Goal: Task Accomplishment & Management: Use online tool/utility

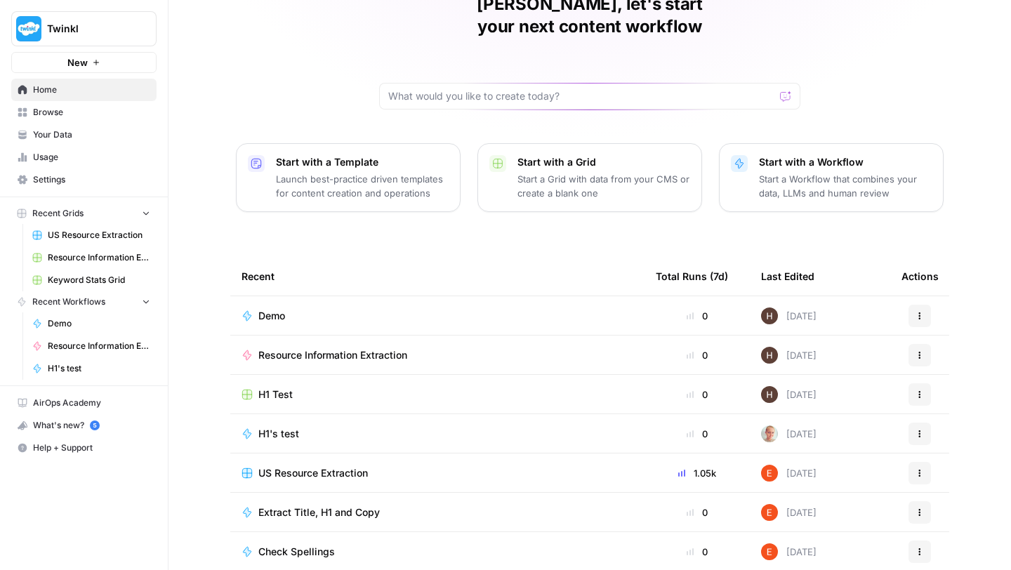
scroll to position [76, 0]
click at [267, 425] on span "H1's test" at bounding box center [278, 432] width 41 height 14
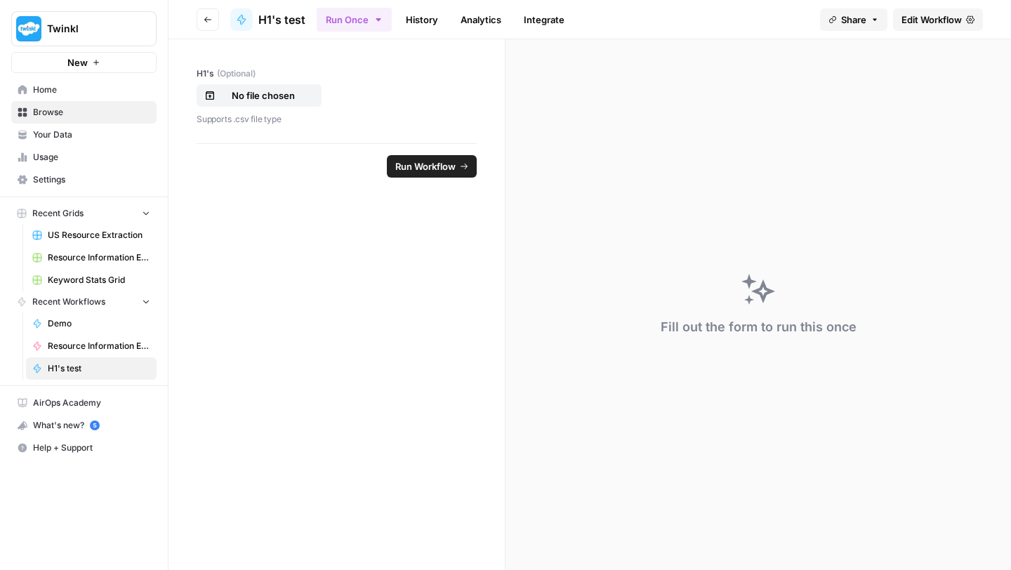
click at [907, 24] on span "Edit Workflow" at bounding box center [931, 20] width 60 height 14
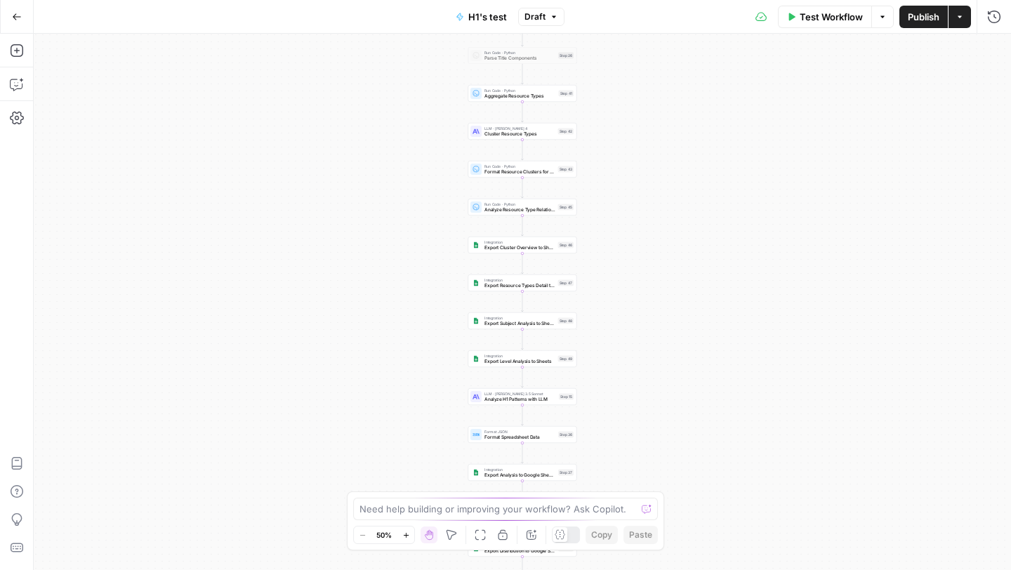
click at [409, 536] on icon "button" at bounding box center [406, 535] width 8 height 8
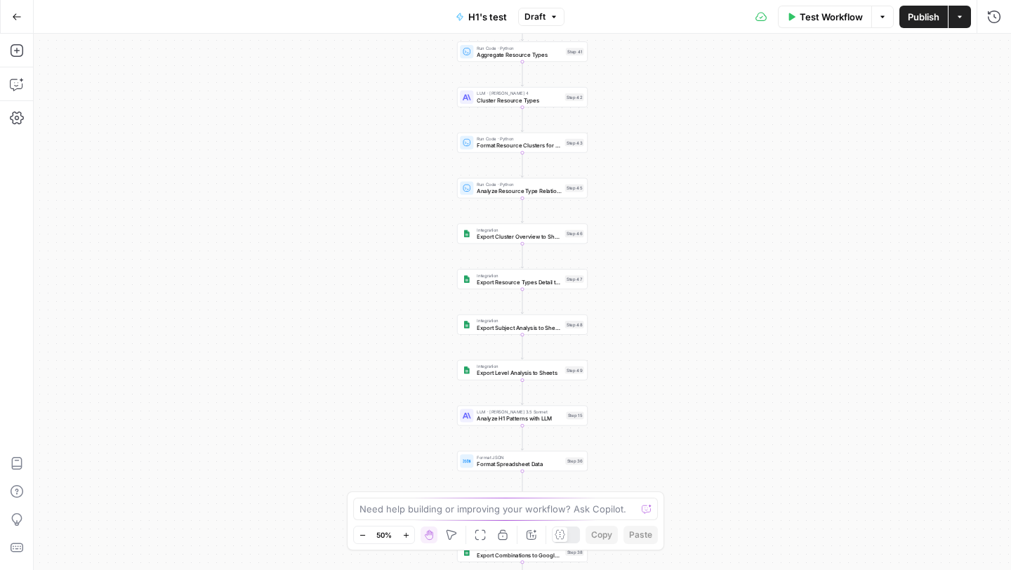
click at [409, 536] on icon "button" at bounding box center [406, 535] width 8 height 8
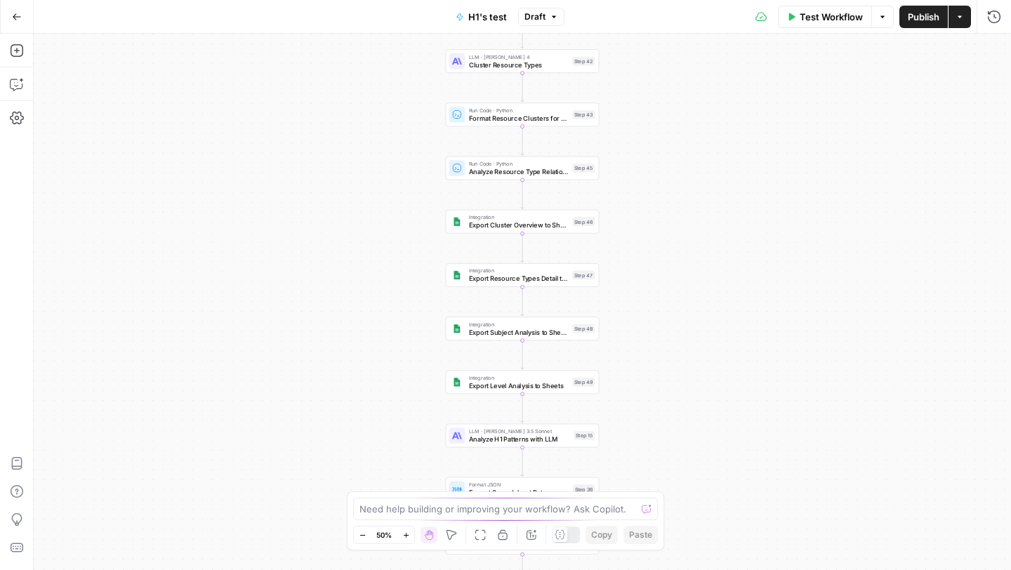
click at [409, 536] on icon "button" at bounding box center [406, 535] width 8 height 8
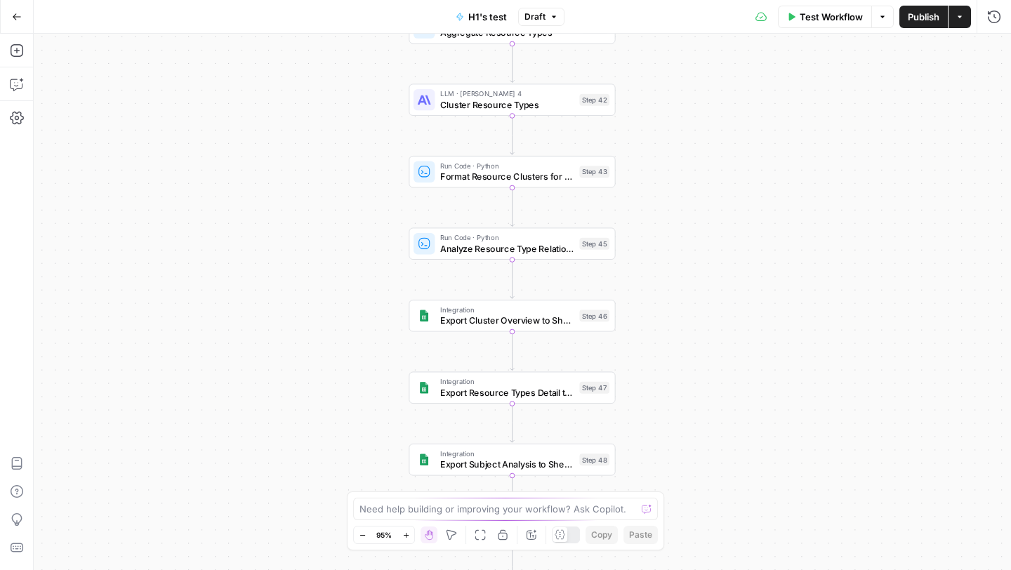
click at [458, 319] on span "Export Cluster Overview to Sheets" at bounding box center [507, 320] width 134 height 13
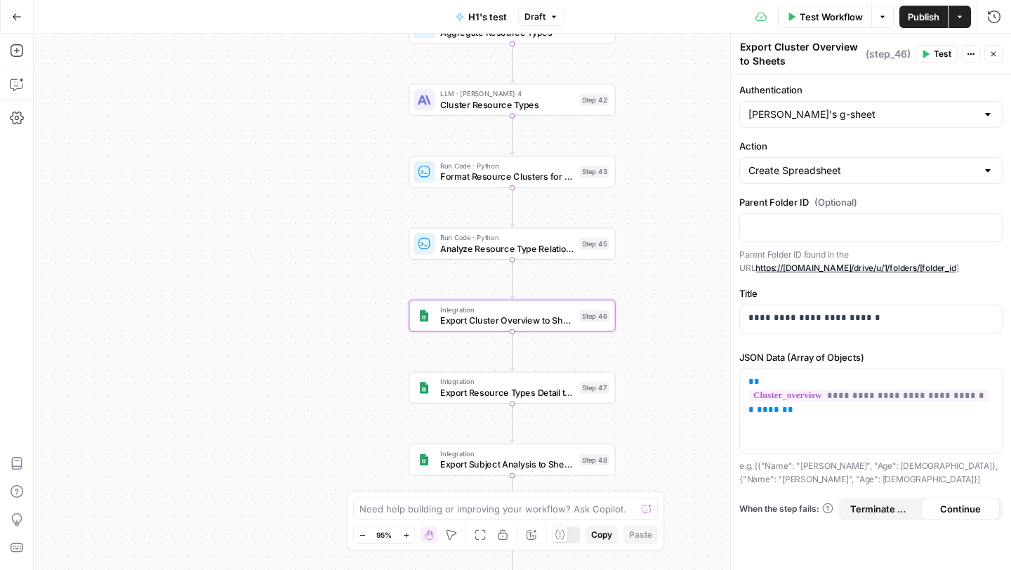
click at [929, 53] on icon "button" at bounding box center [926, 55] width 6 height 8
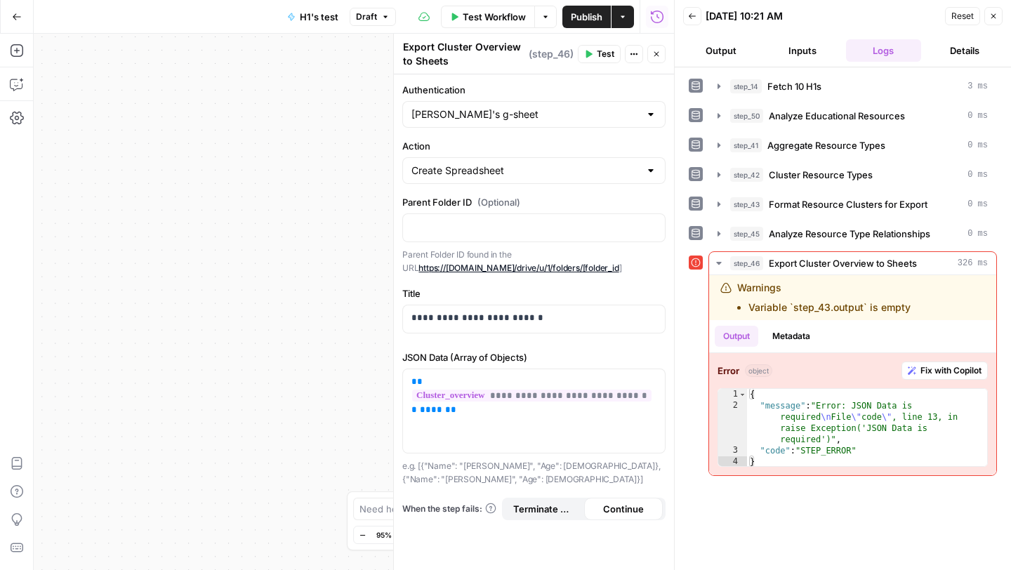
click at [992, 15] on icon "button" at bounding box center [993, 16] width 5 height 5
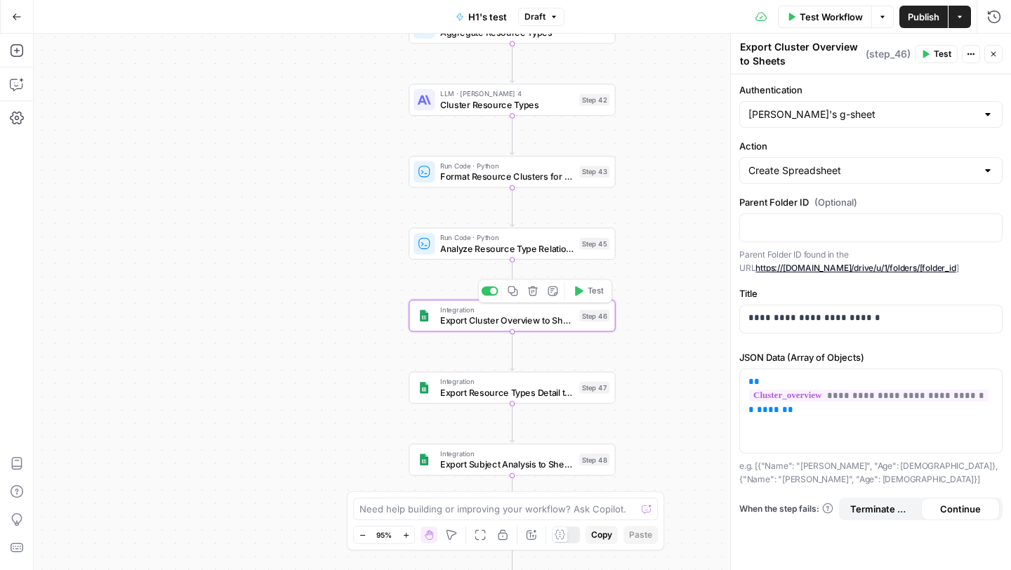
click at [488, 297] on div "Copy step Delete step Add Note Test" at bounding box center [545, 291] width 134 height 24
click at [493, 295] on div "Copy step Delete step Add Note Test" at bounding box center [545, 291] width 134 height 24
click at [490, 290] on div at bounding box center [493, 291] width 6 height 6
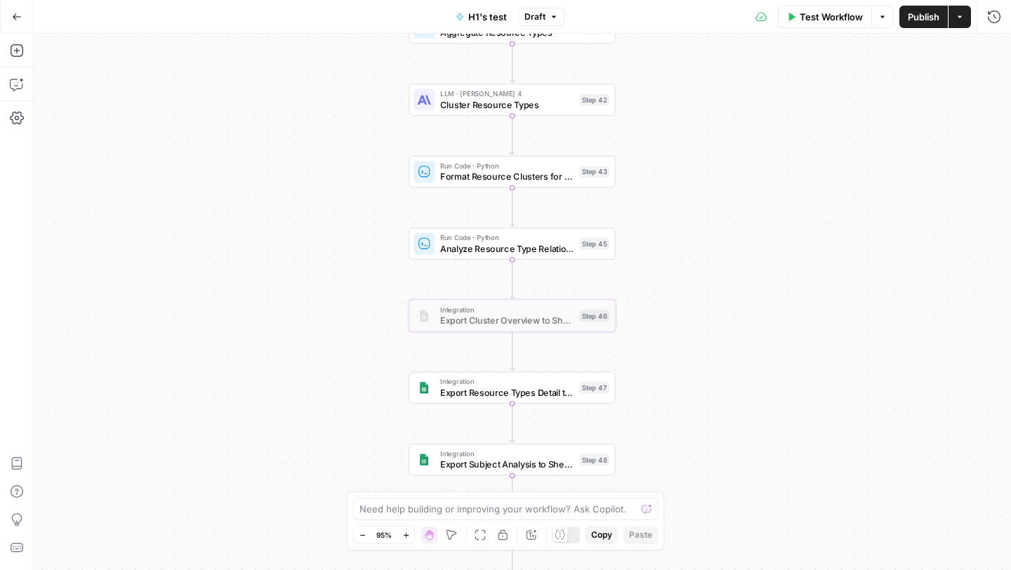
click at [472, 388] on span "Export Resource Types Detail to Sheets" at bounding box center [507, 391] width 134 height 13
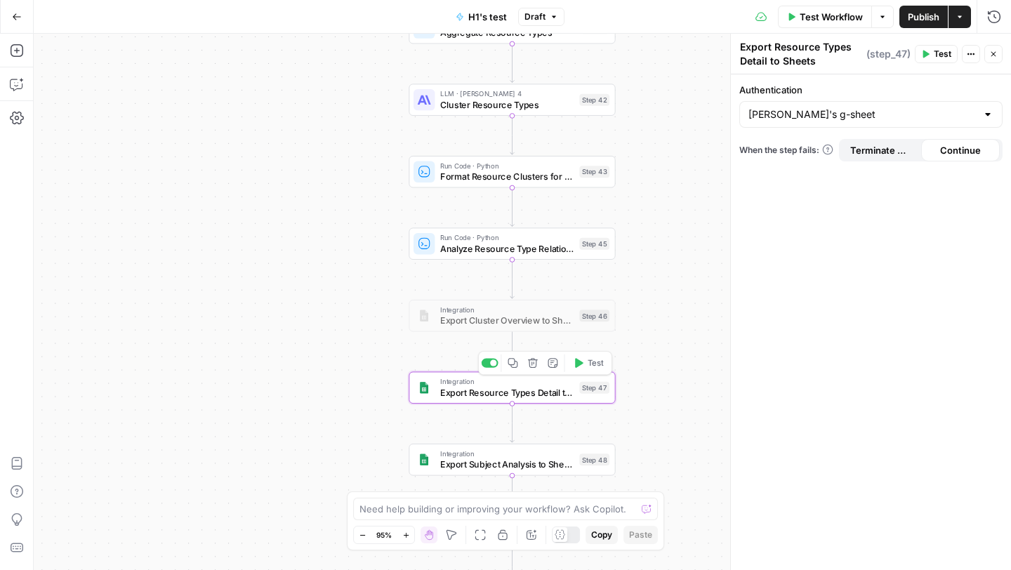
click at [585, 362] on button "Test" at bounding box center [587, 363] width 41 height 18
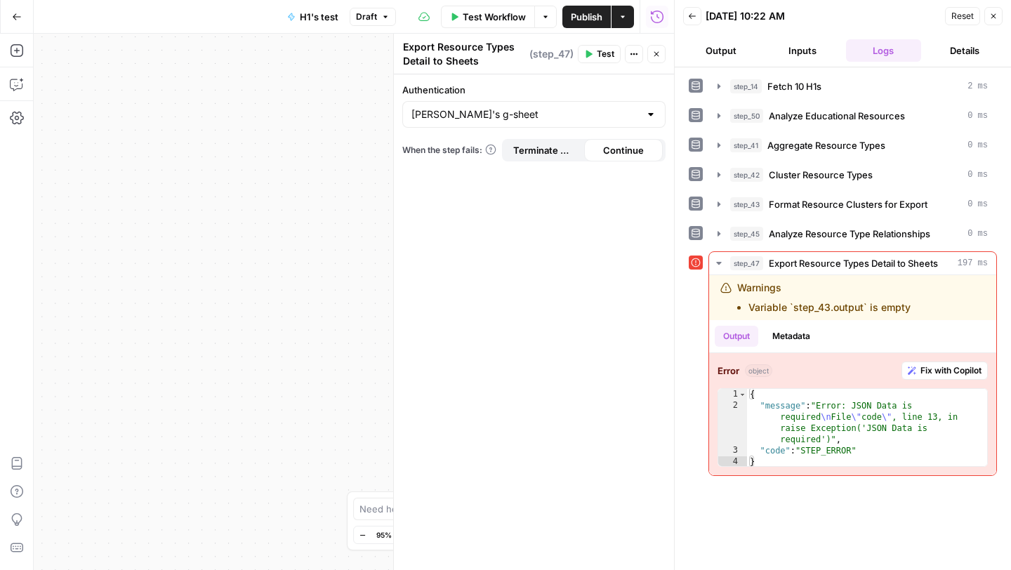
click at [990, 11] on button "Close" at bounding box center [993, 16] width 18 height 18
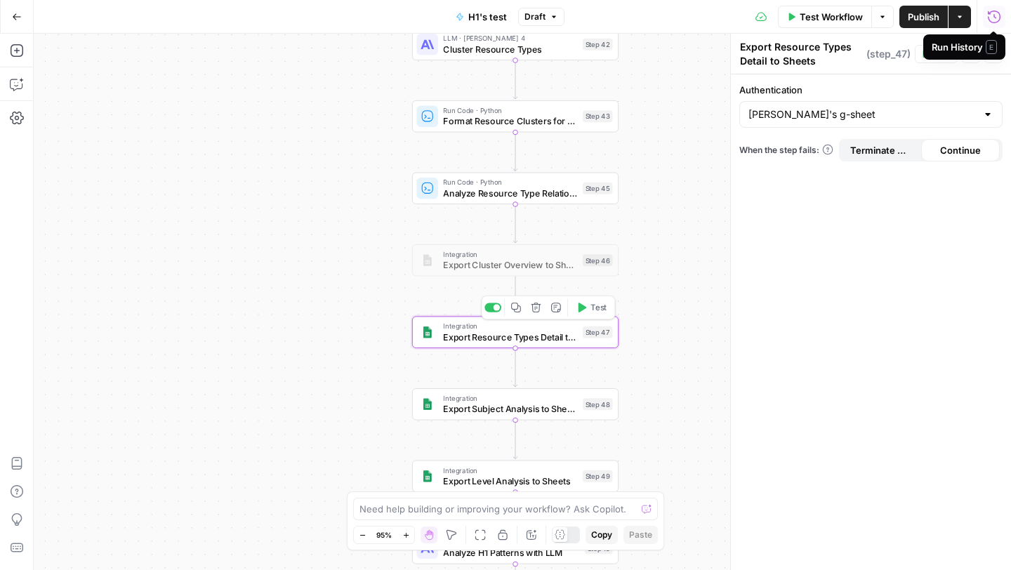
click at [494, 309] on div at bounding box center [496, 307] width 6 height 6
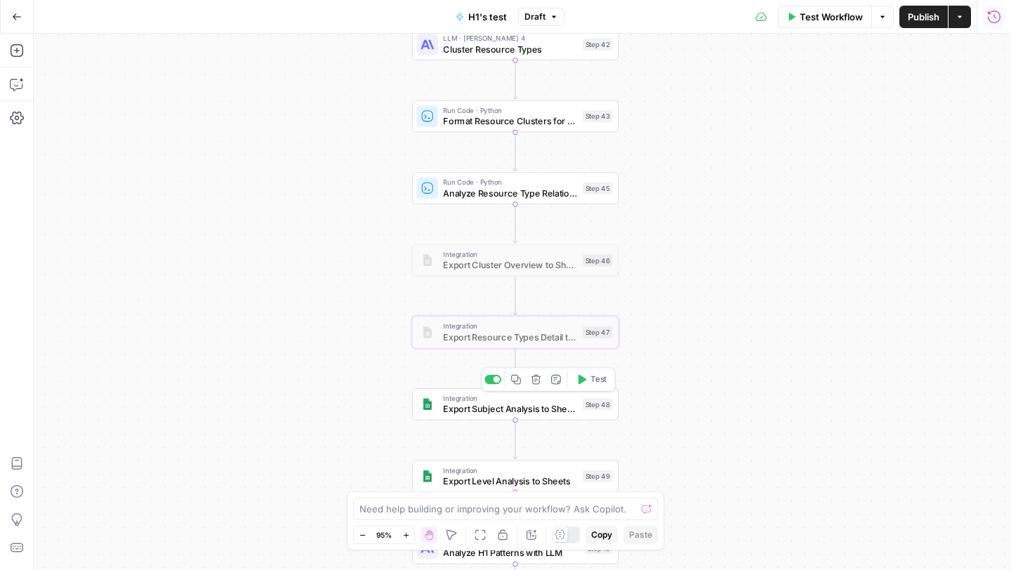
click at [471, 401] on span "Integration" at bounding box center [510, 398] width 134 height 11
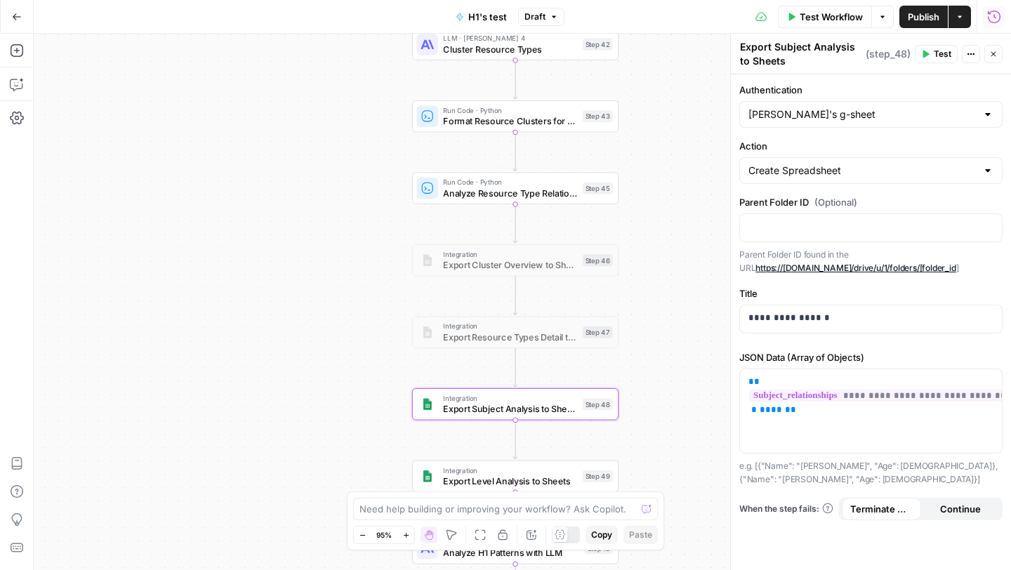
click at [932, 54] on button "Test" at bounding box center [935, 54] width 43 height 18
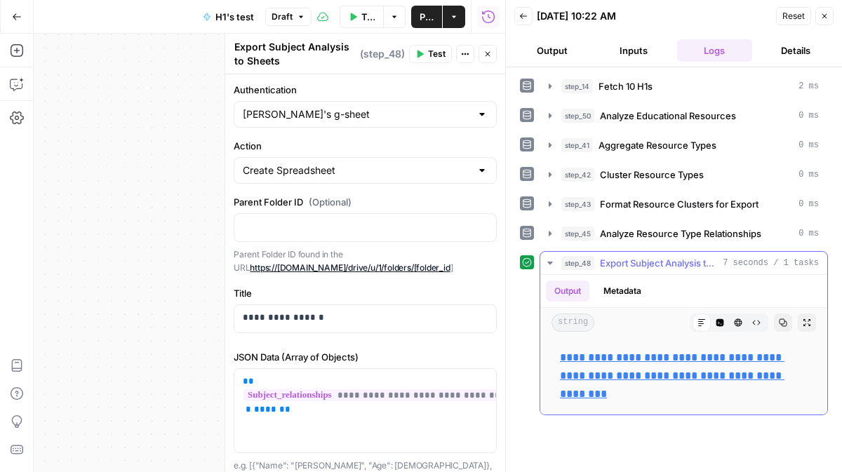
click at [600, 354] on link "**********" at bounding box center [672, 375] width 225 height 47
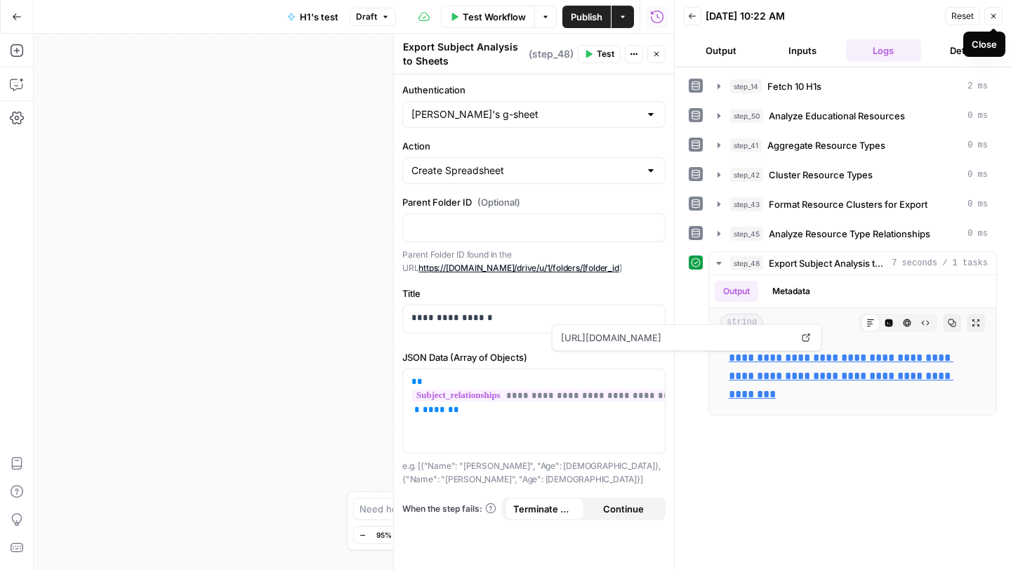
click at [998, 15] on button "Close" at bounding box center [993, 16] width 18 height 18
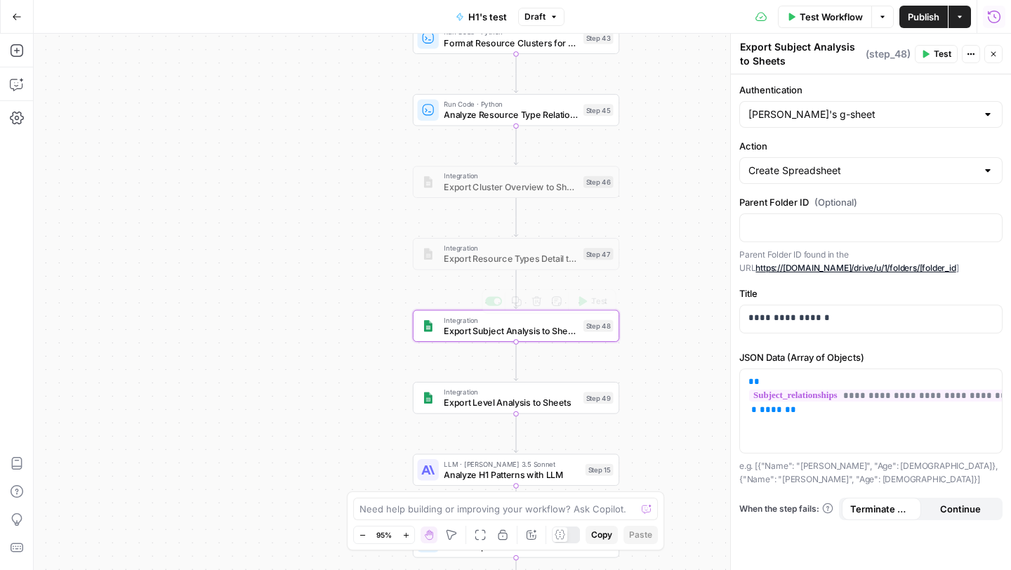
click at [486, 397] on span "Export Level Analysis to Sheets" at bounding box center [511, 402] width 134 height 13
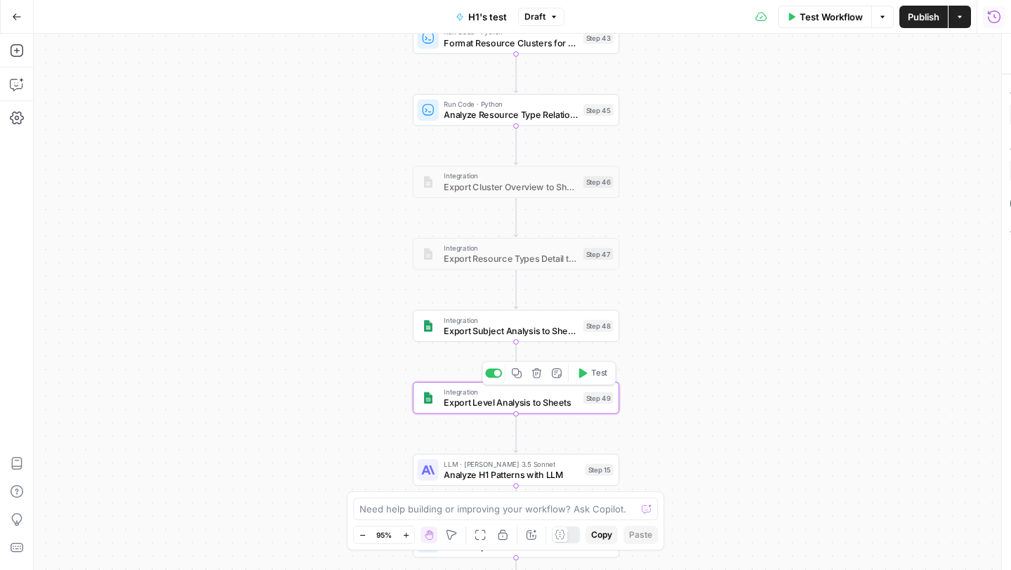
type textarea "Export Level Analysis to Sheets"
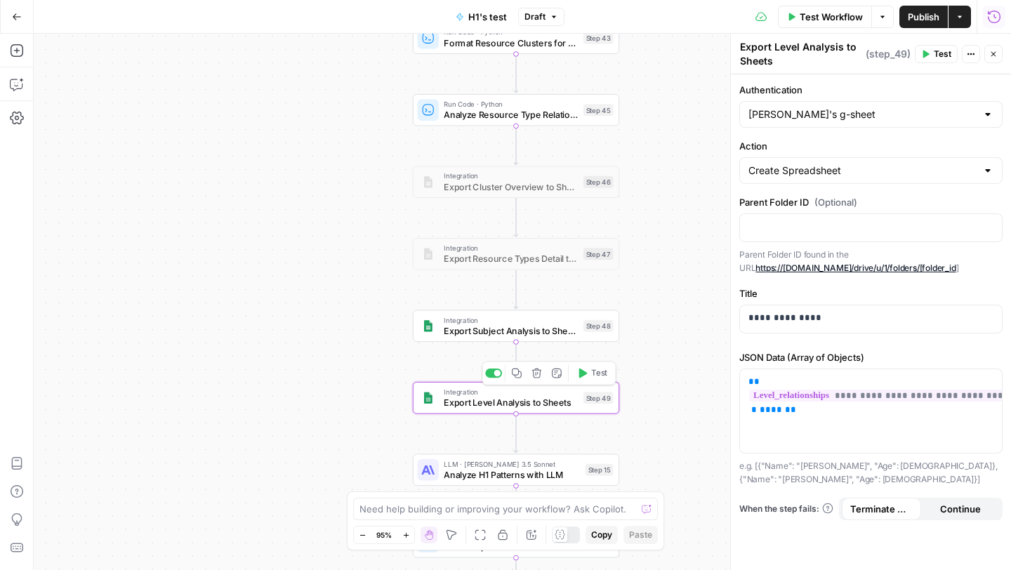
click at [489, 377] on div at bounding box center [493, 372] width 17 height 9
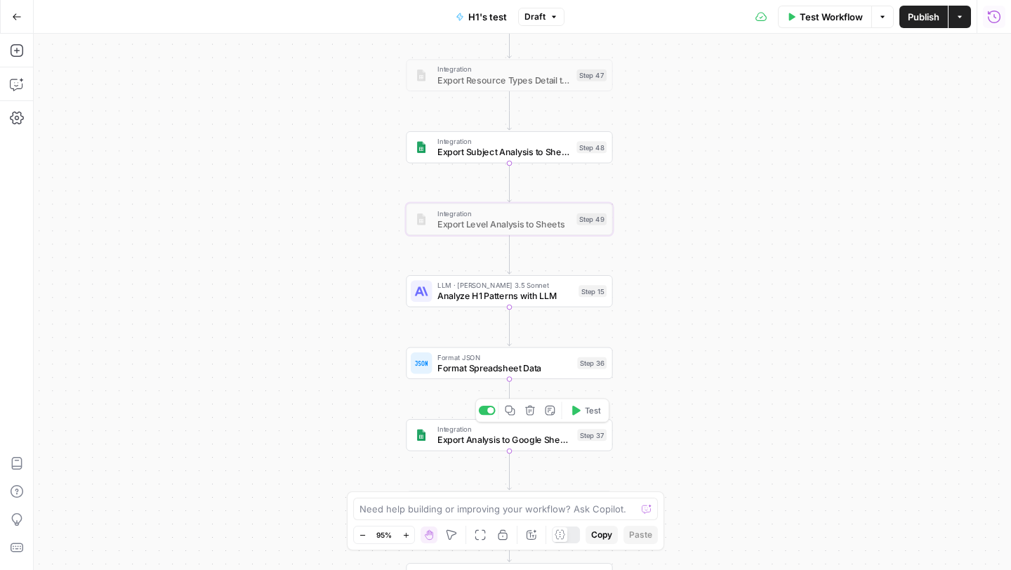
click at [482, 440] on span "Export Analysis to Google Sheets" at bounding box center [504, 439] width 135 height 13
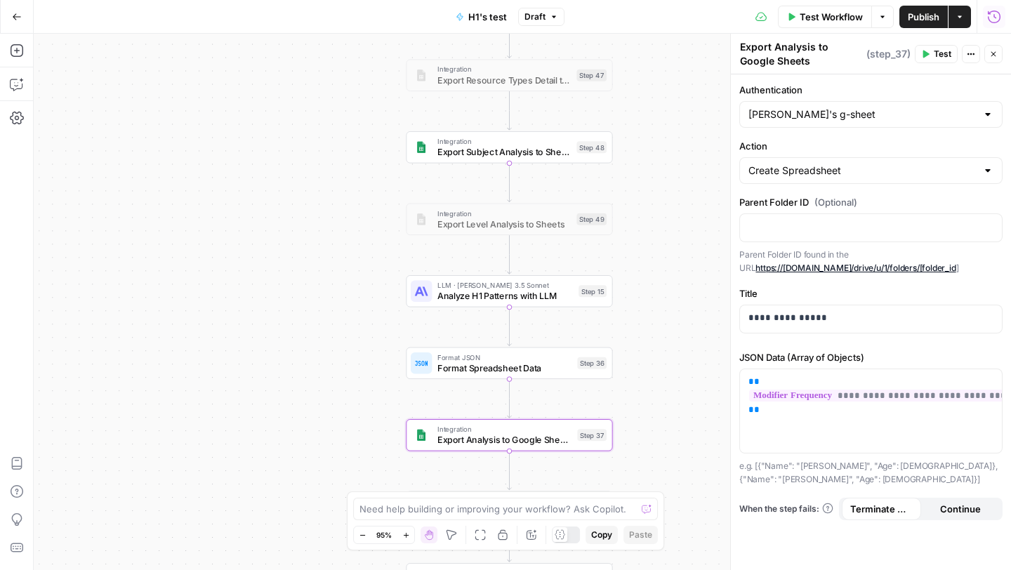
click at [933, 58] on span "Test" at bounding box center [942, 54] width 18 height 13
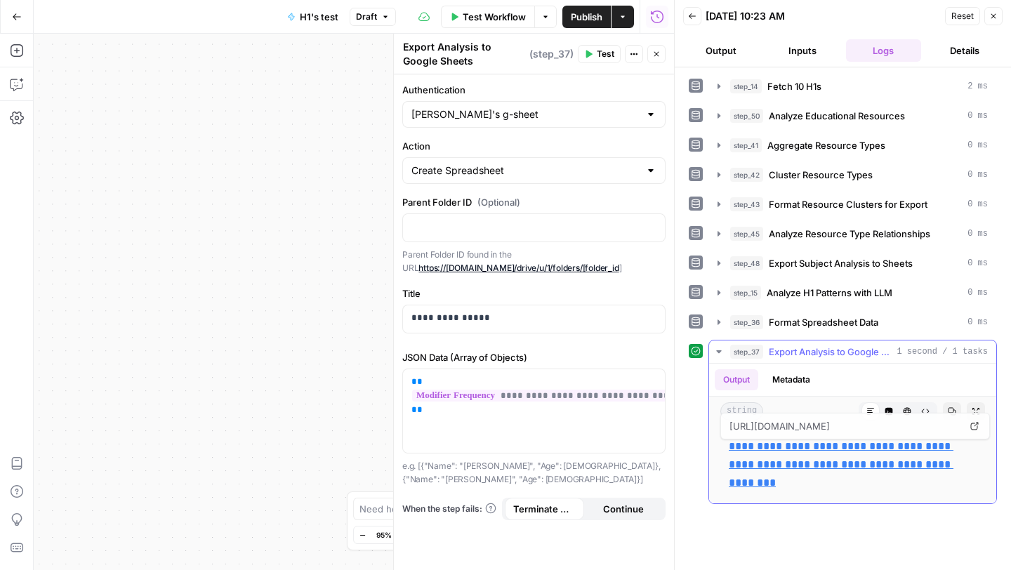
click at [754, 448] on link "**********" at bounding box center [841, 464] width 225 height 47
drag, startPoint x: 993, startPoint y: 18, endPoint x: 860, endPoint y: -13, distance: 136.4
click at [860, 0] on html "Twinkl New Home Browse Your Data Usage Settings Recent Grids US Resource Extrac…" at bounding box center [505, 285] width 1011 height 570
click at [996, 7] on button "Close" at bounding box center [993, 16] width 18 height 18
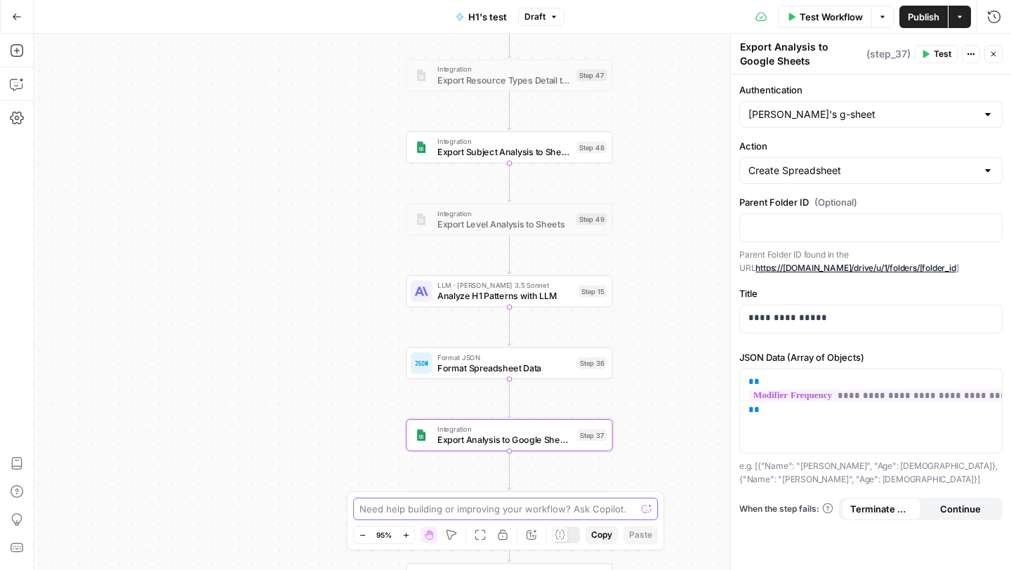
click at [406, 510] on textarea at bounding box center [497, 509] width 277 height 14
type textarea "The output of step 37 only show 108 instances of the"
click at [559, 510] on textarea "The output of step 37 only show 108 instances of the" at bounding box center [491, 509] width 264 height 14
click at [587, 511] on textarea "The output of step 37 only show 108 instances of the" at bounding box center [491, 509] width 264 height 14
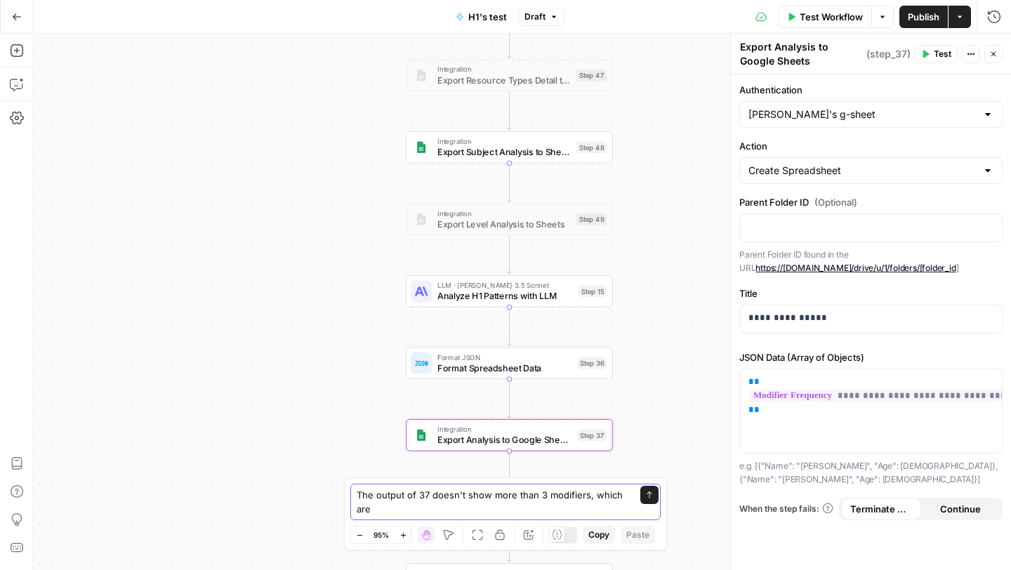
paste textarea "resource_type subject seasonal"
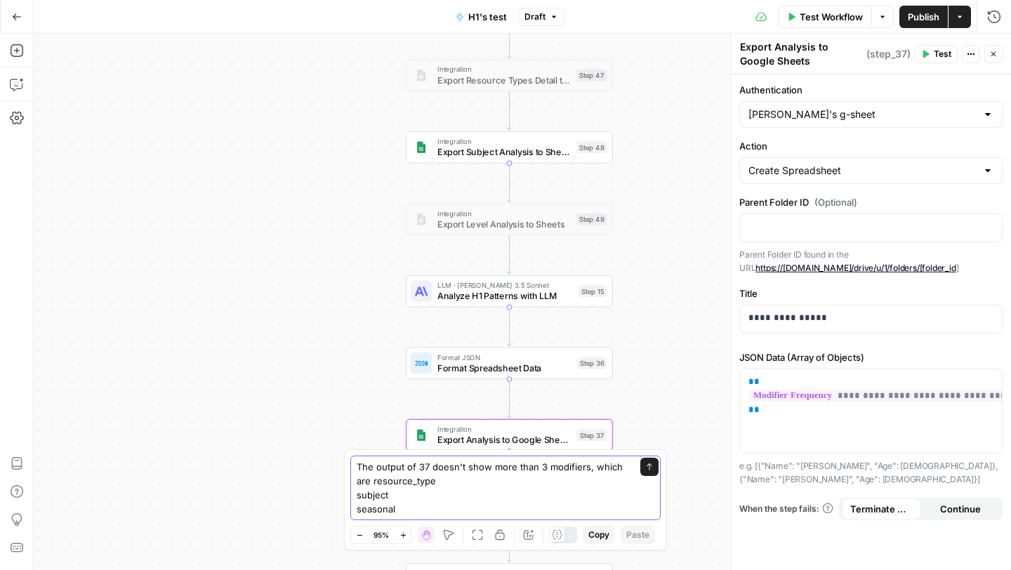
click at [373, 486] on textarea "The output of 37 doesn't show more than 3 modifiers, which are resource_type su…" at bounding box center [492, 488] width 270 height 56
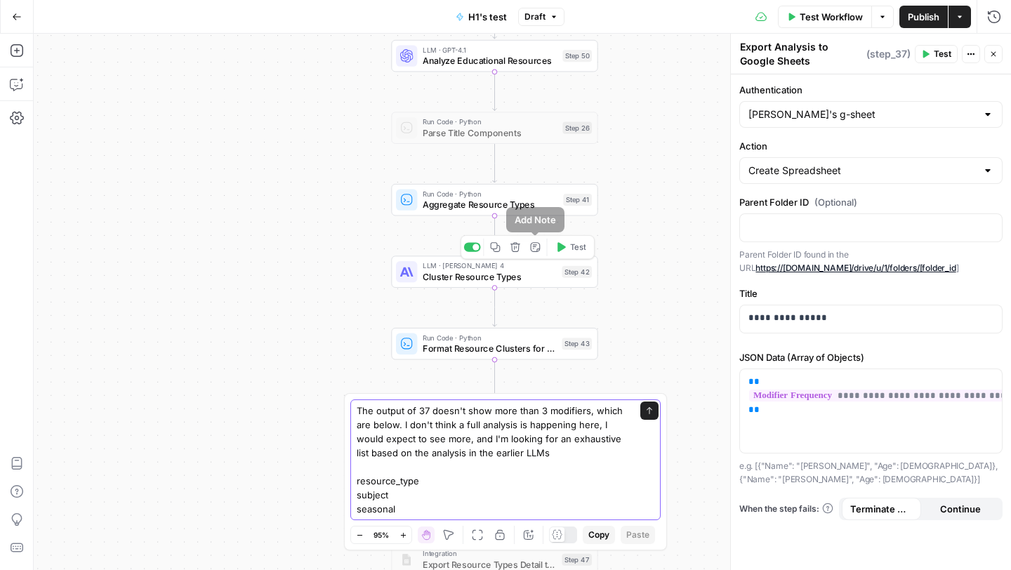
type textarea "The output of 37 doesn't show more than 3 modifiers, which are below. I don't t…"
click at [468, 251] on div at bounding box center [472, 246] width 17 height 9
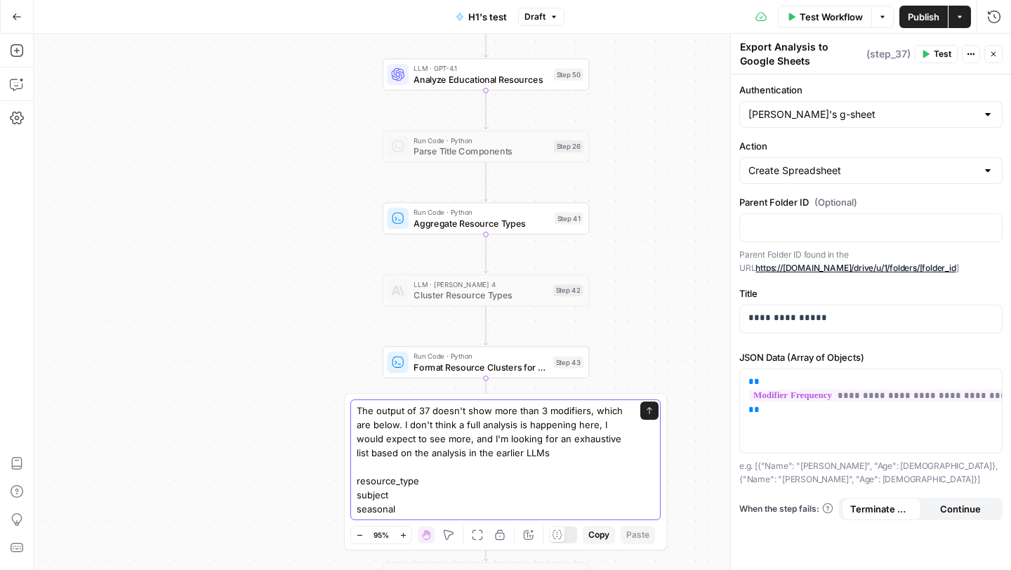
click at [551, 455] on textarea "The output of 37 doesn't show more than 3 modifiers, which are below. I don't t…" at bounding box center [492, 460] width 270 height 112
click at [453, 87] on div "LLM · GPT-4.1 Analyze Educational Resources Step 50 Copy step Delete step Add N…" at bounding box center [486, 74] width 206 height 32
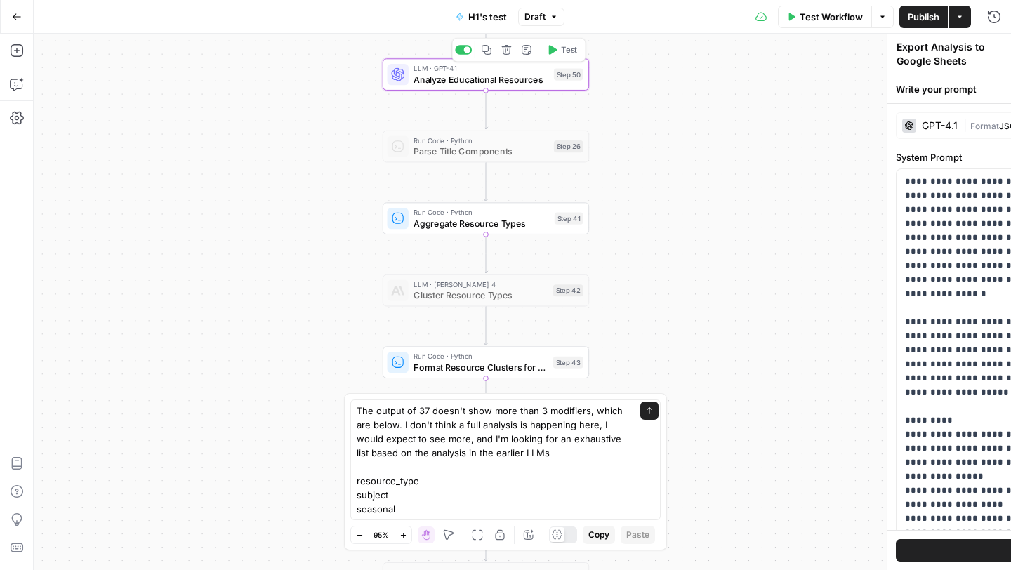
type textarea "Analyze Educational Resources"
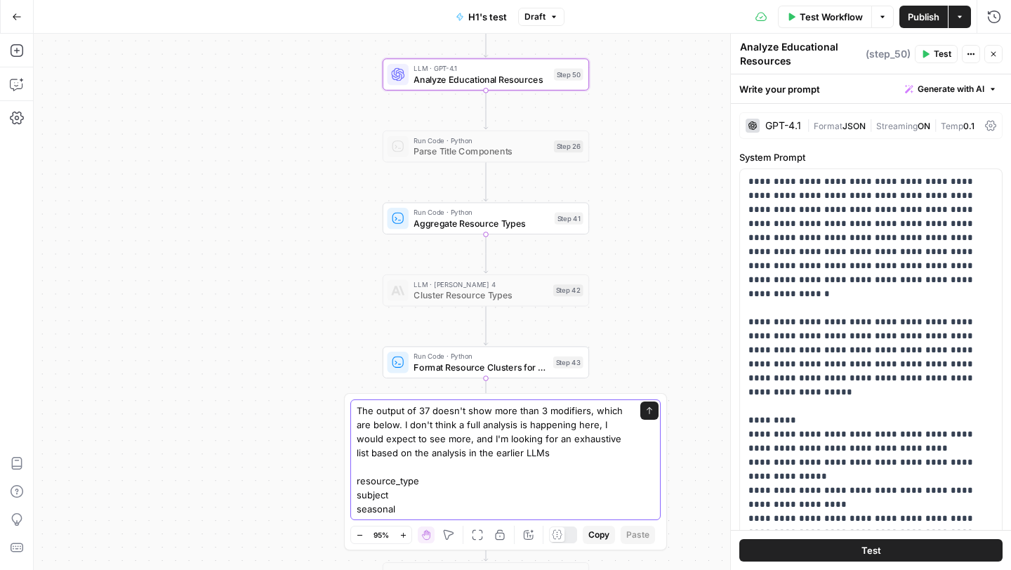
click at [586, 455] on textarea "The output of 37 doesn't show more than 3 modifiers, which are below. I don't t…" at bounding box center [492, 460] width 270 height 112
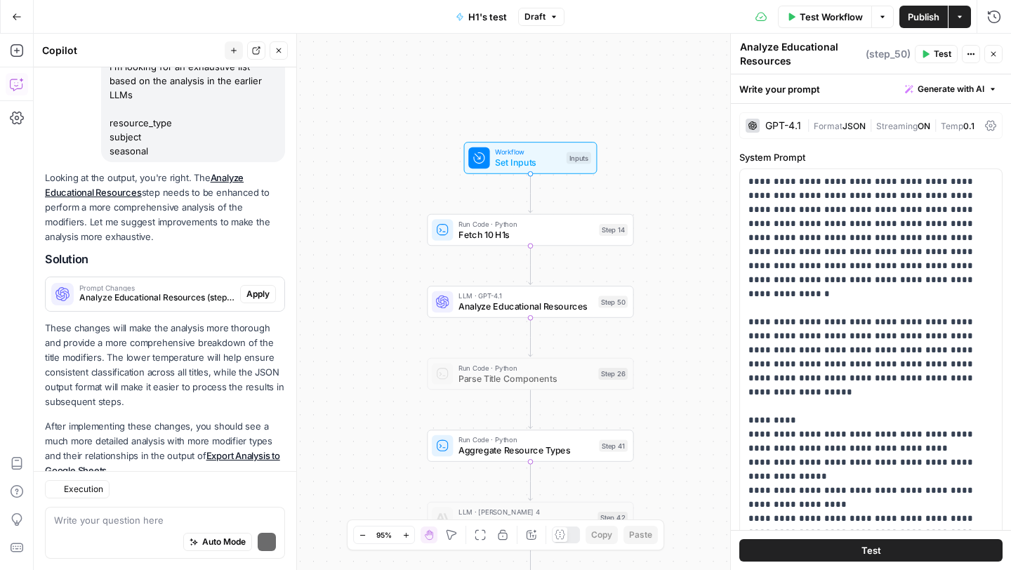
scroll to position [221, 0]
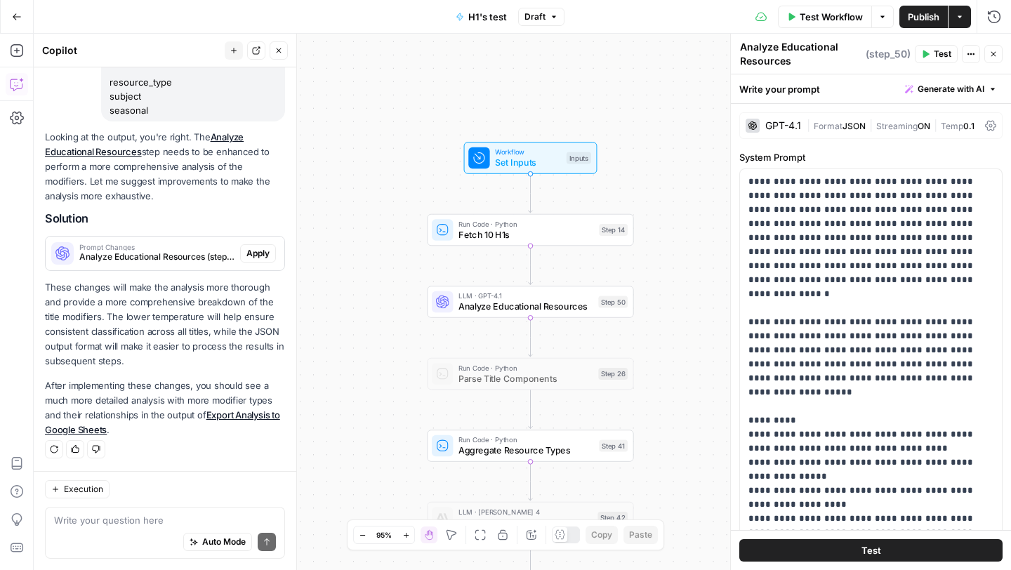
click at [993, 53] on icon "button" at bounding box center [993, 54] width 5 height 5
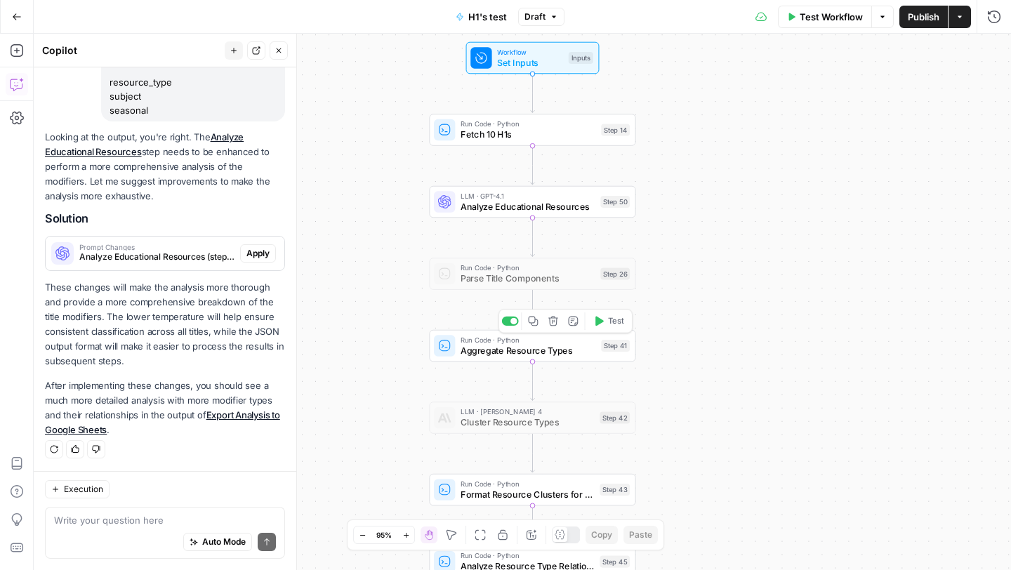
click at [504, 322] on div at bounding box center [510, 321] width 17 height 9
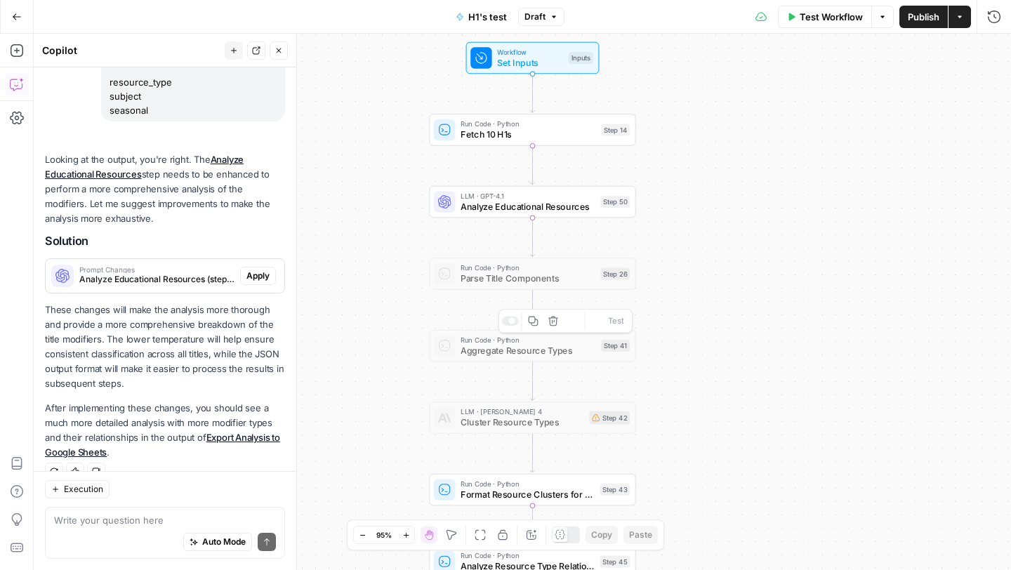
scroll to position [244, 0]
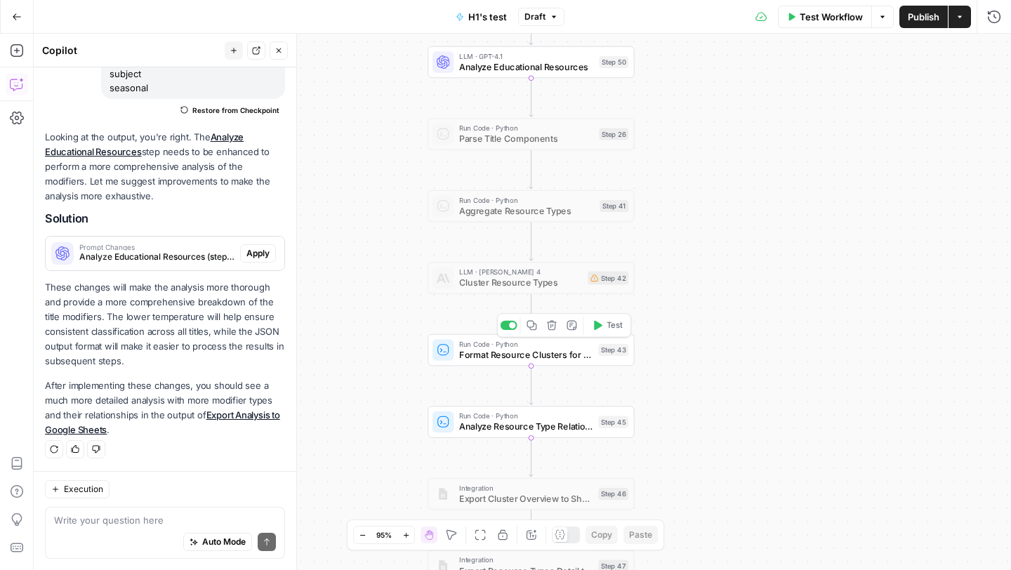
click at [510, 331] on div "Copy step Delete step Add Note Test" at bounding box center [564, 325] width 134 height 24
click at [508, 399] on div at bounding box center [508, 396] width 17 height 9
click at [507, 333] on div "Copy step Delete step Add Note Test" at bounding box center [564, 325] width 134 height 24
click at [508, 327] on div at bounding box center [508, 325] width 17 height 9
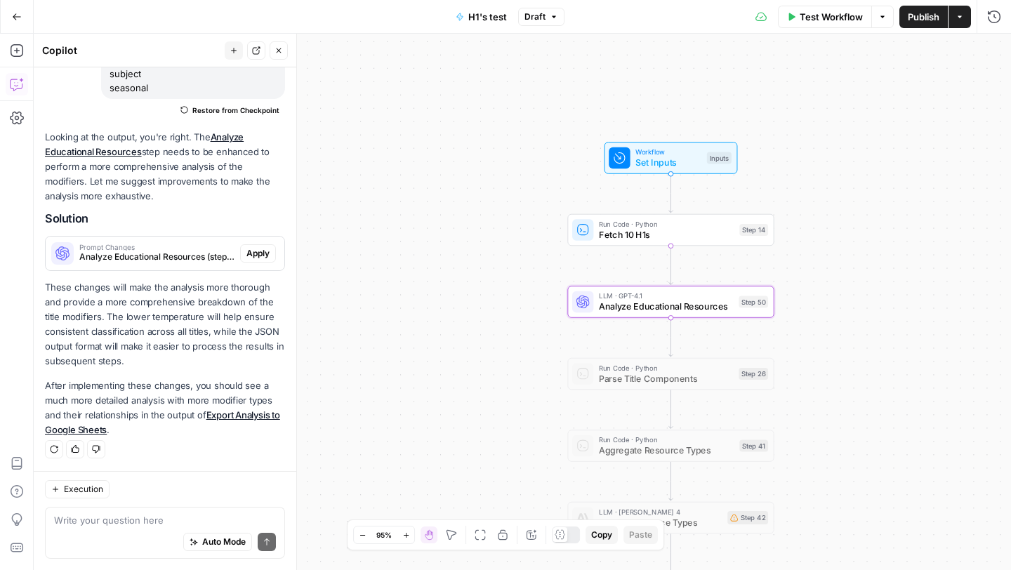
click at [246, 252] on span "Apply" at bounding box center [257, 253] width 23 height 13
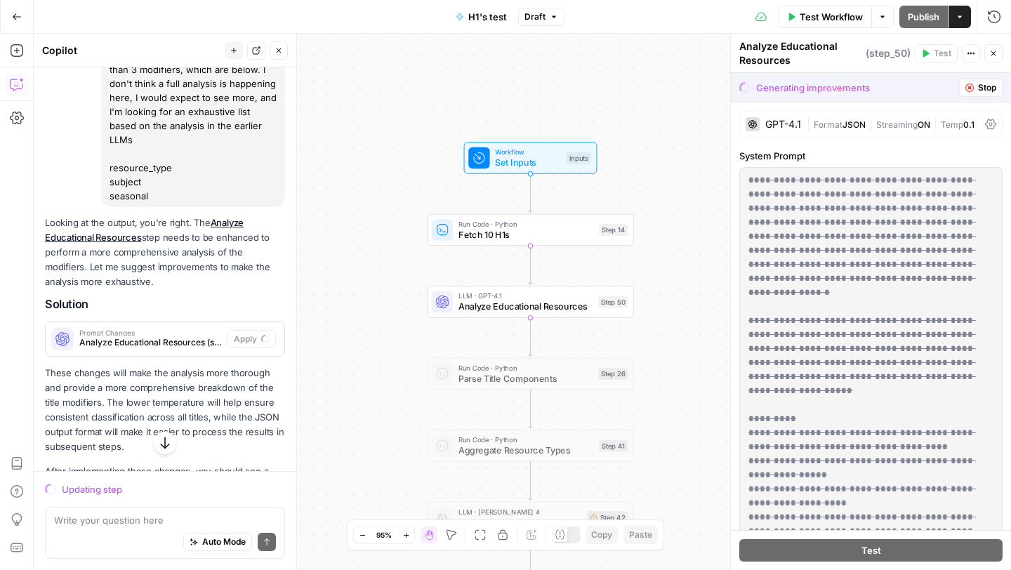
scroll to position [142, 0]
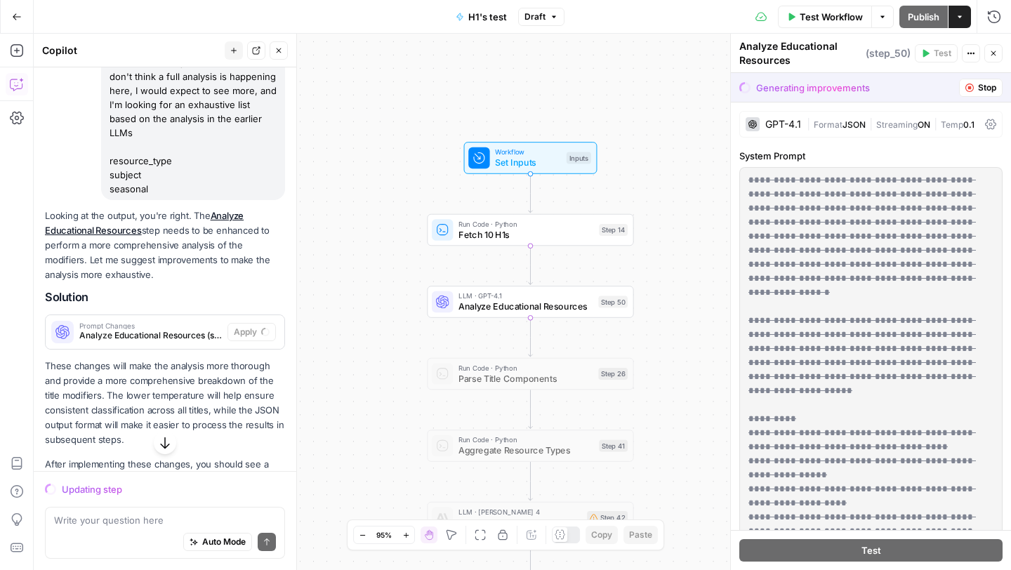
click at [495, 303] on span "Analyze Educational Resources" at bounding box center [525, 306] width 135 height 13
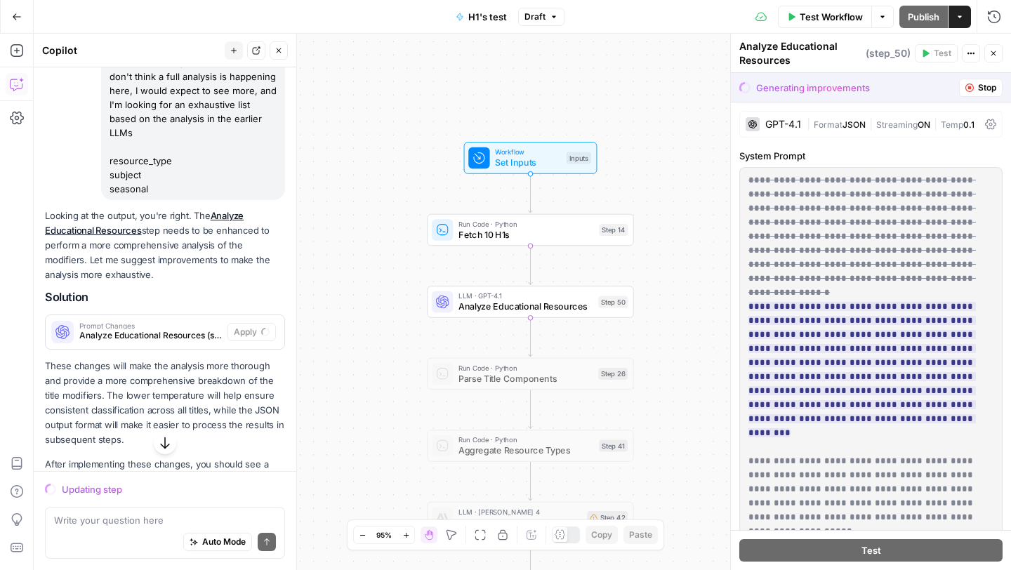
click at [13, 15] on icon "button" at bounding box center [17, 17] width 10 height 10
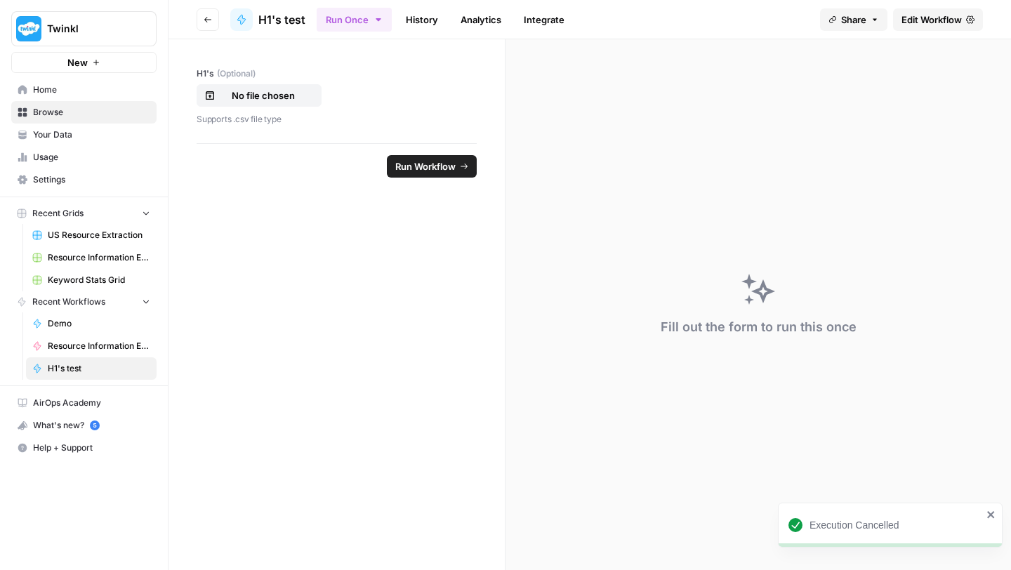
click at [139, 28] on icon "Workspace: Twinkl" at bounding box center [145, 29] width 14 height 14
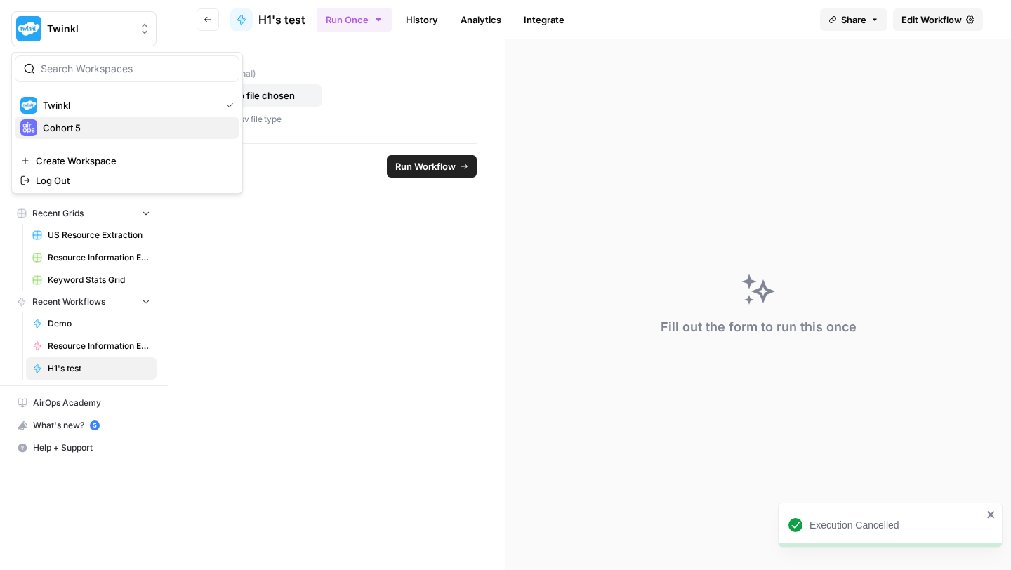
click at [84, 123] on span "Cohort 5" at bounding box center [135, 128] width 185 height 14
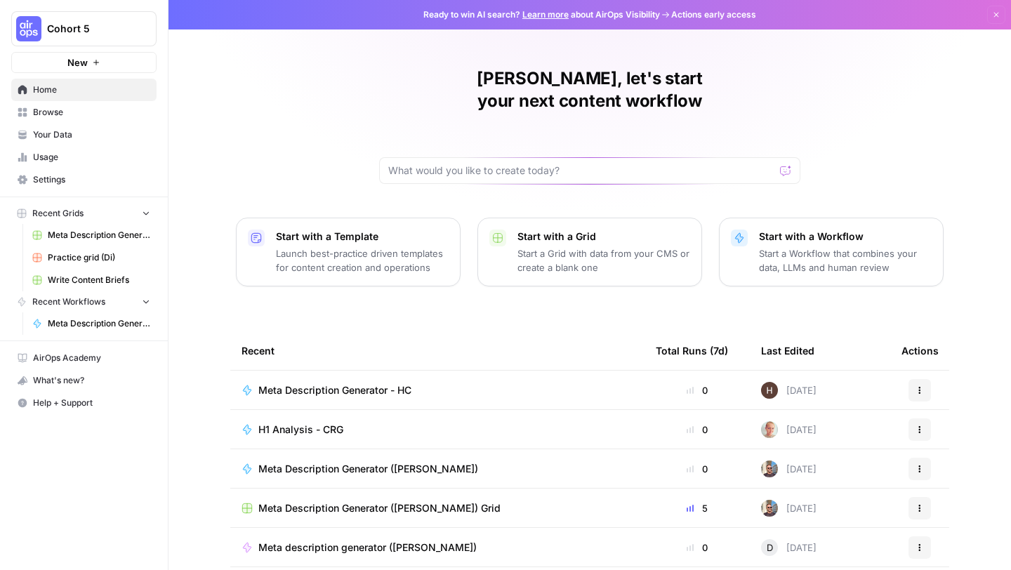
click at [800, 246] on p "Start a Workflow that combines your data, LLMs and human review" at bounding box center [845, 260] width 173 height 28
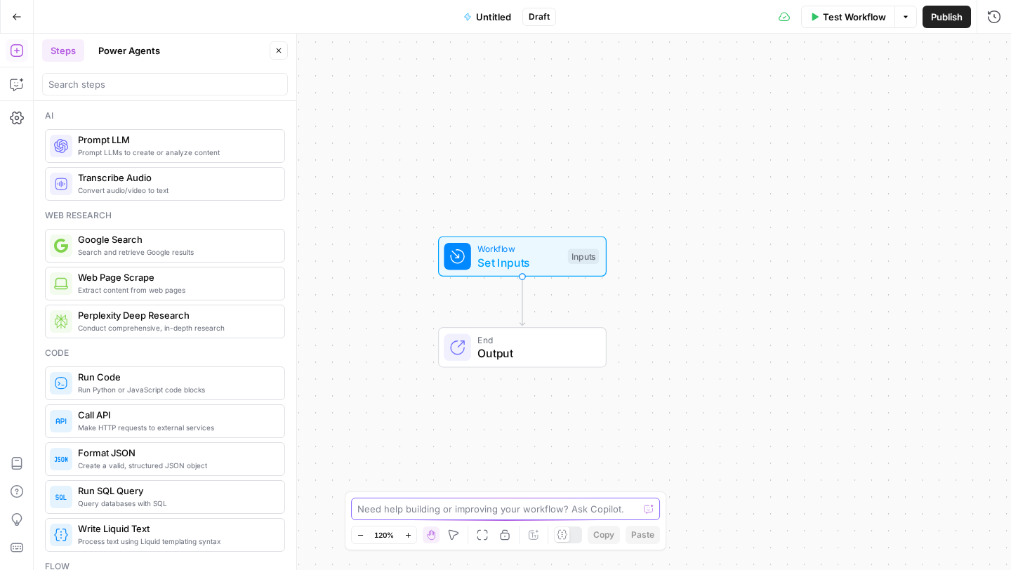
drag, startPoint x: 414, startPoint y: 504, endPoint x: 414, endPoint y: 479, distance: 25.3
click at [414, 503] on textarea at bounding box center [497, 509] width 281 height 14
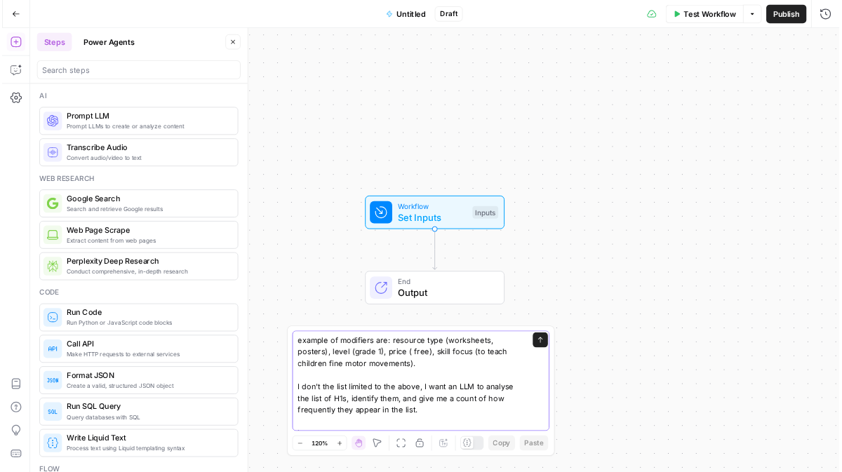
scroll to position [67, 0]
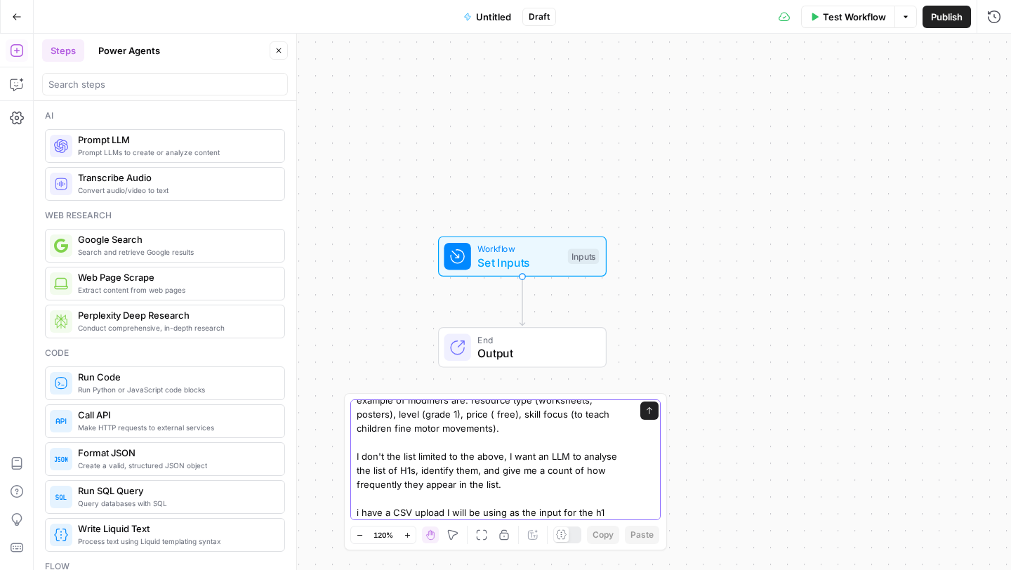
type textarea "I have a list of H1's that I would like an LLM to review and identify an exhaus…"
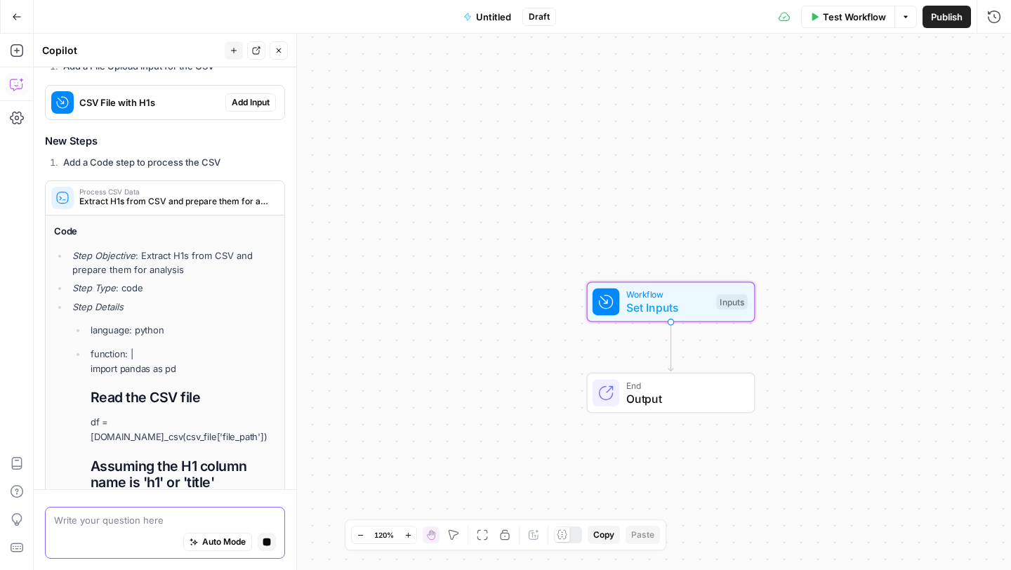
scroll to position [438, 0]
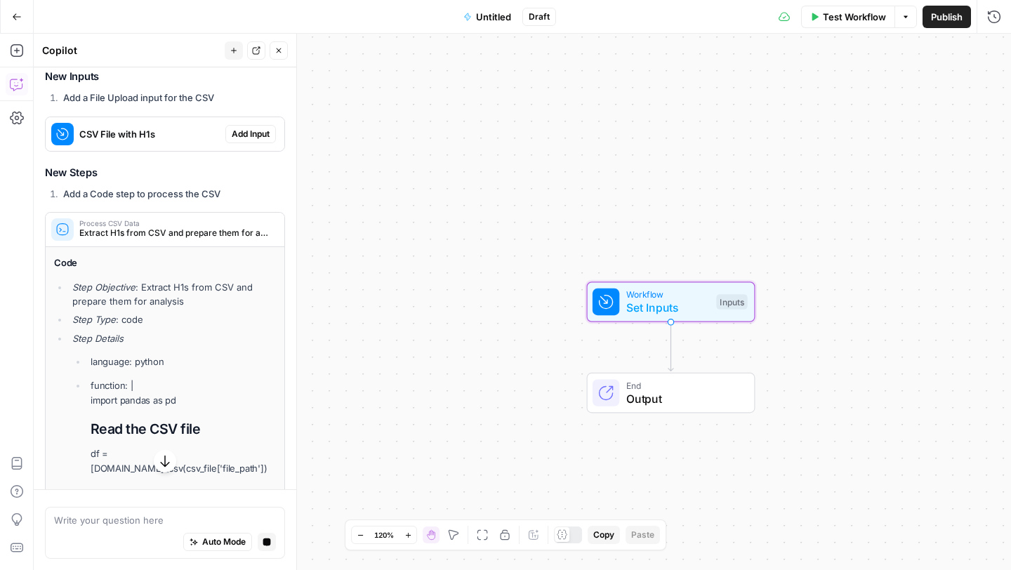
click at [258, 128] on span "Add Input" at bounding box center [251, 134] width 38 height 13
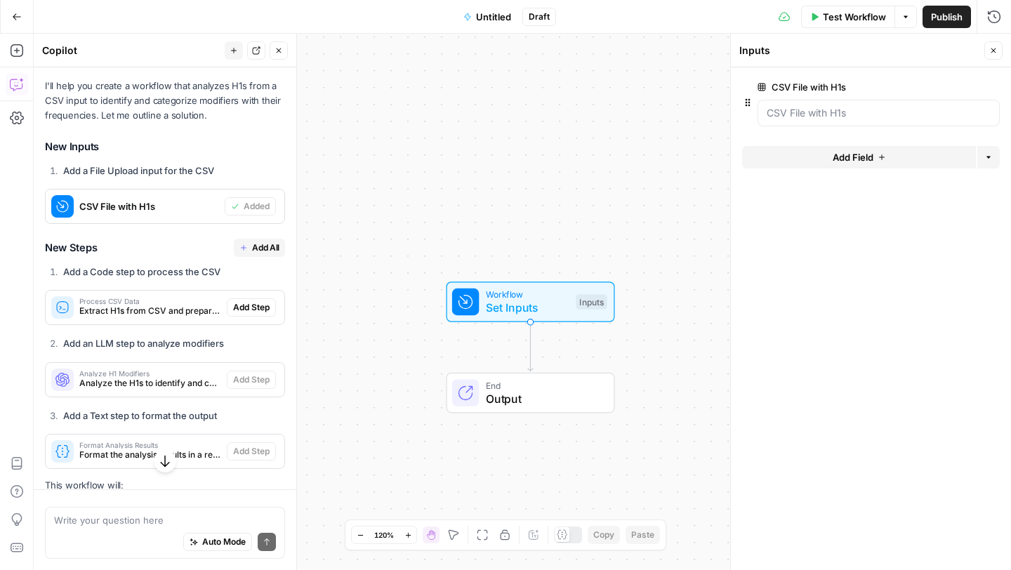
scroll to position [415, 0]
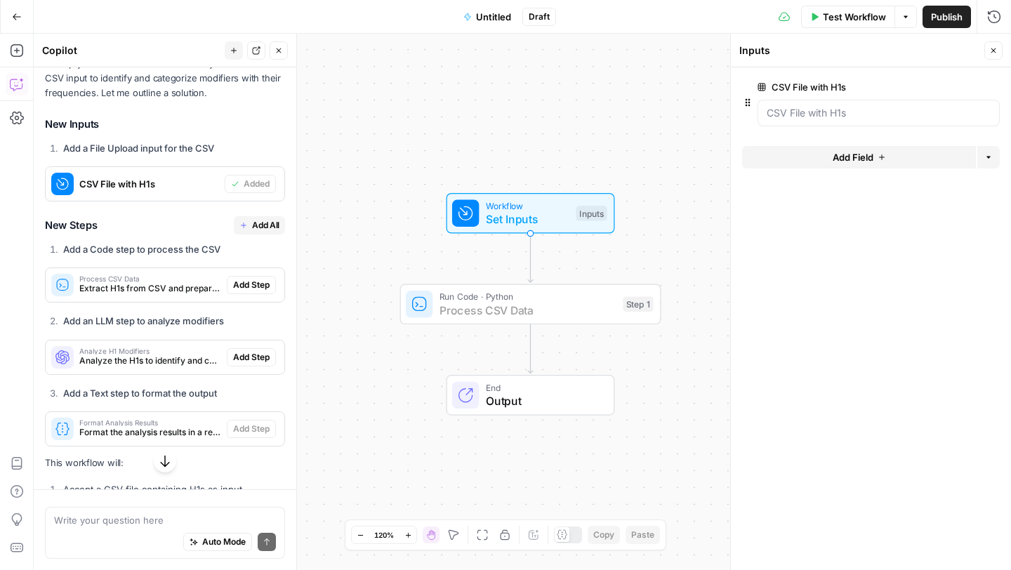
click at [246, 276] on button "Add Step" at bounding box center [251, 285] width 49 height 18
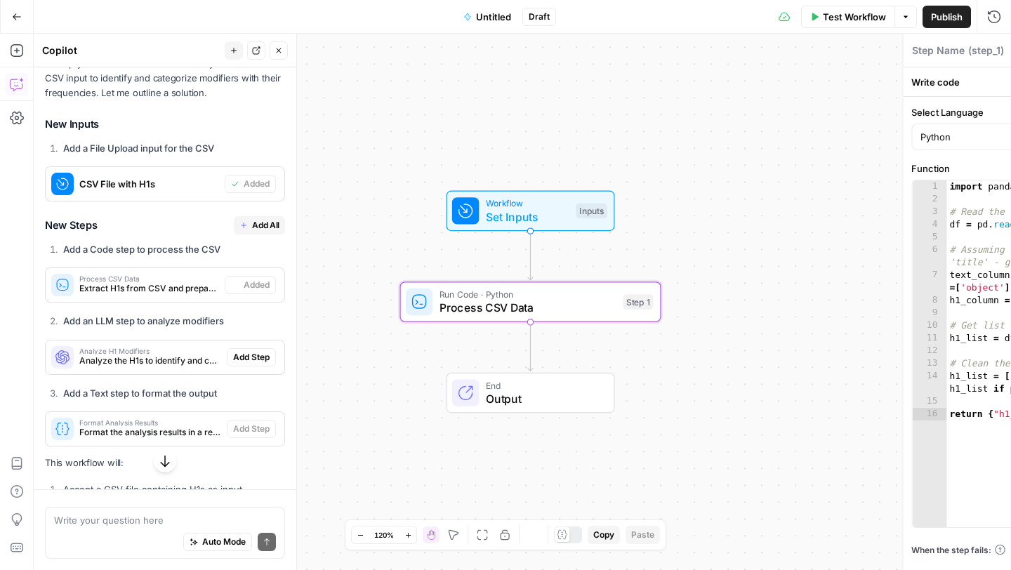
type textarea "Process CSV Data"
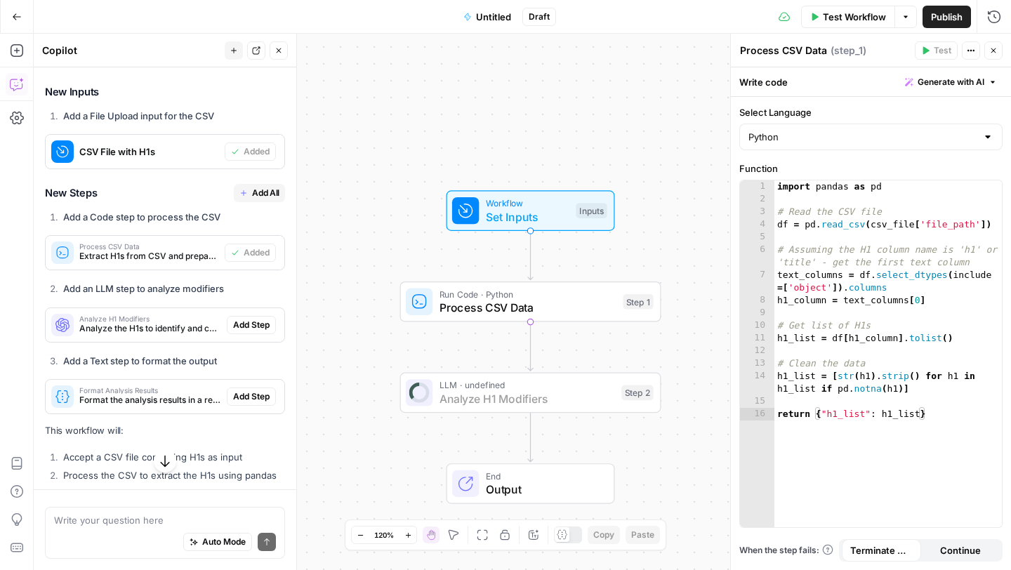
click at [250, 317] on button "Add Step" at bounding box center [251, 325] width 49 height 18
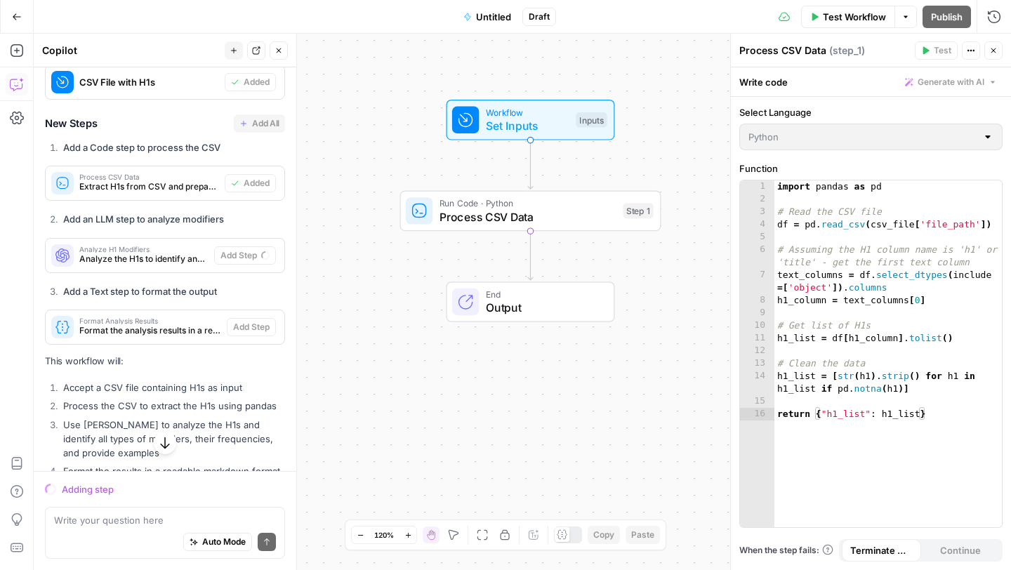
scroll to position [497, 0]
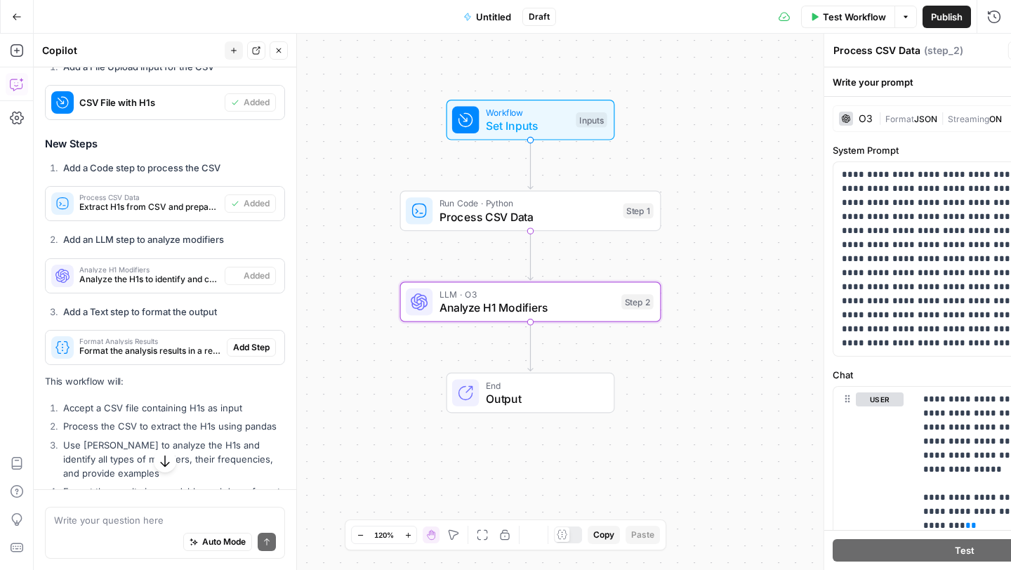
type textarea "Analyze H1 Modifiers"
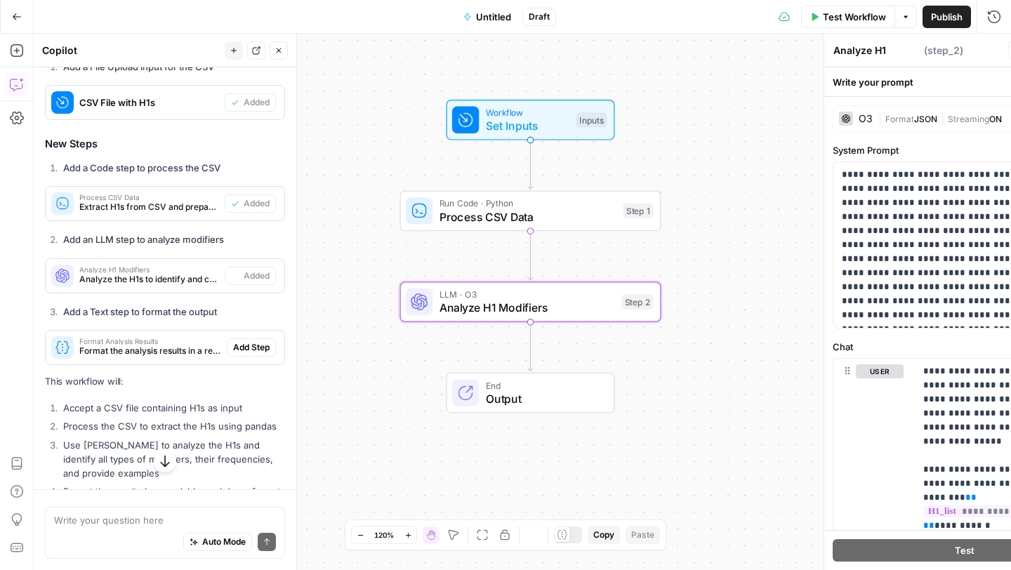
scroll to position [519, 0]
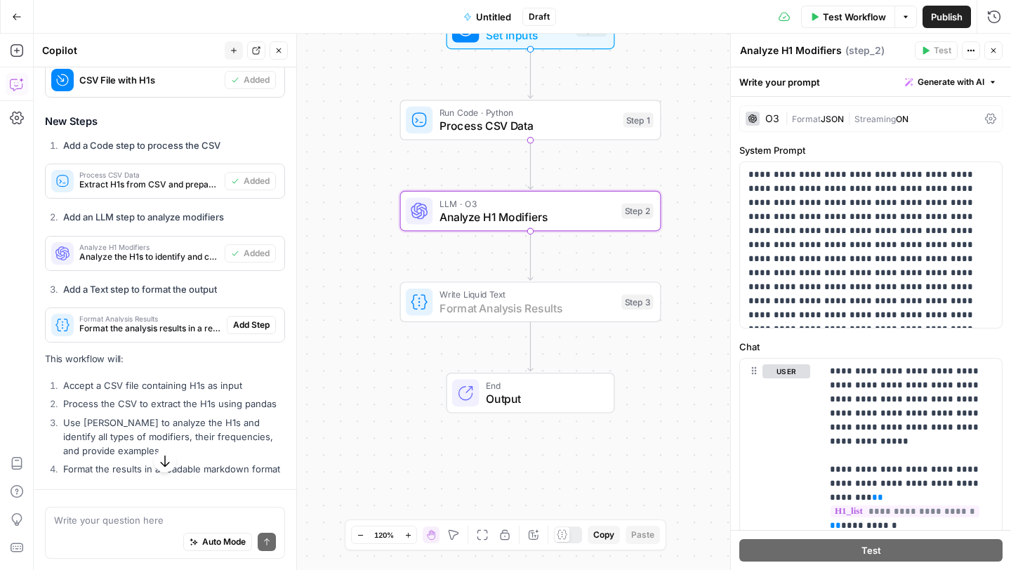
click at [249, 319] on span "Add Step" at bounding box center [251, 325] width 36 height 13
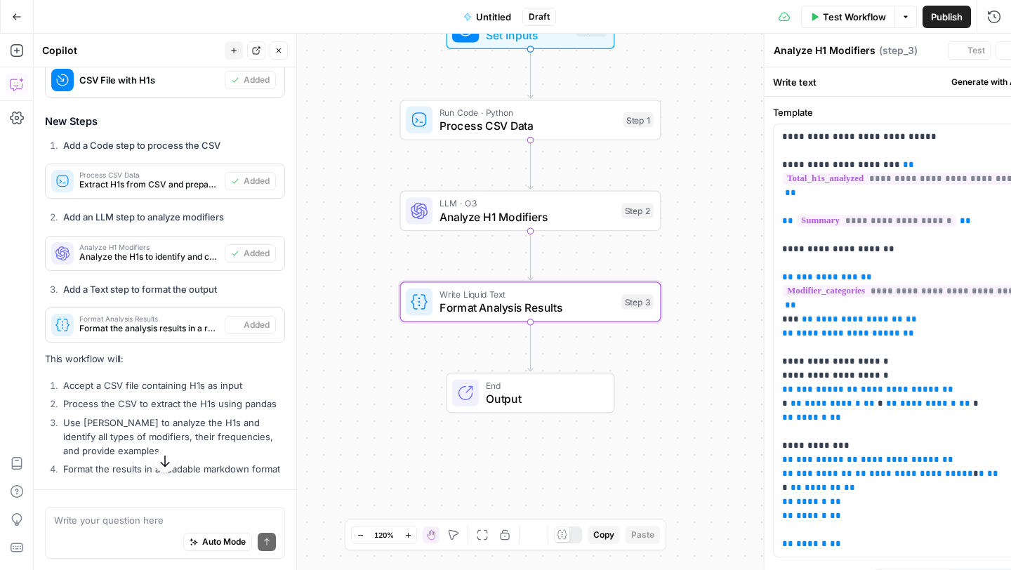
type textarea "Format Analysis Results"
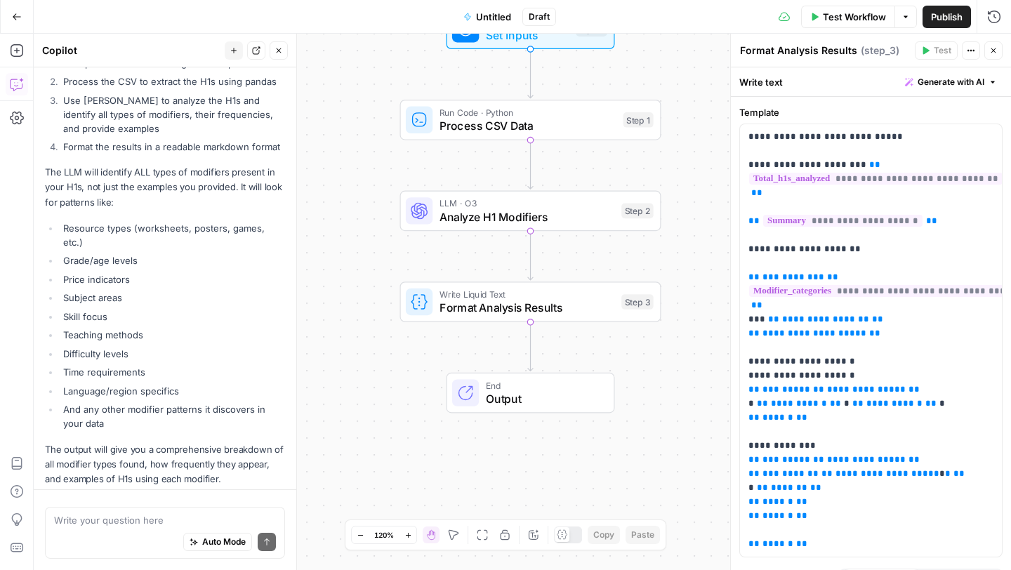
scroll to position [601, 0]
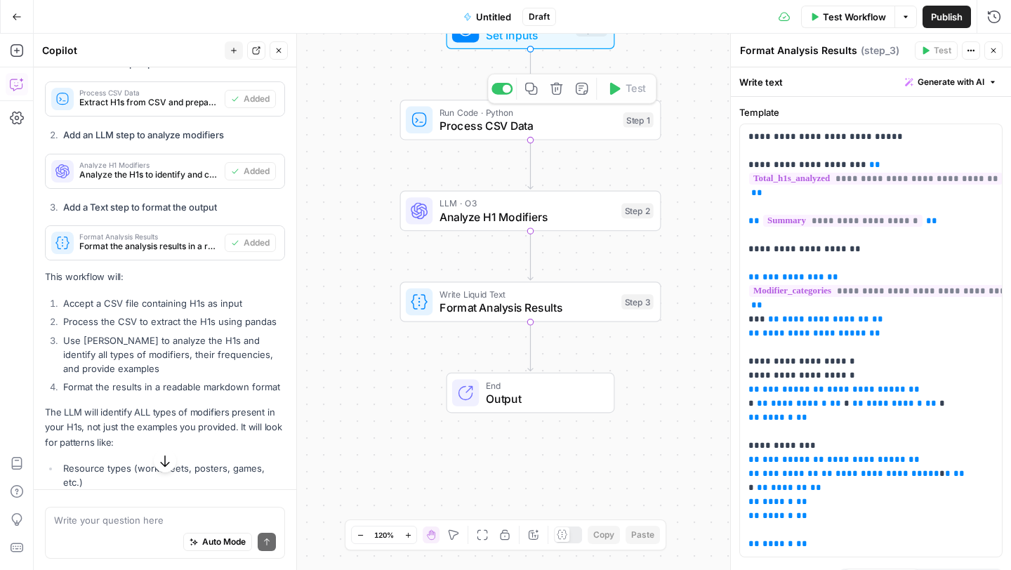
click at [564, 52] on div "Workflow Set Inputs Inputs Run Code · Python Process CSV Data Step 1 Copy step …" at bounding box center [522, 302] width 977 height 536
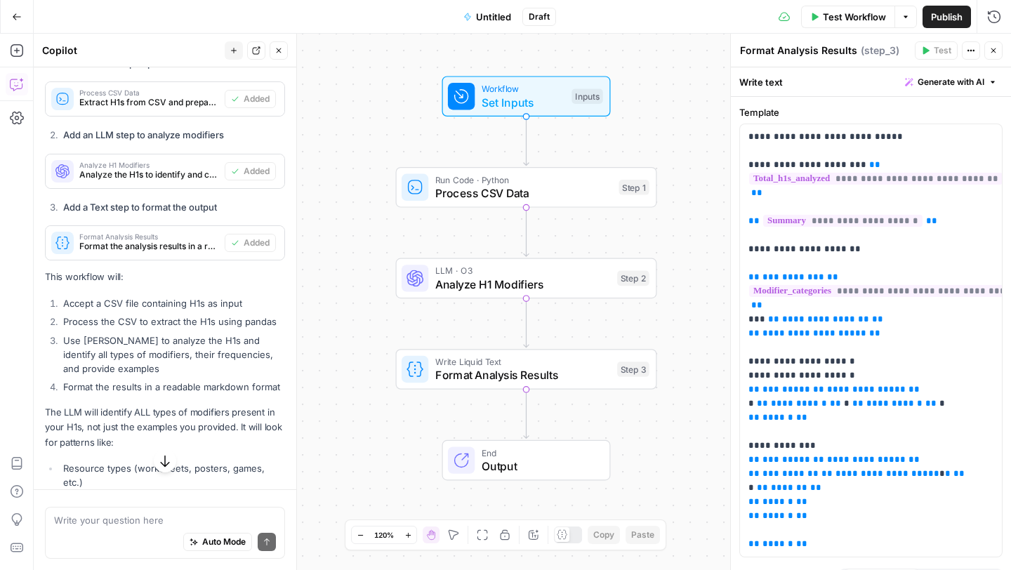
click at [901, 20] on icon "button" at bounding box center [905, 17] width 8 height 8
click at [850, 50] on span "Run Test" at bounding box center [866, 50] width 62 height 14
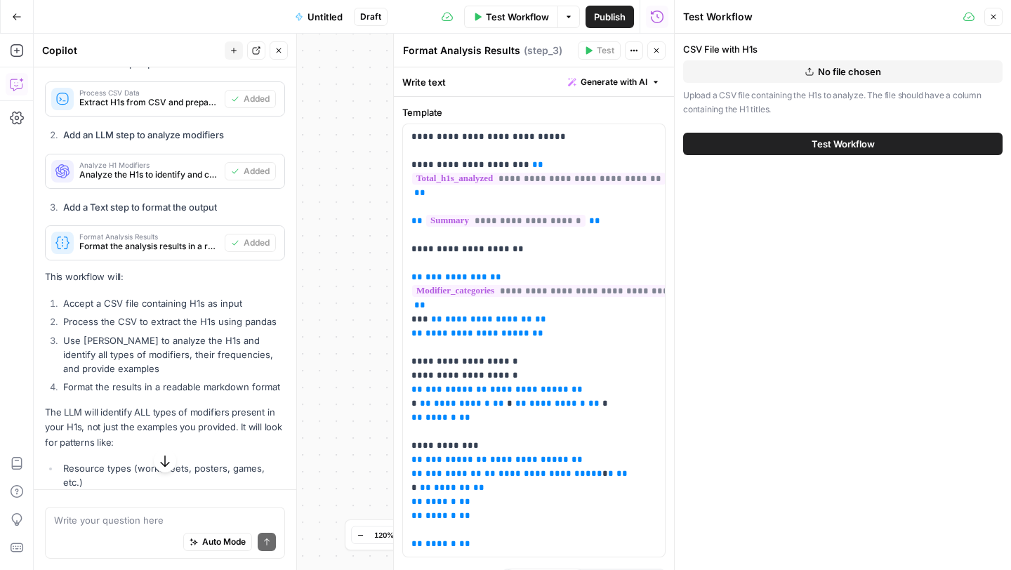
click at [820, 70] on span "No file chosen" at bounding box center [849, 72] width 63 height 14
click at [785, 135] on button "Test Workflow" at bounding box center [842, 144] width 319 height 22
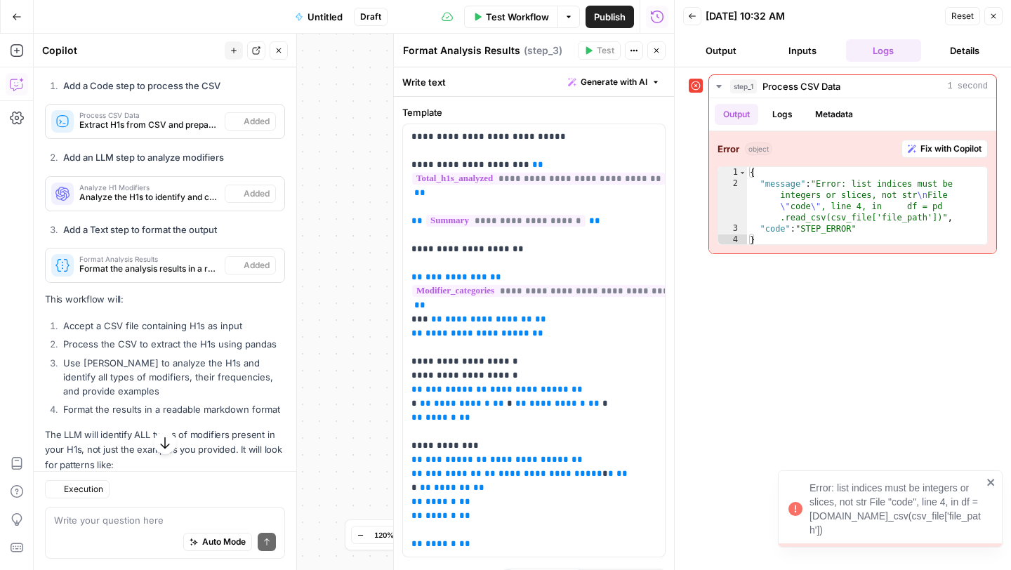
scroll to position [601, 0]
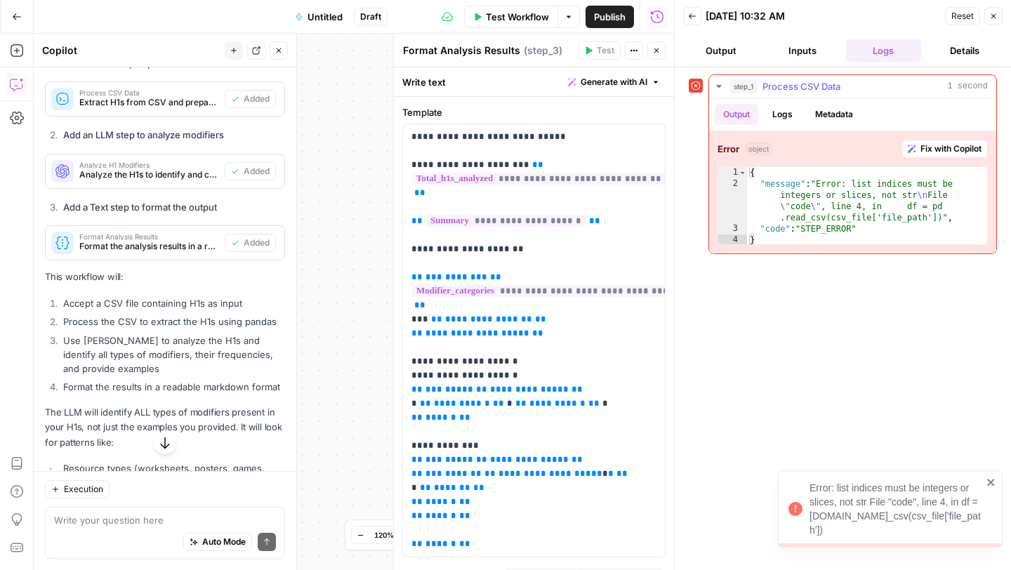
click at [944, 154] on span "Fix with Copilot" at bounding box center [950, 148] width 61 height 13
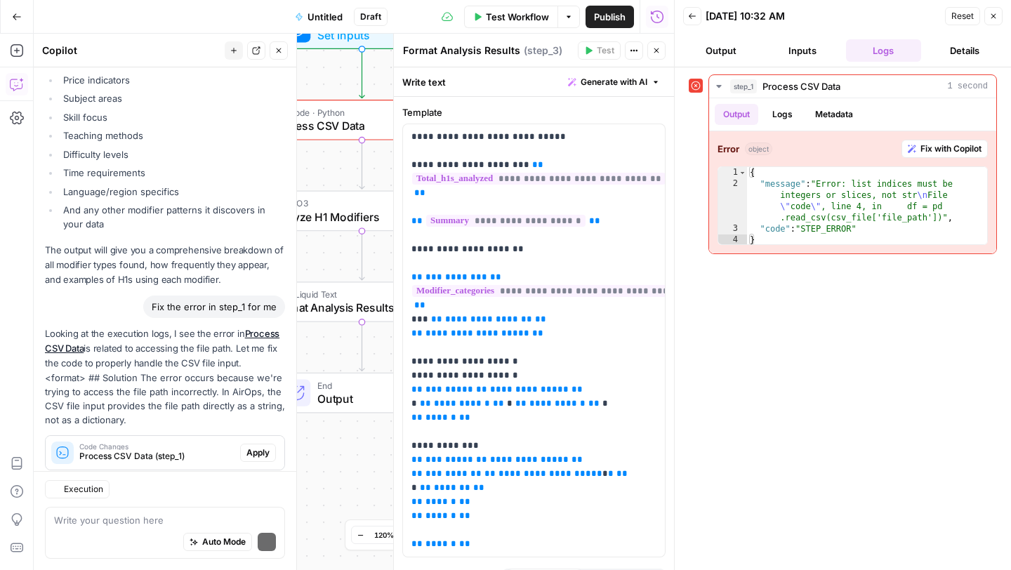
scroll to position [1115, 0]
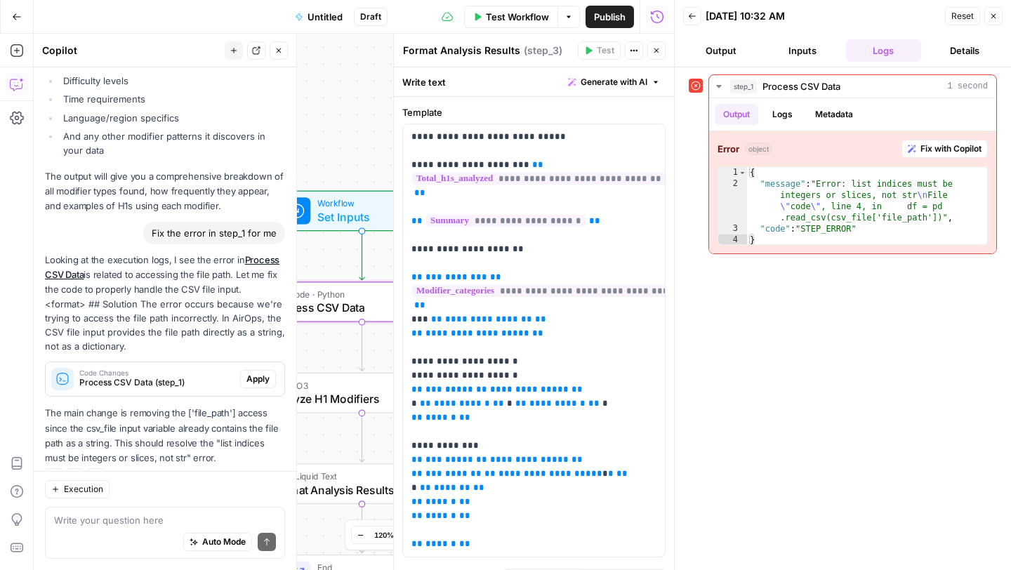
click at [253, 373] on span "Apply" at bounding box center [257, 379] width 23 height 13
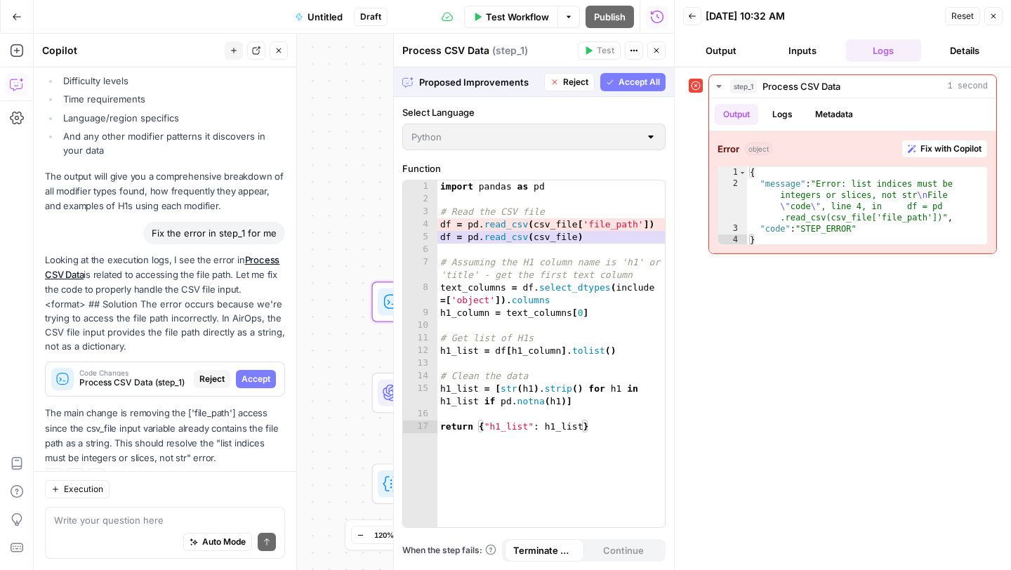
click at [253, 373] on span "Accept" at bounding box center [255, 379] width 29 height 13
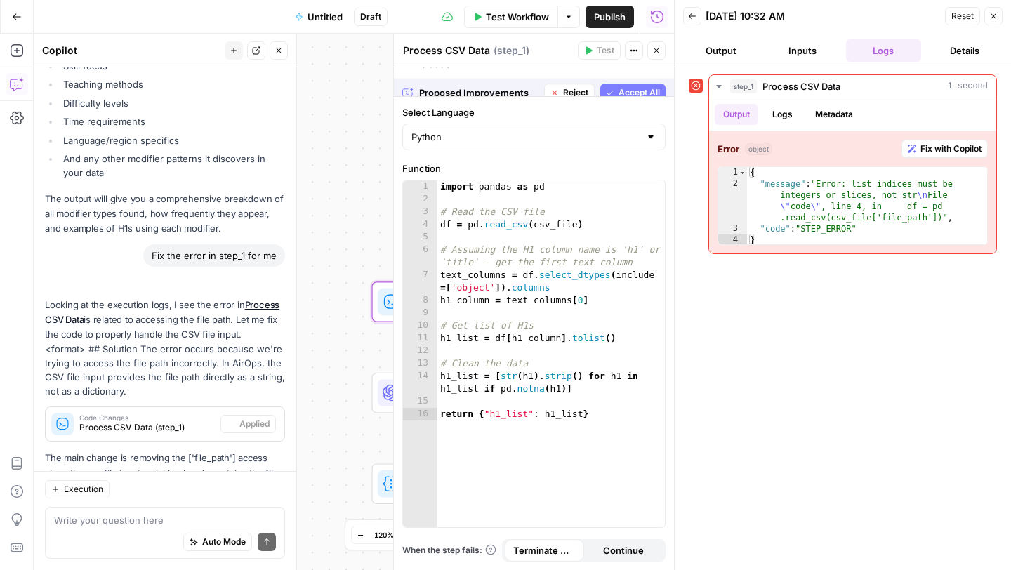
scroll to position [1137, 0]
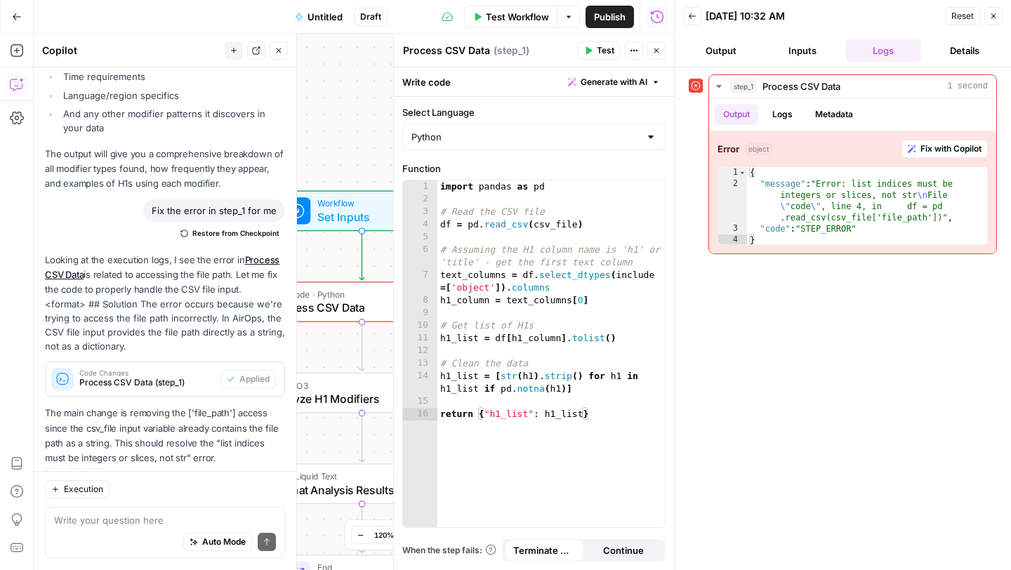
click at [598, 53] on span "Test" at bounding box center [606, 50] width 18 height 13
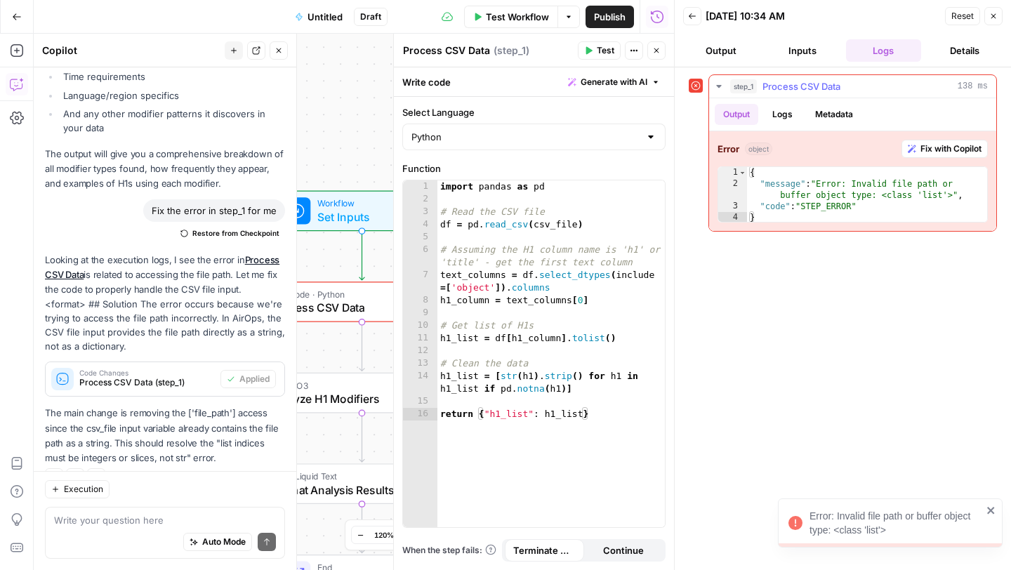
click at [945, 147] on span "Fix with Copilot" at bounding box center [950, 148] width 61 height 13
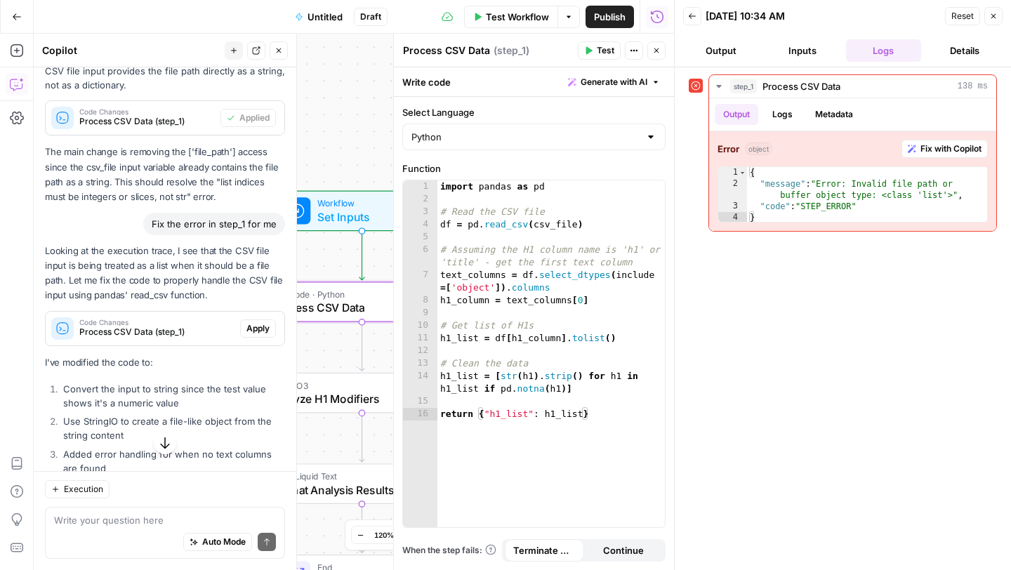
scroll to position [1482, 0]
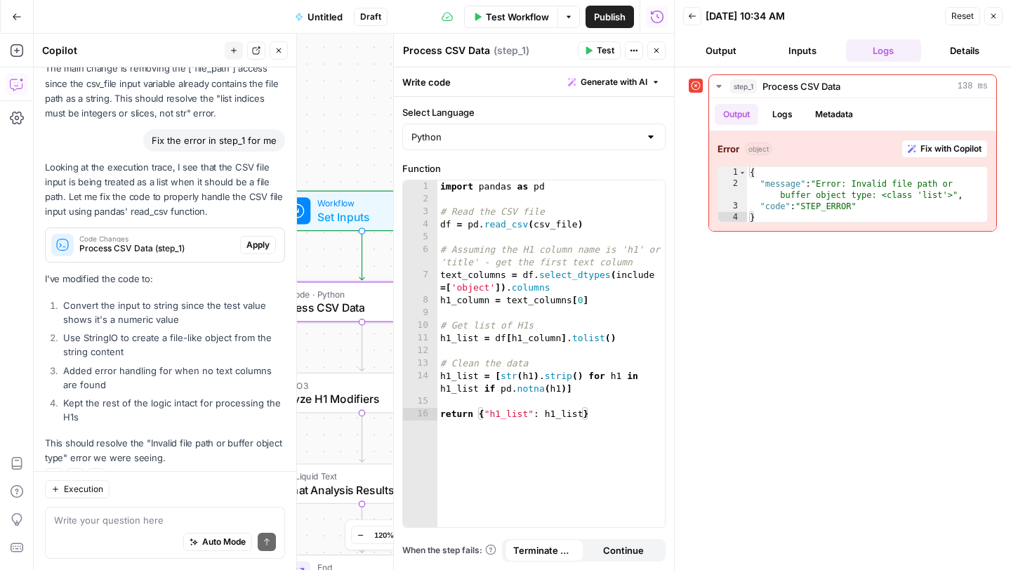
click at [262, 239] on span "Apply" at bounding box center [257, 245] width 23 height 13
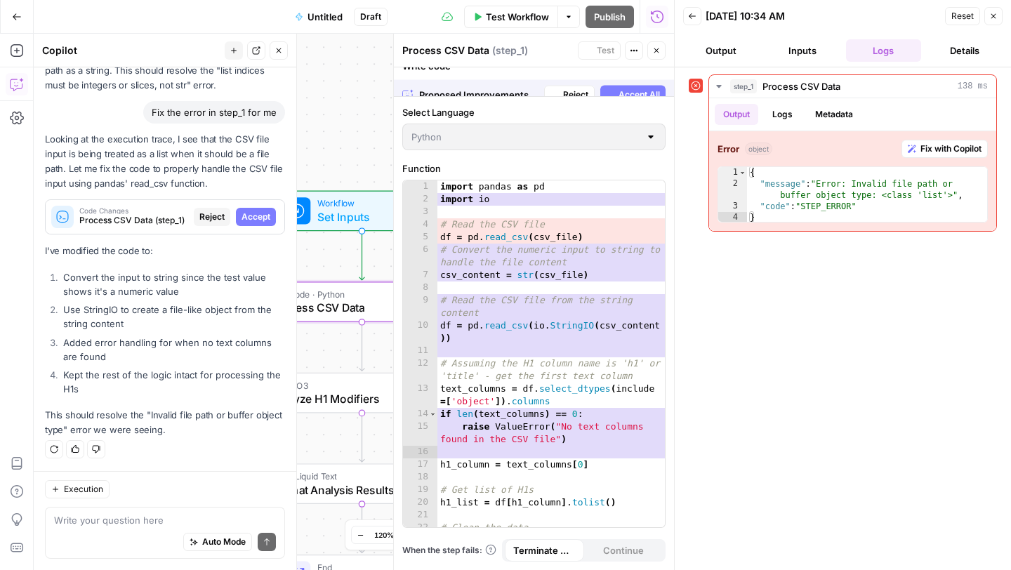
scroll to position [1437, 0]
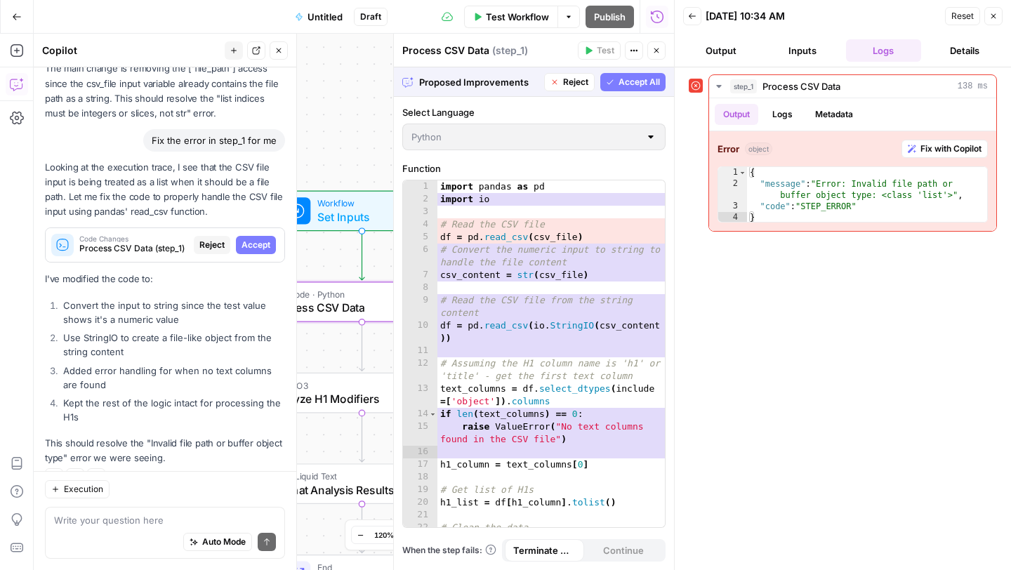
click at [262, 239] on span "Accept" at bounding box center [255, 245] width 29 height 13
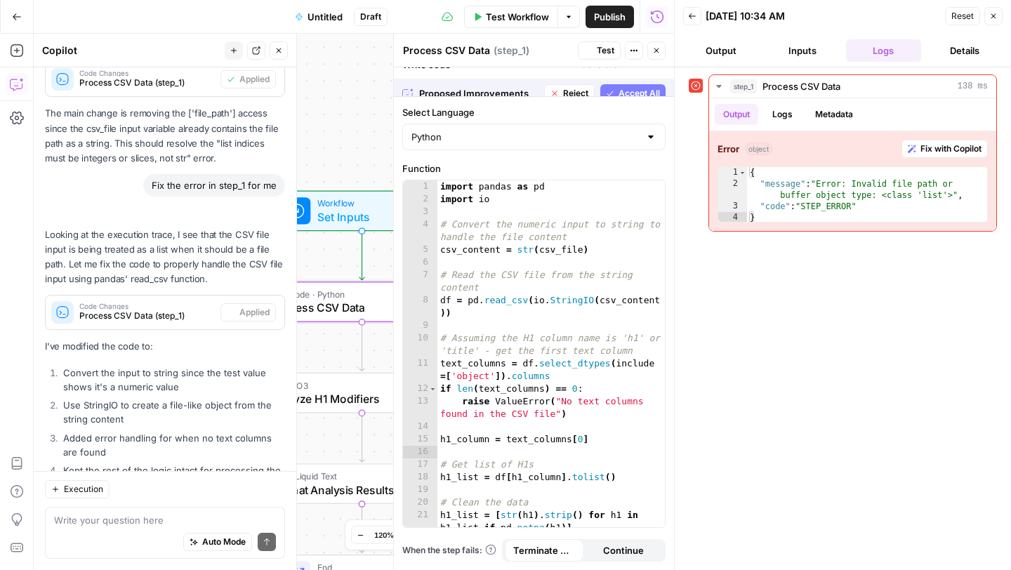
scroll to position [1504, 0]
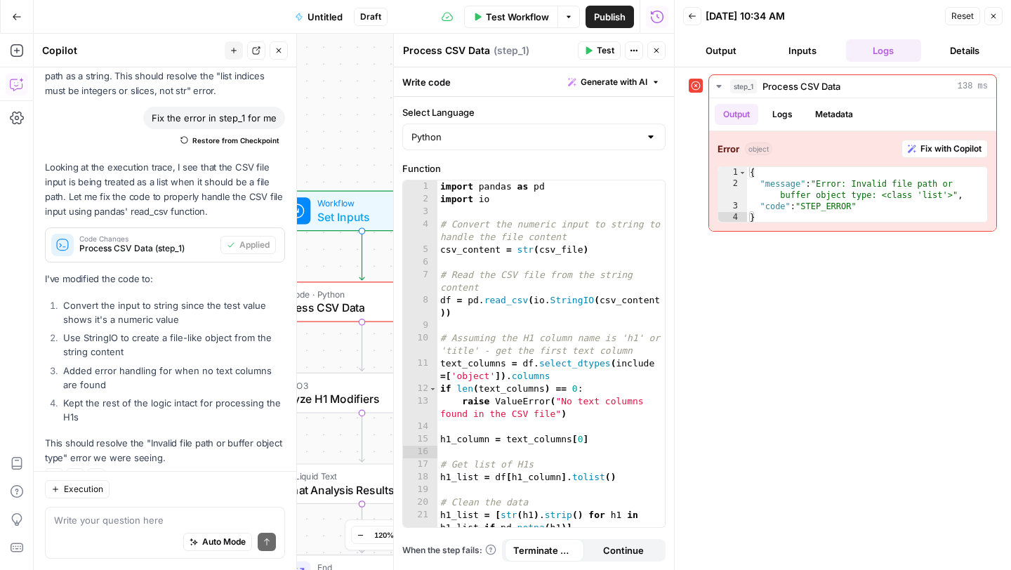
click at [594, 48] on button "Test" at bounding box center [599, 50] width 43 height 18
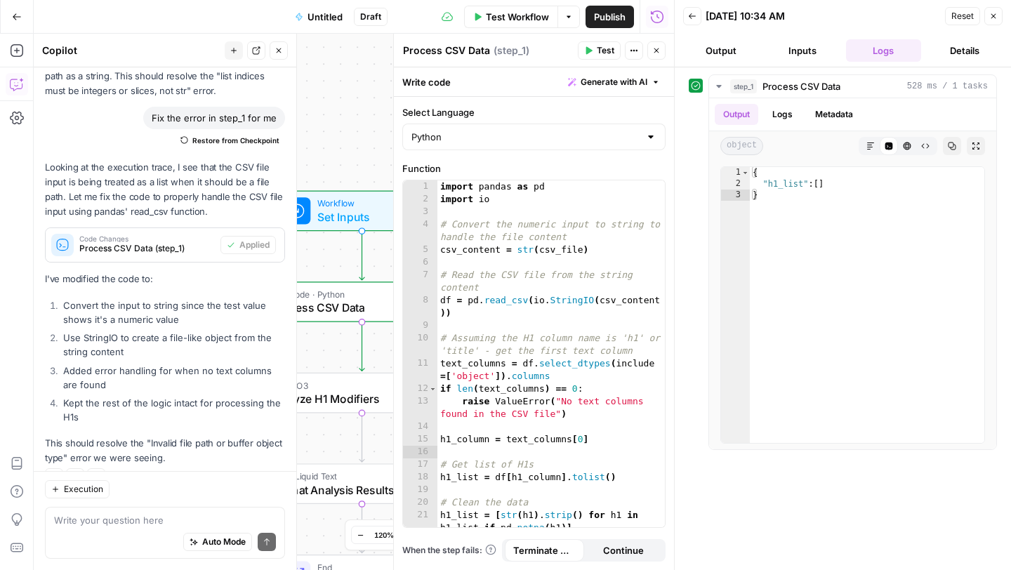
click at [995, 15] on icon "button" at bounding box center [993, 16] width 8 height 8
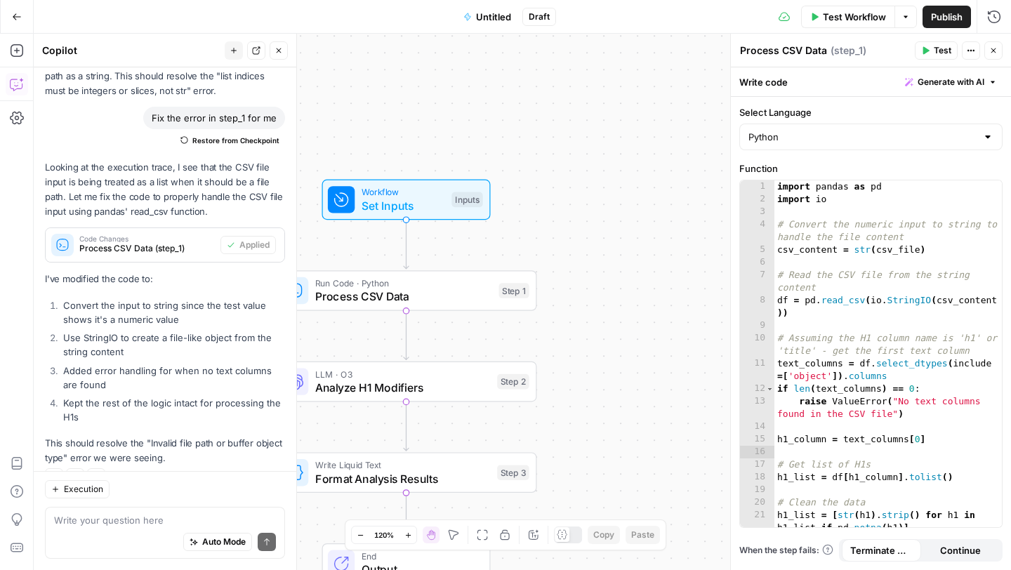
click at [900, 21] on button "Options" at bounding box center [905, 17] width 22 height 22
click at [857, 44] on span "Run Test" at bounding box center [866, 50] width 62 height 14
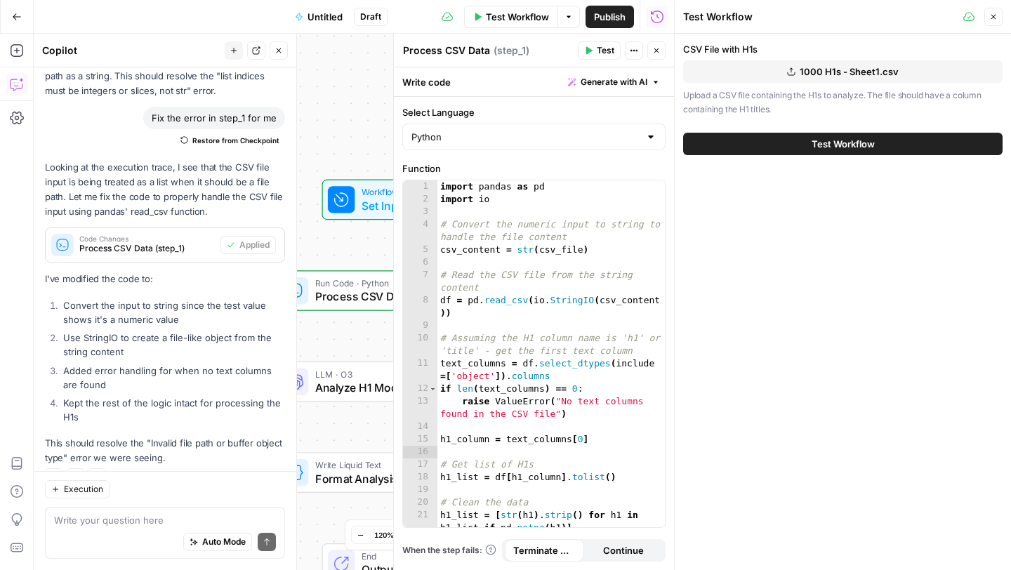
click at [797, 137] on button "Test Workflow" at bounding box center [842, 144] width 319 height 22
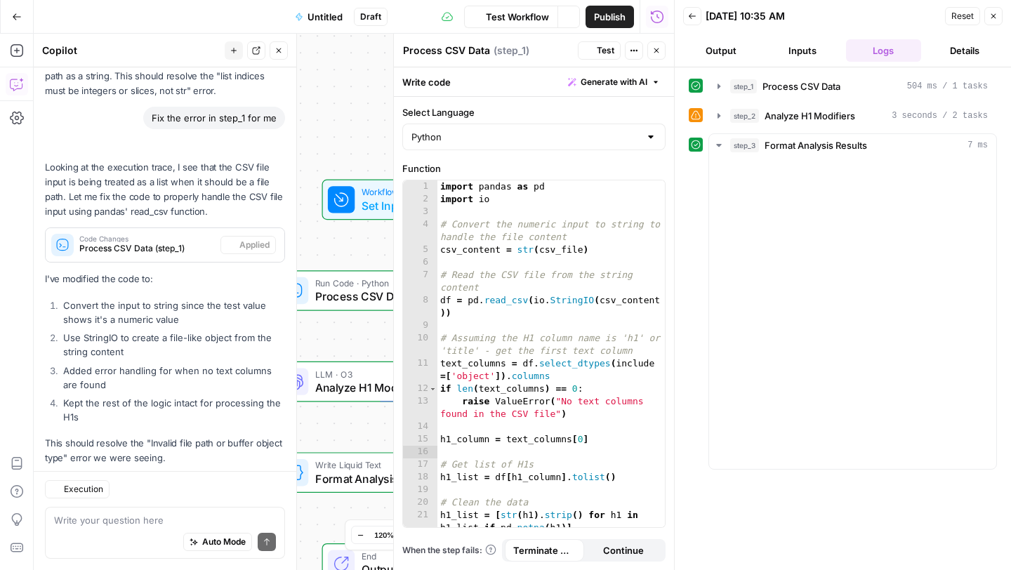
scroll to position [1504, 0]
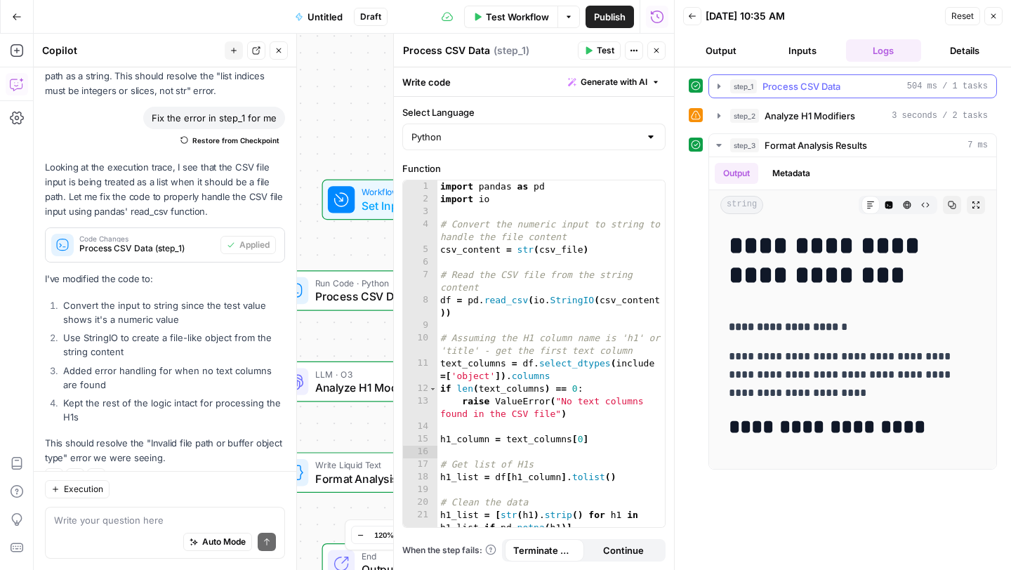
click at [717, 86] on icon "button" at bounding box center [718, 86] width 11 height 11
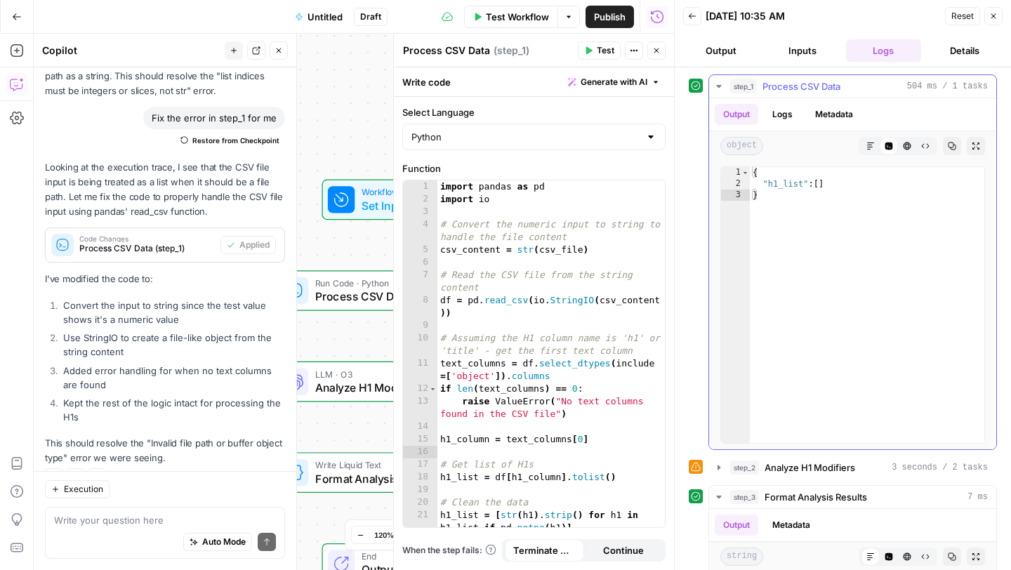
click at [717, 86] on icon "button" at bounding box center [718, 86] width 11 height 11
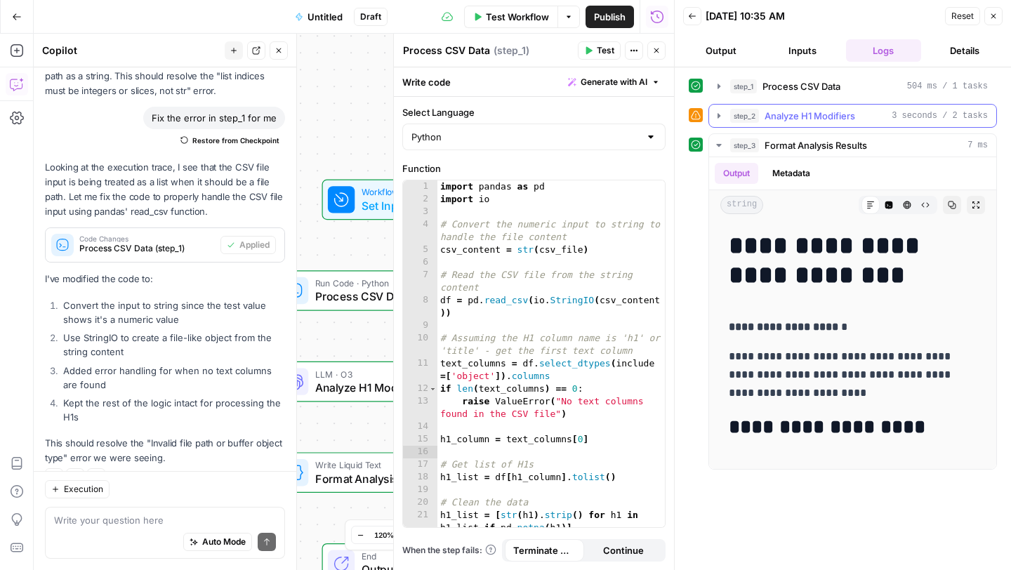
click at [719, 118] on icon "button" at bounding box center [718, 115] width 11 height 11
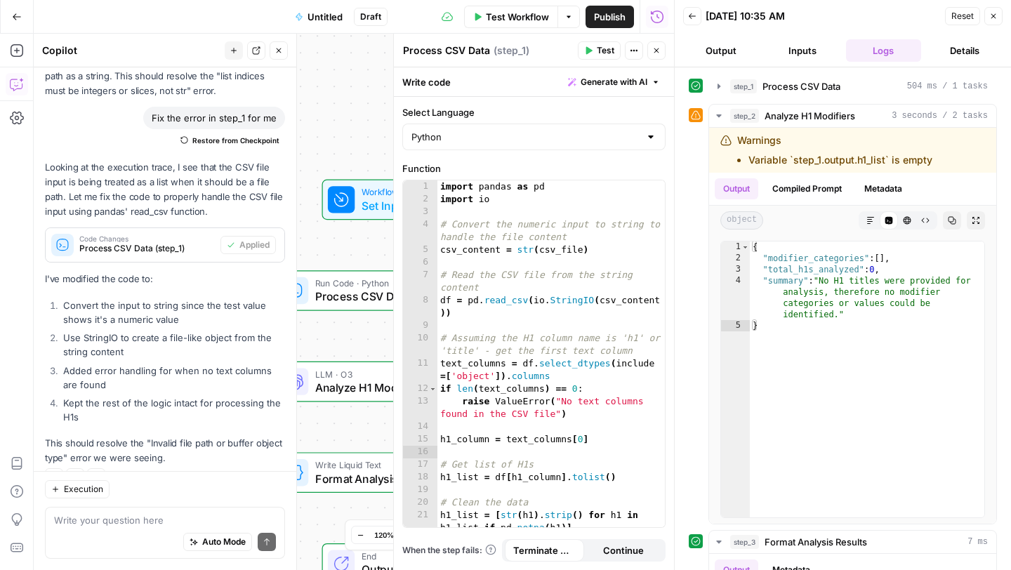
click at [814, 318] on div "{ "modifier_categories" : [ ] , "total_h1s_analyzed" : 0 , "summary" : "No H1 t…" at bounding box center [867, 390] width 234 height 298
type textarea "**********"
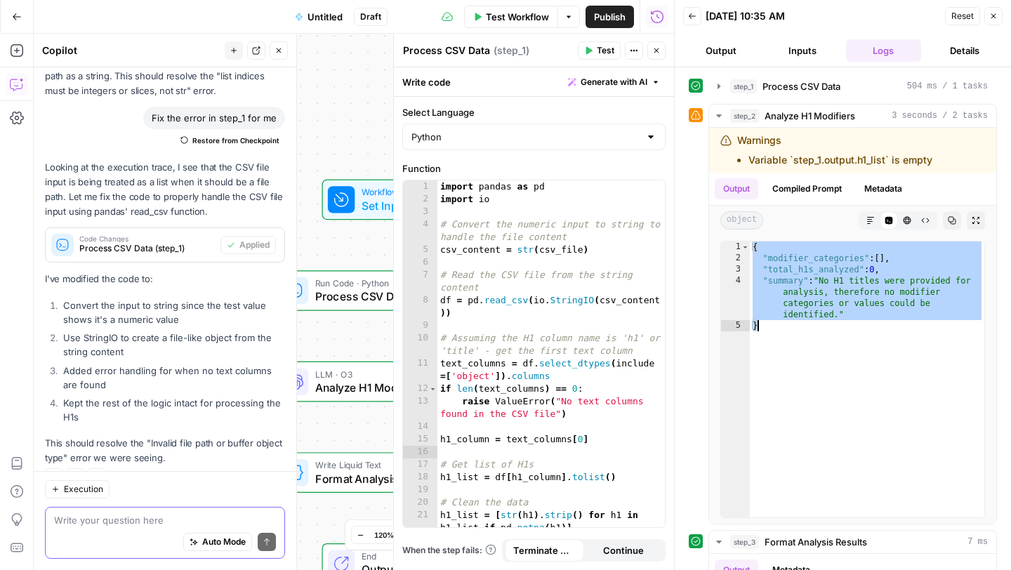
click at [145, 517] on textarea at bounding box center [165, 520] width 222 height 14
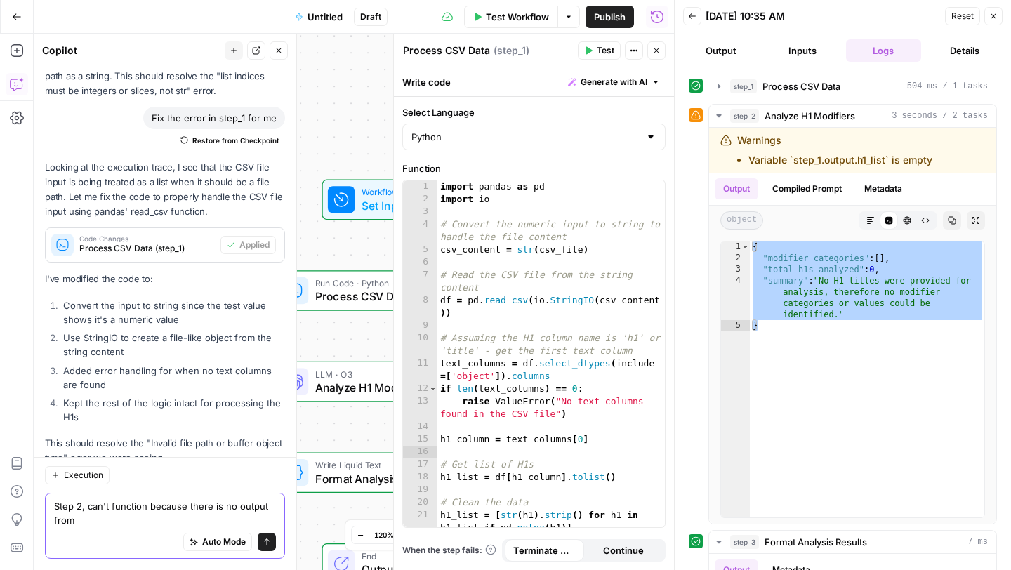
scroll to position [1518, 0]
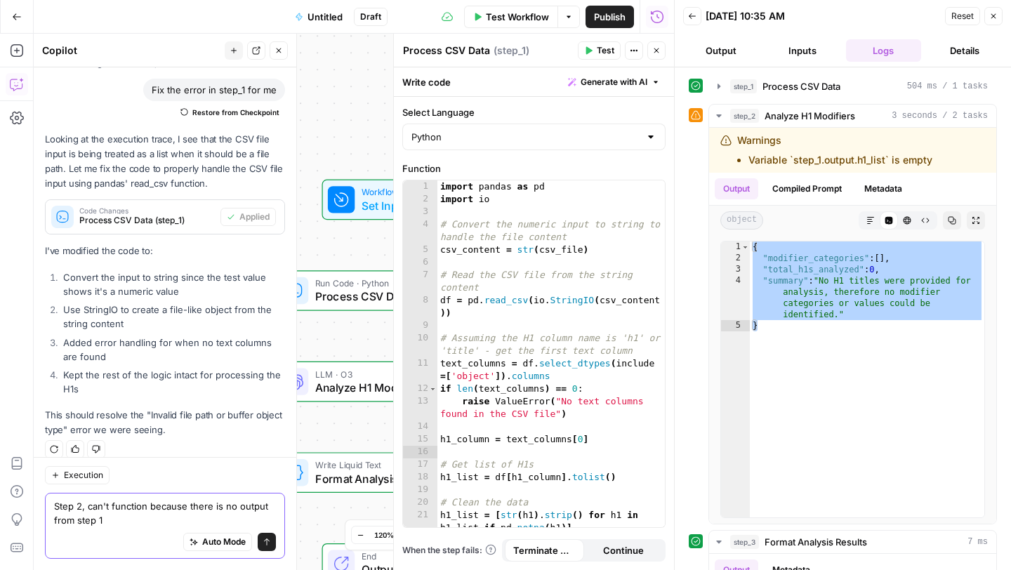
paste textarea "{ "modifier_categories": [], "total_h1s_analyzed": 0, "summary": "No H1 titles …"
type textarea "Step 2, can't function because there is no output from step 1 { "modifier_categ…"
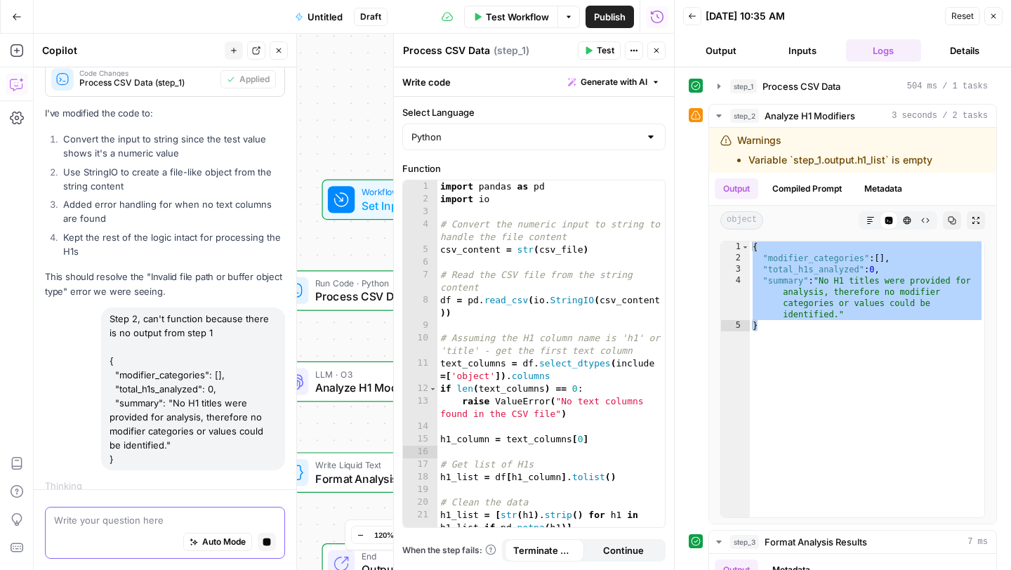
scroll to position [1579, 0]
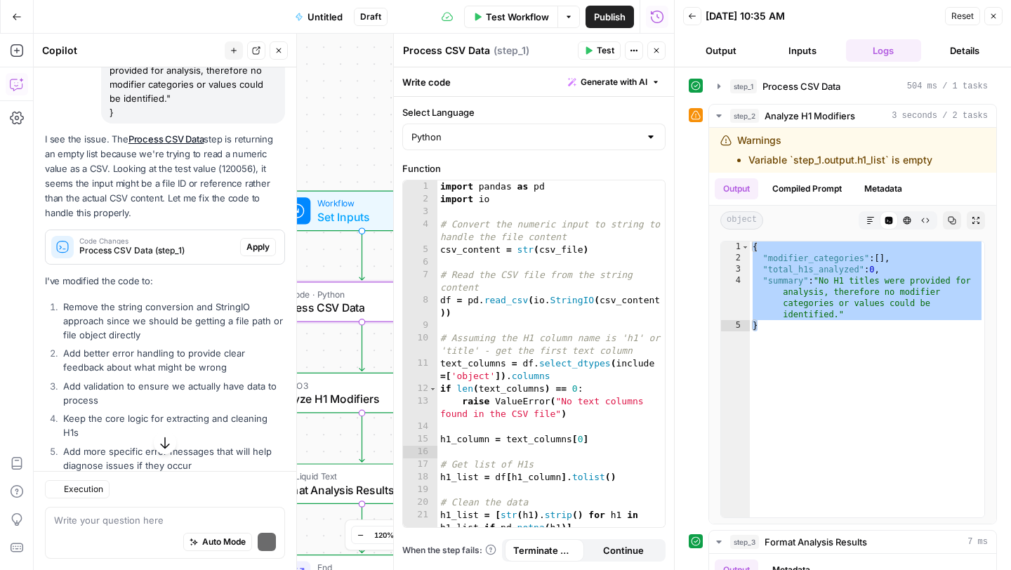
click at [263, 241] on span "Apply" at bounding box center [257, 247] width 23 height 13
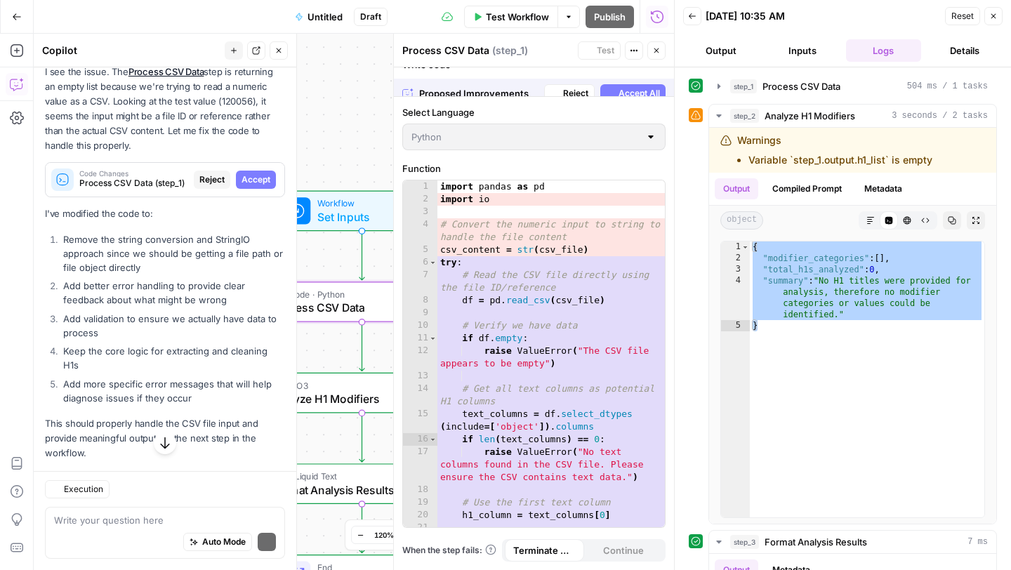
scroll to position [1950, 0]
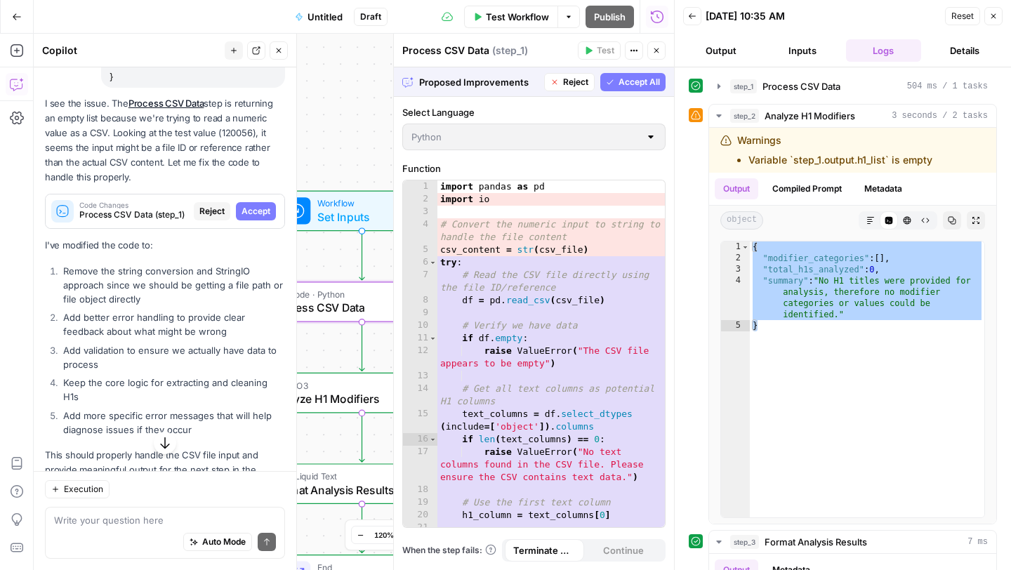
click at [266, 205] on span "Accept" at bounding box center [255, 211] width 29 height 13
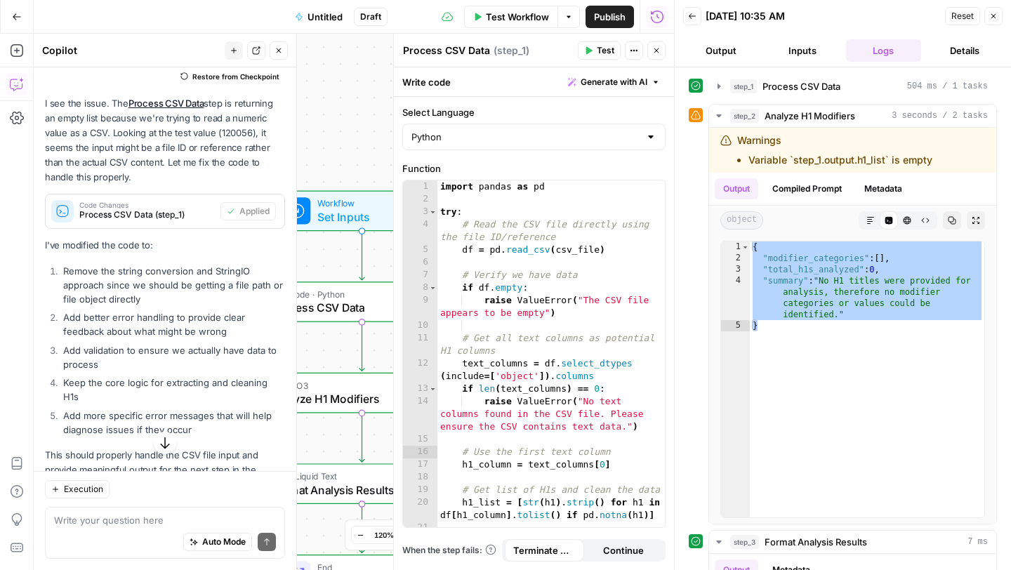
scroll to position [2088, 0]
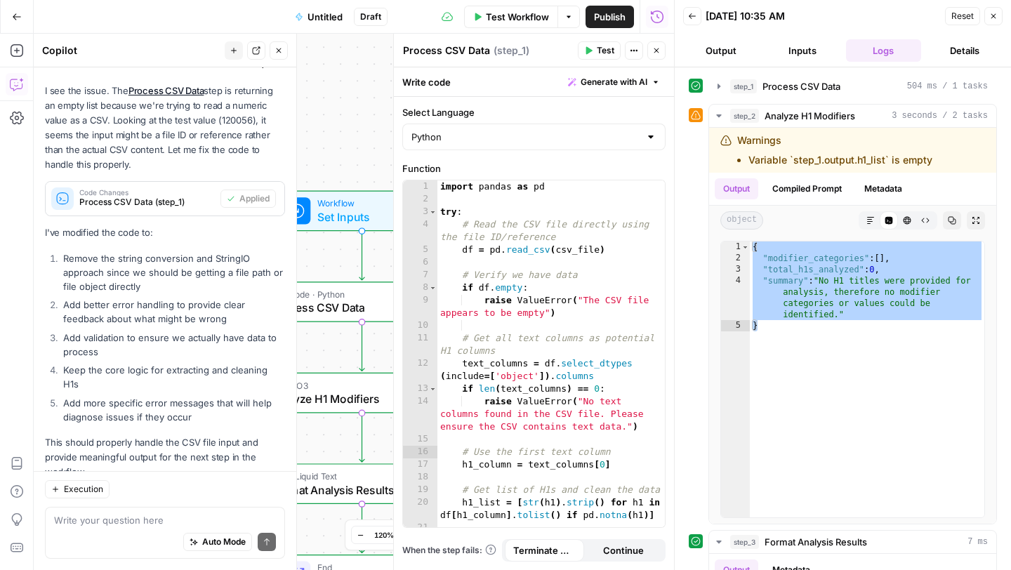
click at [604, 53] on span "Test" at bounding box center [606, 50] width 18 height 13
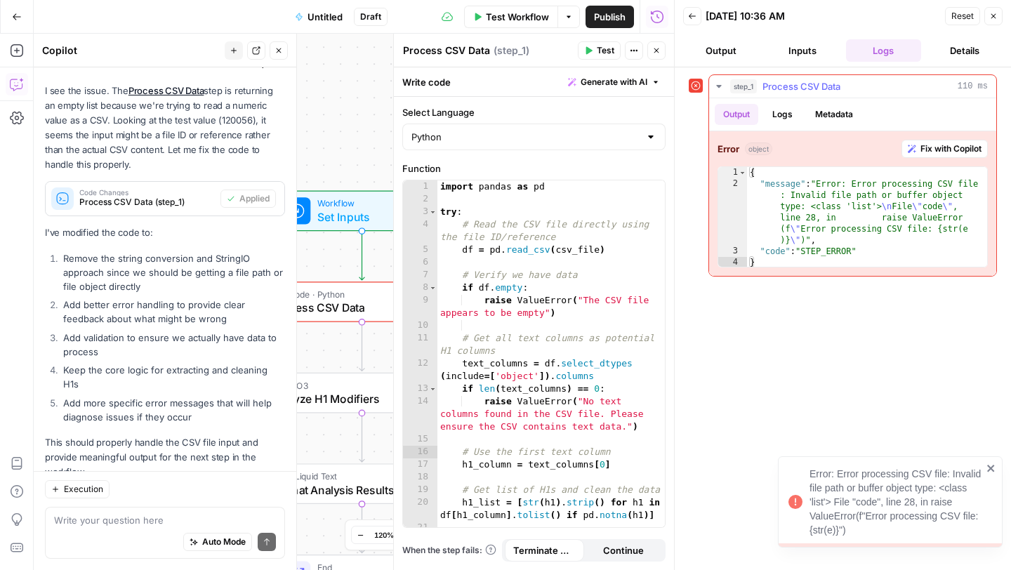
click at [943, 149] on span "Fix with Copilot" at bounding box center [950, 148] width 61 height 13
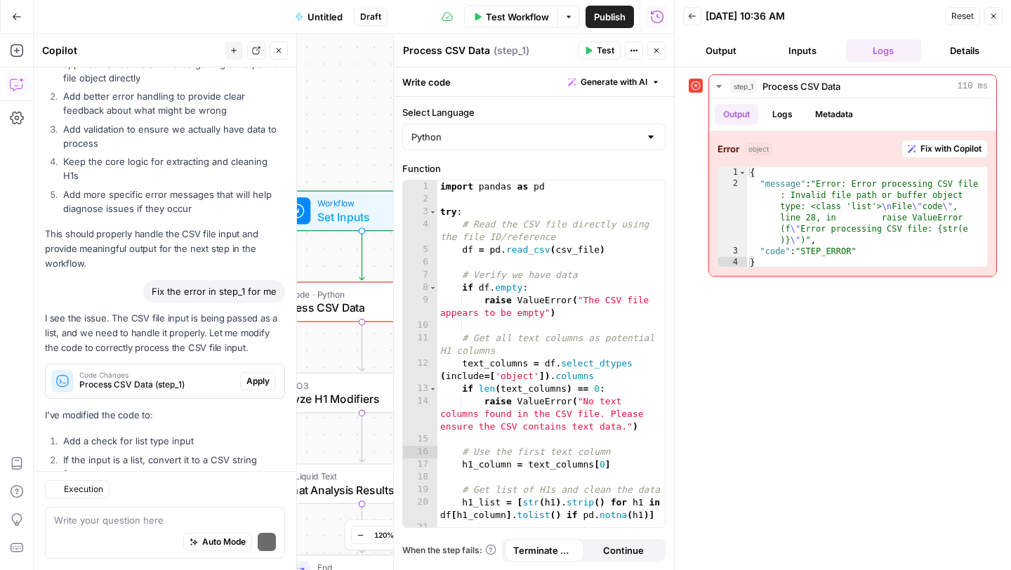
scroll to position [2437, 0]
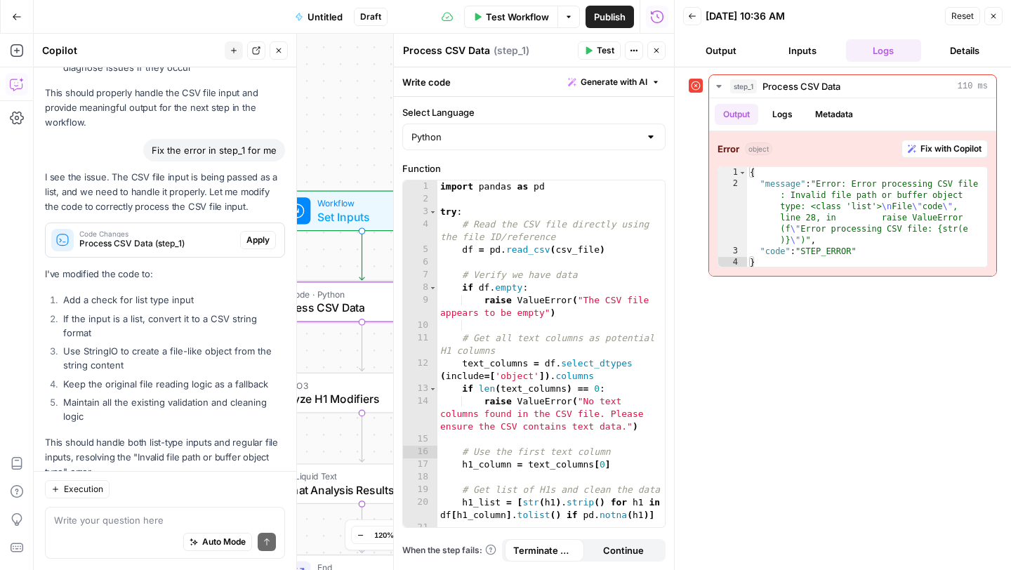
click at [255, 234] on span "Apply" at bounding box center [257, 240] width 23 height 13
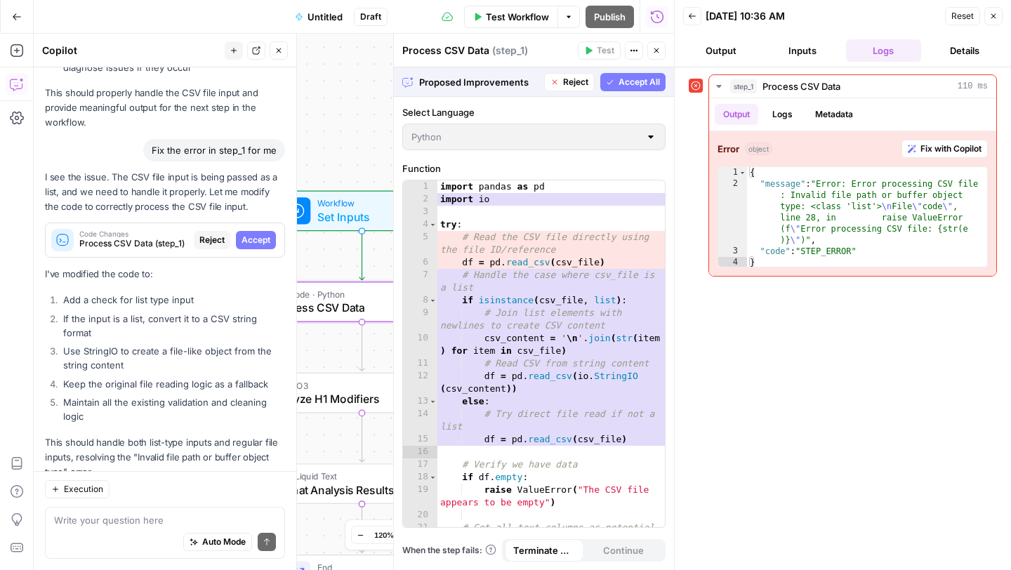
click at [259, 234] on span "Accept" at bounding box center [255, 240] width 29 height 13
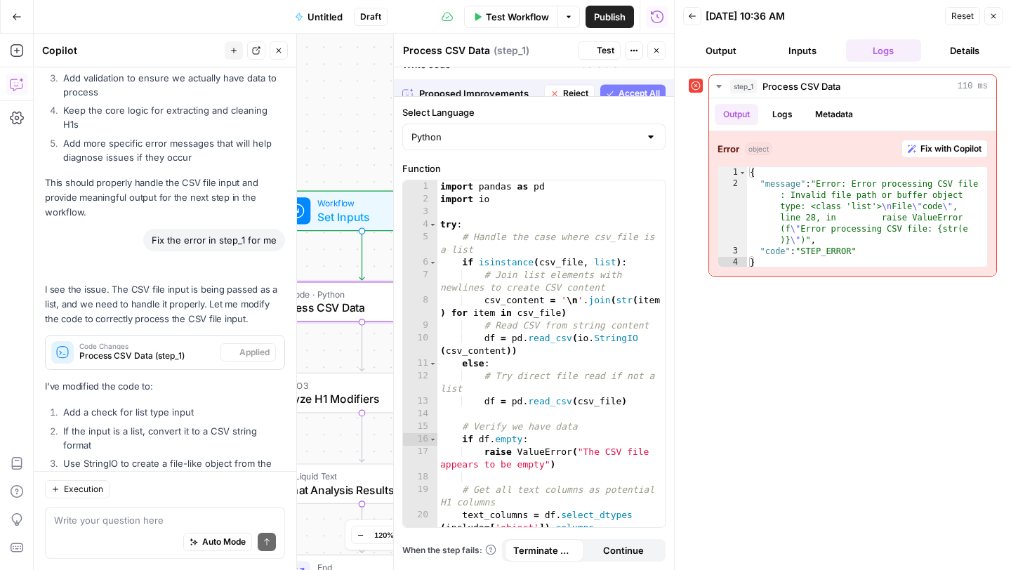
scroll to position [2460, 0]
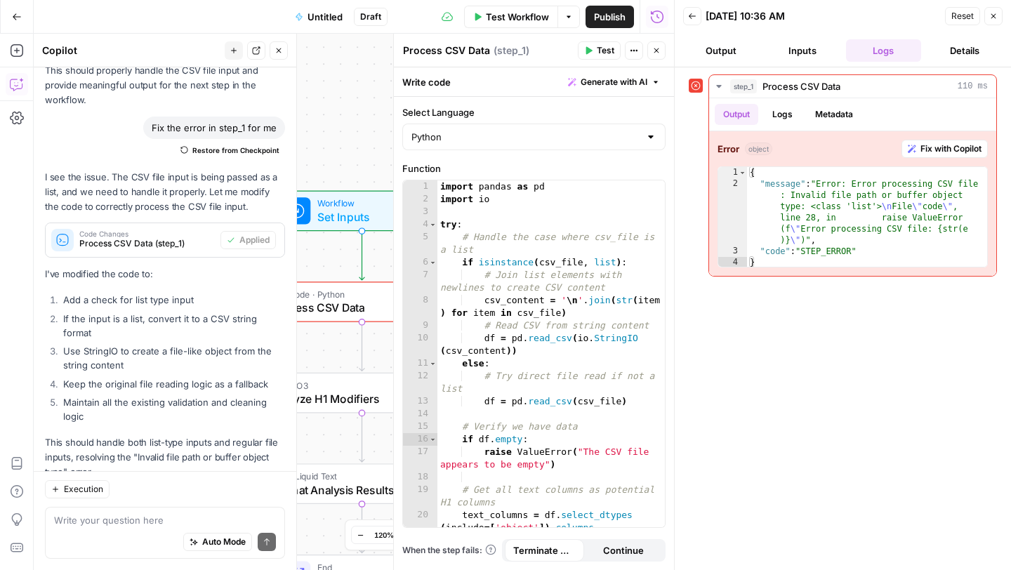
click at [613, 47] on span "Test" at bounding box center [606, 50] width 18 height 13
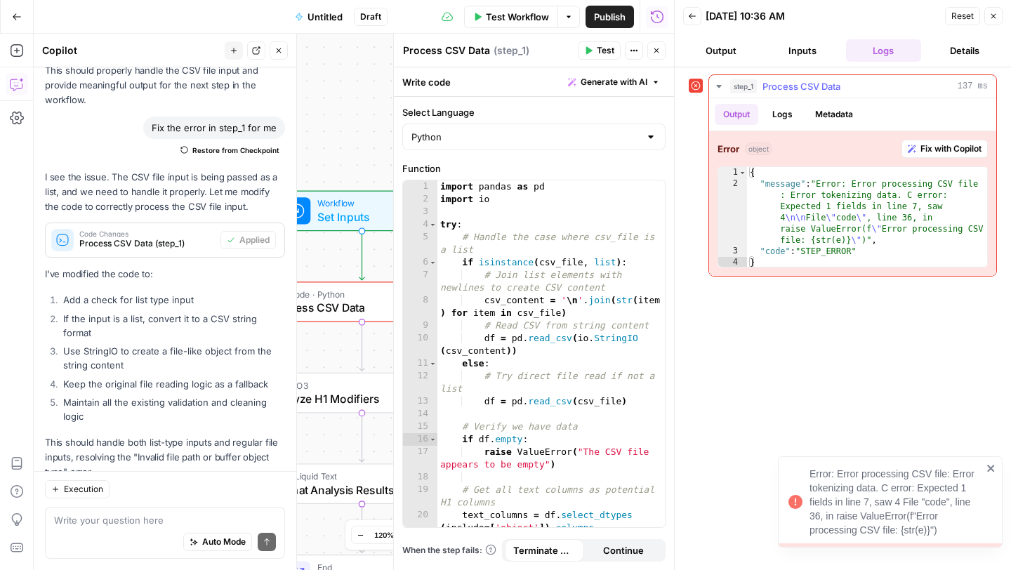
click at [950, 148] on span "Fix with Copilot" at bounding box center [950, 148] width 61 height 13
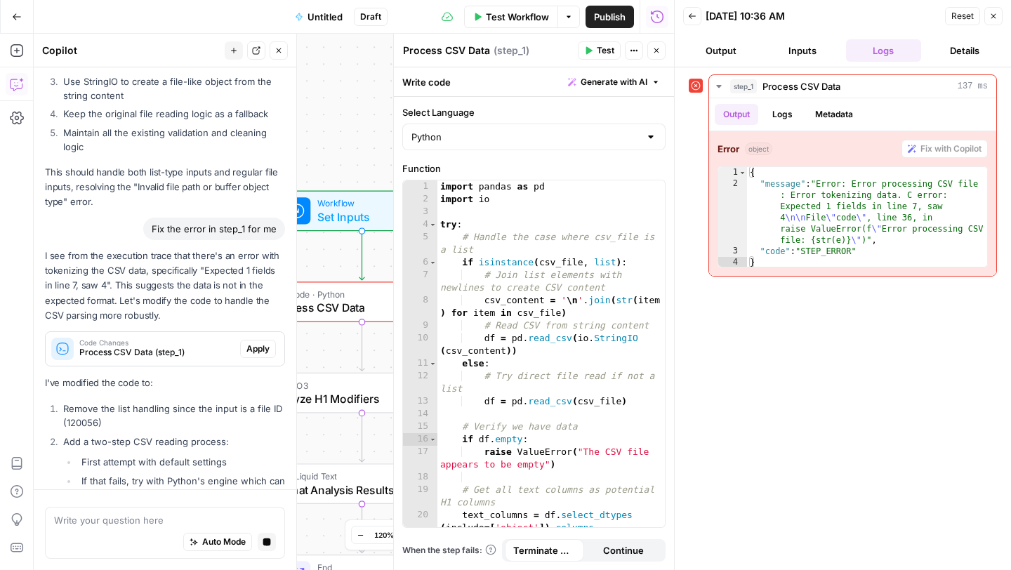
scroll to position [2651, 0]
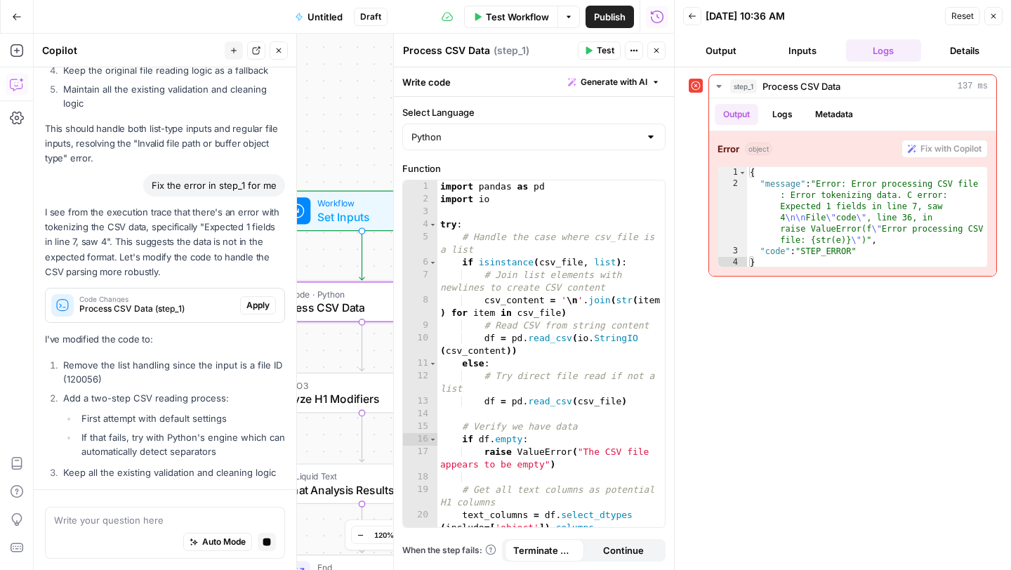
click at [258, 299] on span "Apply" at bounding box center [257, 305] width 23 height 13
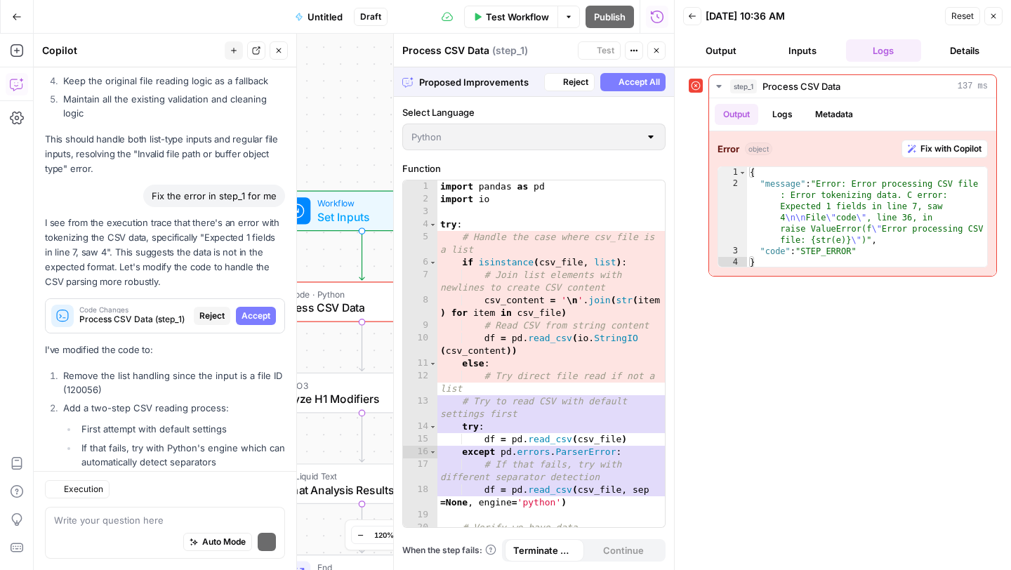
scroll to position [2702, 0]
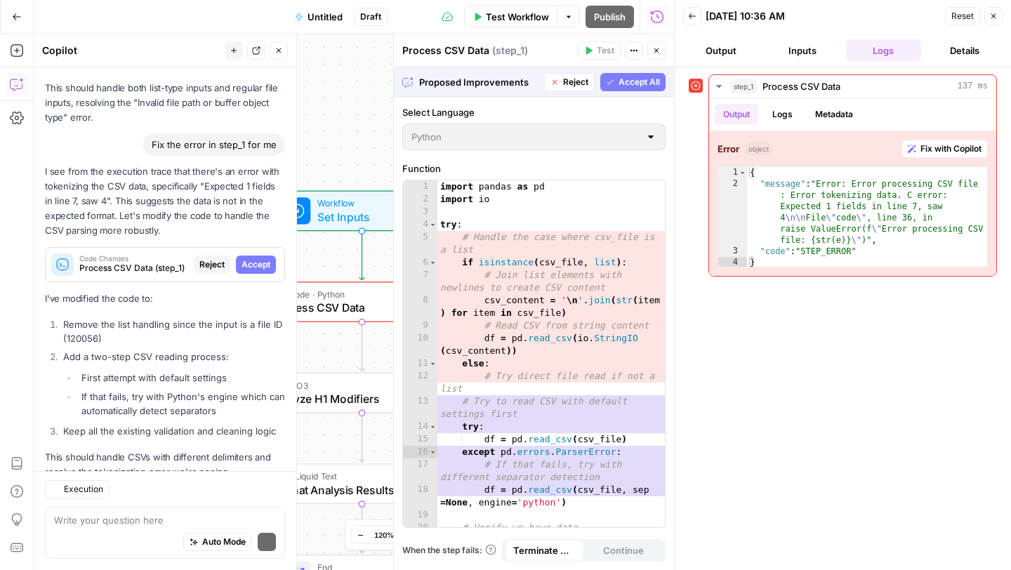
click at [258, 291] on p "I've modified the code to:" at bounding box center [165, 298] width 240 height 15
click at [262, 258] on span "Accept" at bounding box center [255, 264] width 29 height 13
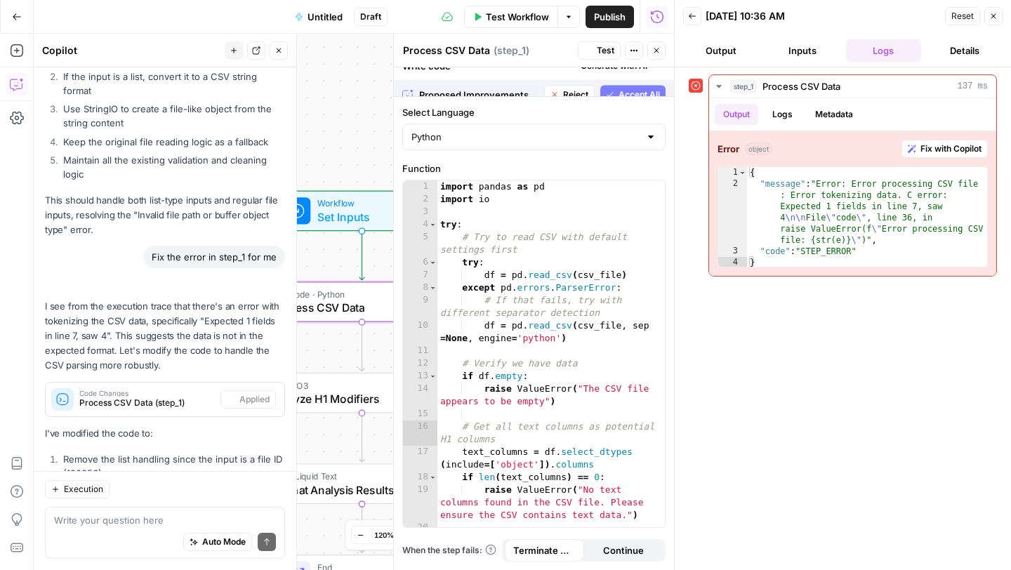
scroll to position [2837, 0]
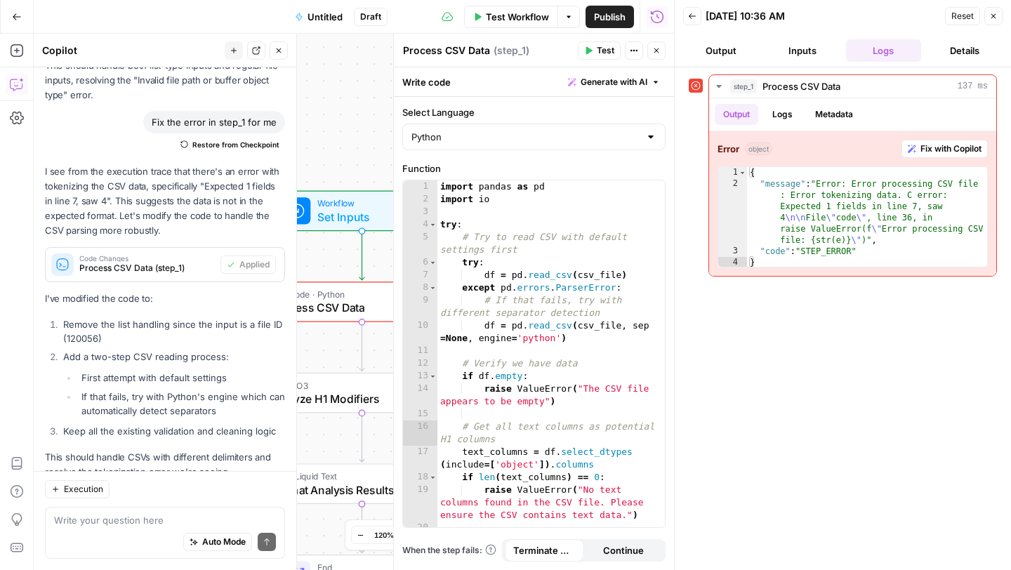
click at [600, 44] on button "Test" at bounding box center [599, 50] width 43 height 18
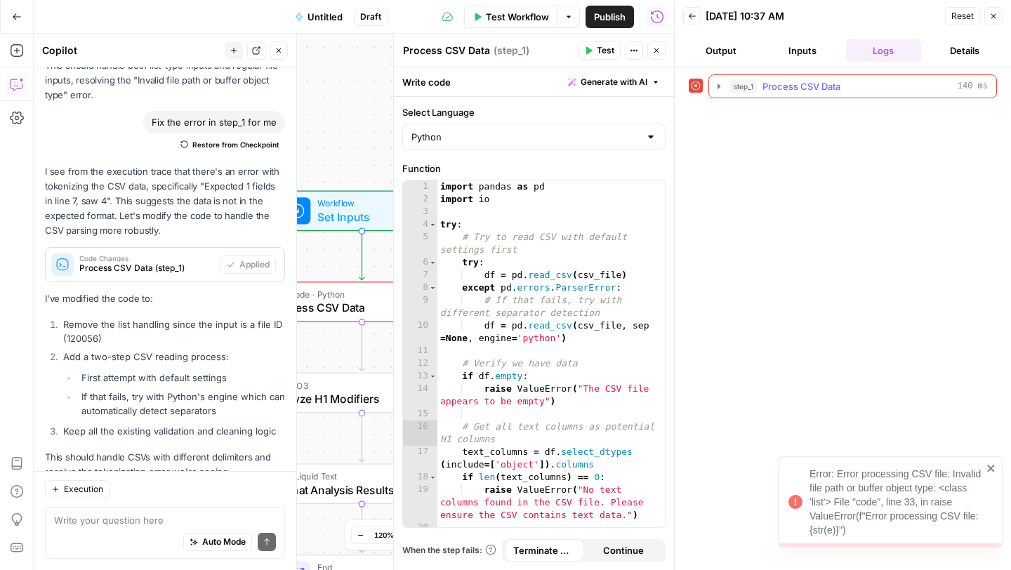
click at [714, 81] on icon "button" at bounding box center [718, 86] width 11 height 11
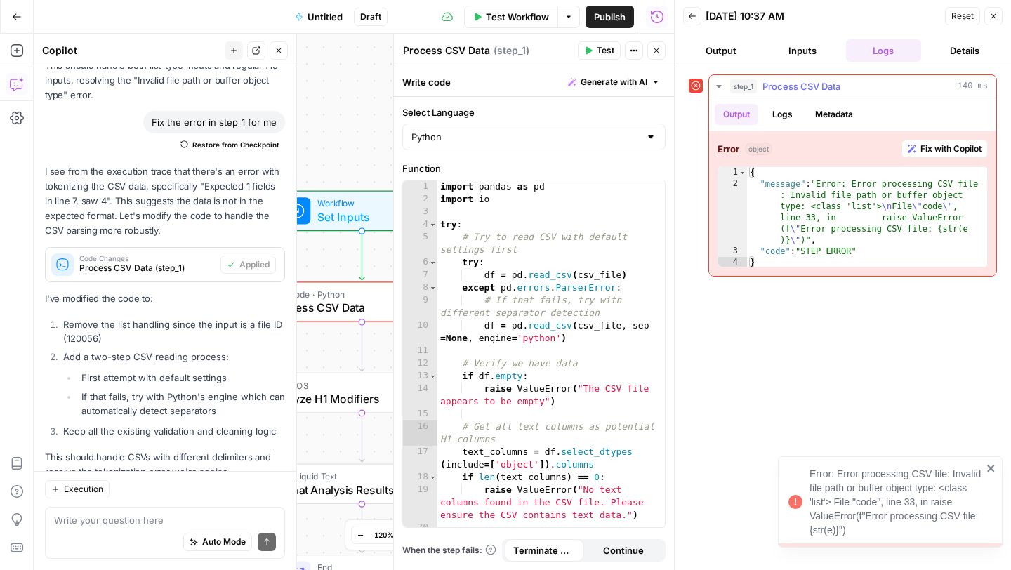
click at [940, 141] on button "Fix with Copilot" at bounding box center [944, 149] width 86 height 18
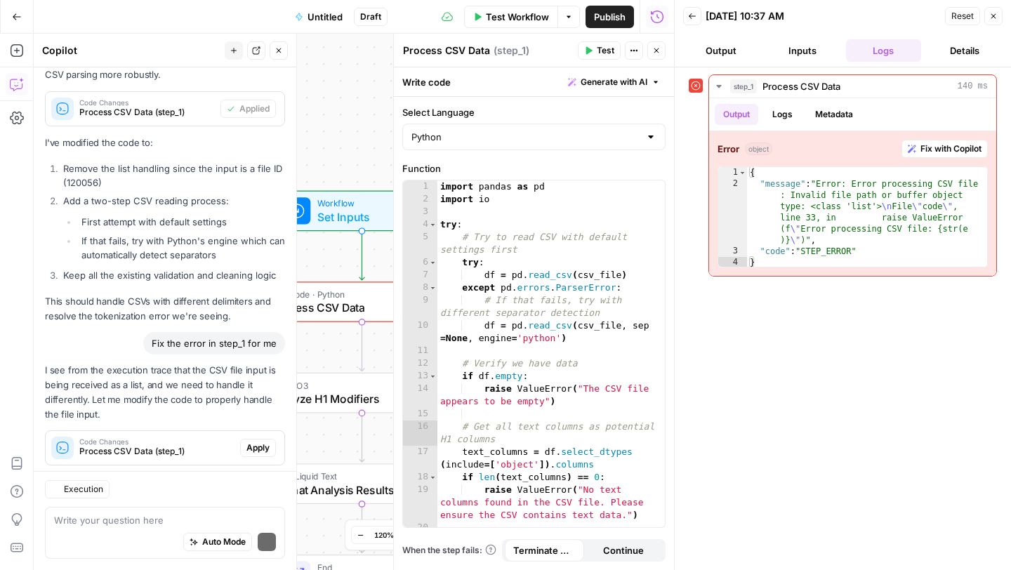
scroll to position [3181, 0]
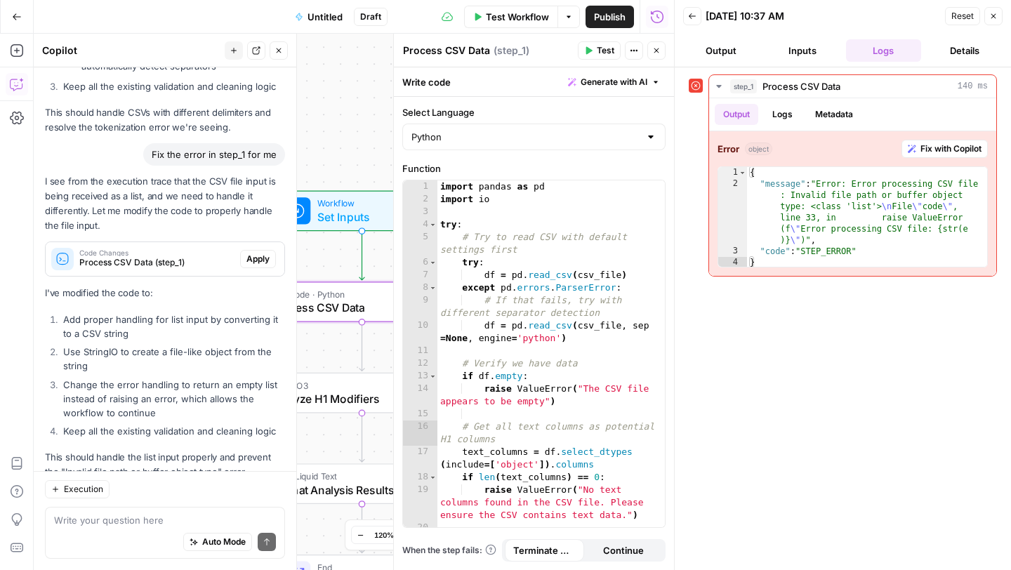
click at [258, 253] on span "Apply" at bounding box center [257, 259] width 23 height 13
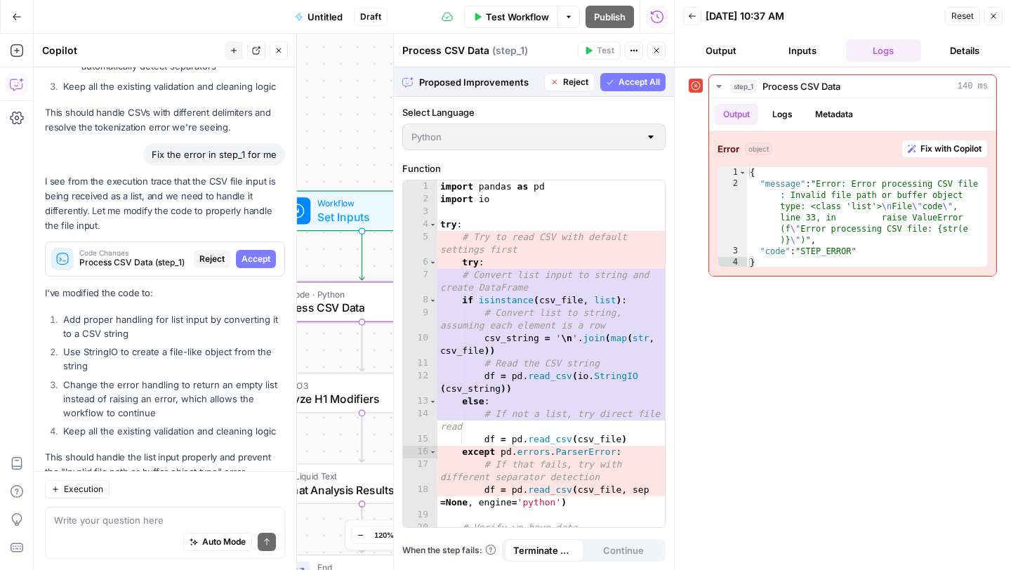
click at [258, 253] on span "Accept" at bounding box center [255, 259] width 29 height 13
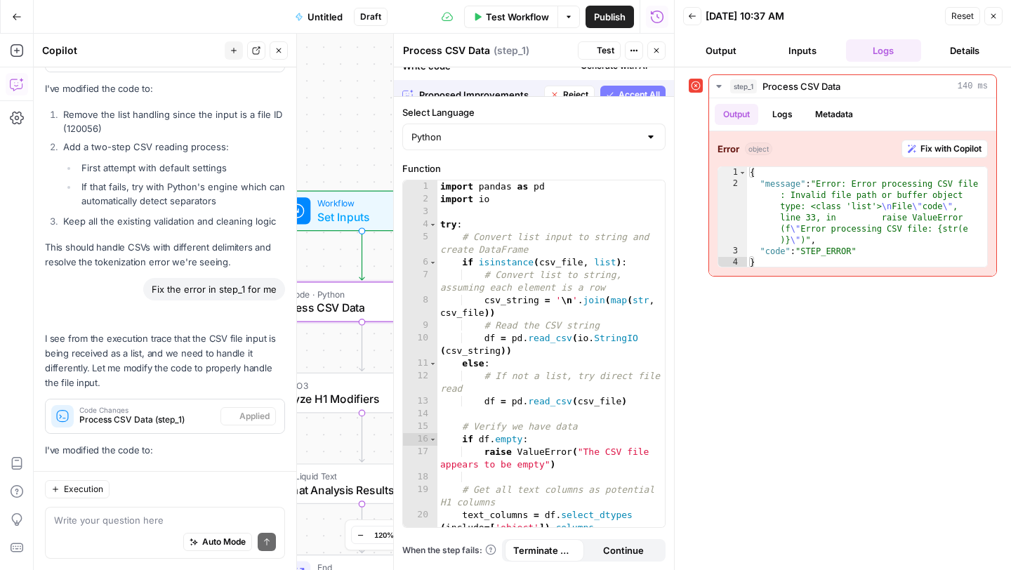
scroll to position [3204, 0]
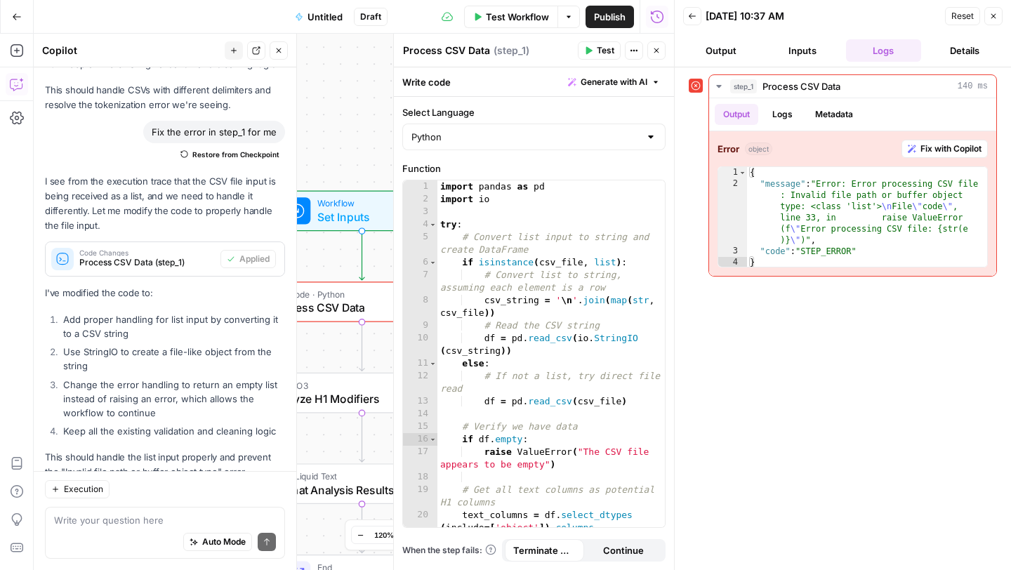
click at [599, 44] on button "Test" at bounding box center [599, 50] width 43 height 18
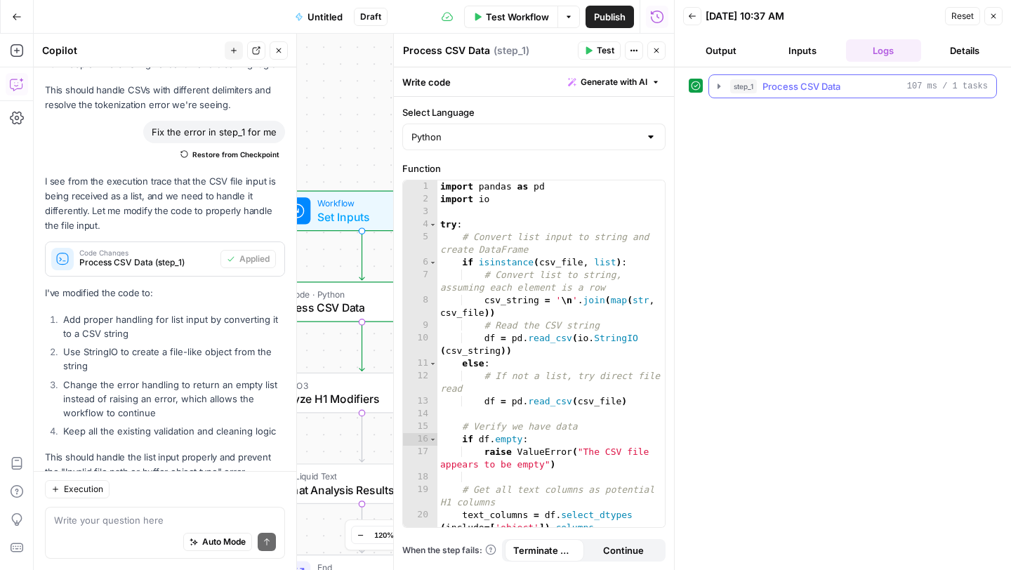
click at [719, 89] on icon "button" at bounding box center [718, 86] width 11 height 11
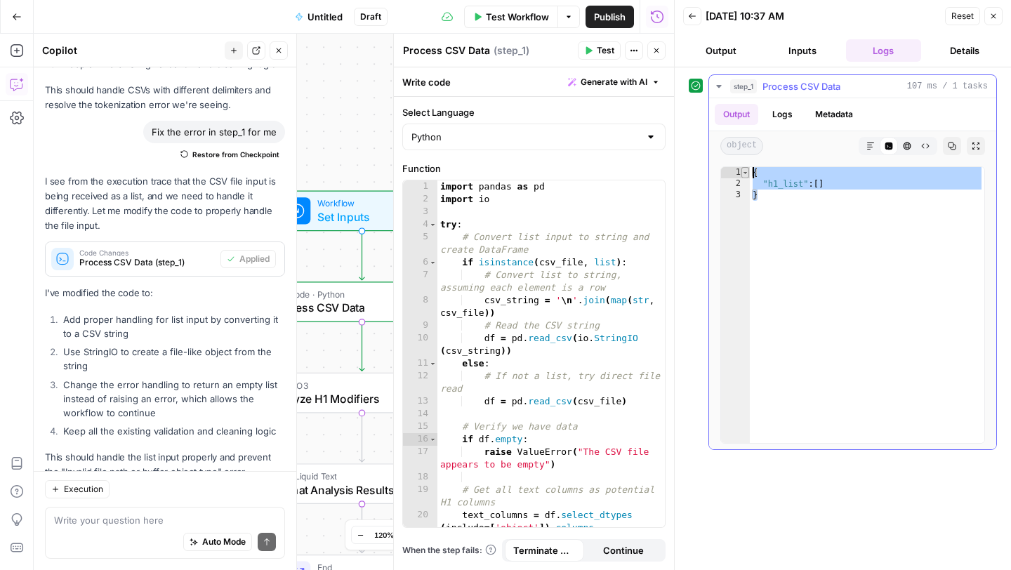
drag, startPoint x: 809, startPoint y: 210, endPoint x: 743, endPoint y: 173, distance: 75.7
click at [743, 173] on div "* 1 2 3 { "h1_list" : [ ] } XXXXXXXXXXXXXXXXXXXXXXXXXXXXXXXXXXXXXXXXXXXXXXXXXXX…" at bounding box center [852, 304] width 265 height 277
type textarea "**********"
click at [136, 527] on div "Auto Mode Send" at bounding box center [165, 542] width 222 height 31
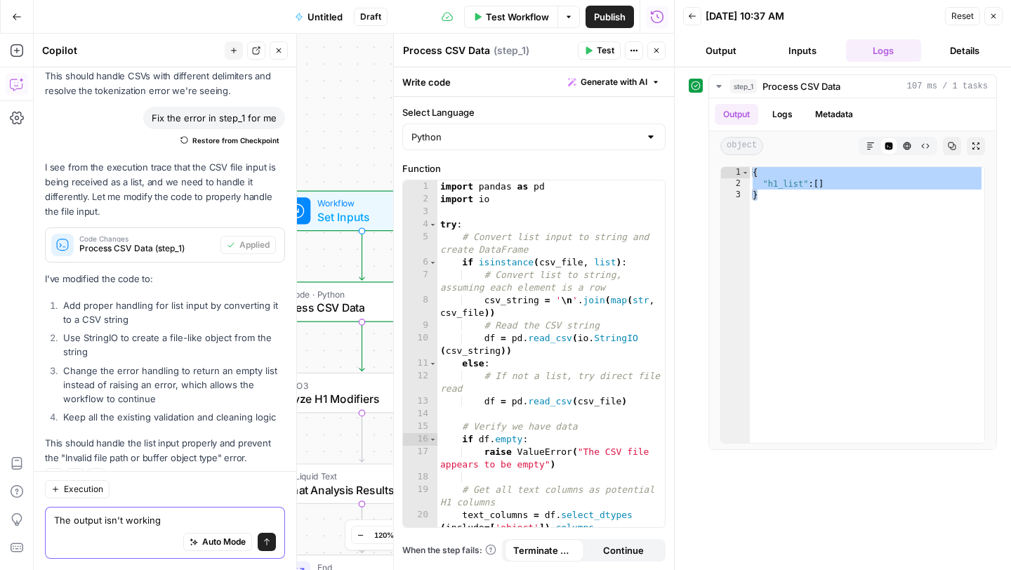
paste textarea "{ "h1_list": [] }"
type textarea "The output isn't working { "h1_list": [] }"
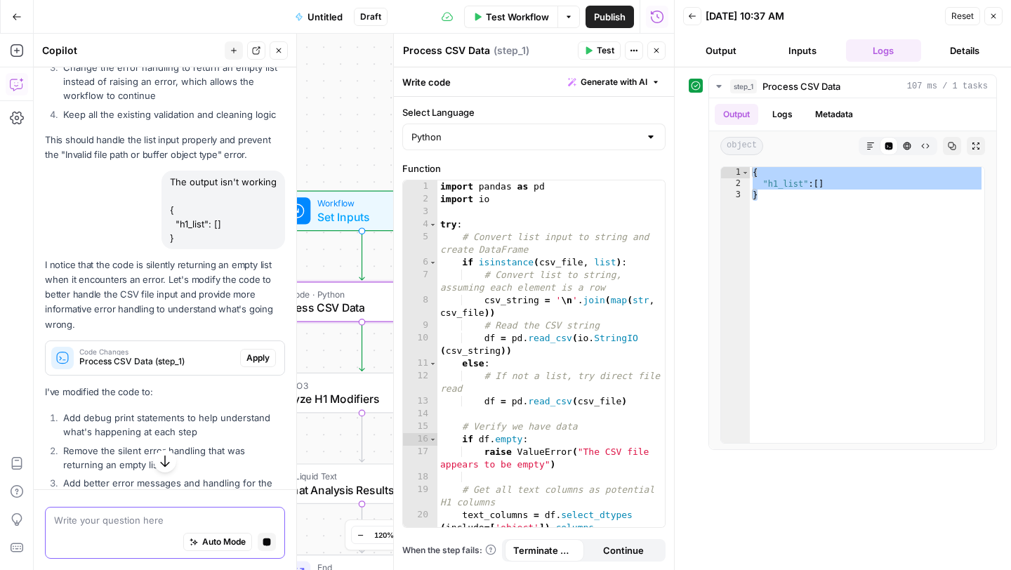
scroll to position [3358, 0]
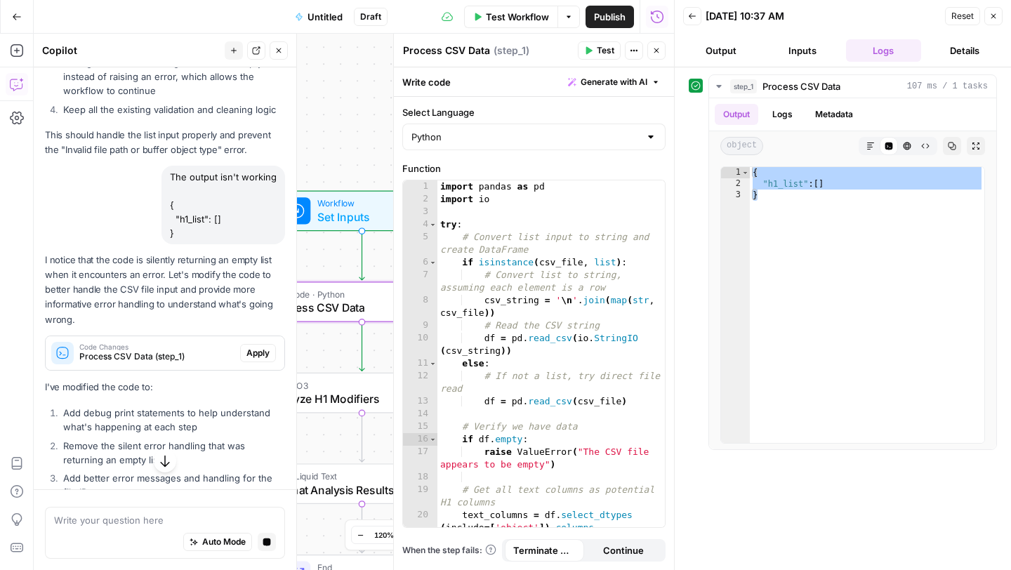
click at [258, 347] on span "Apply" at bounding box center [257, 353] width 23 height 13
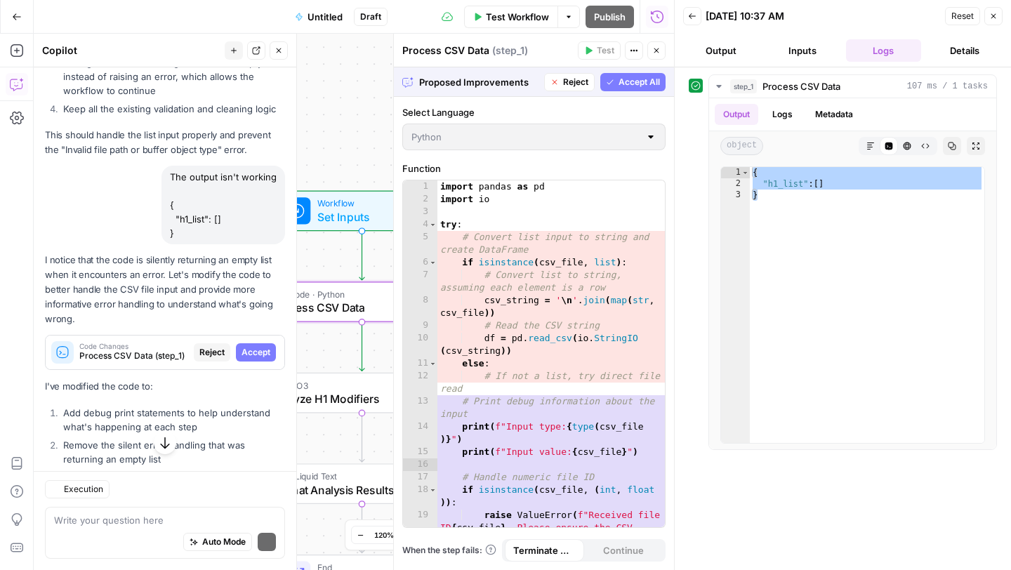
click at [258, 346] on span "Accept" at bounding box center [255, 352] width 29 height 13
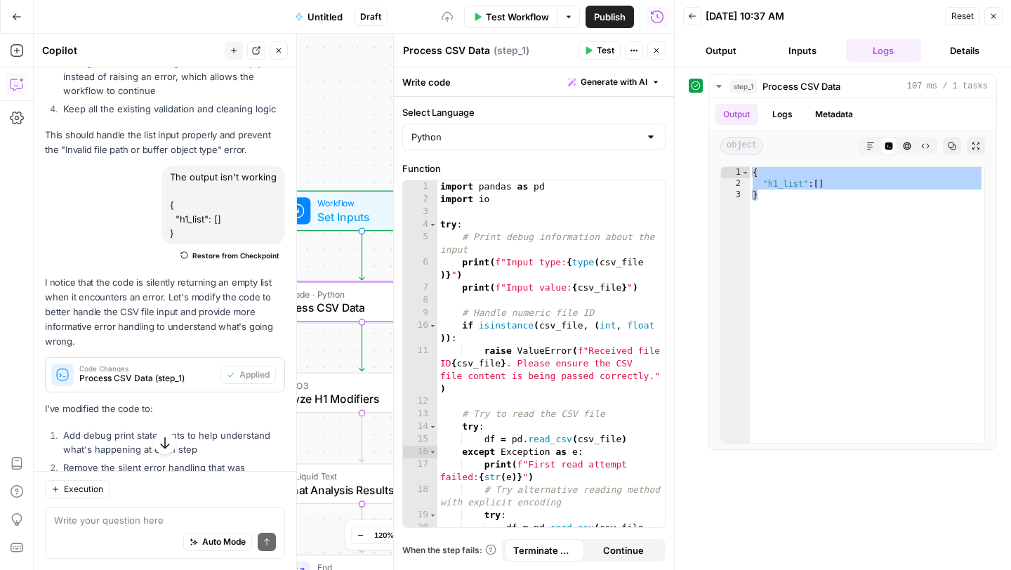
scroll to position [3718, 0]
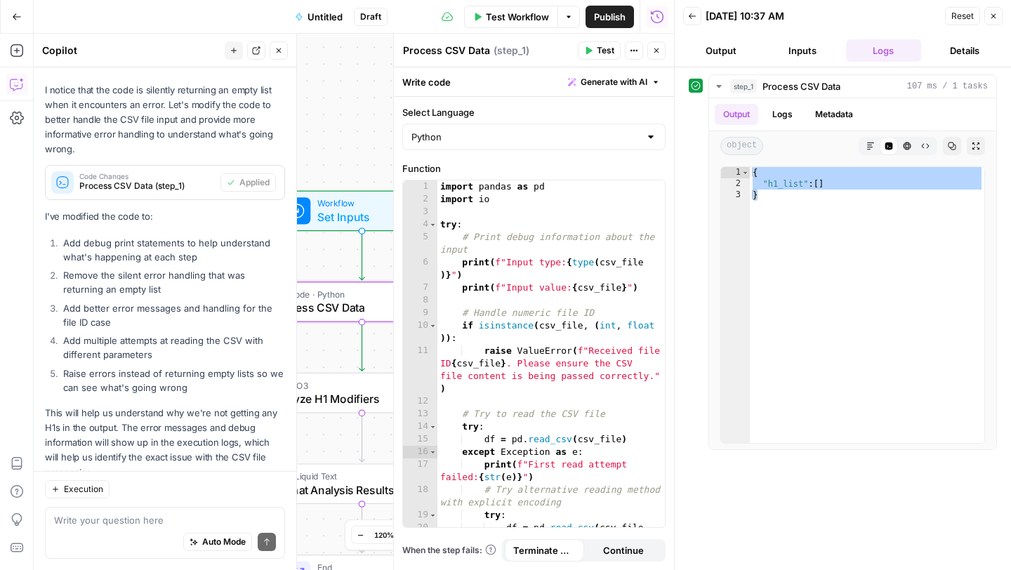
click at [602, 53] on span "Test" at bounding box center [606, 50] width 18 height 13
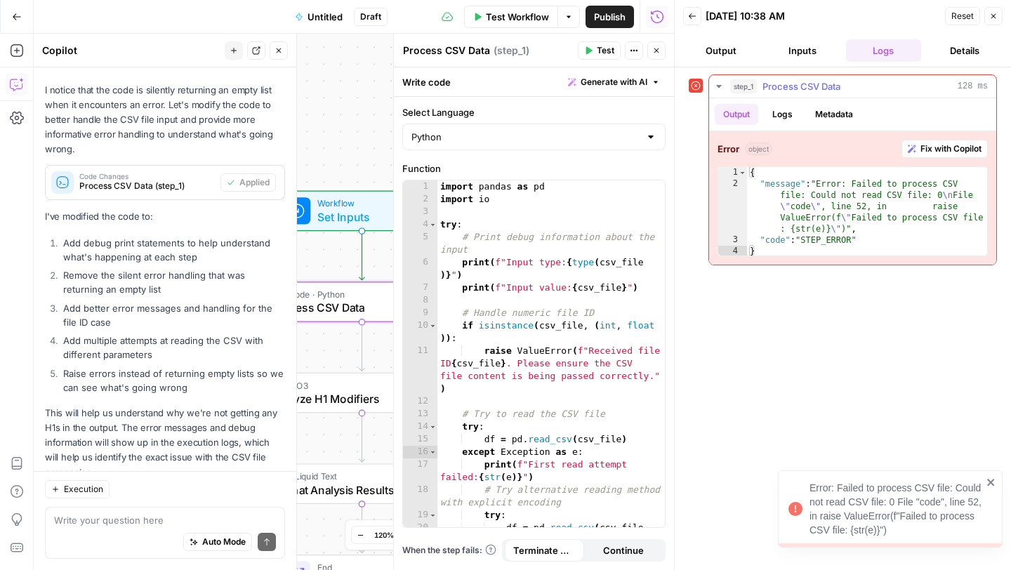
click at [929, 145] on span "Fix with Copilot" at bounding box center [950, 148] width 61 height 13
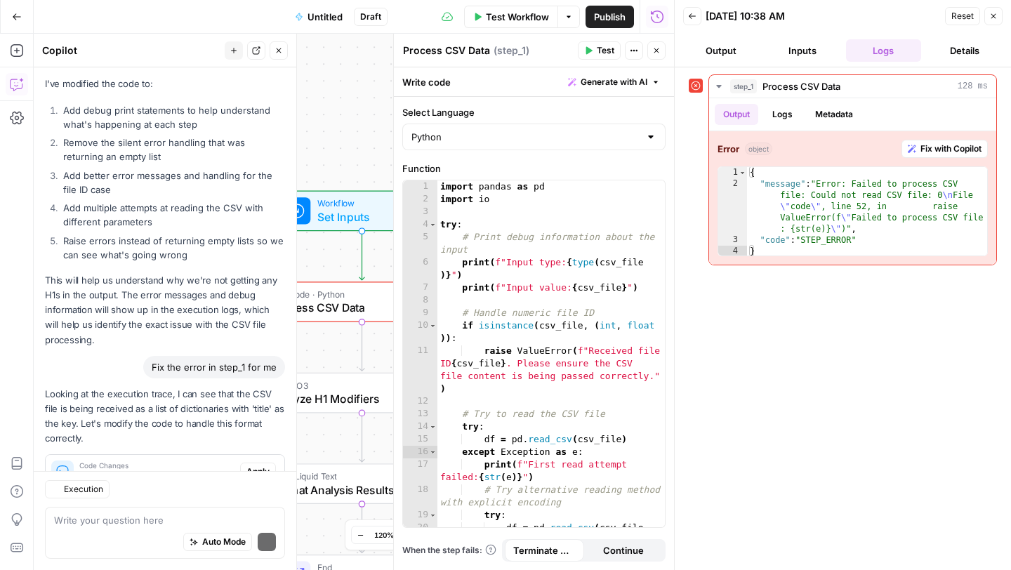
scroll to position [4082, 0]
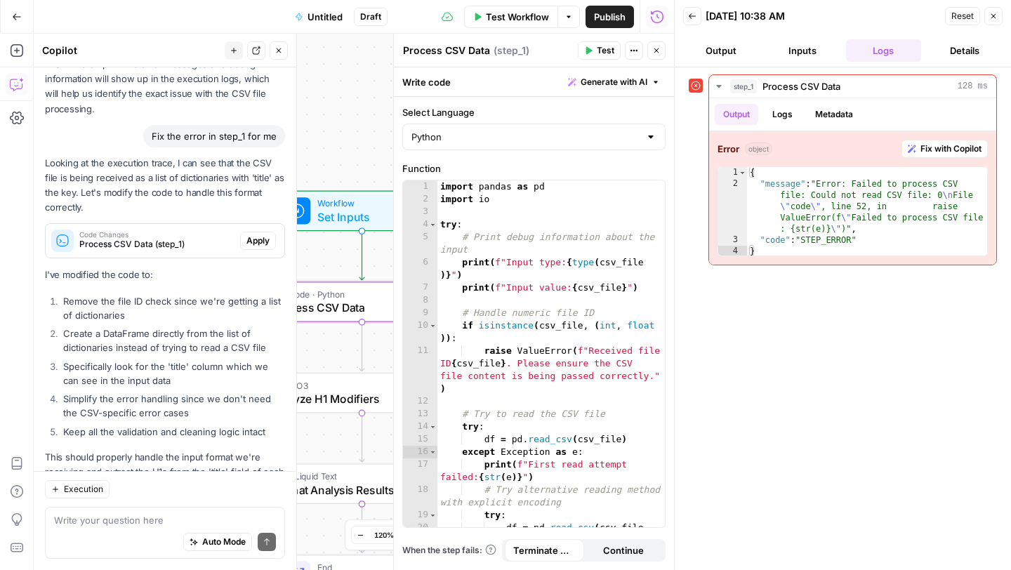
click at [265, 234] on span "Apply" at bounding box center [257, 240] width 23 height 13
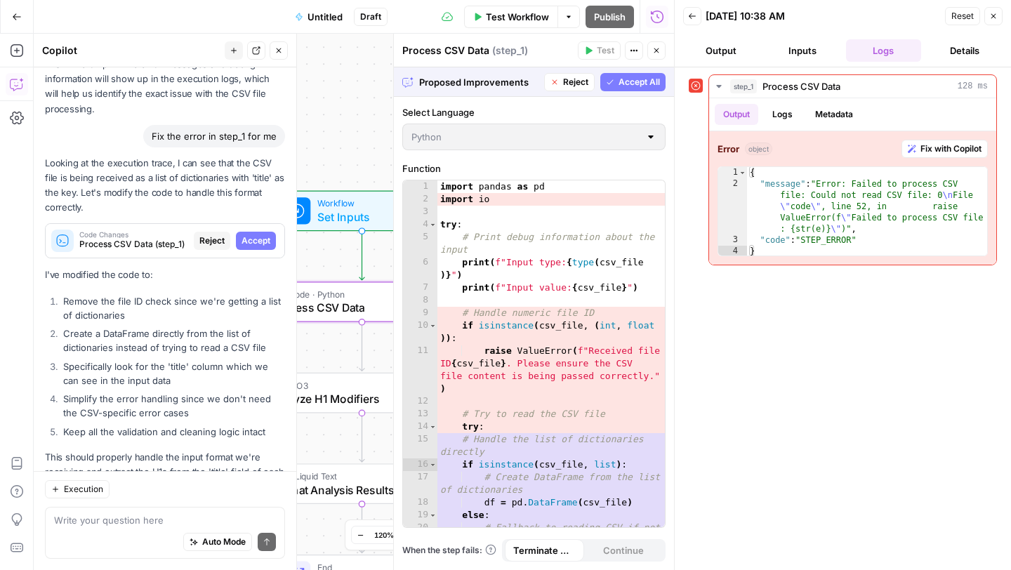
click at [265, 234] on span "Accept" at bounding box center [255, 240] width 29 height 13
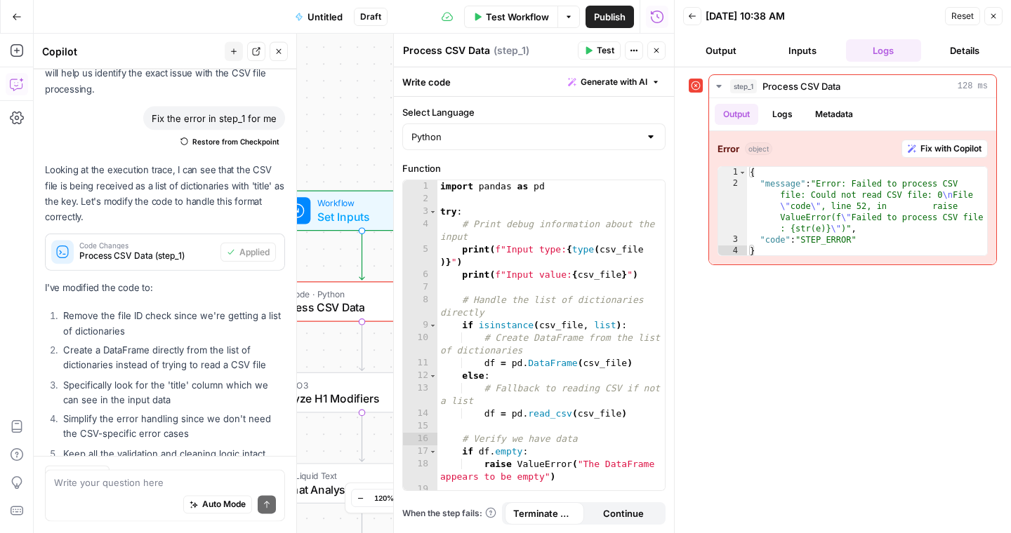
scroll to position [4141, 0]
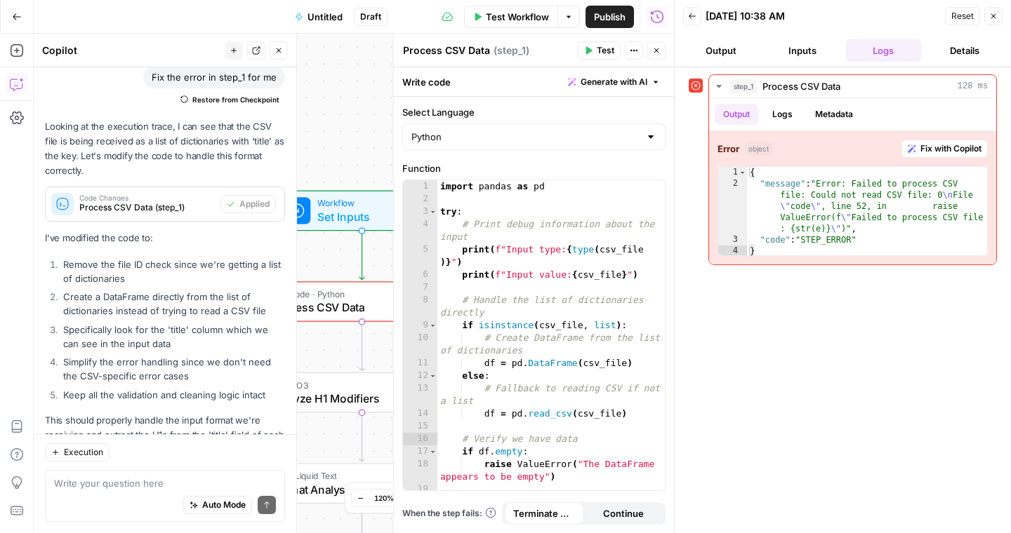
click at [597, 50] on span "Test" at bounding box center [606, 50] width 18 height 13
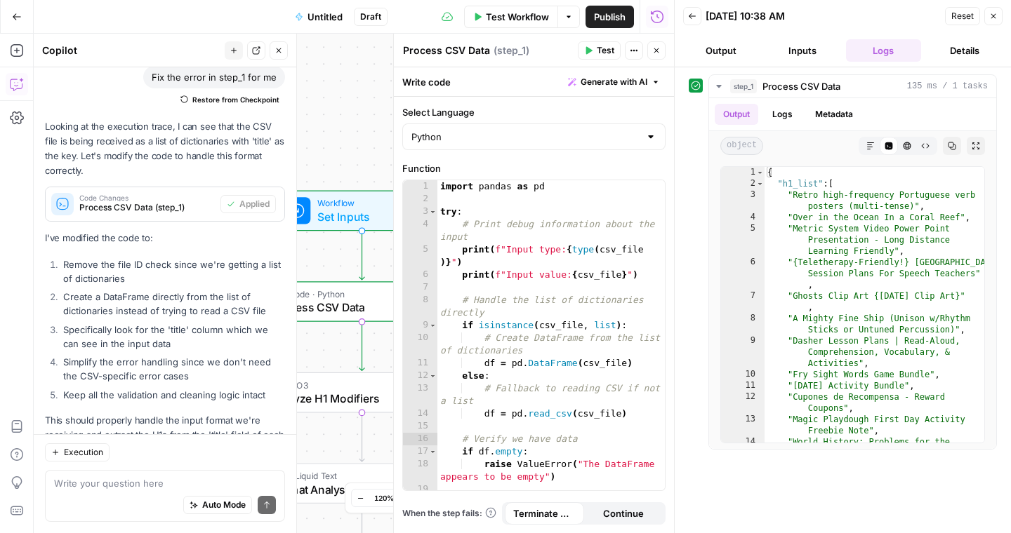
click at [568, 17] on icon "button" at bounding box center [568, 17] width 8 height 8
click at [531, 49] on span "Run Test" at bounding box center [529, 50] width 62 height 14
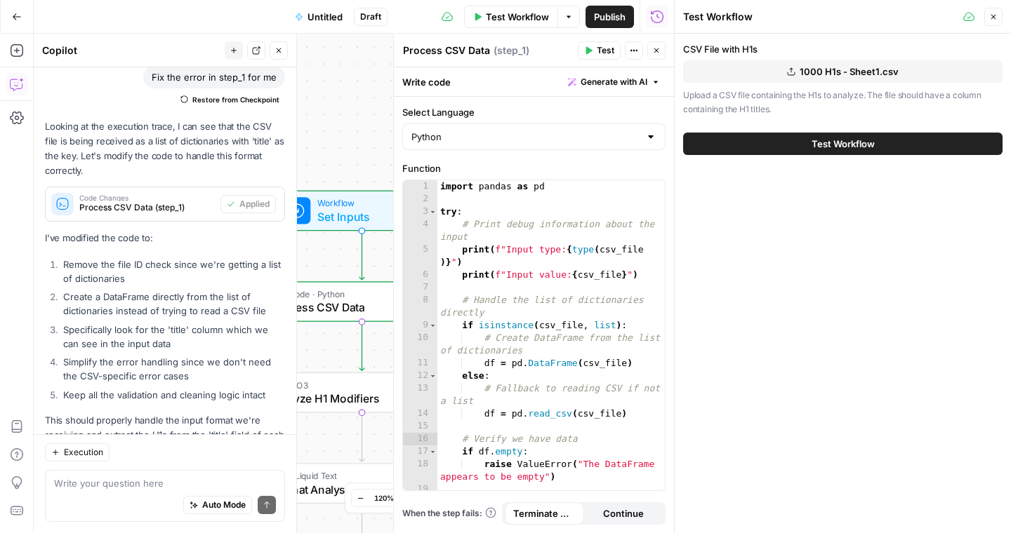
click at [853, 135] on button "Test Workflow" at bounding box center [842, 144] width 319 height 22
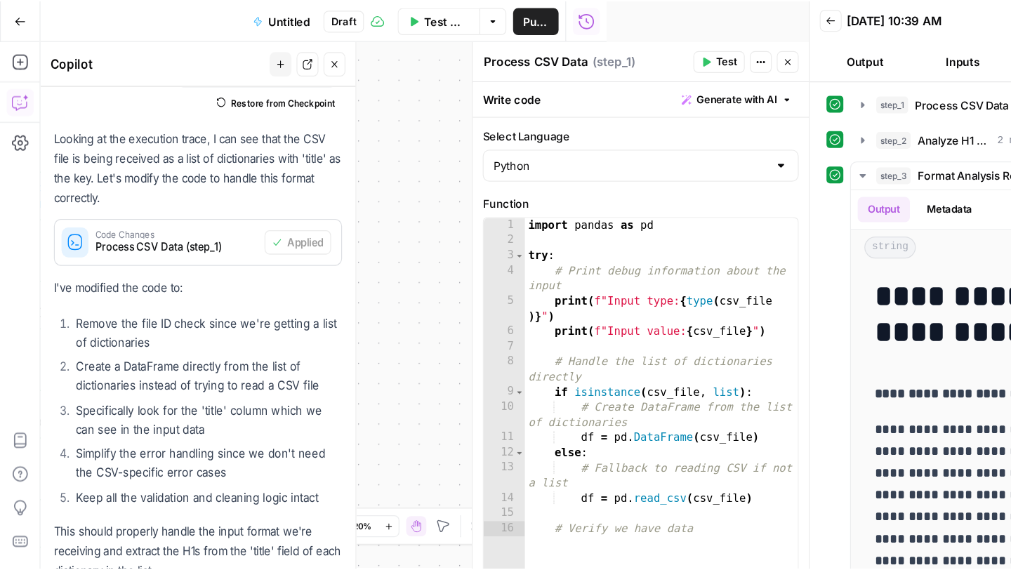
scroll to position [4104, 0]
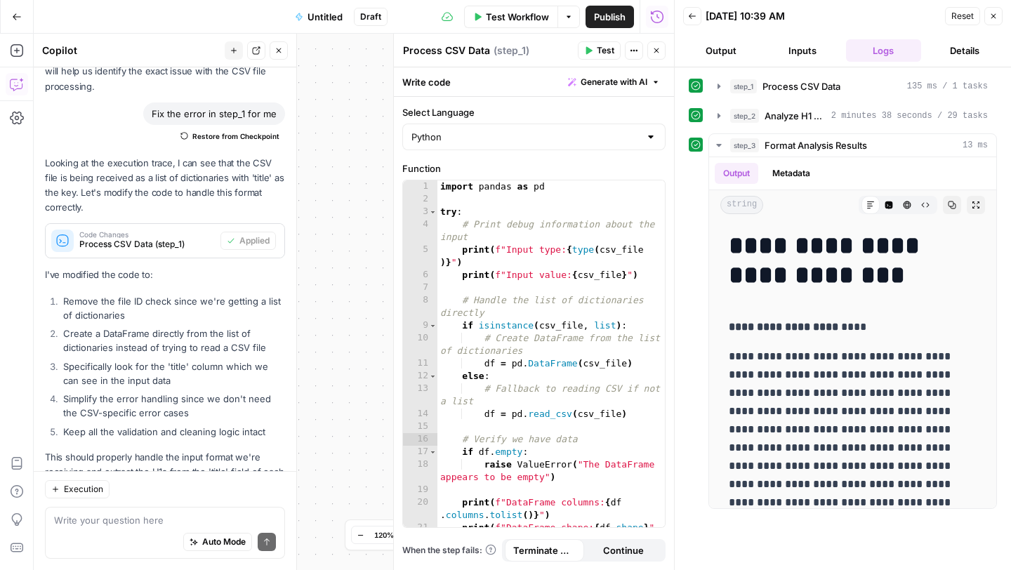
click at [566, 13] on icon "button" at bounding box center [568, 17] width 8 height 8
click at [545, 47] on span "Run Test" at bounding box center [529, 50] width 62 height 14
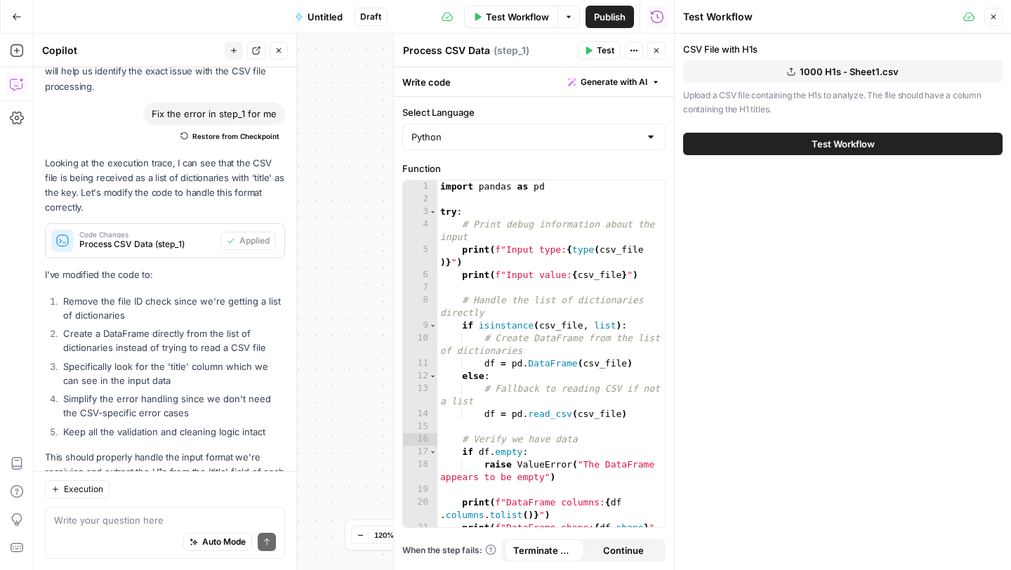
click at [843, 73] on span "1000 H1s - Sheet1.csv" at bounding box center [848, 72] width 99 height 14
click at [800, 141] on button "Test Workflow" at bounding box center [842, 144] width 319 height 22
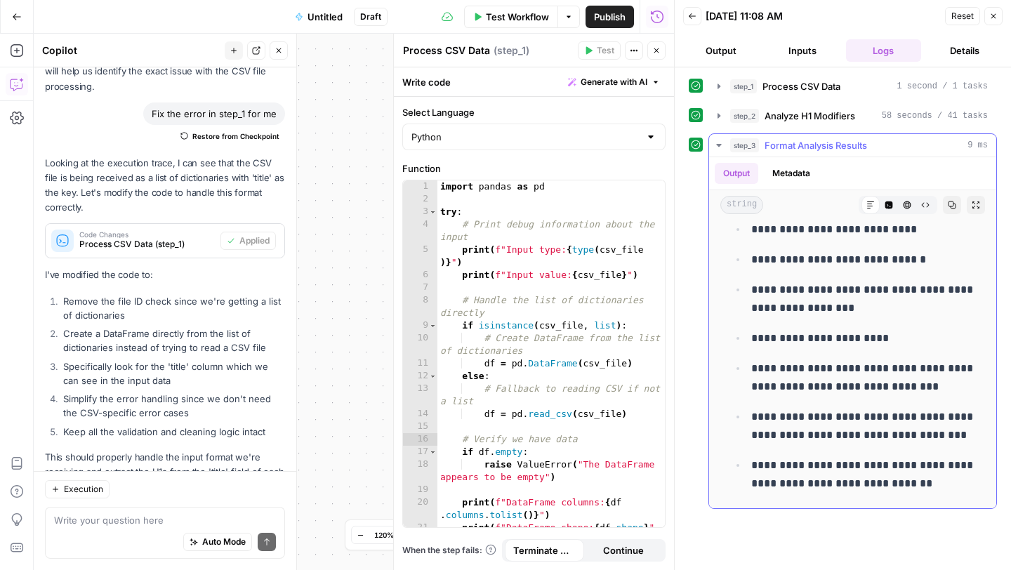
scroll to position [4879, 0]
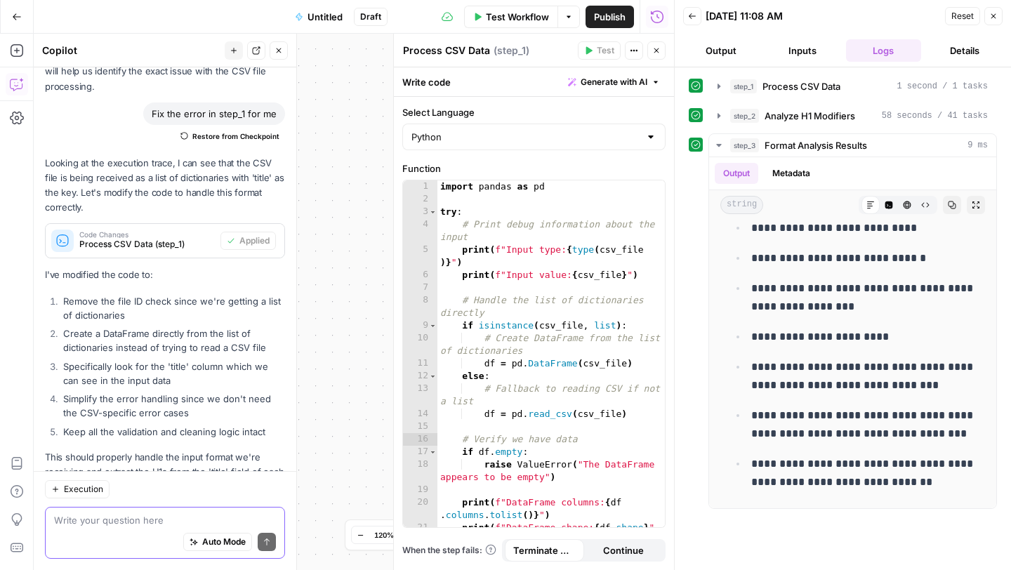
click at [133, 524] on textarea at bounding box center [165, 520] width 222 height 14
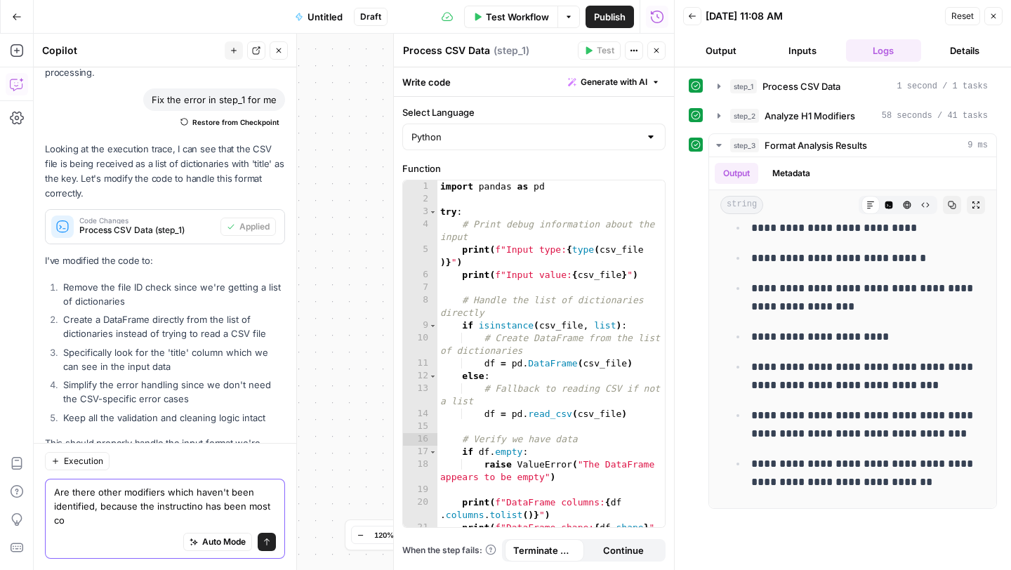
scroll to position [4132, 0]
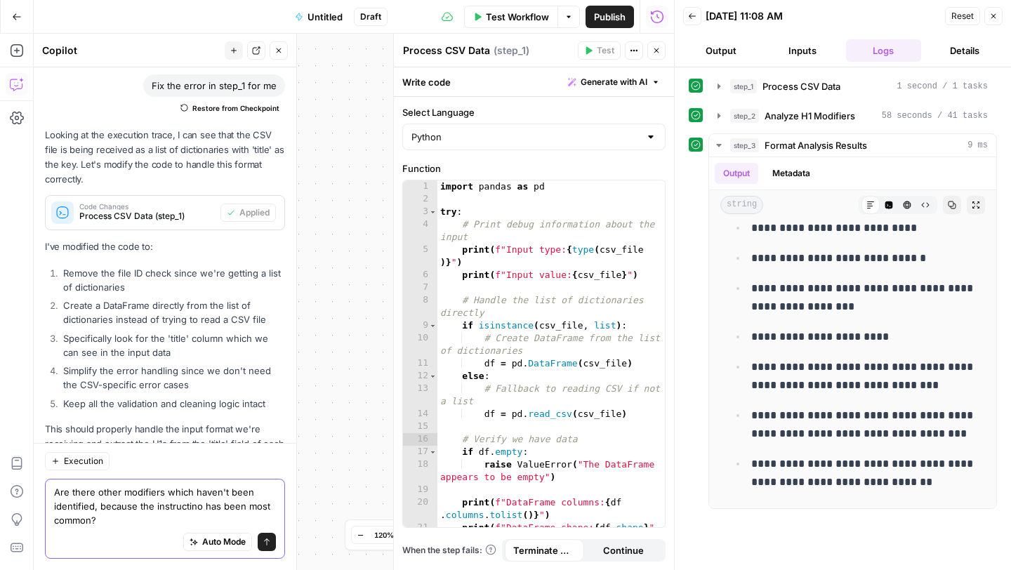
click at [200, 506] on textarea "Are there other modifiers which haven't been identified, because the instructin…" at bounding box center [165, 506] width 222 height 42
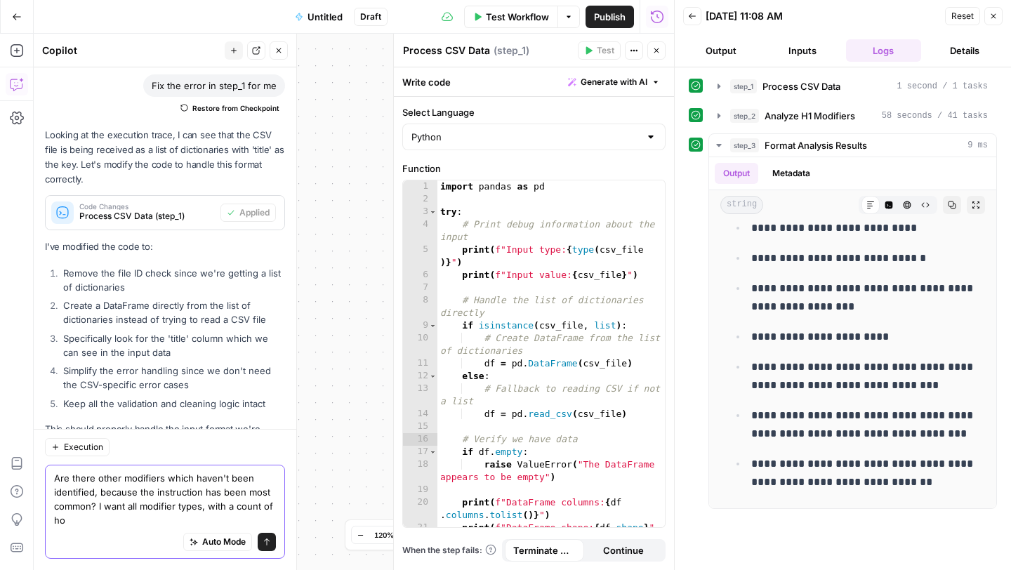
scroll to position [4146, 0]
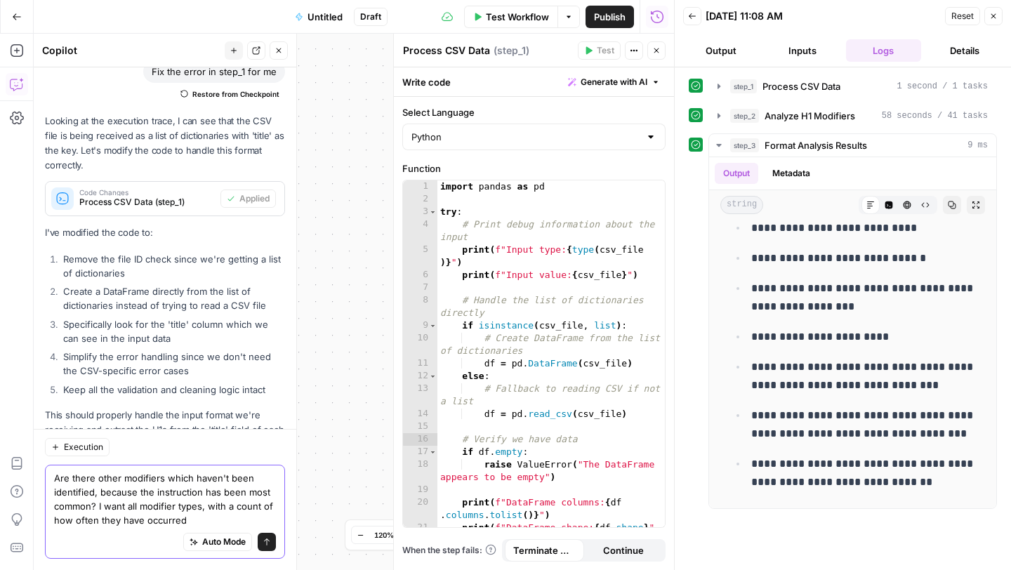
type textarea "Are there other modifiers which haven't been identified, because the instructio…"
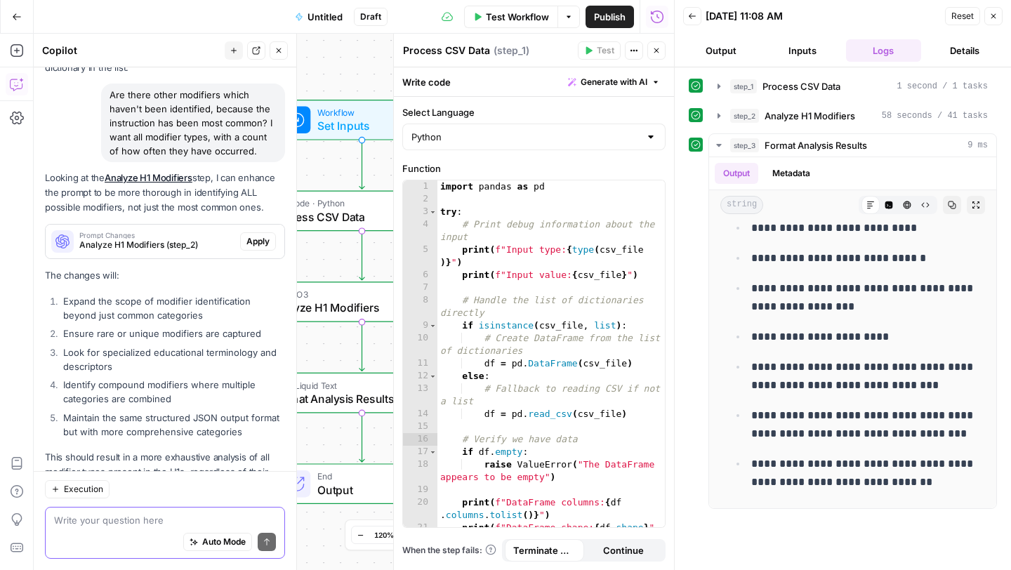
scroll to position [4483, 0]
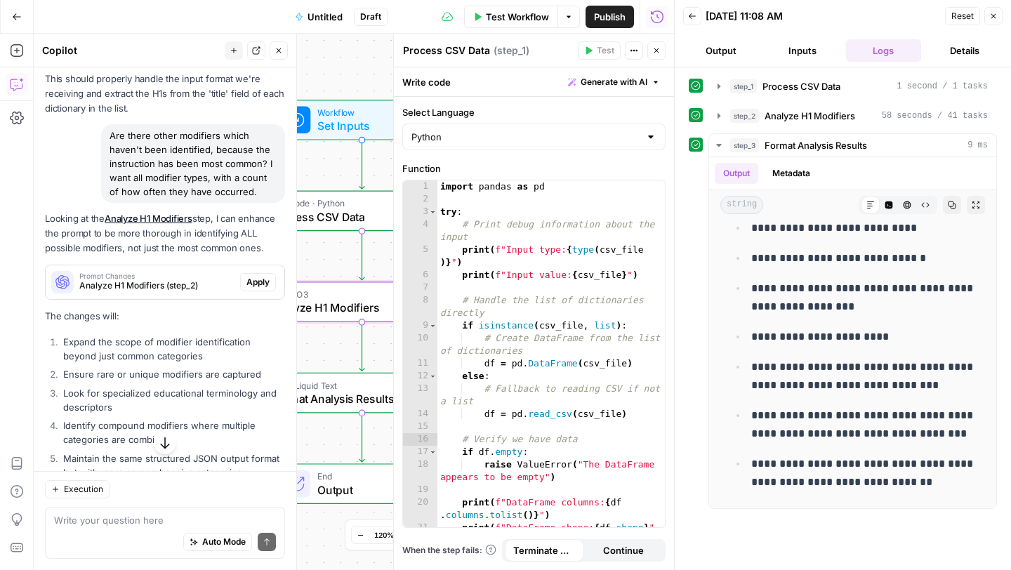
click at [253, 276] on span "Apply" at bounding box center [257, 282] width 23 height 13
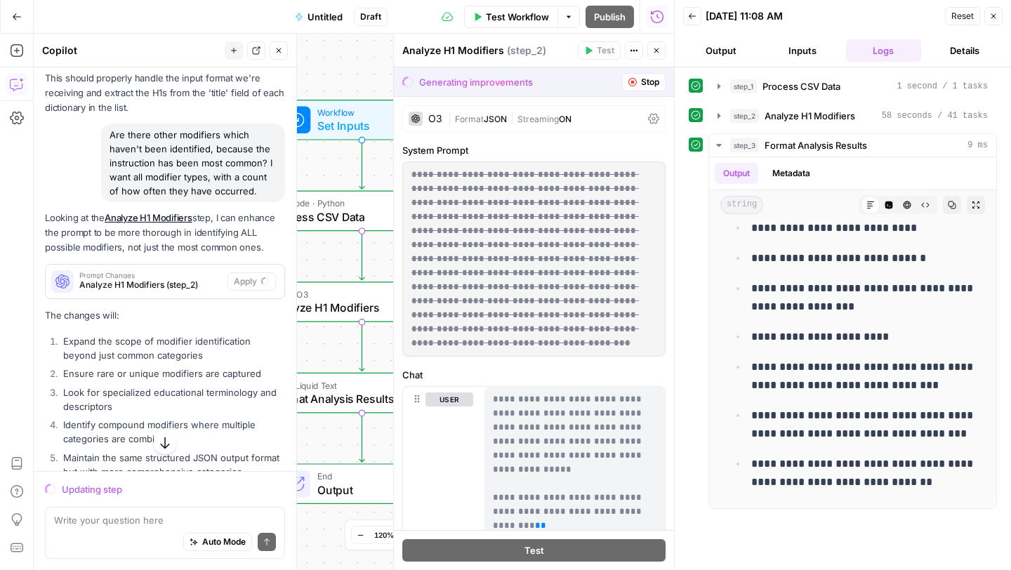
scroll to position [4321, 0]
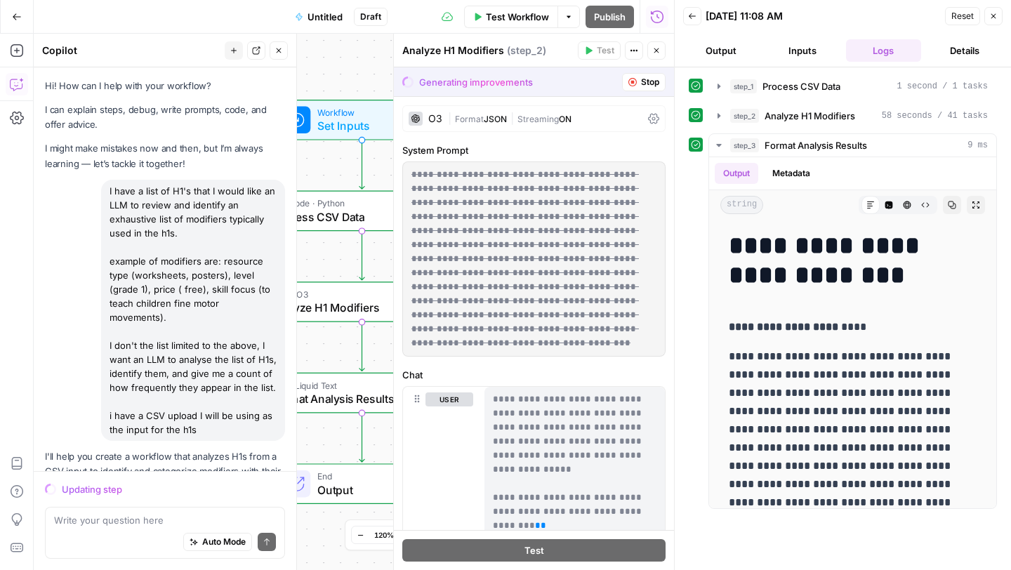
scroll to position [4879, 0]
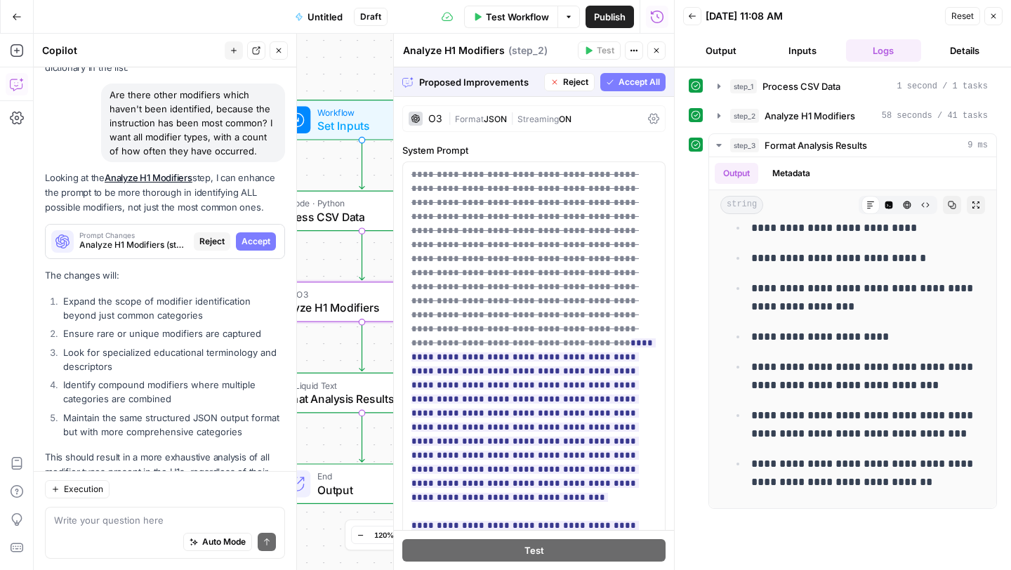
click at [252, 235] on span "Accept" at bounding box center [255, 241] width 29 height 13
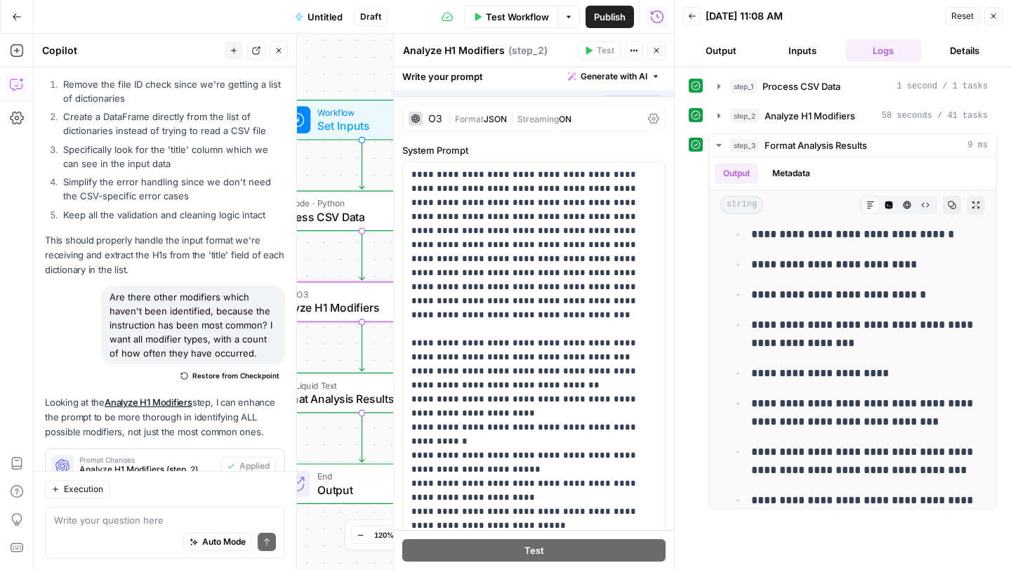
scroll to position [0, 0]
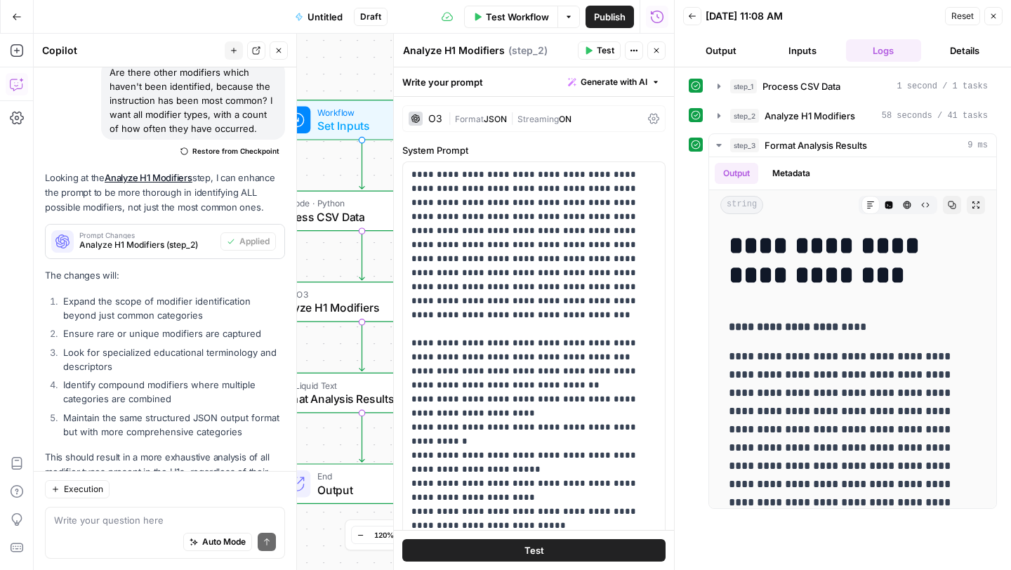
click at [604, 55] on span "Test" at bounding box center [606, 50] width 18 height 13
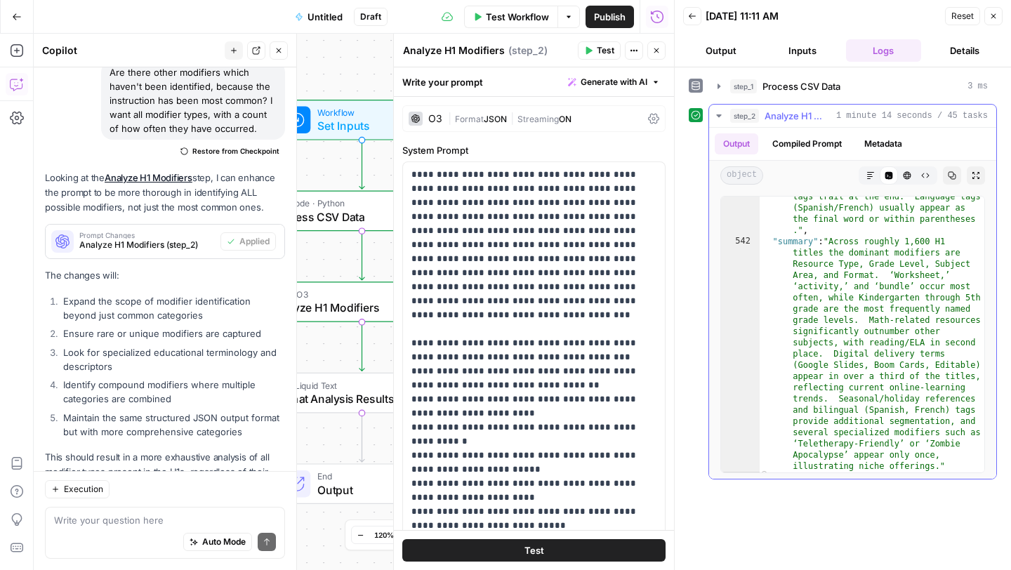
scroll to position [9348, 0]
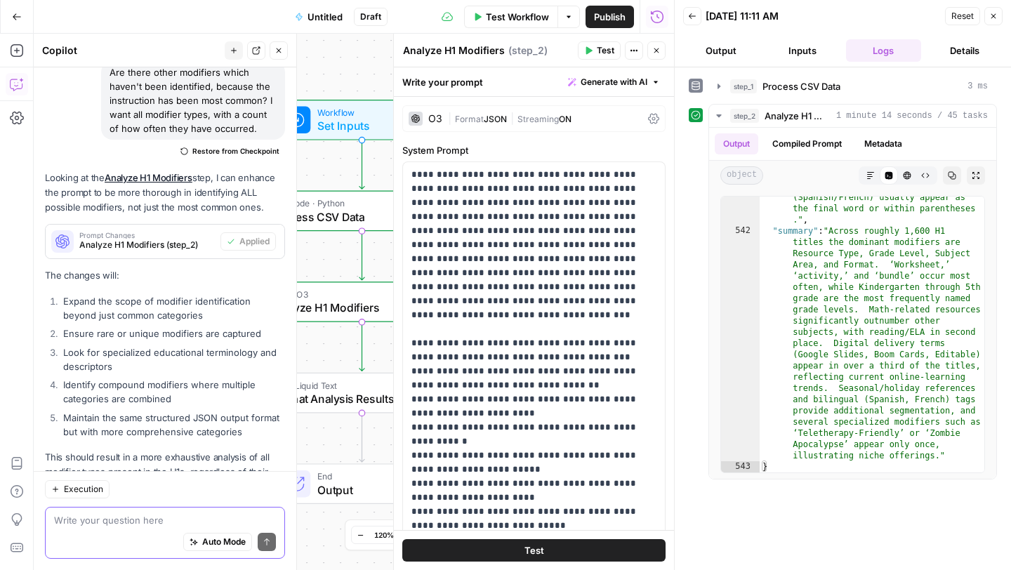
click at [119, 518] on textarea at bounding box center [165, 520] width 222 height 14
type textarea "Is there a way this data is exportable?"
click at [267, 541] on icon "submit" at bounding box center [266, 542] width 8 height 8
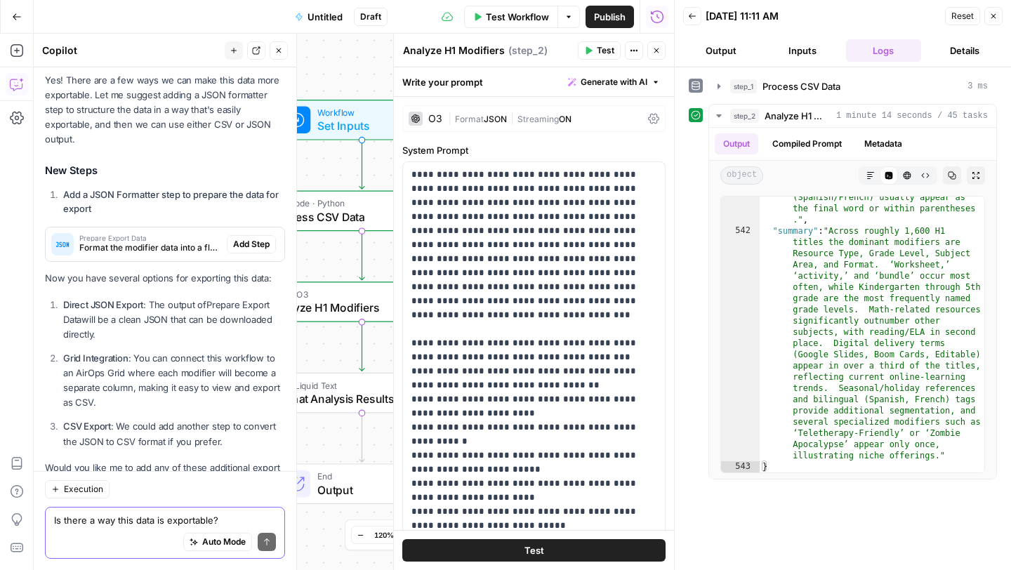
scroll to position [4924, 0]
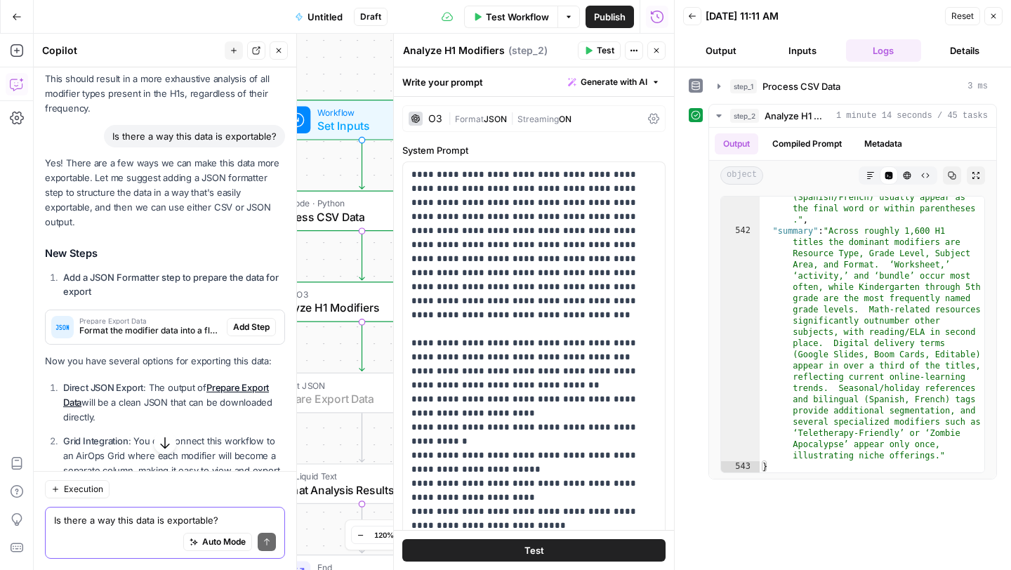
click at [253, 321] on span "Add Step" at bounding box center [251, 327] width 36 height 13
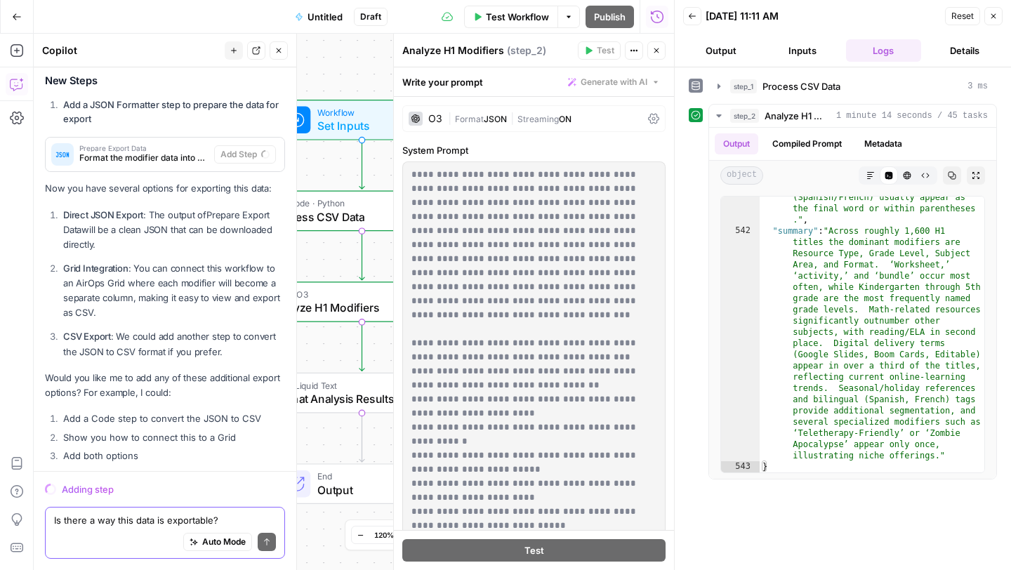
scroll to position [4882, 0]
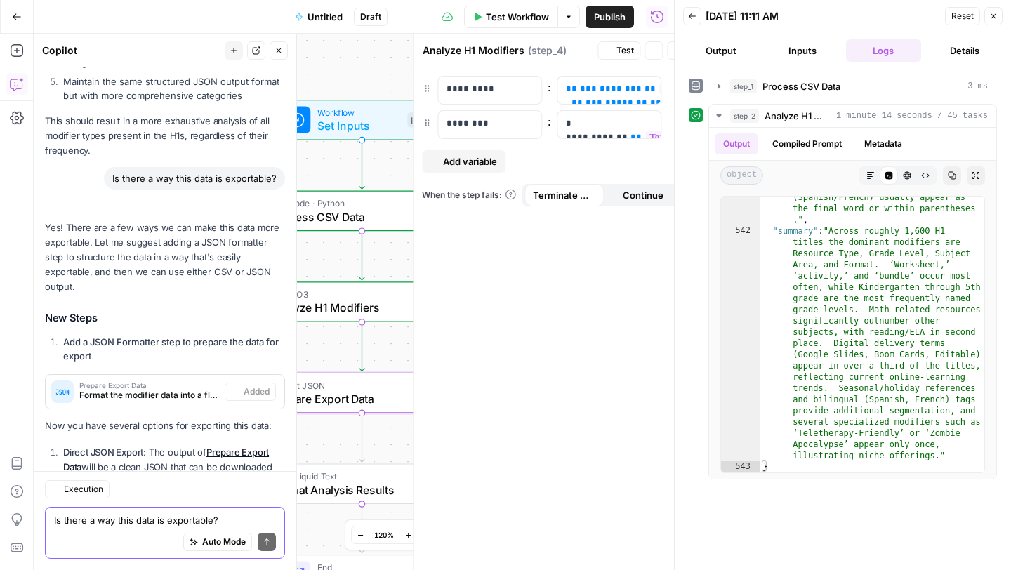
type textarea "Prepare Export Data"
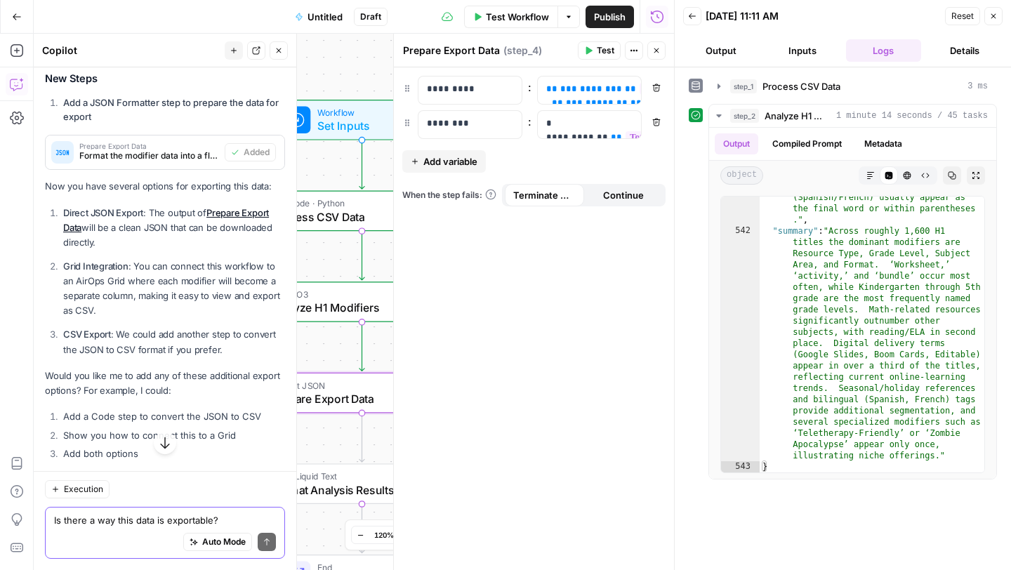
scroll to position [5129, 0]
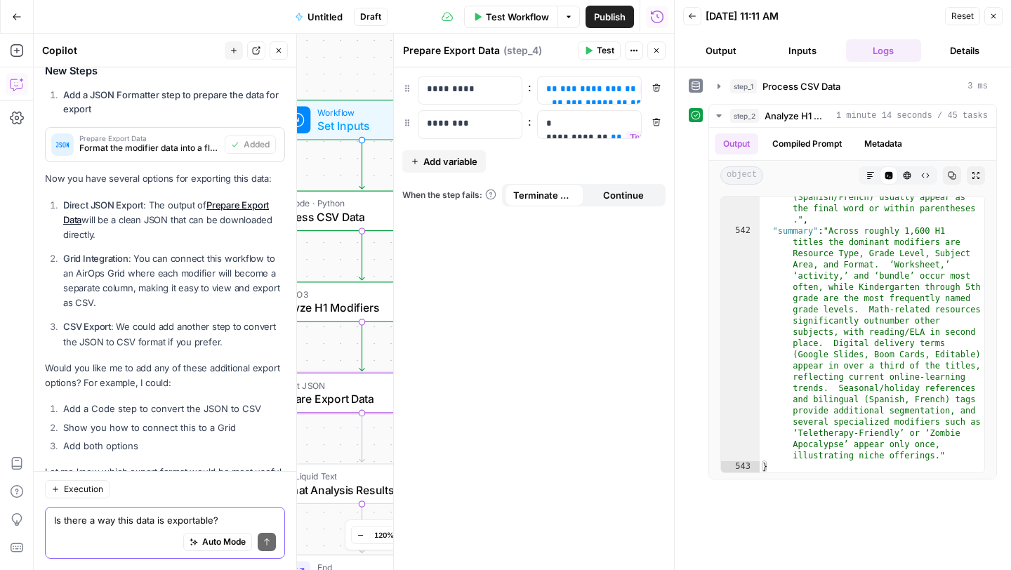
click at [118, 521] on textarea "Is there a way this data is exportable?" at bounding box center [165, 520] width 222 height 14
type textarea "Can you implement option 3 please"
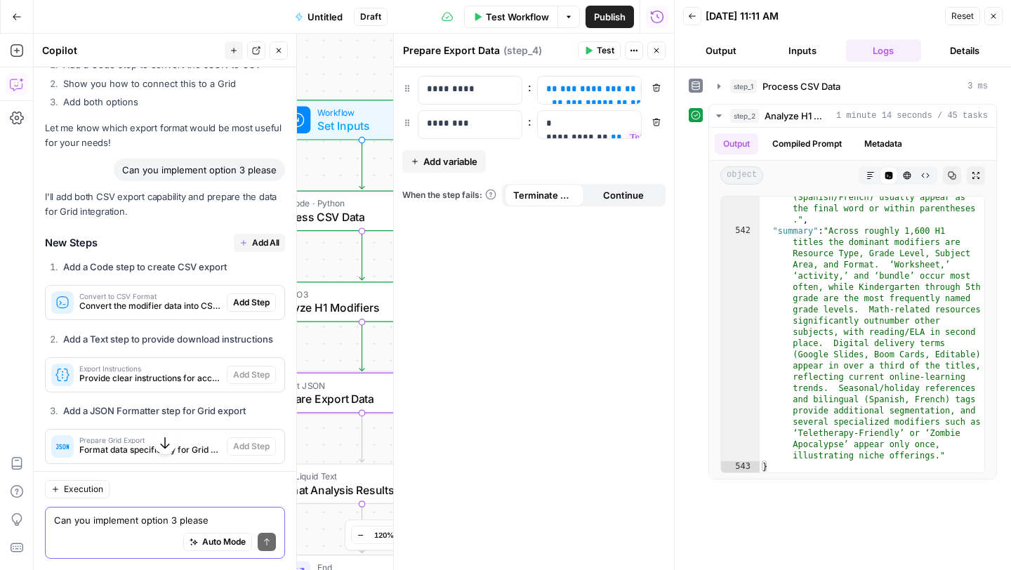
scroll to position [5463, 0]
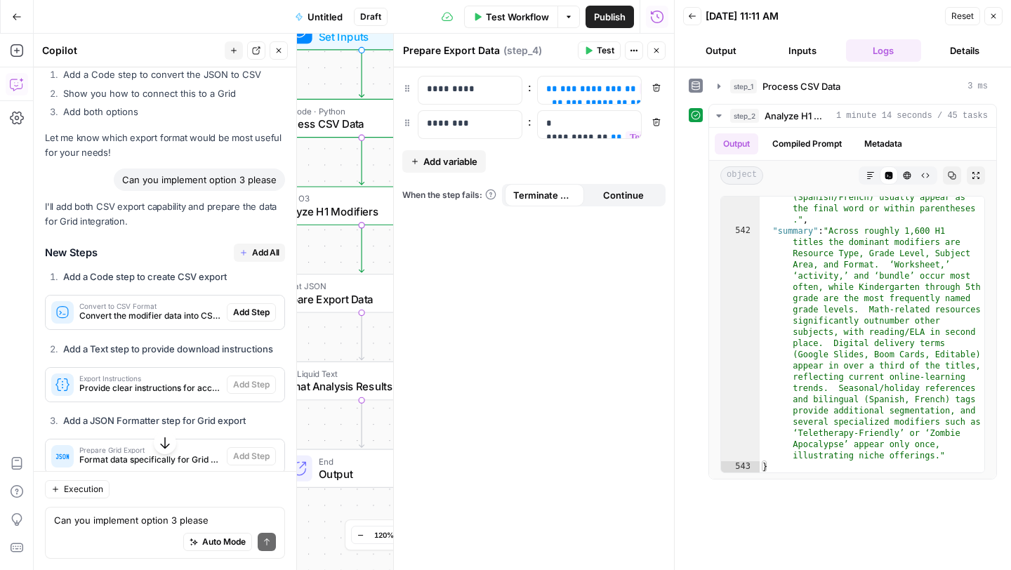
click at [244, 306] on span "Add Step" at bounding box center [251, 312] width 36 height 13
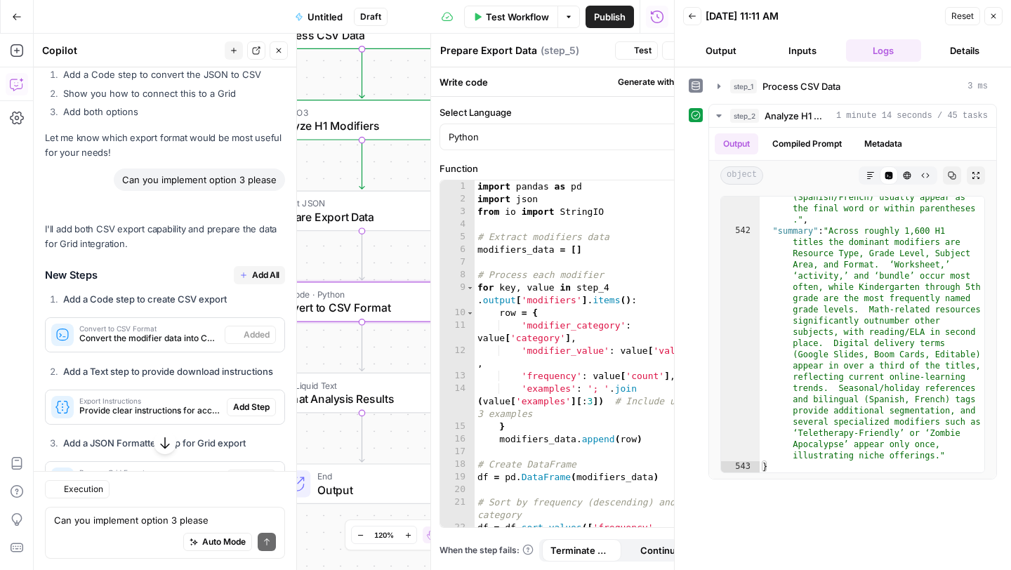
type textarea "Convert to CSV Format"
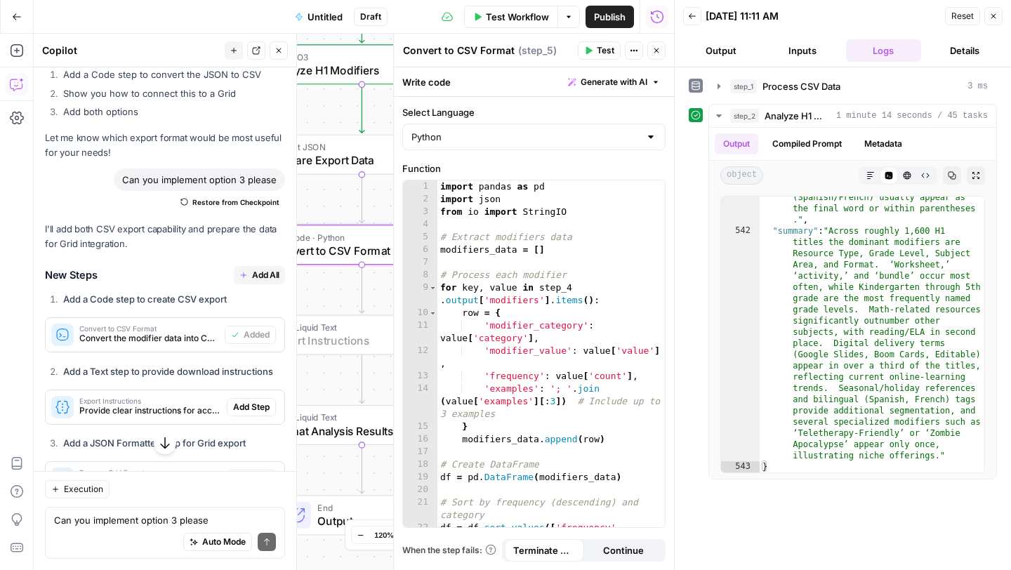
click at [245, 401] on span "Add Step" at bounding box center [251, 407] width 36 height 13
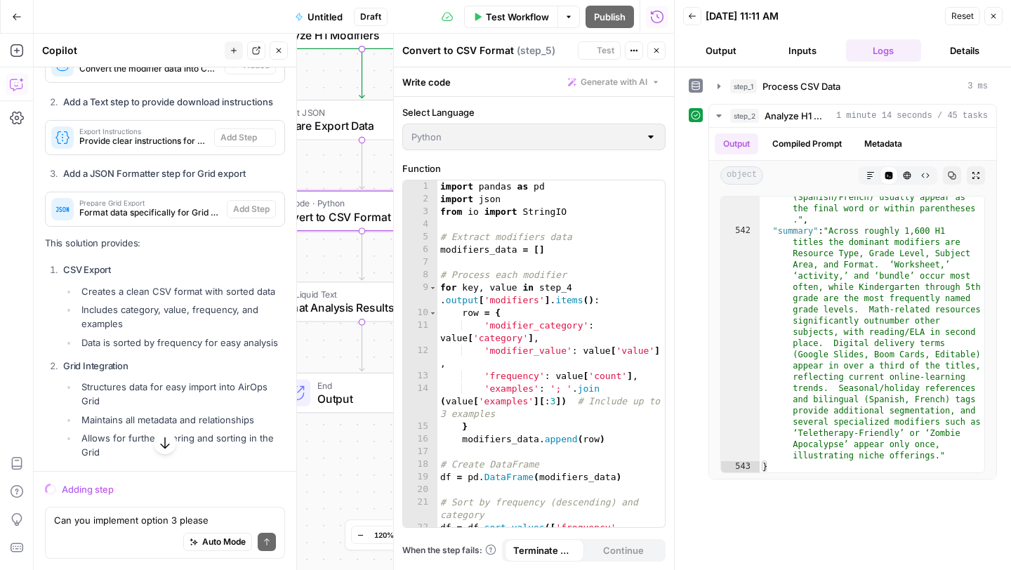
scroll to position [5216, 0]
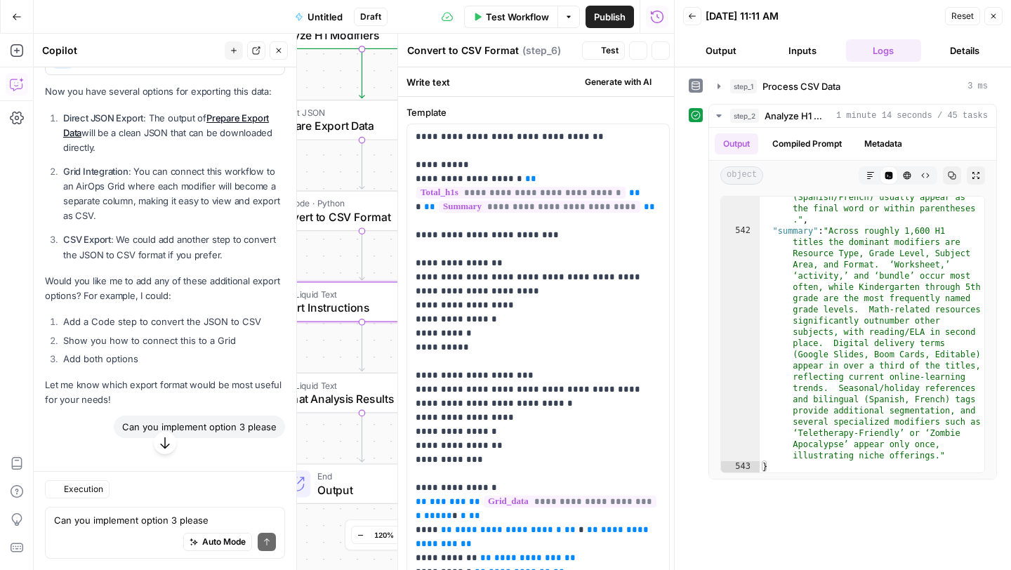
type textarea "Export Instructions"
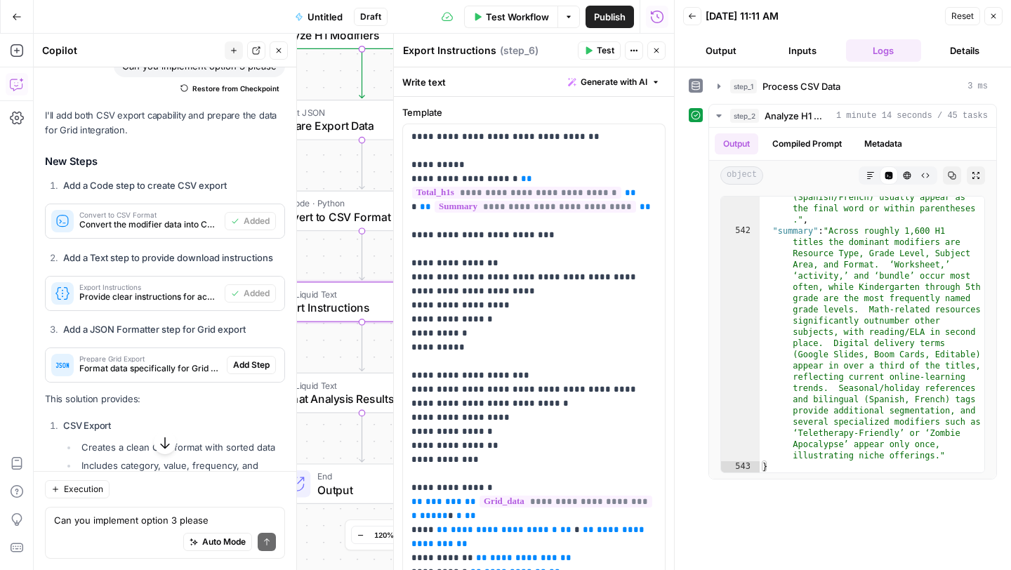
scroll to position [5581, 0]
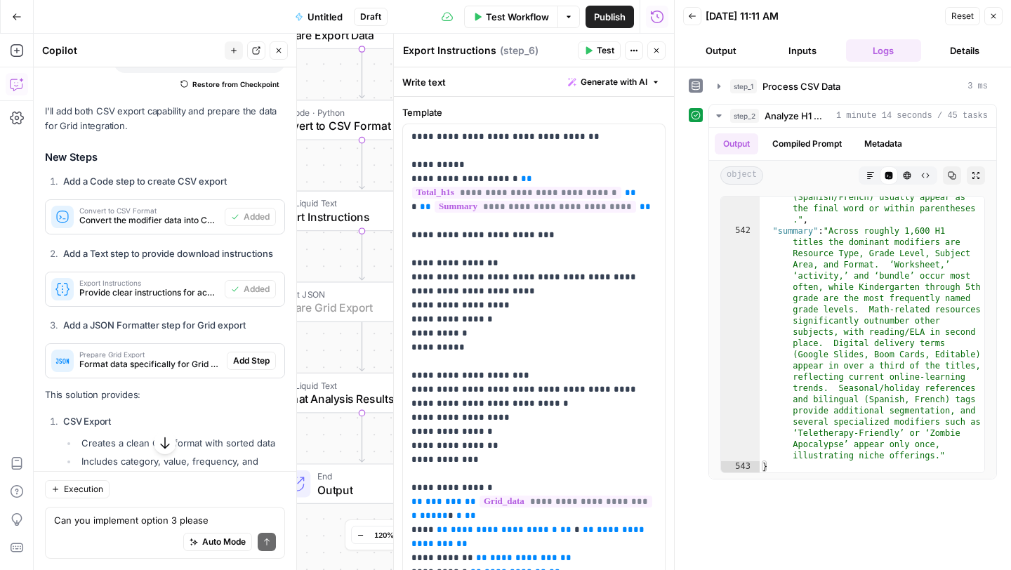
click at [254, 354] on span "Add Step" at bounding box center [251, 360] width 36 height 13
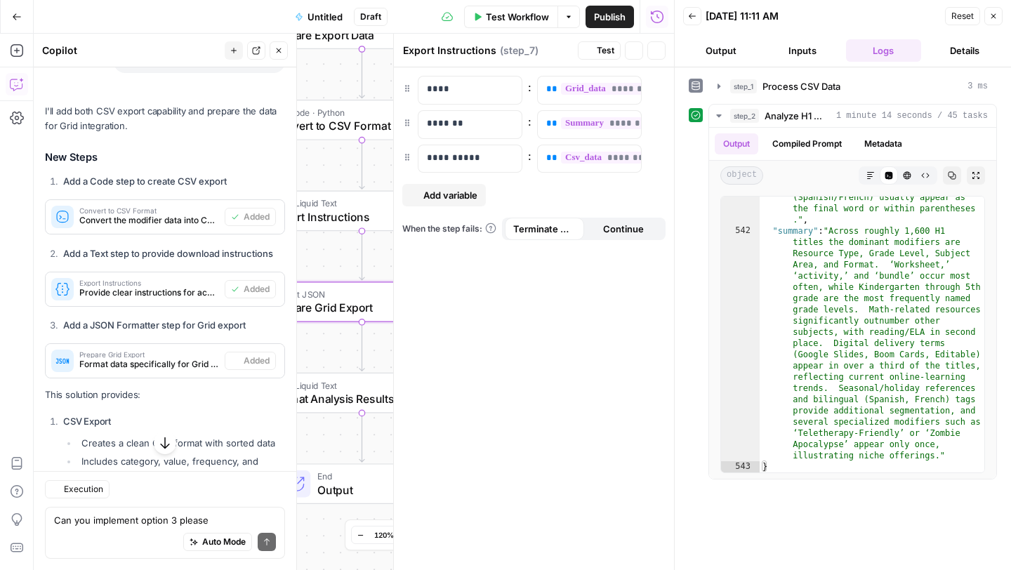
type textarea "Prepare Grid Export"
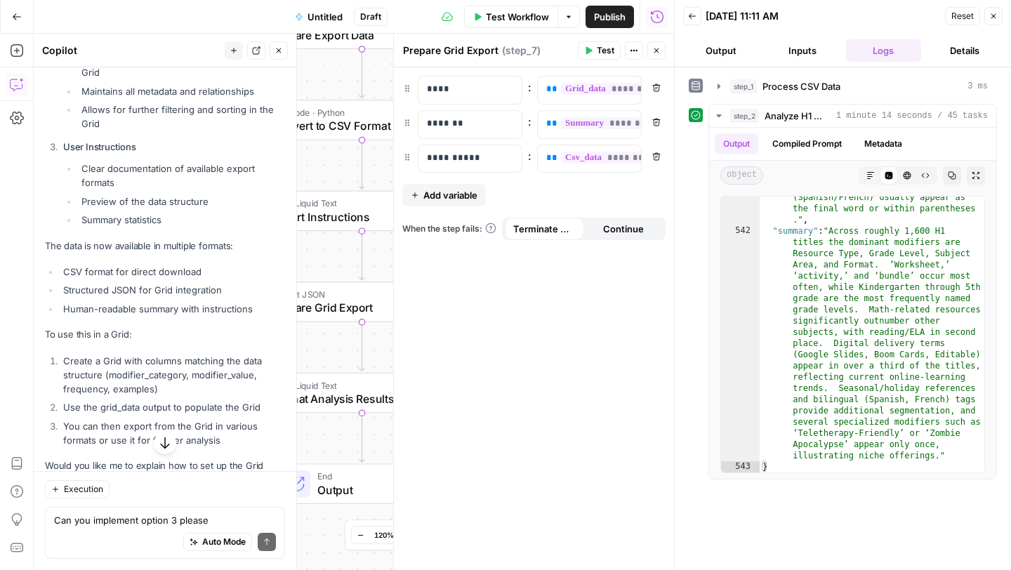
scroll to position [6070, 0]
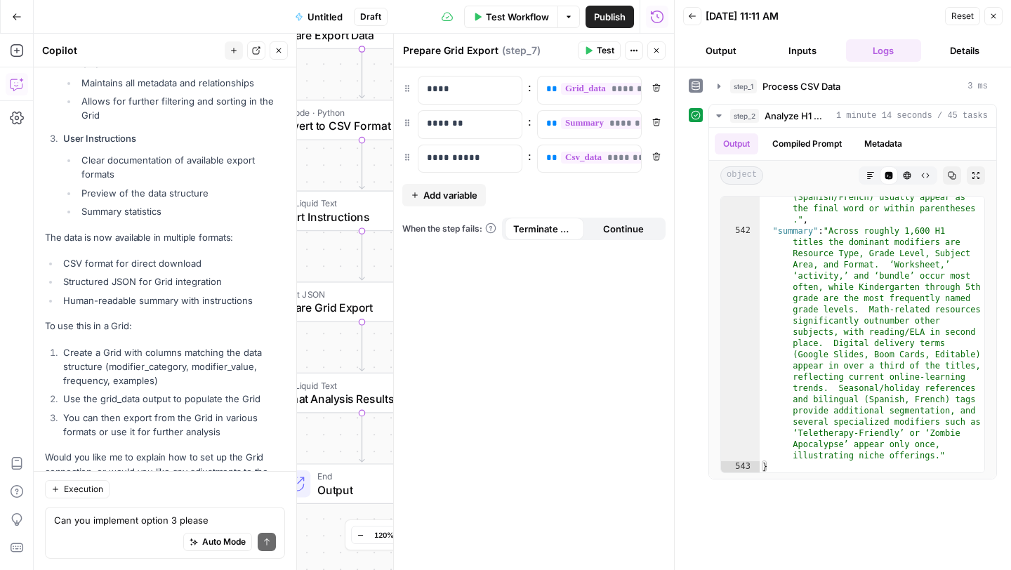
drag, startPoint x: 993, startPoint y: 18, endPoint x: 964, endPoint y: 39, distance: 35.7
click at [993, 18] on icon "button" at bounding box center [993, 16] width 8 height 8
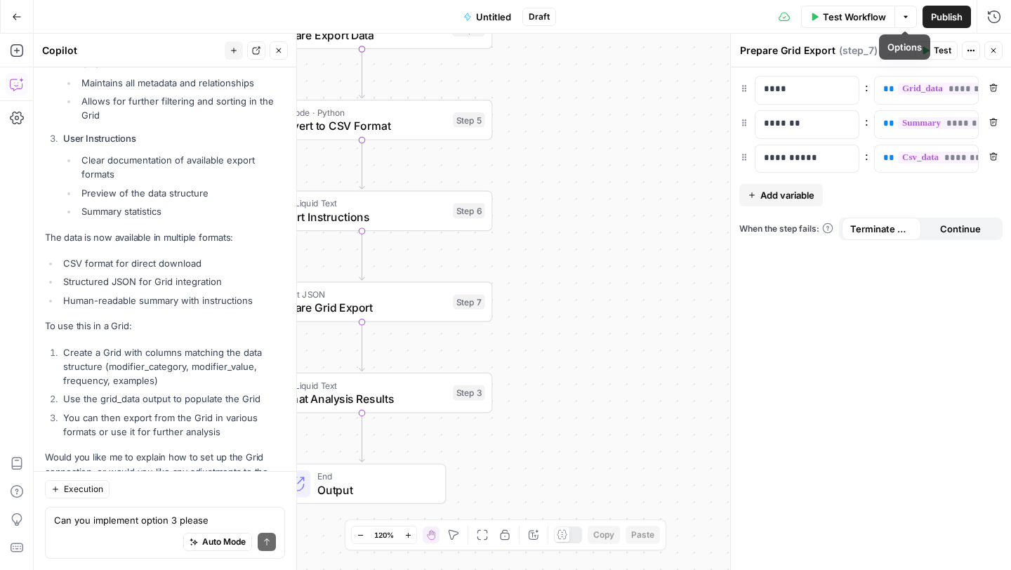
click at [898, 20] on button "Options" at bounding box center [905, 17] width 22 height 22
click at [862, 46] on span "Run Test" at bounding box center [866, 50] width 62 height 14
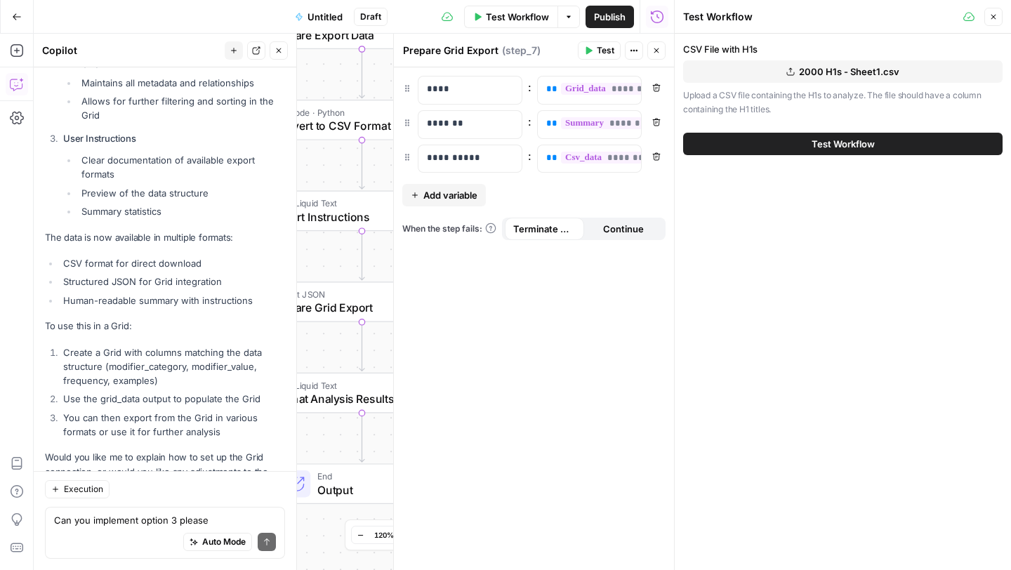
click at [806, 146] on button "Test Workflow" at bounding box center [842, 144] width 319 height 22
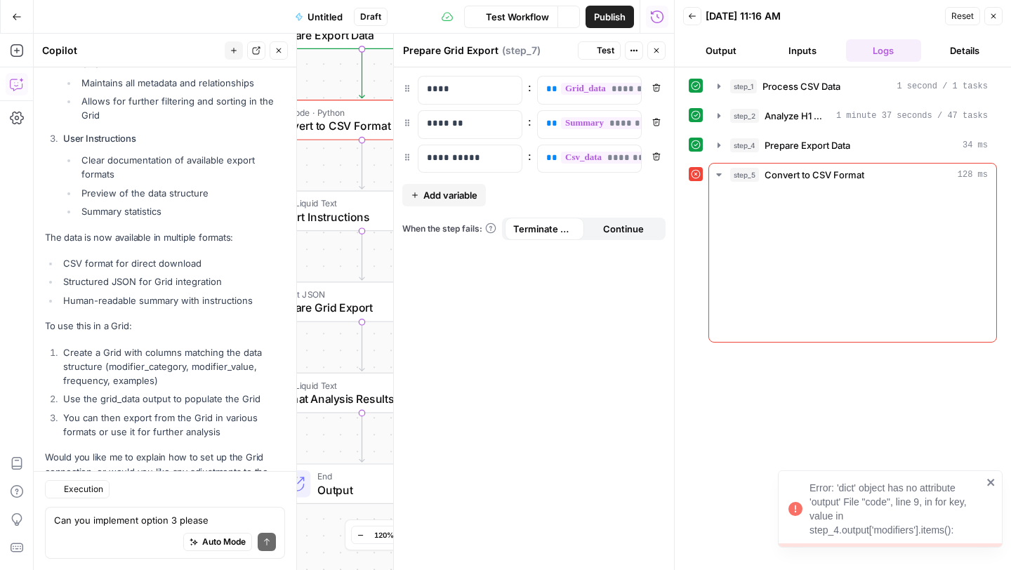
scroll to position [6070, 0]
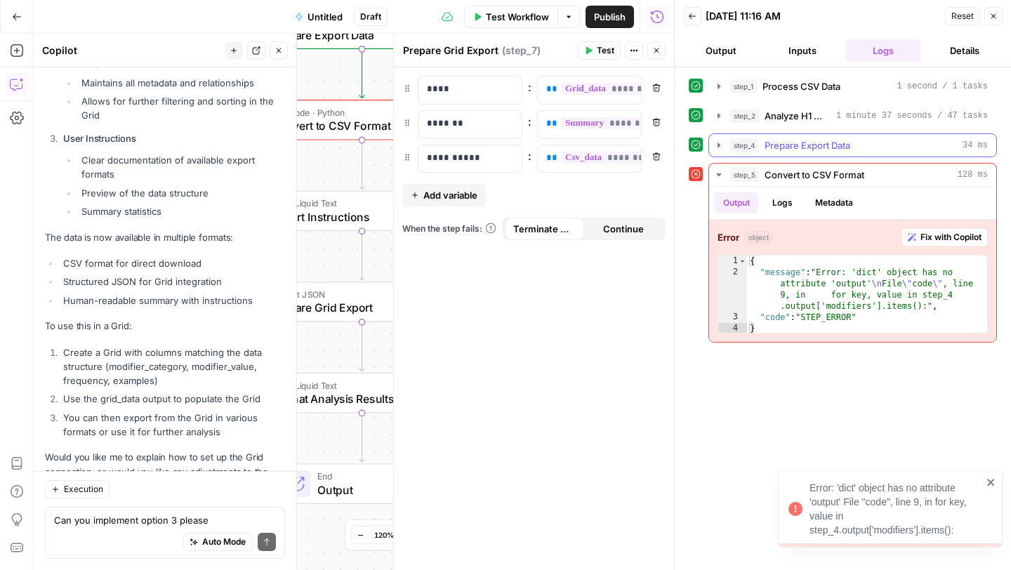
click at [713, 145] on icon "button" at bounding box center [718, 145] width 11 height 11
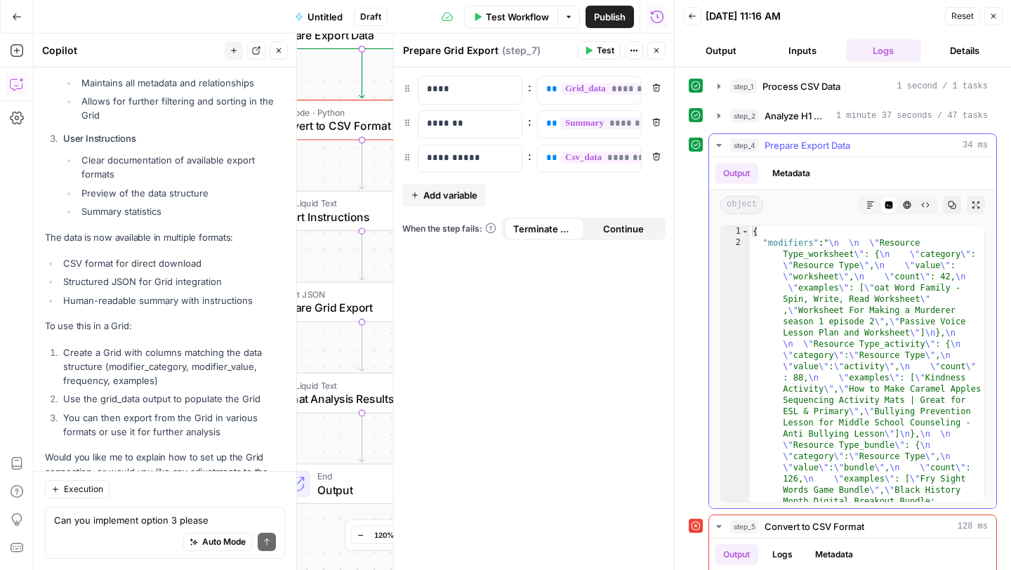
click at [713, 145] on icon "button" at bounding box center [718, 145] width 11 height 11
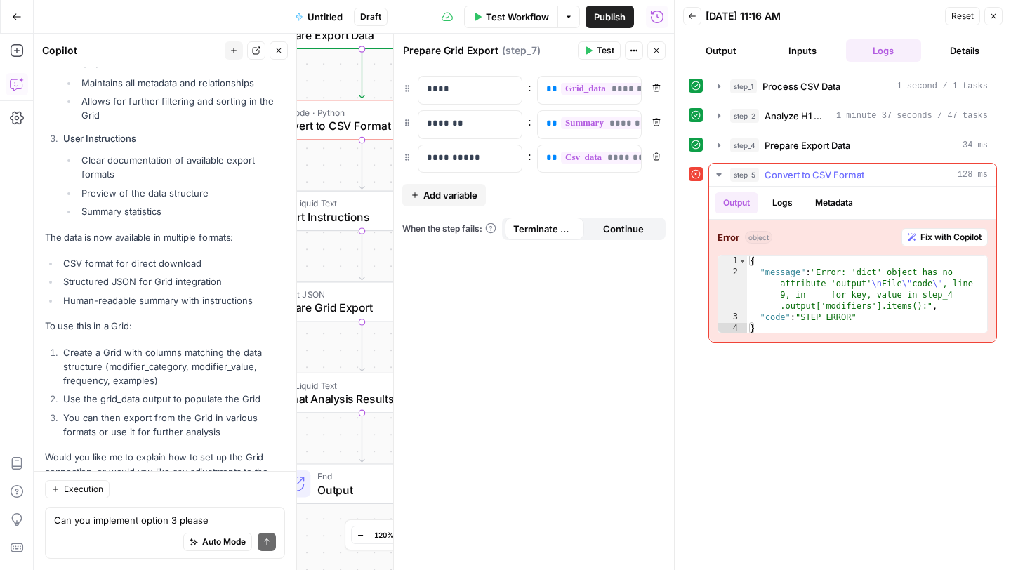
click at [936, 239] on span "Fix with Copilot" at bounding box center [950, 237] width 61 height 13
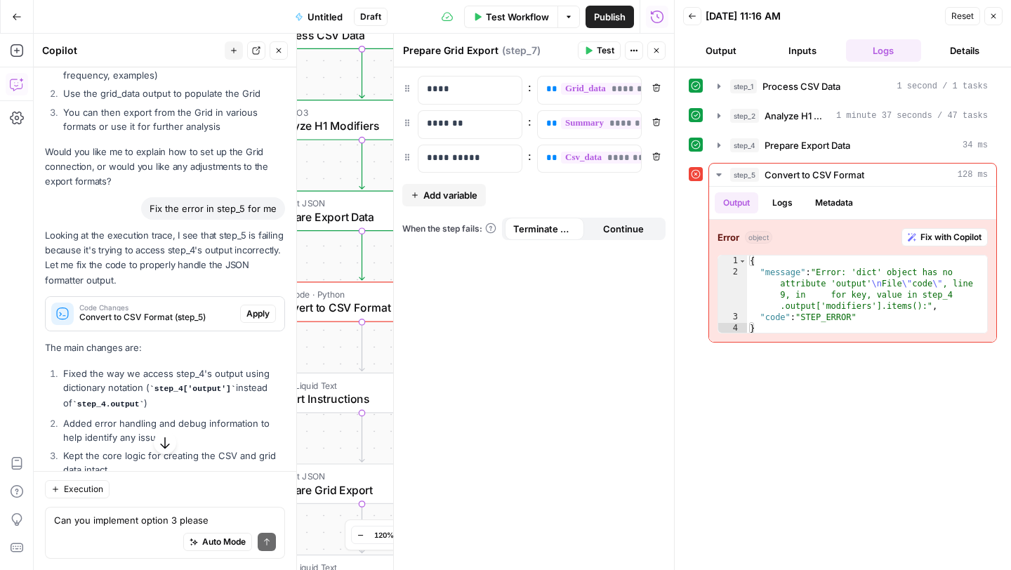
scroll to position [6378, 0]
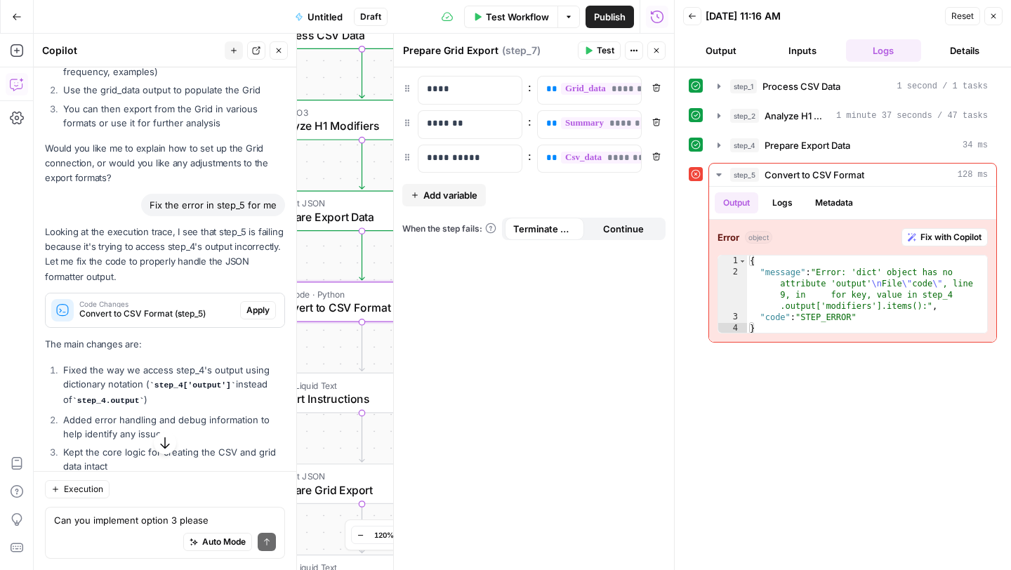
click at [267, 299] on div "Code Changes Convert to CSV Format (step_5) Apply" at bounding box center [165, 310] width 239 height 22
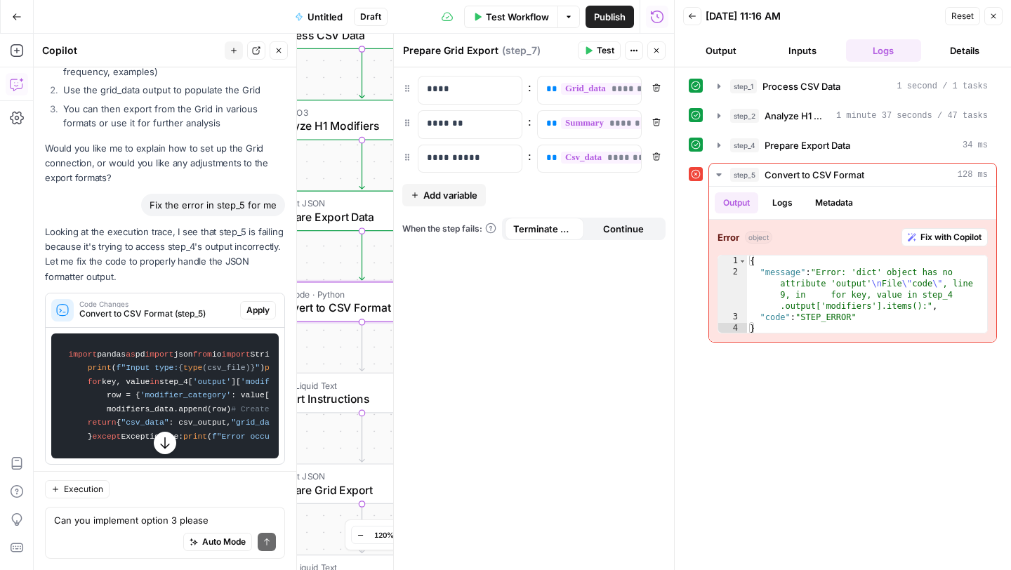
click at [257, 304] on span "Apply" at bounding box center [257, 310] width 23 height 13
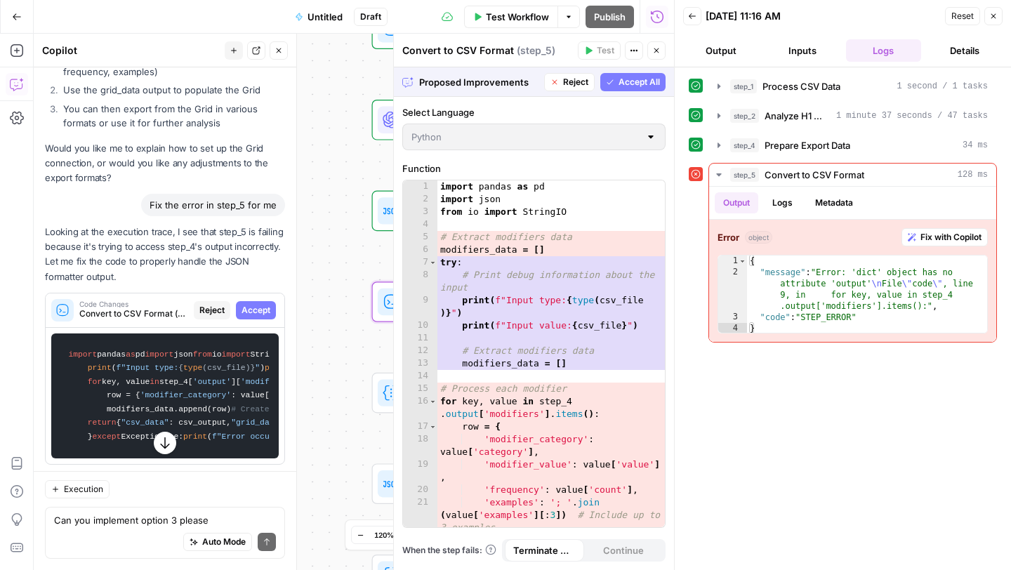
click at [257, 304] on span "Accept" at bounding box center [255, 310] width 29 height 13
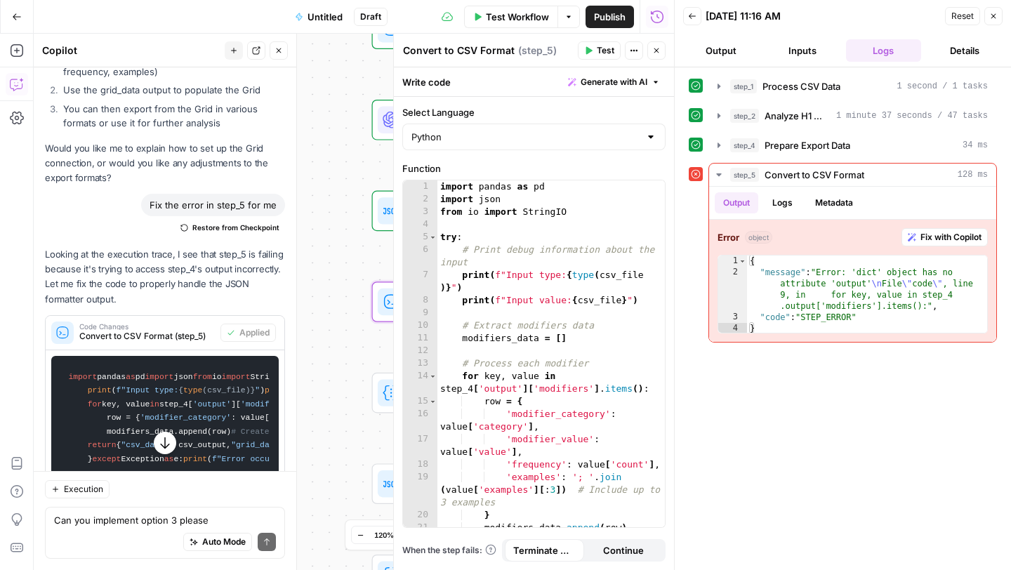
click at [605, 48] on span "Test" at bounding box center [606, 50] width 18 height 13
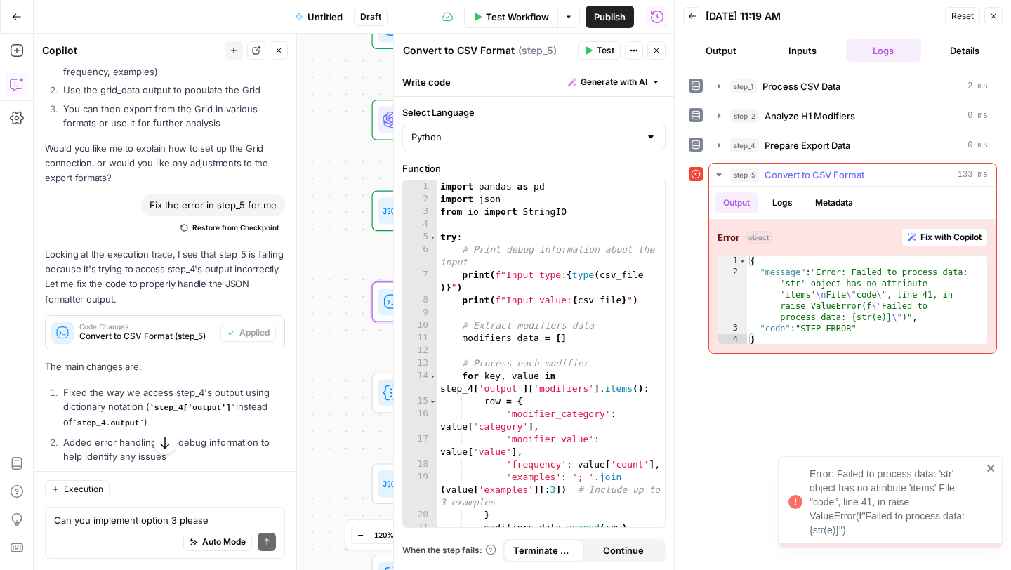
click at [931, 242] on span "Fix with Copilot" at bounding box center [950, 237] width 61 height 13
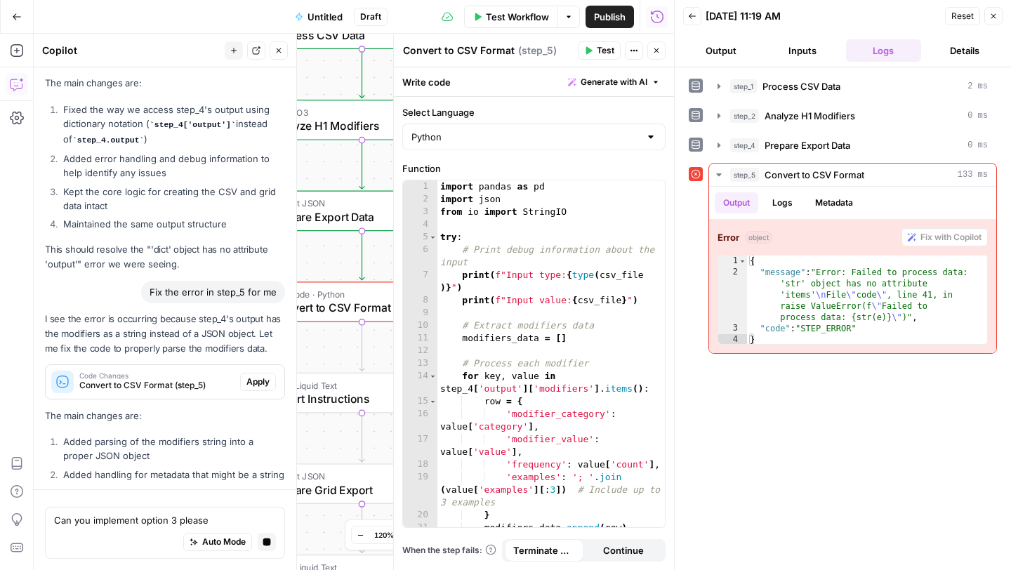
scroll to position [6381, 0]
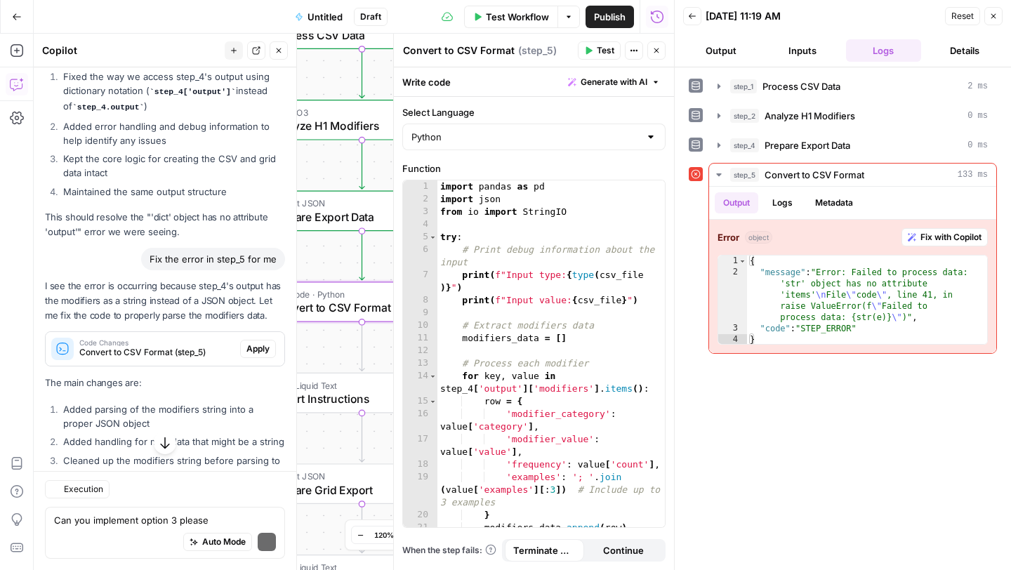
click at [256, 342] on span "Apply" at bounding box center [257, 348] width 23 height 13
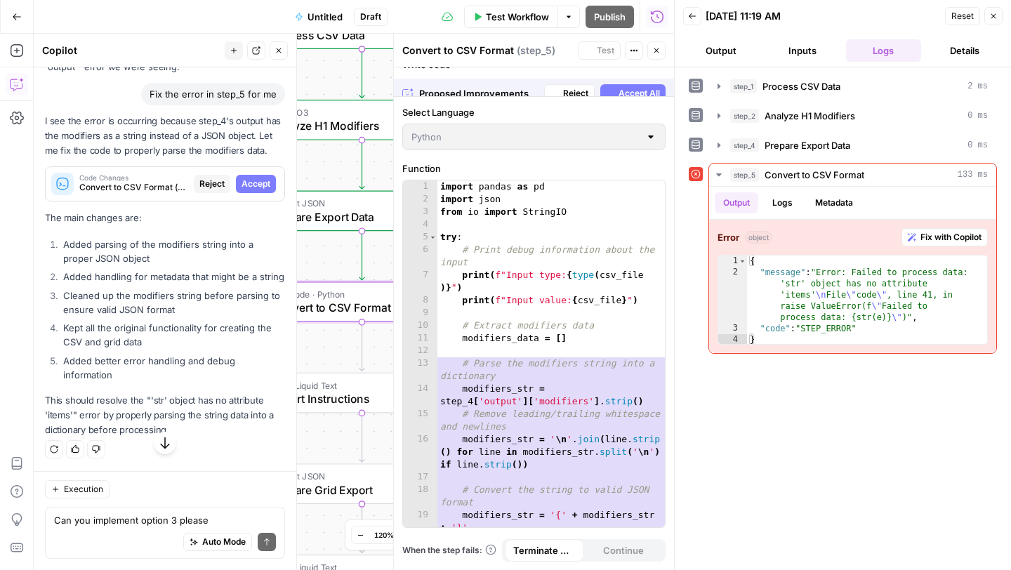
scroll to position [6402, 0]
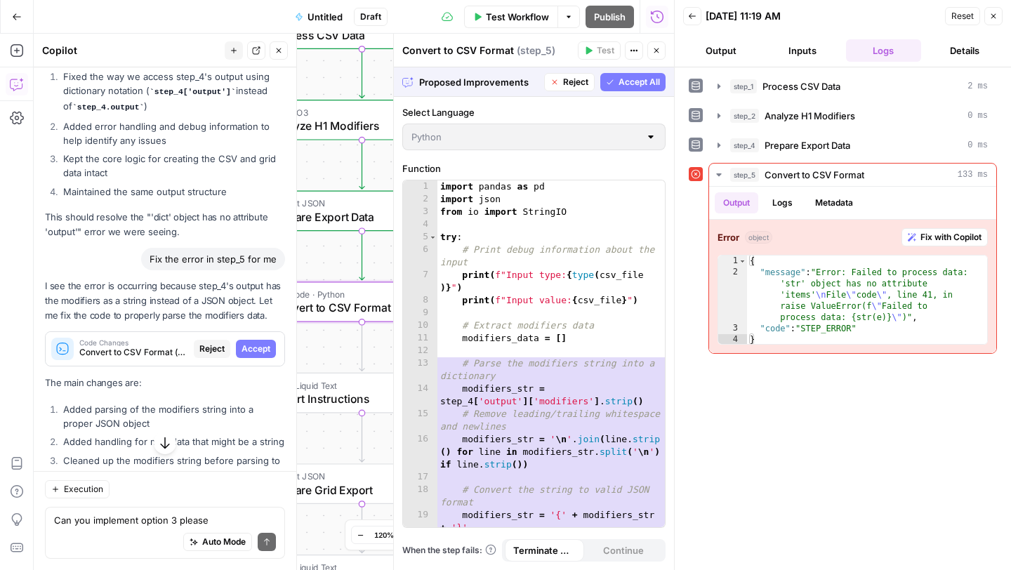
click at [260, 342] on span "Accept" at bounding box center [255, 348] width 29 height 13
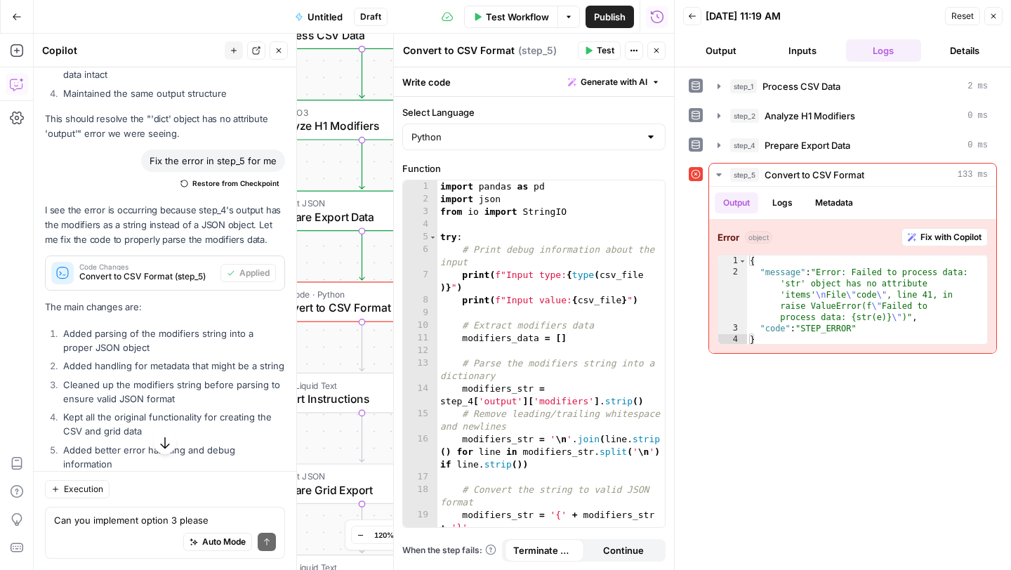
scroll to position [6809, 0]
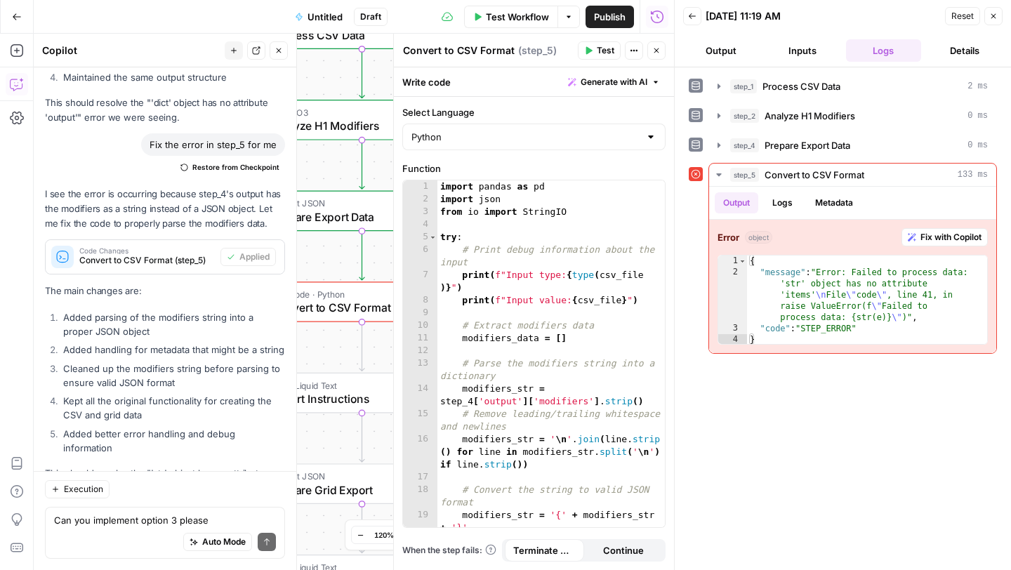
click at [607, 46] on span "Test" at bounding box center [606, 50] width 18 height 13
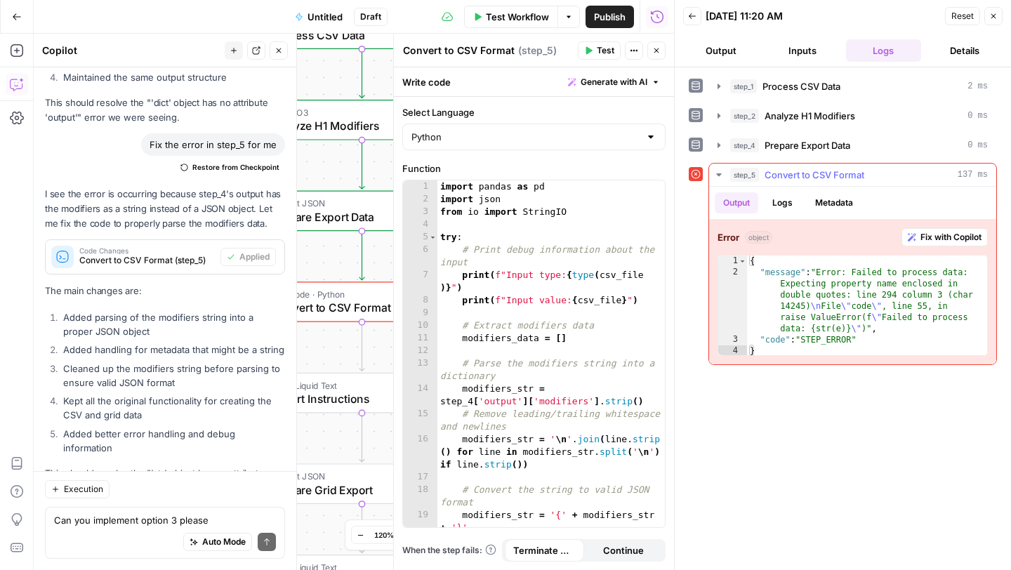
click at [939, 242] on span "Fix with Copilot" at bounding box center [950, 237] width 61 height 13
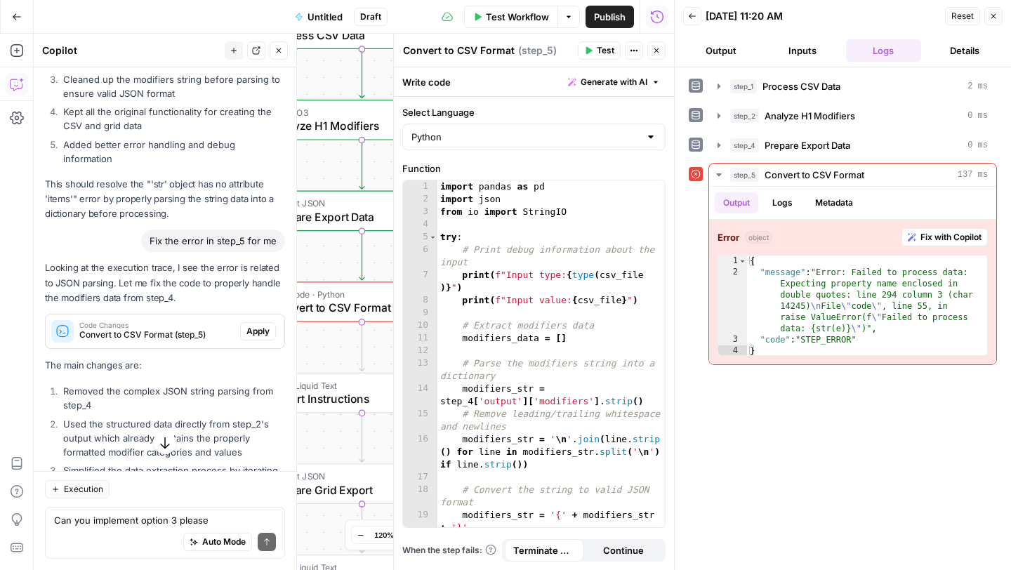
scroll to position [7103, 0]
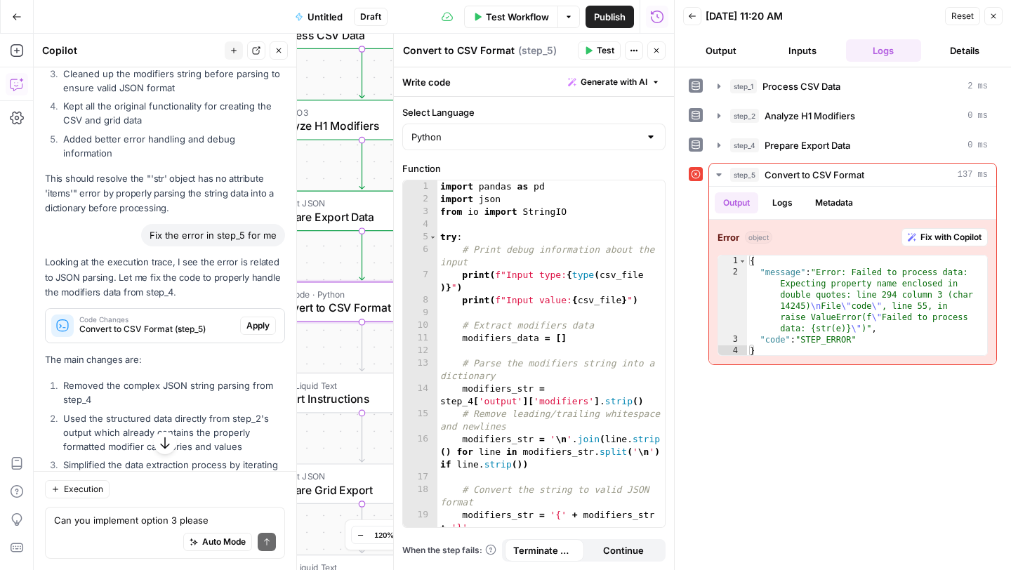
click at [259, 319] on span "Apply" at bounding box center [257, 325] width 23 height 13
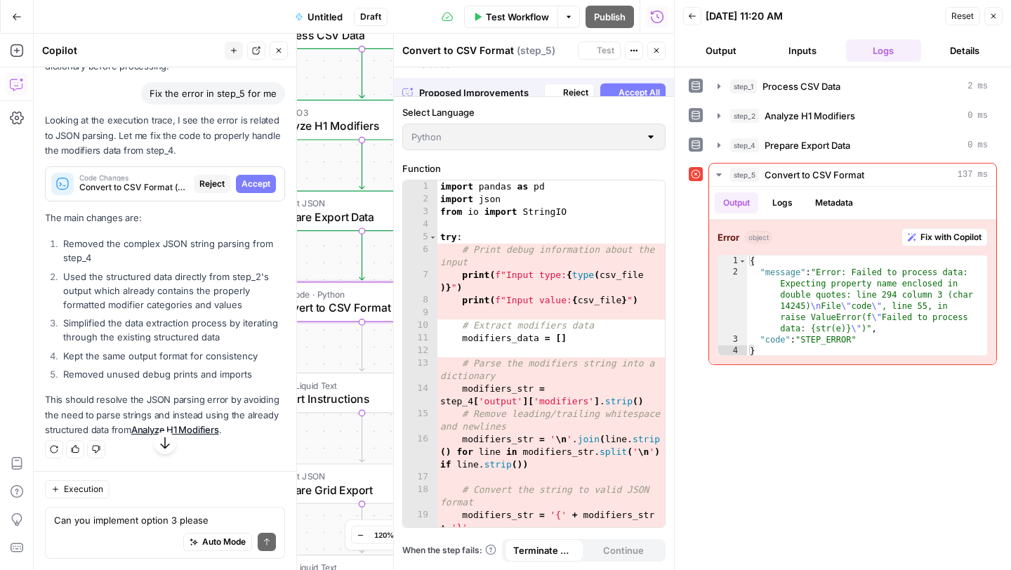
scroll to position [6789, 0]
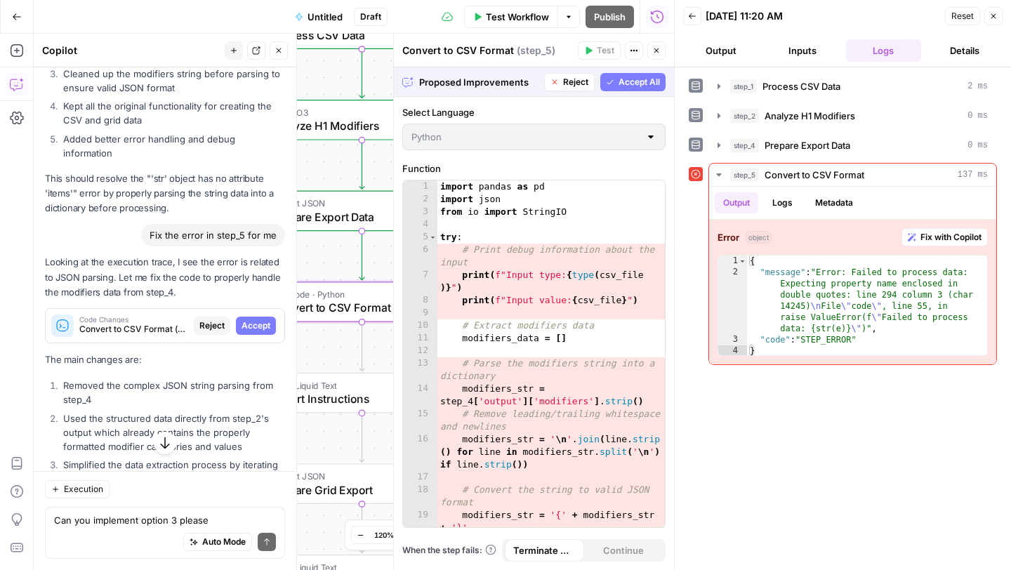
click at [258, 319] on span "Accept" at bounding box center [255, 325] width 29 height 13
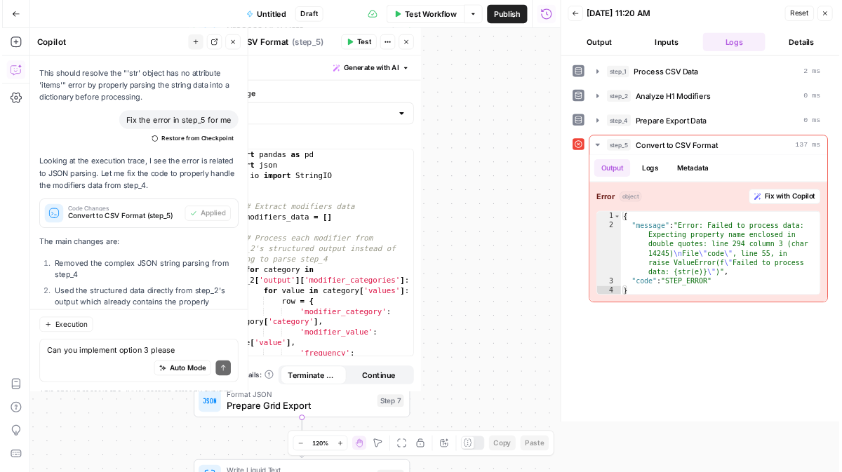
scroll to position [7291, 0]
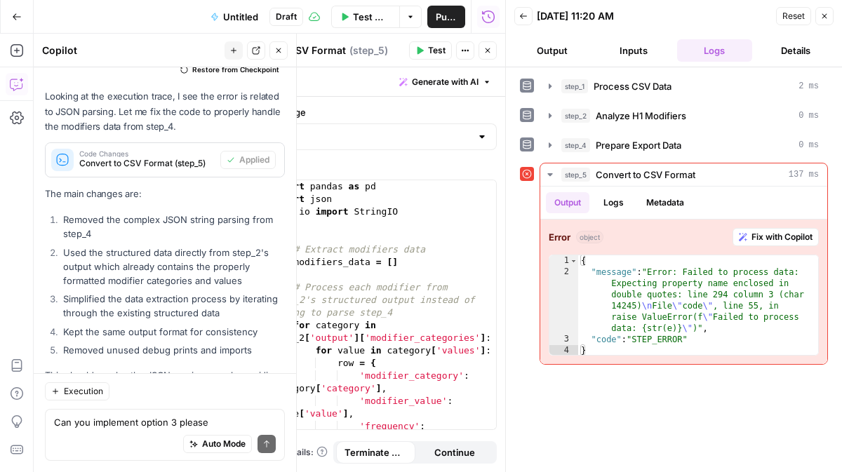
click at [433, 51] on span "Test" at bounding box center [437, 50] width 18 height 13
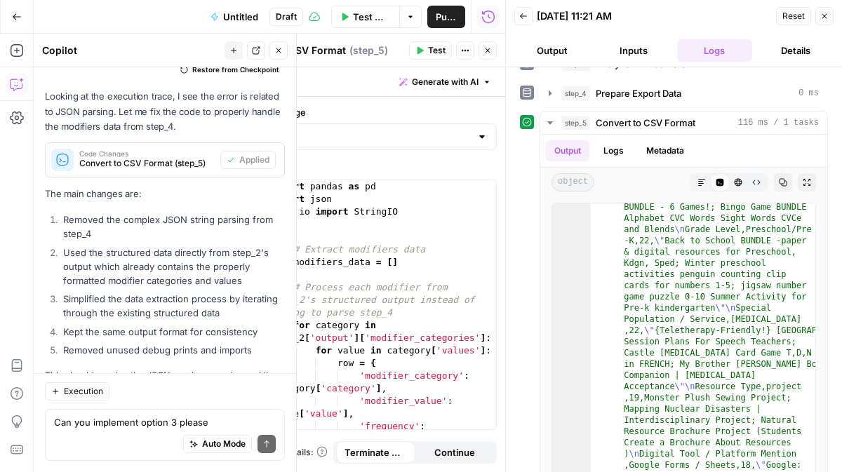
scroll to position [73, 0]
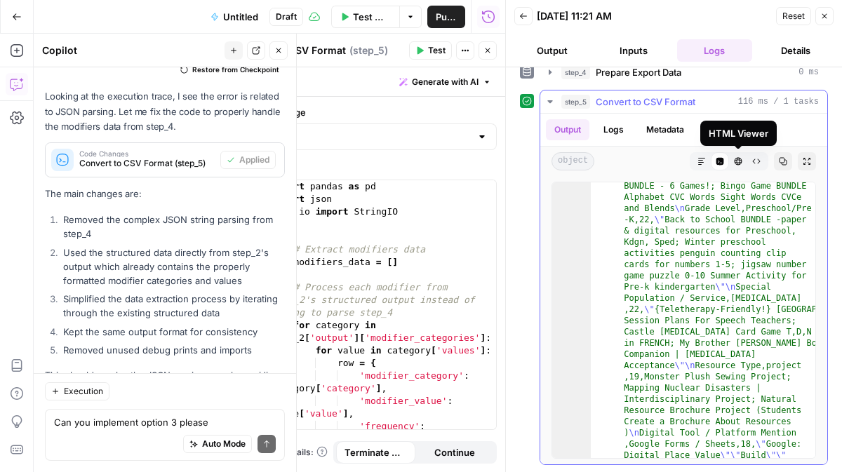
click at [742, 164] on icon "button" at bounding box center [738, 161] width 8 height 8
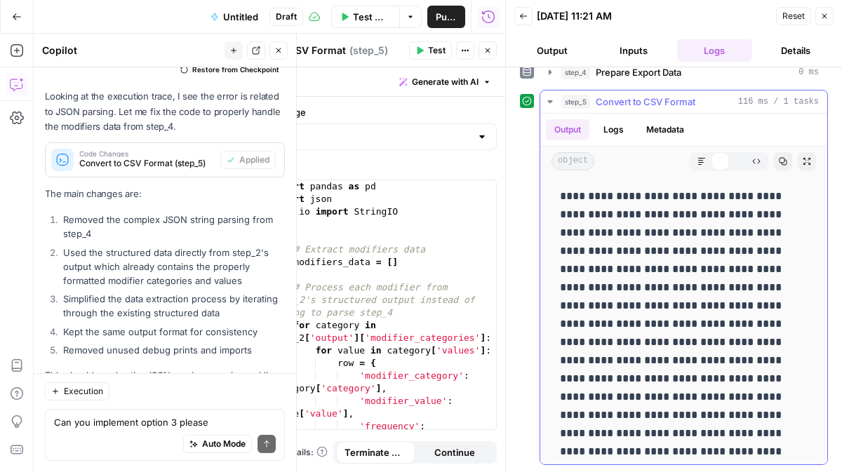
scroll to position [0, 0]
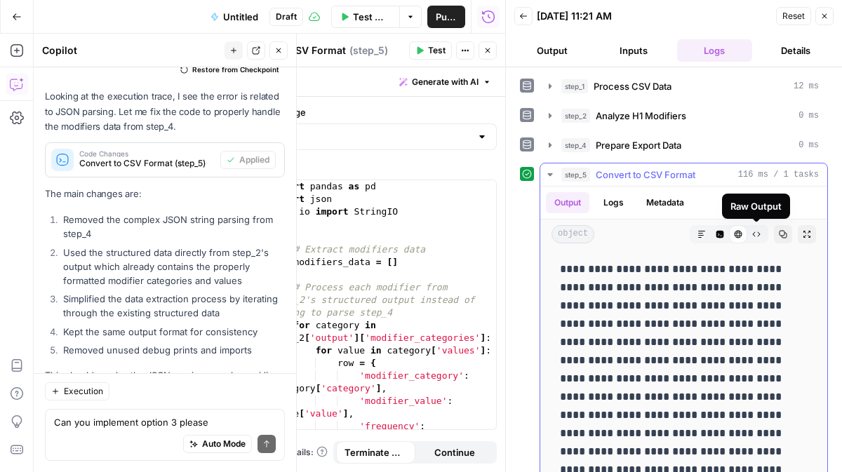
click at [761, 237] on button "Raw Output" at bounding box center [756, 234] width 18 height 18
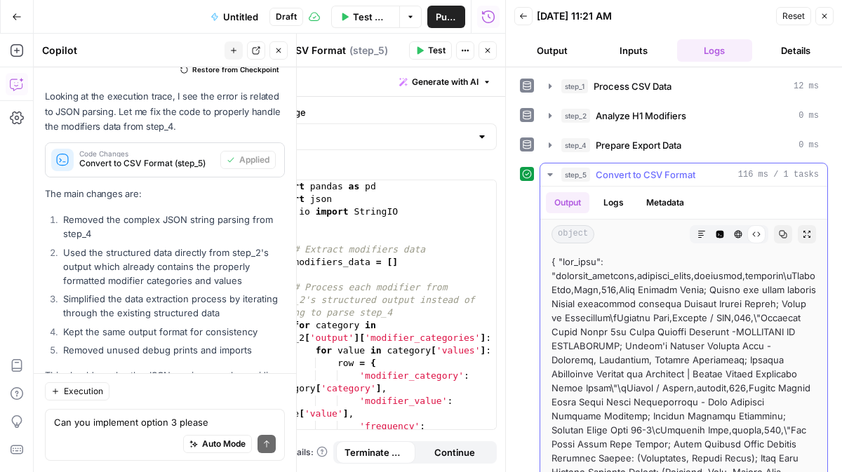
click at [610, 201] on button "Logs" at bounding box center [613, 202] width 37 height 21
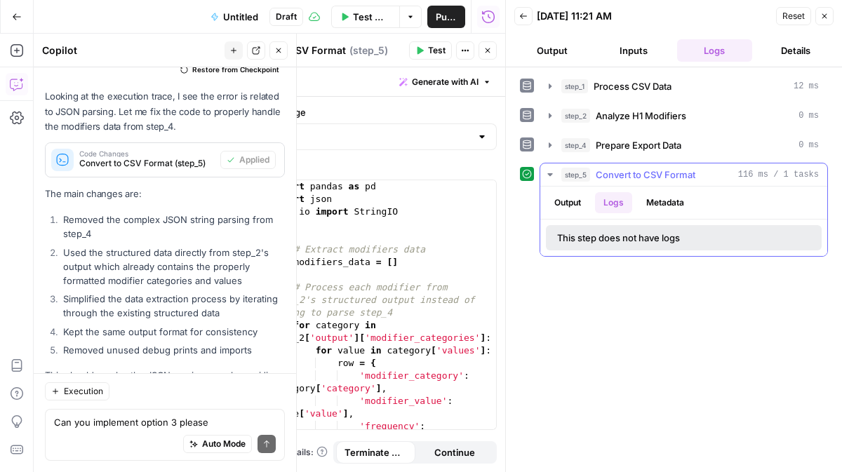
click at [666, 200] on button "Metadata" at bounding box center [665, 202] width 55 height 21
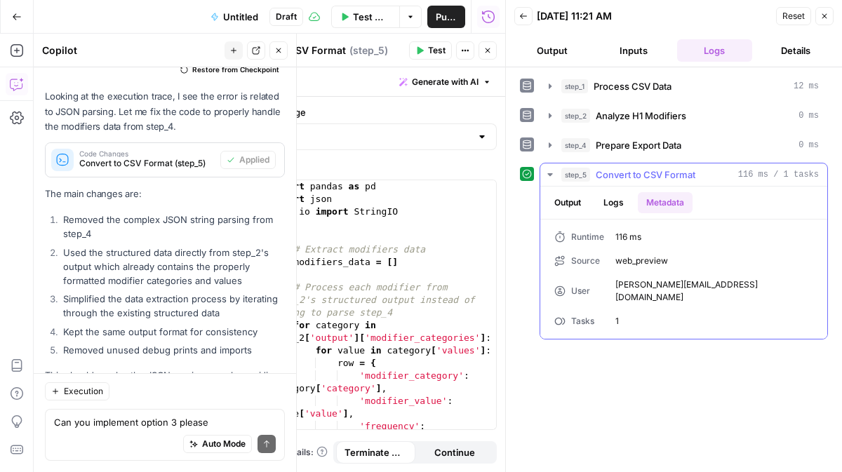
click at [577, 202] on button "Output" at bounding box center [568, 202] width 44 height 21
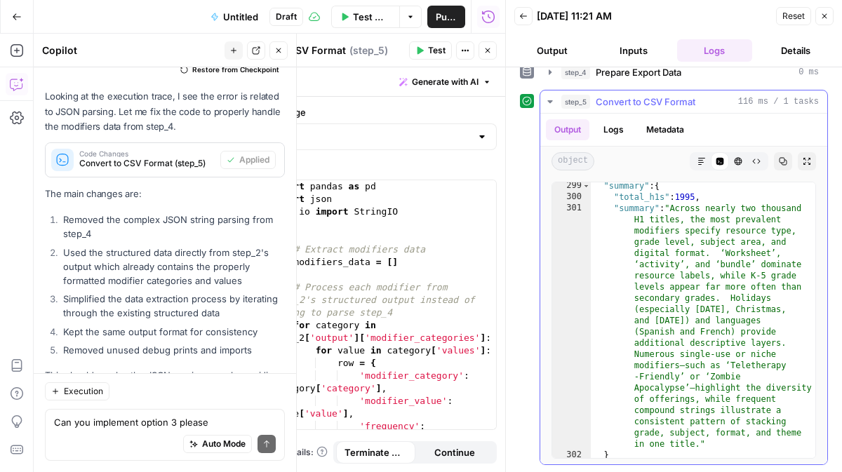
scroll to position [9797, 0]
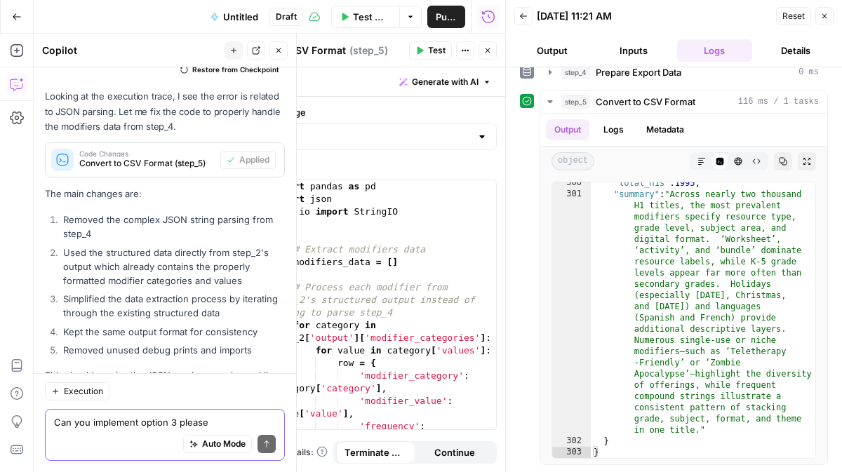
click at [128, 422] on textarea "Can you implement option 3 please" at bounding box center [165, 422] width 222 height 14
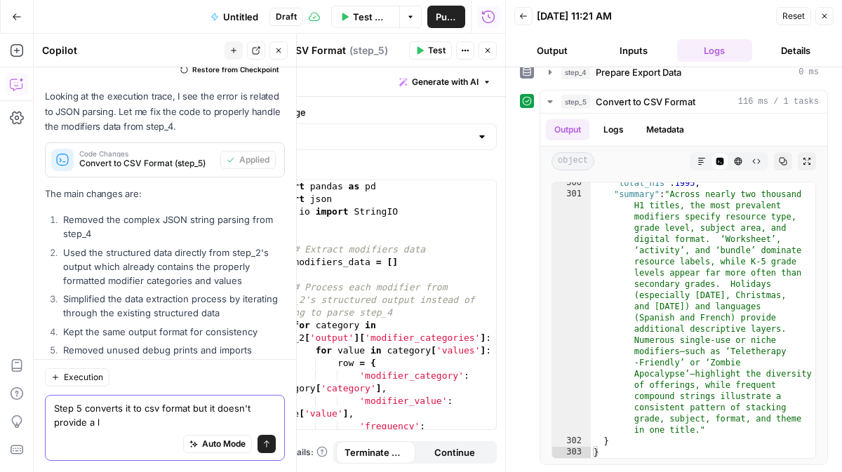
scroll to position [7305, 0]
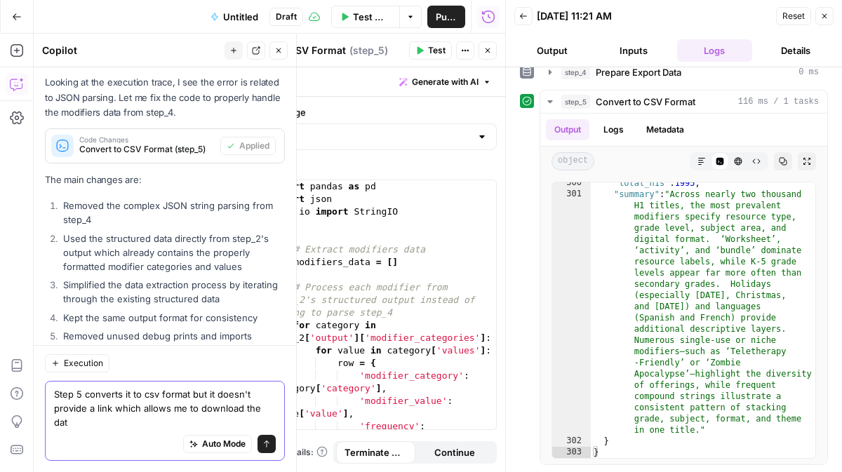
type textarea "Step 5 converts it to csv format but it doesn't provide a link which allows me …"
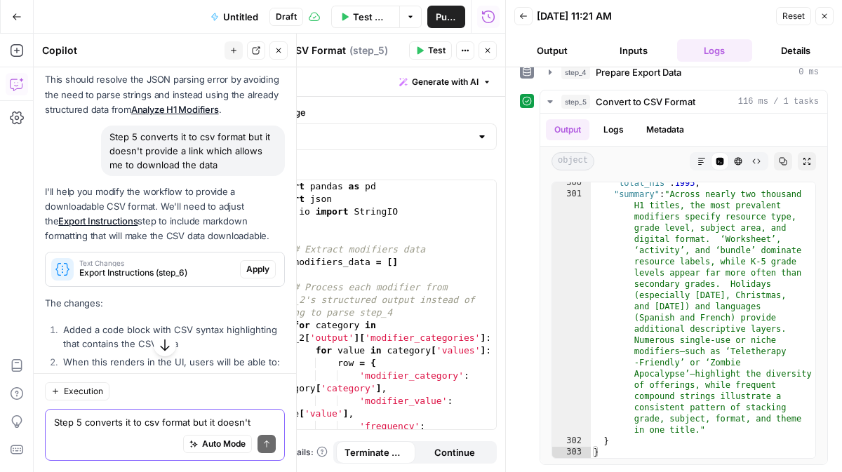
scroll to position [7585, 0]
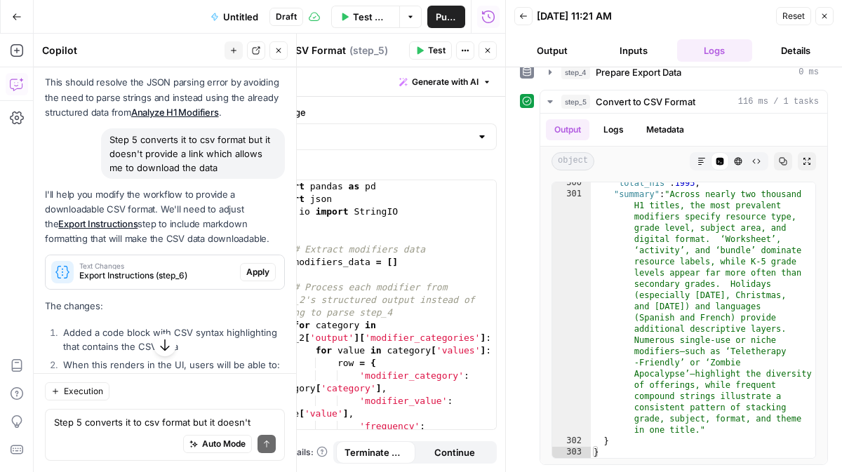
click at [265, 266] on span "Apply" at bounding box center [257, 272] width 23 height 13
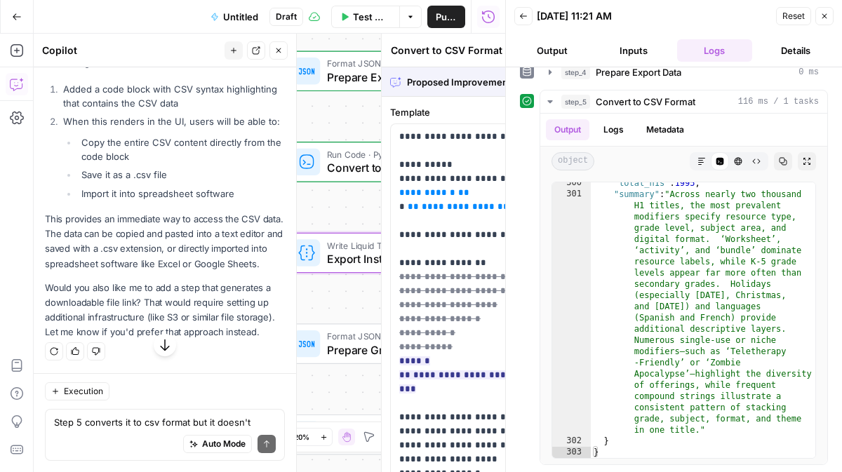
type textarea "Export Instructions"
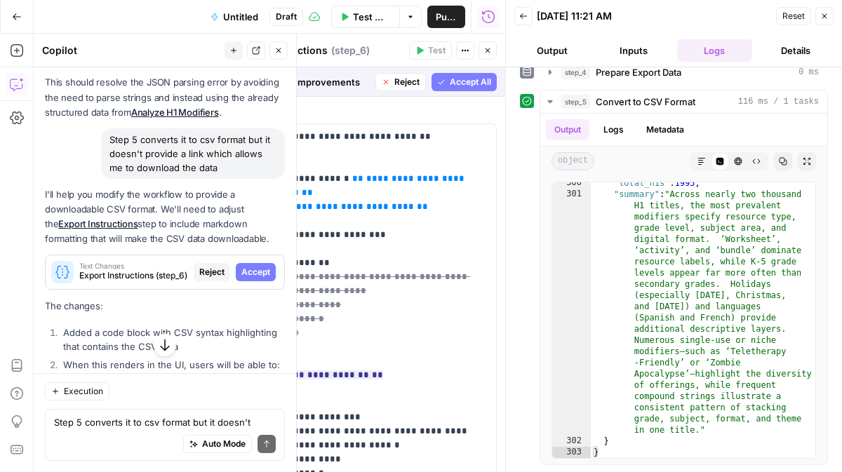
click at [258, 266] on span "Accept" at bounding box center [255, 272] width 29 height 13
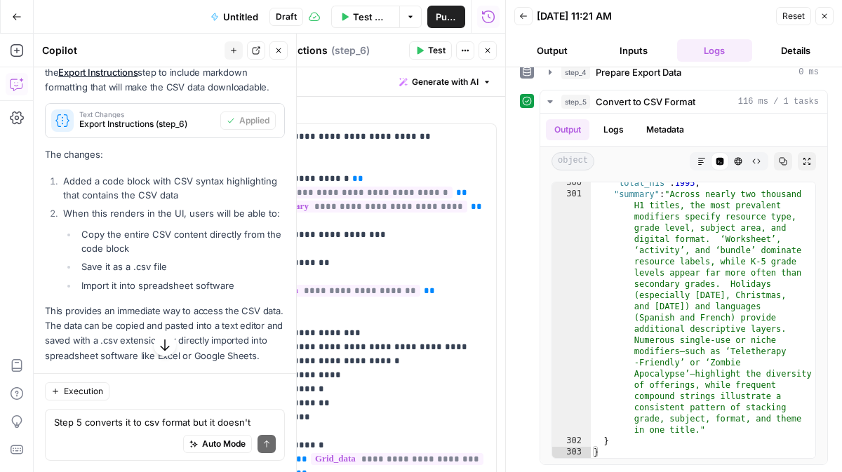
scroll to position [7778, 0]
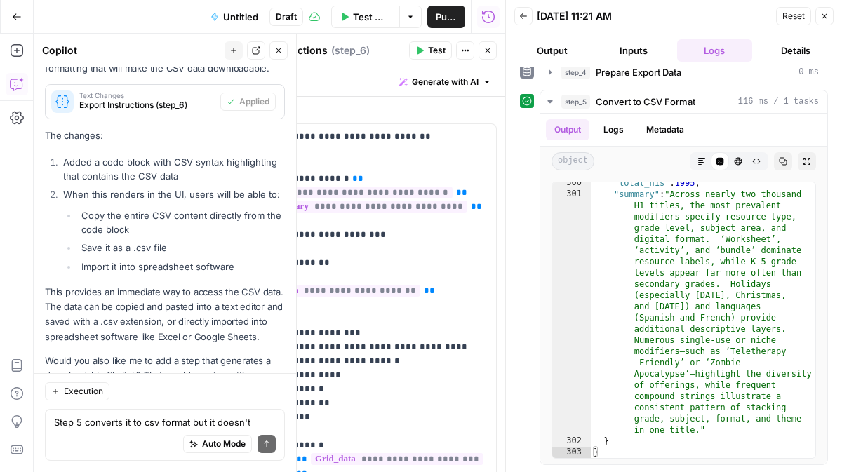
click at [424, 50] on button "Test" at bounding box center [430, 50] width 43 height 18
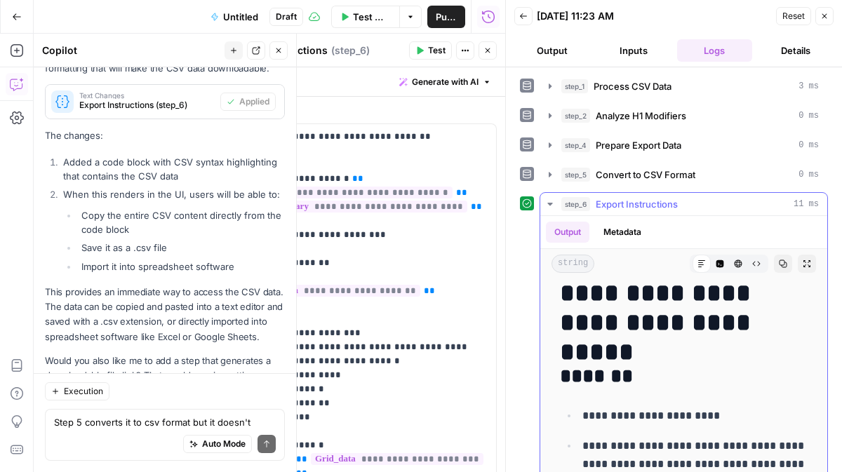
scroll to position [15, 0]
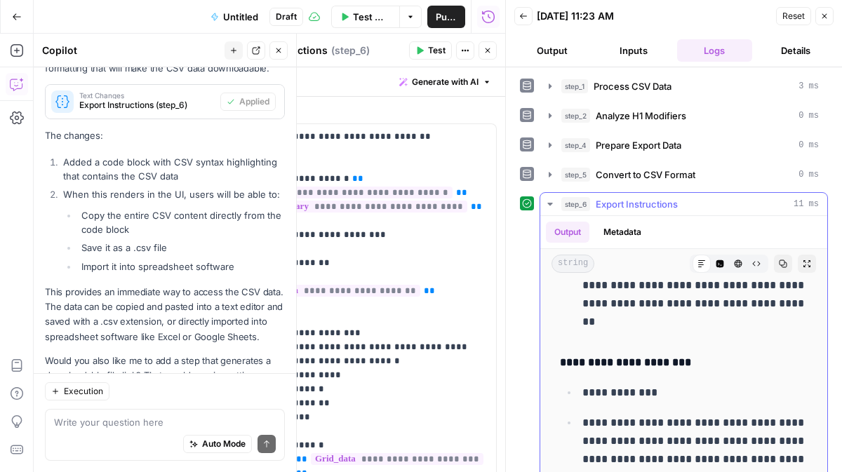
scroll to position [13920, 0]
click at [128, 425] on textarea at bounding box center [165, 422] width 222 height 14
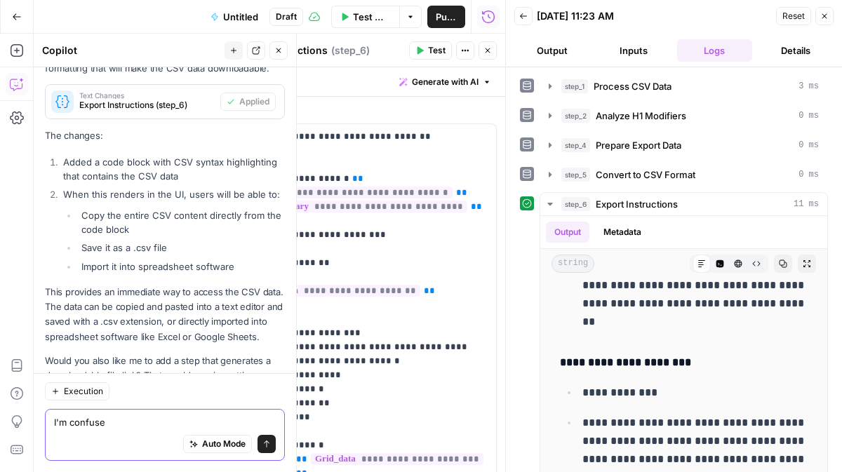
type textarea "I'm confused"
type textarea "If I was to"
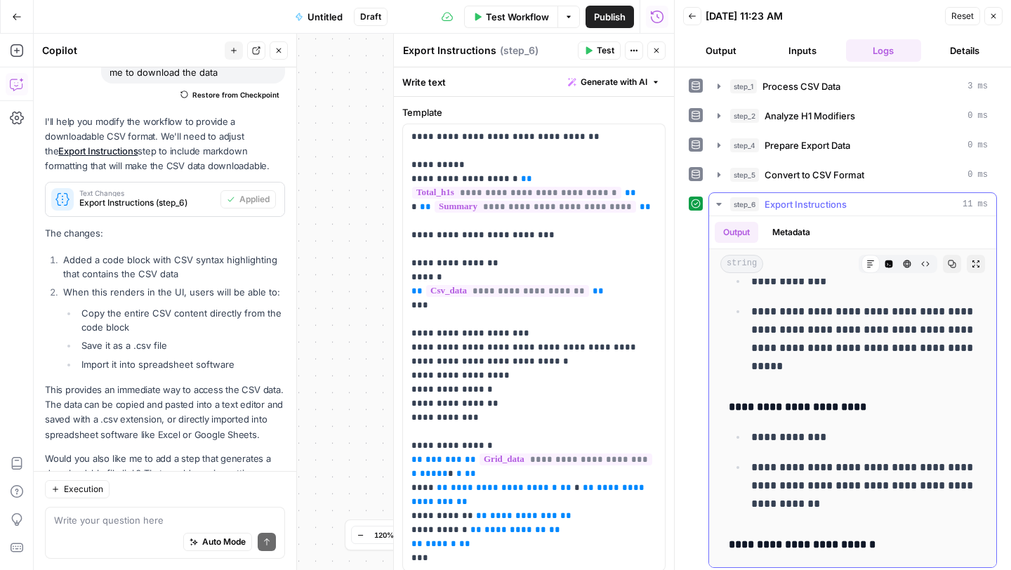
scroll to position [5610, 0]
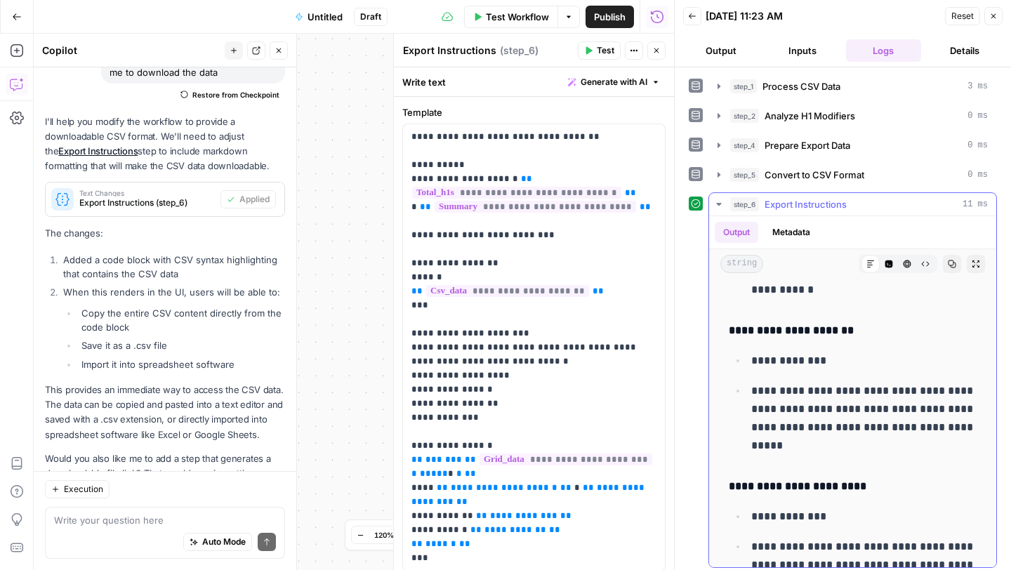
drag, startPoint x: 741, startPoint y: 370, endPoint x: 938, endPoint y: 304, distance: 207.3
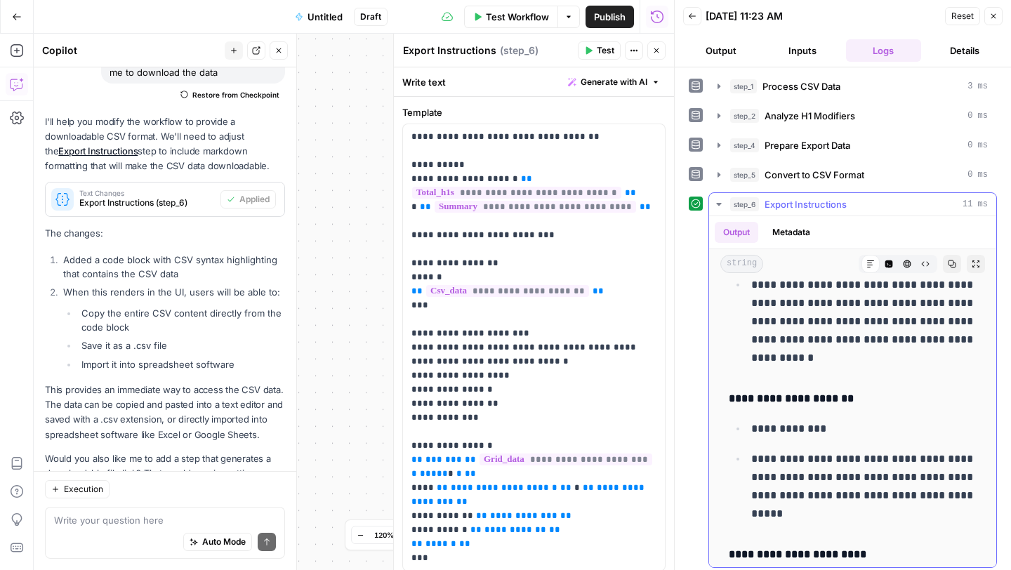
scroll to position [5469, 0]
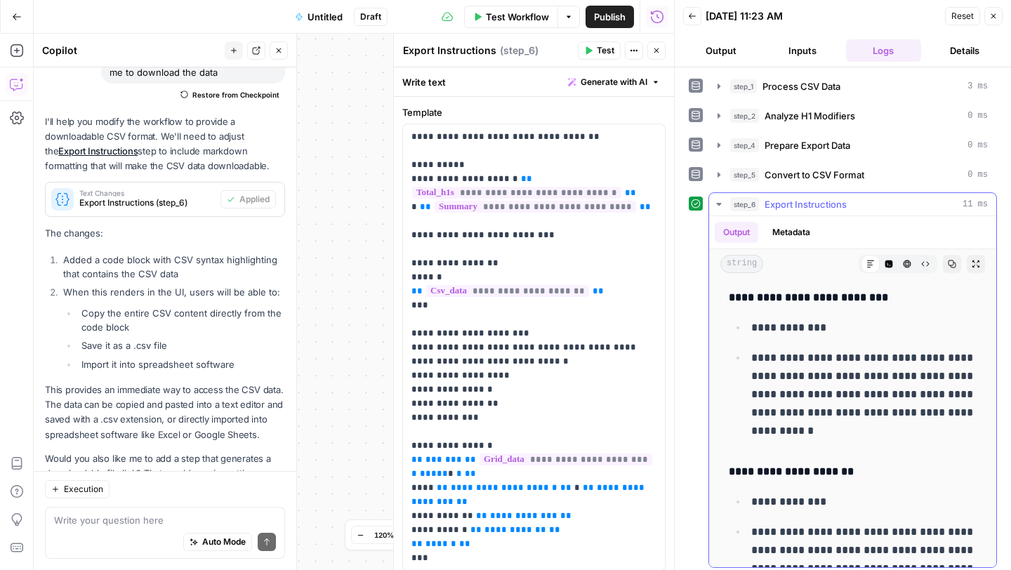
copy div "**********"
click at [111, 472] on textarea at bounding box center [165, 520] width 222 height 14
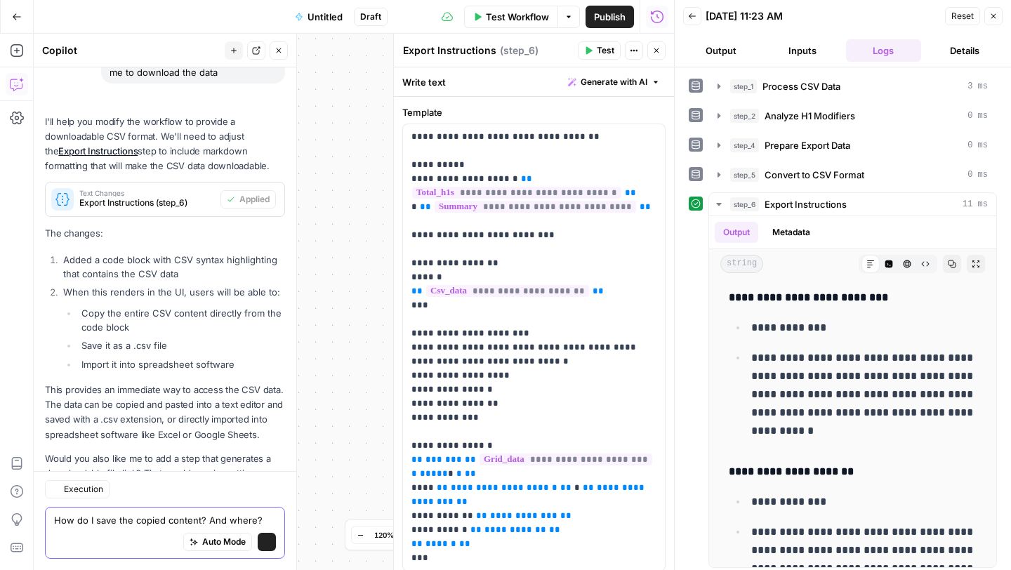
scroll to position [7680, 0]
type textarea "How do I save the copied content? And where?"
click at [270, 472] on icon "submit" at bounding box center [266, 542] width 8 height 8
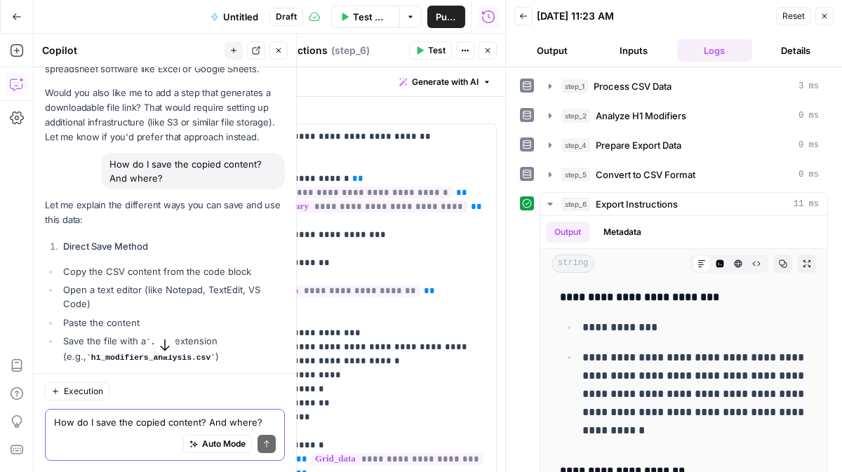
scroll to position [8054, 0]
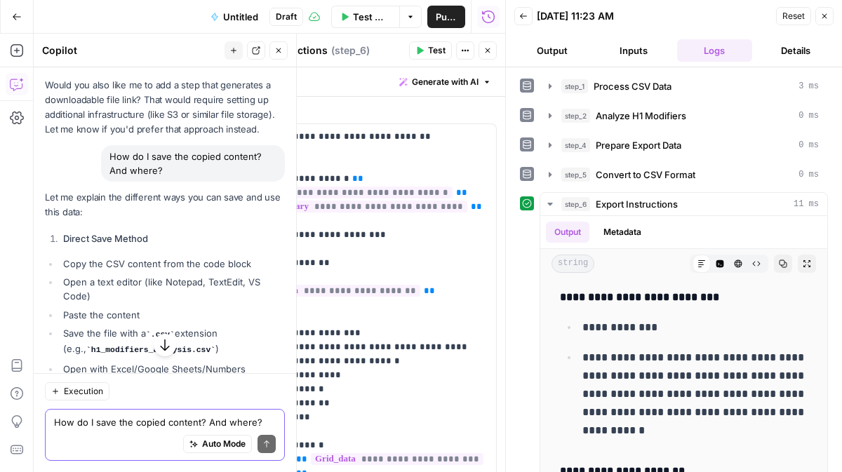
drag, startPoint x: 50, startPoint y: 162, endPoint x: 210, endPoint y: 345, distance: 242.7
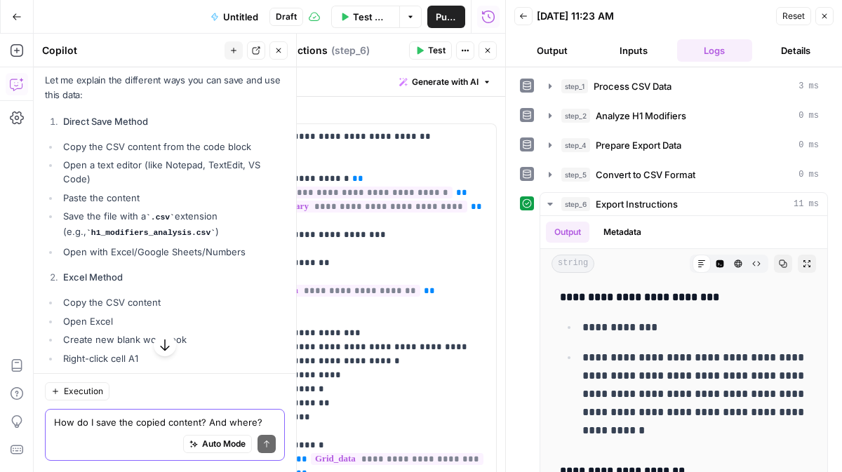
scroll to position [8100, 0]
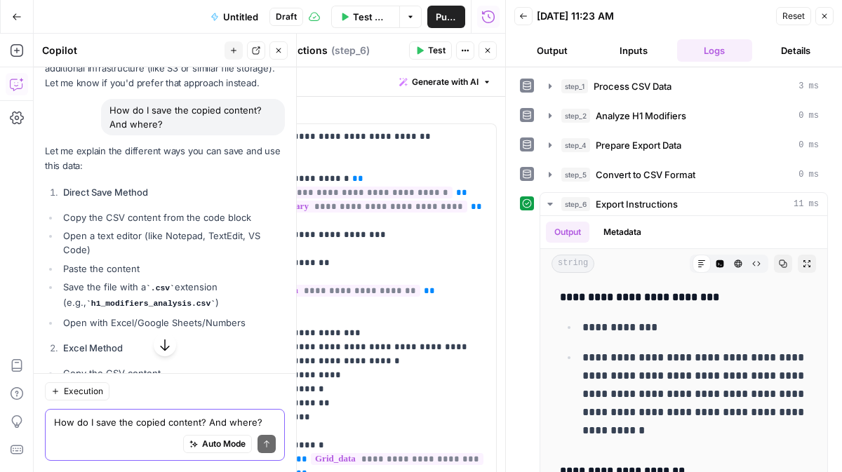
drag, startPoint x: 253, startPoint y: 310, endPoint x: 47, endPoint y: 116, distance: 282.5
copy div "Direct Save Method Copy the CSV content from the code block Open a text editor …"
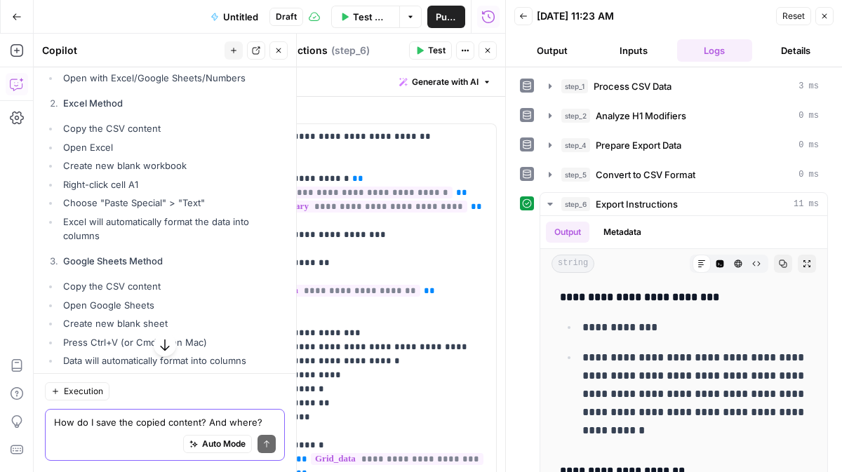
scroll to position [8483, 0]
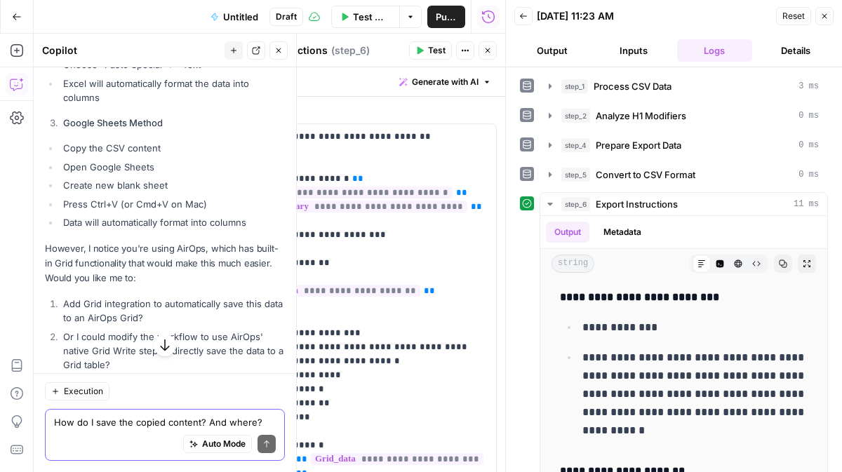
click at [124, 424] on textarea "How do I save the copied content? And where?" at bounding box center [165, 422] width 222 height 14
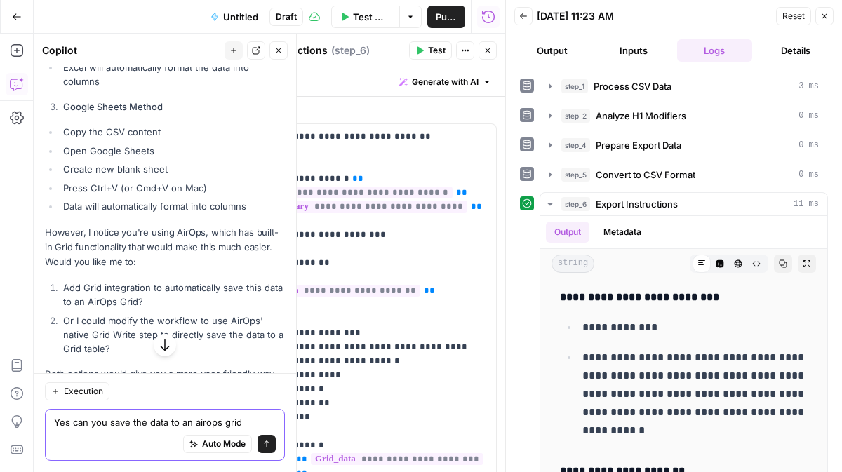
scroll to position [8501, 0]
type textarea "Yes can you save the data to an airops grid"
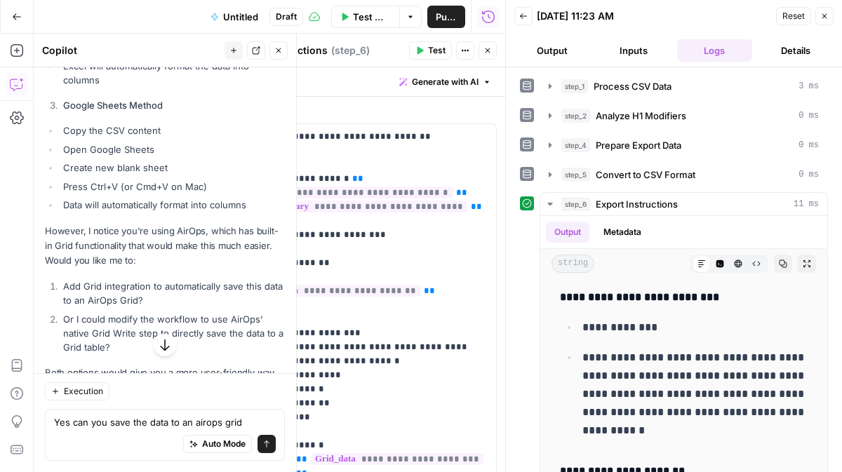
click at [268, 448] on icon "submit" at bounding box center [266, 444] width 8 height 8
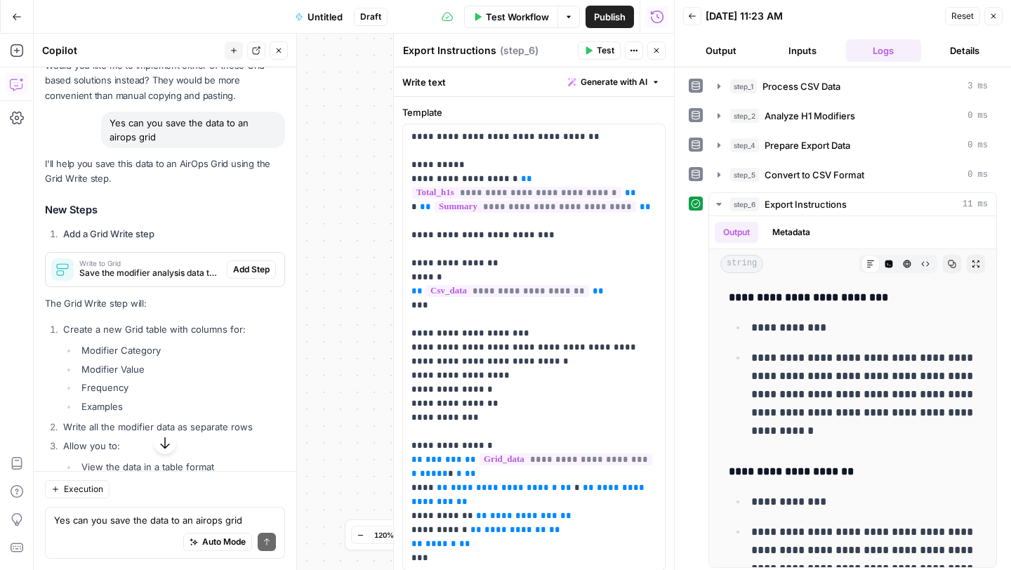
scroll to position [8932, 0]
click at [251, 261] on span "Add Step" at bounding box center [251, 267] width 36 height 13
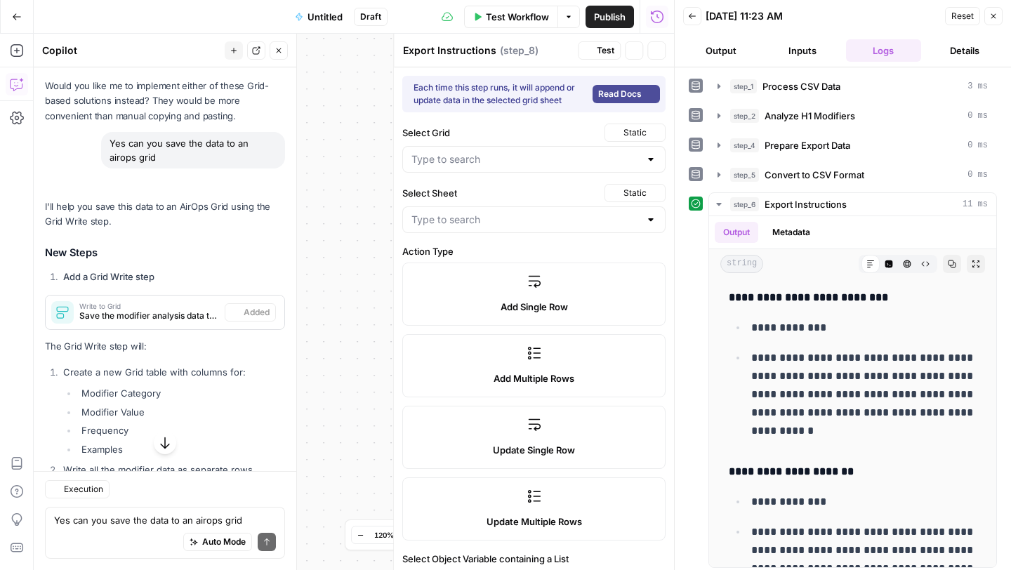
type textarea "Write to Grid"
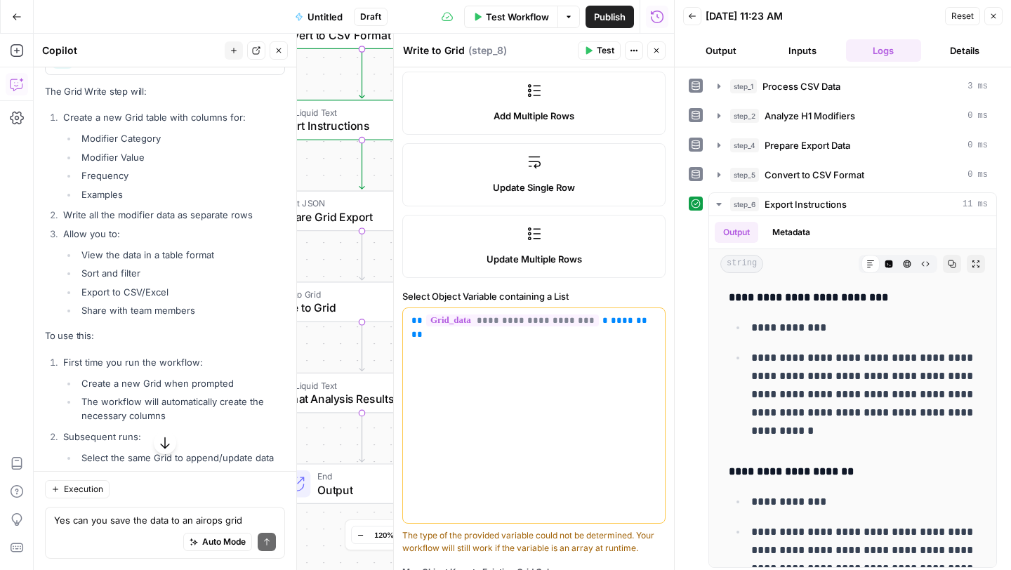
scroll to position [9198, 0]
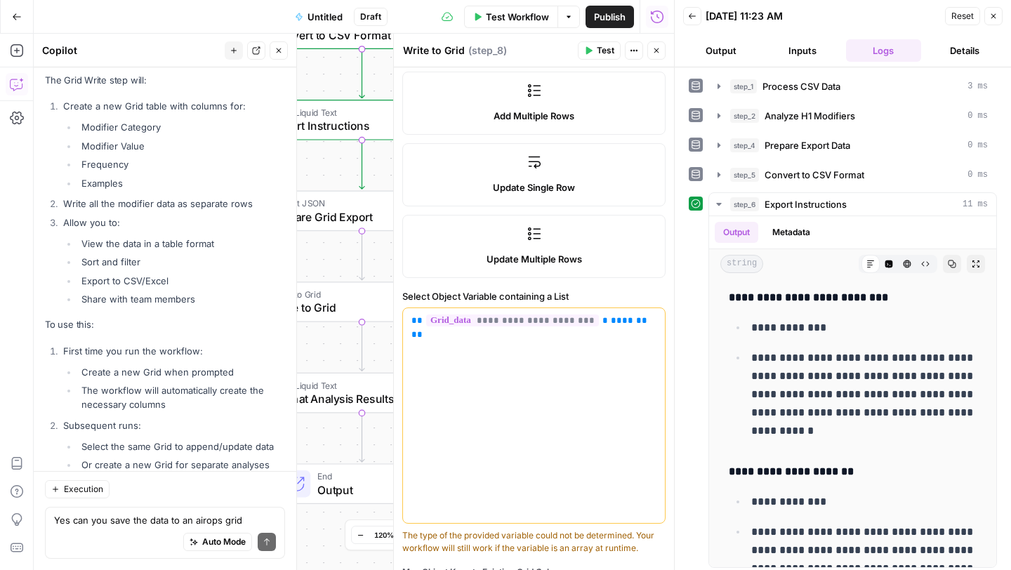
click at [133, 472] on div "Auto Mode Send" at bounding box center [165, 542] width 222 height 31
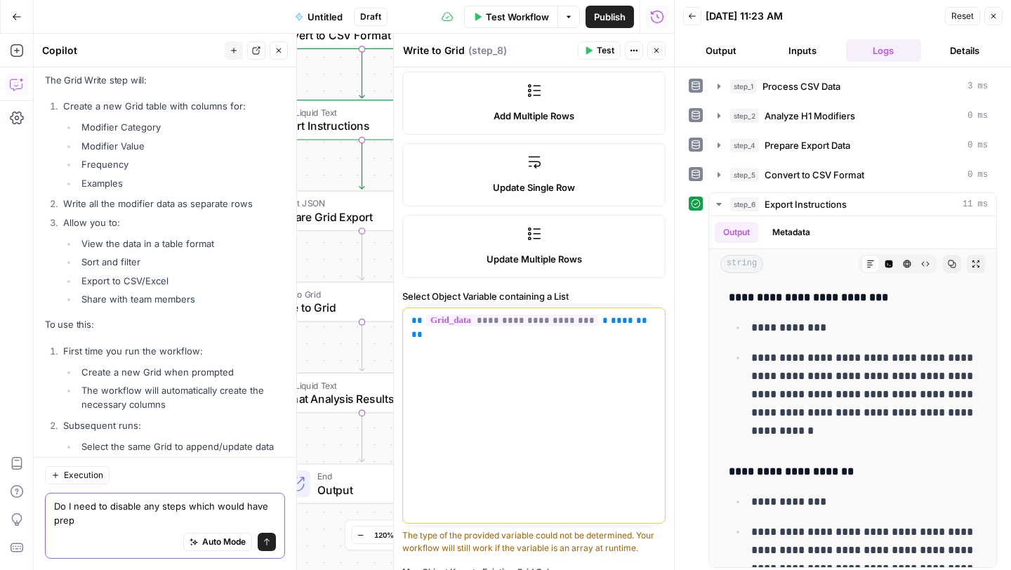
scroll to position [9212, 0]
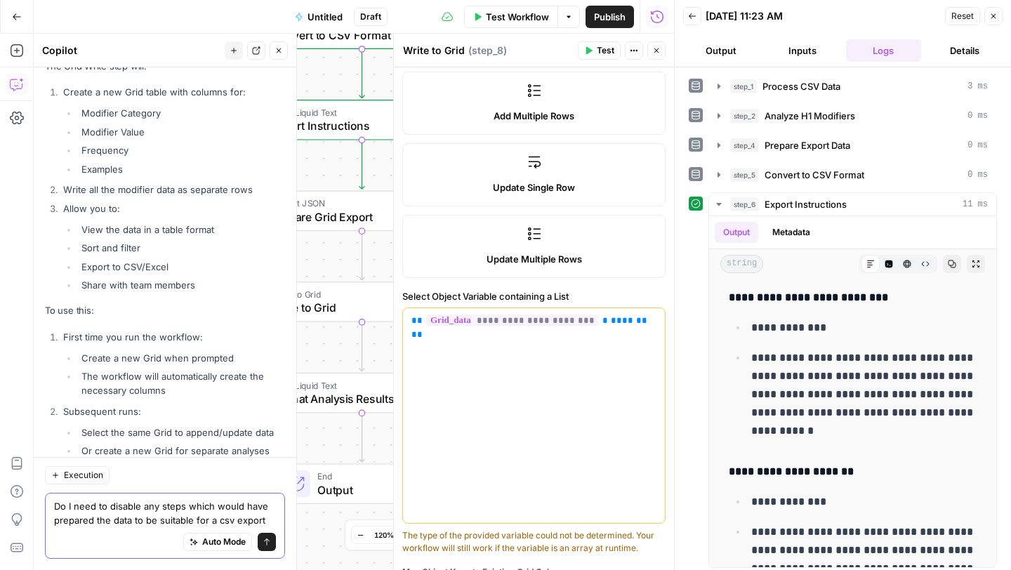
type textarea "Do I need to disable any steps which would have prepared the data to be suitabl…"
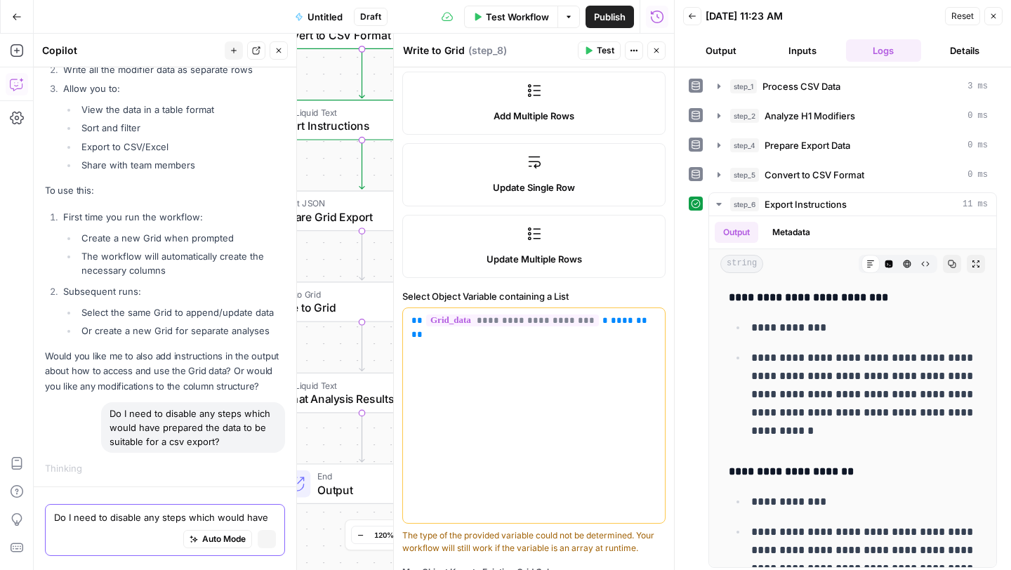
scroll to position [8809, 0]
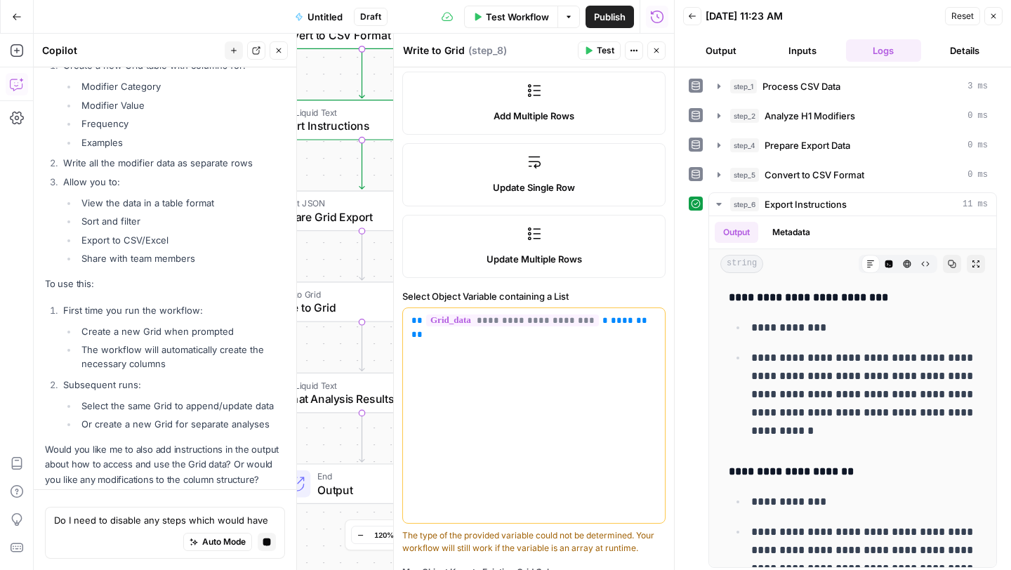
click at [842, 13] on icon "button" at bounding box center [993, 16] width 8 height 8
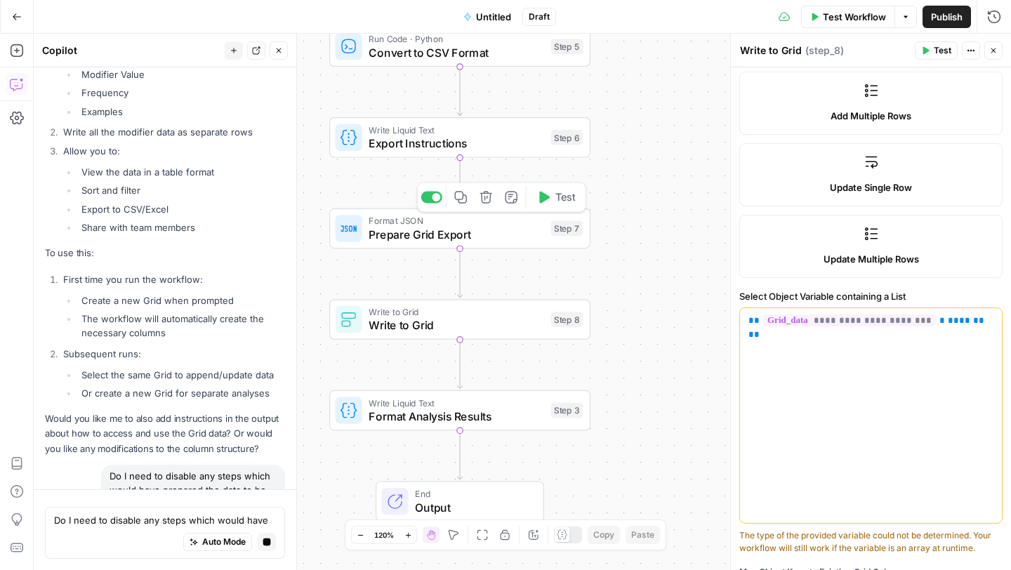
scroll to position [8898, 0]
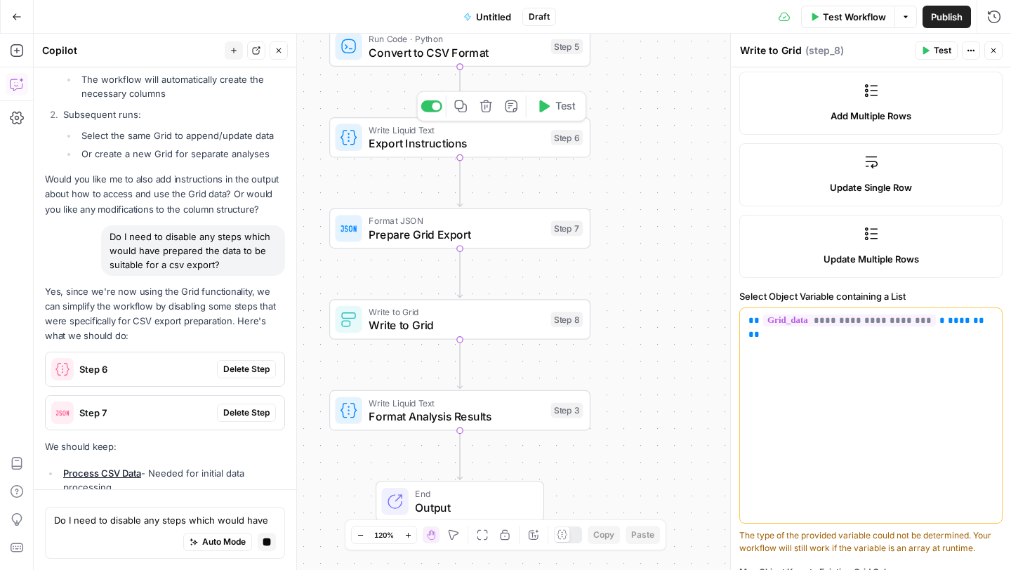
click at [432, 111] on div at bounding box center [431, 106] width 21 height 12
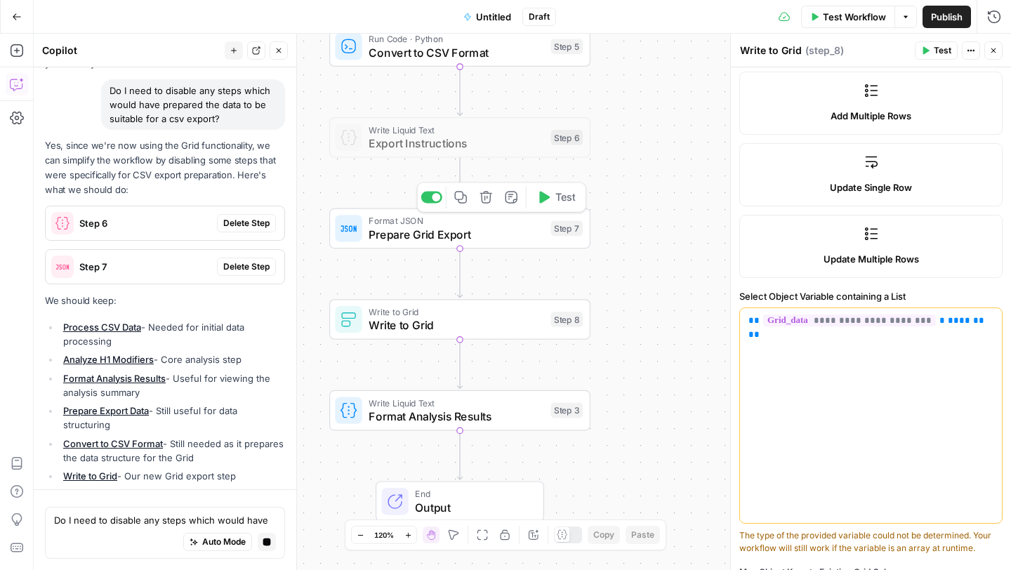
click at [432, 206] on div "Copy step Delete step Add Note Test" at bounding box center [501, 197] width 169 height 30
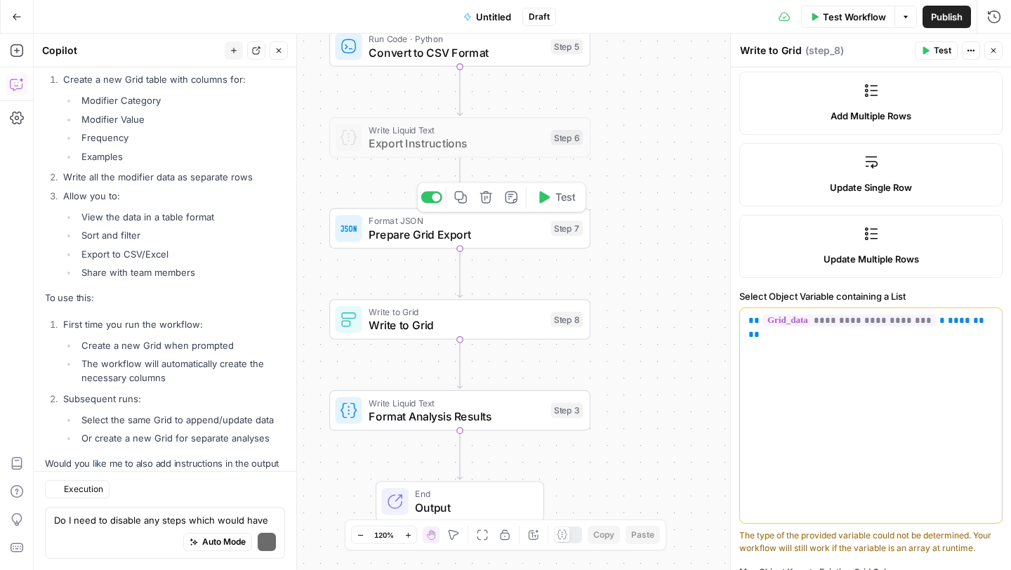
scroll to position [9718, 0]
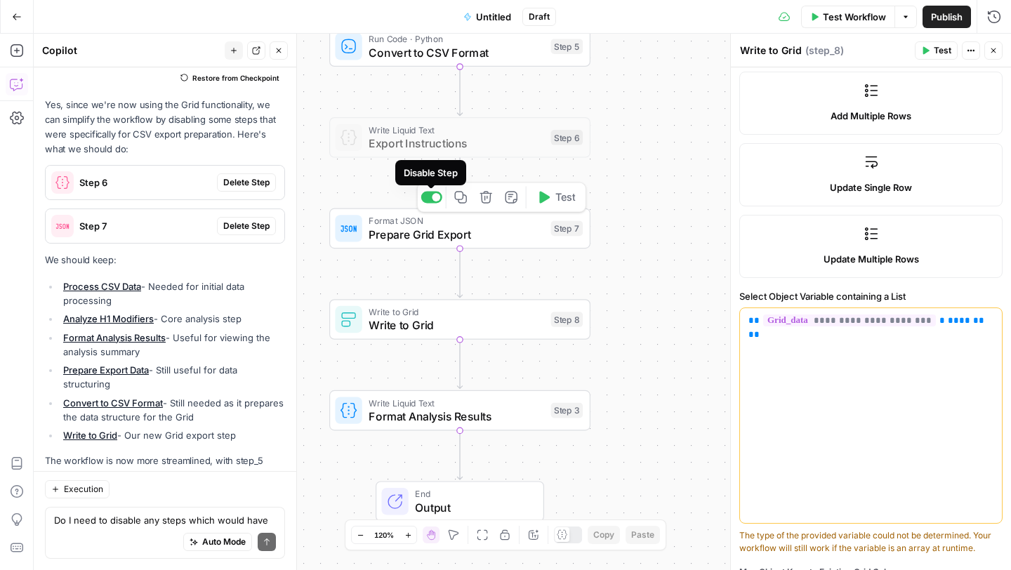
click at [430, 198] on div at bounding box center [431, 198] width 21 height 12
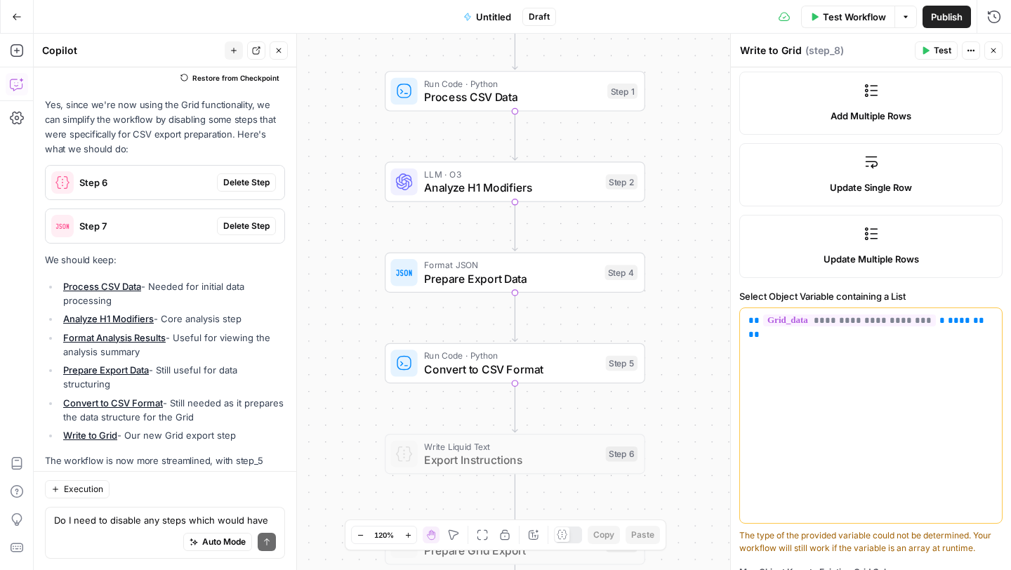
click at [448, 102] on span "Process CSV Data" at bounding box center [512, 96] width 176 height 17
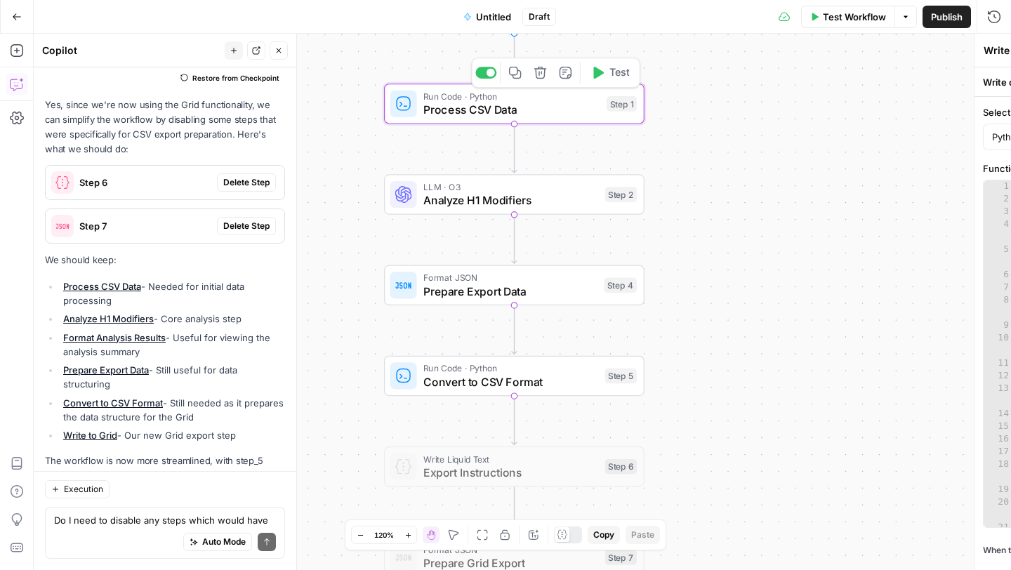
type textarea "Process CSV Data"
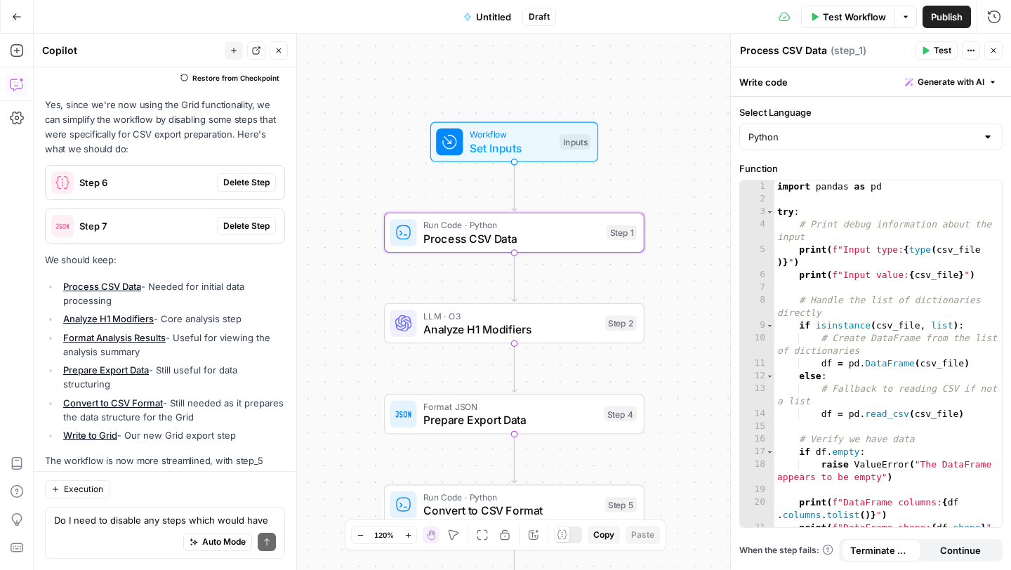
click at [488, 142] on span "Set Inputs" at bounding box center [511, 148] width 83 height 17
click at [834, 22] on span "Test Workflow" at bounding box center [854, 17] width 63 height 14
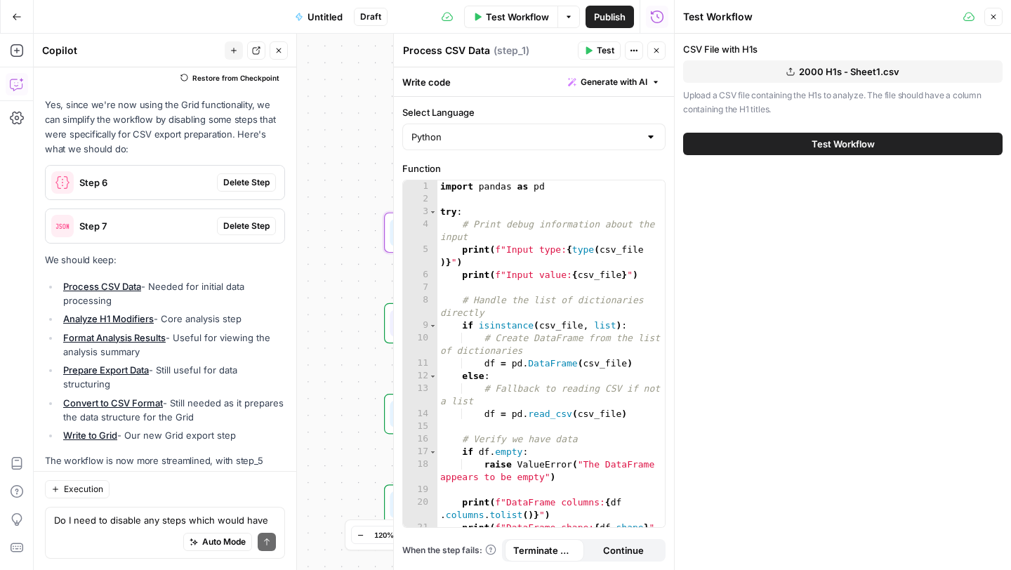
click at [782, 142] on button "Test Workflow" at bounding box center [842, 144] width 319 height 22
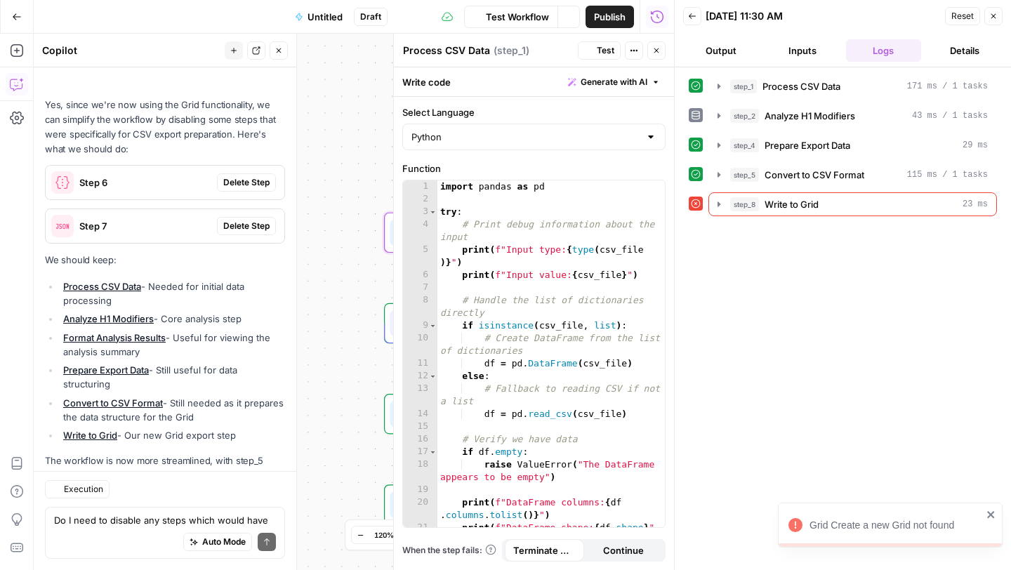
scroll to position [9718, 0]
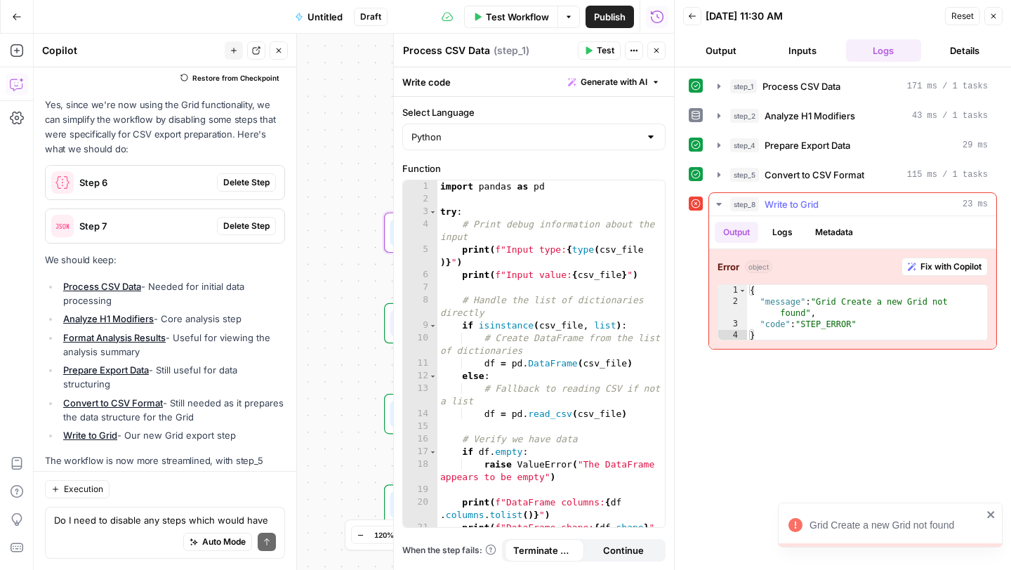
click at [842, 267] on span "Fix with Copilot" at bounding box center [950, 266] width 61 height 13
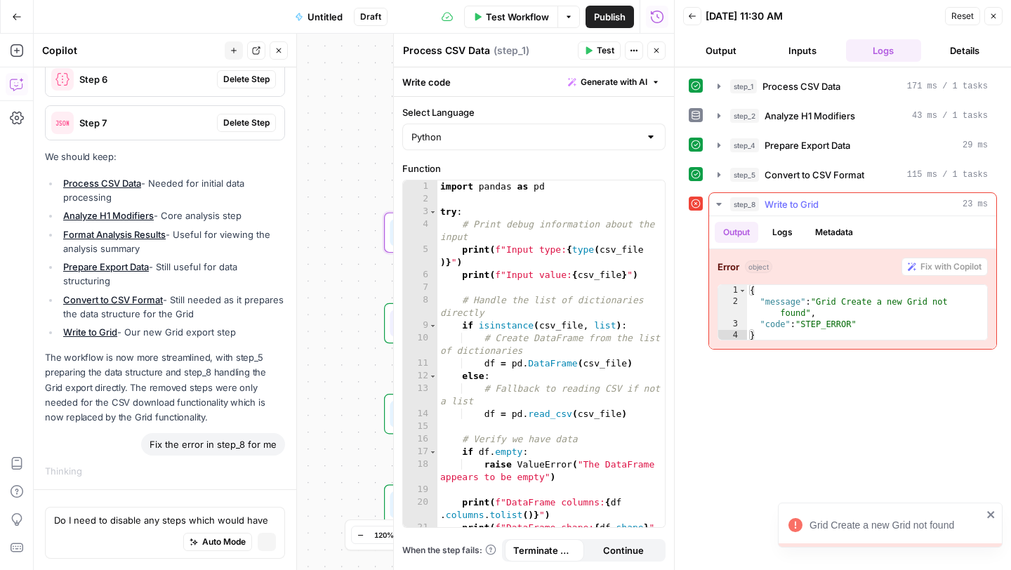
scroll to position [9278, 0]
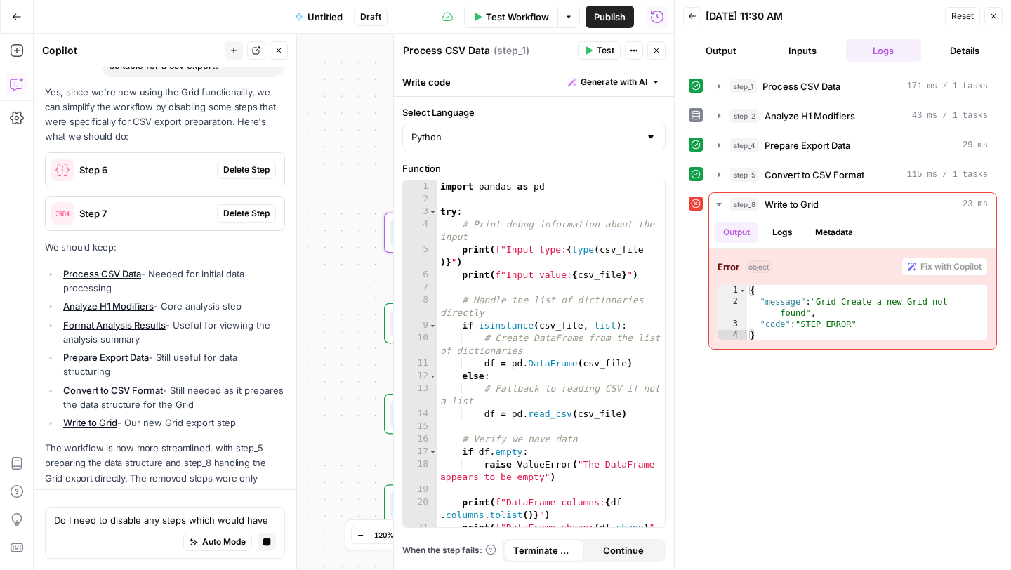
click at [842, 18] on icon "button" at bounding box center [993, 16] width 8 height 8
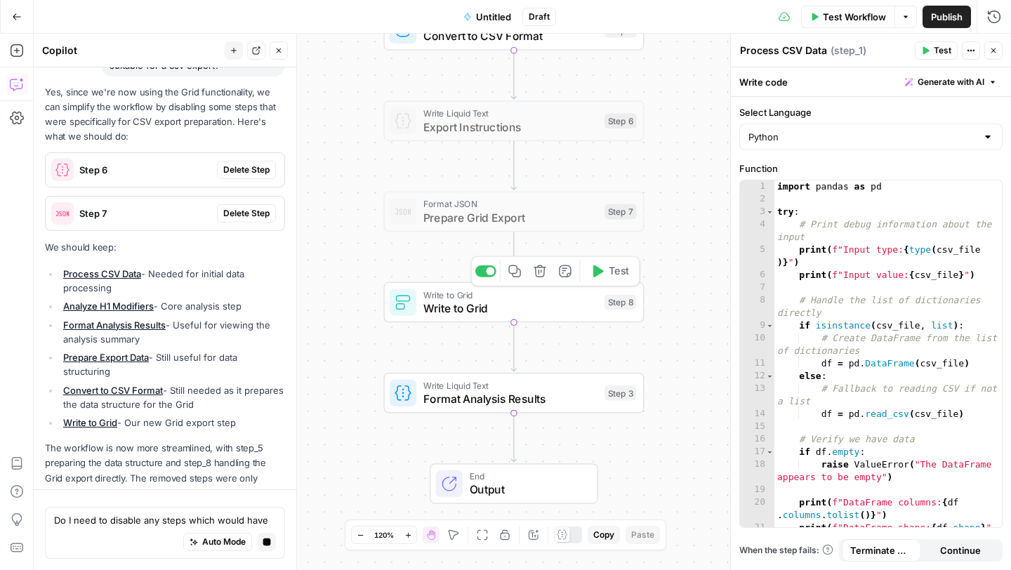
click at [432, 313] on span "Write to Grid" at bounding box center [510, 308] width 175 height 17
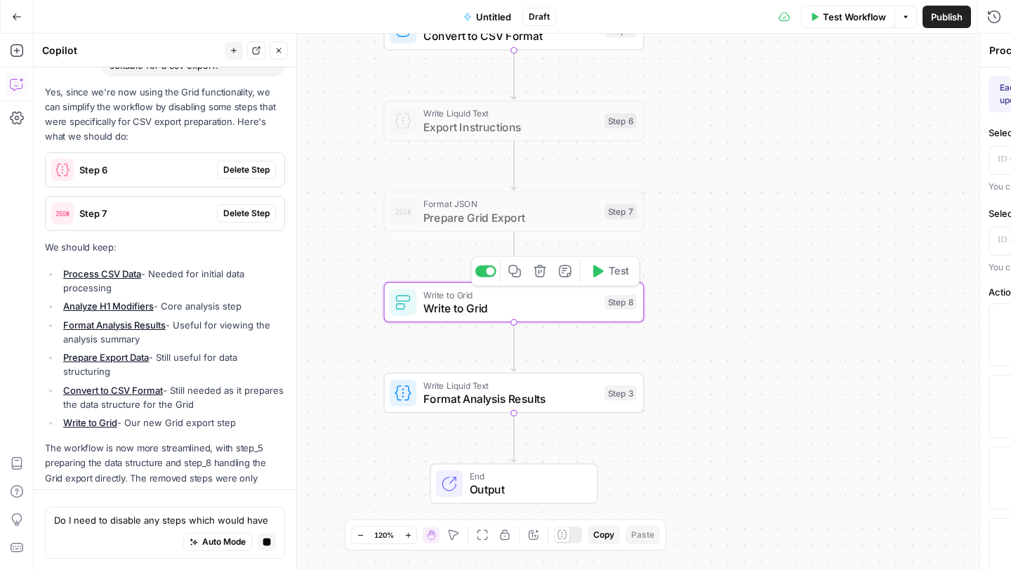
type textarea "Write to Grid"
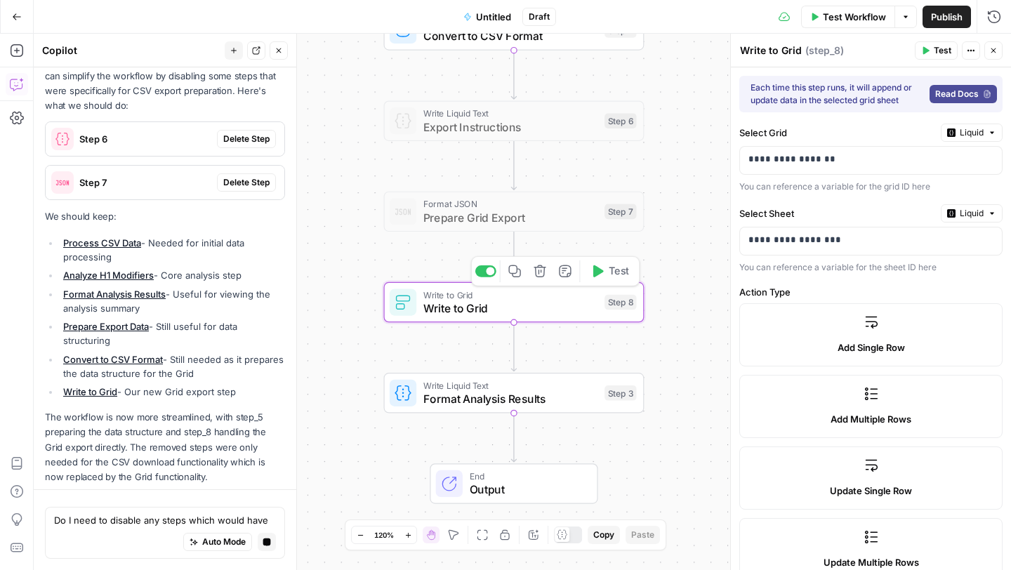
scroll to position [9378, 0]
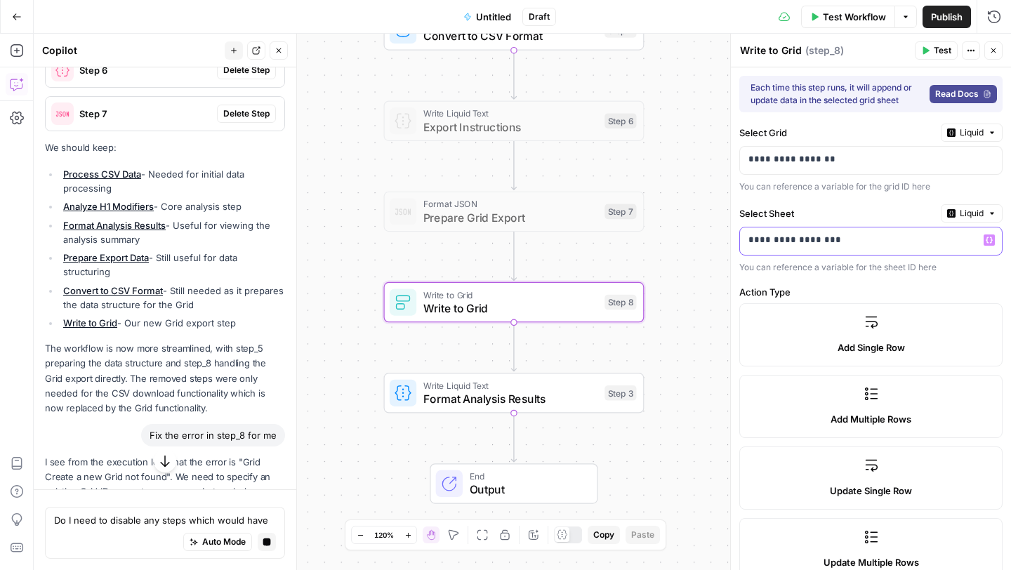
click at [842, 239] on p "**********" at bounding box center [870, 240] width 245 height 14
click at [833, 165] on p "**********" at bounding box center [870, 159] width 245 height 14
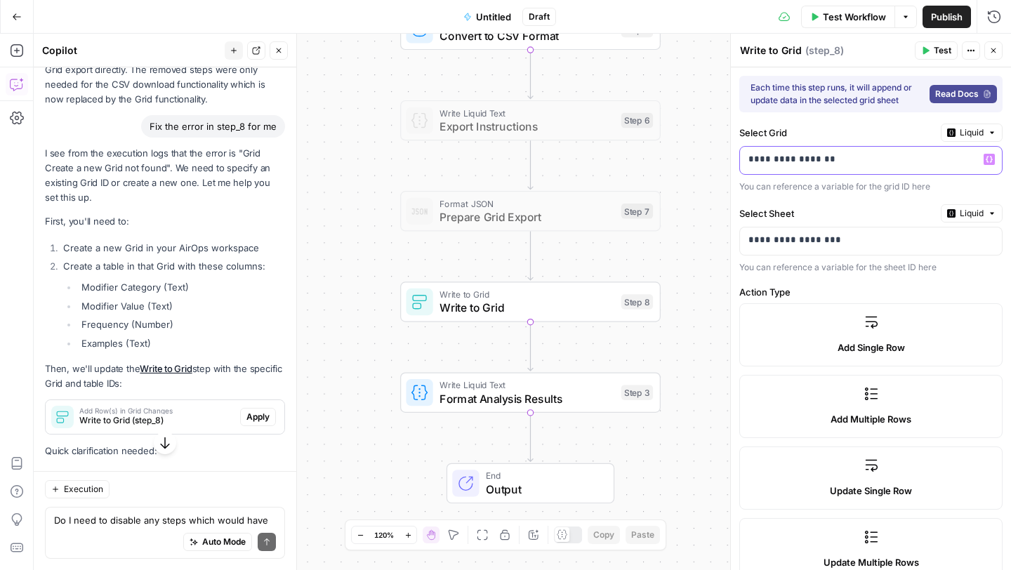
scroll to position [10147, 0]
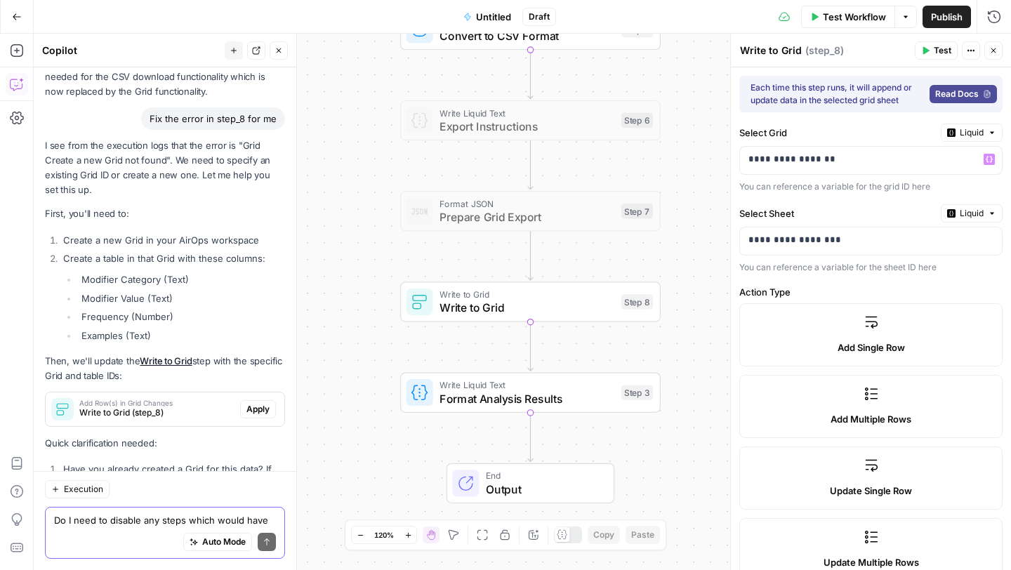
click at [105, 472] on textarea "Do I need to disable any steps which would have prepared the data to be suitabl…" at bounding box center [165, 520] width 222 height 14
type textarea "O"
type textarea "2, I have already created one"
click at [266, 472] on icon "submit" at bounding box center [266, 542] width 8 height 8
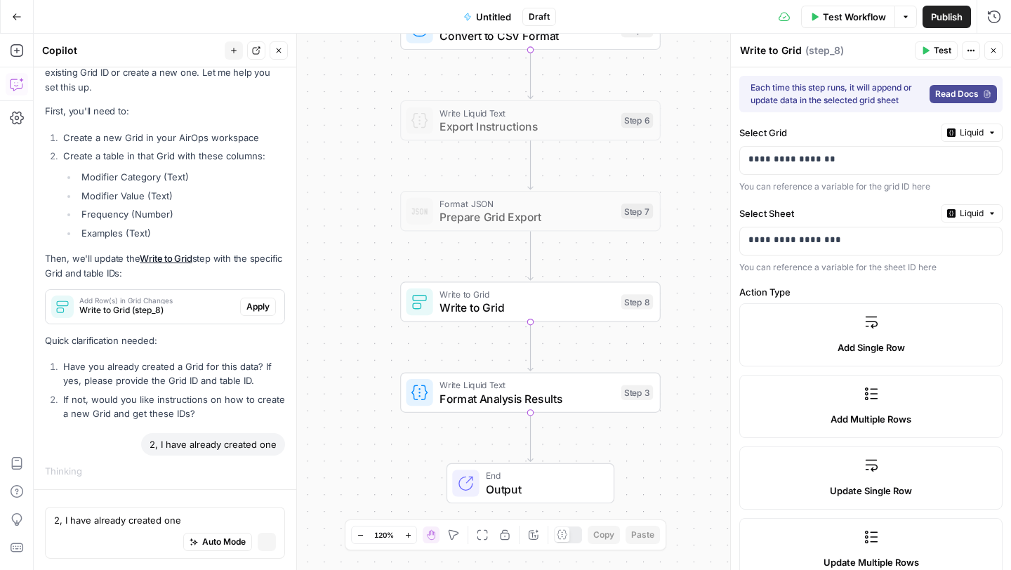
scroll to position [9707, 0]
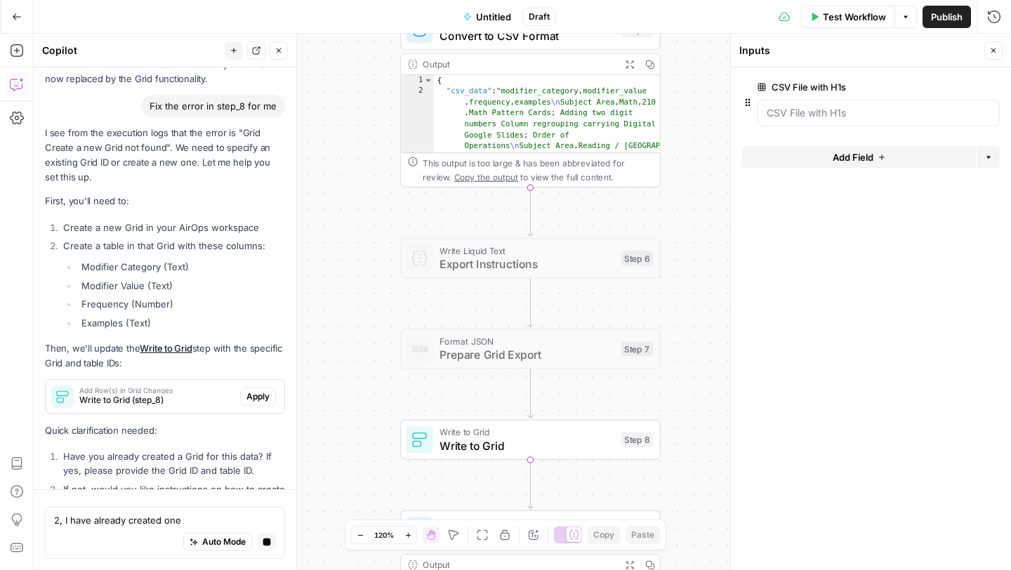
click at [262, 472] on icon "button" at bounding box center [266, 542] width 8 height 8
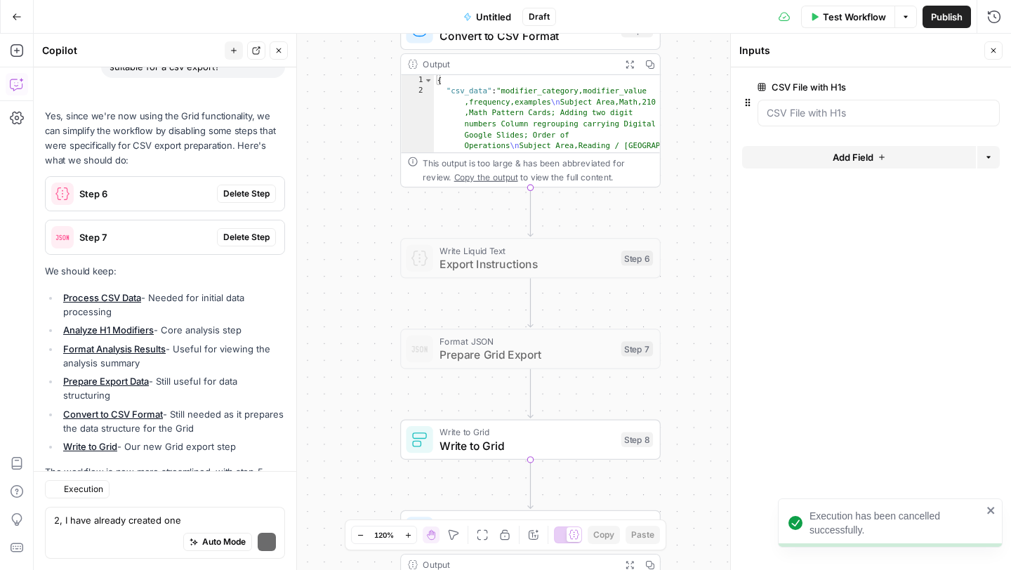
scroll to position [10178, 0]
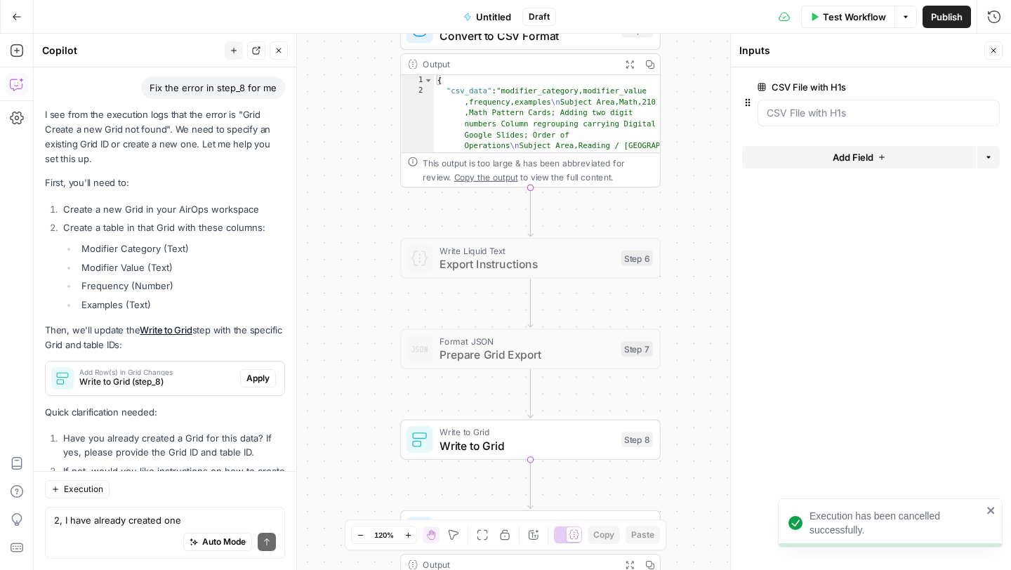
click at [127, 472] on div "Auto Mode Send" at bounding box center [165, 542] width 222 height 31
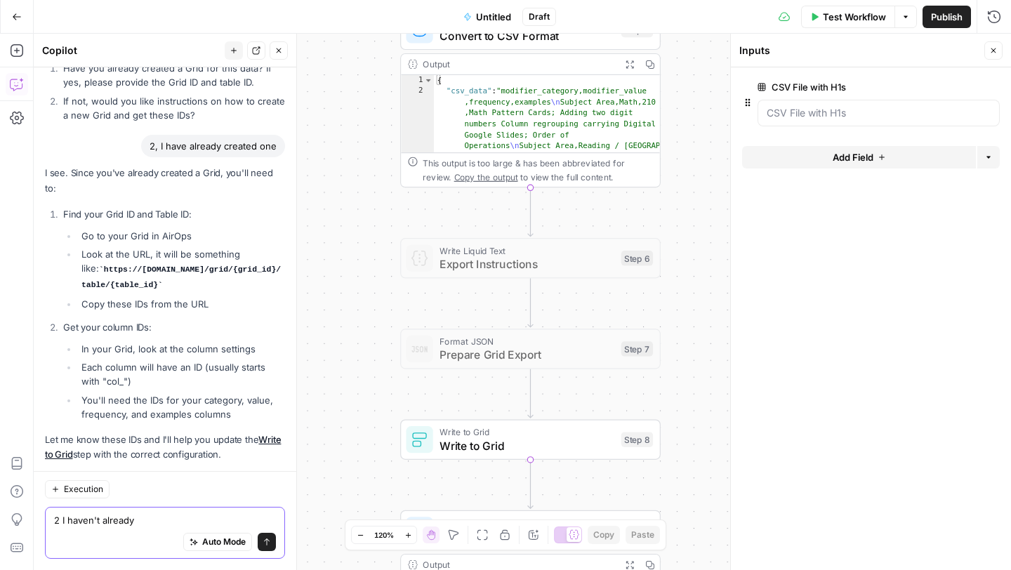
scroll to position [10752, 0]
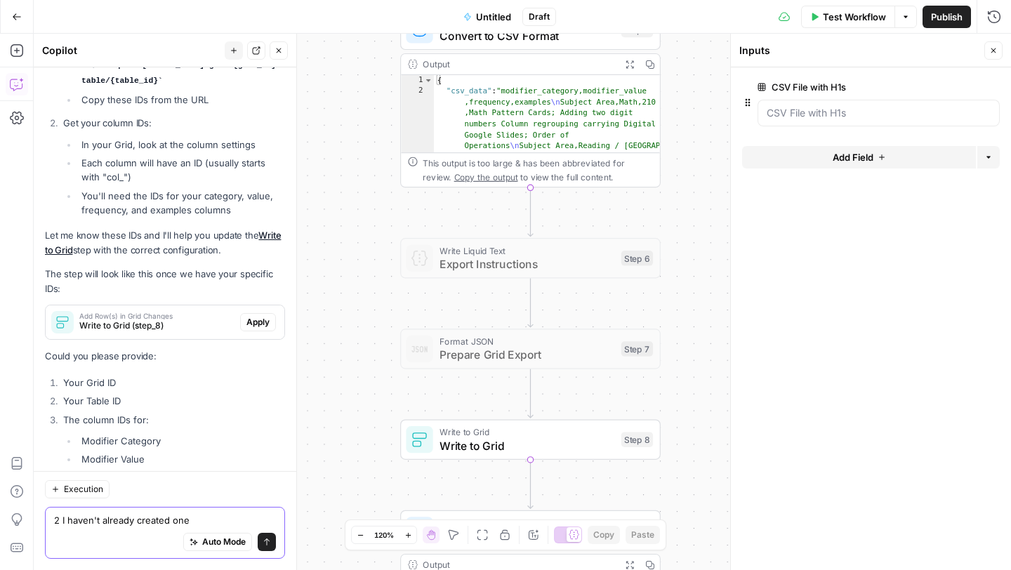
type textarea "2 I haven't already created one"
click at [263, 472] on icon "submit" at bounding box center [266, 542] width 8 height 8
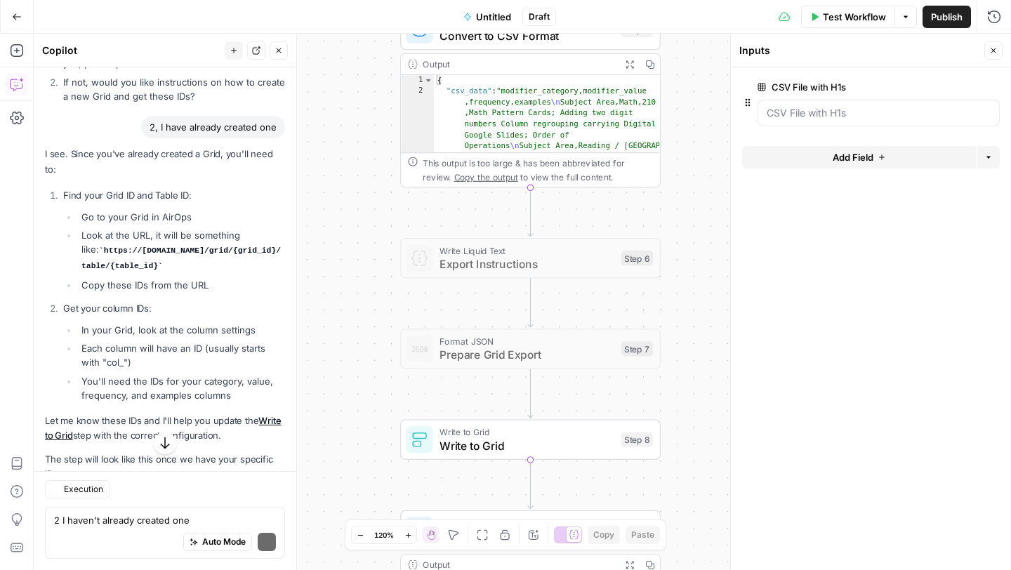
scroll to position [11020, 0]
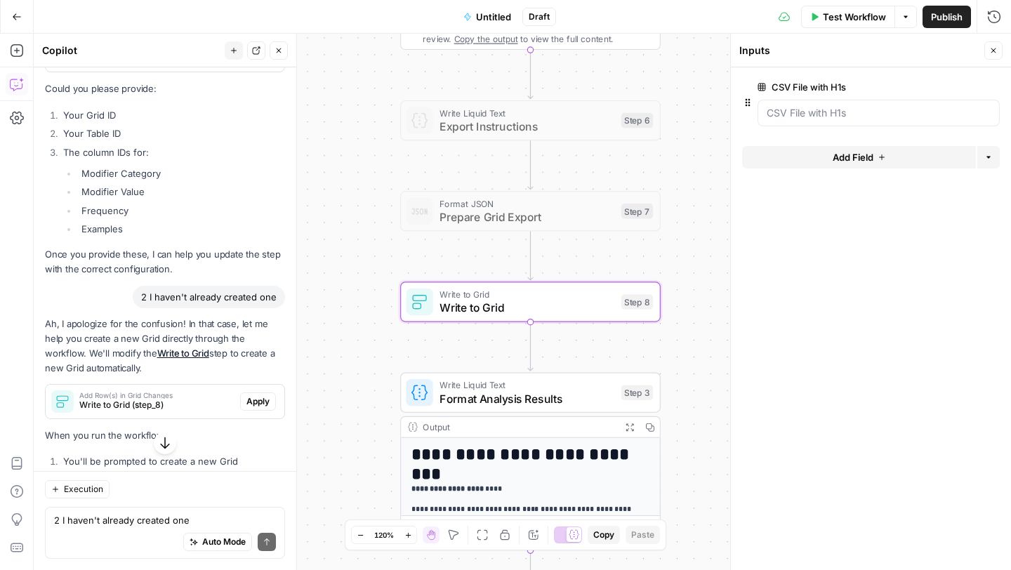
click at [264, 395] on span "Apply" at bounding box center [257, 401] width 23 height 13
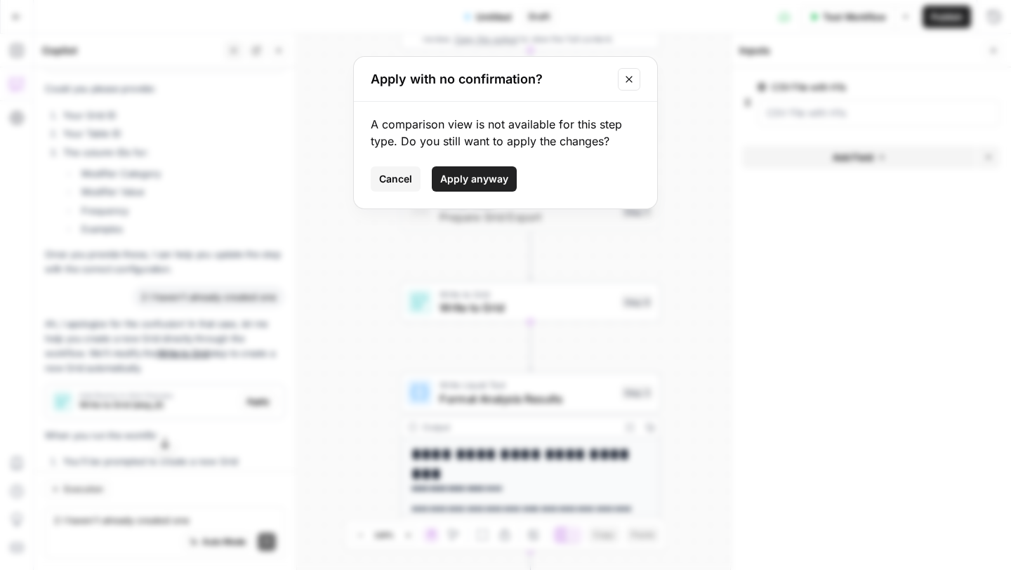
click at [470, 181] on span "Apply anyway" at bounding box center [474, 179] width 68 height 14
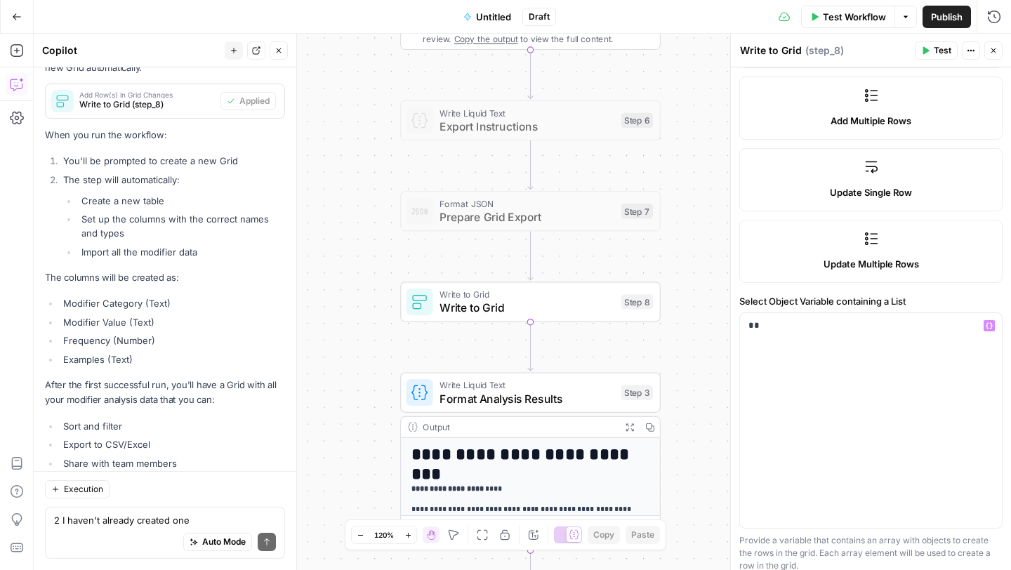
scroll to position [261, 0]
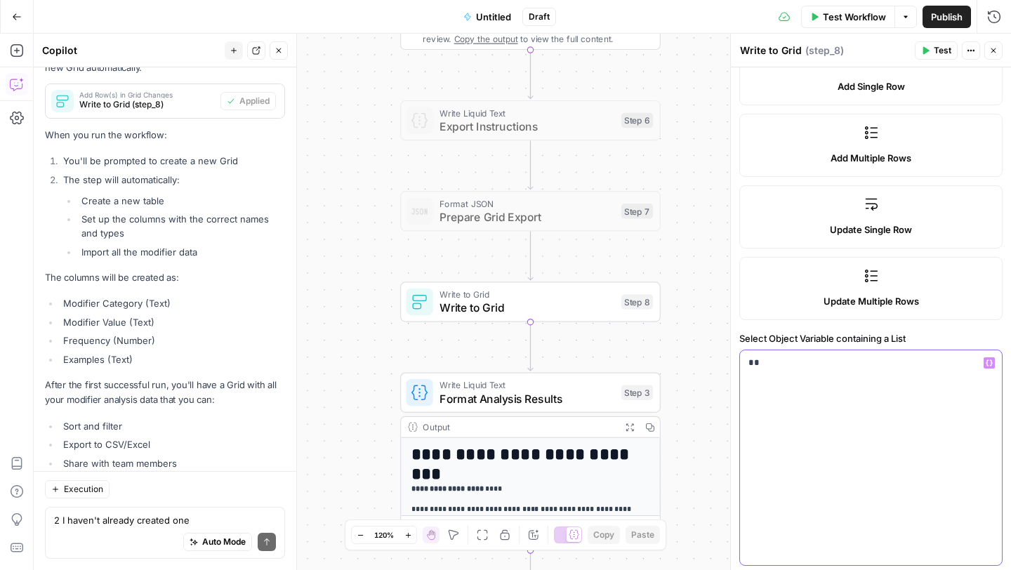
click at [842, 363] on icon "button" at bounding box center [988, 362] width 7 height 7
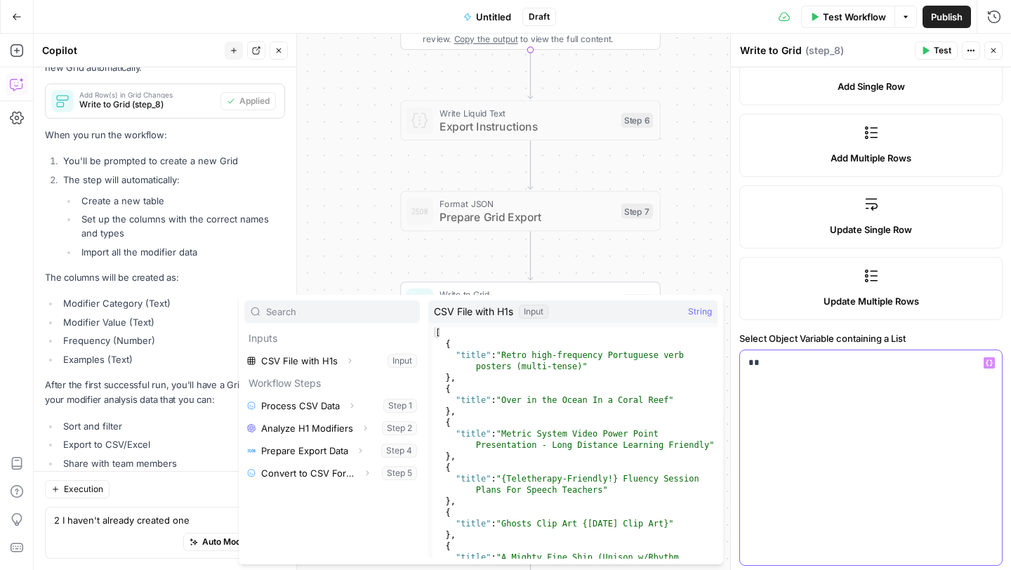
click at [842, 363] on icon "button" at bounding box center [988, 362] width 7 height 7
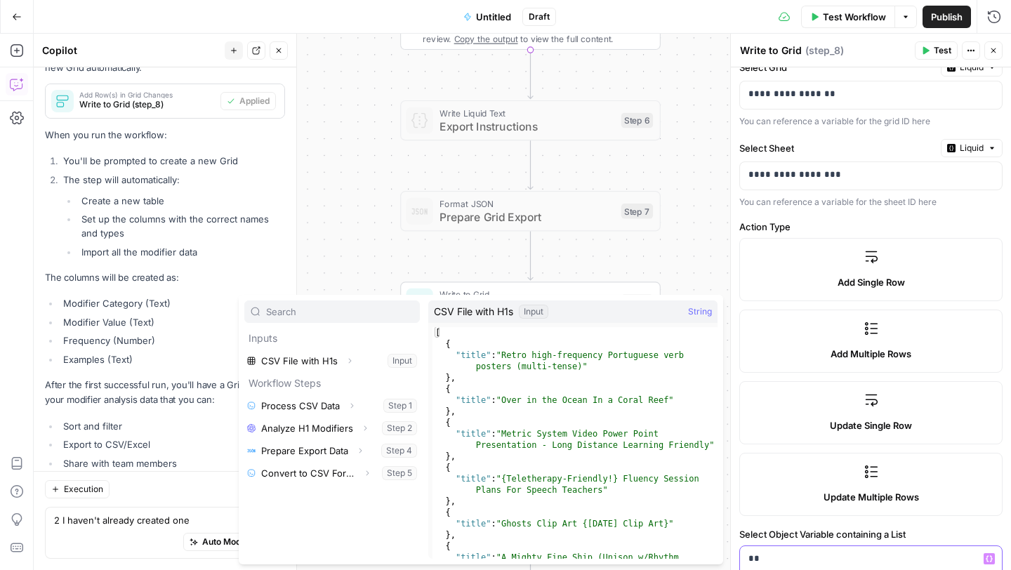
scroll to position [0, 0]
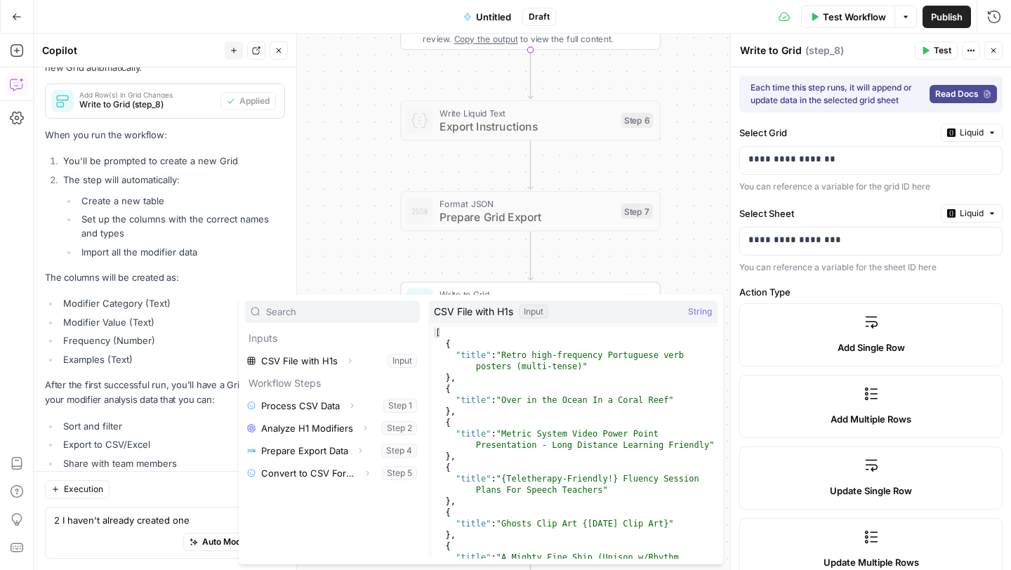
click at [842, 53] on button "Test" at bounding box center [935, 50] width 43 height 18
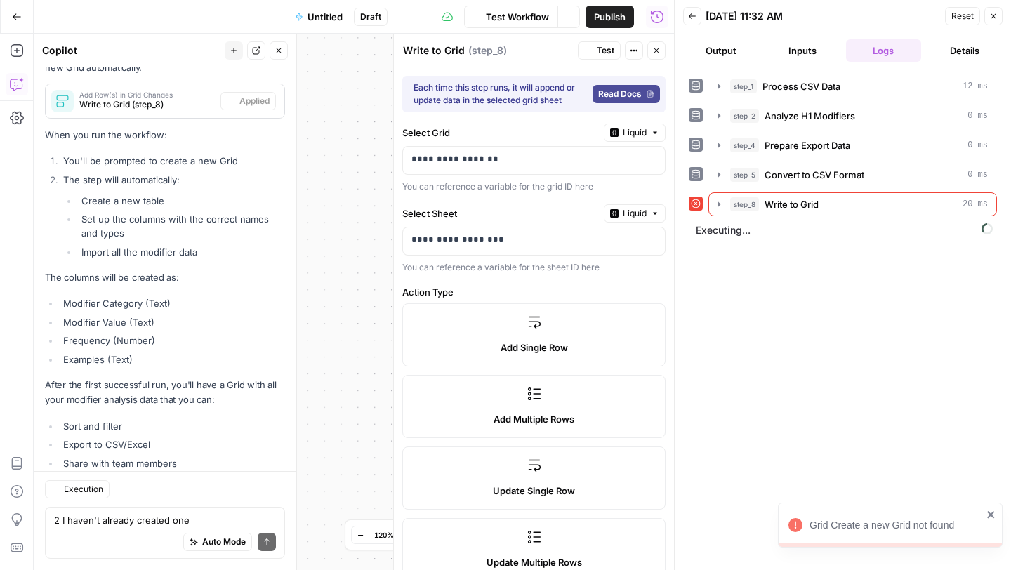
scroll to position [11387, 0]
click at [109, 472] on div "Auto Mode Send" at bounding box center [165, 542] width 222 height 31
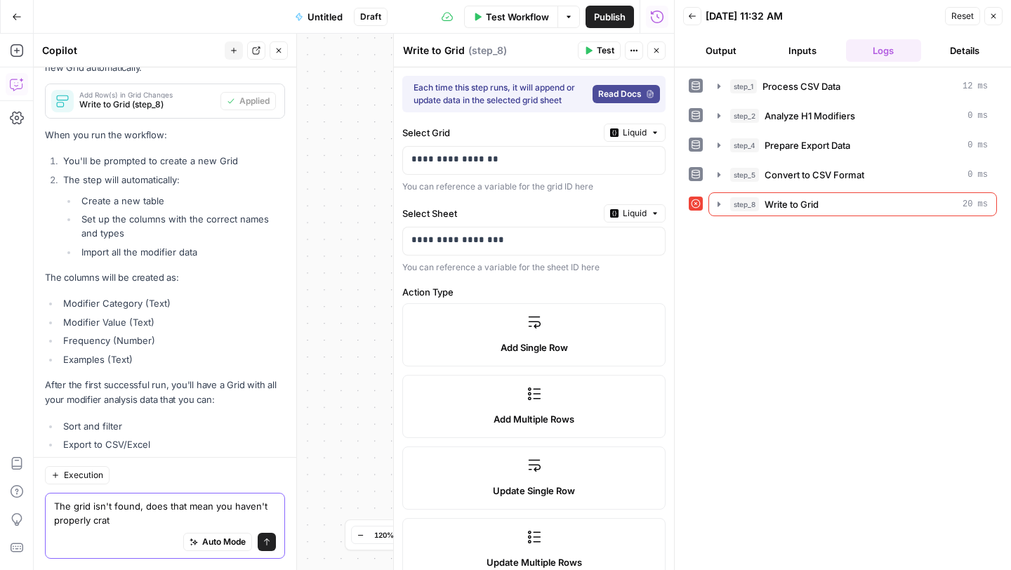
scroll to position [11401, 0]
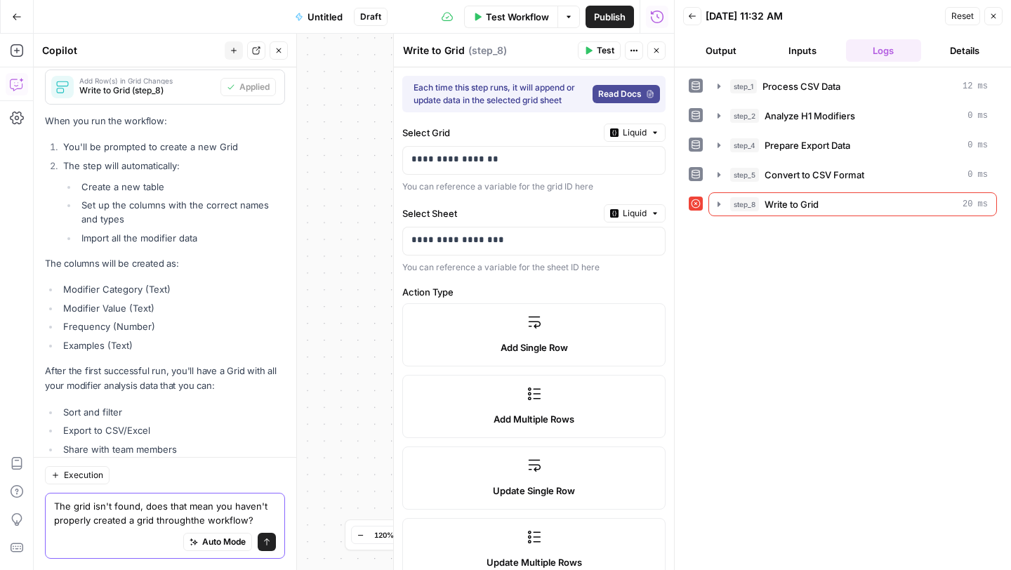
type textarea "The grid isn't found, does that mean you haven't properly created a grid throug…"
click at [269, 472] on icon "submit" at bounding box center [267, 541] width 6 height 7
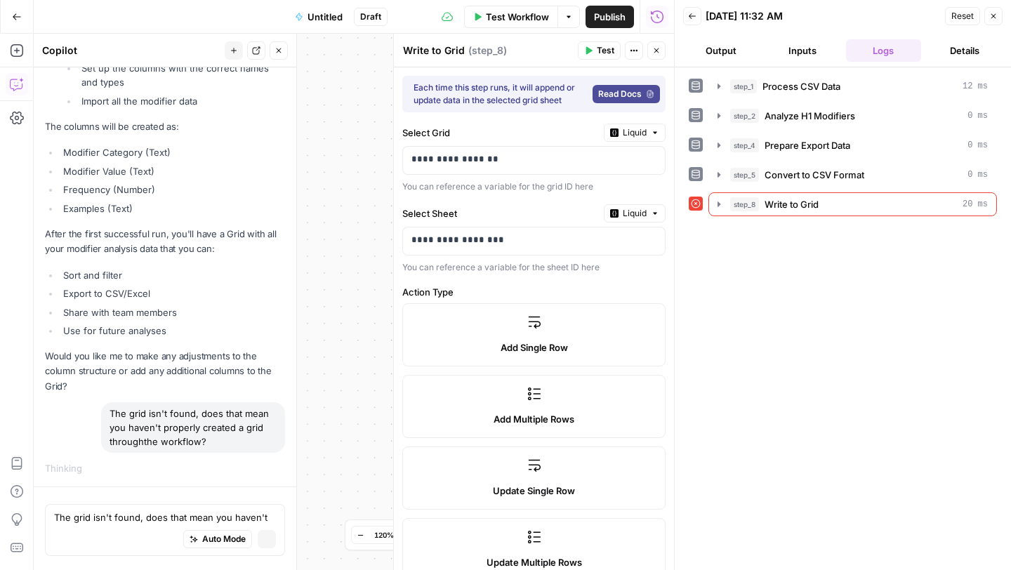
scroll to position [10908, 0]
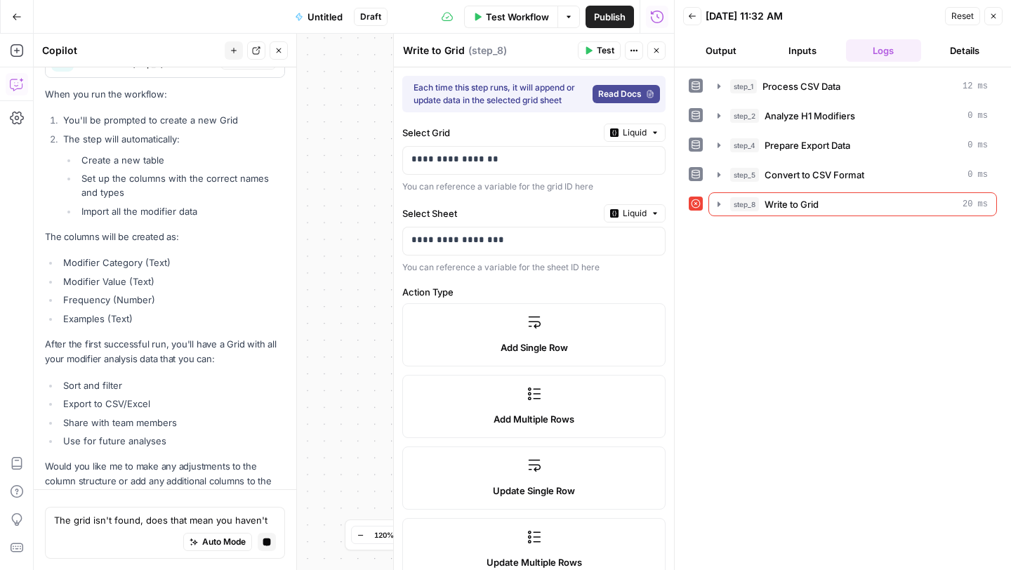
drag, startPoint x: 995, startPoint y: 15, endPoint x: 401, endPoint y: 131, distance: 604.9
click at [842, 15] on icon "button" at bounding box center [993, 16] width 8 height 8
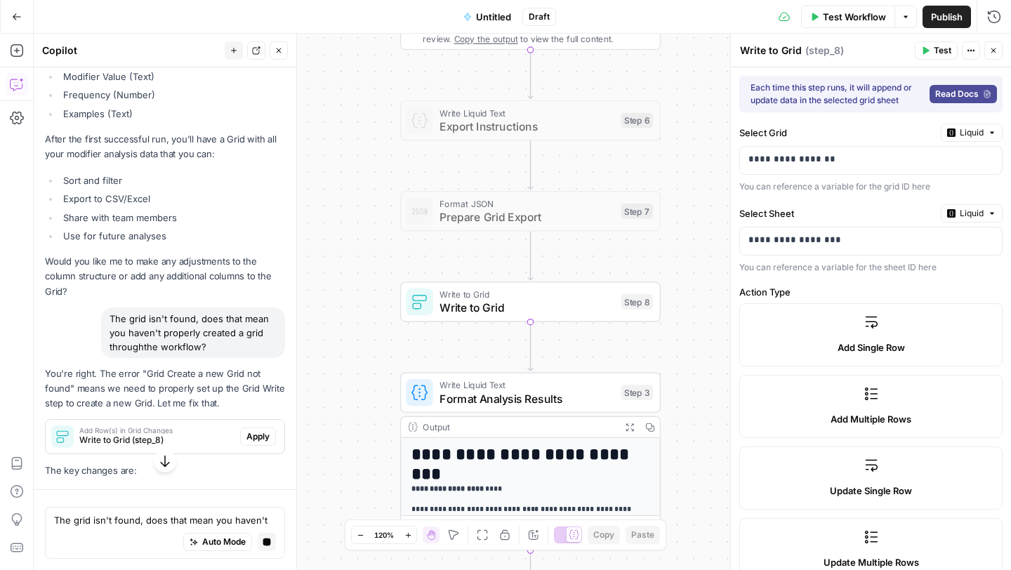
scroll to position [11123, 0]
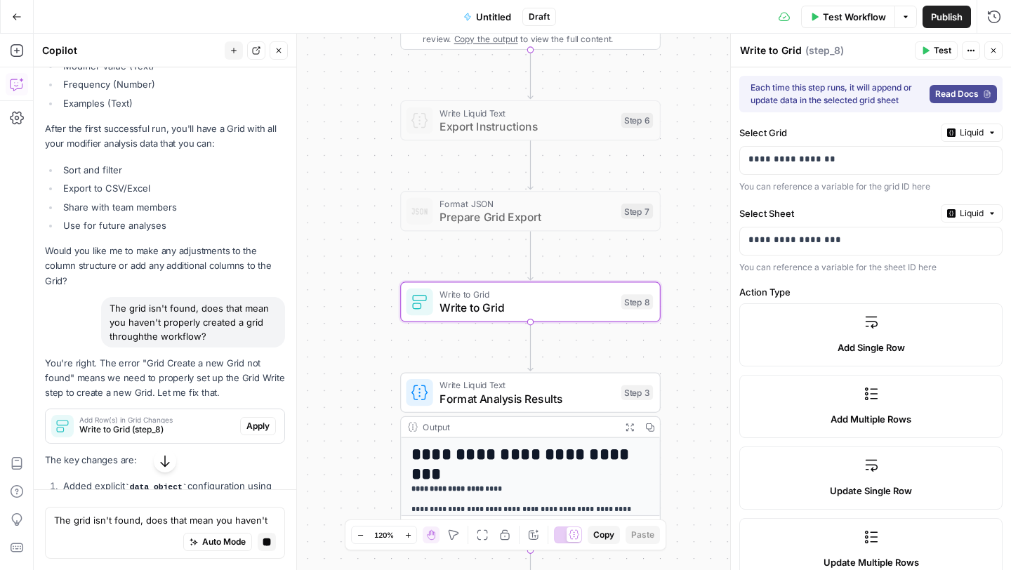
click at [260, 420] on span "Apply" at bounding box center [257, 426] width 23 height 13
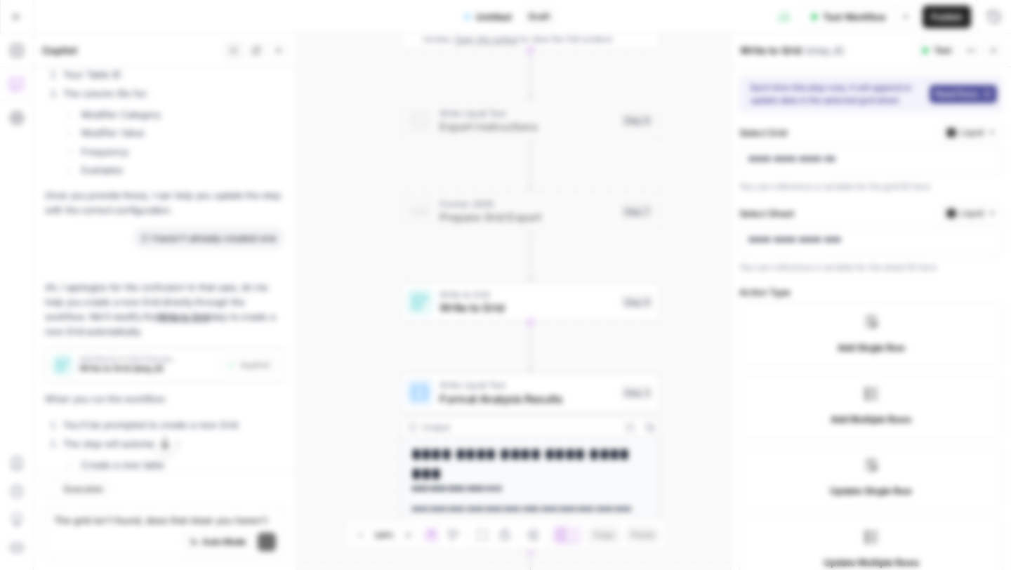
scroll to position [11644, 0]
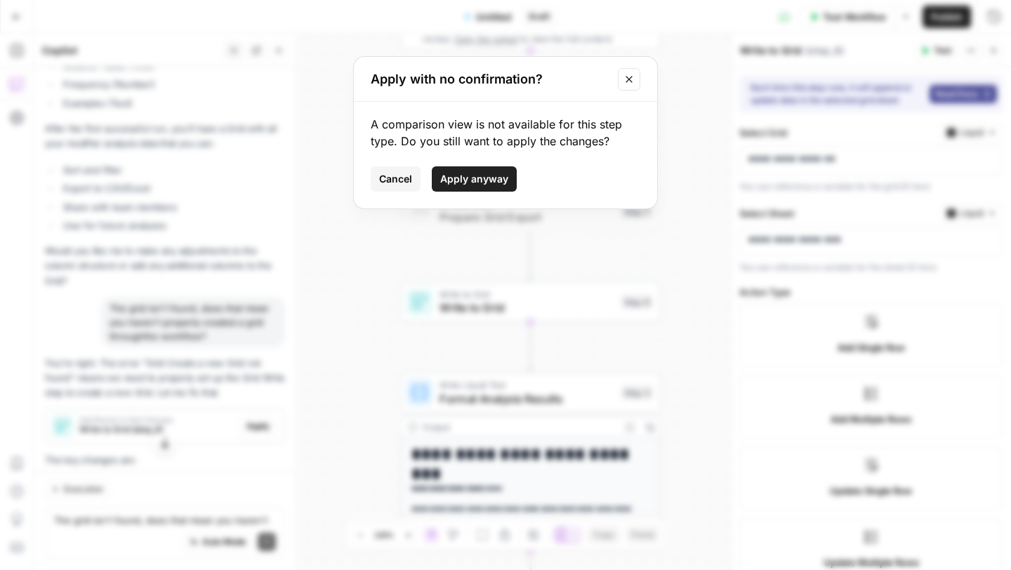
click at [469, 184] on span "Apply anyway" at bounding box center [474, 179] width 68 height 14
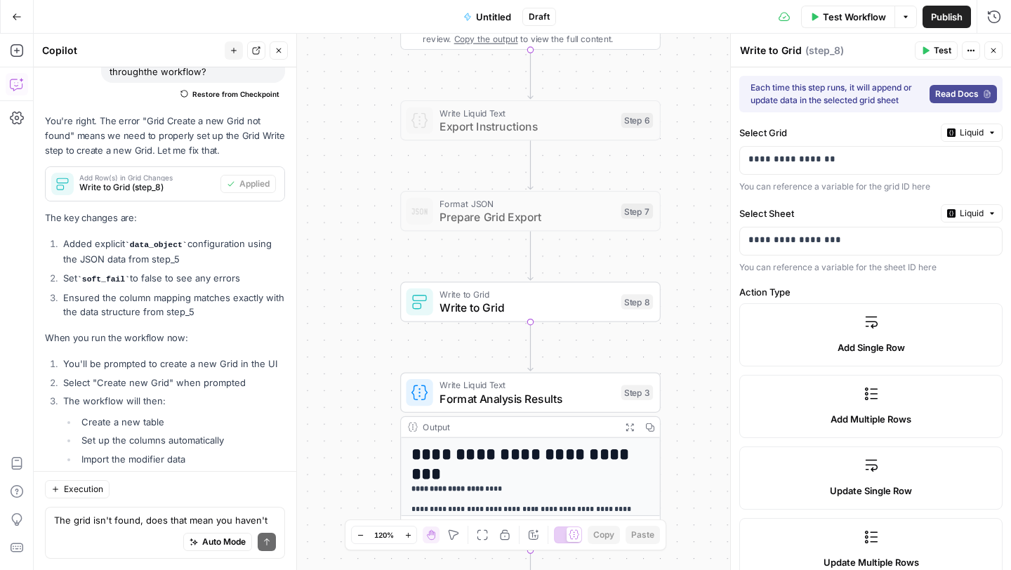
scroll to position [11840, 0]
click at [842, 46] on icon "button" at bounding box center [925, 50] width 8 height 8
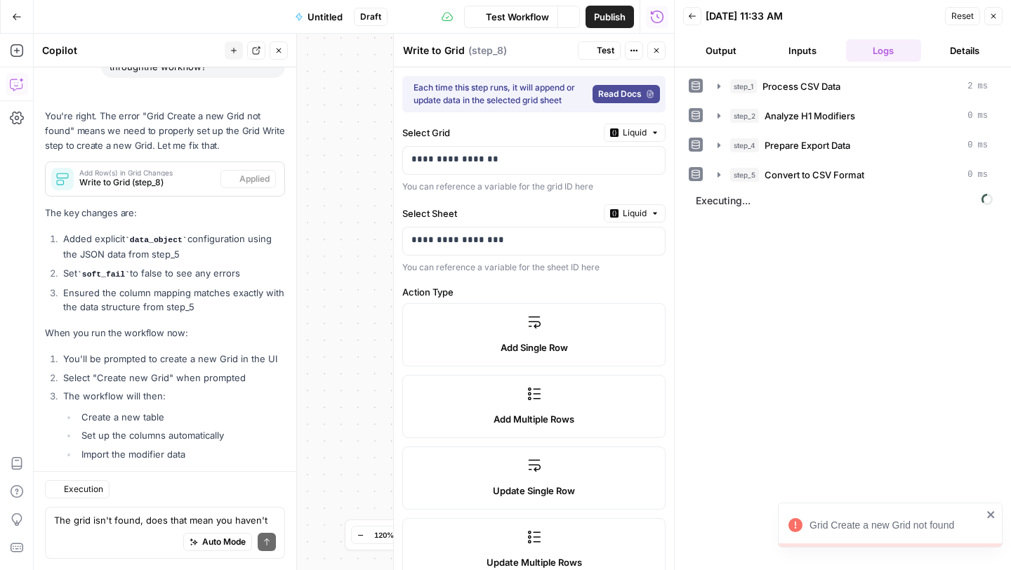
scroll to position [11846, 0]
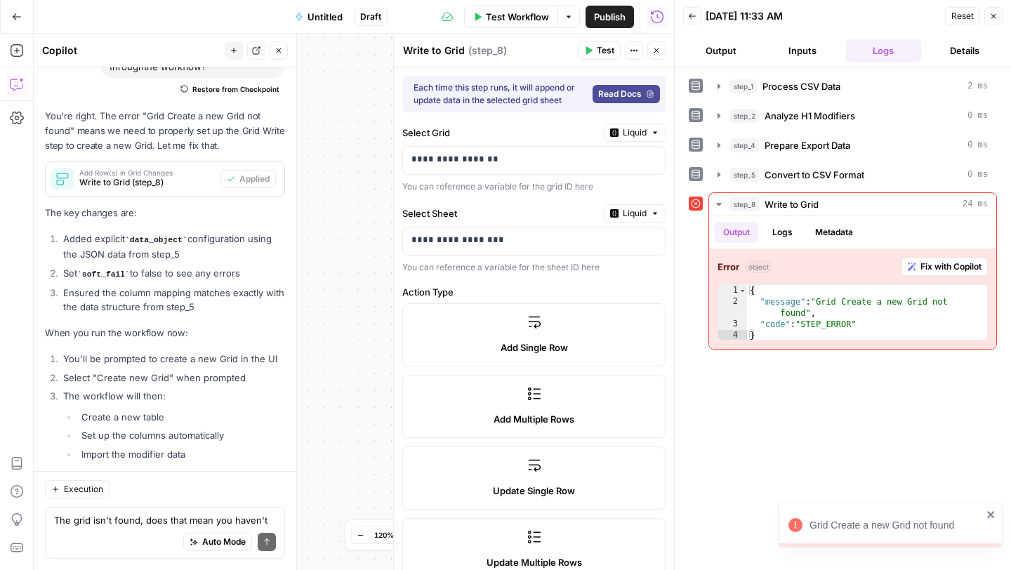
click at [16, 19] on icon "button" at bounding box center [17, 17] width 10 height 10
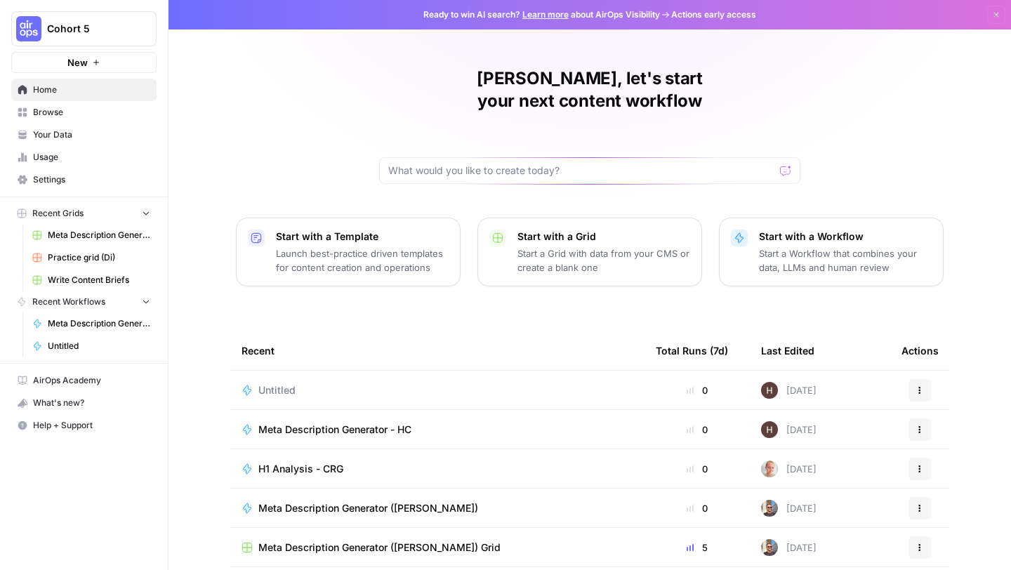
click at [270, 383] on span "Untitled" at bounding box center [276, 390] width 37 height 14
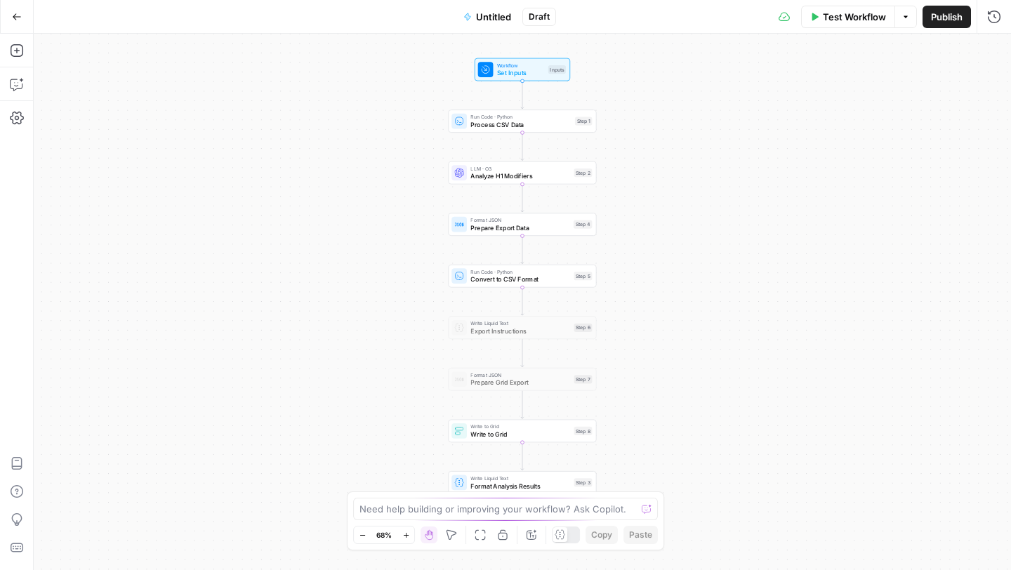
click at [498, 15] on span "Untitled" at bounding box center [493, 17] width 35 height 14
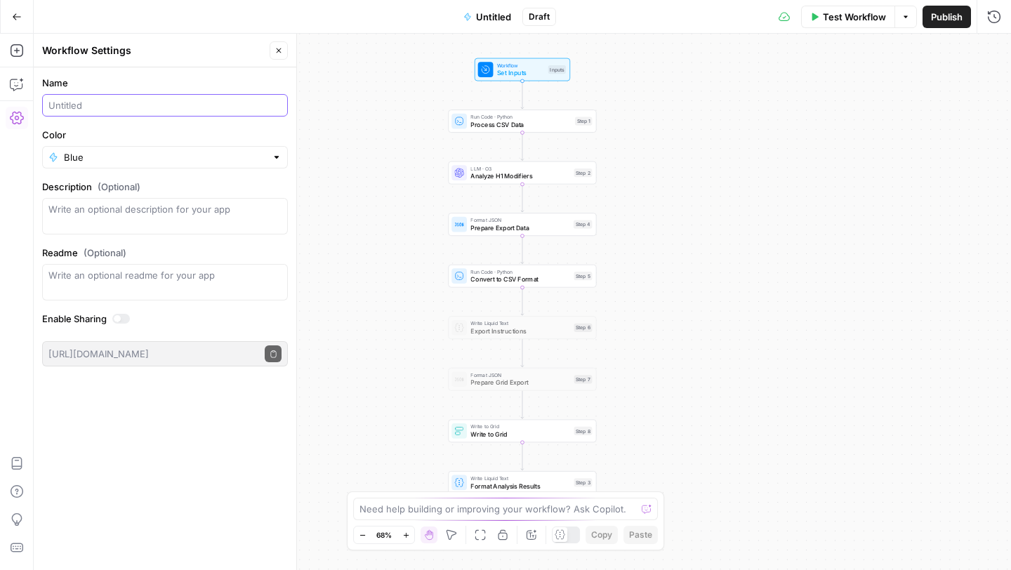
click at [143, 106] on input "Name" at bounding box center [164, 105] width 233 height 14
type input "H1 Analysis - HC"
click at [145, 421] on div "Name H1 Analysis - HC Color Blue Description (Optional) Readme (Optional) Write…" at bounding box center [165, 318] width 262 height 503
click at [14, 10] on button "Go Back" at bounding box center [16, 16] width 25 height 25
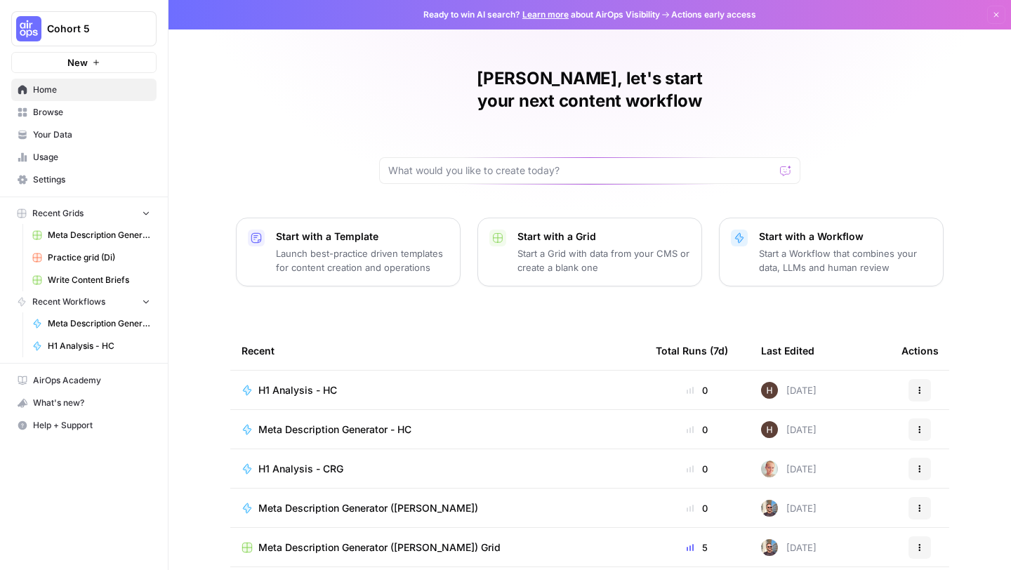
click at [77, 65] on span "New" at bounding box center [77, 62] width 20 height 14
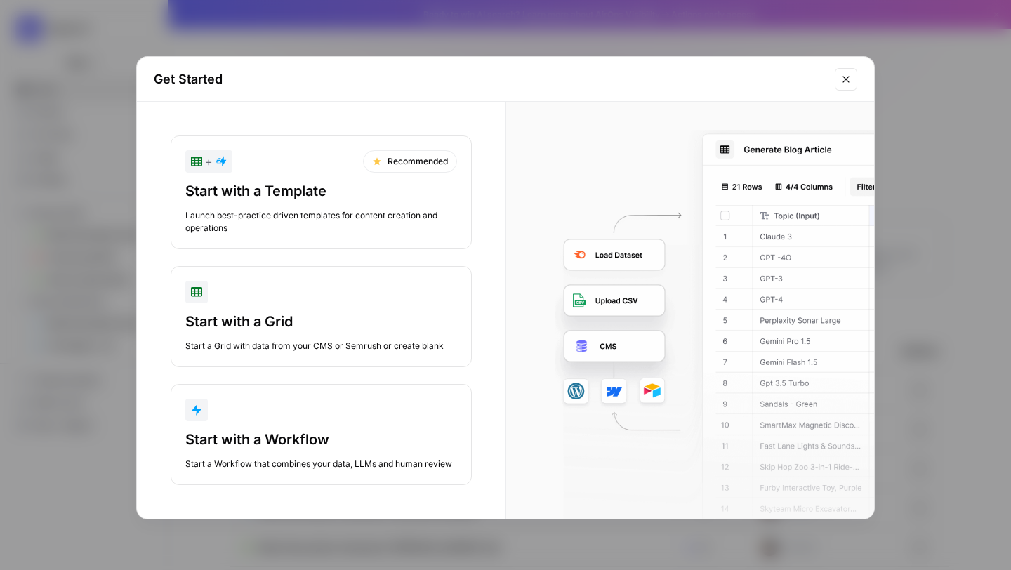
click at [261, 317] on div "Start with a Grid" at bounding box center [321, 322] width 272 height 20
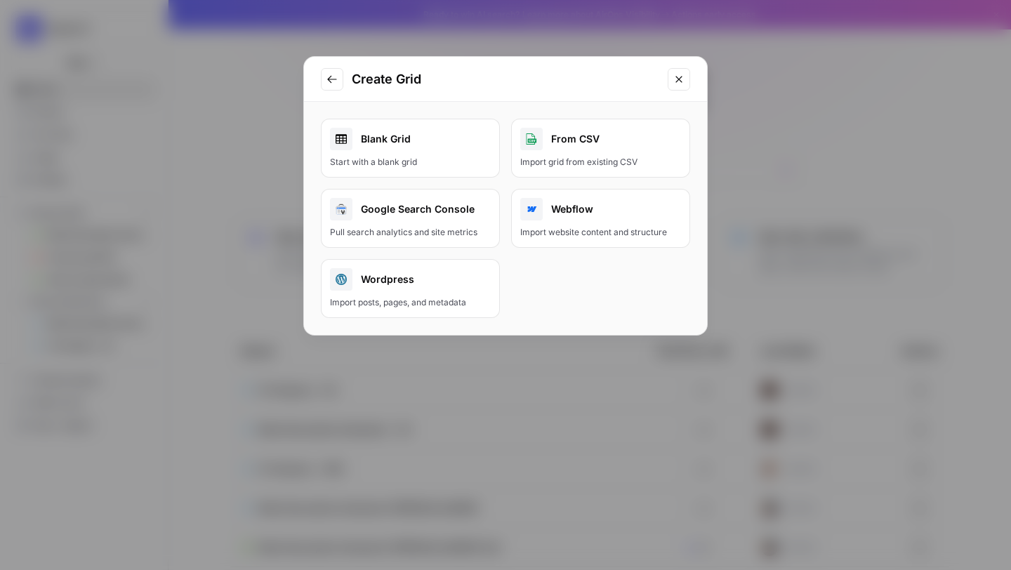
click at [411, 159] on div "Start with a blank grid" at bounding box center [410, 162] width 161 height 13
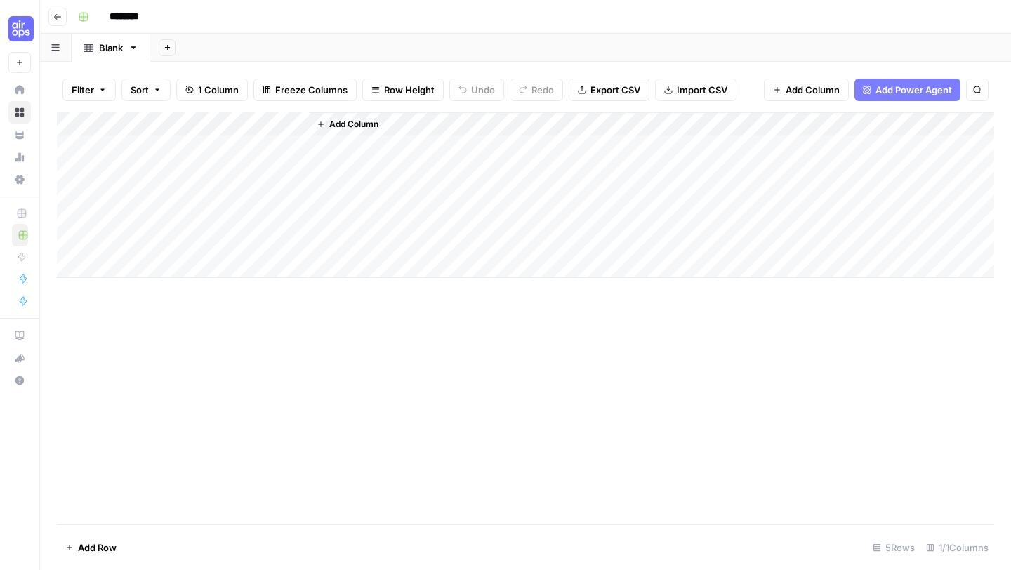
click at [186, 127] on div "Add Column" at bounding box center [525, 195] width 937 height 166
click at [162, 156] on input "Title" at bounding box center [190, 158] width 142 height 14
type input "T"
type input "t"
click at [358, 124] on span "Add Column" at bounding box center [353, 124] width 49 height 13
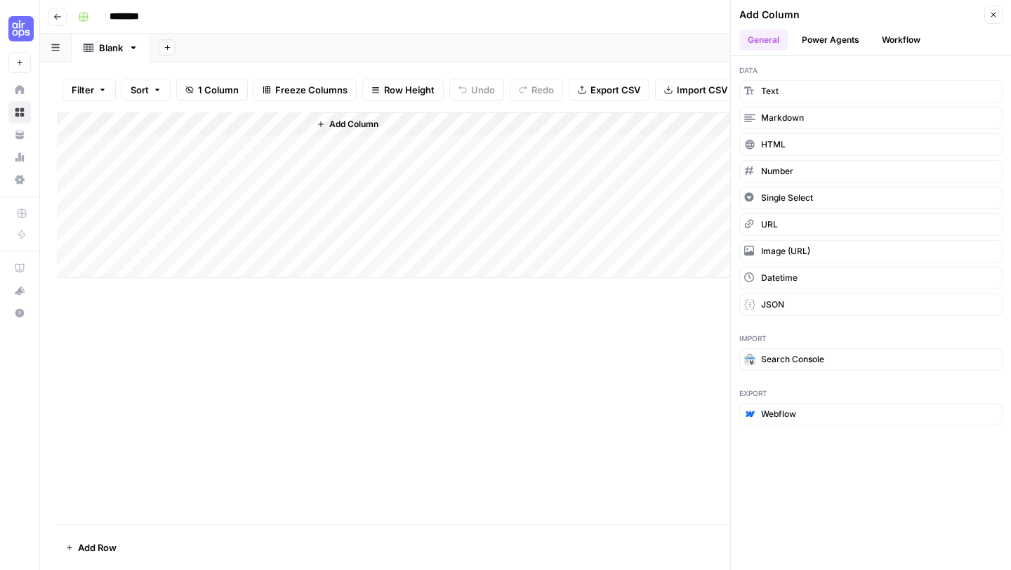
click at [140, 11] on input "********" at bounding box center [142, 17] width 79 height 22
type input "******"
type input "*******"
click at [144, 331] on div "Add Column" at bounding box center [525, 318] width 937 height 412
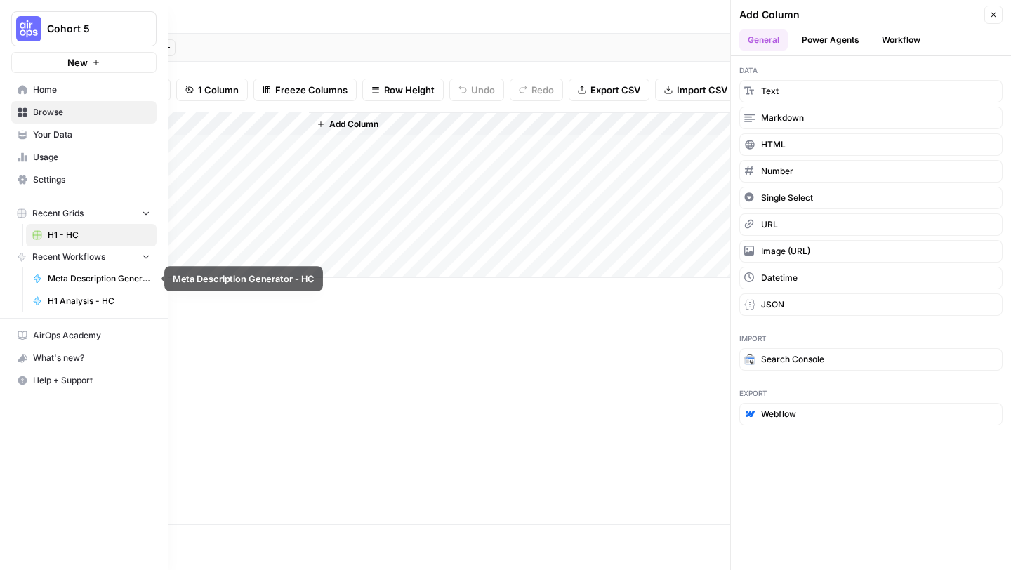
click at [59, 302] on span "H1 Analysis - HC" at bounding box center [99, 301] width 102 height 13
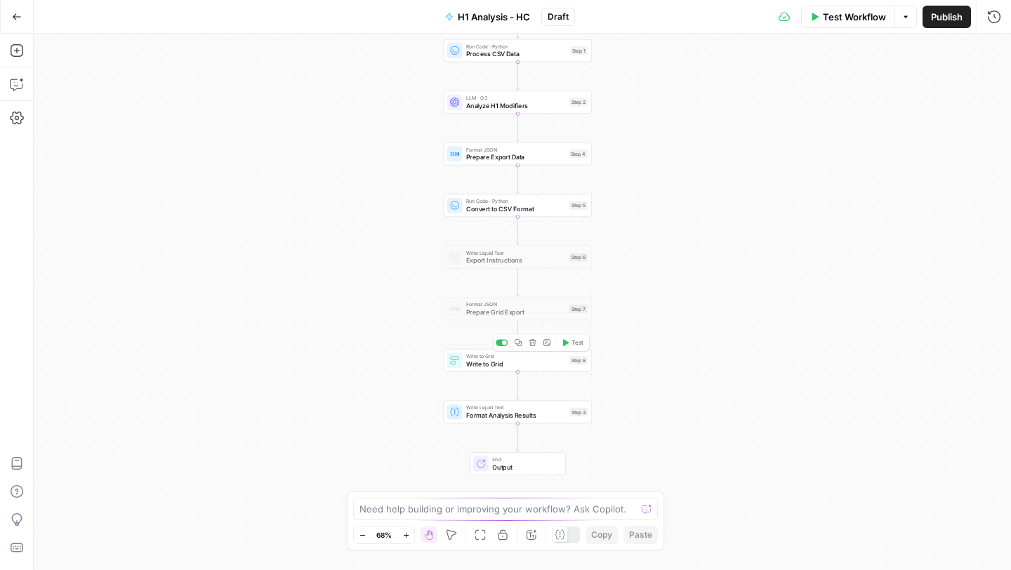
click at [486, 368] on div "Write to Grid Write to Grid Step 8 Copy step Delete step Add Note Test" at bounding box center [518, 360] width 148 height 23
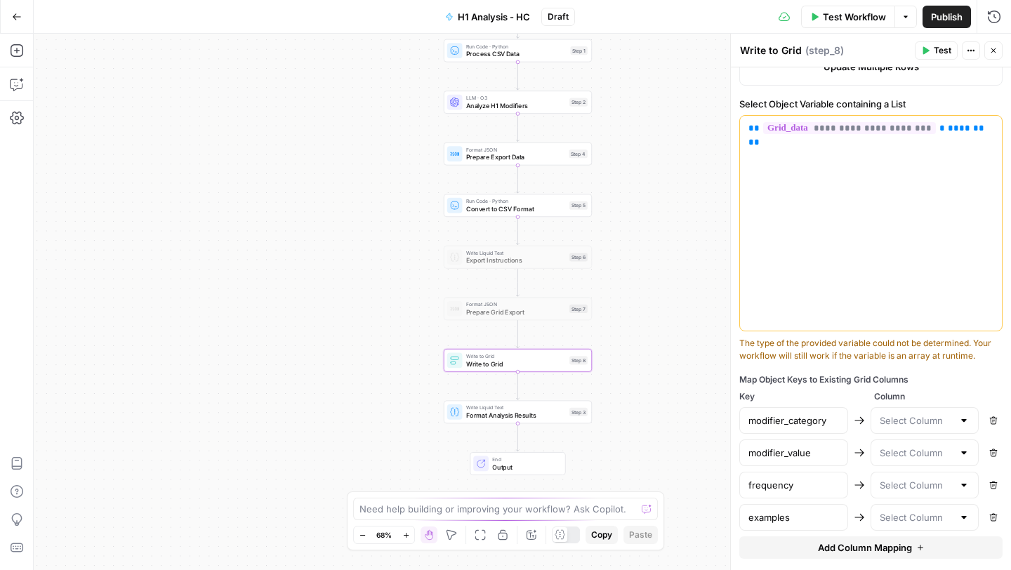
scroll to position [526, 0]
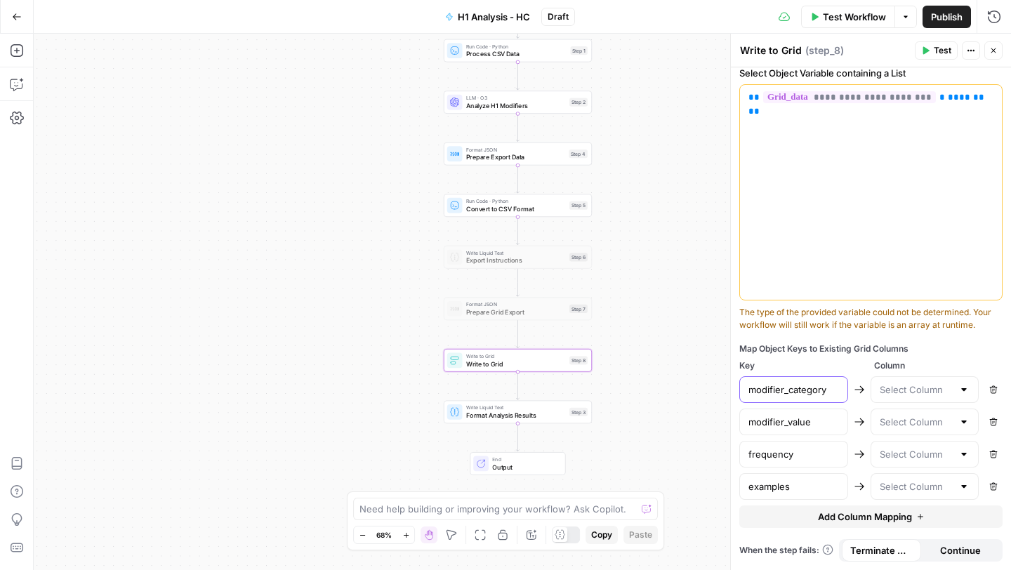
drag, startPoint x: 749, startPoint y: 387, endPoint x: 799, endPoint y: 488, distance: 113.0
click at [799, 472] on div "modifier_category Remove modifier_value Remove frequency Remove examples Remove" at bounding box center [870, 438] width 263 height 124
click at [842, 390] on input "text" at bounding box center [916, 390] width 74 height 14
click at [842, 387] on div at bounding box center [963, 390] width 11 height 14
click at [799, 391] on input "modifier_category" at bounding box center [793, 390] width 91 height 14
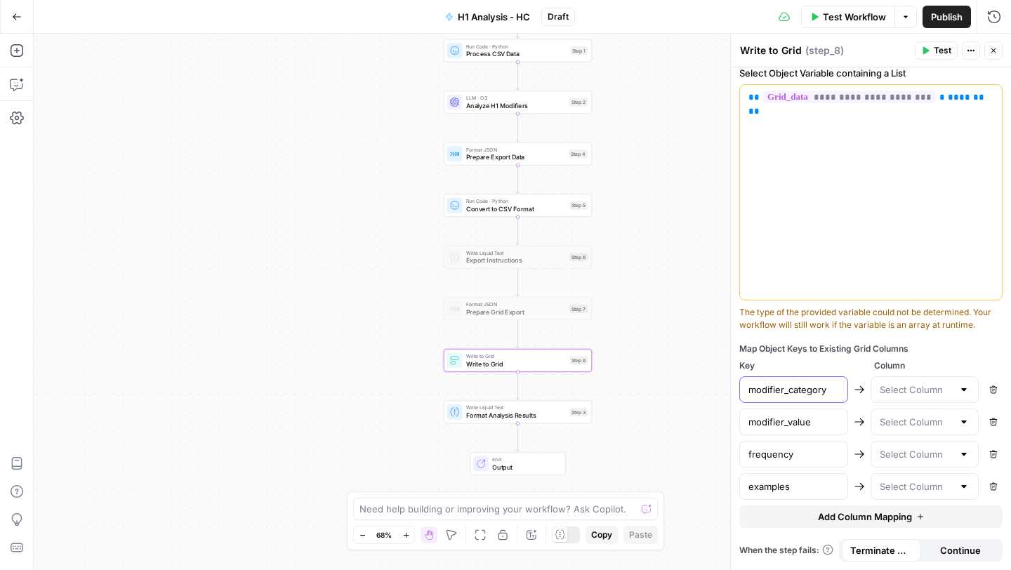
click at [799, 391] on input "modifier_category" at bounding box center [793, 390] width 91 height 14
click at [796, 426] on input "modifier_value" at bounding box center [793, 422] width 91 height 14
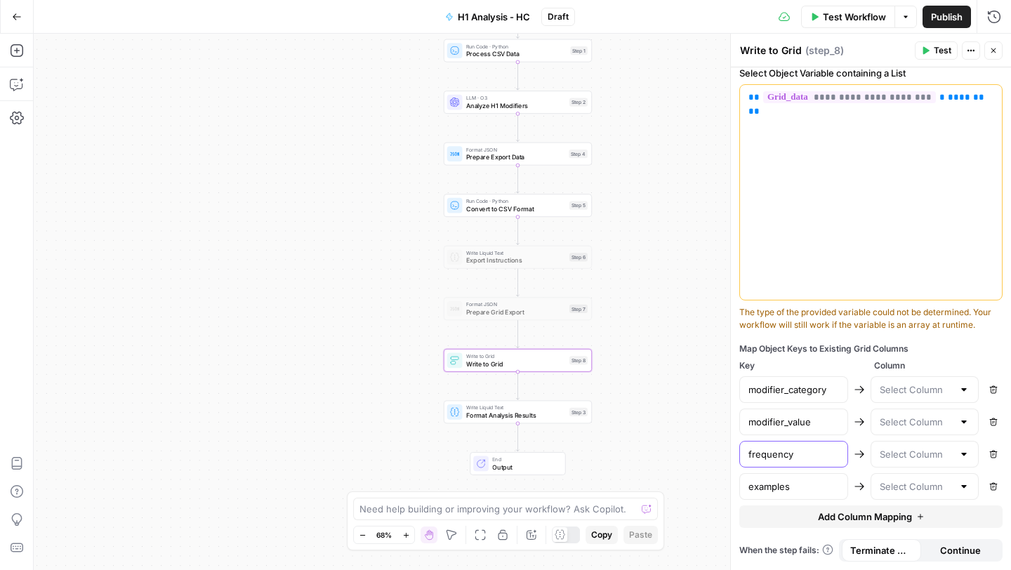
click at [804, 459] on input "frequency" at bounding box center [793, 454] width 91 height 14
click at [797, 399] on div "modifier_category" at bounding box center [793, 389] width 109 height 27
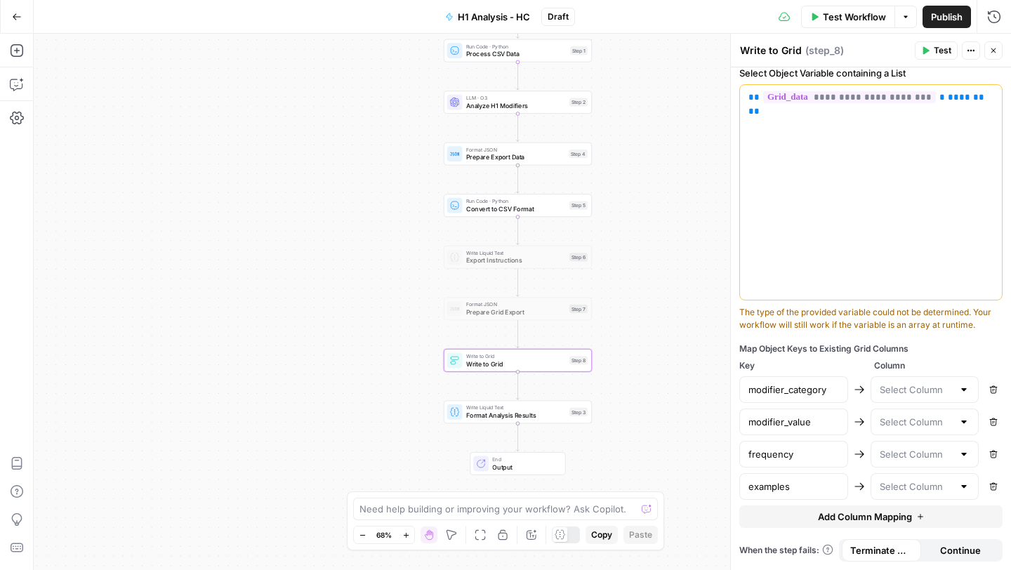
click at [797, 399] on div "modifier_category" at bounding box center [793, 389] width 109 height 27
click at [777, 448] on input "frequency" at bounding box center [793, 454] width 91 height 14
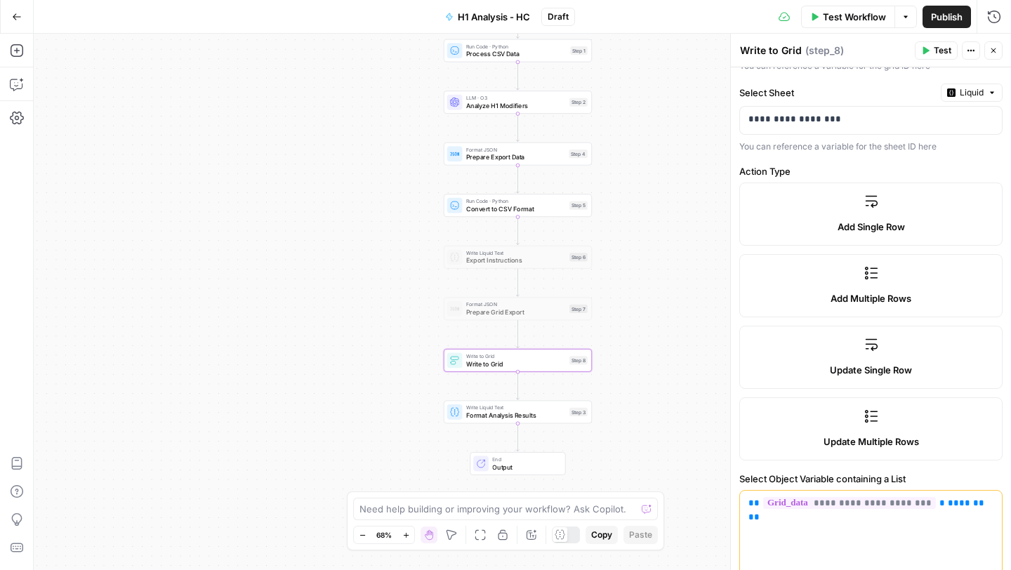
scroll to position [0, 0]
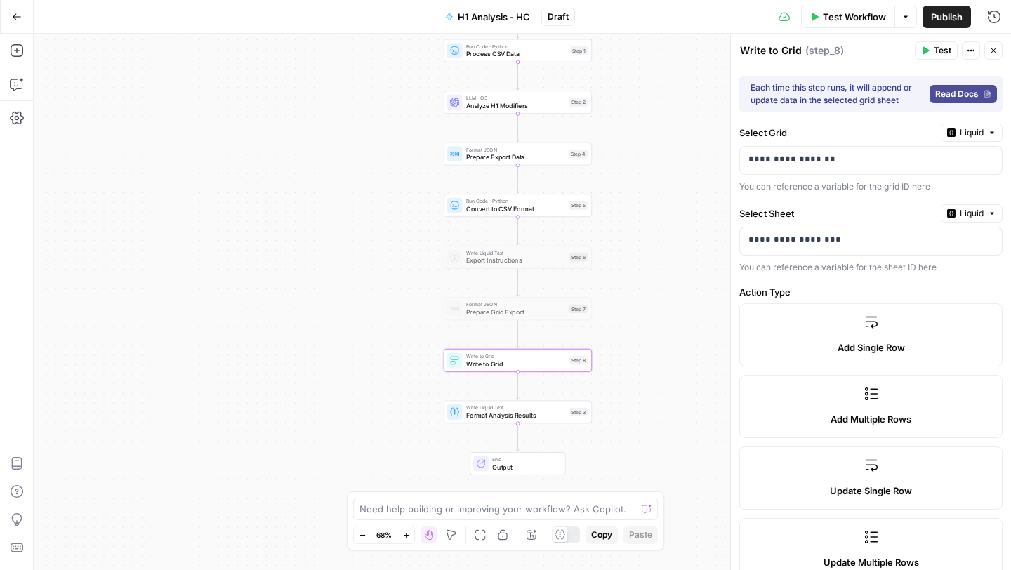
click at [842, 48] on icon "button" at bounding box center [993, 50] width 8 height 8
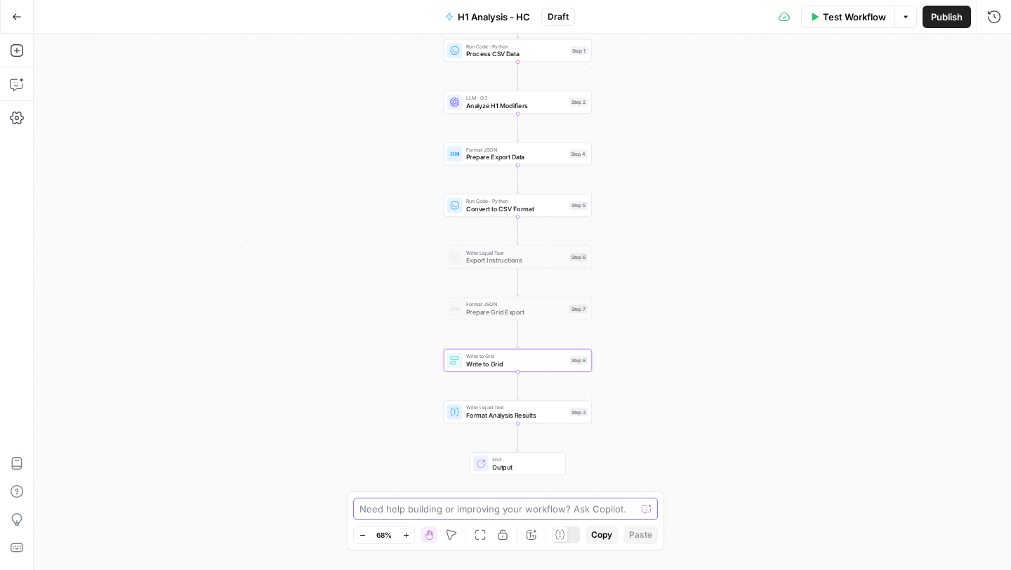
click at [443, 472] on textarea at bounding box center [497, 509] width 277 height 14
type textarea "I have a grid now, how do I link it up with this workflow?"
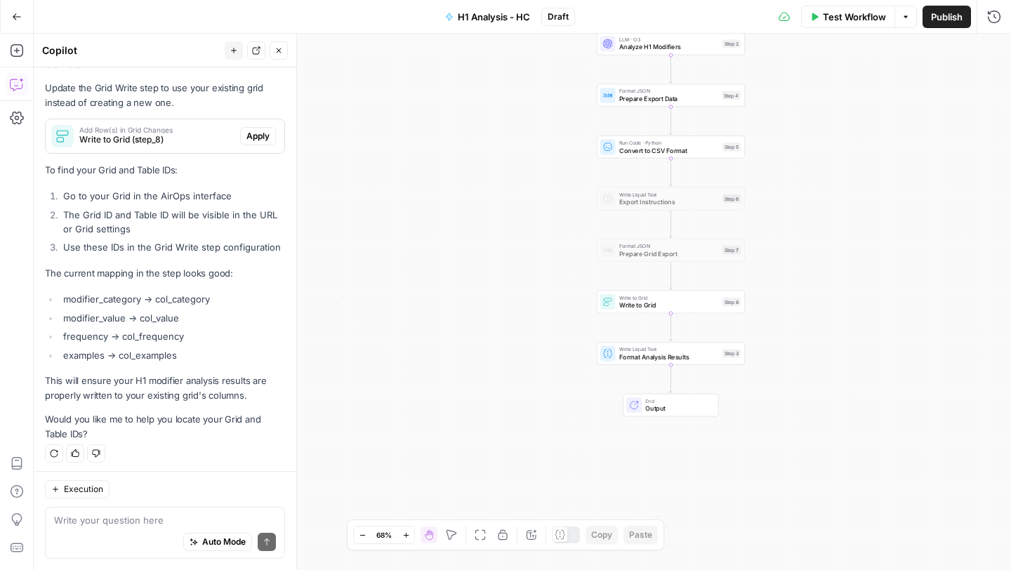
scroll to position [241, 0]
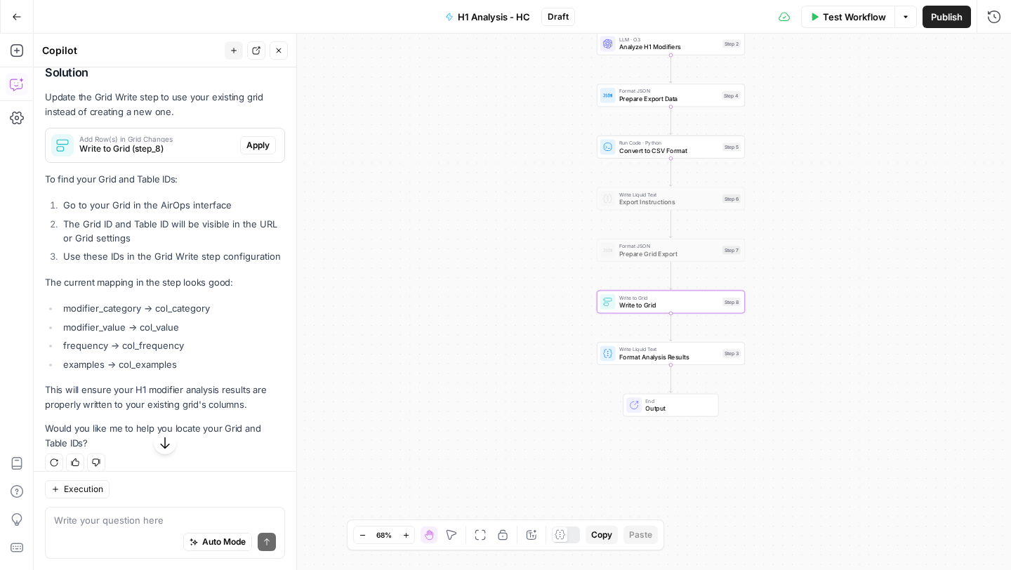
click at [258, 149] on span "Apply" at bounding box center [257, 145] width 23 height 13
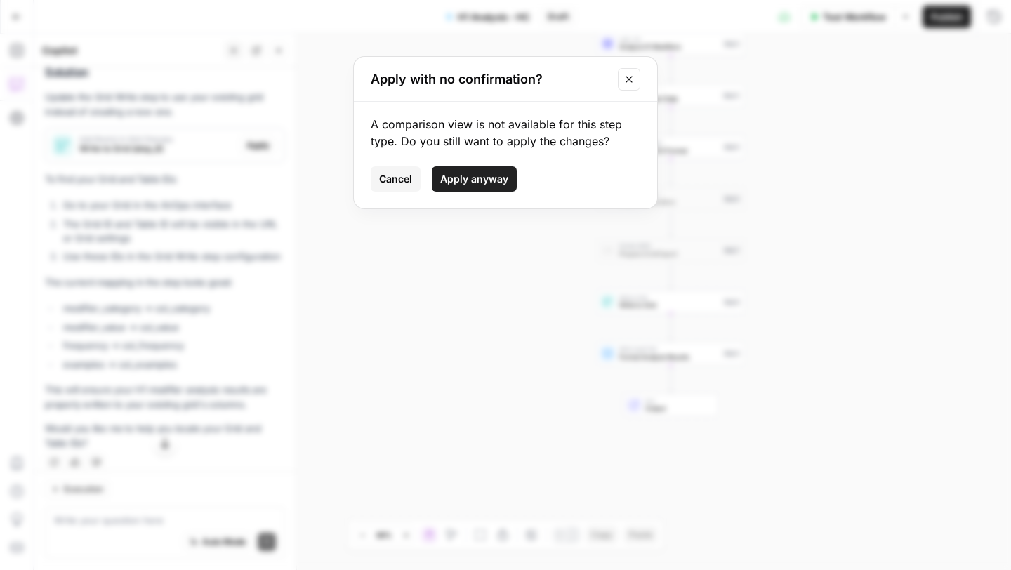
click at [493, 175] on span "Apply anyway" at bounding box center [474, 179] width 68 height 14
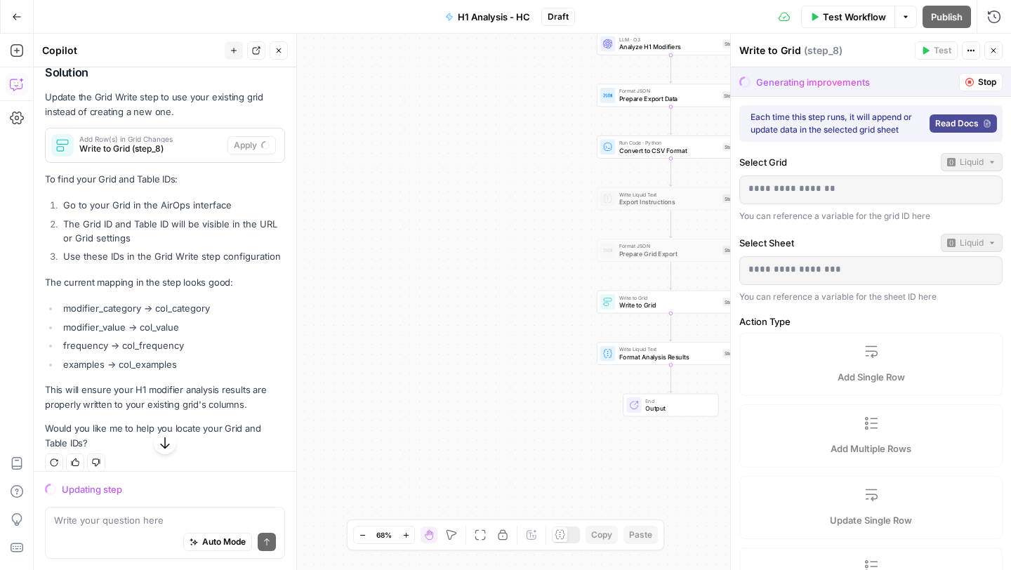
scroll to position [254, 0]
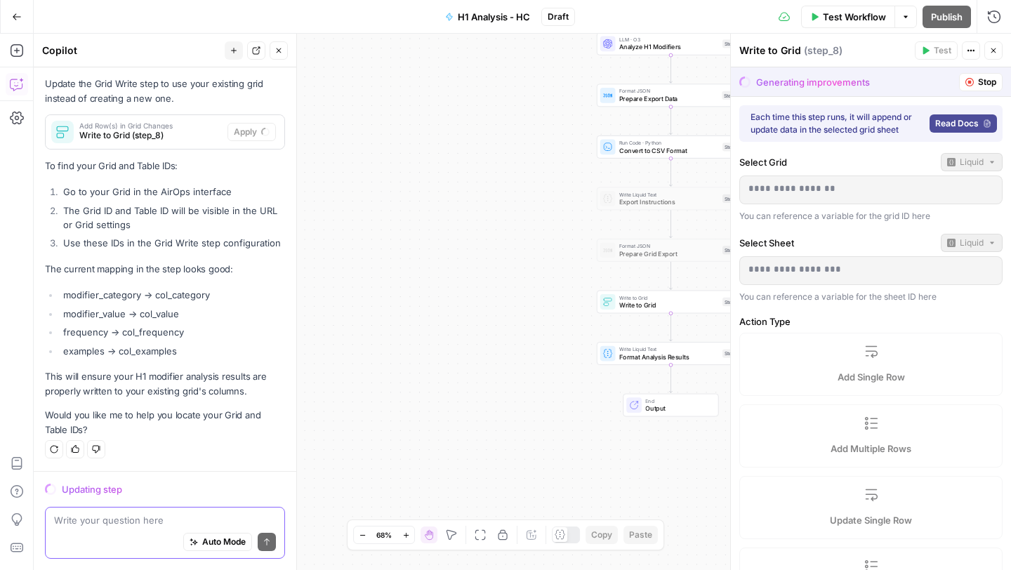
click at [135, 472] on textarea at bounding box center [165, 520] width 222 height 14
paste textarea "https://app.airops.com/cohort-5-0/grids/29432/sheets/37602"
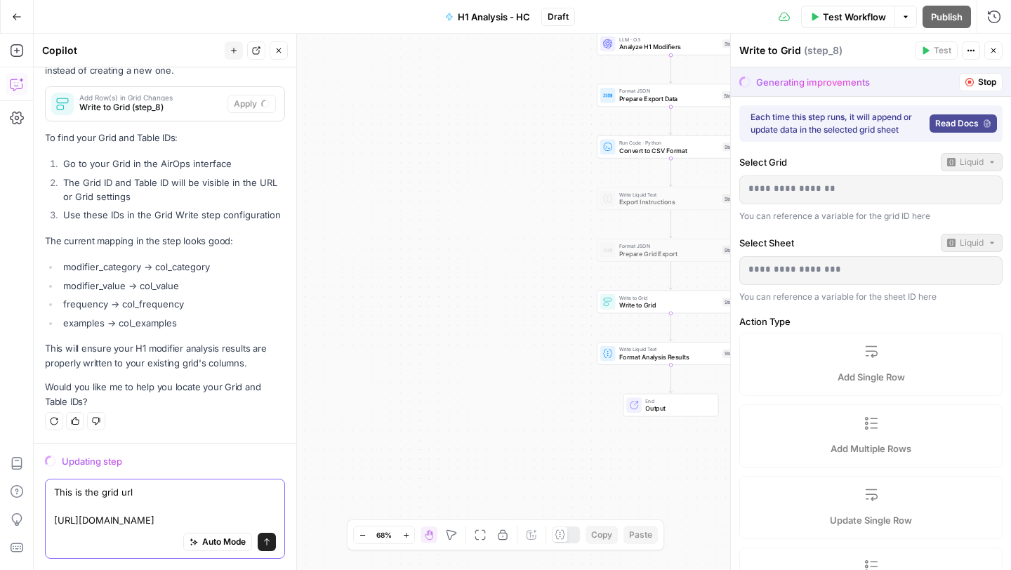
type textarea "This is the grid url https://app.airops.com/cohort-5-0/grids/29432/sheets/37602"
click at [268, 472] on icon "submit" at bounding box center [266, 542] width 8 height 8
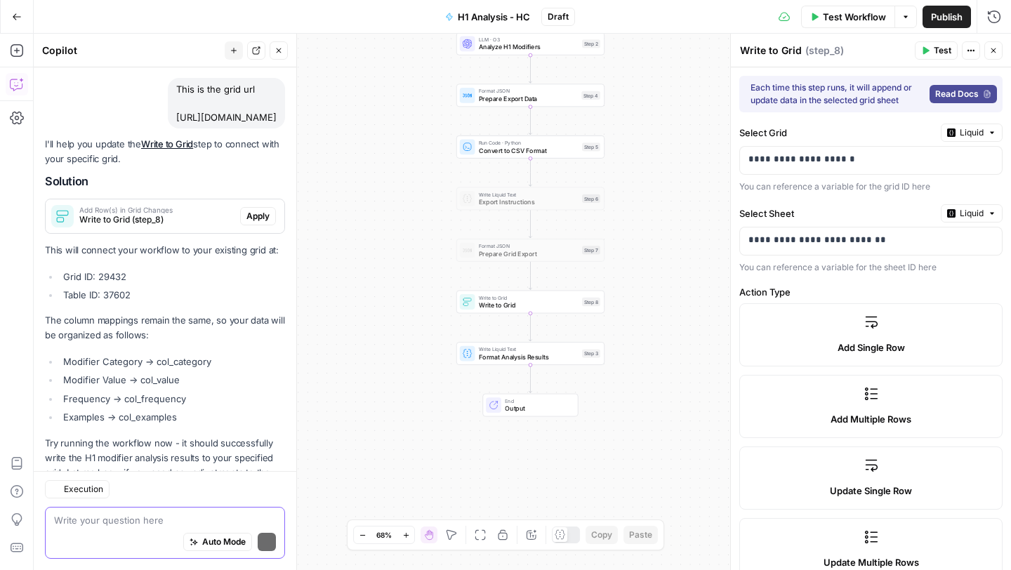
scroll to position [665, 0]
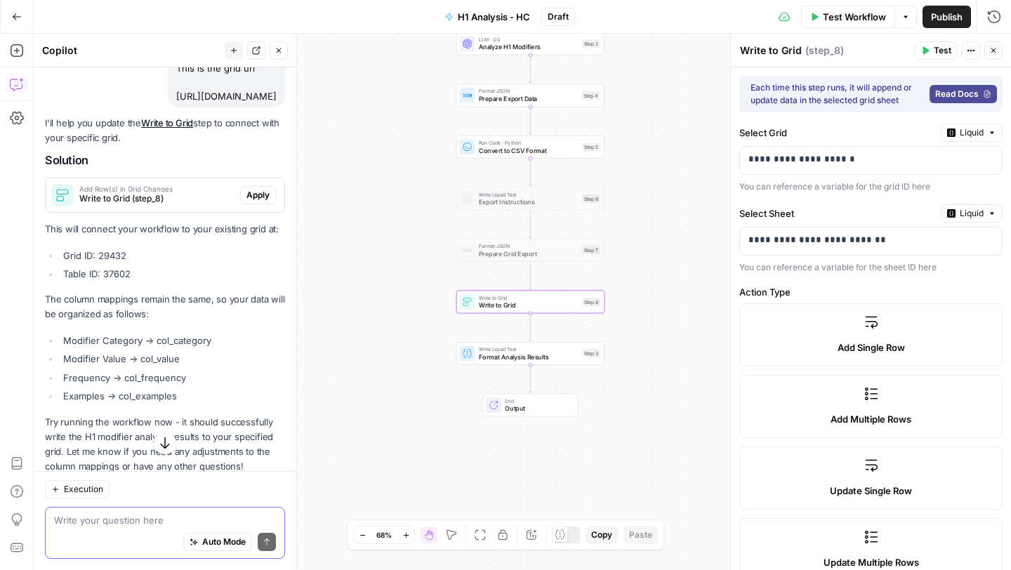
click at [255, 201] on span "Apply" at bounding box center [257, 195] width 23 height 13
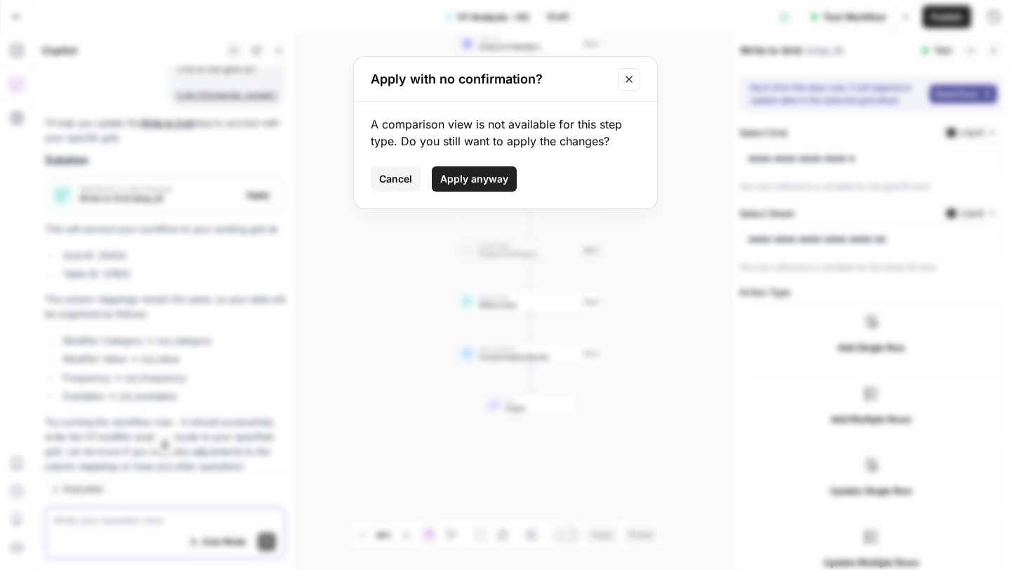
click at [470, 180] on span "Apply anyway" at bounding box center [474, 179] width 68 height 14
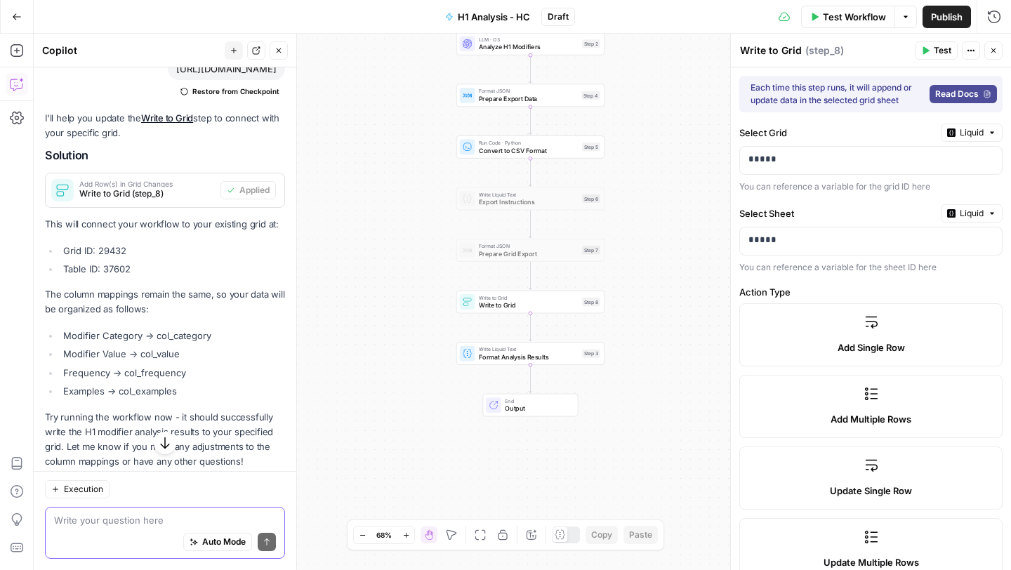
scroll to position [738, 0]
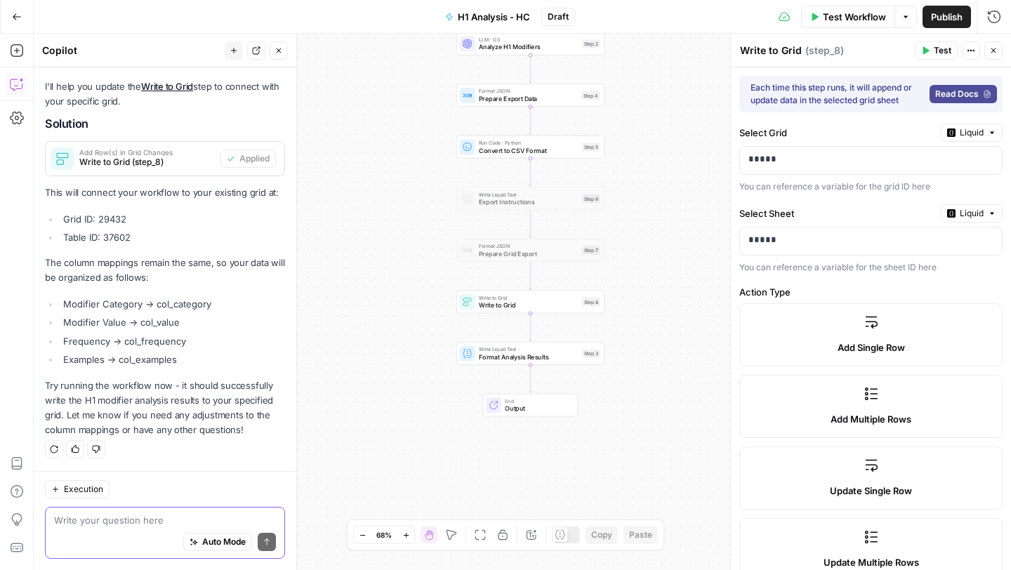
click at [842, 48] on span "Test" at bounding box center [942, 50] width 18 height 13
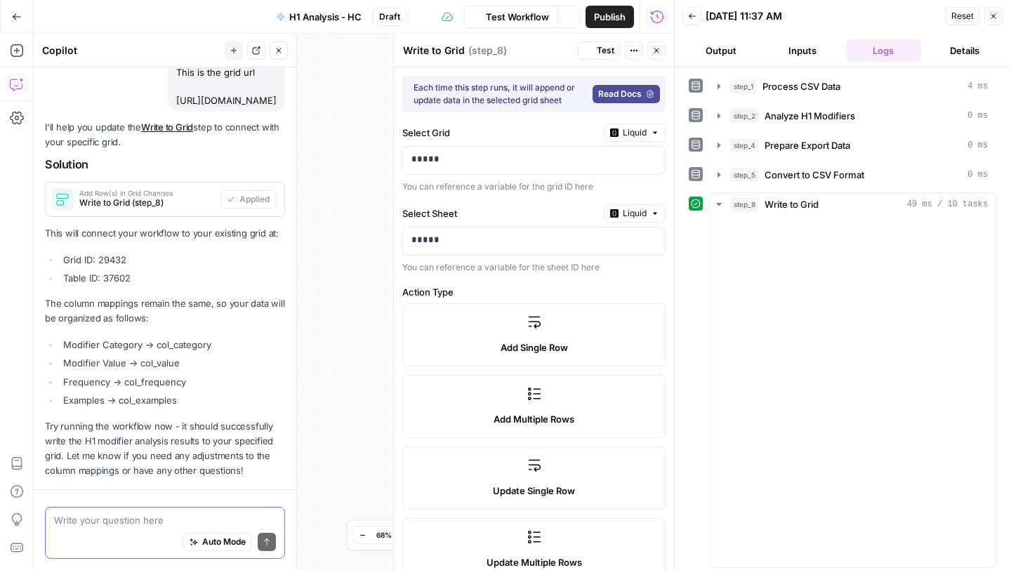
scroll to position [738, 0]
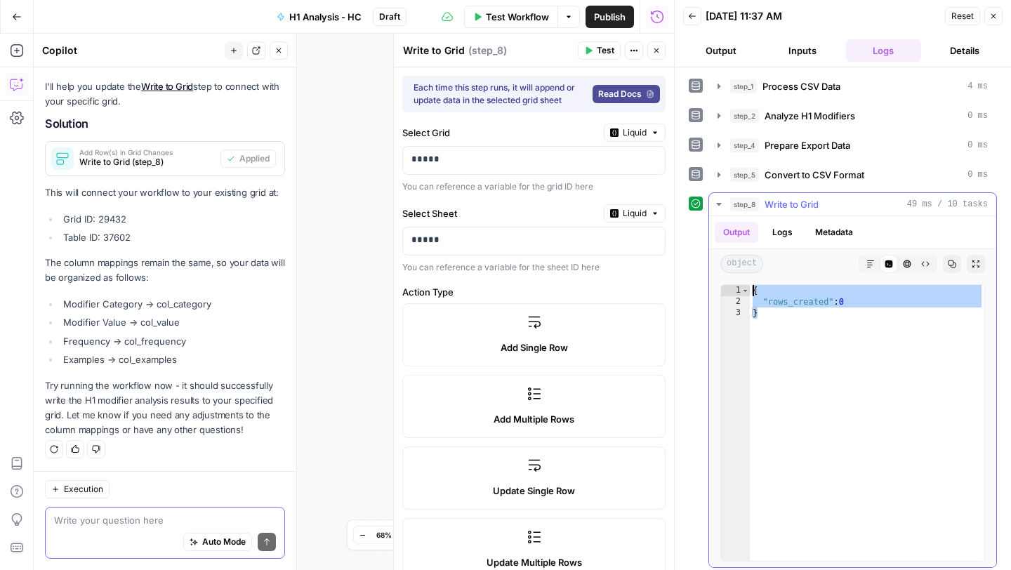
drag, startPoint x: 806, startPoint y: 329, endPoint x: 753, endPoint y: 286, distance: 68.4
click at [753, 286] on div "{ "rows_created" : 0 }" at bounding box center [867, 434] width 234 height 298
type textarea "**********"
click at [100, 472] on textarea at bounding box center [165, 520] width 222 height 14
type textarea "This is the output"
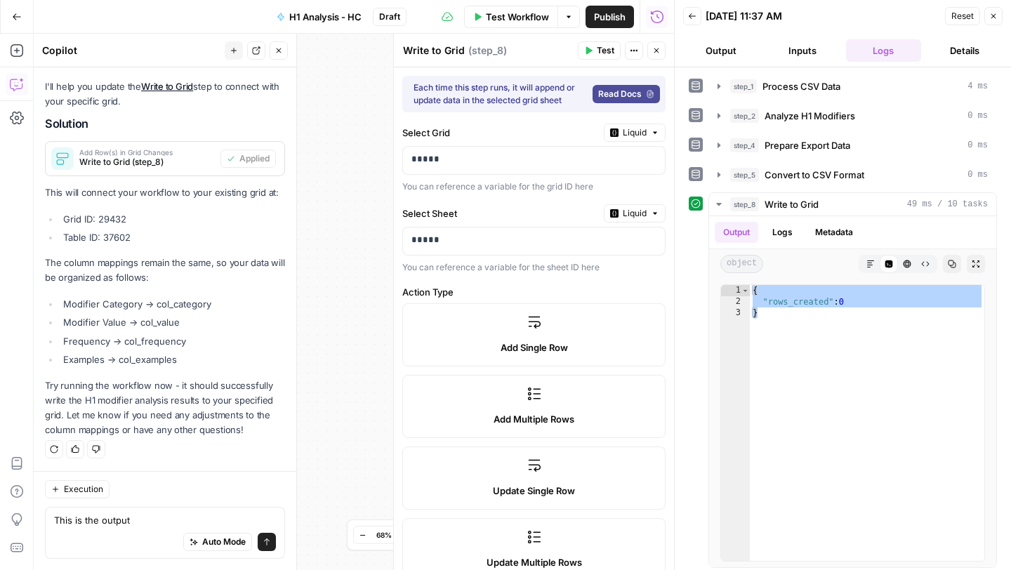
click at [260, 472] on button "Send" at bounding box center [267, 542] width 18 height 18
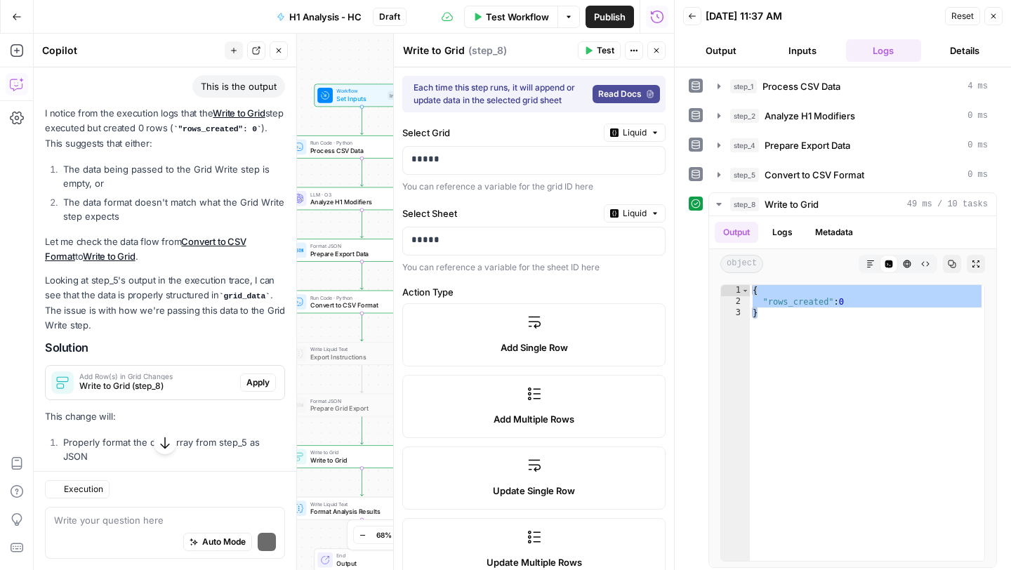
scroll to position [1140, 0]
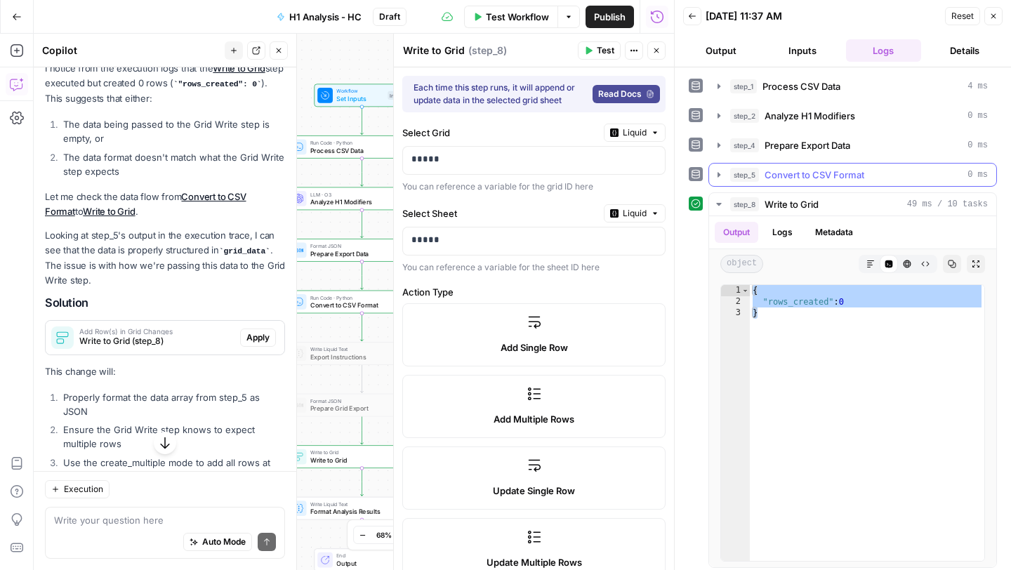
click at [717, 175] on icon "button" at bounding box center [718, 174] width 11 height 11
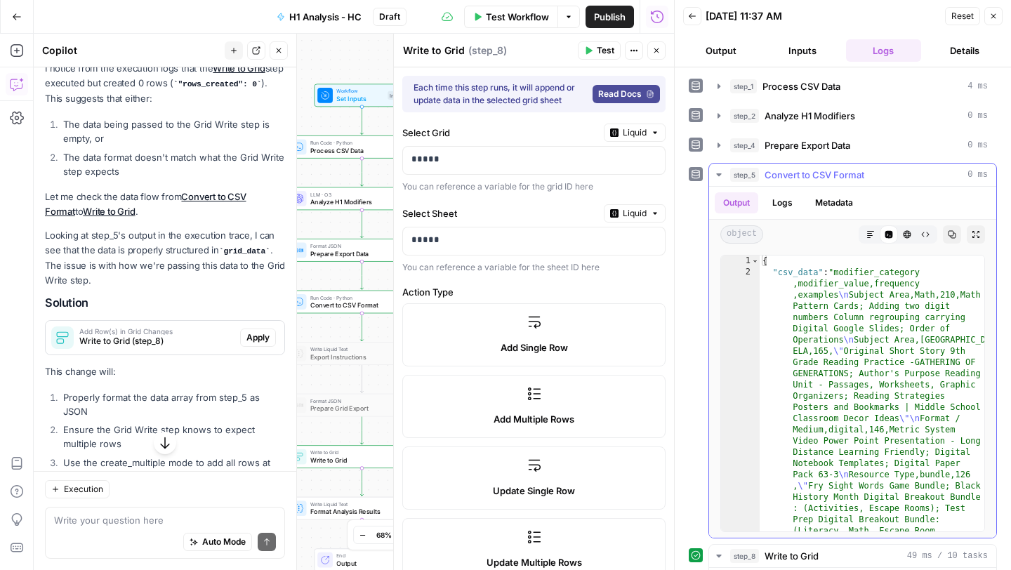
click at [717, 175] on icon "button" at bounding box center [718, 174] width 11 height 11
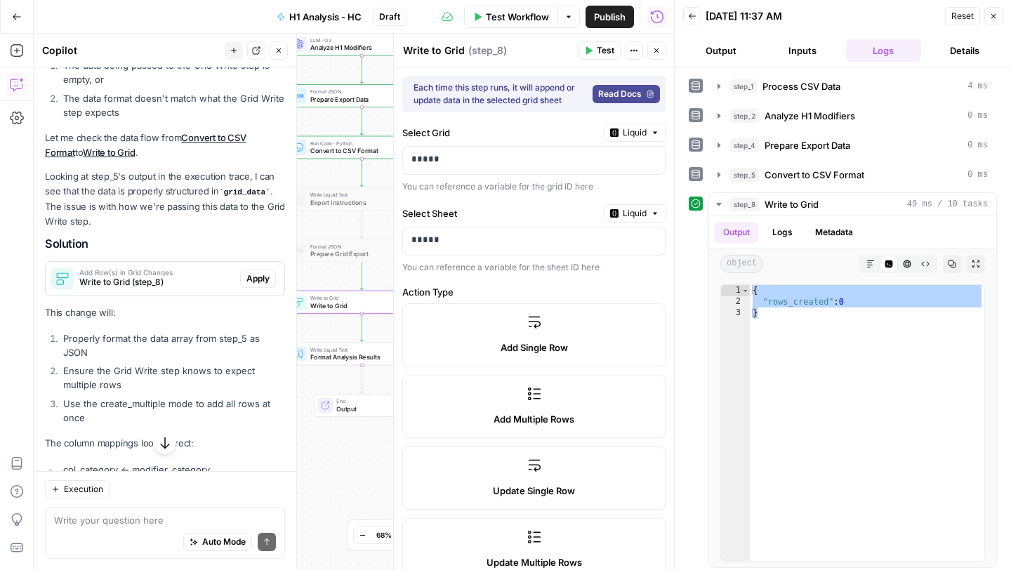
scroll to position [1212, 0]
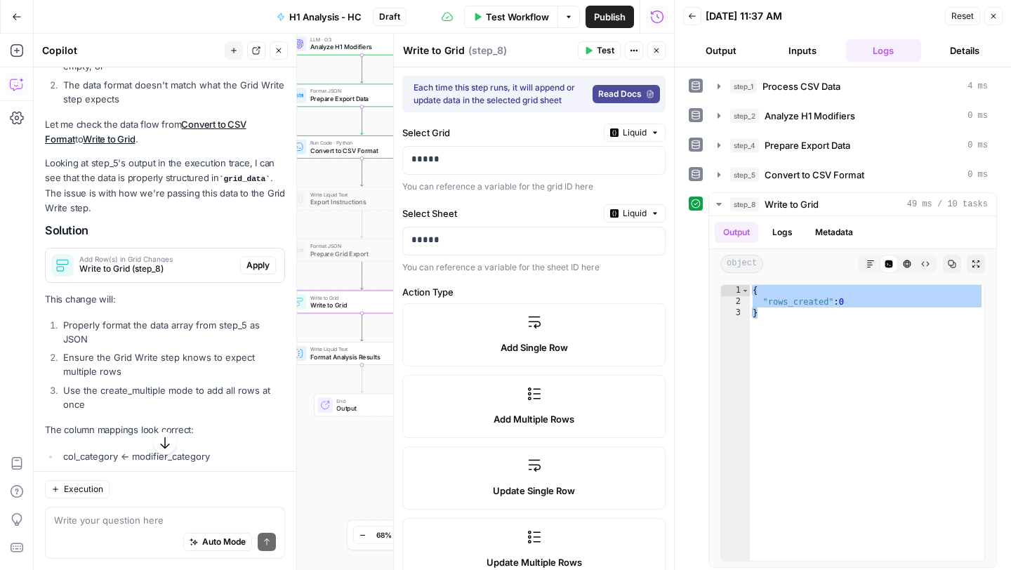
click at [260, 272] on span "Apply" at bounding box center [257, 265] width 23 height 13
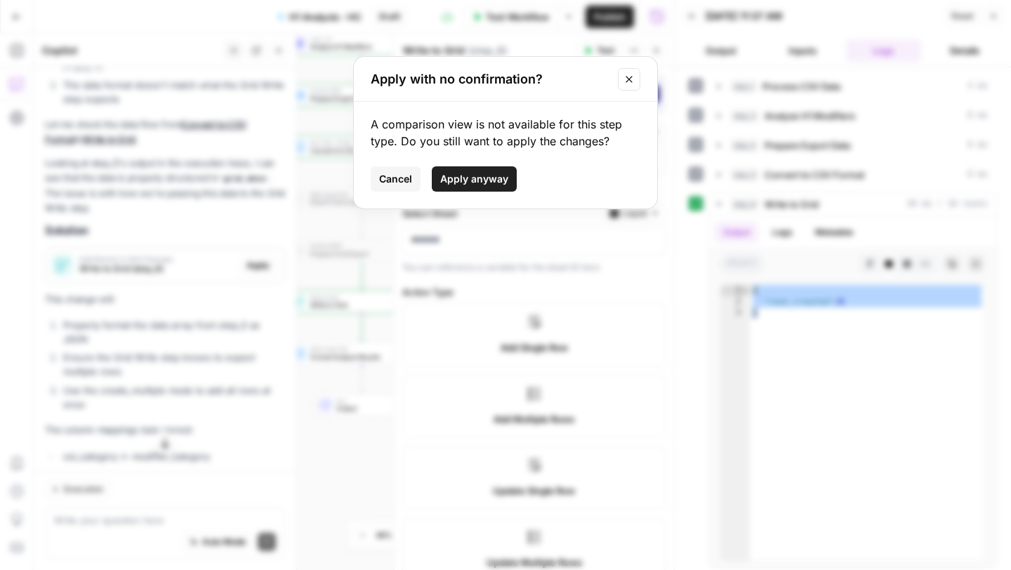
click at [497, 179] on span "Apply anyway" at bounding box center [474, 179] width 68 height 14
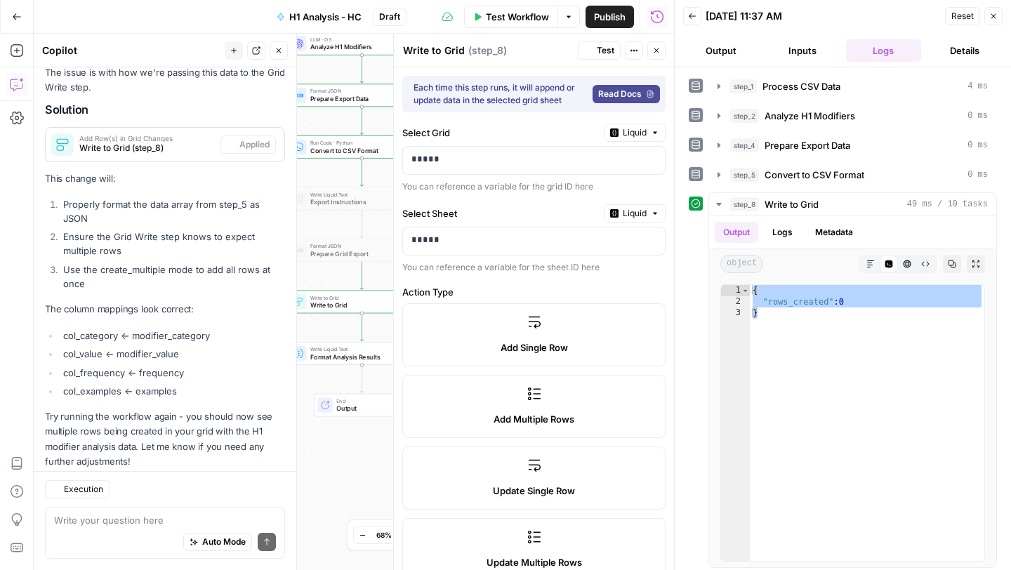
scroll to position [1378, 0]
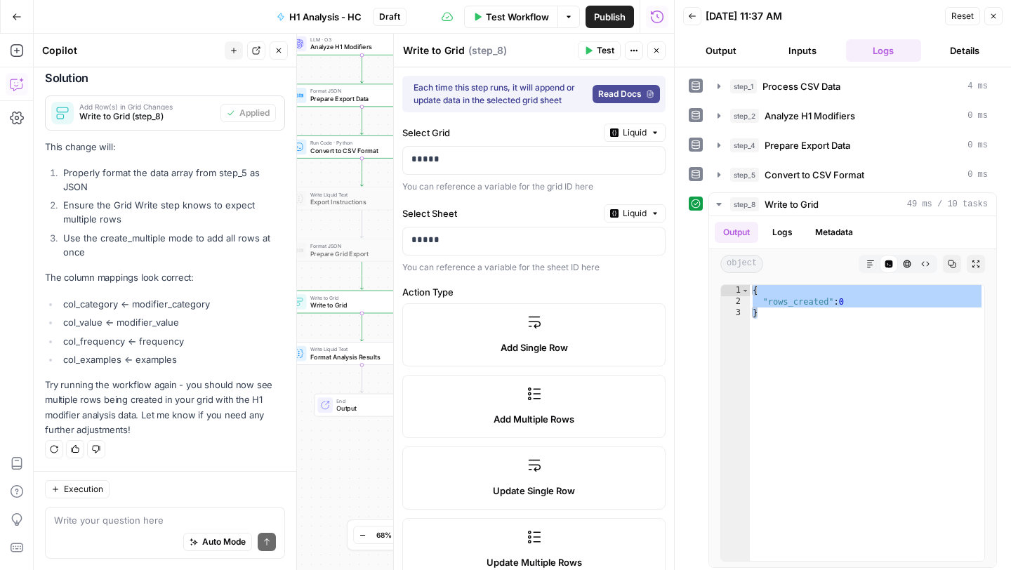
click at [599, 53] on span "Test" at bounding box center [606, 50] width 18 height 13
drag, startPoint x: 801, startPoint y: 348, endPoint x: 753, endPoint y: 292, distance: 74.1
click at [753, 292] on div "{ "rows_created" : 0 }" at bounding box center [867, 434] width 234 height 298
type textarea "**********"
click at [147, 472] on textarea at bounding box center [165, 520] width 222 height 14
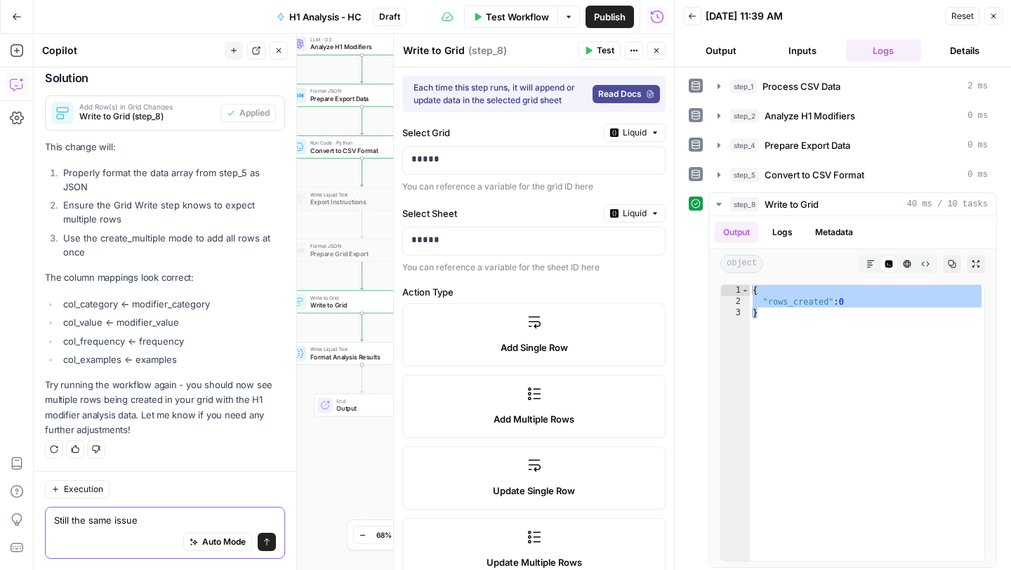
paste textarea "{ "rows_created": 0 }"
type textarea "Still the same issue { "rows_created": 0 }"
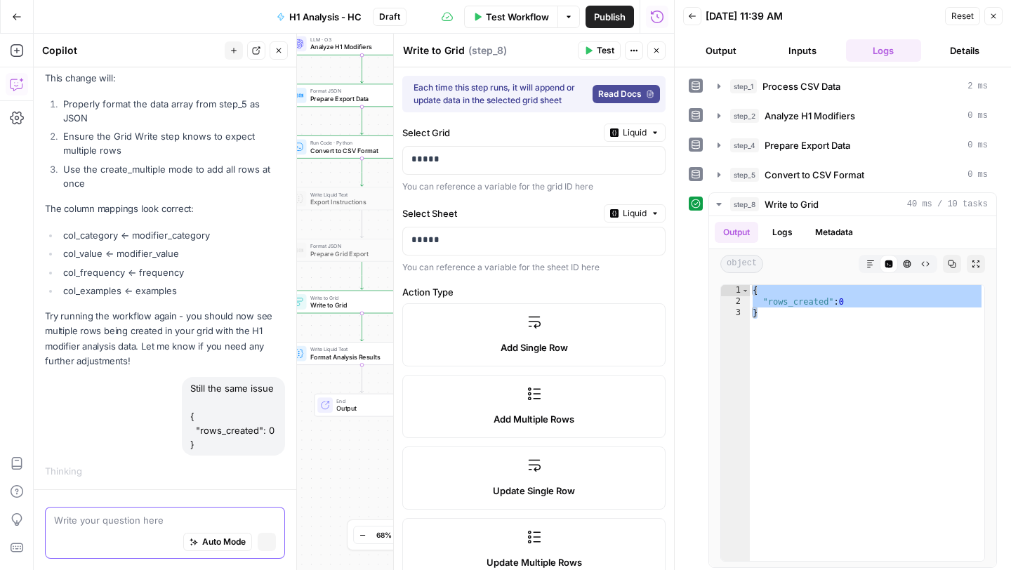
scroll to position [1402, 0]
click at [787, 232] on button "Logs" at bounding box center [782, 232] width 37 height 21
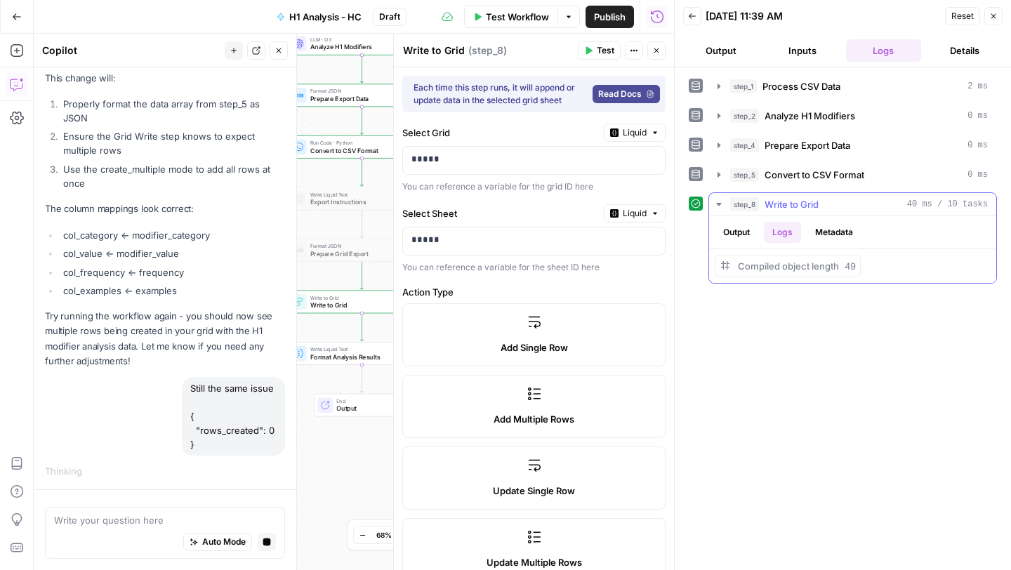
click at [839, 229] on button "Metadata" at bounding box center [833, 232] width 55 height 21
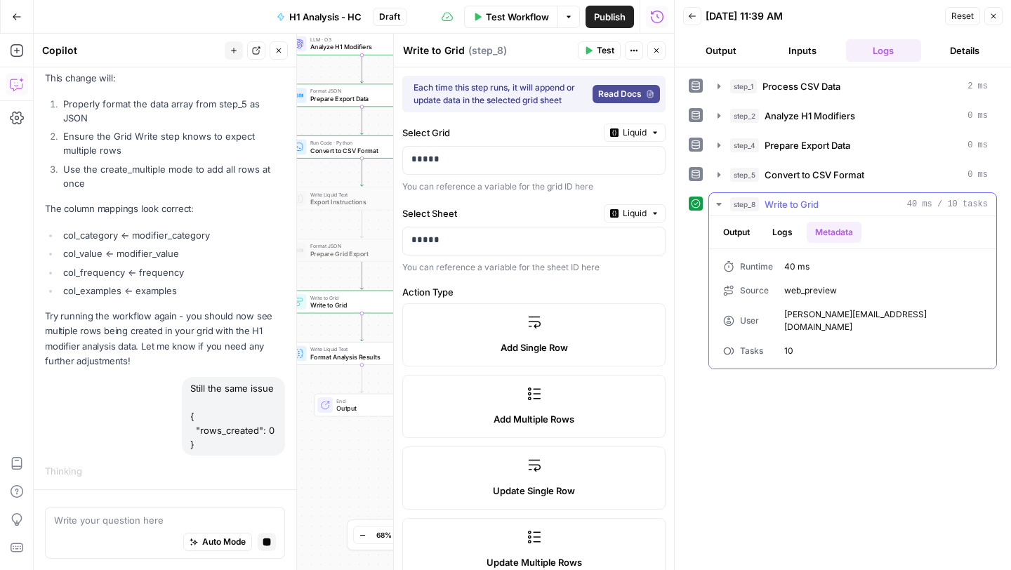
click at [793, 227] on button "Logs" at bounding box center [782, 232] width 37 height 21
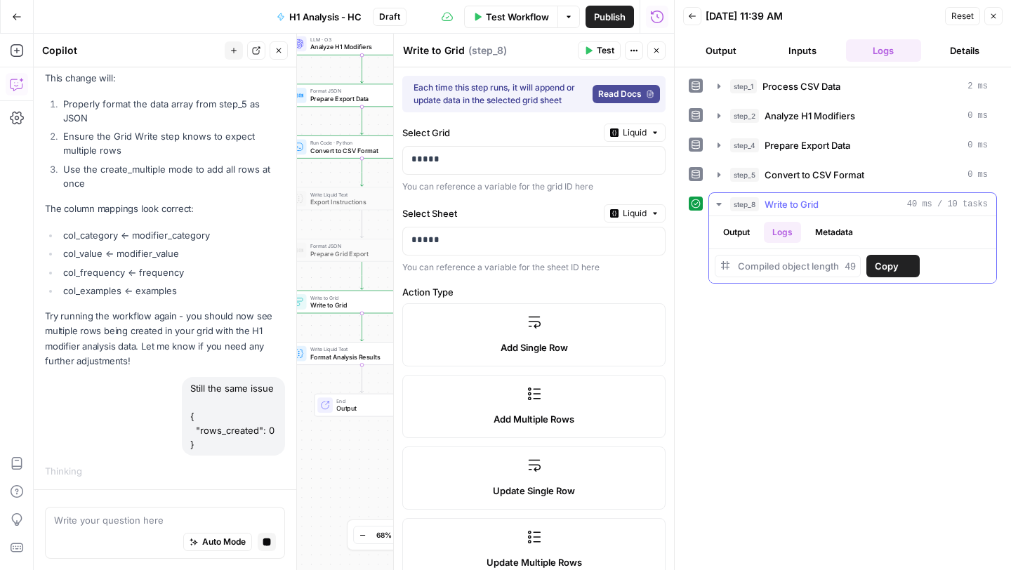
click at [745, 234] on button "Output" at bounding box center [736, 232] width 44 height 21
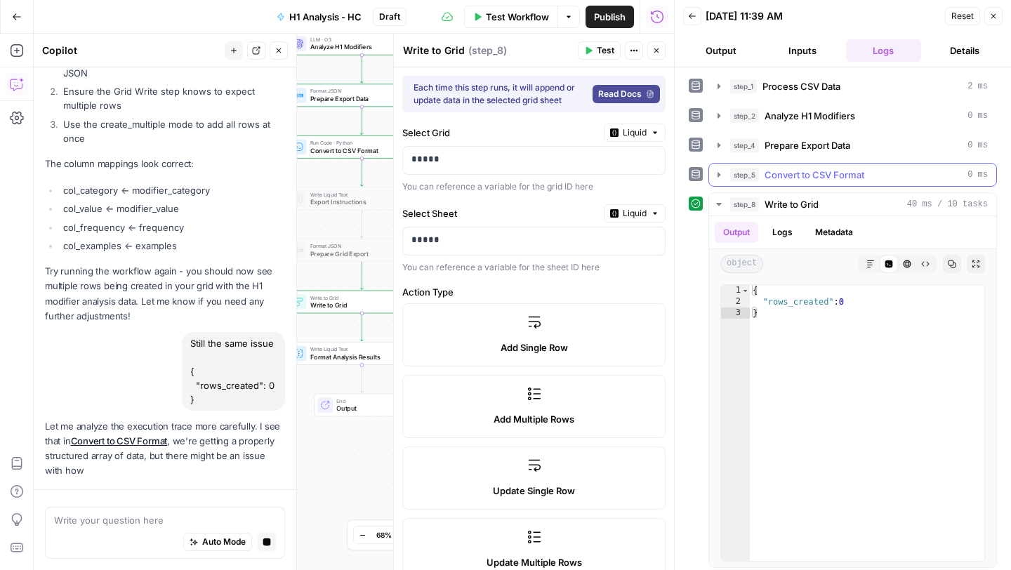
click at [720, 175] on icon "button" at bounding box center [718, 174] width 11 height 11
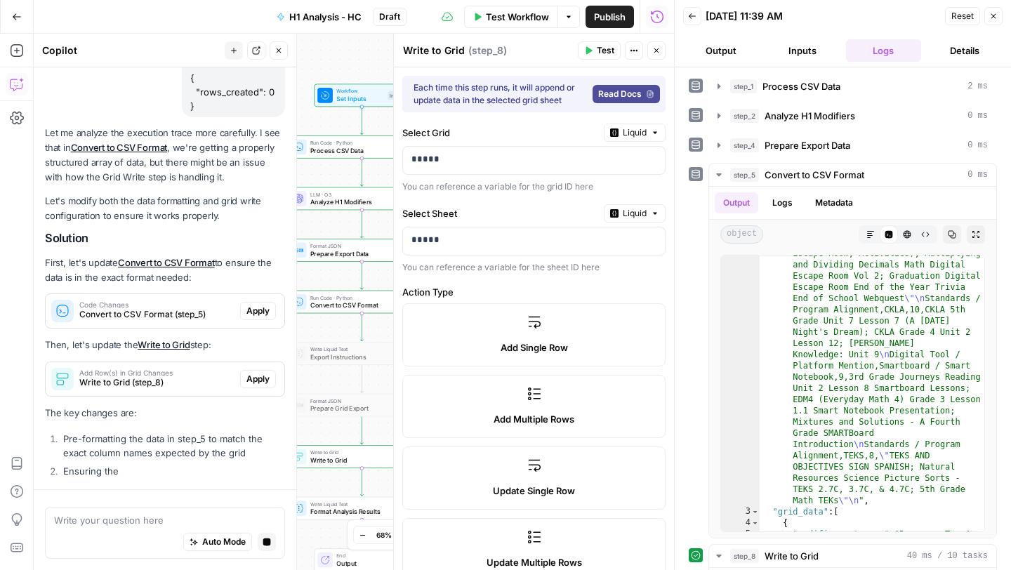
scroll to position [1729, 0]
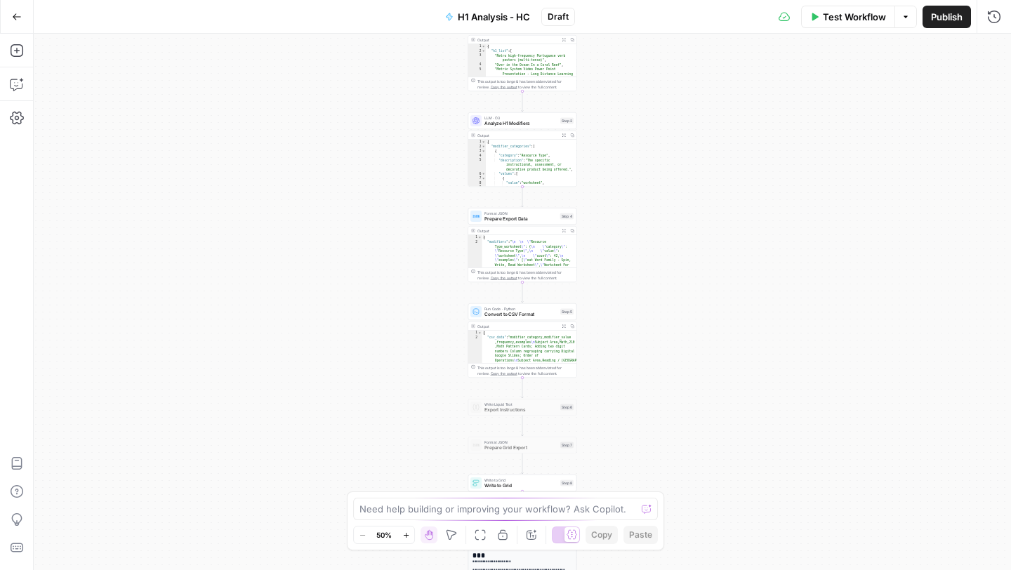
click at [15, 13] on icon "button" at bounding box center [17, 17] width 10 height 10
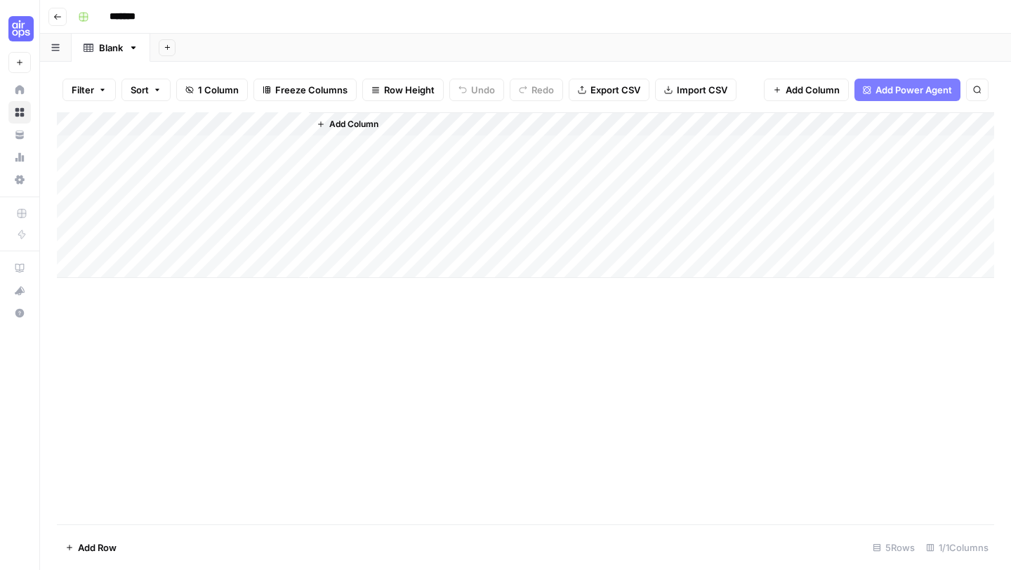
click at [378, 121] on span "Add Column" at bounding box center [353, 124] width 49 height 13
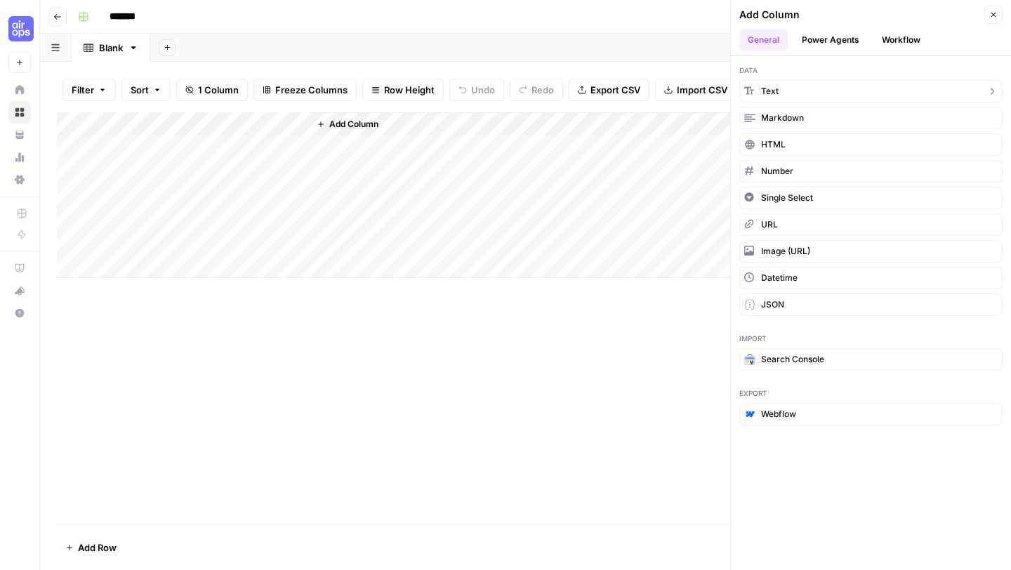
click at [788, 91] on button "Text" at bounding box center [870, 91] width 263 height 22
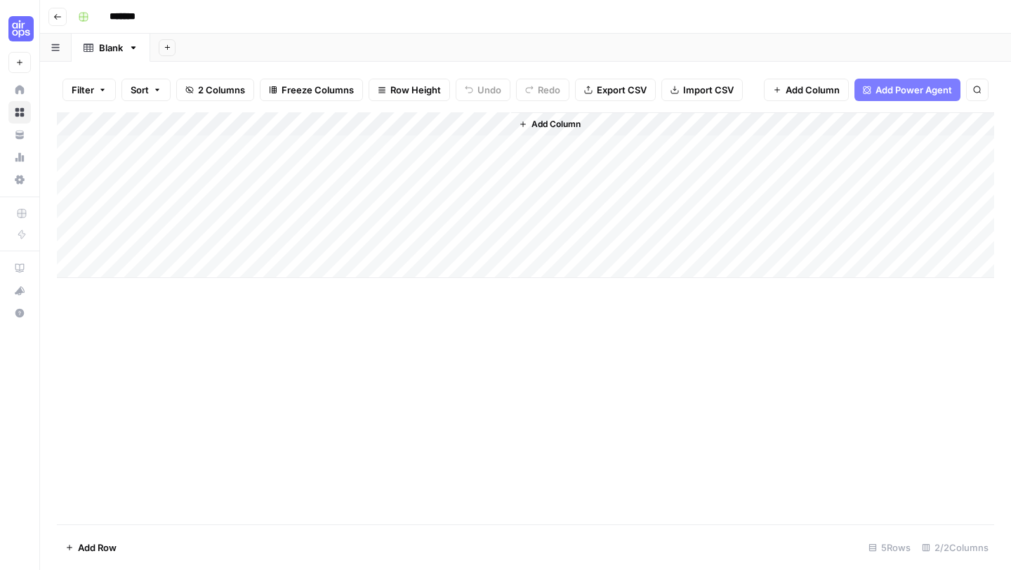
click at [382, 124] on div "Add Column" at bounding box center [525, 195] width 937 height 166
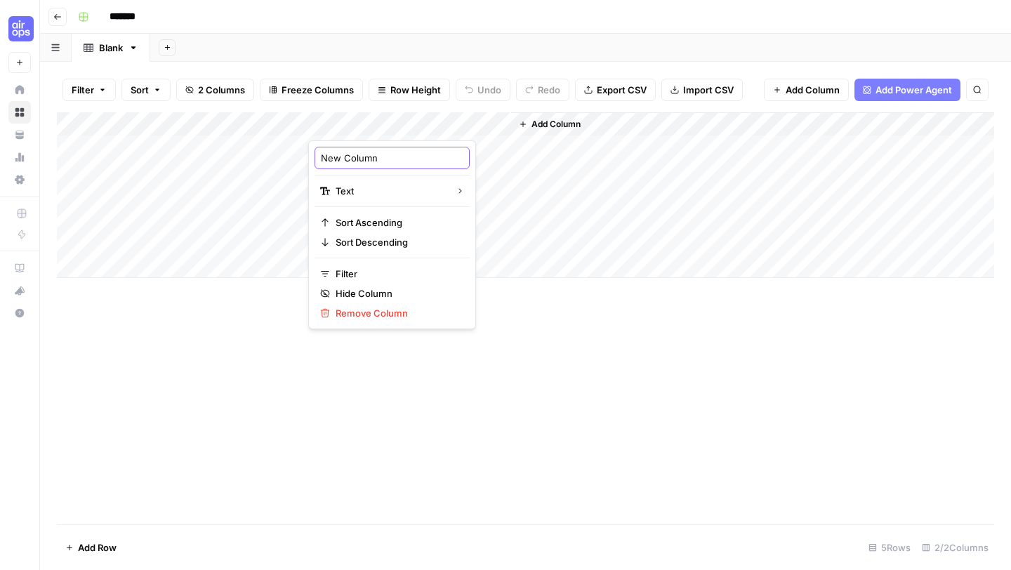
click at [361, 151] on input "New Column" at bounding box center [392, 158] width 142 height 14
paste input "modifier_category"
type input "modifier_category"
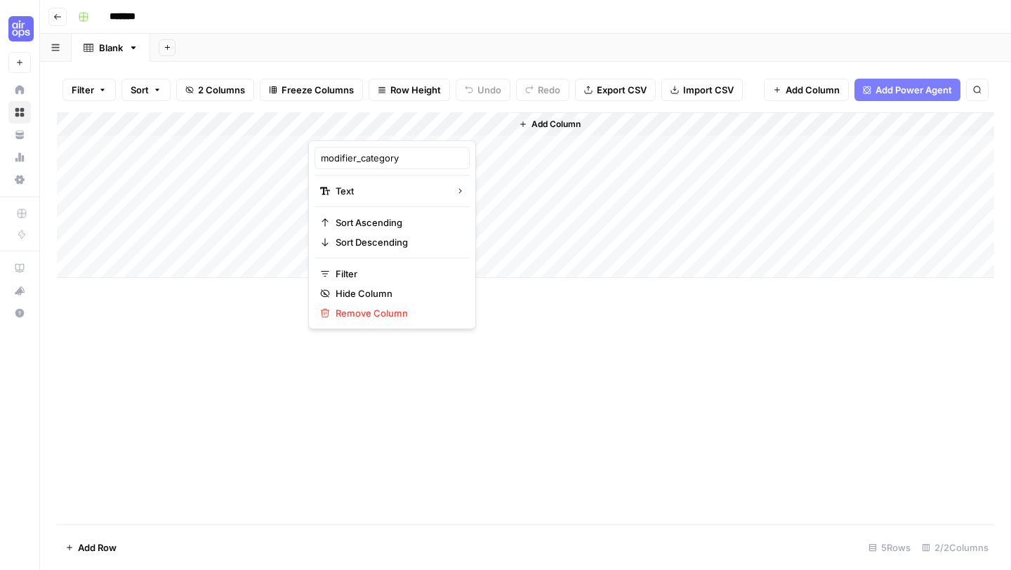
click at [559, 125] on span "Add Column" at bounding box center [555, 124] width 49 height 13
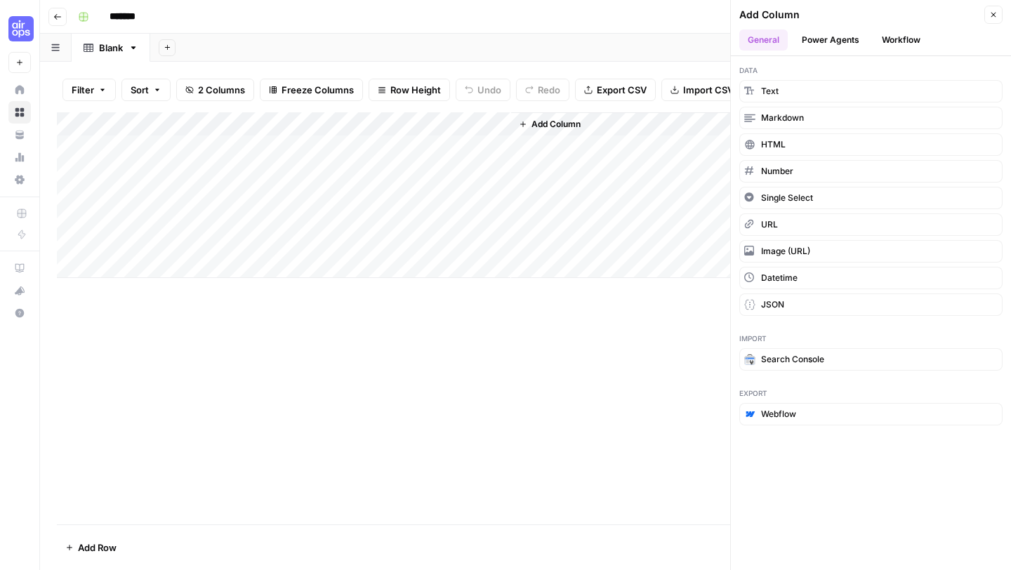
click at [553, 117] on button "Add Column" at bounding box center [549, 124] width 73 height 18
click at [550, 126] on span "Add Column" at bounding box center [555, 124] width 49 height 13
click at [773, 88] on span "Text" at bounding box center [770, 91] width 18 height 13
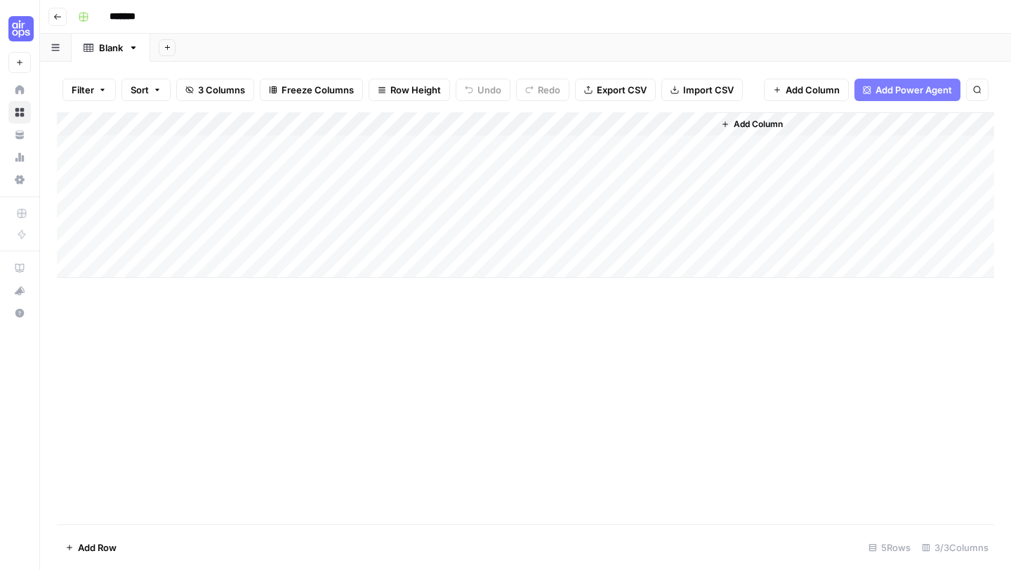
click at [576, 126] on div "Add Column" at bounding box center [525, 195] width 937 height 166
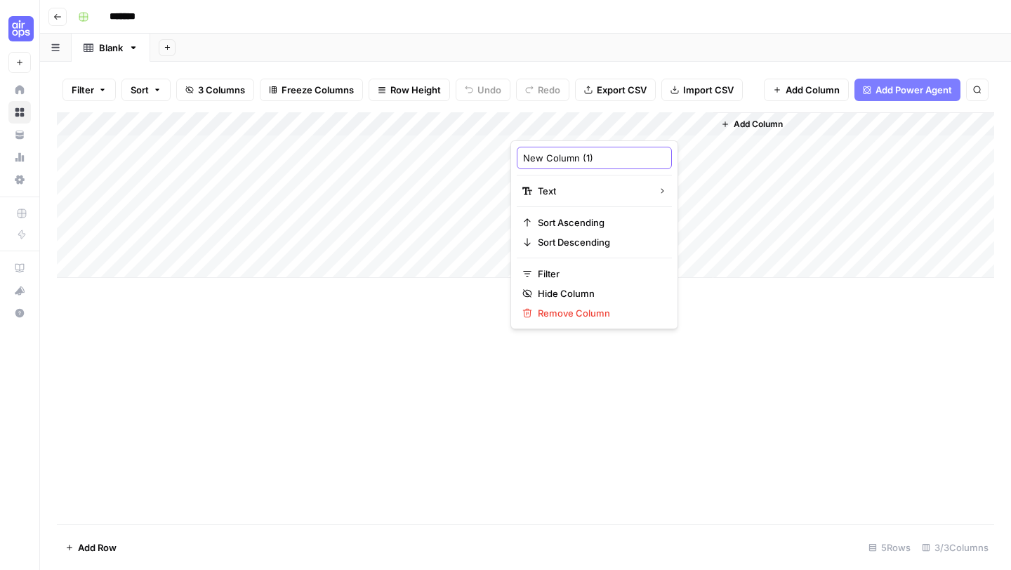
click at [559, 162] on input "New Column (1)" at bounding box center [594, 158] width 142 height 14
paste input "modifier_value"
type input "modifier_value"
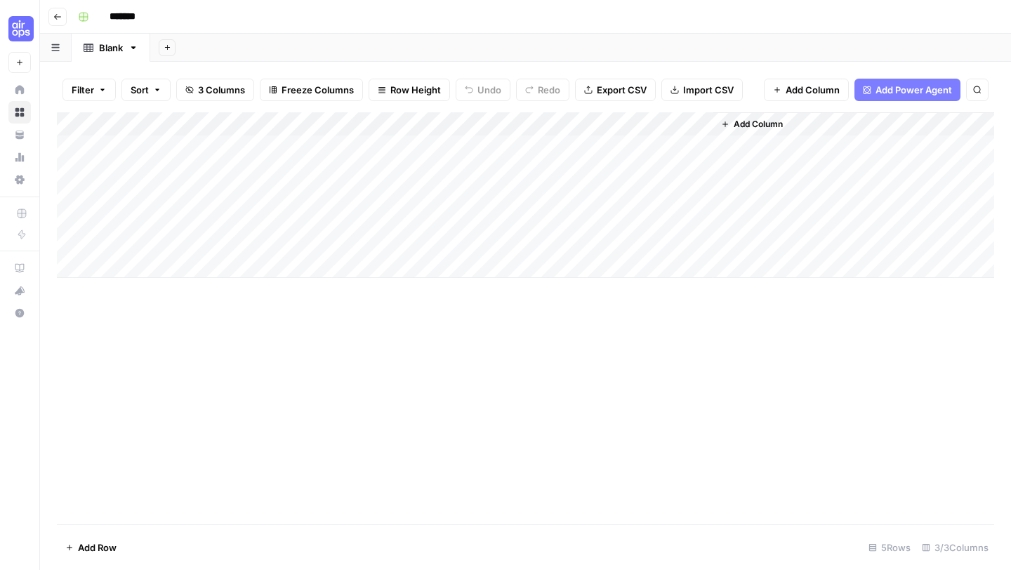
click at [674, 321] on div "Add Column" at bounding box center [525, 318] width 937 height 412
click at [755, 126] on span "Add Column" at bounding box center [757, 124] width 49 height 13
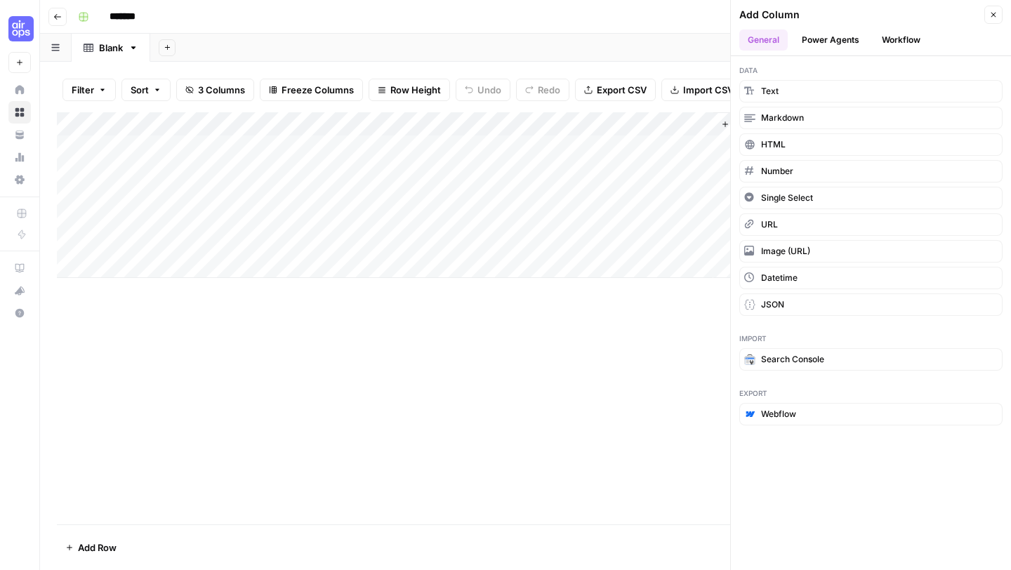
click at [792, 77] on div "Data Text Markdown HTML Number Single Select URL Image (URL) Datetime JSON" at bounding box center [871, 190] width 280 height 268
click at [791, 91] on button "Text" at bounding box center [870, 91] width 263 height 22
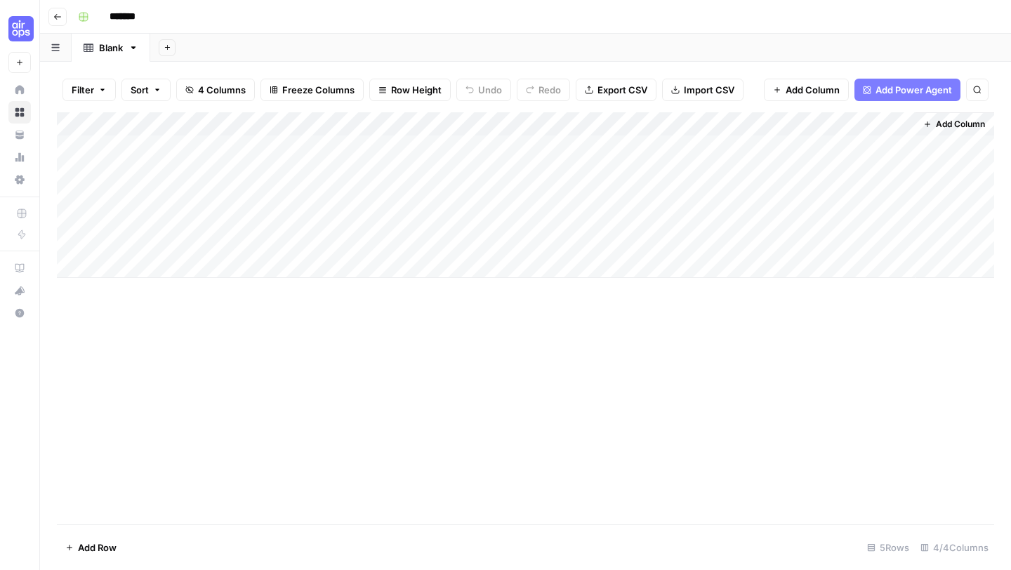
click at [751, 125] on div "Add Column" at bounding box center [525, 195] width 937 height 166
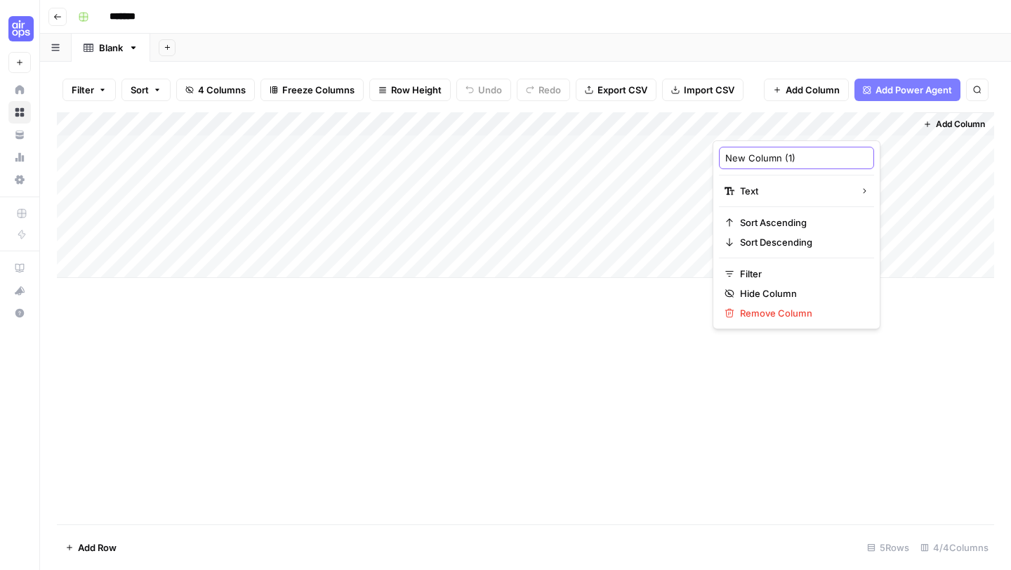
click at [755, 154] on input "New Column (1)" at bounding box center [796, 158] width 142 height 14
type input "("
paste input "modifier_value"
type input "modifier_value"
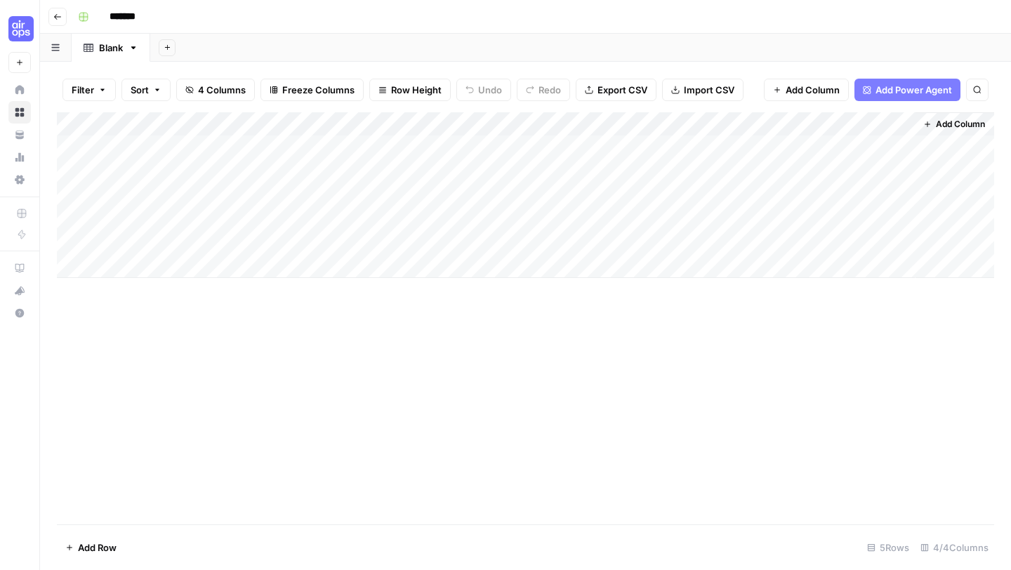
click at [886, 310] on div "Add Column" at bounding box center [525, 318] width 937 height 412
click at [754, 122] on div "Add Column" at bounding box center [525, 195] width 937 height 166
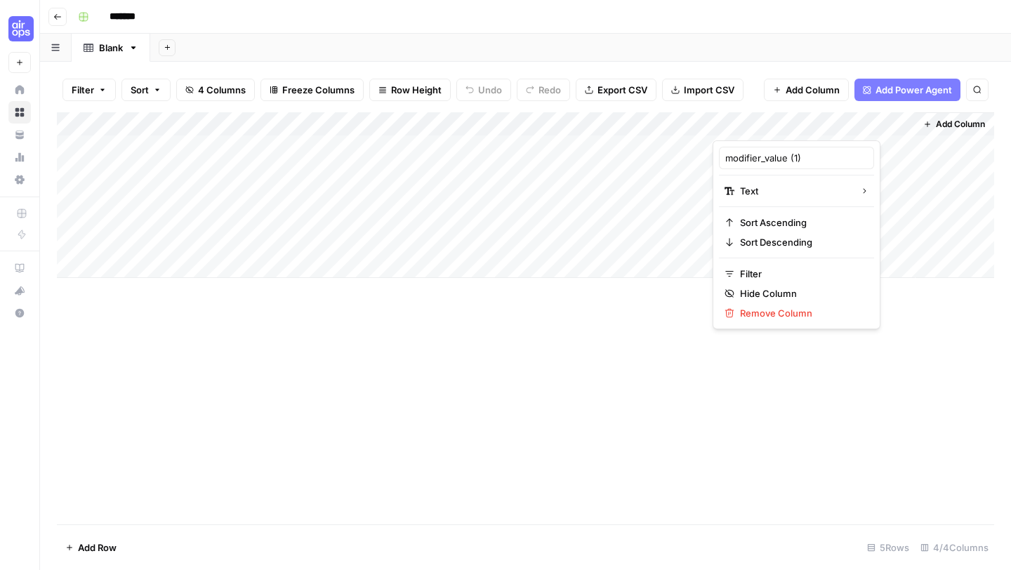
click at [751, 168] on div "modifier_value (1)" at bounding box center [796, 158] width 155 height 22
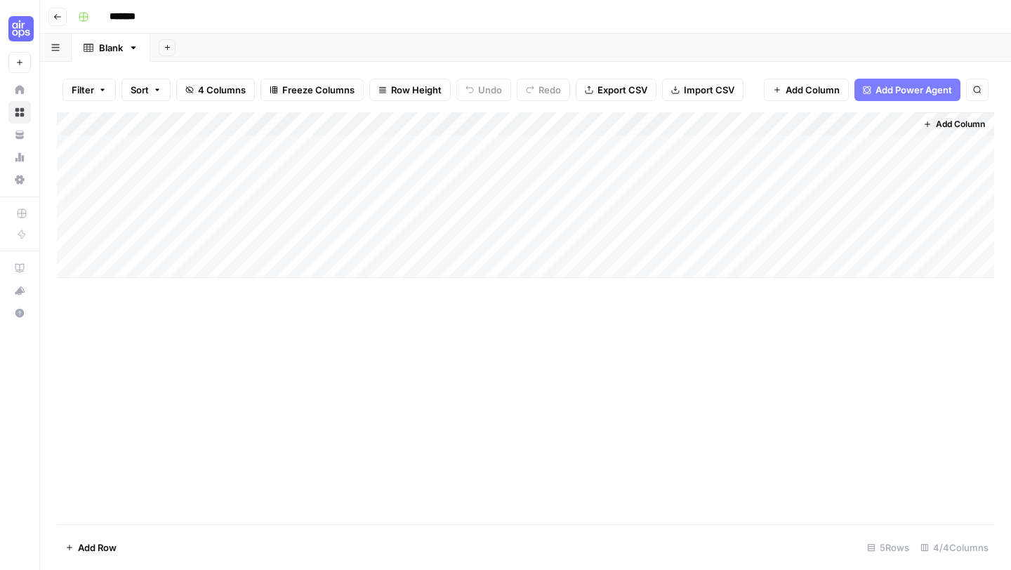
click at [751, 168] on div "Add Column" at bounding box center [525, 195] width 937 height 166
click at [751, 131] on div "Add Column" at bounding box center [525, 195] width 937 height 166
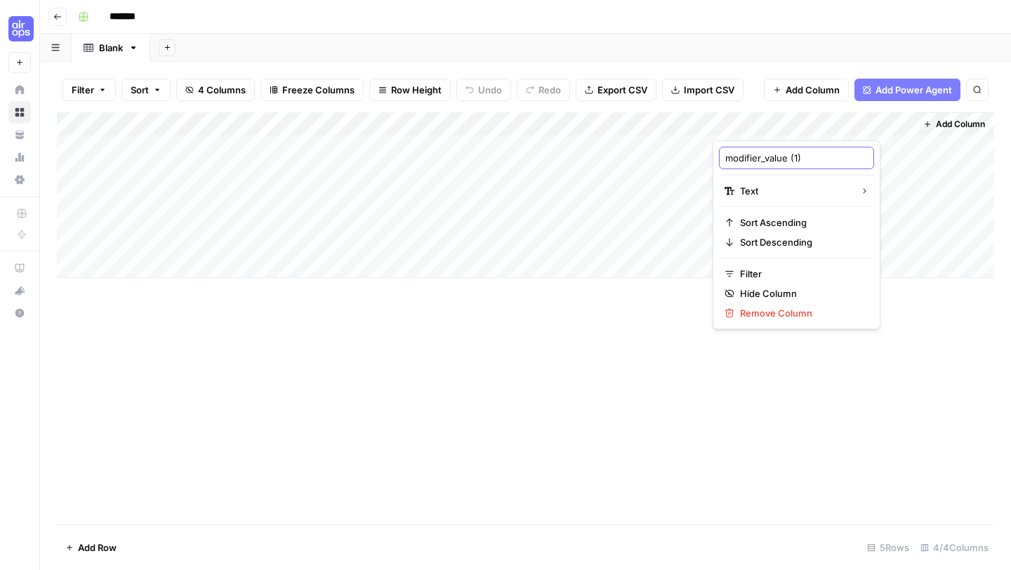
click at [751, 162] on input "modifier_value (1)" at bounding box center [796, 158] width 142 height 14
paste input "frequency"
type input "frequency"
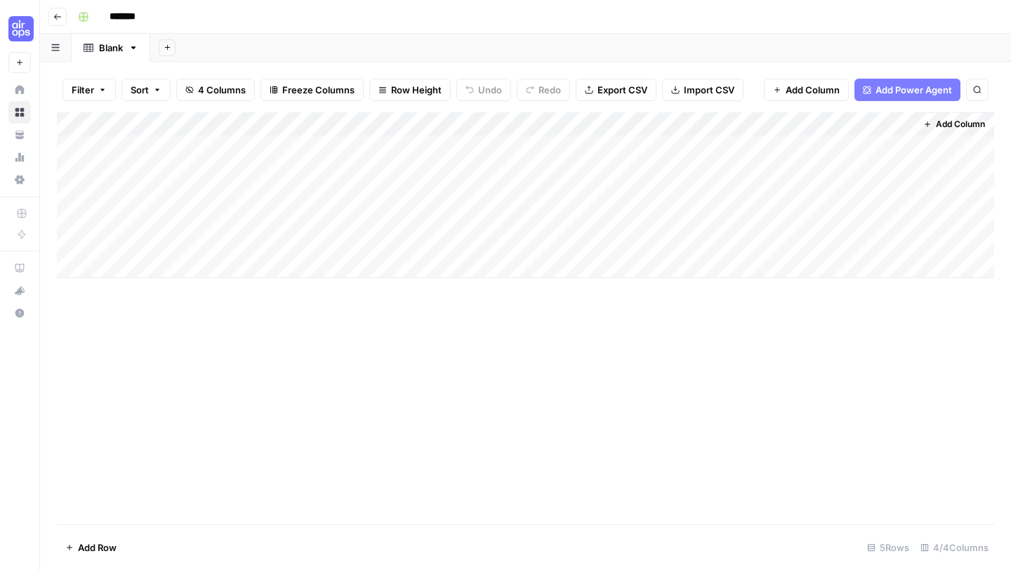
click at [393, 122] on div "Add Column" at bounding box center [525, 195] width 937 height 166
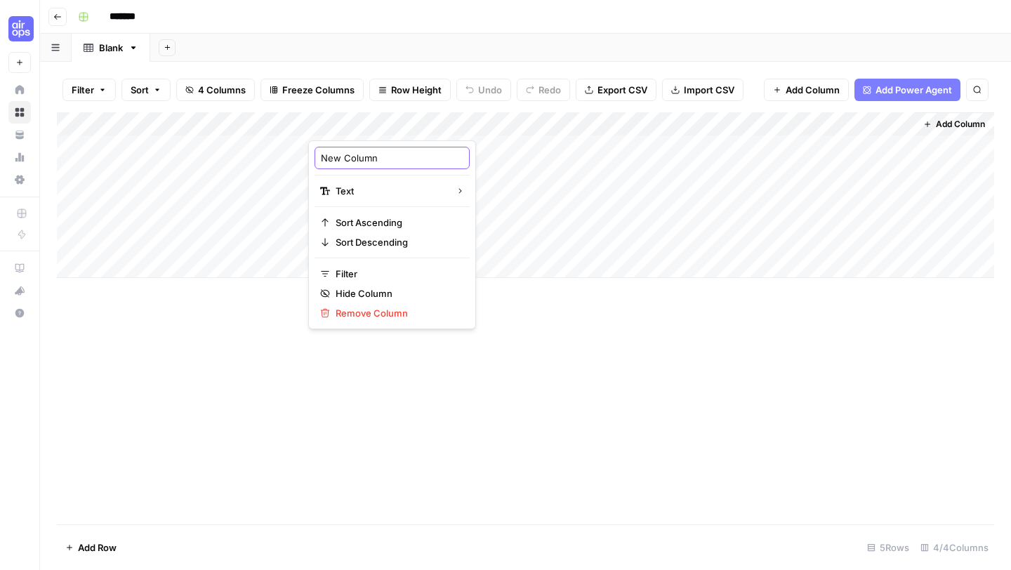
click at [370, 152] on input "New Column" at bounding box center [392, 158] width 142 height 14
paste input "modifier_category"
type input "modifier_category"
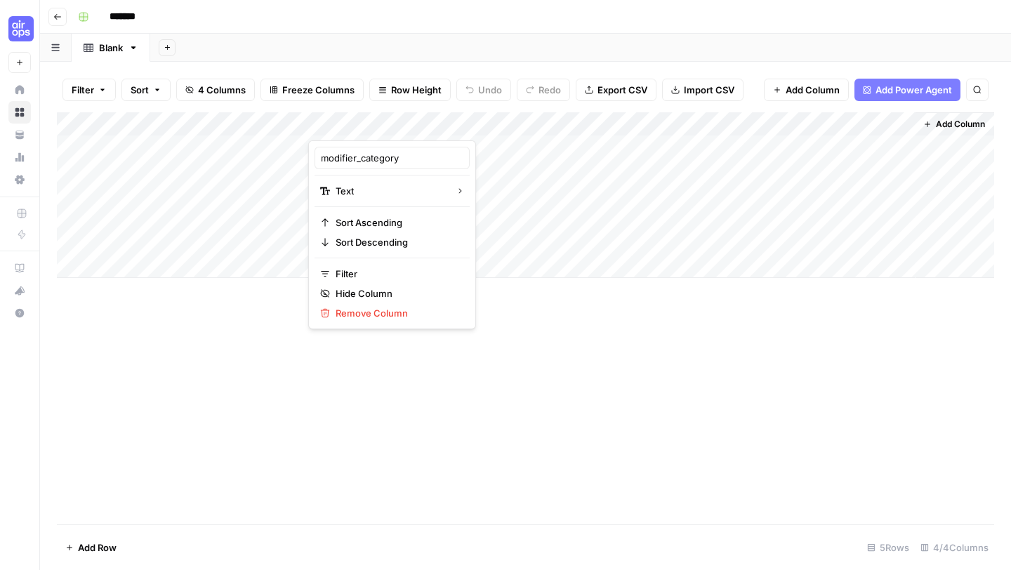
click at [467, 332] on div "Add Column" at bounding box center [525, 318] width 937 height 412
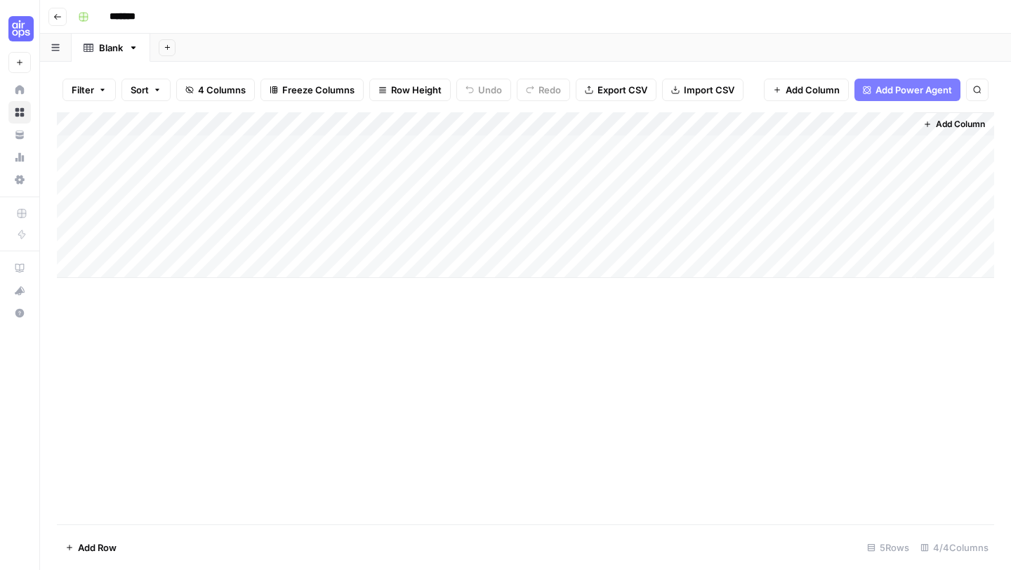
click at [361, 113] on div "Add Column" at bounding box center [525, 195] width 937 height 166
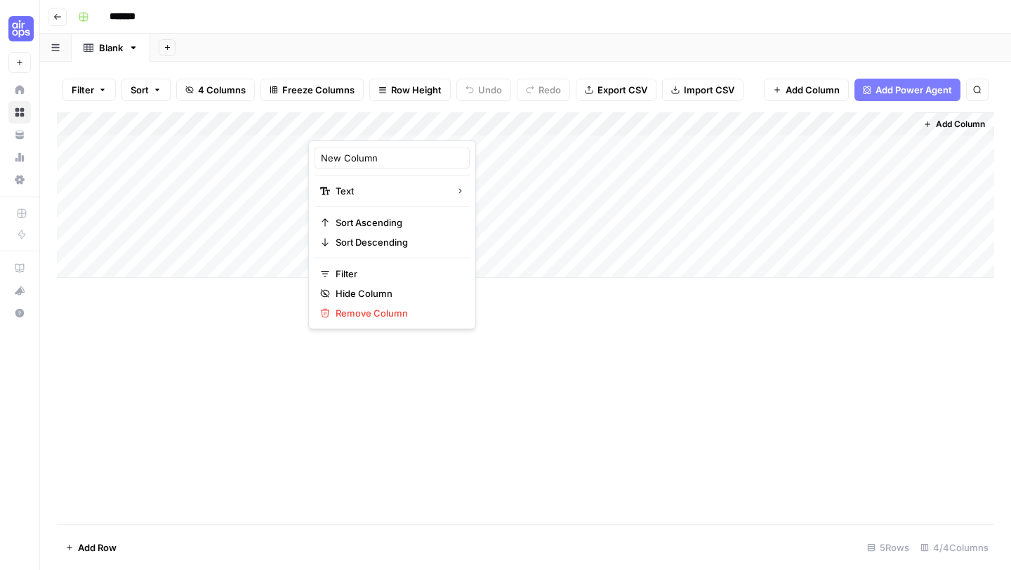
click at [358, 168] on div "New Column" at bounding box center [391, 158] width 155 height 22
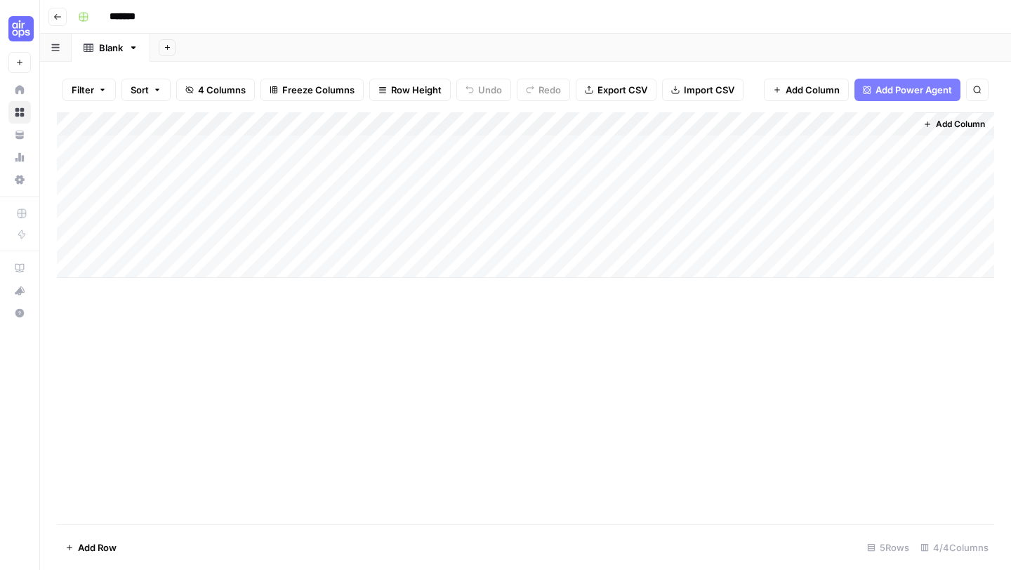
click at [358, 168] on div "Add Column" at bounding box center [525, 195] width 937 height 166
click at [368, 122] on div "Add Column" at bounding box center [525, 195] width 937 height 166
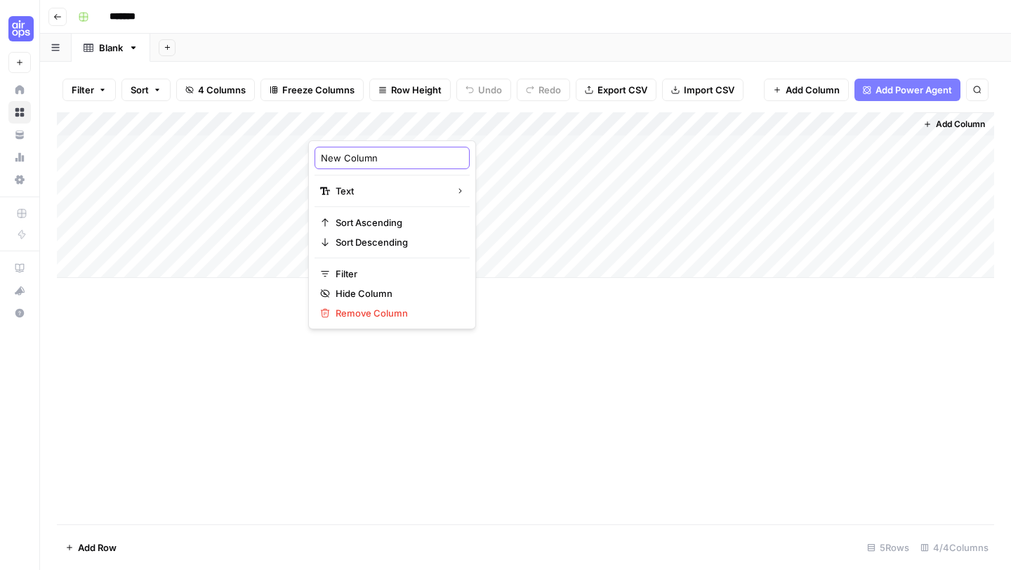
click at [362, 158] on input "New Column" at bounding box center [392, 158] width 142 height 14
type input "N"
paste input "modifier_category"
type input "modifier_category"
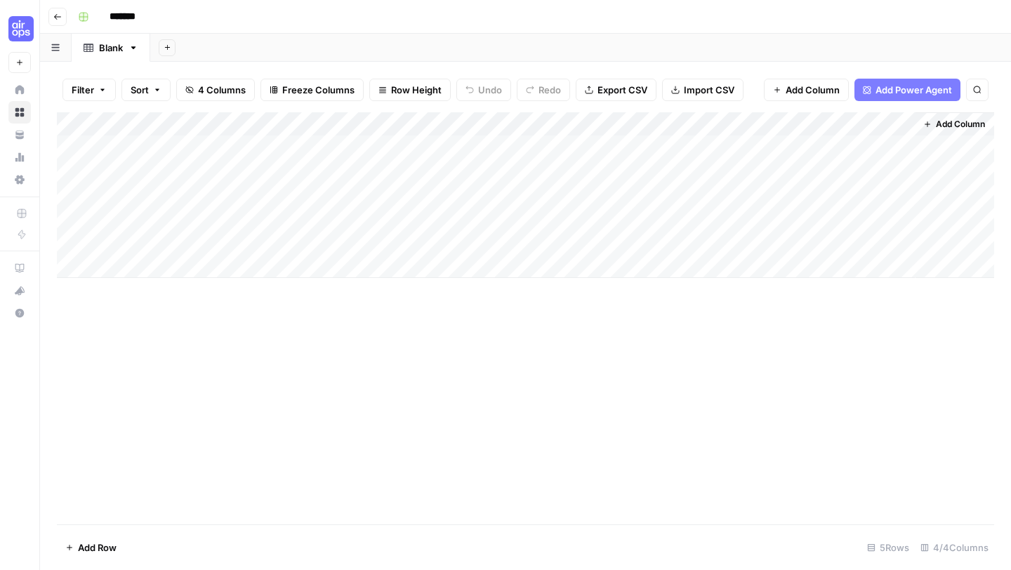
click at [755, 126] on div "Add Column" at bounding box center [525, 195] width 937 height 166
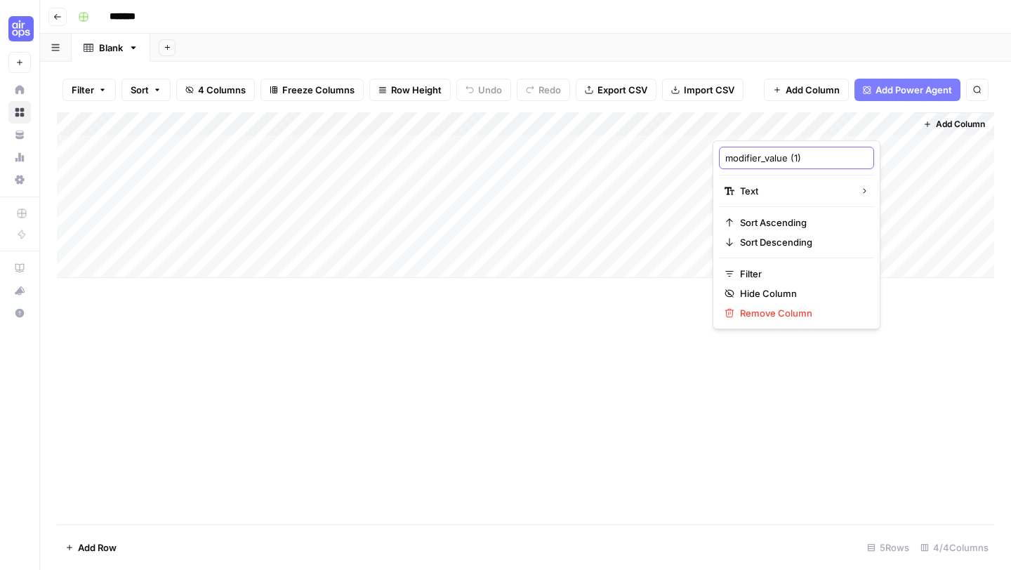
click at [757, 154] on input "modifier_value (1)" at bounding box center [796, 158] width 142 height 14
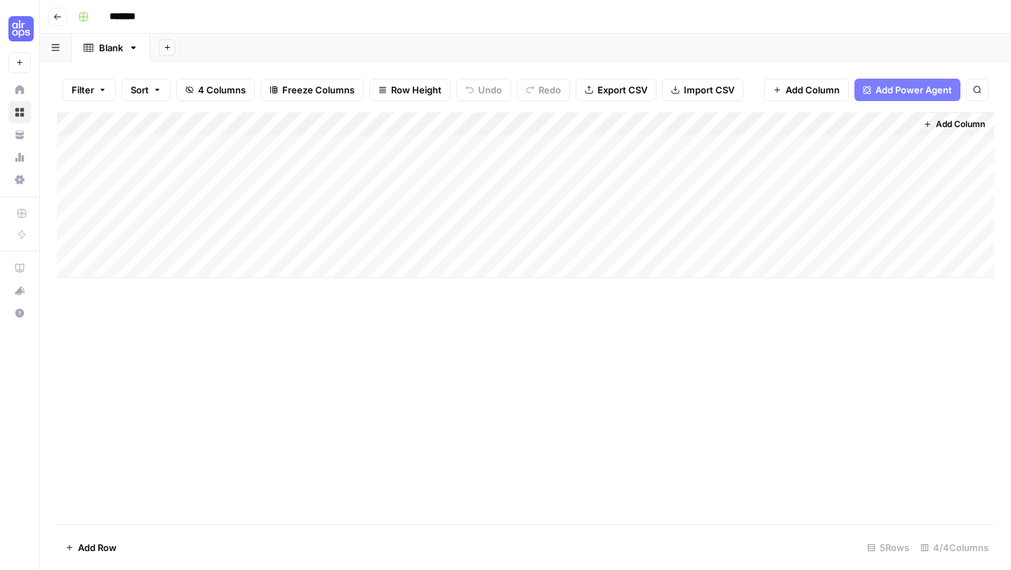
click at [772, 124] on div "Add Column" at bounding box center [525, 195] width 937 height 166
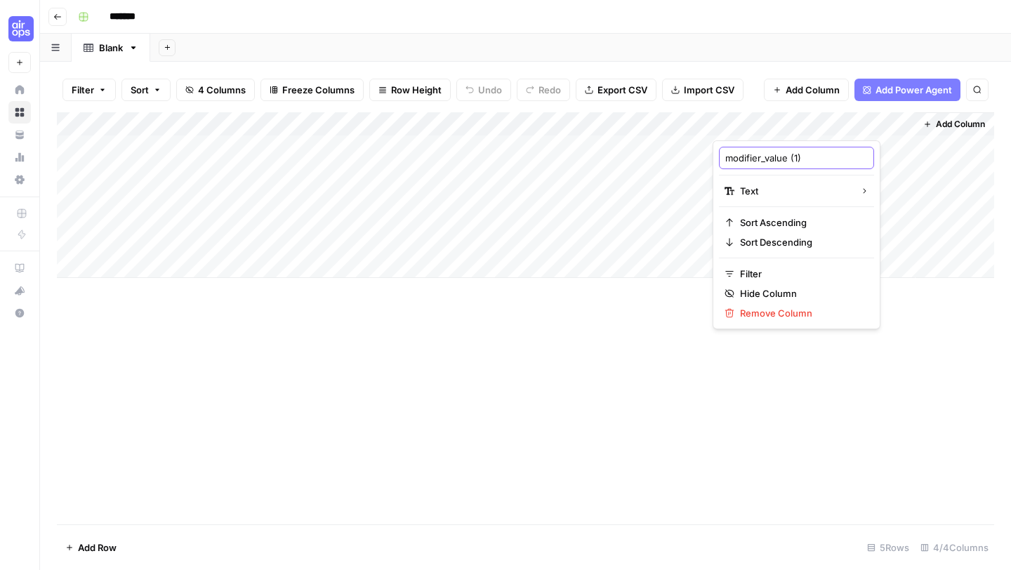
click at [773, 153] on input "modifier_value (1)" at bounding box center [796, 158] width 142 height 14
paste input "frequency"
type input "frequency"
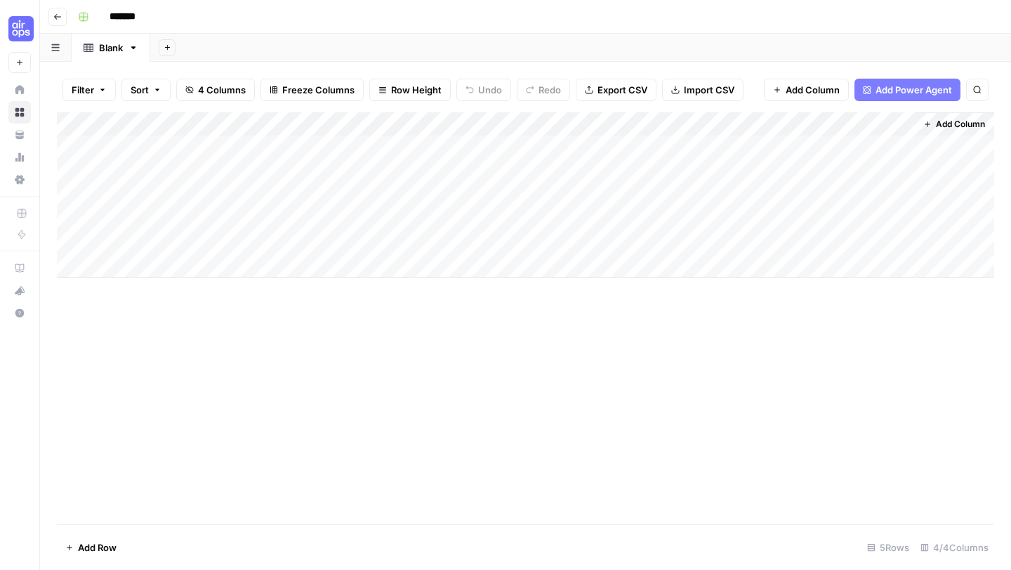
click at [947, 125] on span "Add Column" at bounding box center [960, 124] width 49 height 13
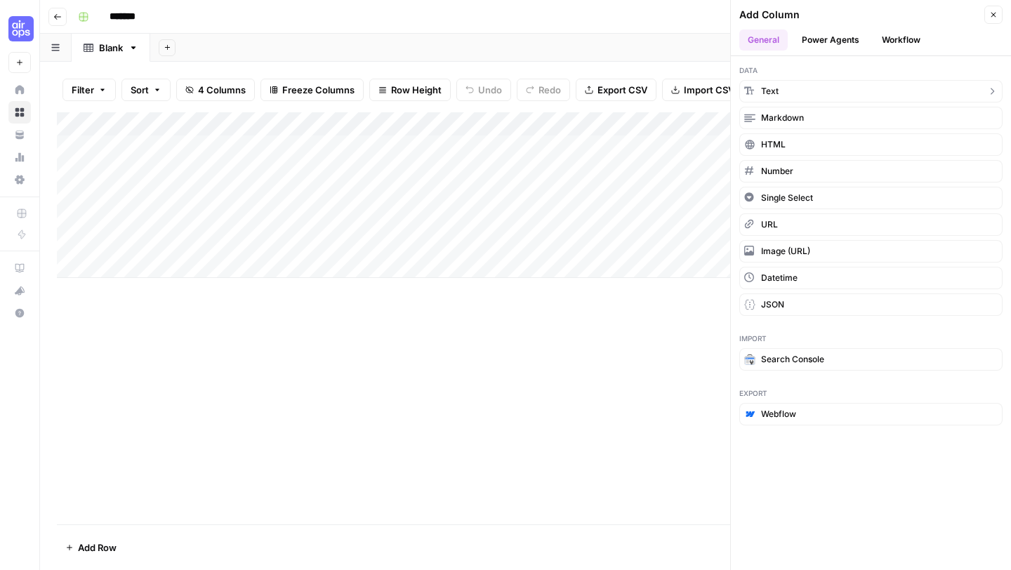
click at [787, 98] on button "Text" at bounding box center [870, 91] width 263 height 22
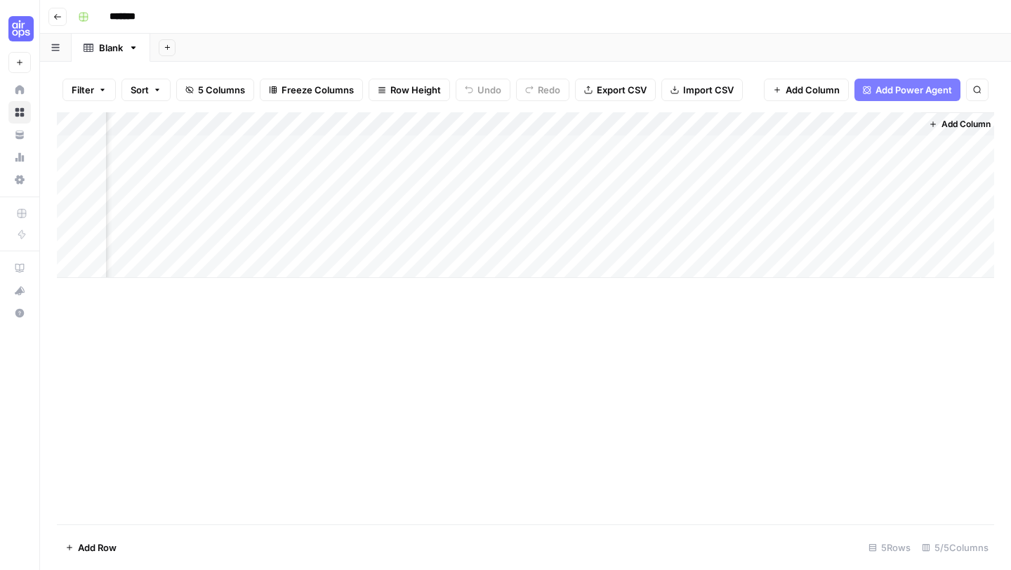
scroll to position [0, 201]
click at [758, 119] on div "Add Column" at bounding box center [525, 195] width 937 height 166
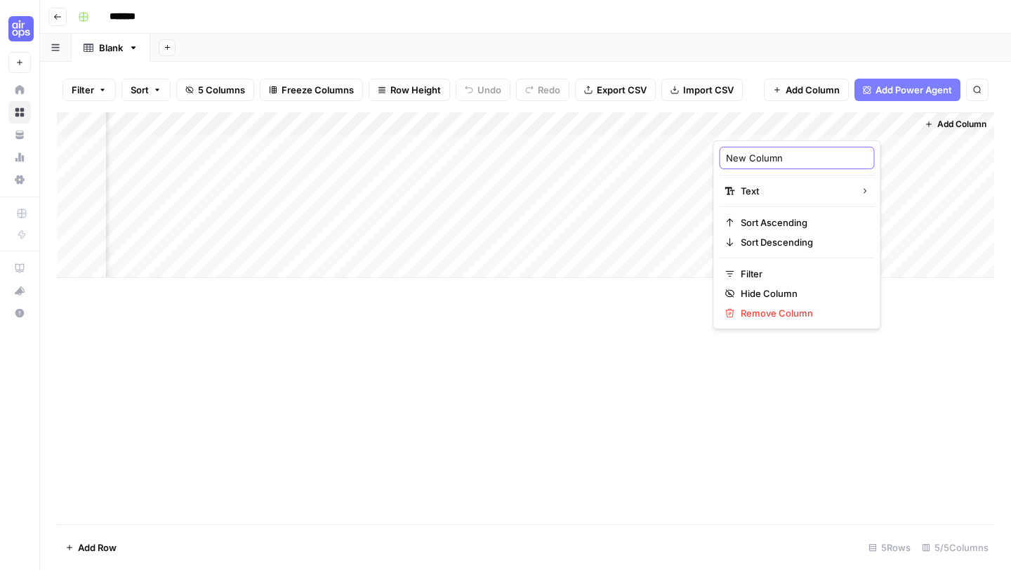
click at [755, 164] on input "New Column" at bounding box center [797, 158] width 142 height 14
type input "N"
type input "examples"
click at [461, 324] on div "Add Column" at bounding box center [525, 318] width 937 height 412
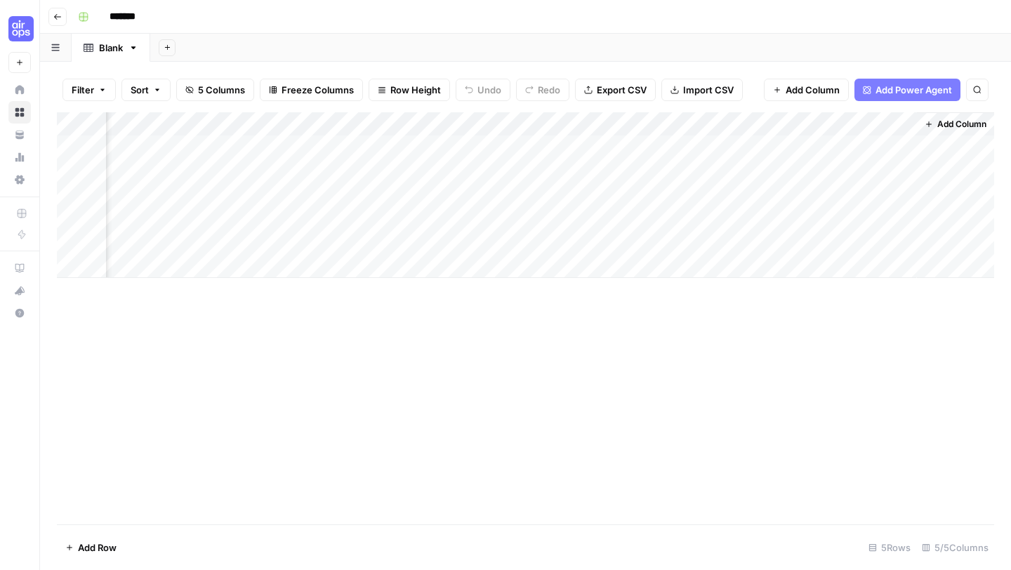
scroll to position [0, 0]
click at [296, 123] on div "Add Column" at bounding box center [525, 195] width 937 height 166
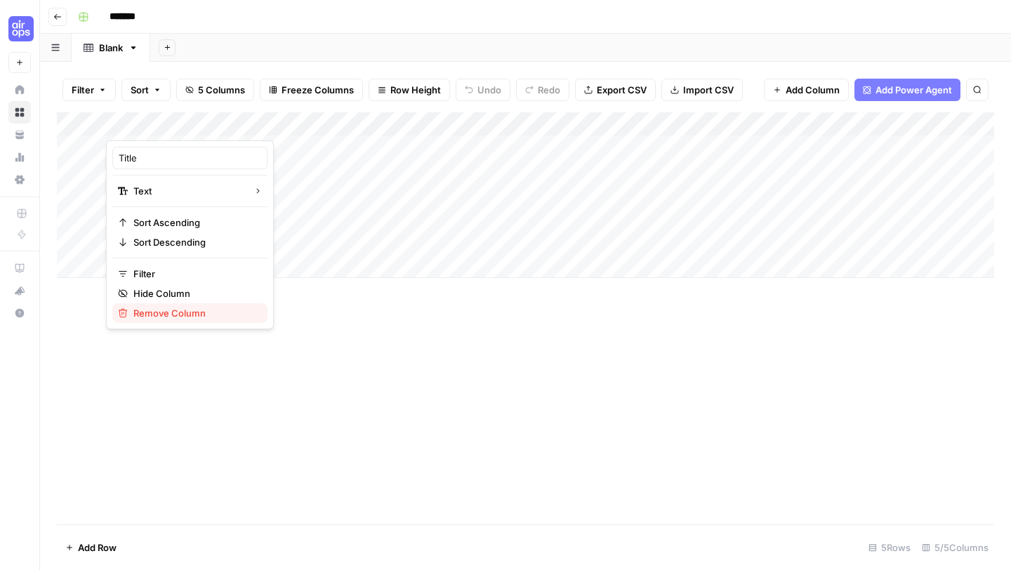
click at [168, 310] on span "Remove Column" at bounding box center [194, 313] width 123 height 14
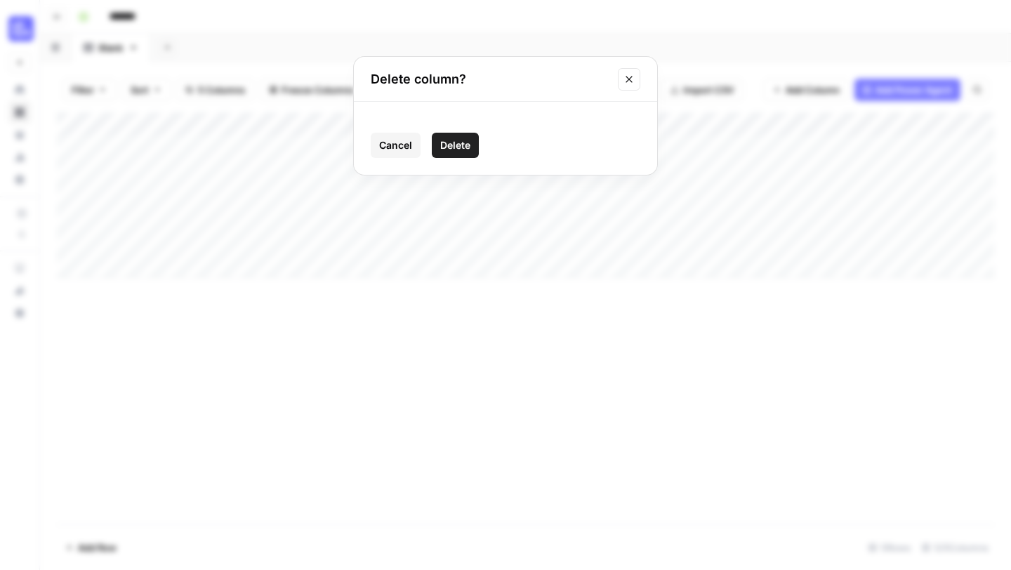
click at [455, 150] on span "Delete" at bounding box center [455, 145] width 30 height 14
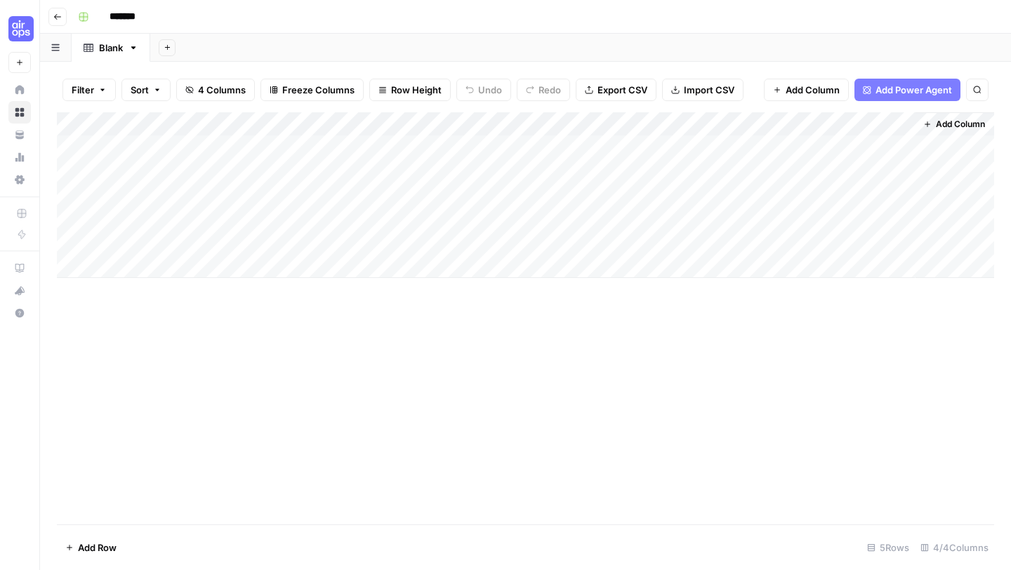
click at [773, 124] on div "Add Column" at bounding box center [525, 195] width 937 height 166
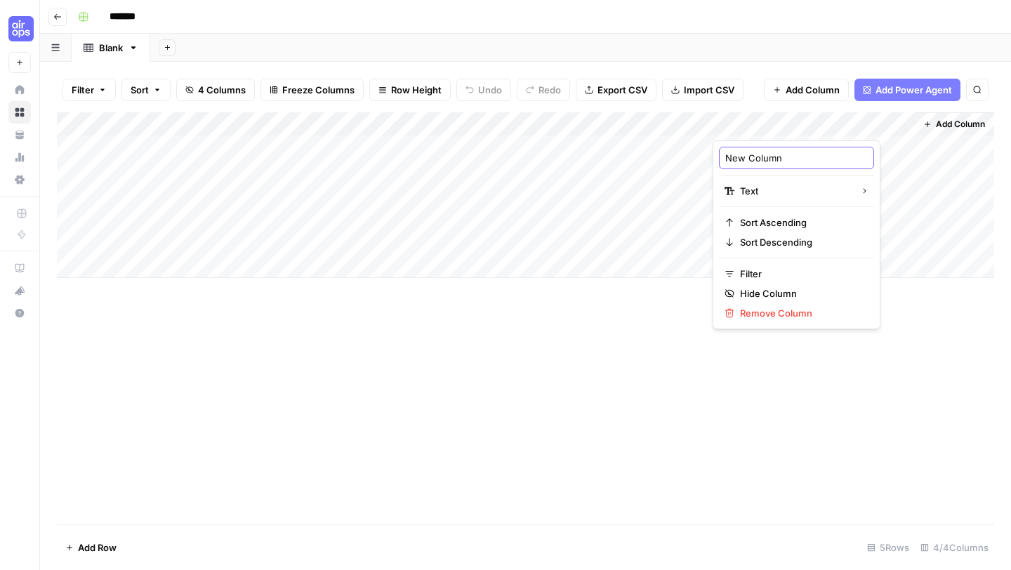
click at [769, 159] on input "New Column" at bounding box center [796, 158] width 142 height 14
type input "N"
type input "examples"
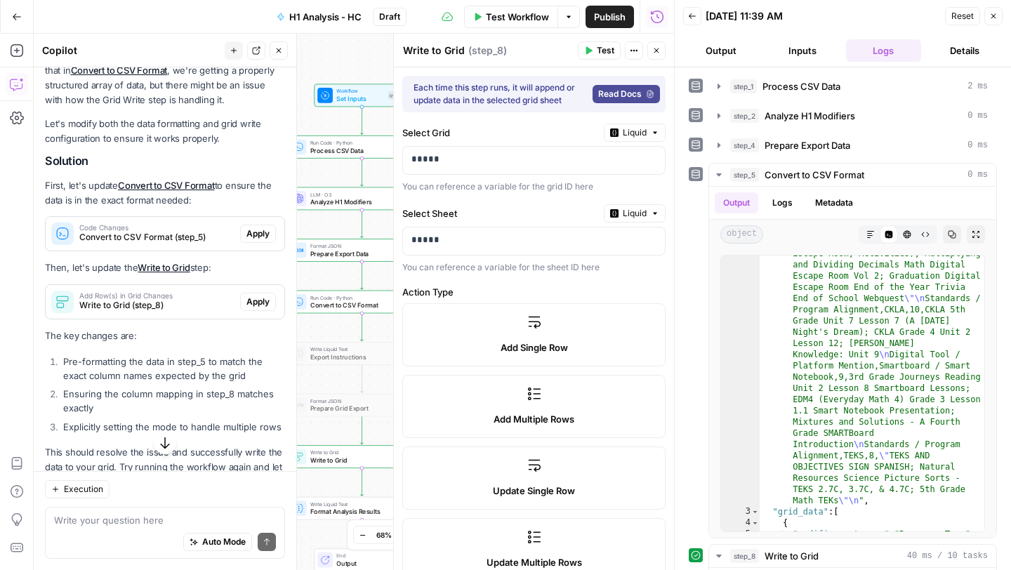
scroll to position [1851, 0]
click at [257, 238] on span "Apply" at bounding box center [257, 231] width 23 height 13
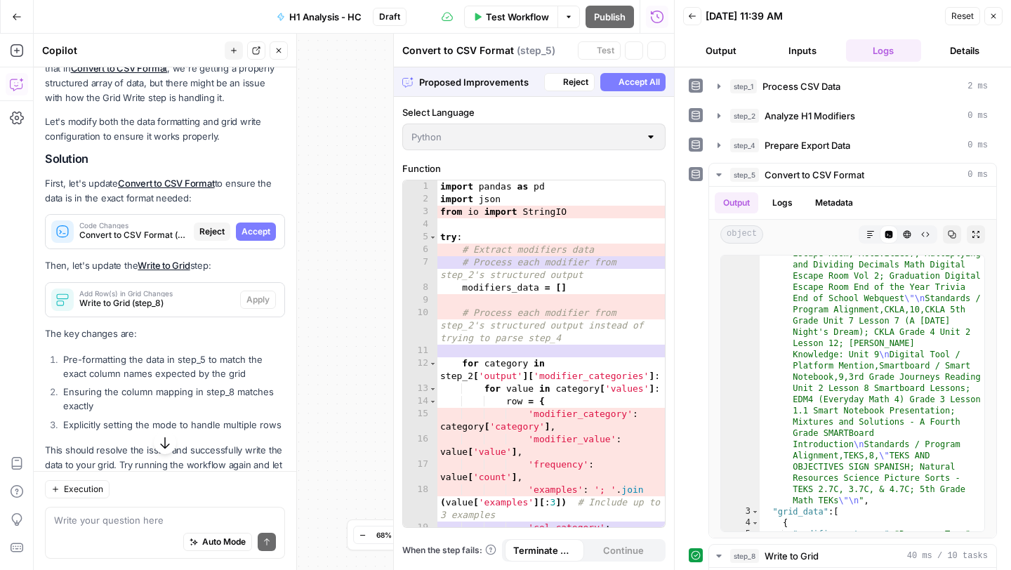
click at [257, 238] on span "Accept" at bounding box center [255, 231] width 29 height 13
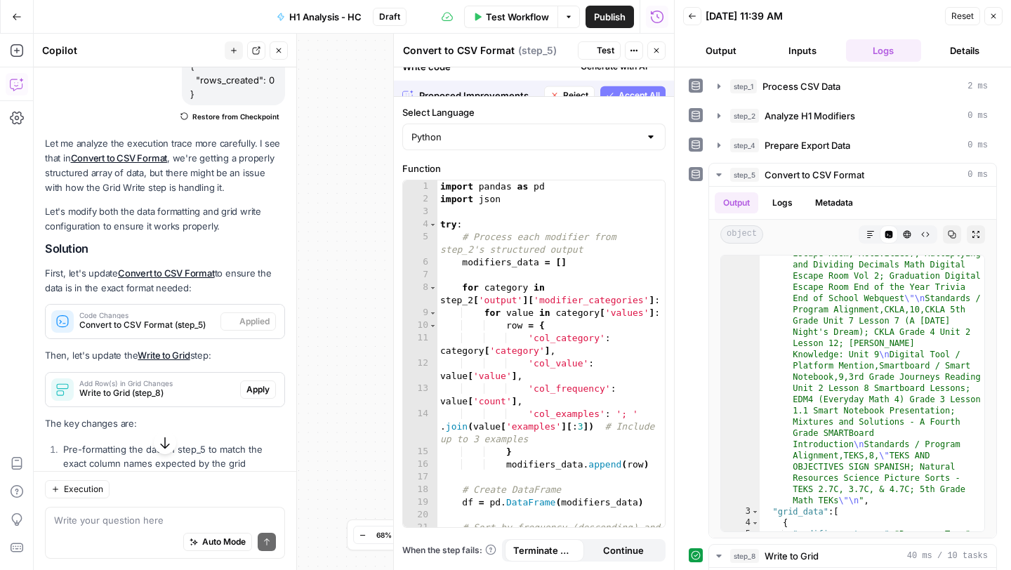
scroll to position [1896, 0]
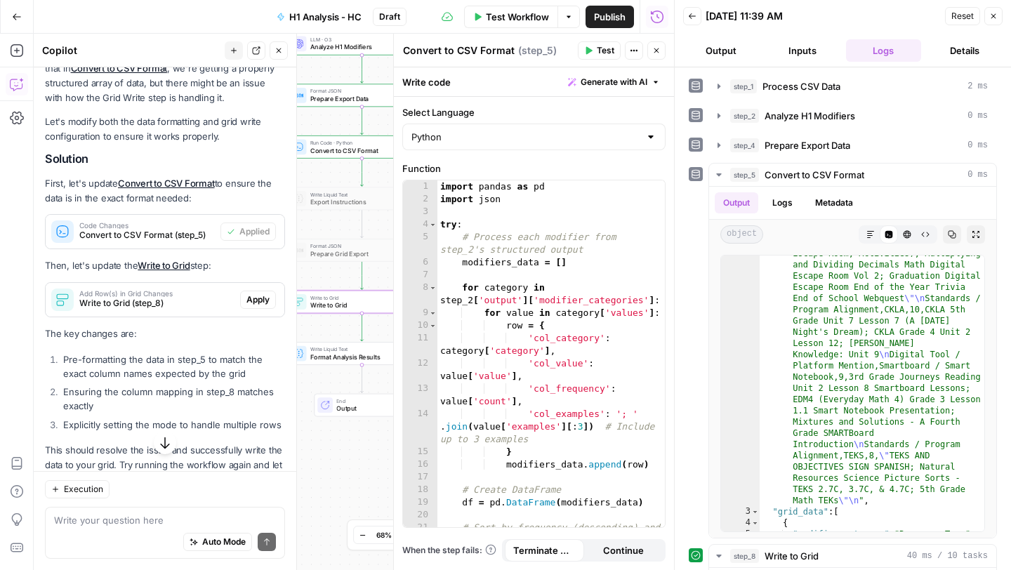
click at [265, 306] on span "Apply" at bounding box center [257, 299] width 23 height 13
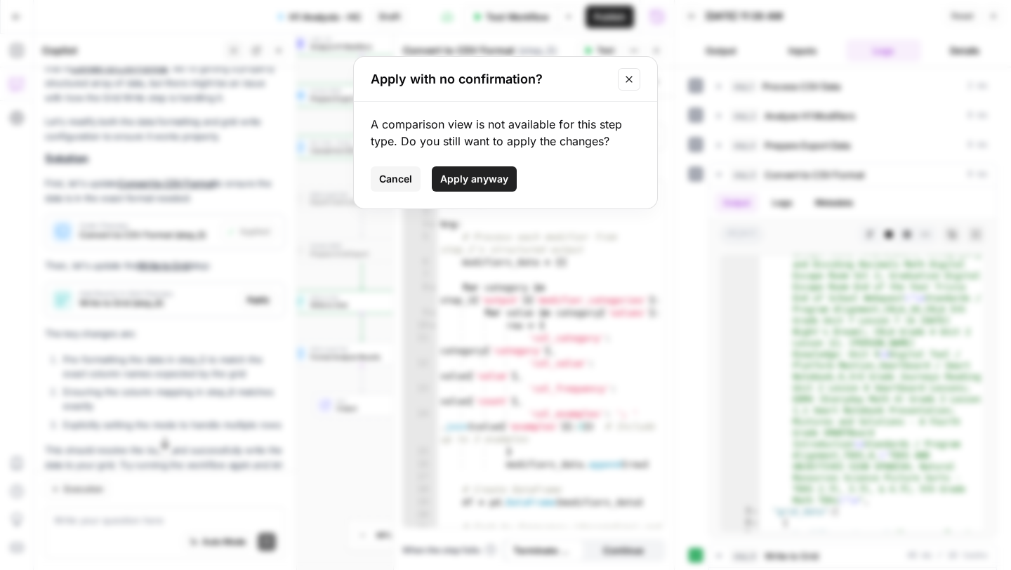
click at [468, 178] on span "Apply anyway" at bounding box center [474, 179] width 68 height 14
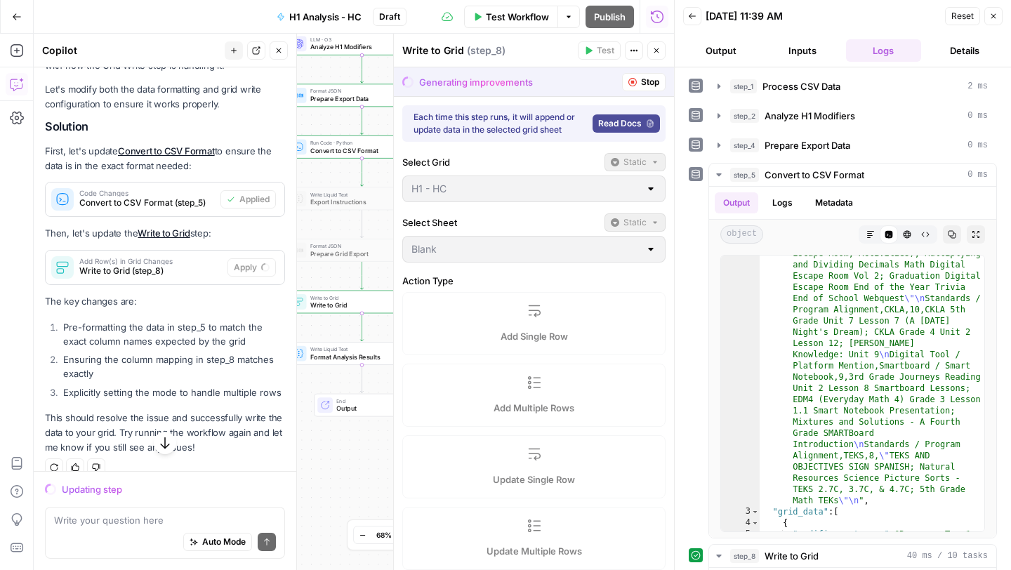
scroll to position [1870, 0]
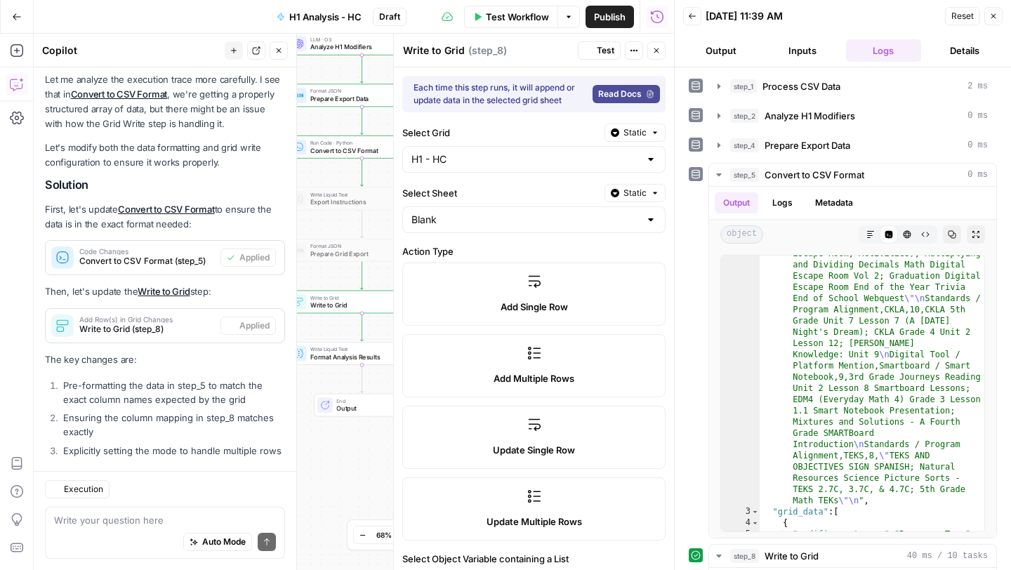
type input "col_category"
type input "col_value"
type input "col_frequency"
type input "col_examples"
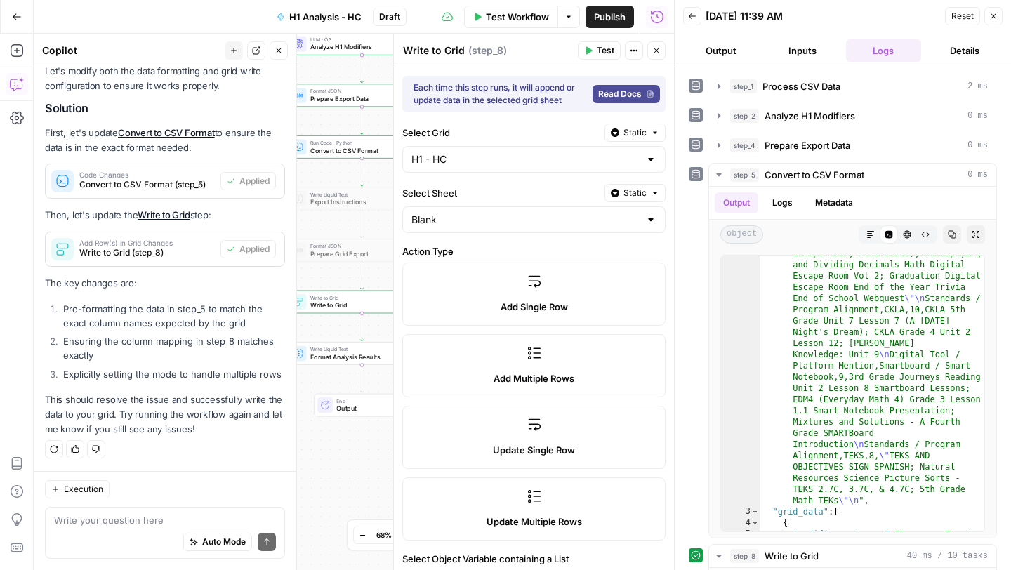
click at [591, 50] on icon "button" at bounding box center [589, 51] width 6 height 8
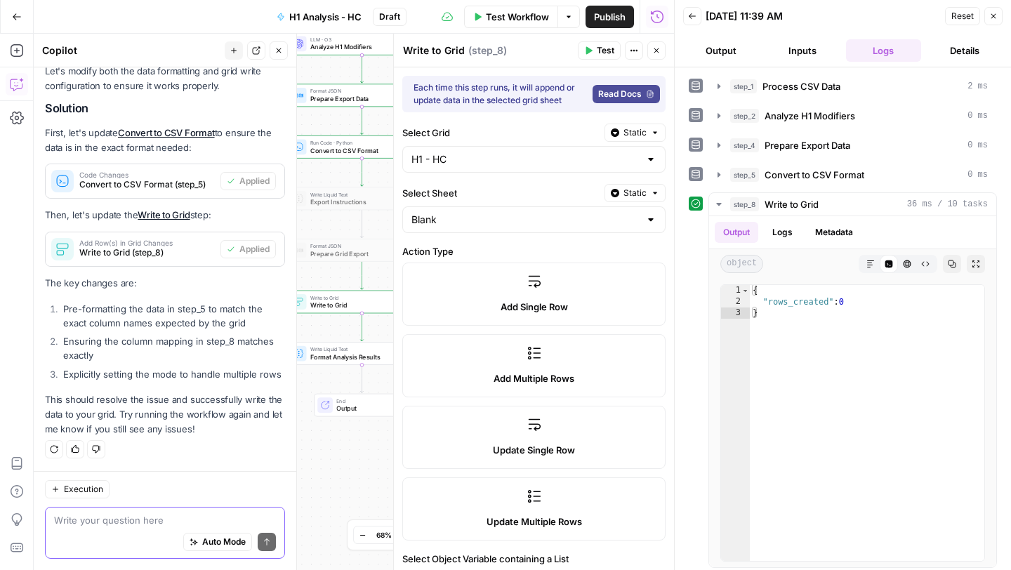
click at [147, 521] on textarea at bounding box center [165, 520] width 222 height 14
type textarea "Still having the same issue"
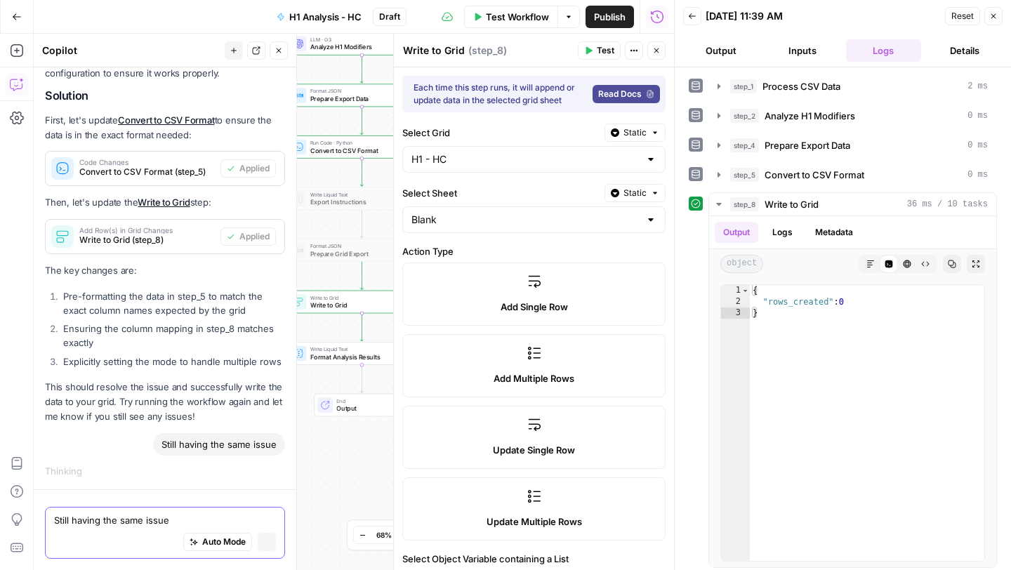
scroll to position [1882, 0]
click at [543, 220] on input "Select Sheet" at bounding box center [525, 220] width 228 height 14
type input "Blank"
click at [535, 191] on label "Select Sheet" at bounding box center [500, 193] width 197 height 14
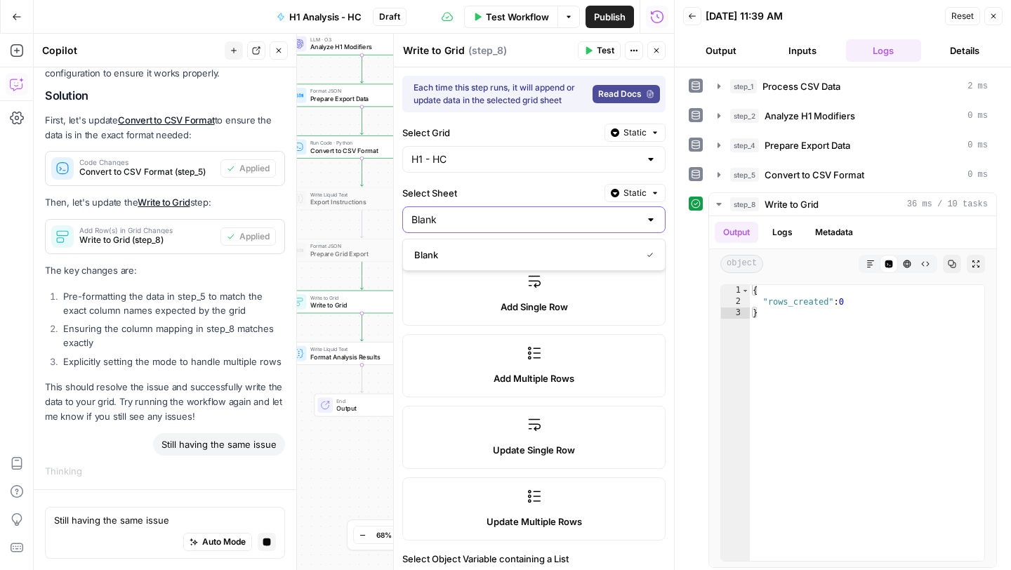
click at [535, 213] on input "Blank" at bounding box center [525, 220] width 228 height 14
type input "Blank"
click at [634, 279] on label "Add Single Row" at bounding box center [533, 293] width 263 height 63
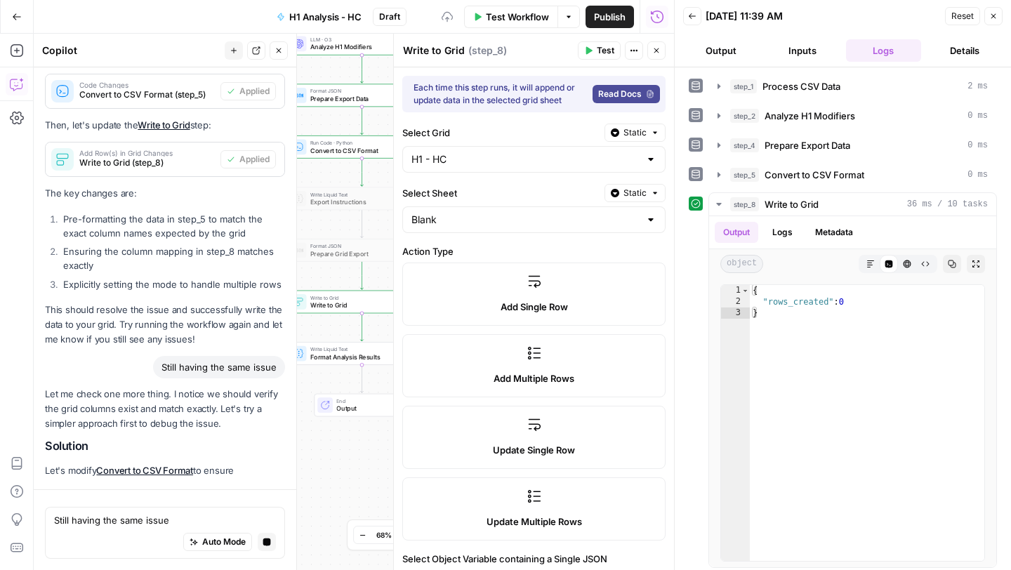
click at [581, 351] on label "Add Multiple Rows" at bounding box center [533, 365] width 263 height 63
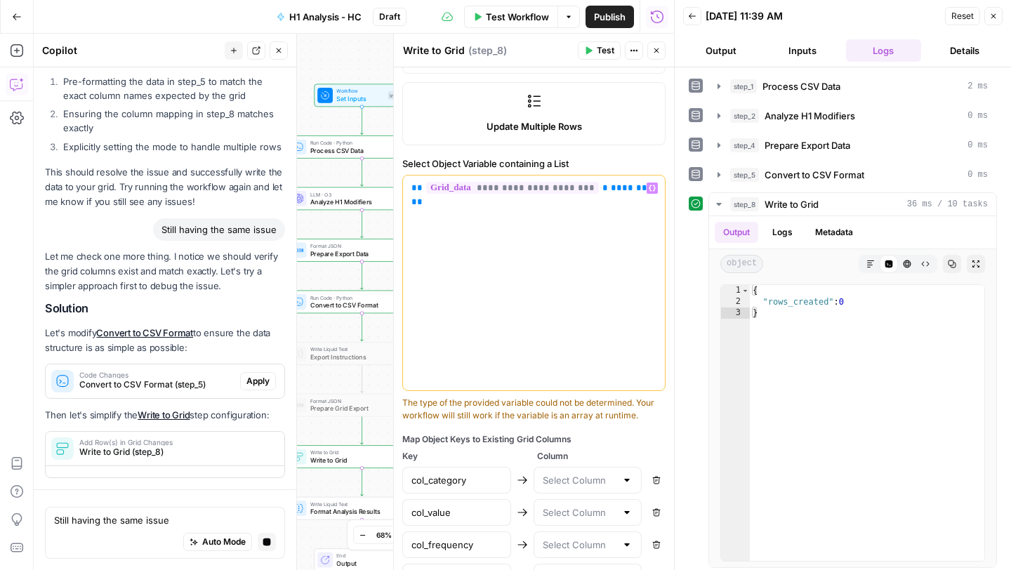
scroll to position [0, 0]
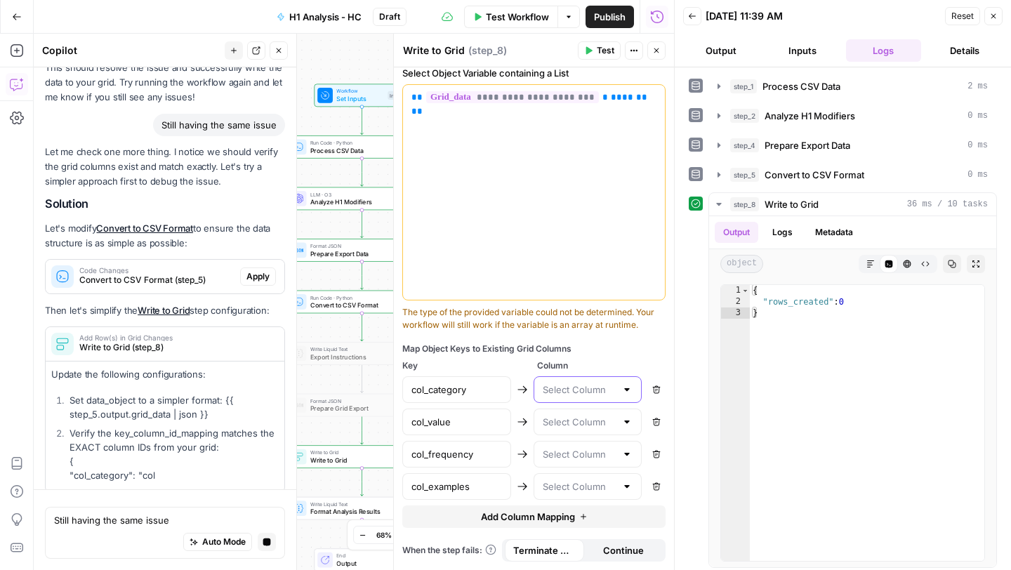
click at [585, 392] on input "text" at bounding box center [580, 390] width 74 height 14
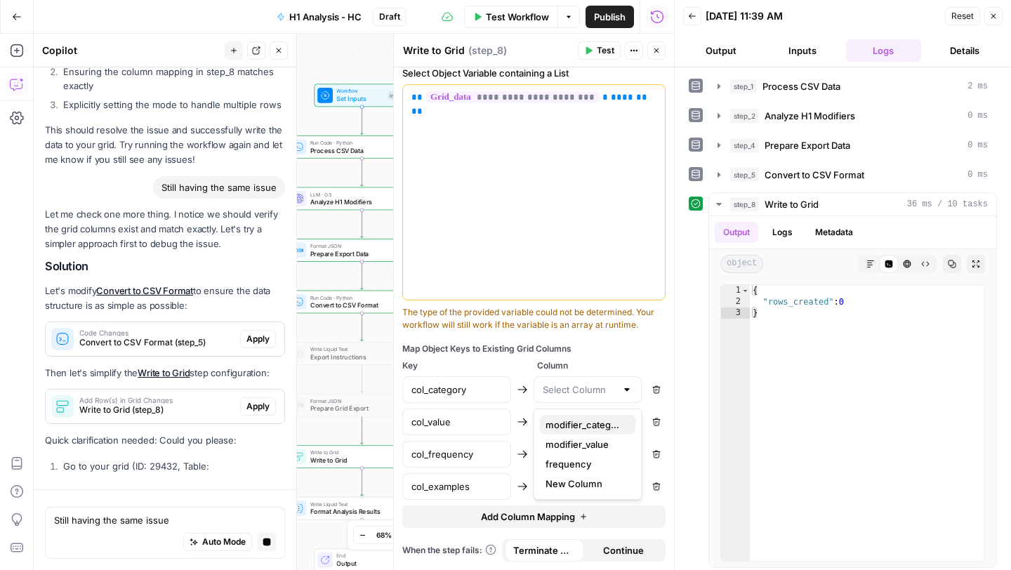
click at [587, 423] on span "modifier_category" at bounding box center [584, 425] width 79 height 14
type input "modifier_category"
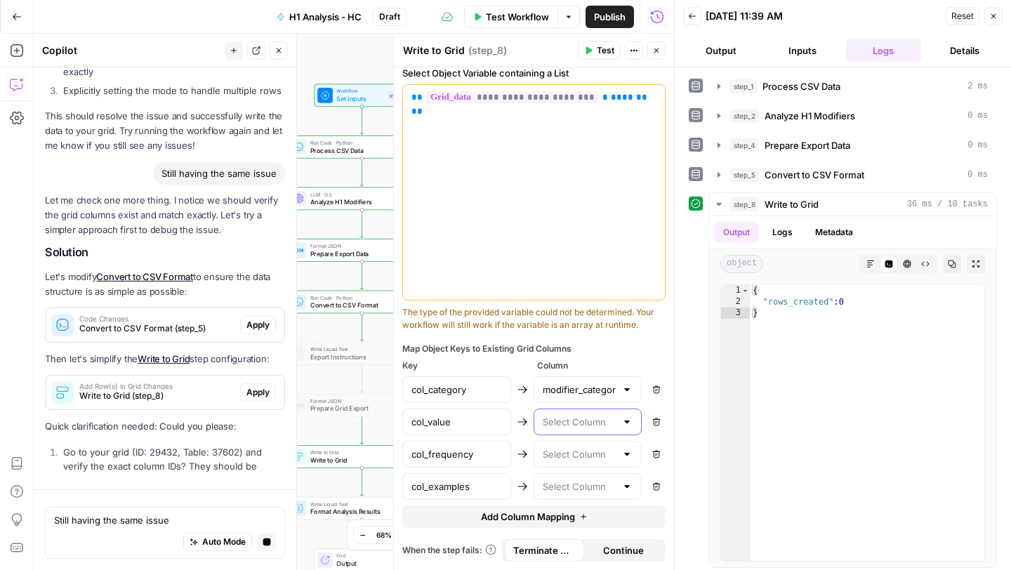
click at [585, 419] on input "text" at bounding box center [580, 422] width 74 height 14
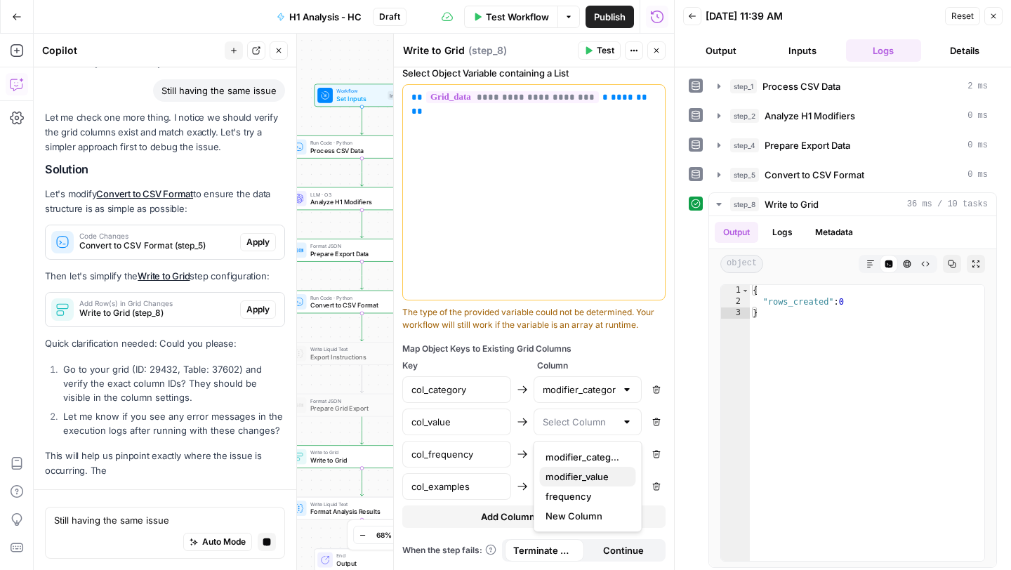
click at [589, 474] on span "modifier_value" at bounding box center [584, 477] width 79 height 14
type input "modifier_value"
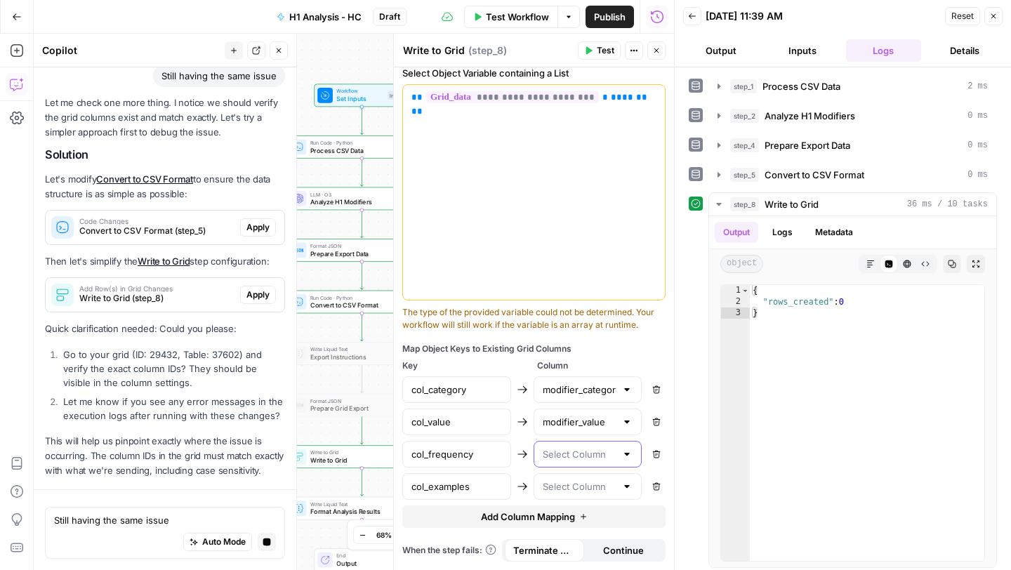
click at [585, 456] on input "text" at bounding box center [580, 454] width 74 height 14
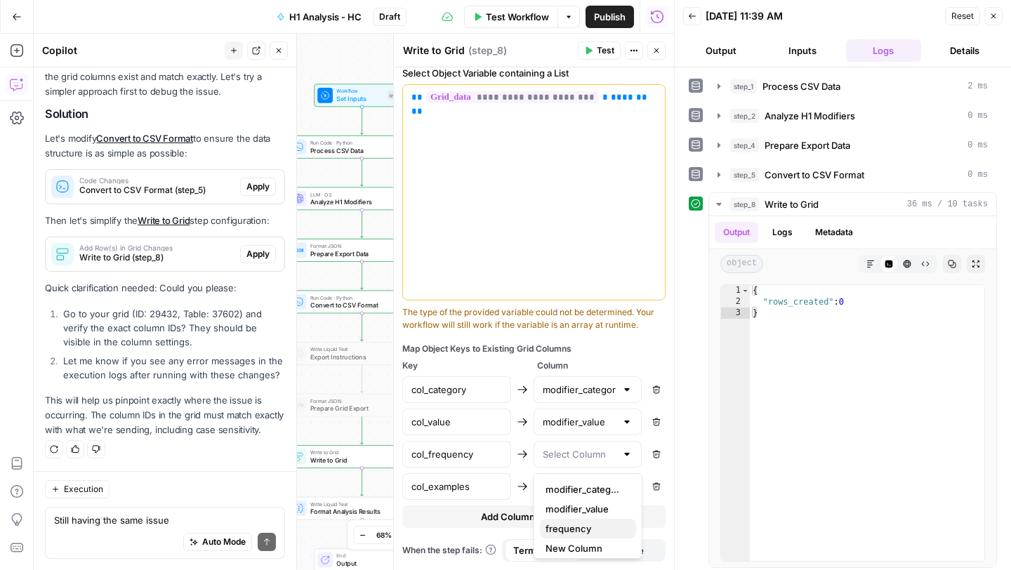
click at [581, 526] on span "frequency" at bounding box center [584, 528] width 79 height 14
type input "frequency"
click at [581, 490] on input "text" at bounding box center [580, 486] width 74 height 14
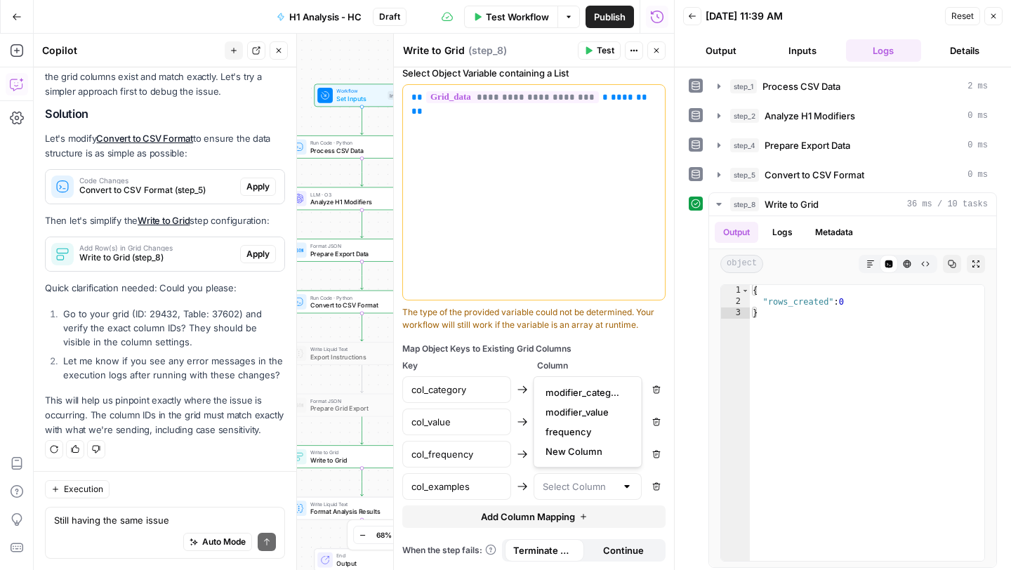
click at [581, 449] on span "New Column" at bounding box center [584, 451] width 79 height 14
type input "New Column"
click at [602, 51] on span "Test" at bounding box center [606, 50] width 18 height 13
click at [592, 49] on button "Test" at bounding box center [599, 50] width 43 height 18
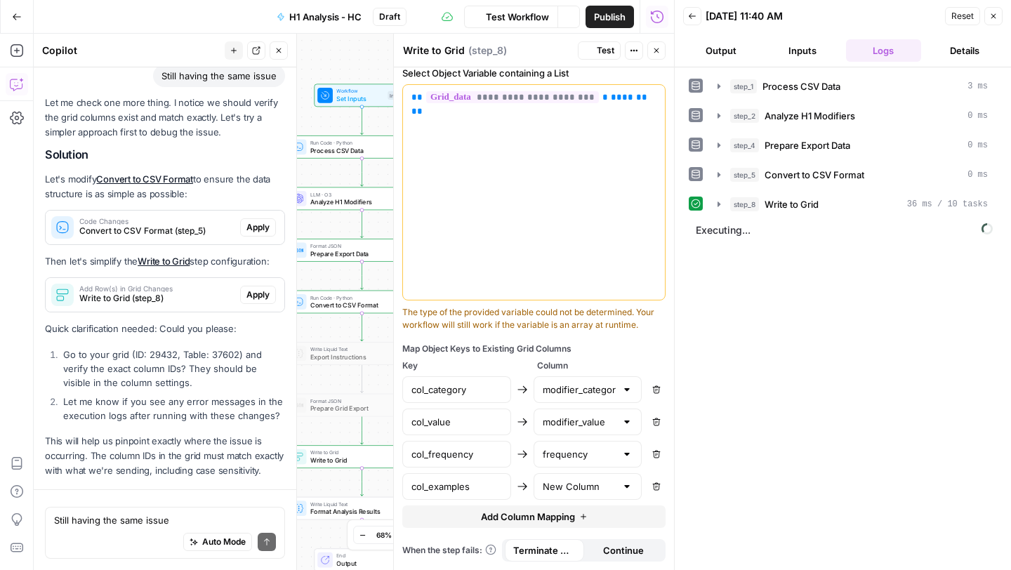
scroll to position [2404, 0]
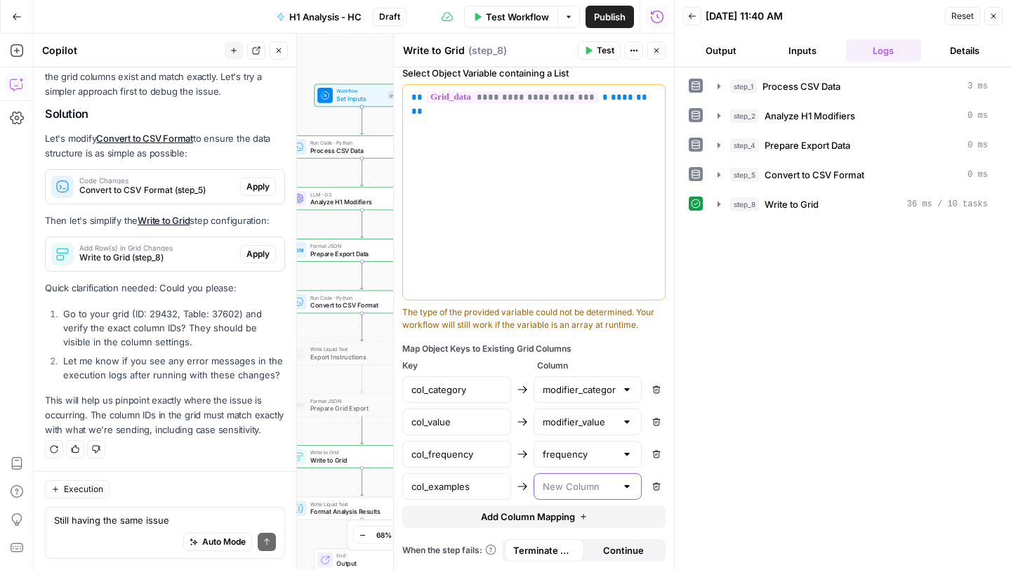
click at [607, 486] on input "text" at bounding box center [580, 486] width 74 height 14
type input "New Column"
click at [660, 49] on button "Close" at bounding box center [656, 50] width 18 height 18
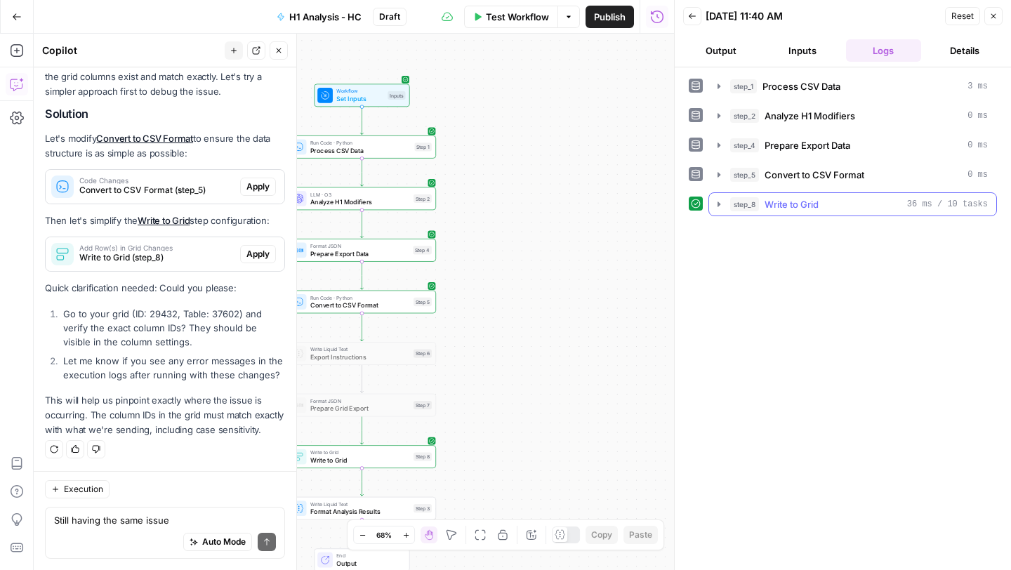
click at [716, 204] on icon "button" at bounding box center [718, 204] width 11 height 11
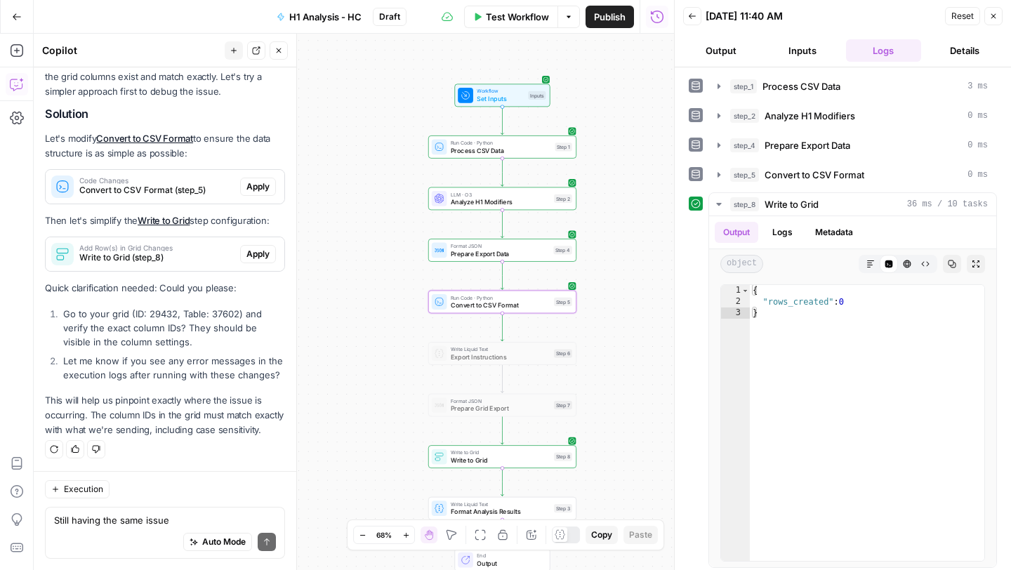
click at [262, 186] on span "Apply" at bounding box center [257, 186] width 23 height 13
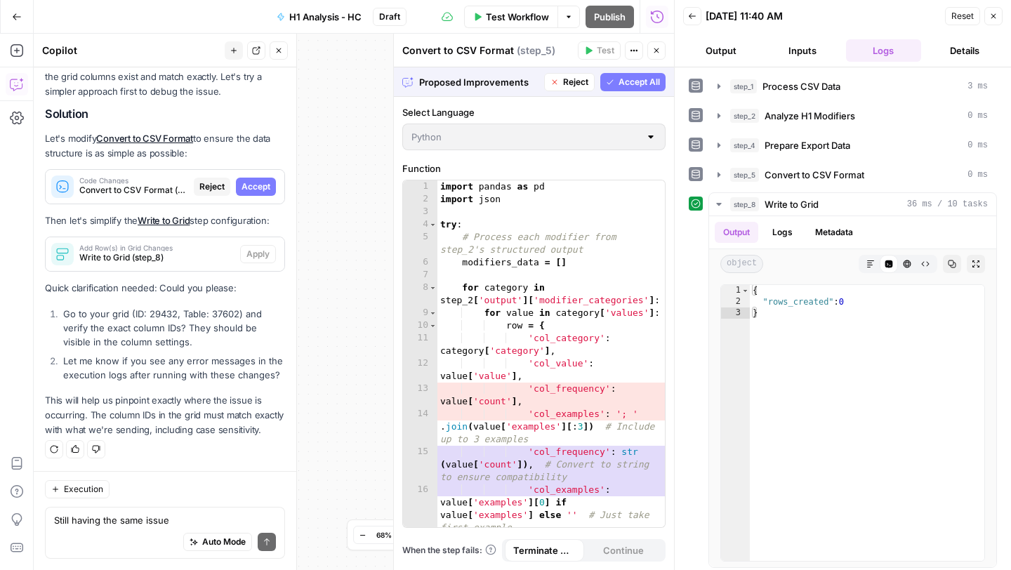
click at [253, 187] on span "Accept" at bounding box center [255, 186] width 29 height 13
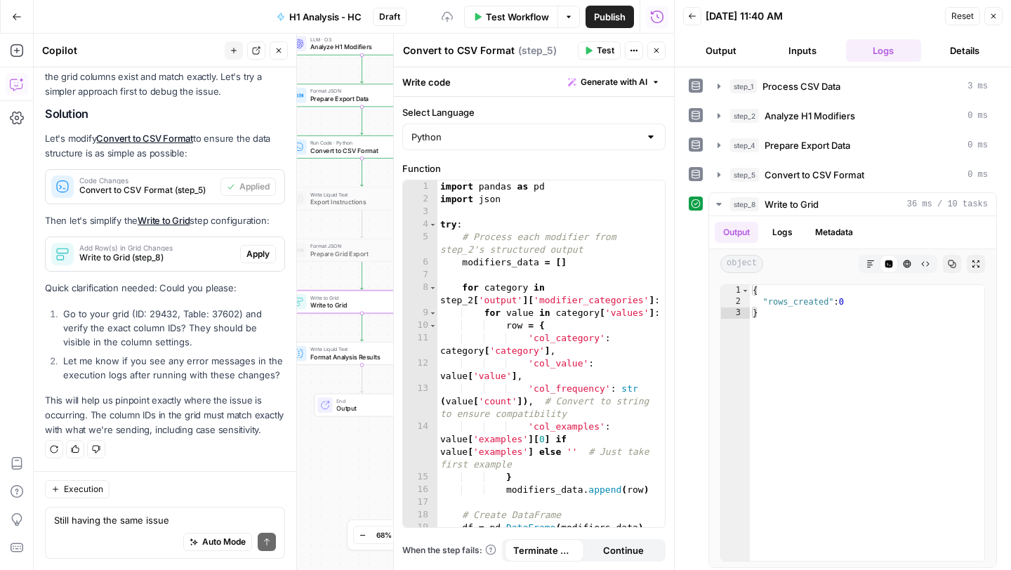
click at [262, 255] on span "Apply" at bounding box center [257, 254] width 23 height 13
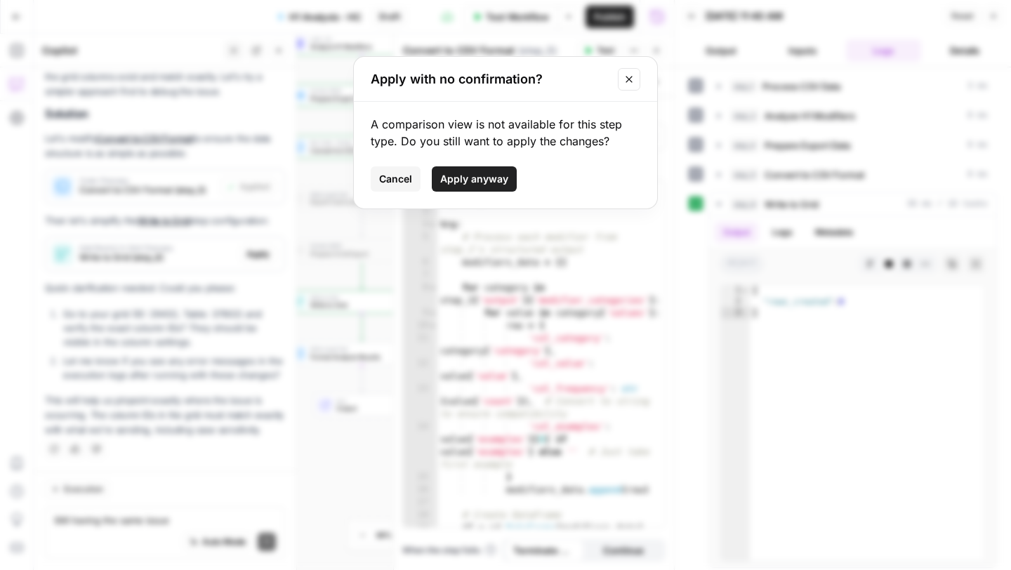
click at [456, 175] on span "Apply anyway" at bounding box center [474, 179] width 68 height 14
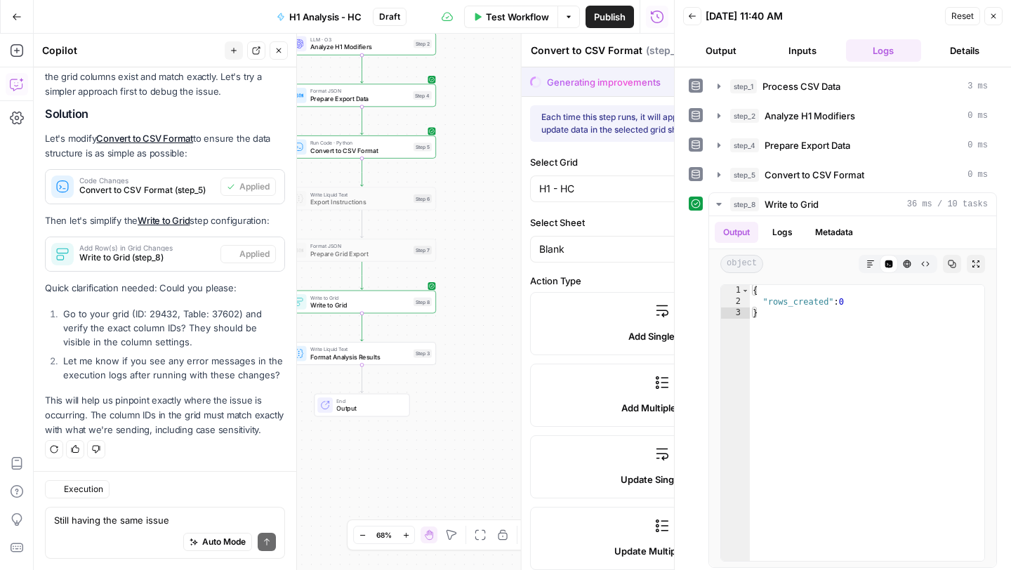
type textarea "Write to Grid"
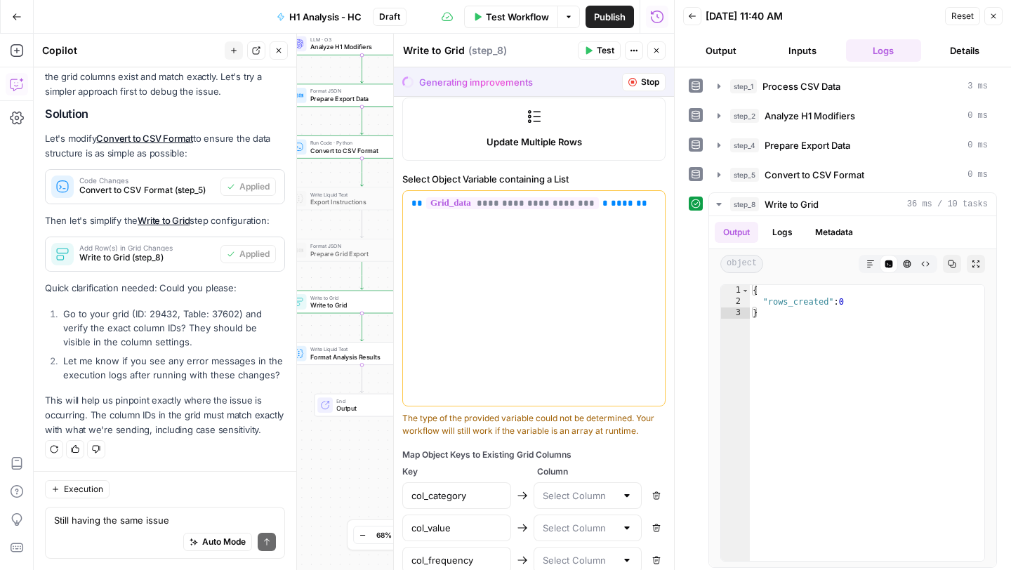
scroll to position [515, 0]
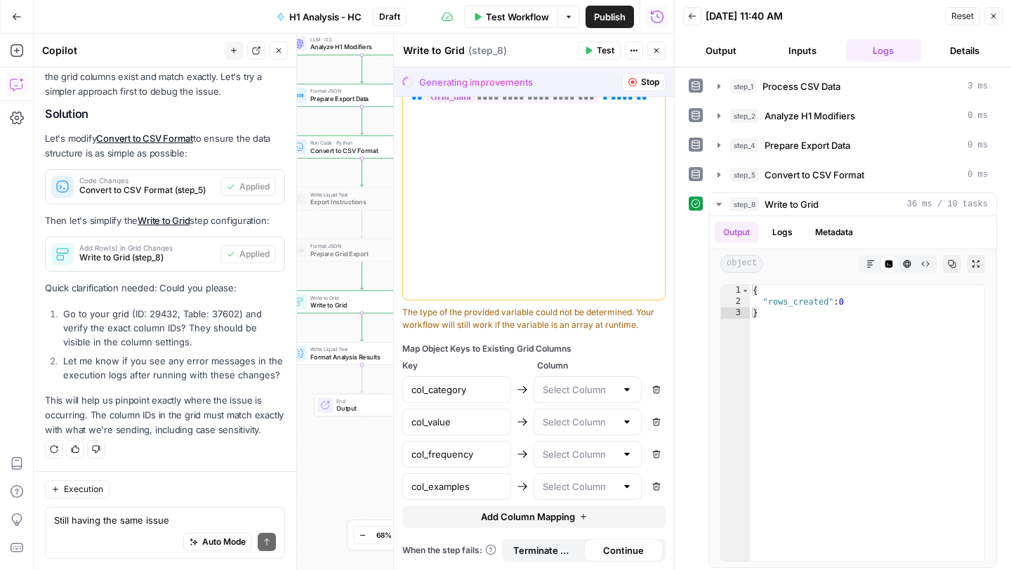
click at [592, 397] on div at bounding box center [587, 389] width 109 height 27
click at [599, 418] on span "modifier_category" at bounding box center [584, 425] width 79 height 14
type input "modifier_category"
click at [598, 406] on div "col_category modifier_category Remove col_value Remove col_frequency Remove col…" at bounding box center [533, 438] width 263 height 124
click at [618, 423] on div at bounding box center [587, 421] width 109 height 27
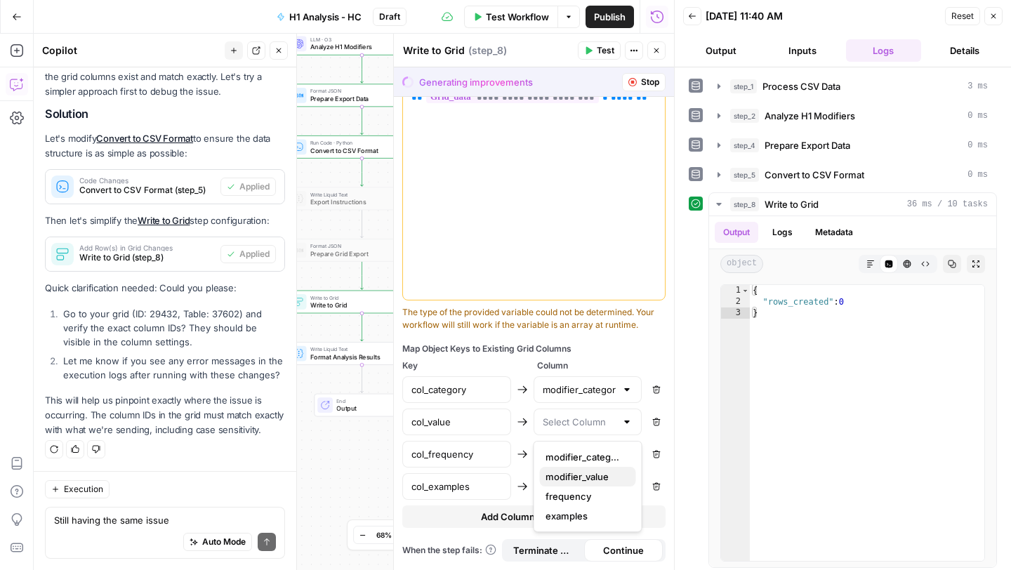
click at [599, 470] on span "modifier_value" at bounding box center [584, 477] width 79 height 14
type input "modifier_value"
click at [603, 452] on input "text" at bounding box center [580, 454] width 74 height 14
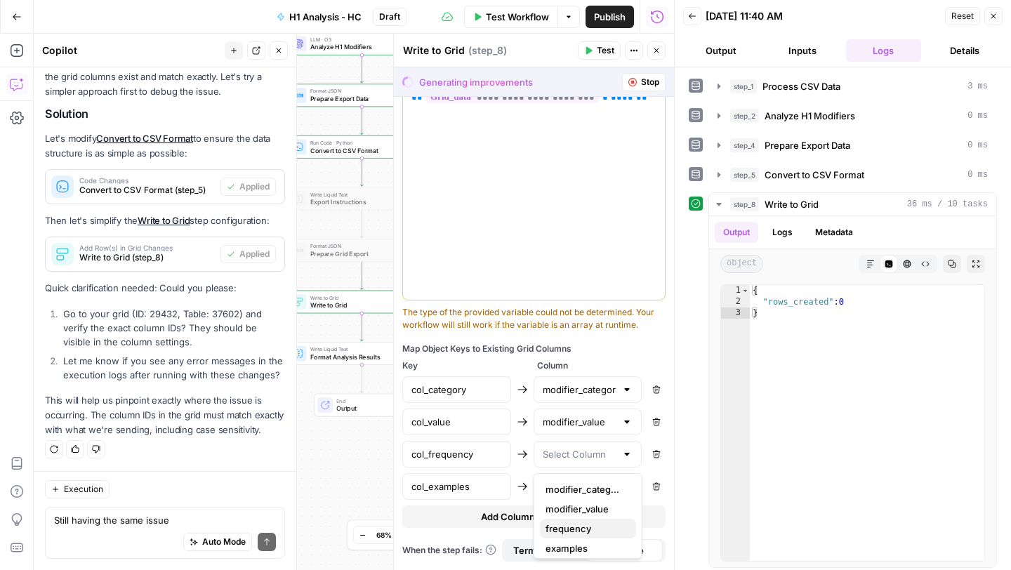
click at [577, 521] on span "frequency" at bounding box center [584, 528] width 79 height 14
type input "frequency"
click at [590, 491] on input "text" at bounding box center [580, 486] width 74 height 14
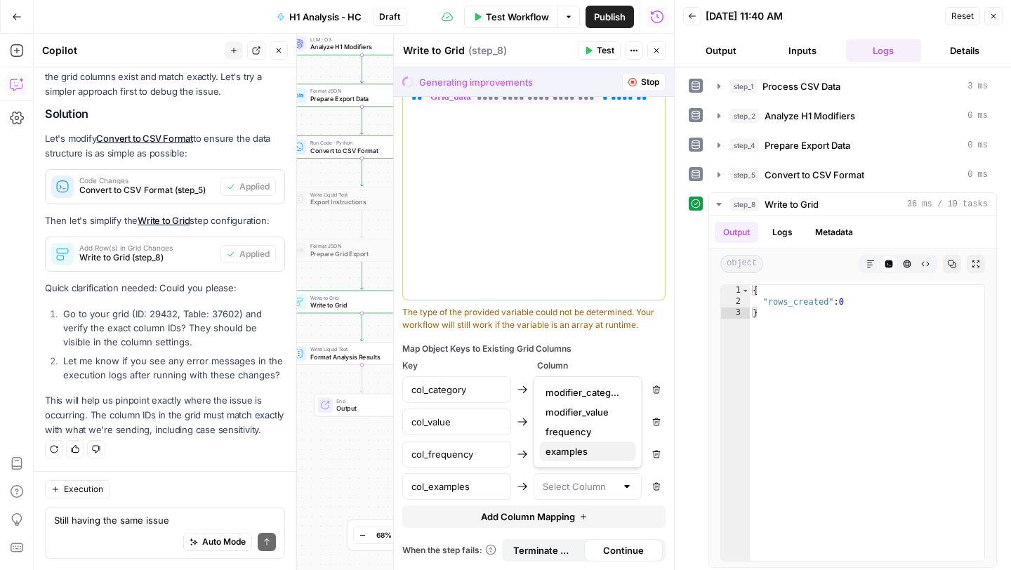
click at [593, 447] on span "examples" at bounding box center [584, 451] width 79 height 14
type input "examples"
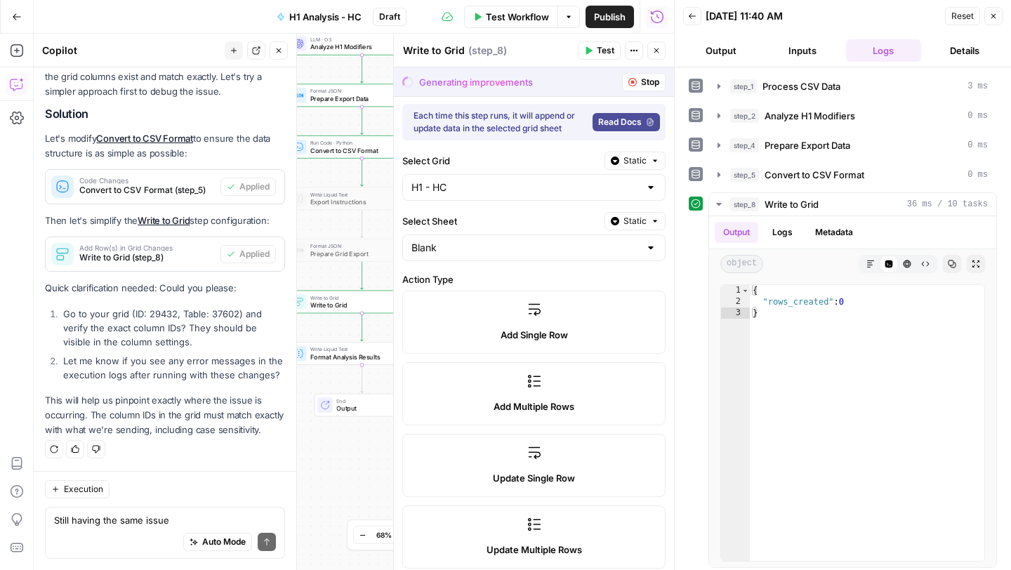
scroll to position [0, 0]
click at [595, 53] on button "Test" at bounding box center [599, 50] width 43 height 18
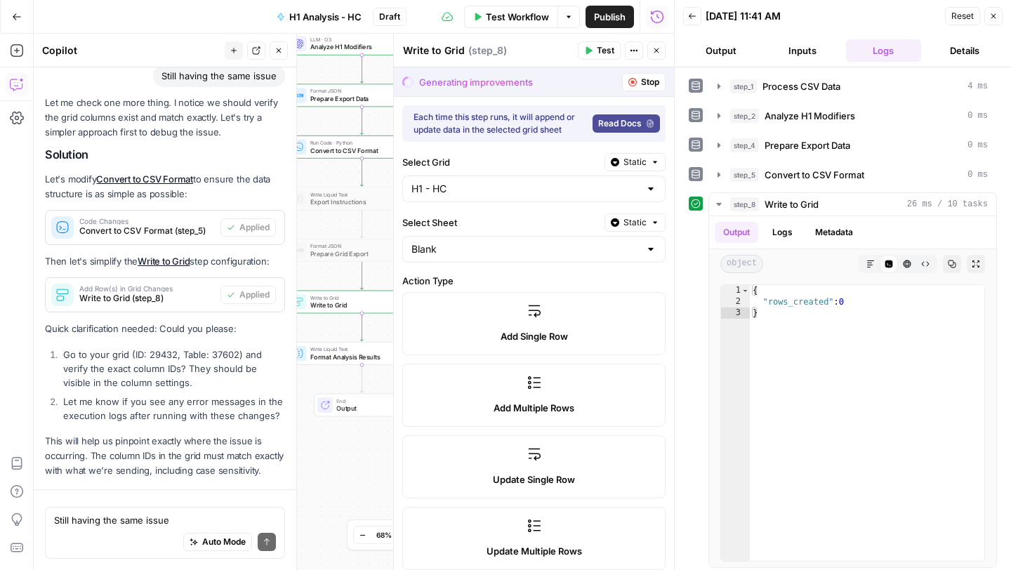
scroll to position [2404, 0]
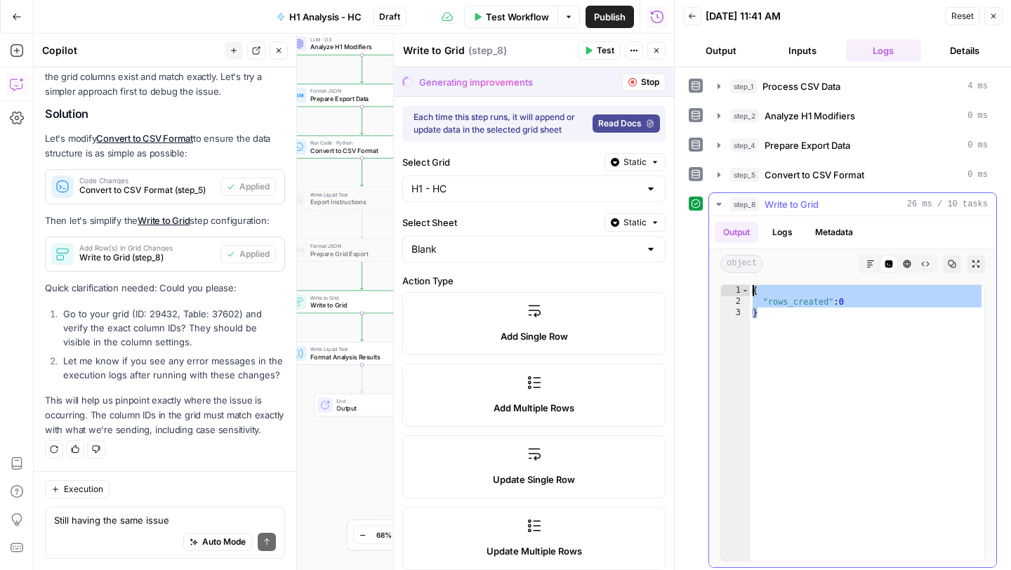
drag, startPoint x: 799, startPoint y: 343, endPoint x: 749, endPoint y: 286, distance: 76.6
click at [749, 286] on div "* 1 2 3 { "rows_created" : 0 } XXXXXXXXXXXXXXXXXXXXXXXXXXXXXXXXXXXXXXXXXXXXXXXX…" at bounding box center [852, 422] width 265 height 277
type textarea "**********"
click at [108, 527] on div "Auto Mode Send" at bounding box center [165, 542] width 222 height 31
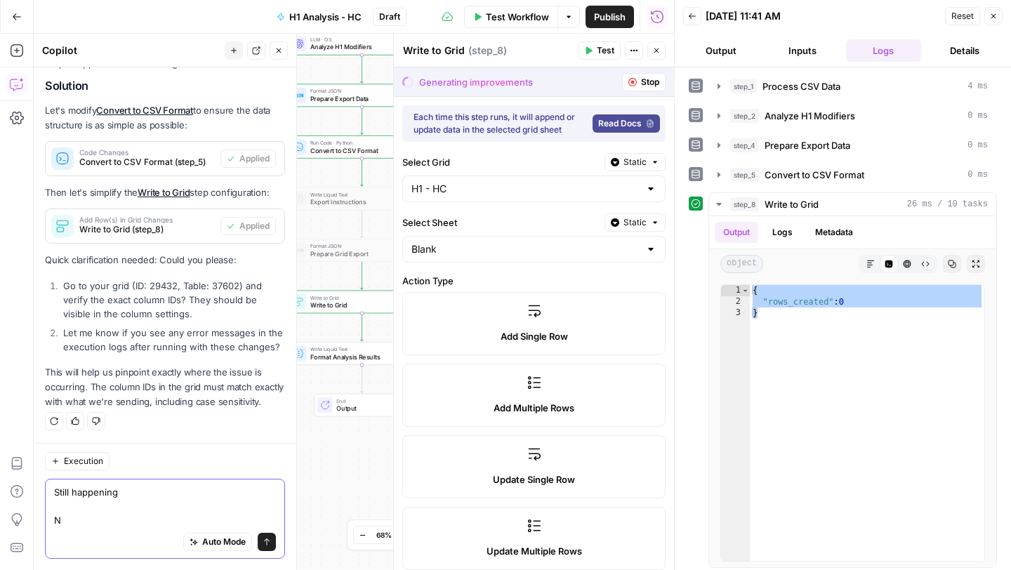
scroll to position [2433, 0]
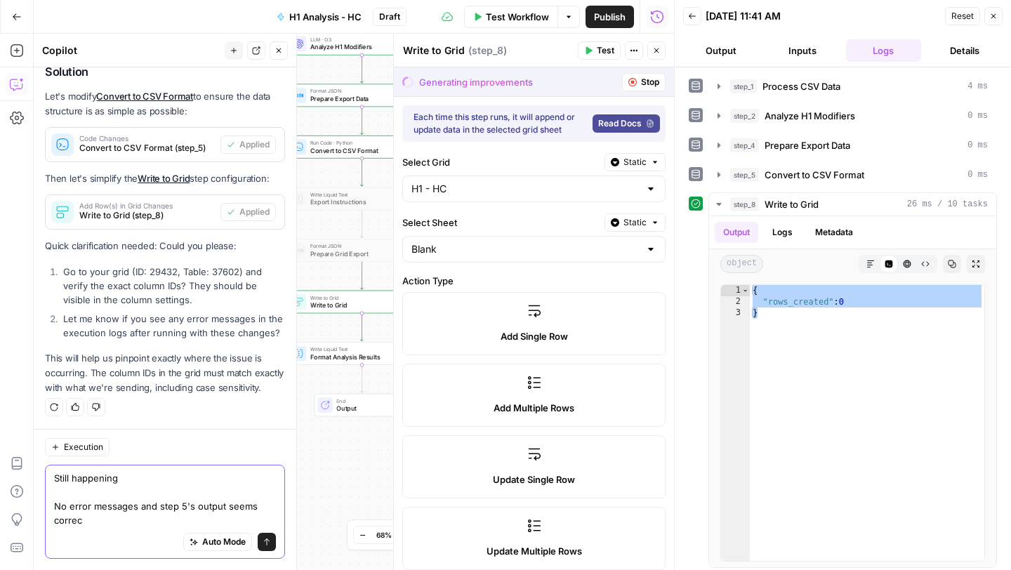
type textarea "Still happening No error messages and step 5's output seems correct"
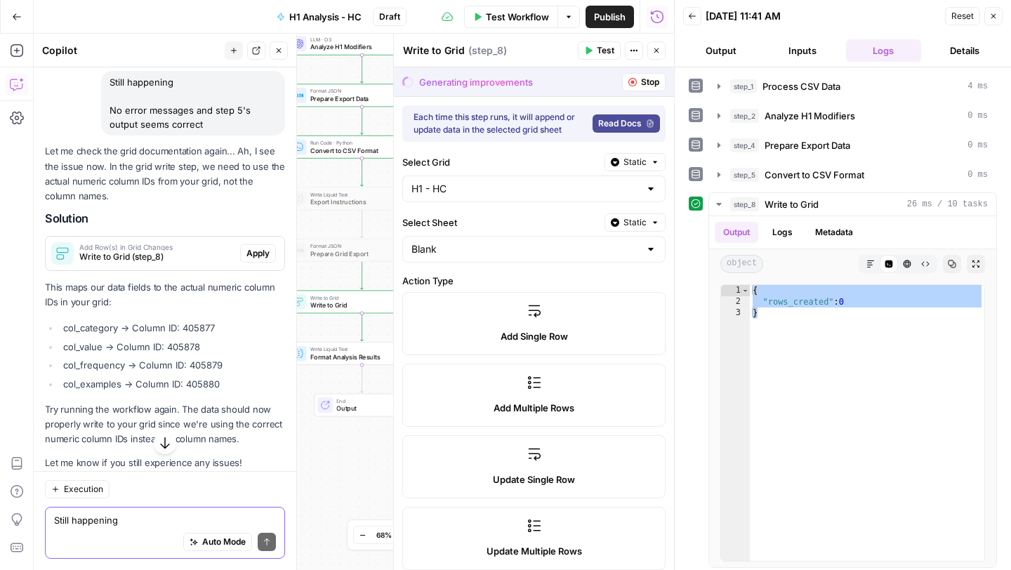
scroll to position [2769, 0]
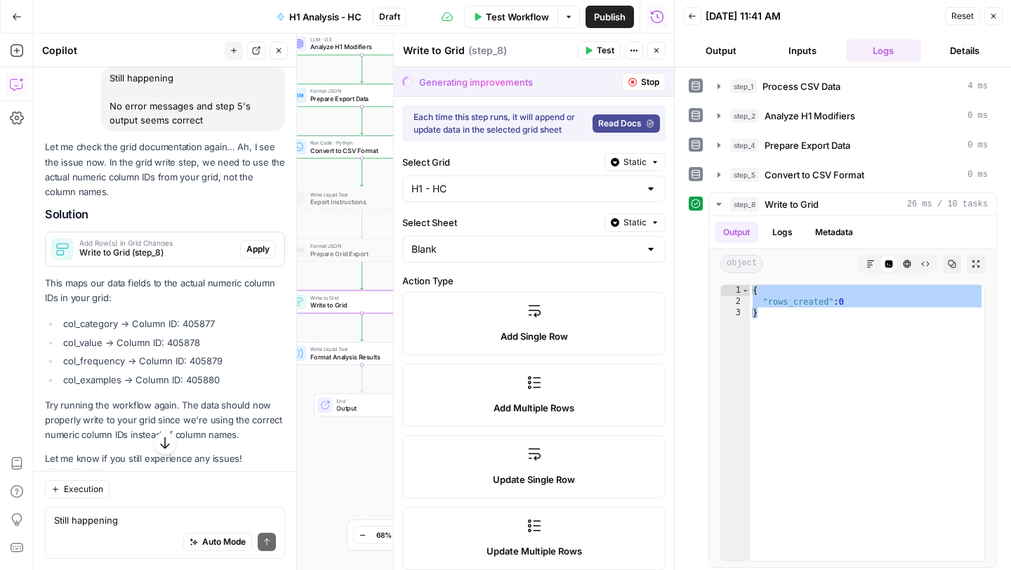
click at [267, 255] on span "Apply" at bounding box center [257, 249] width 23 height 13
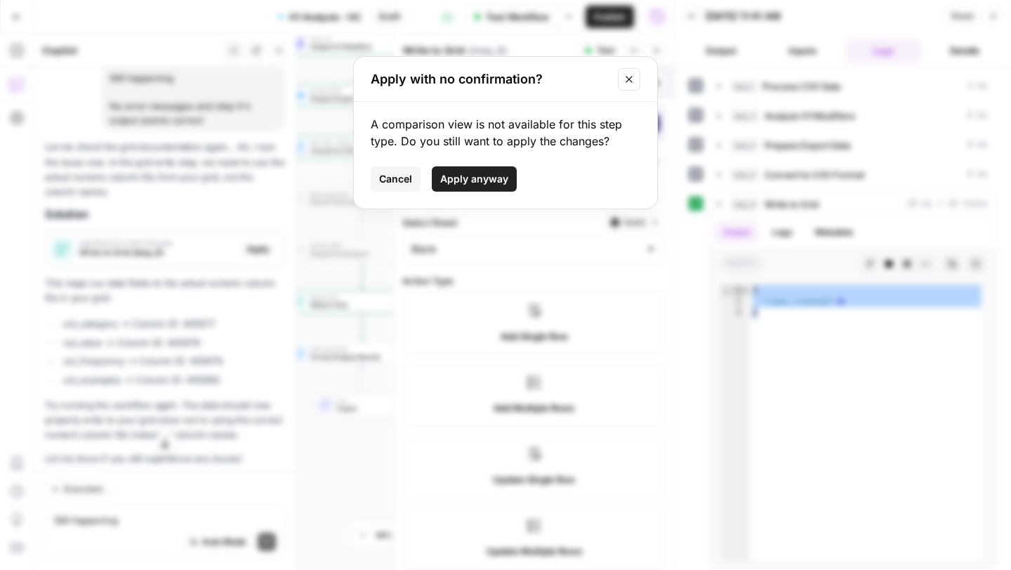
click at [486, 180] on span "Apply anyway" at bounding box center [474, 179] width 68 height 14
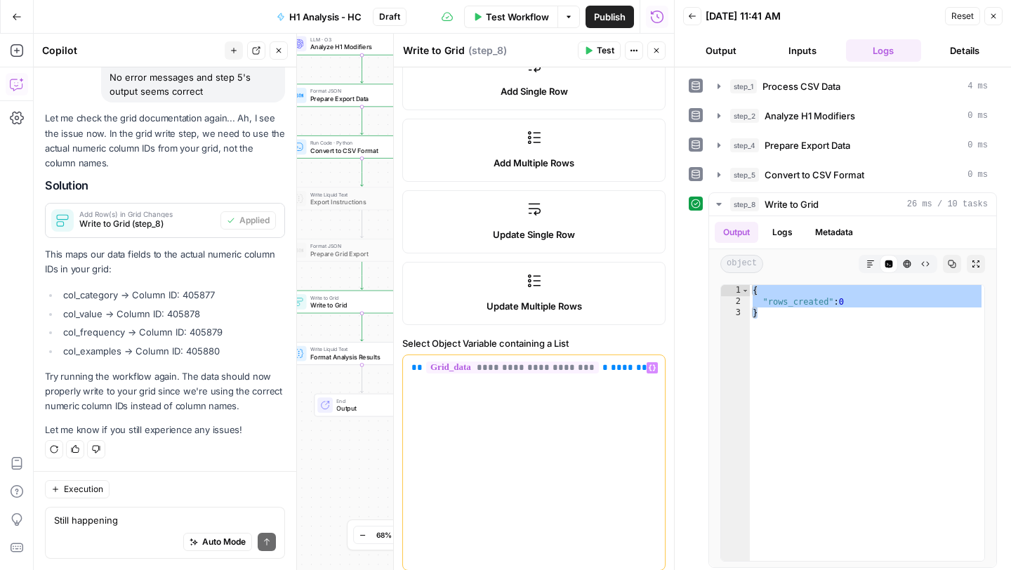
scroll to position [0, 0]
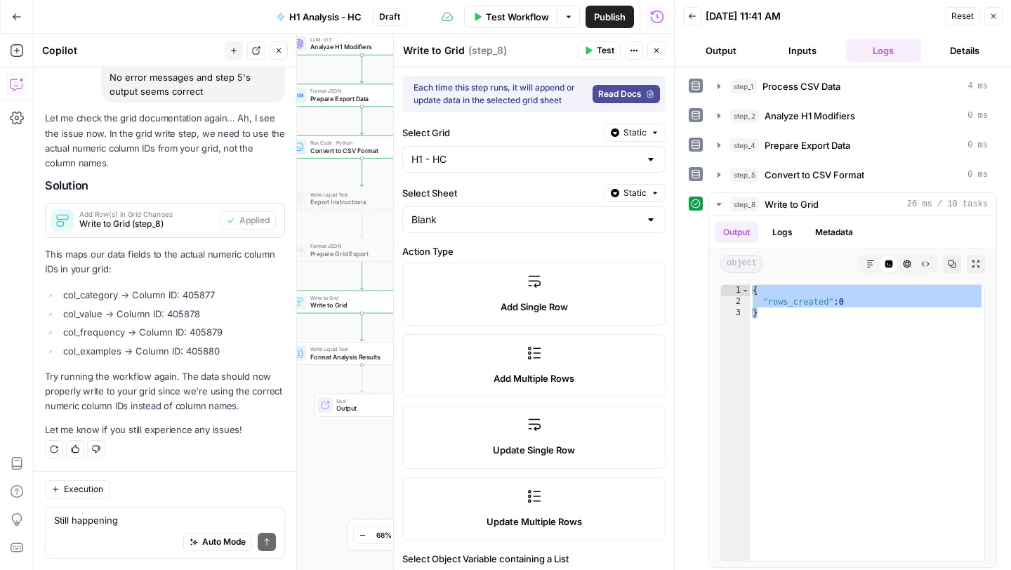
click at [599, 51] on span "Test" at bounding box center [606, 50] width 18 height 13
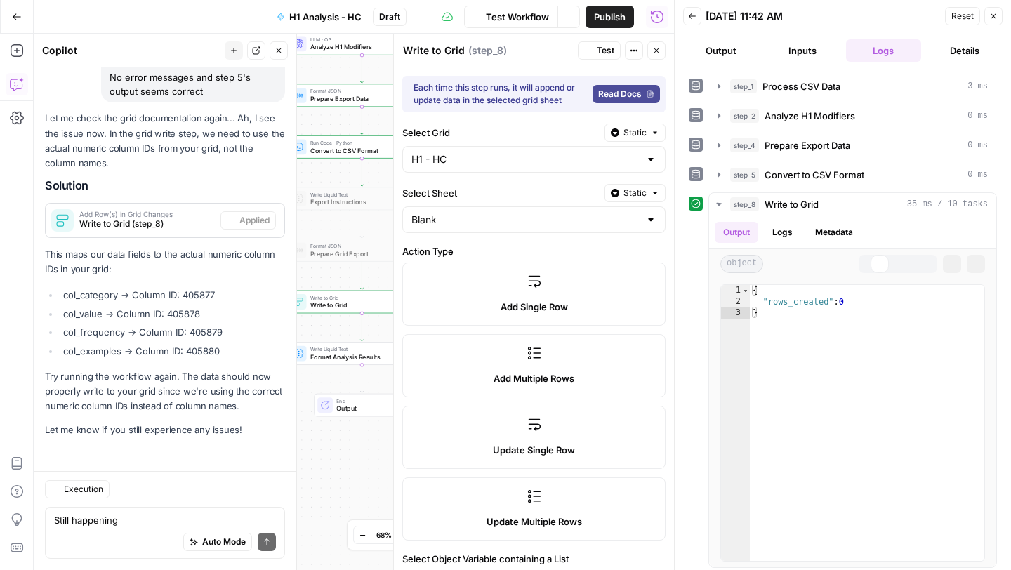
scroll to position [2812, 0]
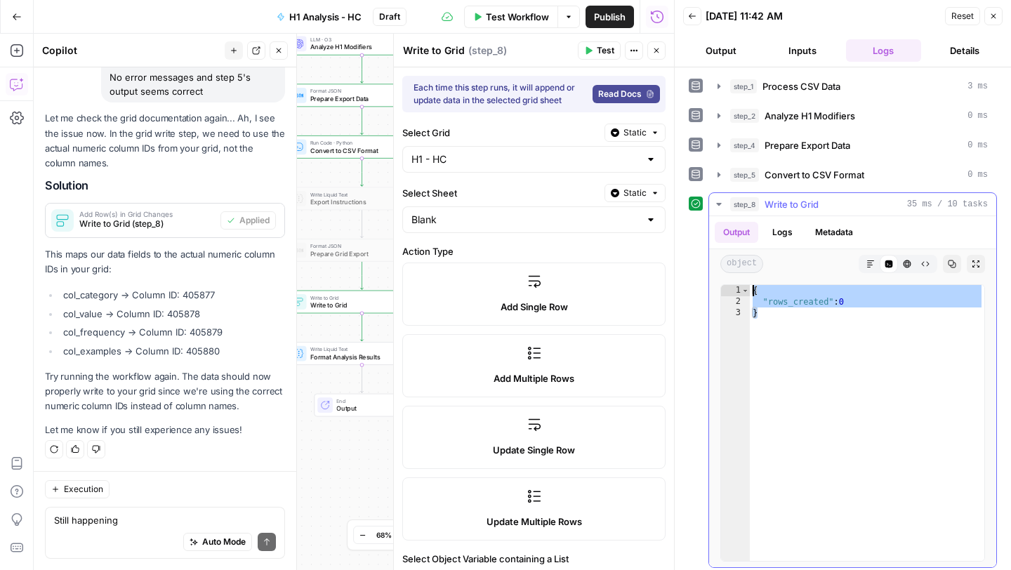
drag, startPoint x: 832, startPoint y: 323, endPoint x: 742, endPoint y: 283, distance: 99.0
click at [742, 283] on div "* 1 2 3 { "rows_created" : 0 } XXXXXXXXXXXXXXXXXXXXXXXXXXXXXXXXXXXXXXXXXXXXXXXX…" at bounding box center [852, 423] width 287 height 288
type textarea "**********"
click at [114, 519] on textarea "Still happening No error messages and step 5's output seems correct" at bounding box center [165, 520] width 222 height 14
type textarea "D"
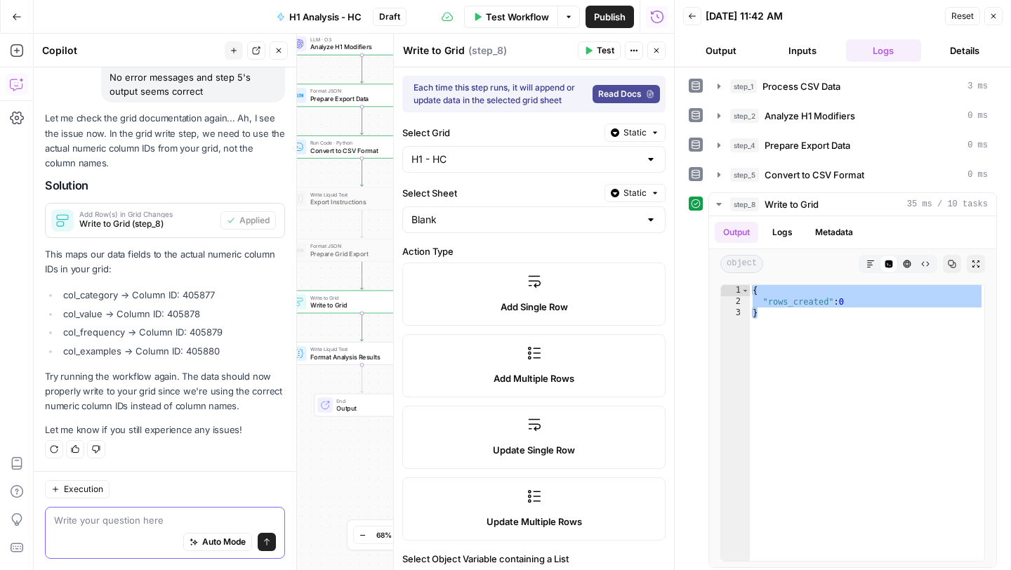
type textarea "s"
paste textarea "{ "rows_created": 0 }"
type textarea "Still happening { "rows_created": 0 }"
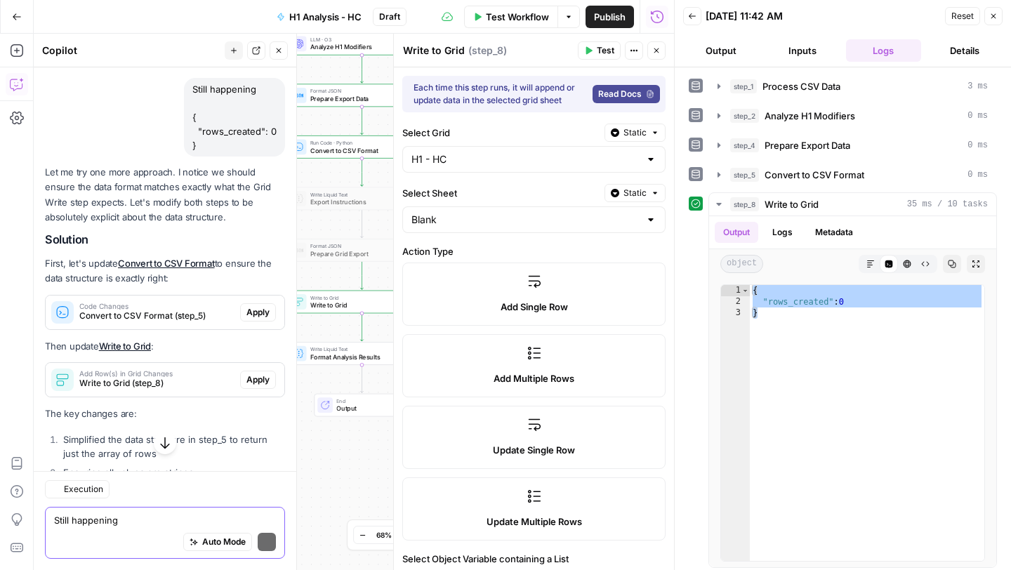
scroll to position [3276, 0]
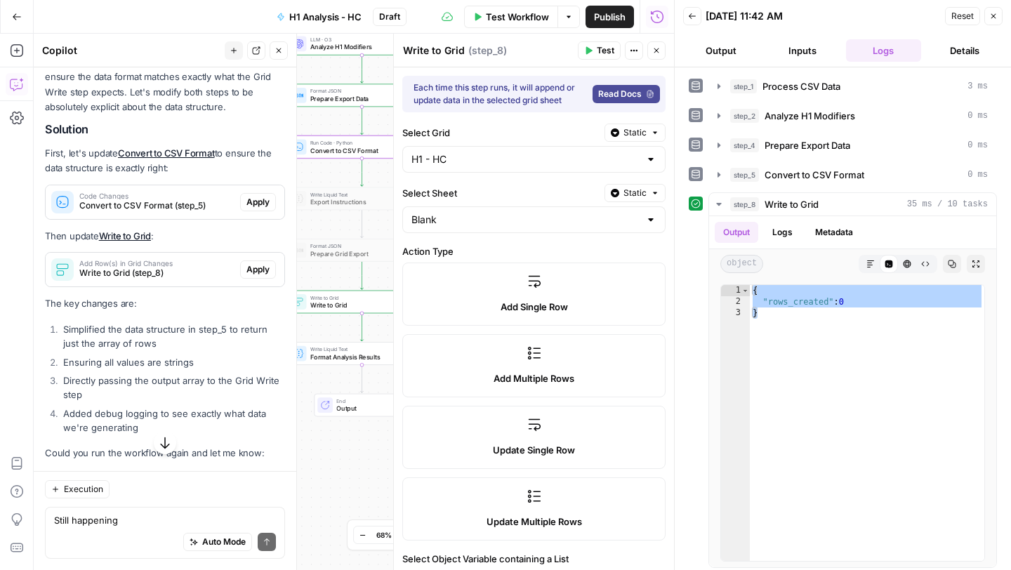
click at [264, 208] on span "Apply" at bounding box center [257, 202] width 23 height 13
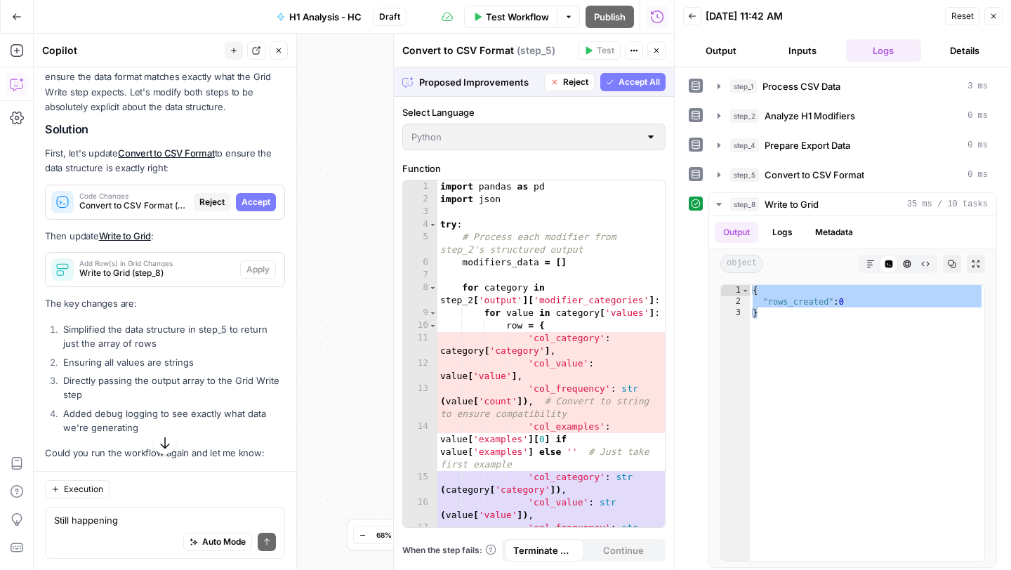
click at [264, 208] on span "Accept" at bounding box center [255, 202] width 29 height 13
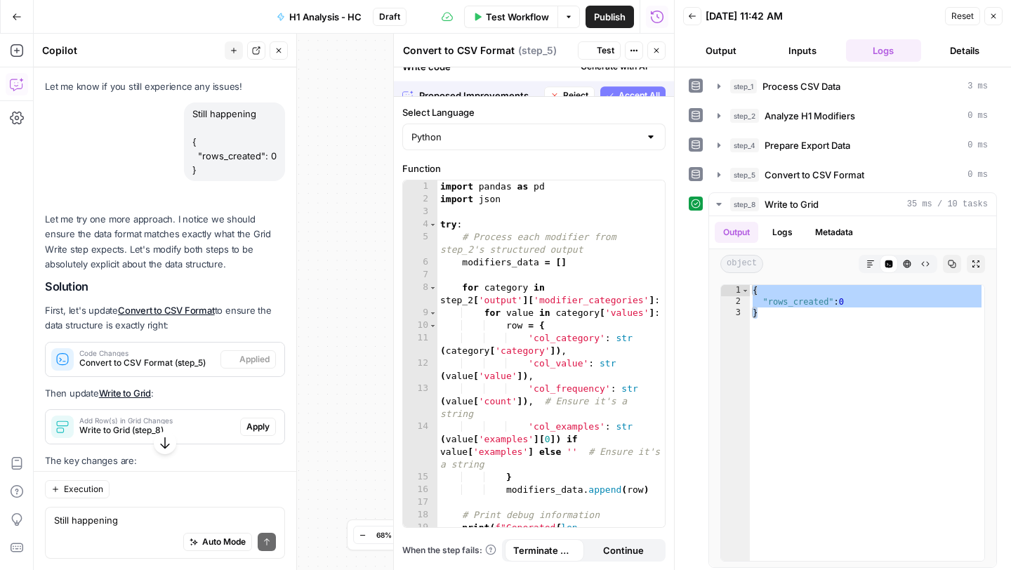
scroll to position [3321, 0]
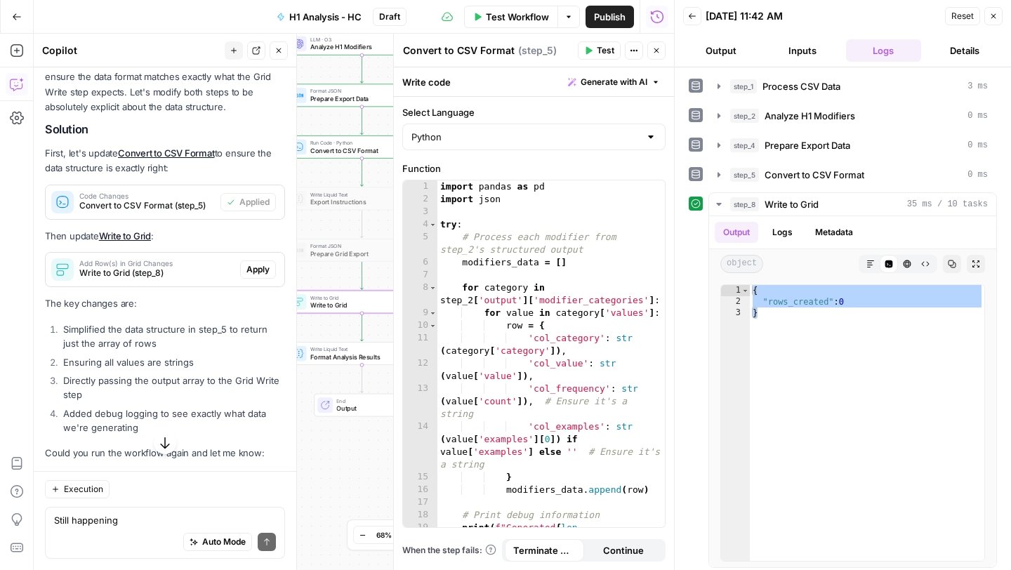
click at [265, 276] on span "Apply" at bounding box center [257, 269] width 23 height 13
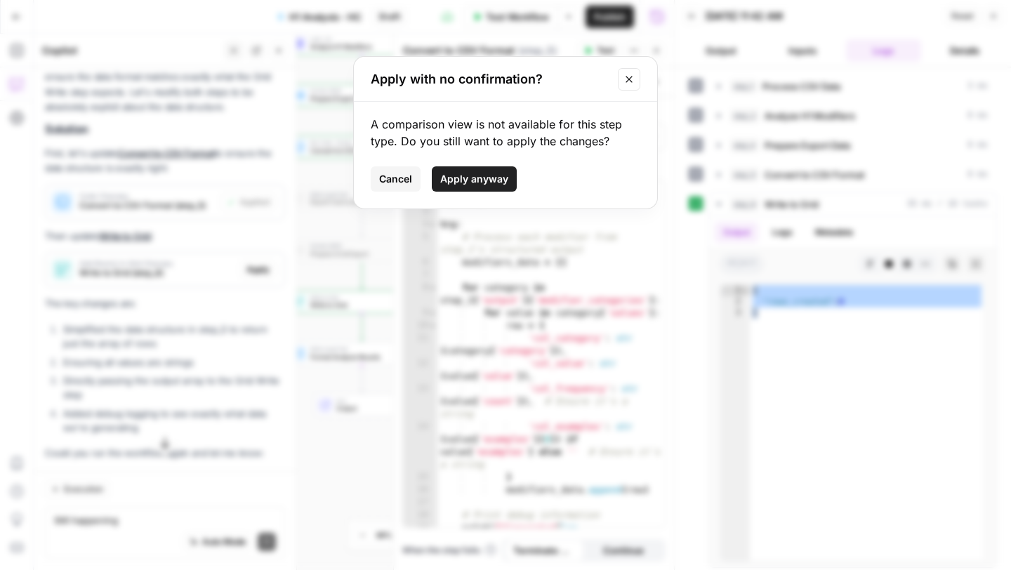
click at [473, 175] on span "Apply anyway" at bounding box center [474, 179] width 68 height 14
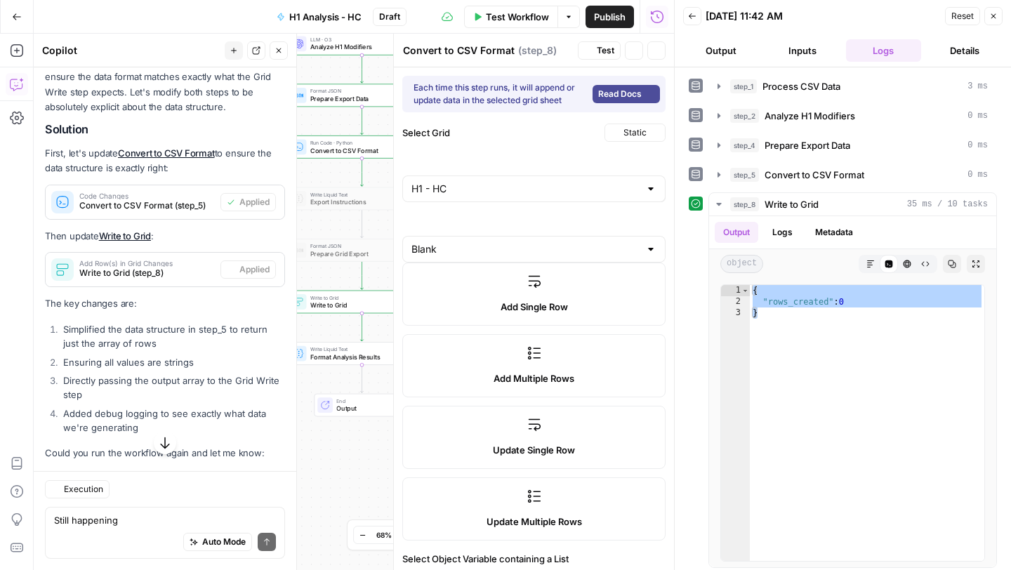
type textarea "Write to Grid"
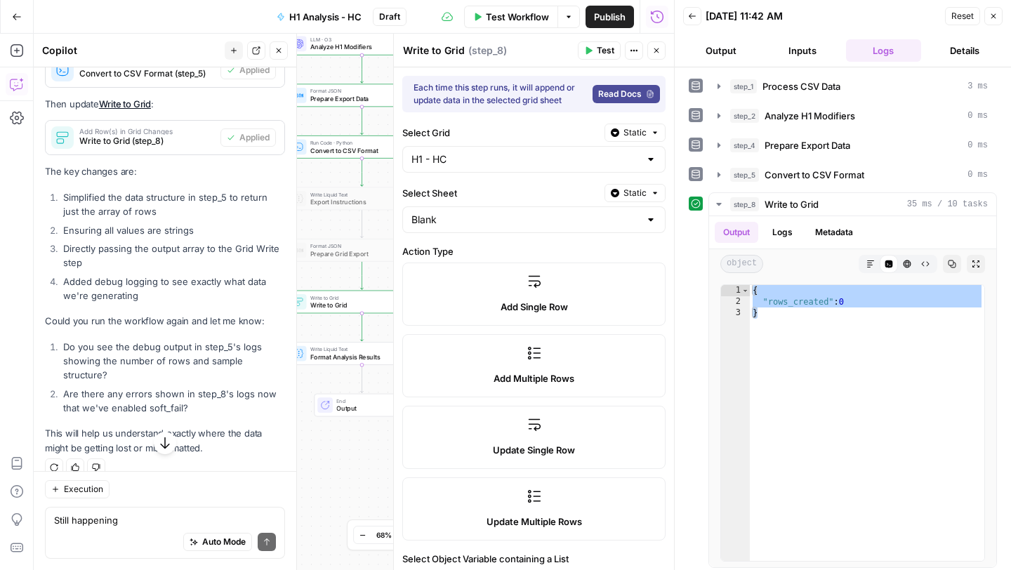
scroll to position [3471, 0]
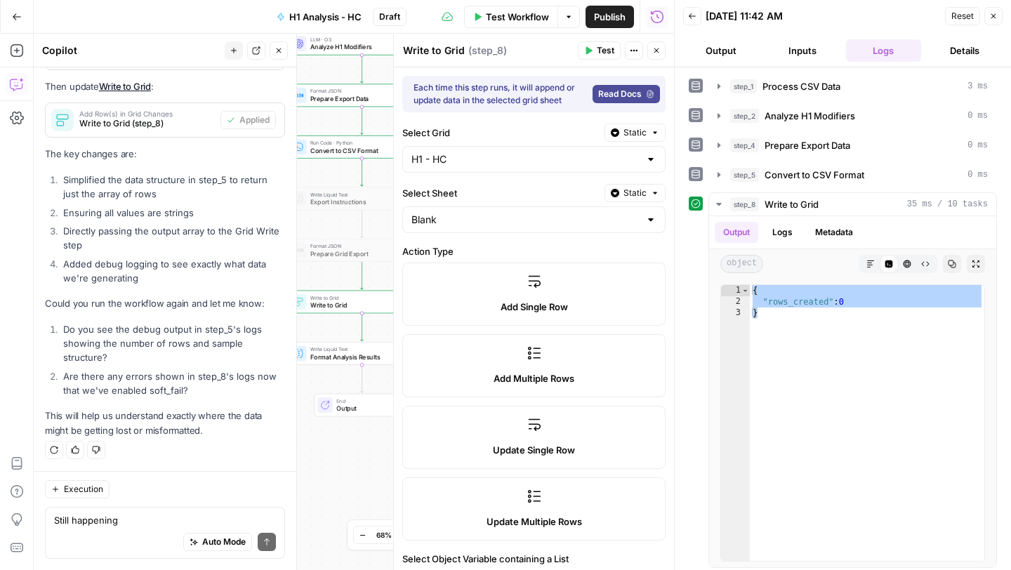
click at [604, 50] on span "Test" at bounding box center [606, 50] width 18 height 13
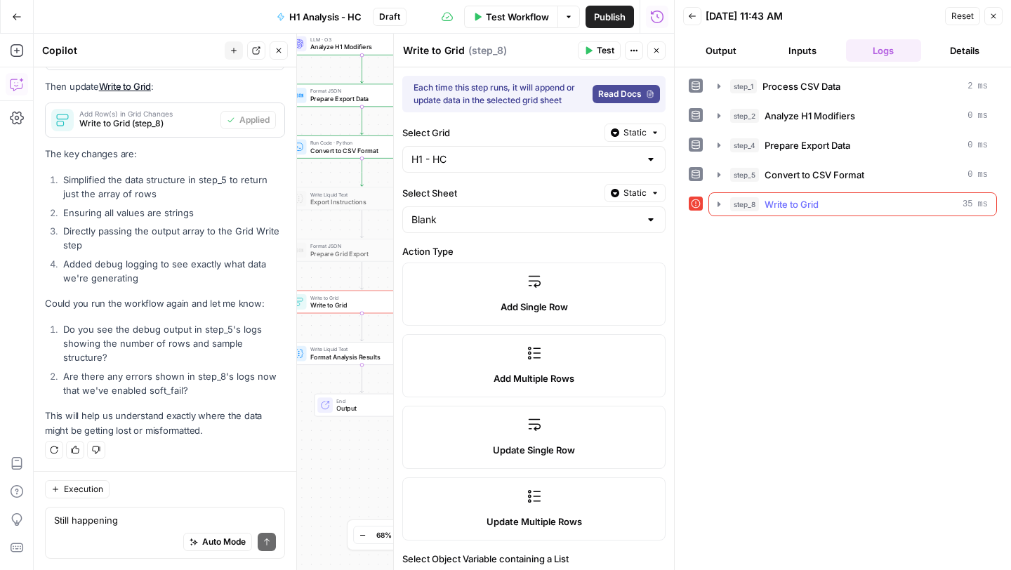
click at [721, 203] on icon "button" at bounding box center [718, 204] width 11 height 11
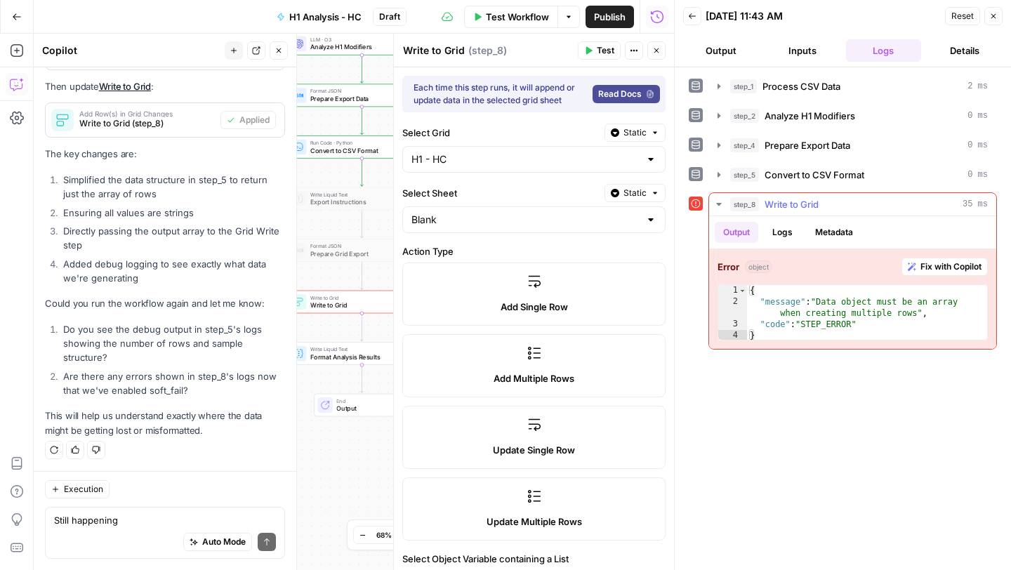
click at [946, 270] on span "Fix with Copilot" at bounding box center [950, 266] width 61 height 13
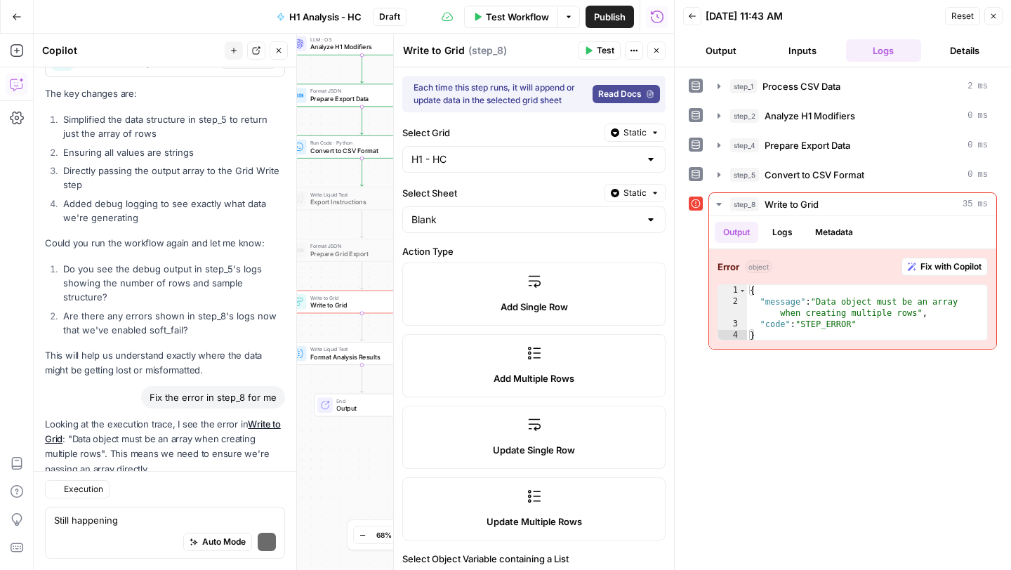
scroll to position [3729, 0]
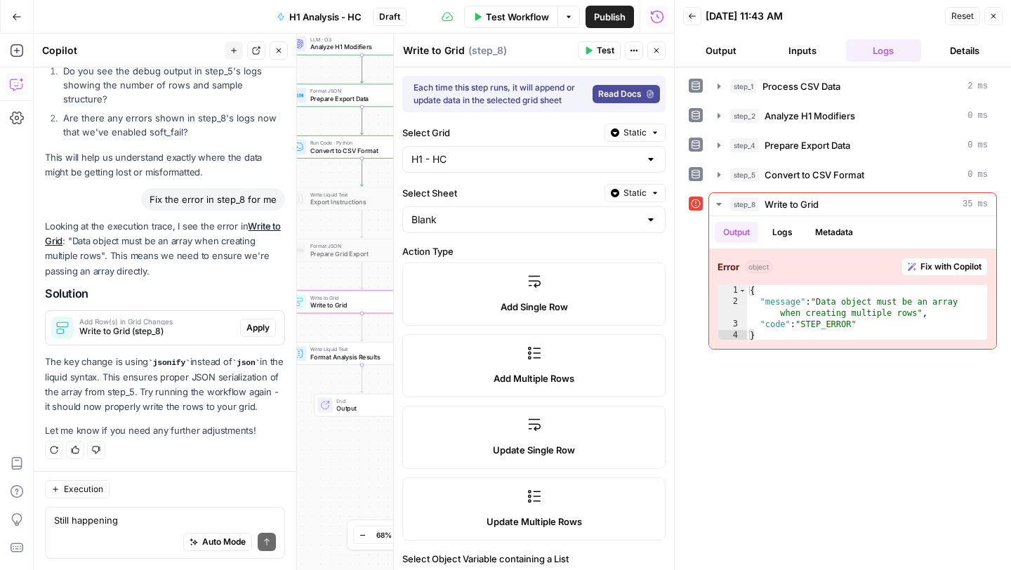
click at [266, 328] on span "Apply" at bounding box center [257, 327] width 23 height 13
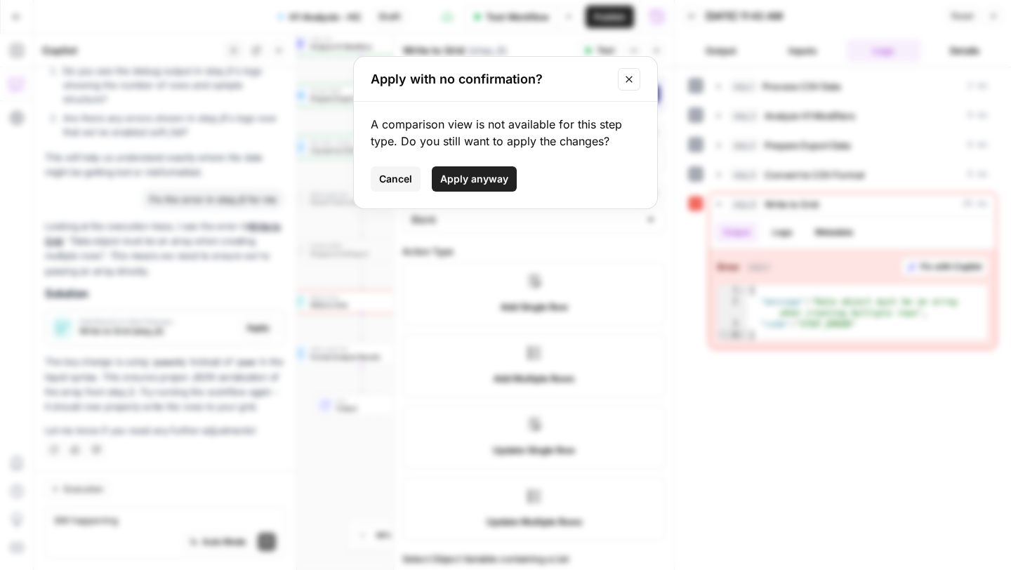
click at [479, 178] on span "Apply anyway" at bounding box center [474, 179] width 68 height 14
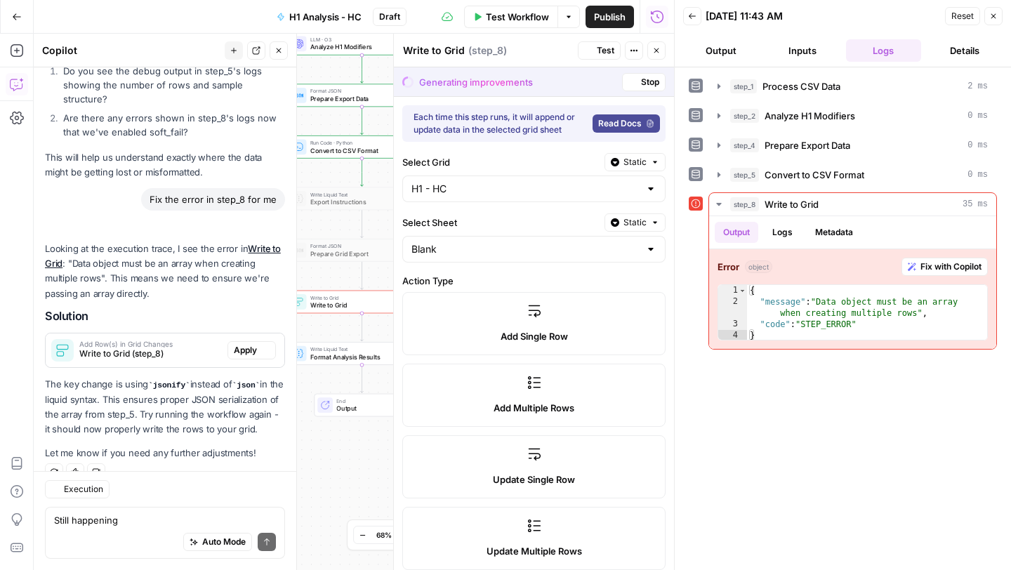
scroll to position [3751, 0]
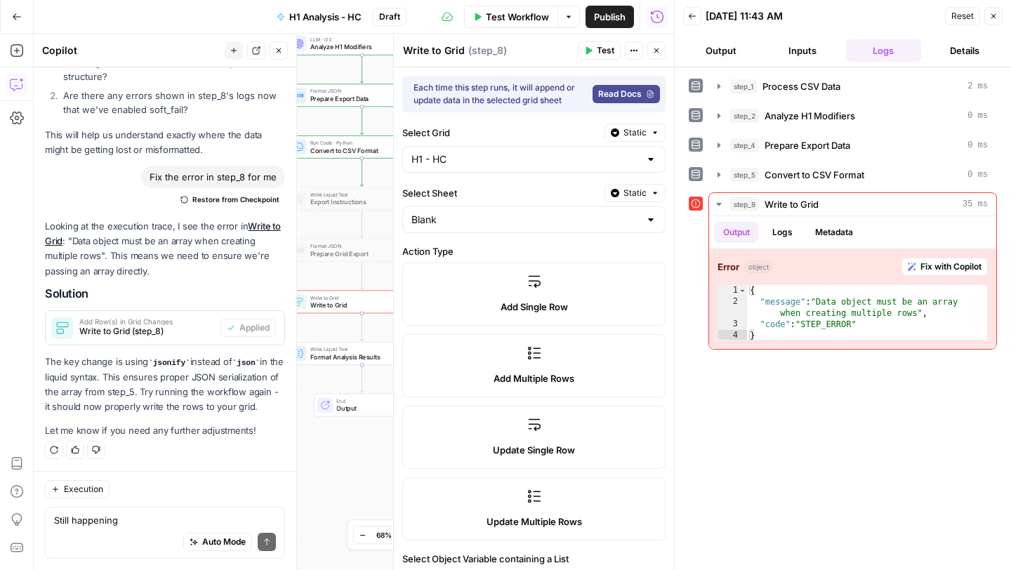
click at [590, 51] on icon "button" at bounding box center [589, 51] width 6 height 8
click at [907, 267] on icon "button" at bounding box center [911, 266] width 8 height 8
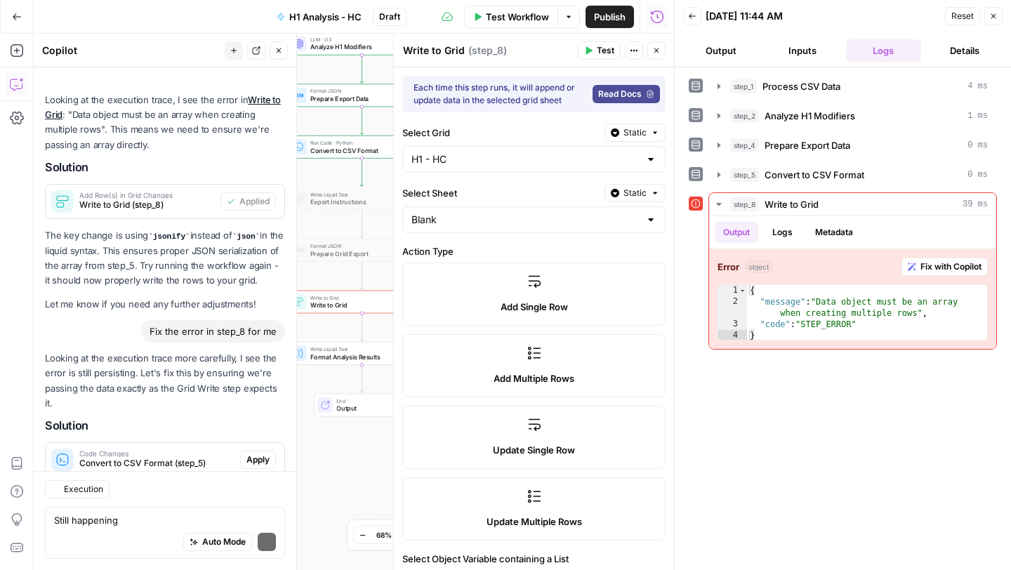
scroll to position [4098, 0]
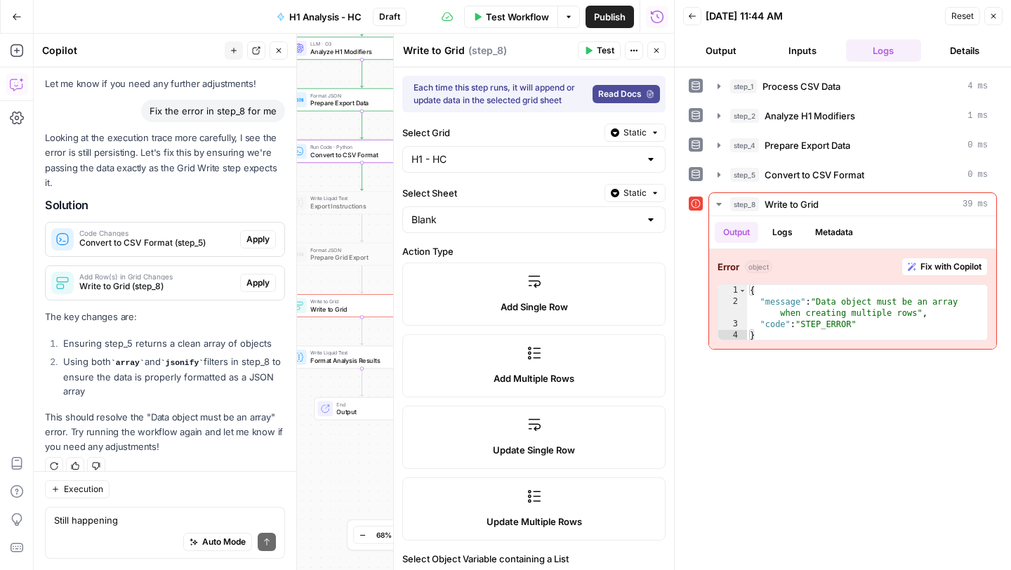
click at [259, 233] on span "Apply" at bounding box center [257, 239] width 23 height 13
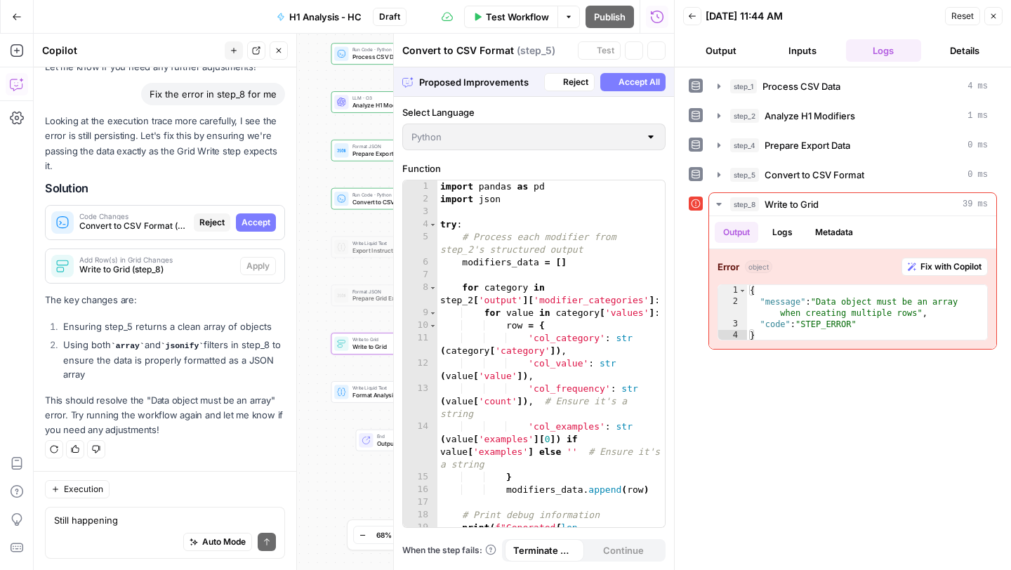
scroll to position [3918, 0]
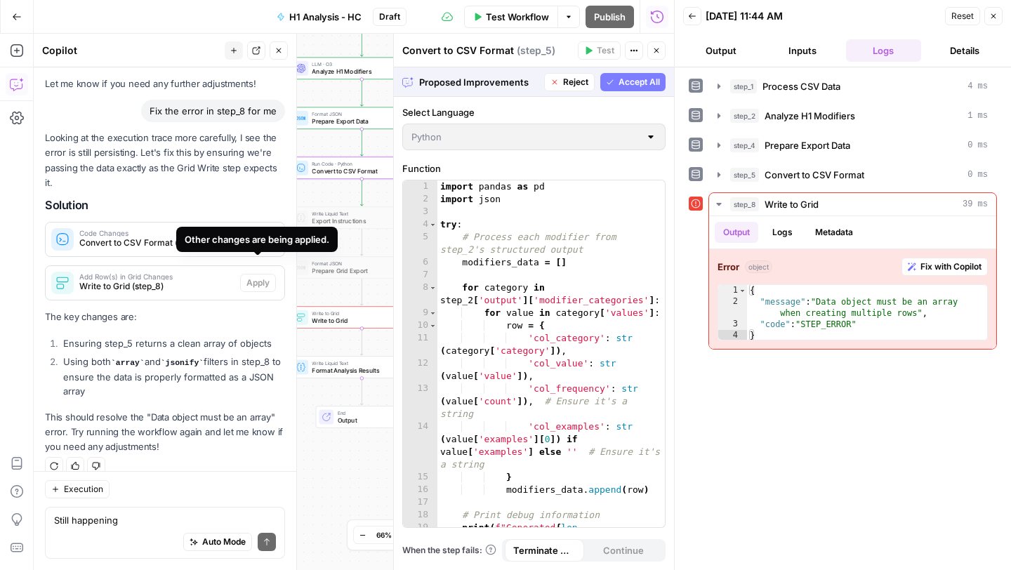
click at [259, 233] on span "Accept" at bounding box center [255, 239] width 29 height 13
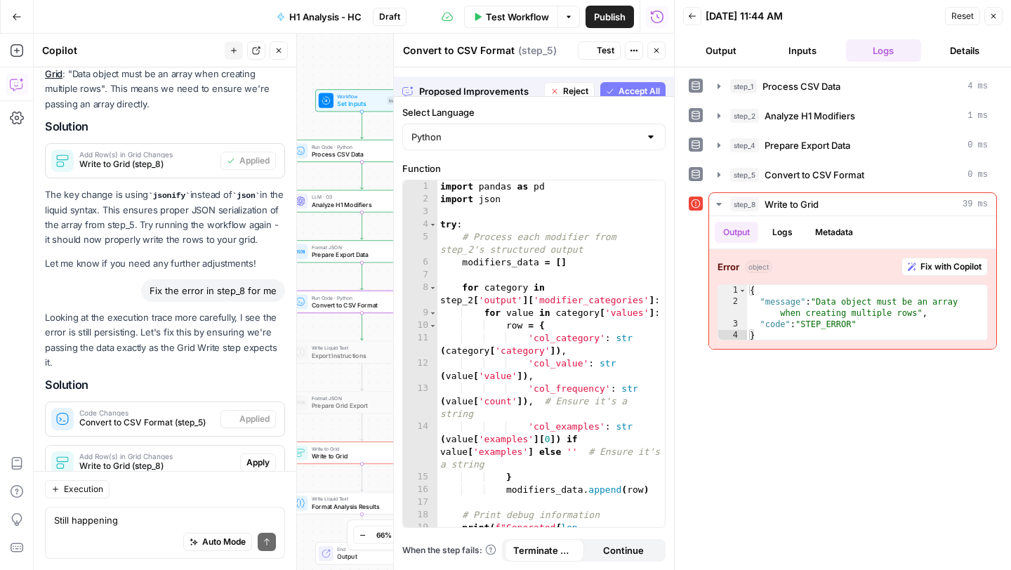
scroll to position [4098, 0]
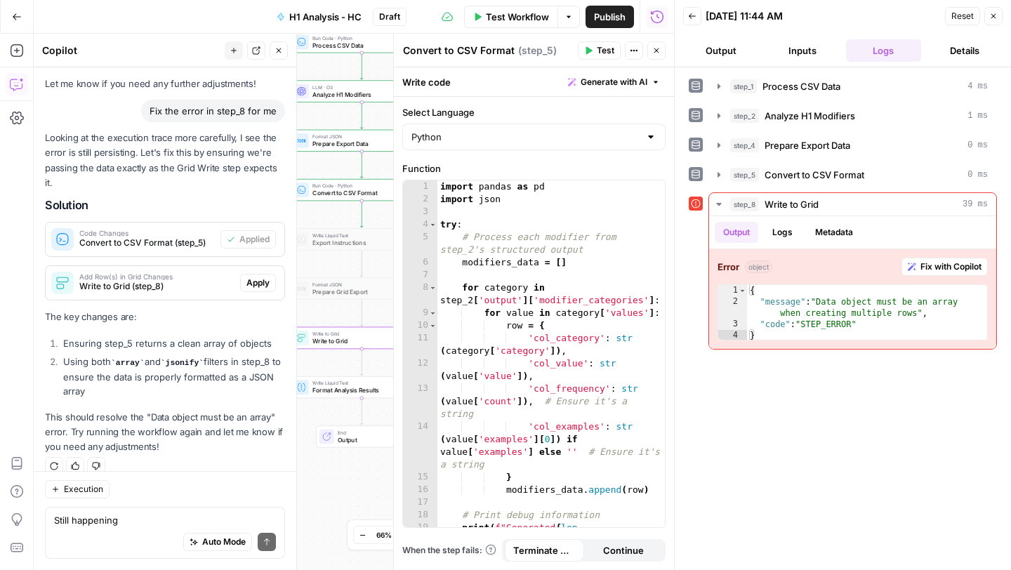
click at [263, 279] on div "Add Row(s) in Grid Changes Write to Grid (step_8) Apply" at bounding box center [165, 283] width 239 height 34
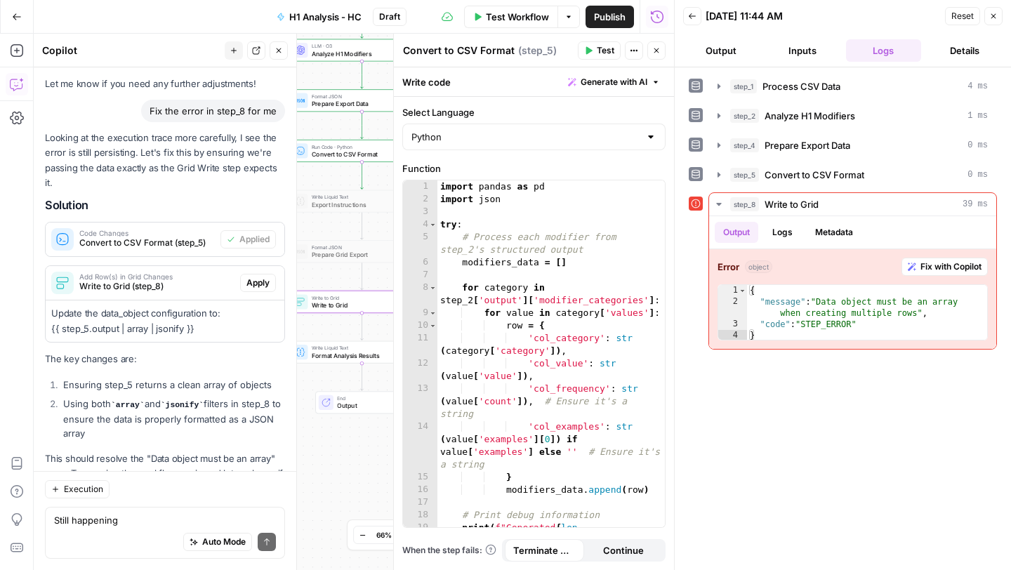
click at [256, 277] on span "Apply" at bounding box center [257, 283] width 23 height 13
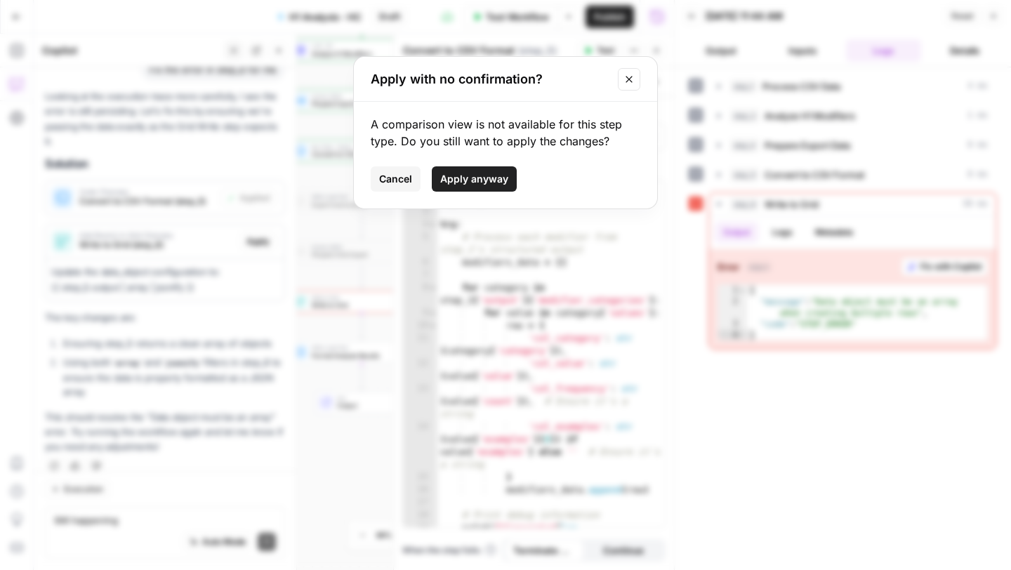
click at [451, 183] on span "Apply anyway" at bounding box center [474, 179] width 68 height 14
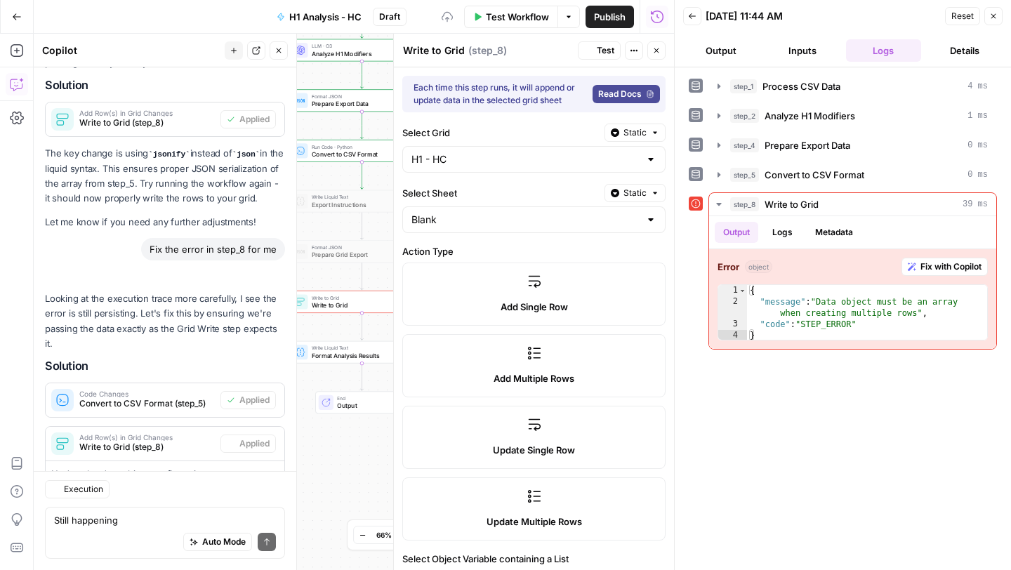
scroll to position [4162, 0]
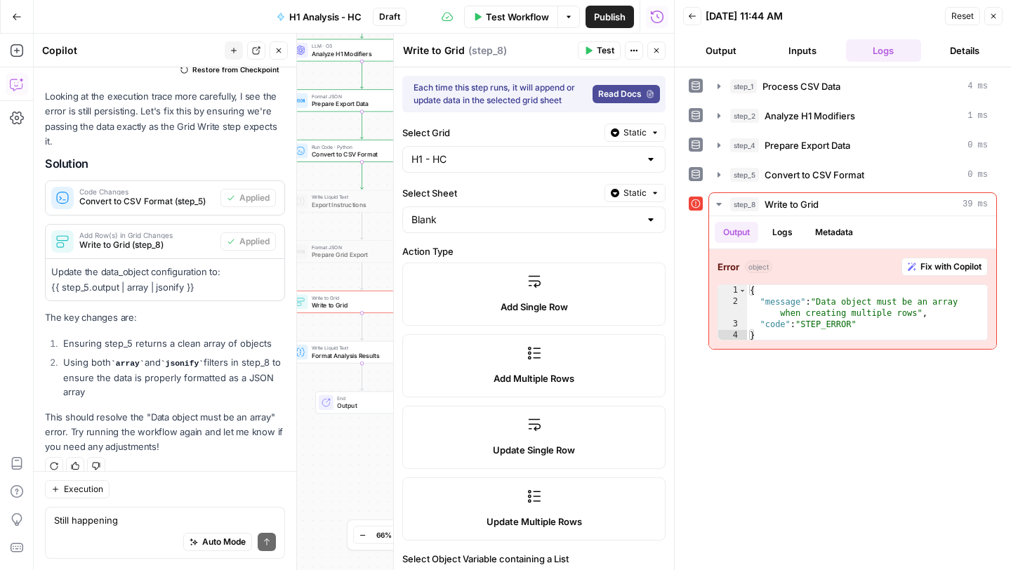
click at [600, 50] on span "Test" at bounding box center [606, 50] width 18 height 13
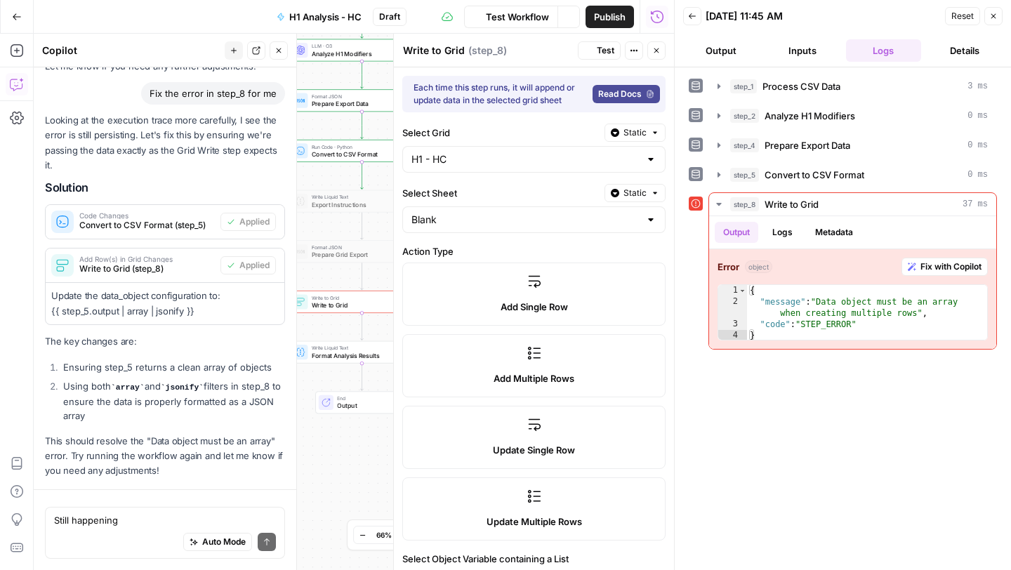
scroll to position [4120, 0]
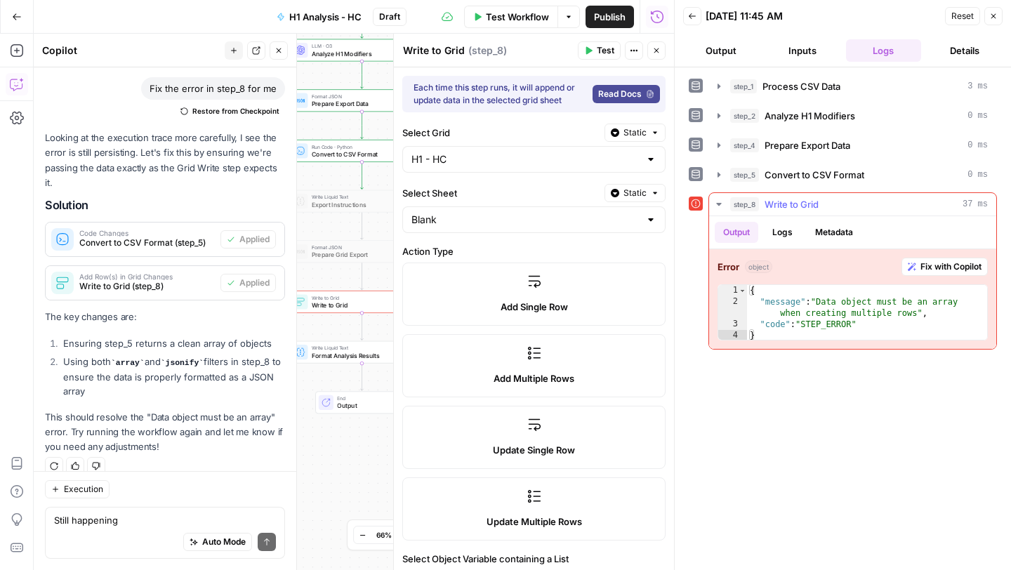
click at [954, 266] on span "Fix with Copilot" at bounding box center [950, 266] width 61 height 13
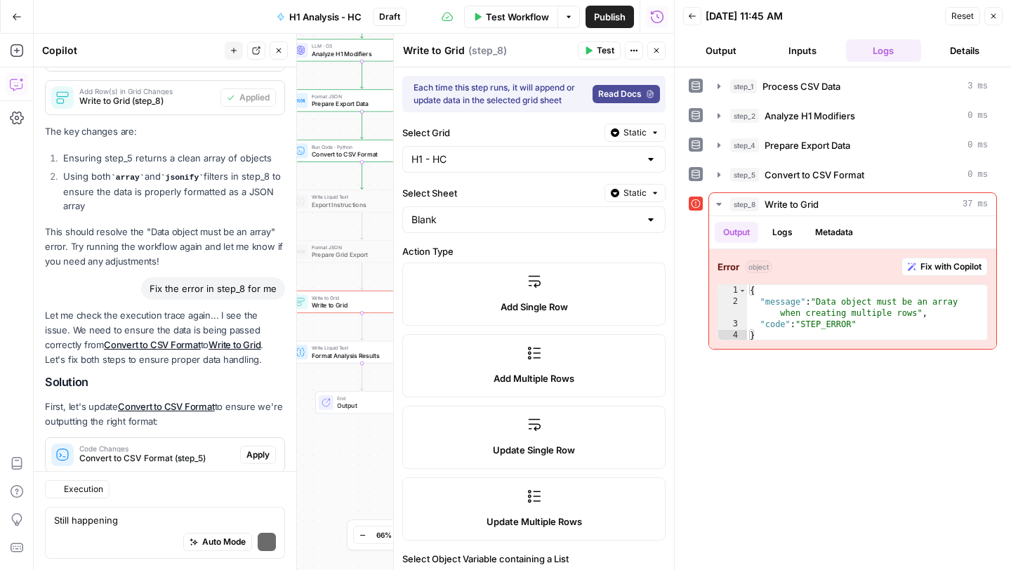
scroll to position [4549, 0]
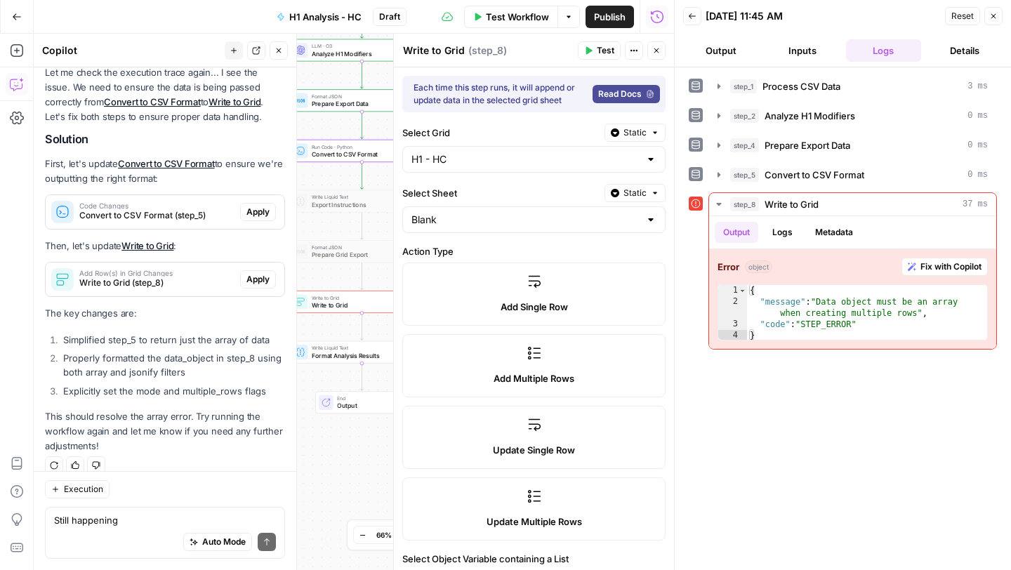
click at [253, 206] on span "Apply" at bounding box center [257, 212] width 23 height 13
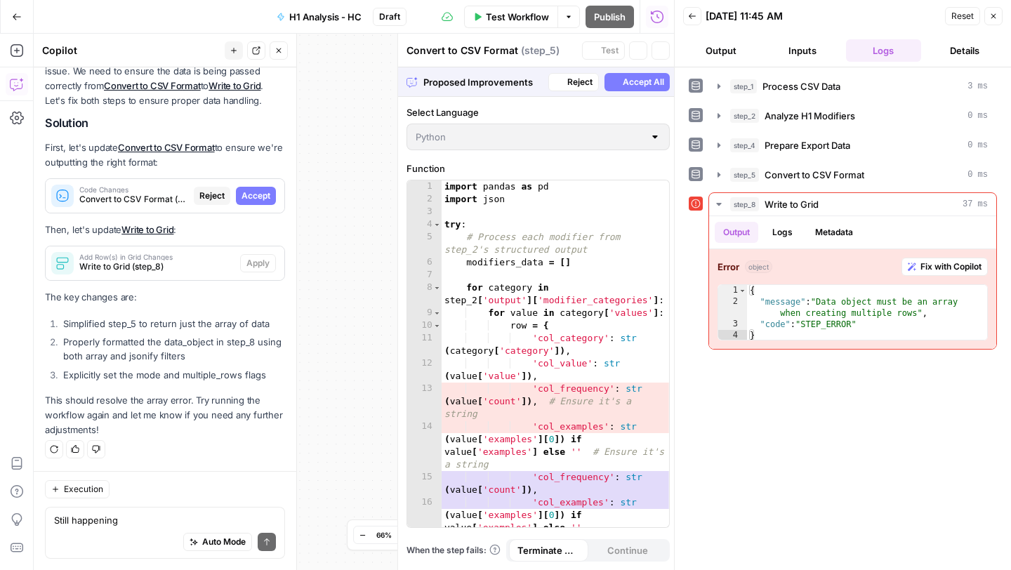
scroll to position [4346, 0]
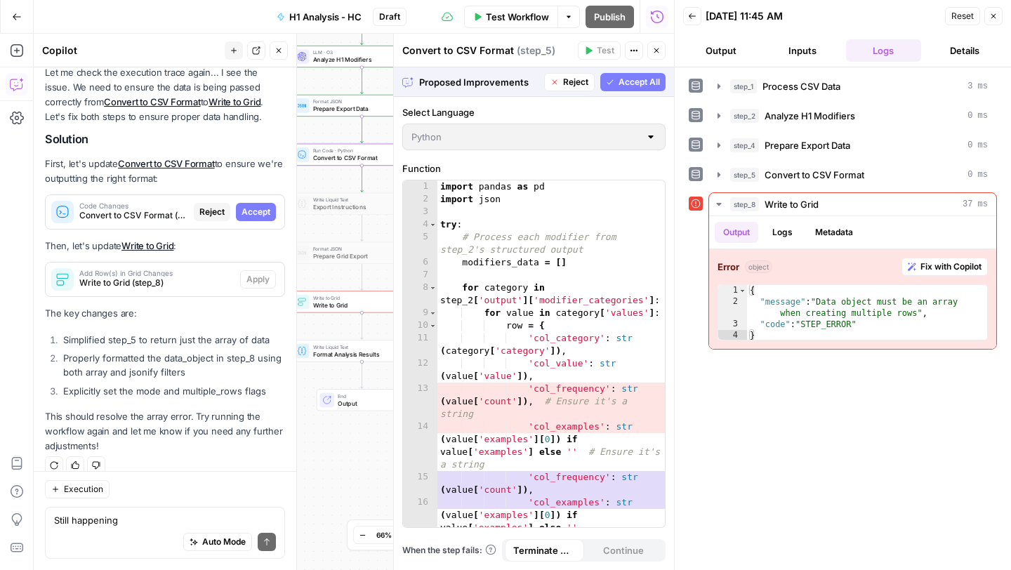
click at [260, 206] on span "Accept" at bounding box center [255, 212] width 29 height 13
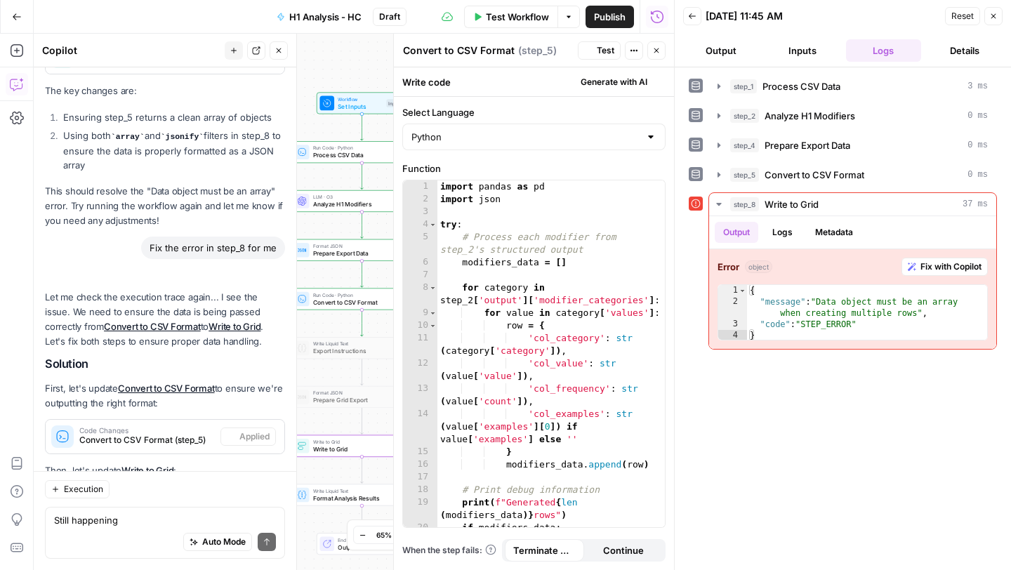
scroll to position [4571, 0]
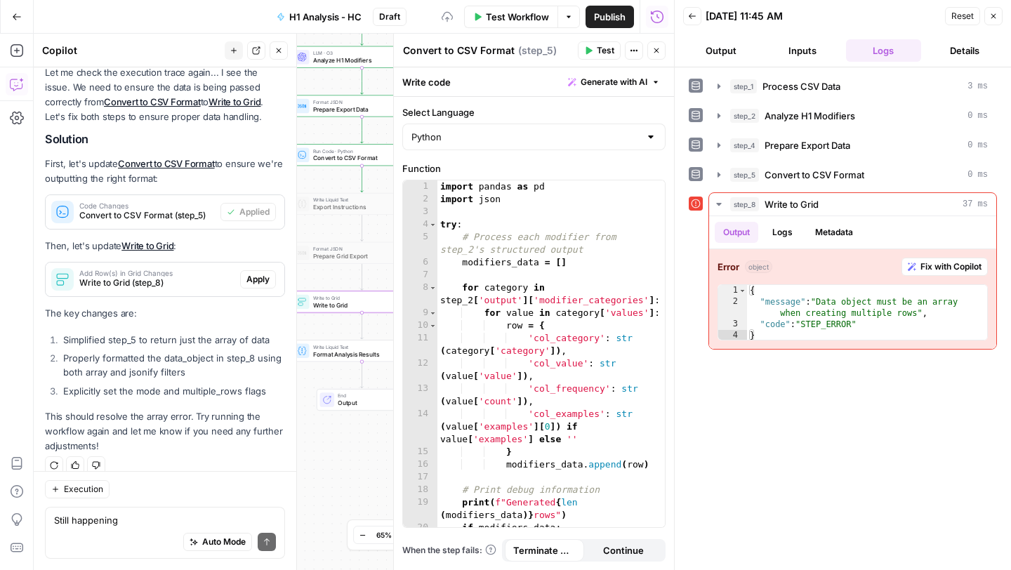
click at [261, 273] on span "Apply" at bounding box center [257, 279] width 23 height 13
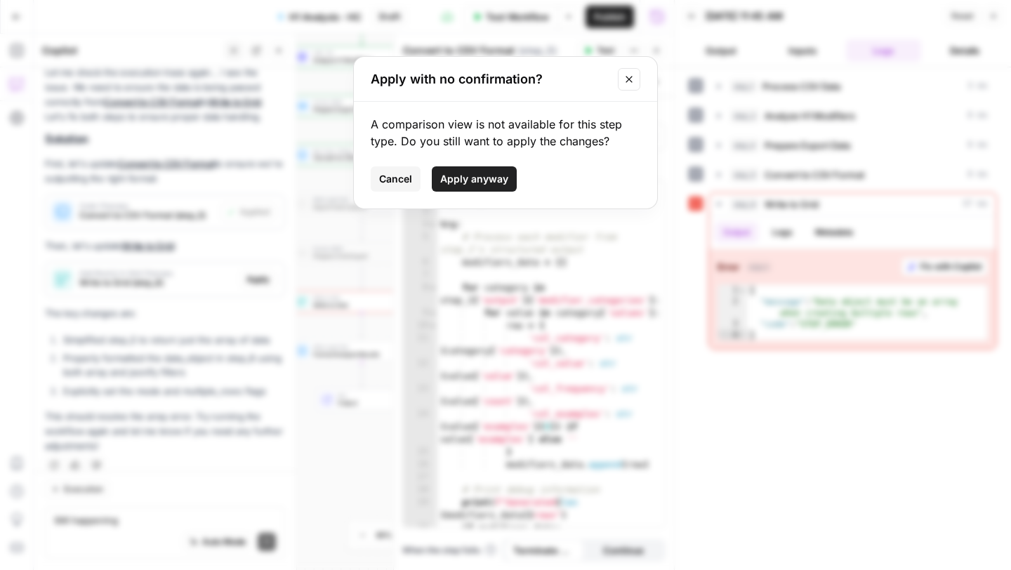
click at [481, 181] on span "Apply anyway" at bounding box center [474, 179] width 68 height 14
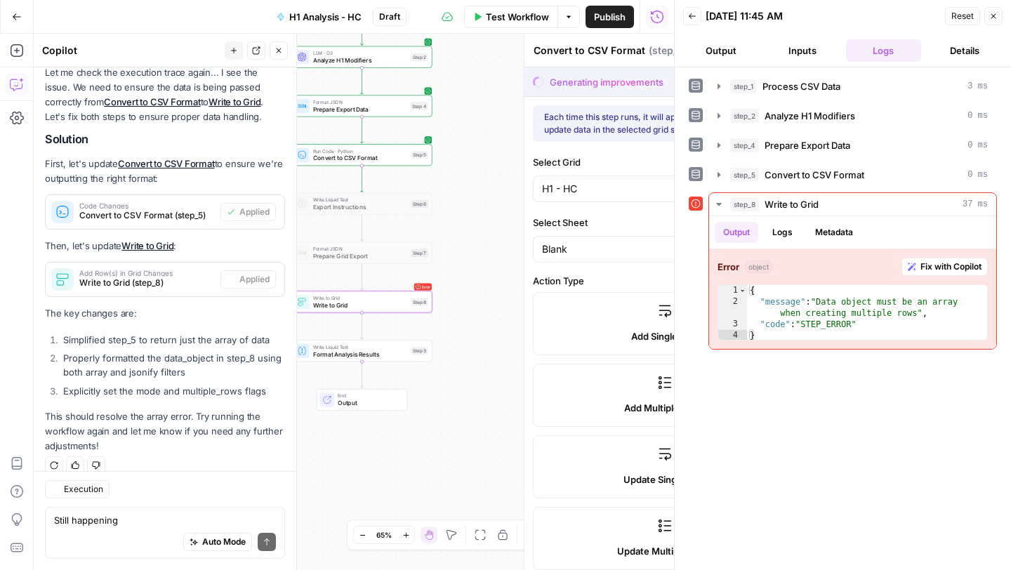
type textarea "Write to Grid"
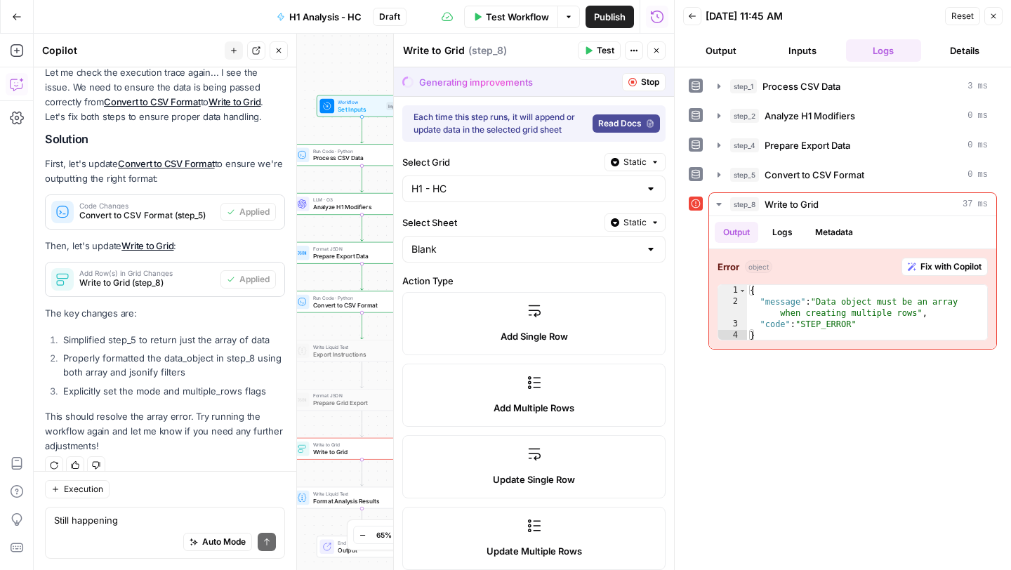
click at [597, 45] on span "Test" at bounding box center [606, 50] width 18 height 13
click at [945, 267] on span "Fix with Copilot" at bounding box center [950, 266] width 61 height 13
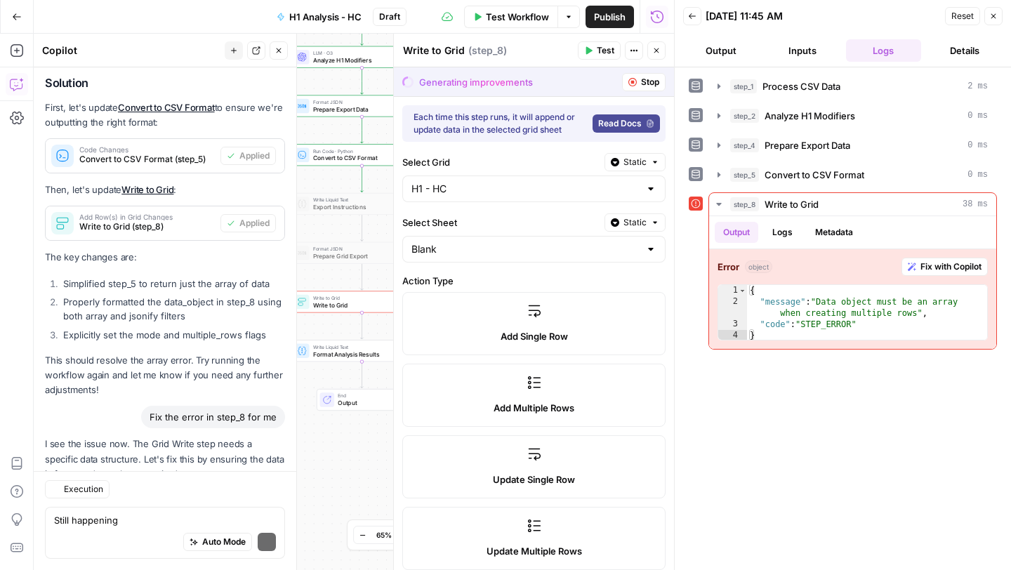
scroll to position [4893, 0]
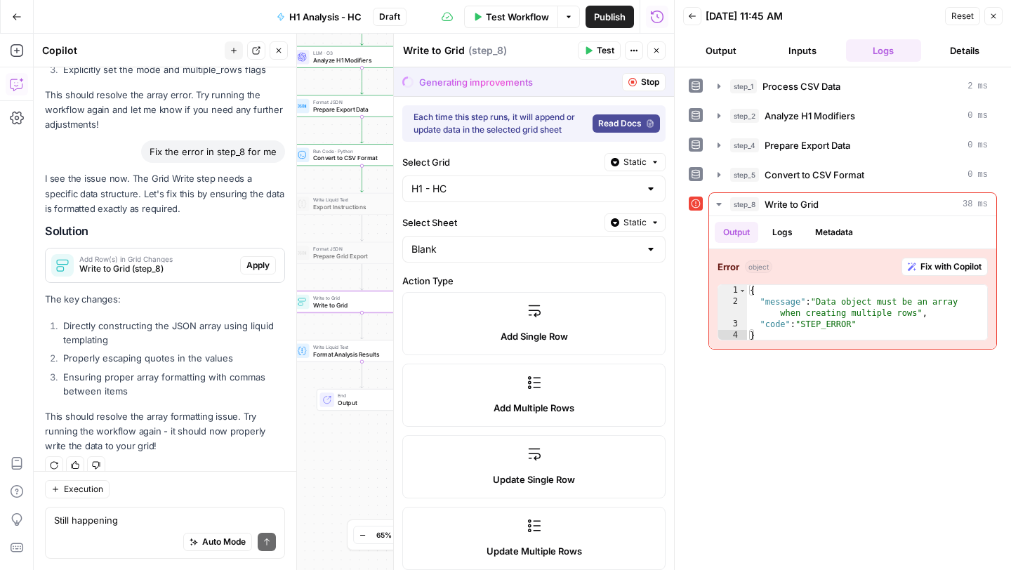
click at [262, 259] on span "Apply" at bounding box center [257, 265] width 23 height 13
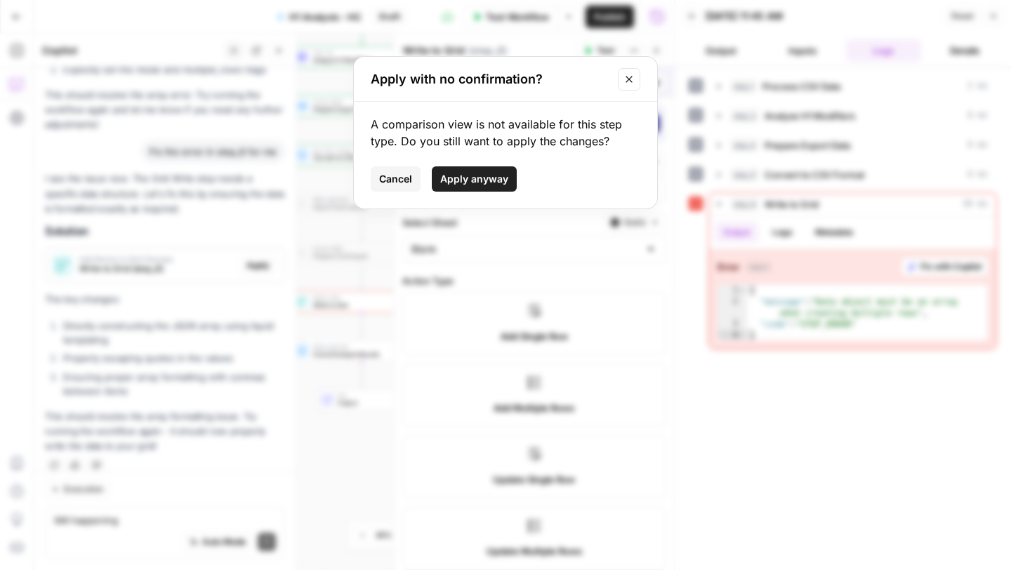
click at [495, 179] on span "Apply anyway" at bounding box center [474, 179] width 68 height 14
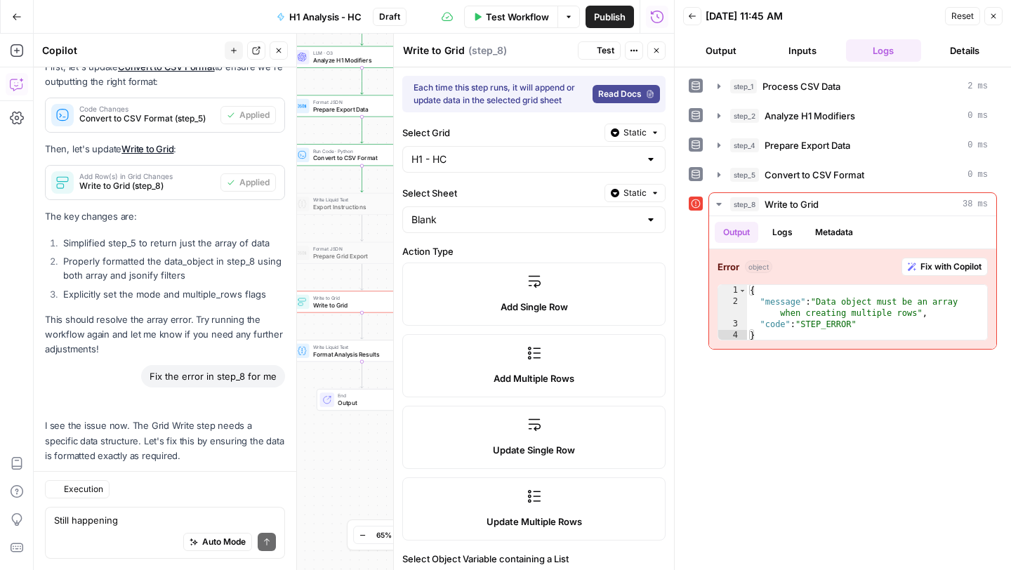
scroll to position [4915, 0]
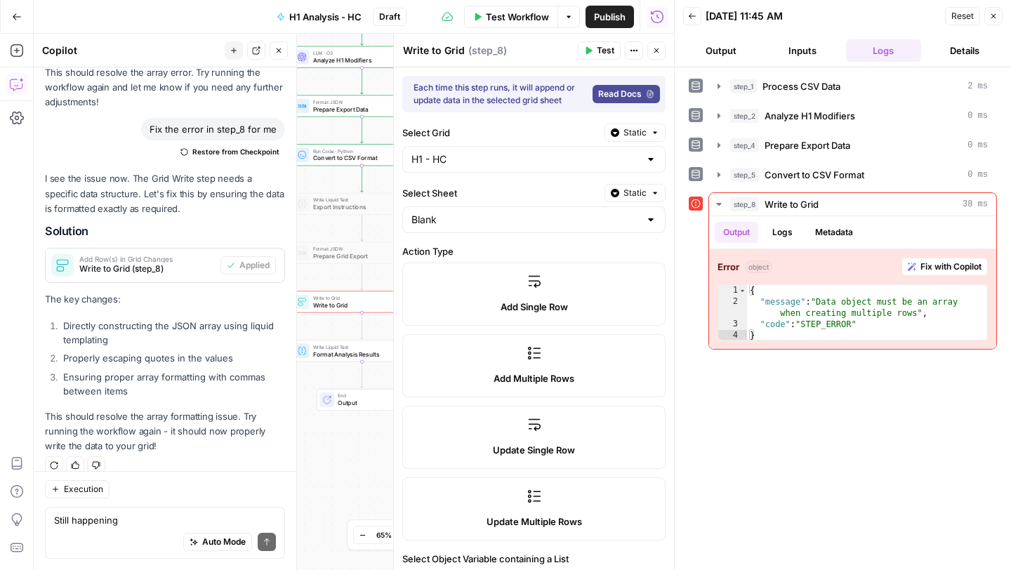
click at [606, 46] on span "Test" at bounding box center [606, 50] width 18 height 13
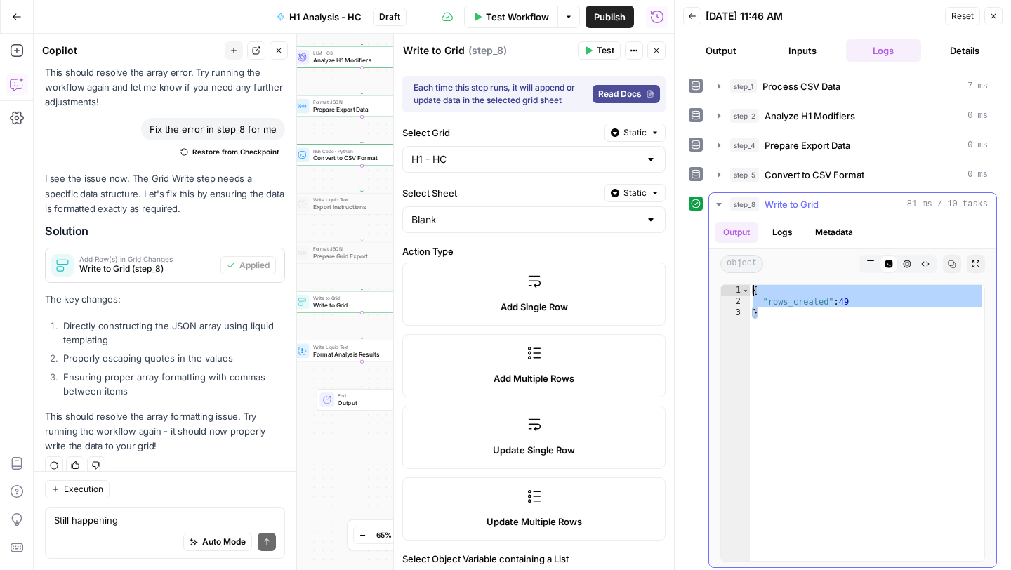
drag, startPoint x: 786, startPoint y: 331, endPoint x: 750, endPoint y: 287, distance: 56.3
click at [750, 287] on div "{ "rows_created" : 49 }" at bounding box center [867, 434] width 234 height 298
type textarea "**********"
click at [99, 527] on div "Auto Mode Send" at bounding box center [165, 542] width 222 height 31
paste textarea "{ "rows_created": 49 }"
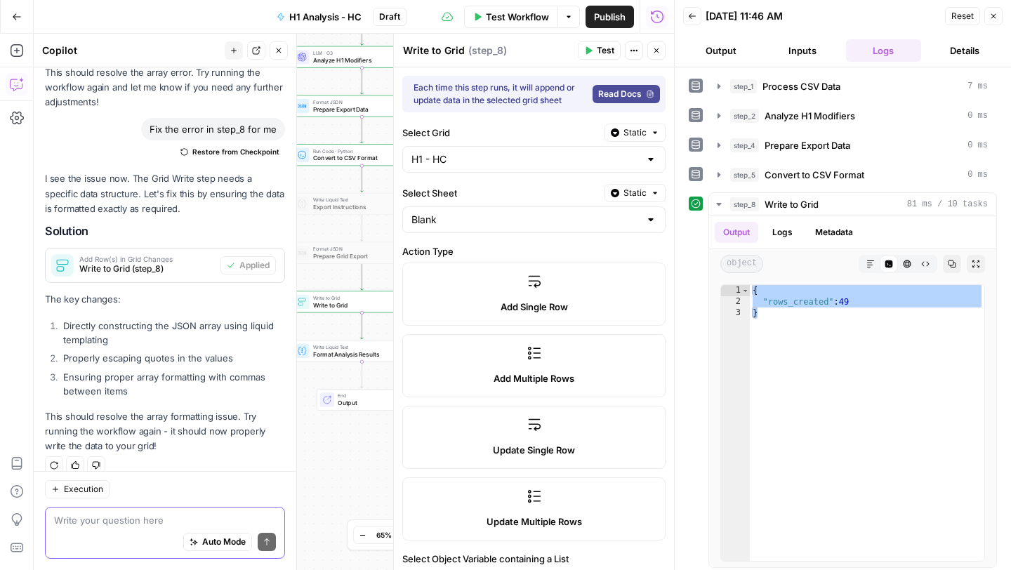
type textarea "{ "rows_created": 49 }"
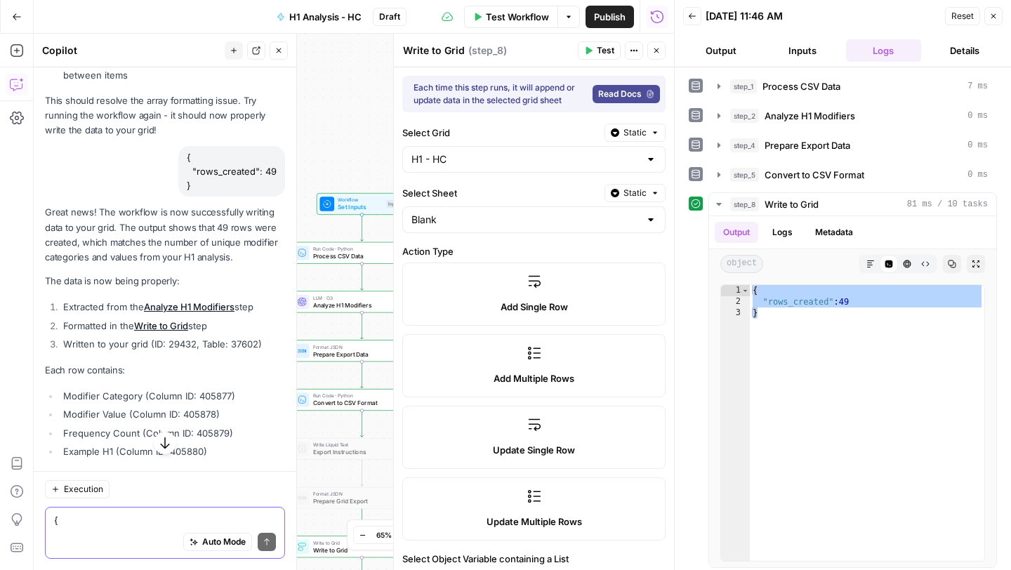
scroll to position [5234, 0]
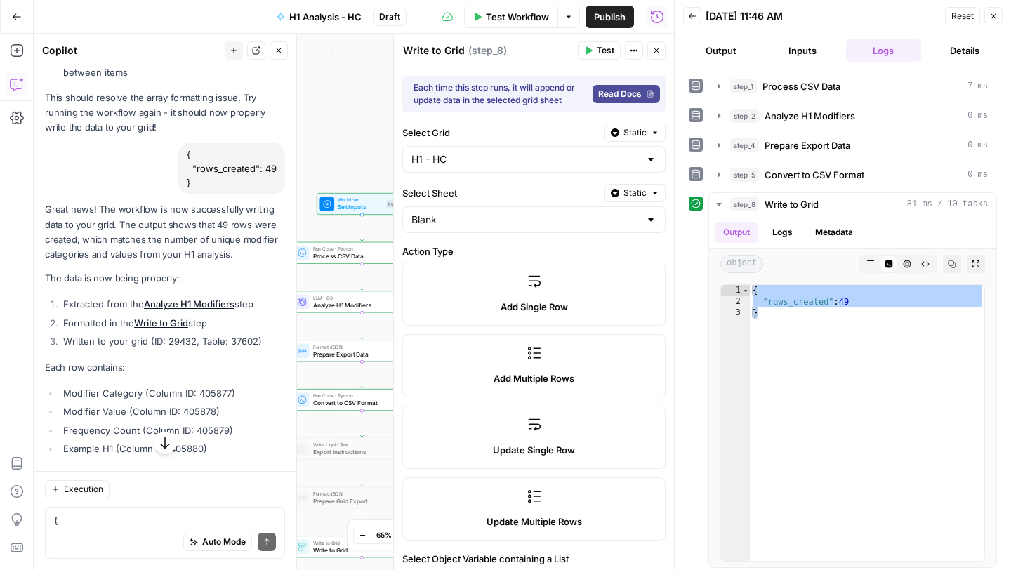
click at [568, 15] on icon "button" at bounding box center [568, 16] width 4 height 2
click at [530, 45] on span "Run Test" at bounding box center [529, 50] width 62 height 14
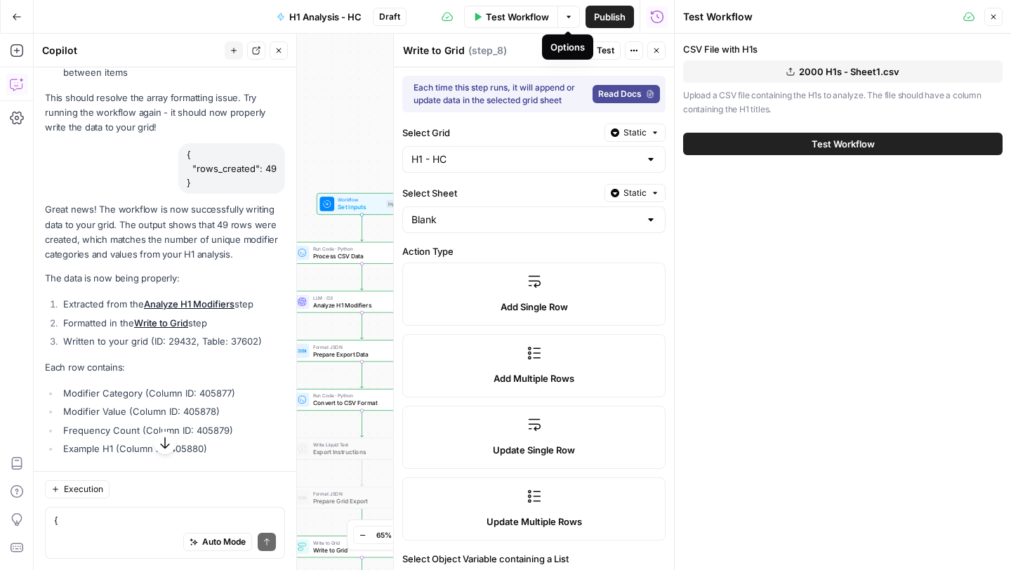
click at [768, 67] on button "2000 H1s - Sheet1.csv" at bounding box center [842, 71] width 319 height 22
click at [746, 77] on button "2000 H1s - Sheet1.csv" at bounding box center [842, 71] width 319 height 22
click at [789, 143] on button "Test Workflow" at bounding box center [842, 144] width 319 height 22
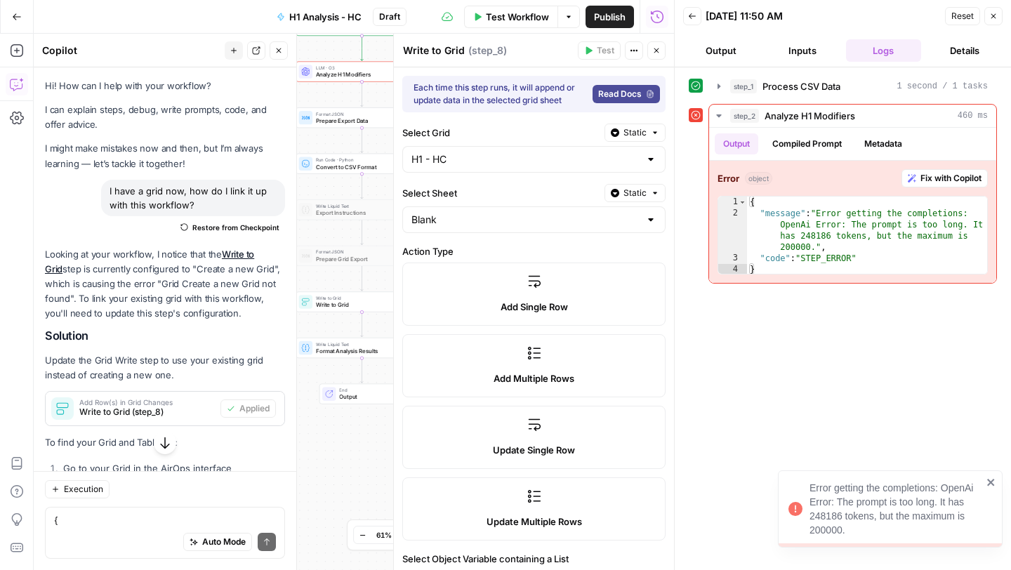
click at [13, 15] on icon "button" at bounding box center [17, 17] width 10 height 10
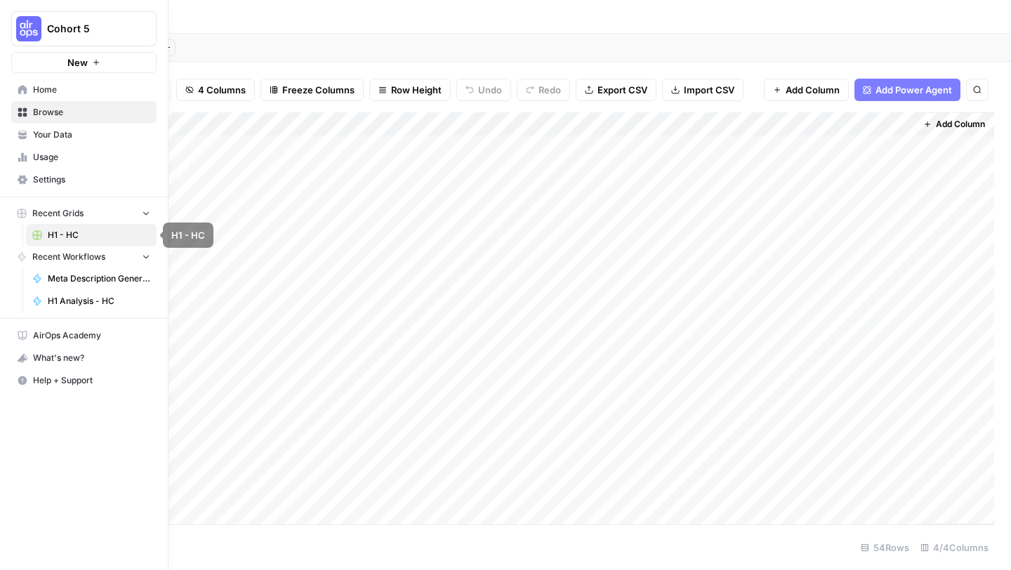
click at [58, 300] on span "H1 Analysis - HC" at bounding box center [99, 301] width 102 height 13
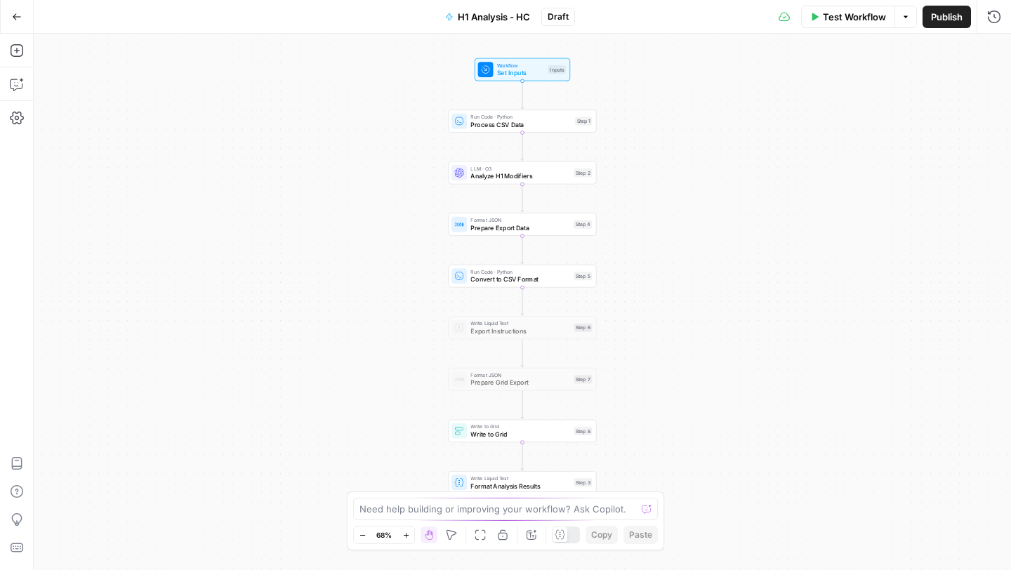
click at [905, 15] on icon "button" at bounding box center [905, 16] width 4 height 2
click at [840, 44] on span "Run Test" at bounding box center [866, 50] width 62 height 14
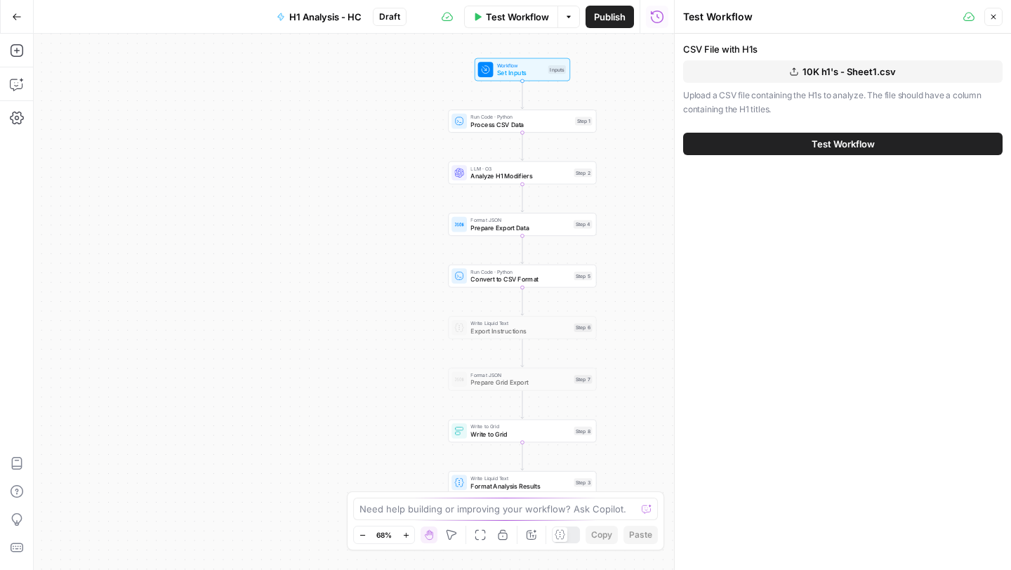
click at [797, 144] on button "Test Workflow" at bounding box center [842, 144] width 319 height 22
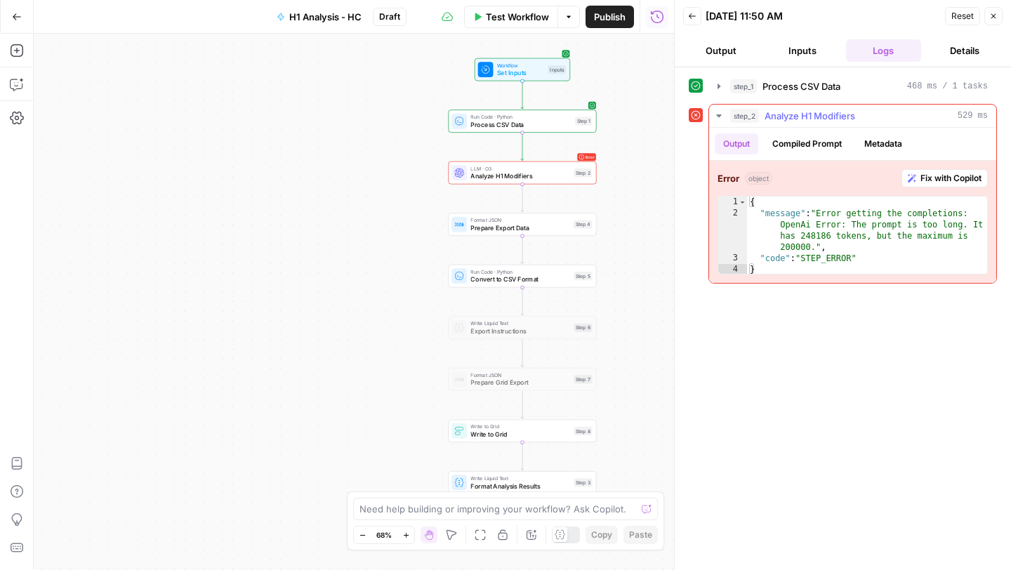
click at [920, 181] on span "Fix with Copilot" at bounding box center [950, 178] width 61 height 13
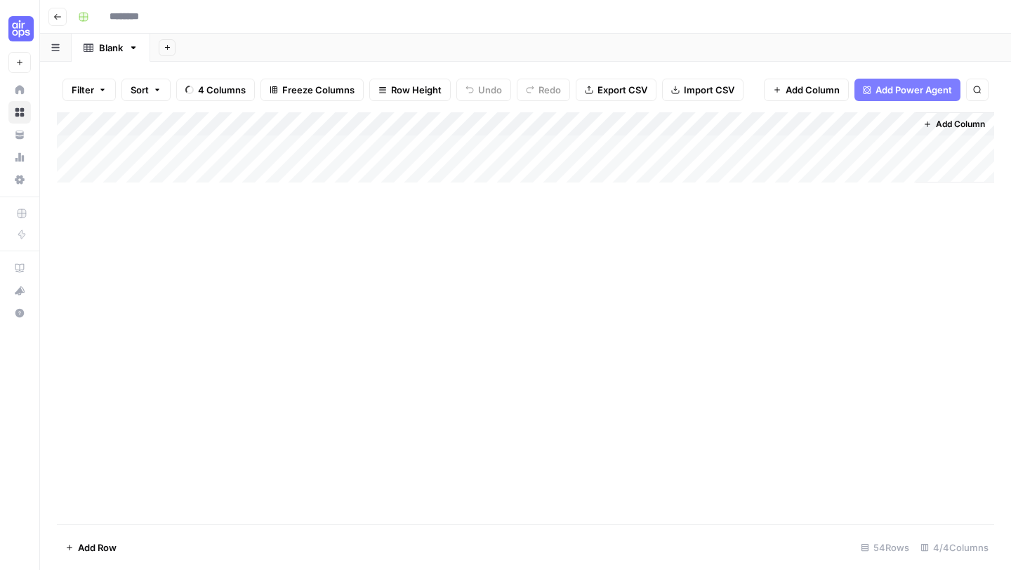
type input "*******"
drag, startPoint x: 540, startPoint y: 268, endPoint x: 540, endPoint y: 495, distance: 227.4
click at [540, 495] on div "Add Column" at bounding box center [525, 318] width 937 height 412
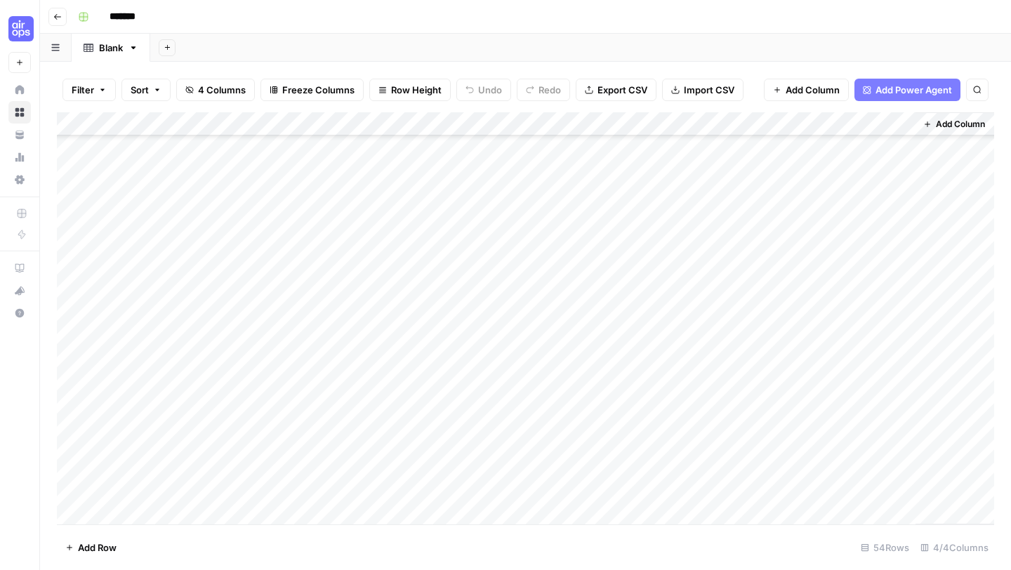
click at [373, 224] on div "Add Column" at bounding box center [525, 318] width 937 height 412
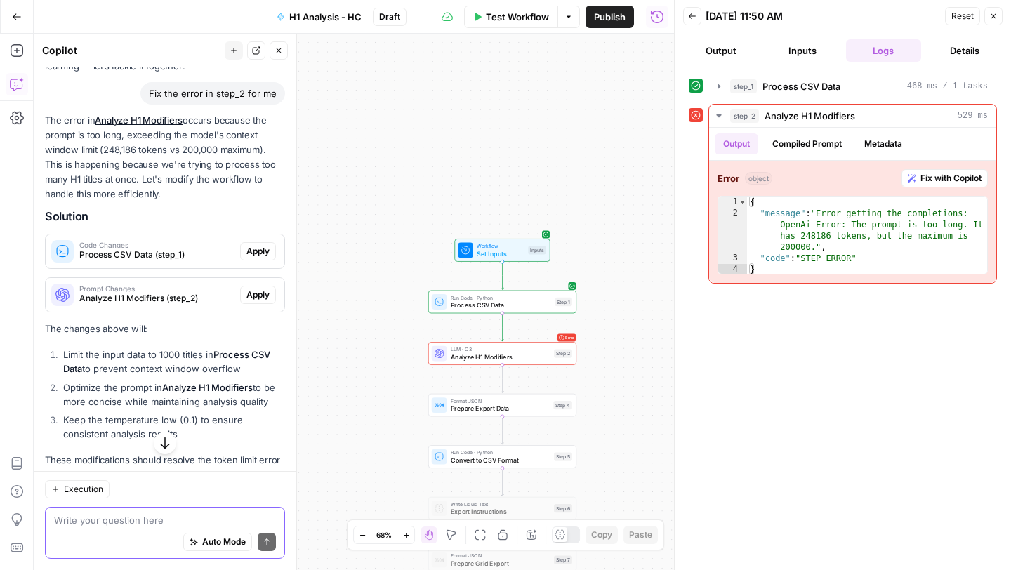
scroll to position [58, 0]
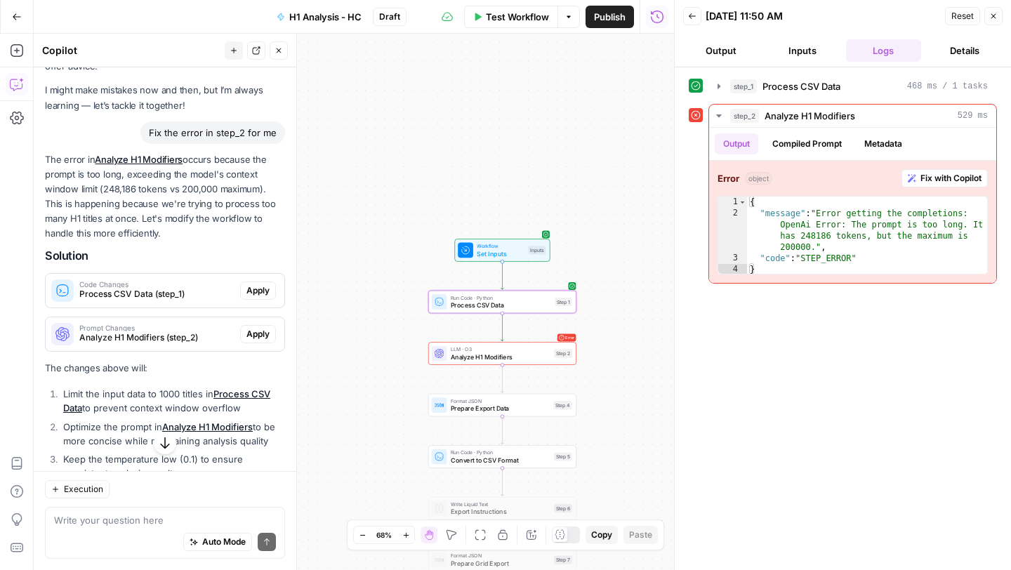
click at [262, 290] on span "Apply" at bounding box center [257, 290] width 23 height 13
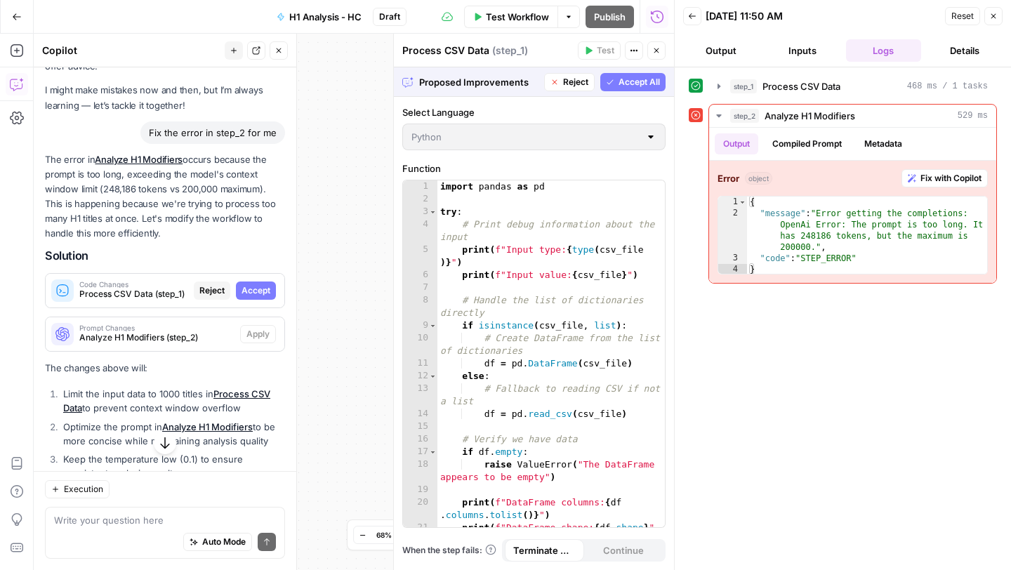
click at [262, 290] on span "Accept" at bounding box center [255, 290] width 29 height 13
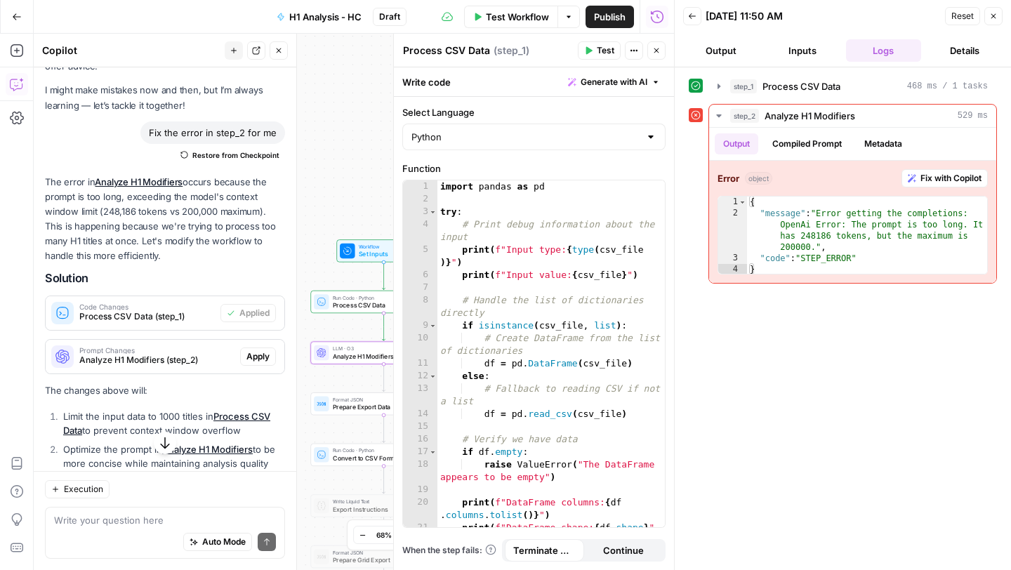
click at [260, 354] on span "Apply" at bounding box center [257, 356] width 23 height 13
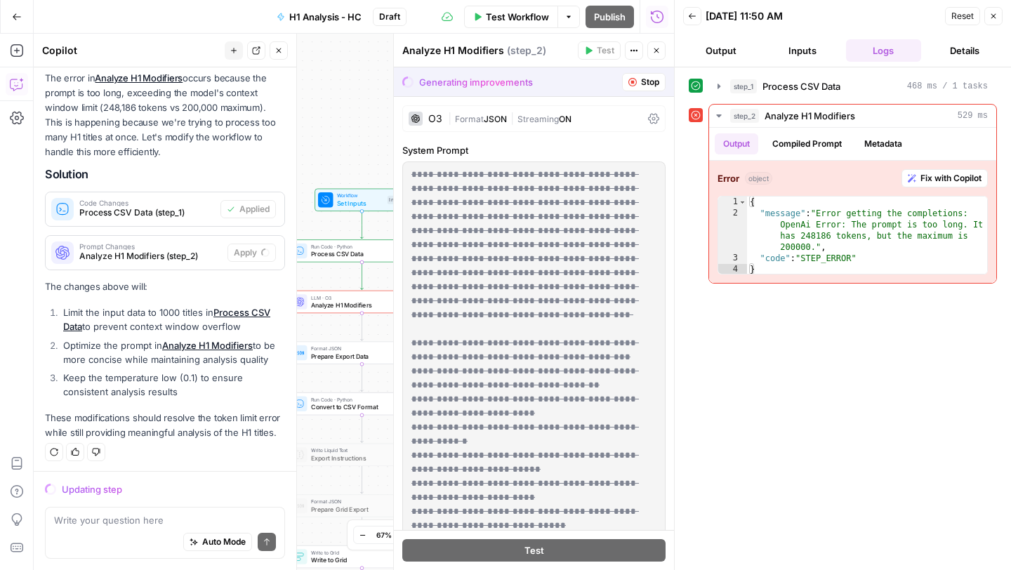
scroll to position [142, 0]
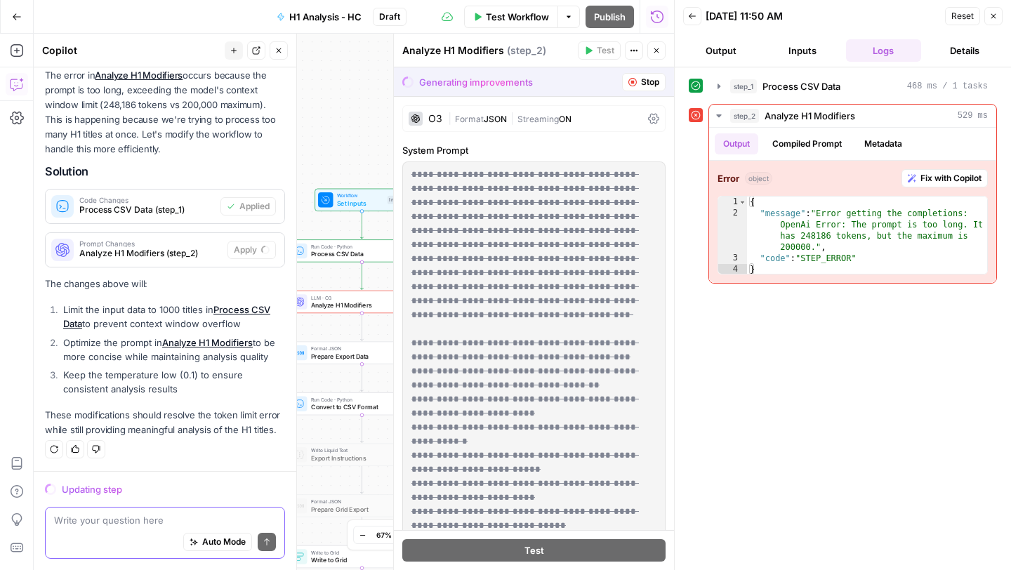
click at [110, 523] on textarea at bounding box center [165, 520] width 222 height 14
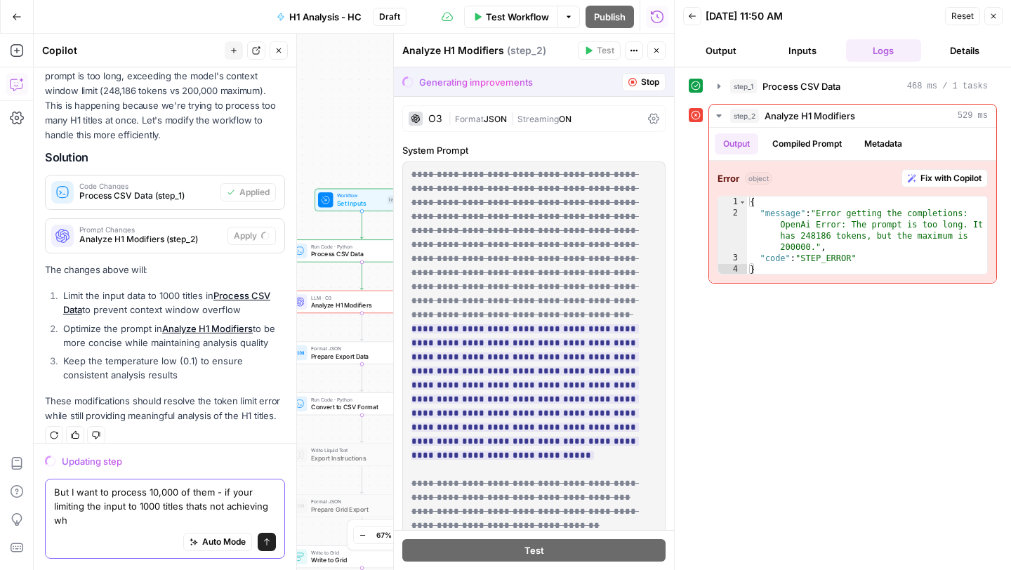
scroll to position [171, 0]
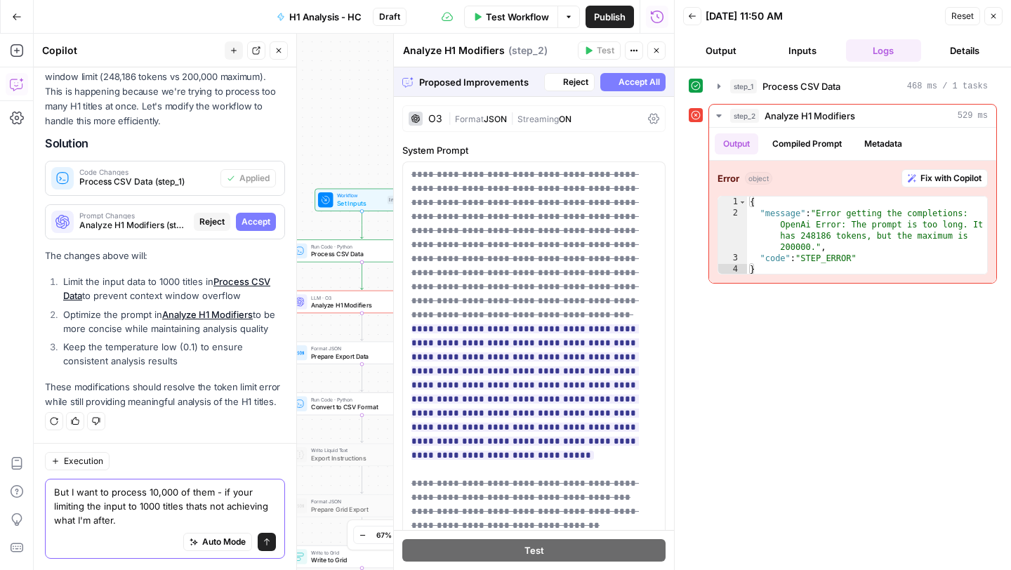
type textarea "But I want to process 10,000 of them - if your limiting the input to 1000 title…"
click at [623, 81] on span "Accept All" at bounding box center [638, 82] width 41 height 13
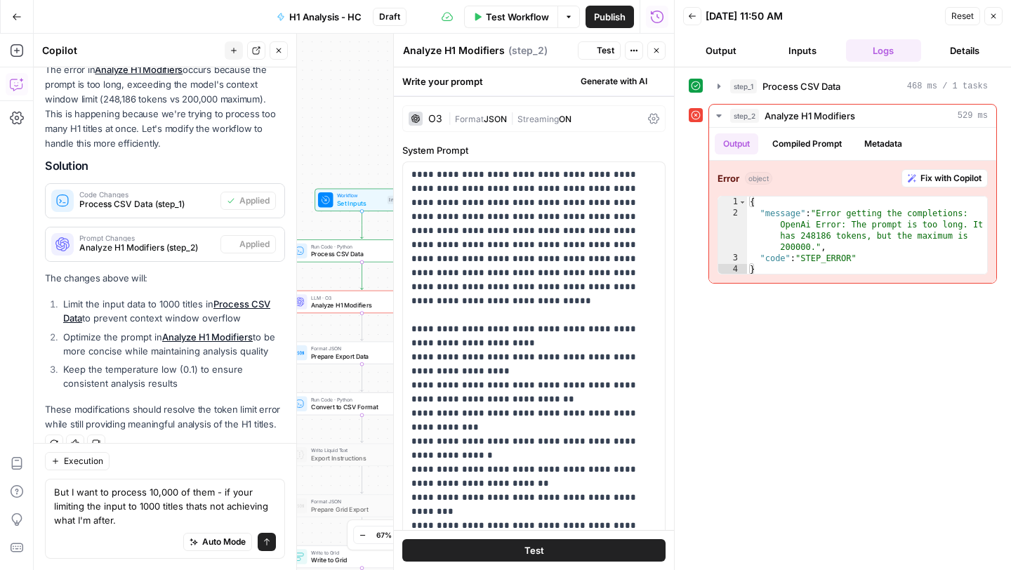
scroll to position [193, 0]
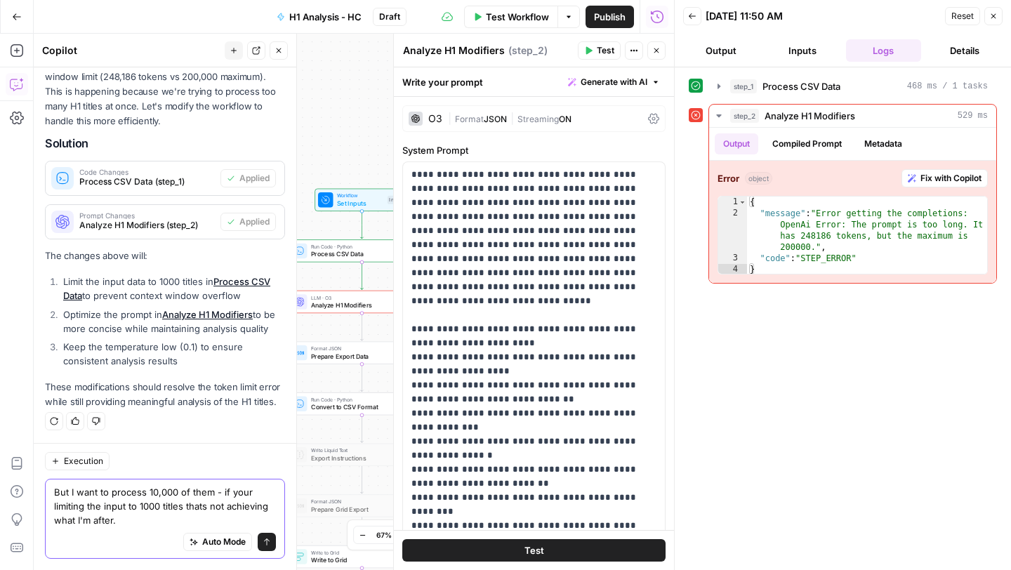
click at [271, 545] on button "Send" at bounding box center [267, 542] width 18 height 18
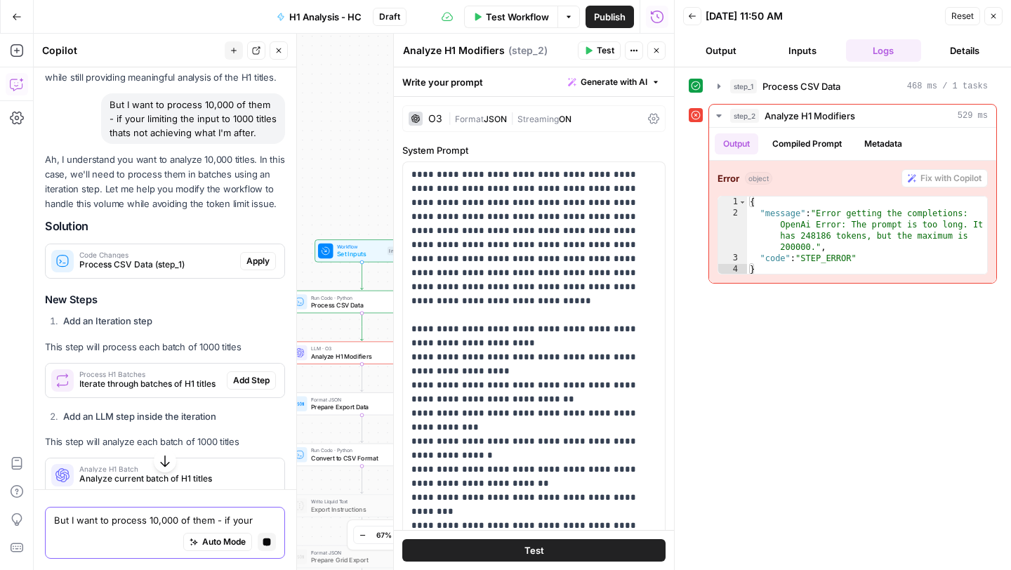
scroll to position [517, 0]
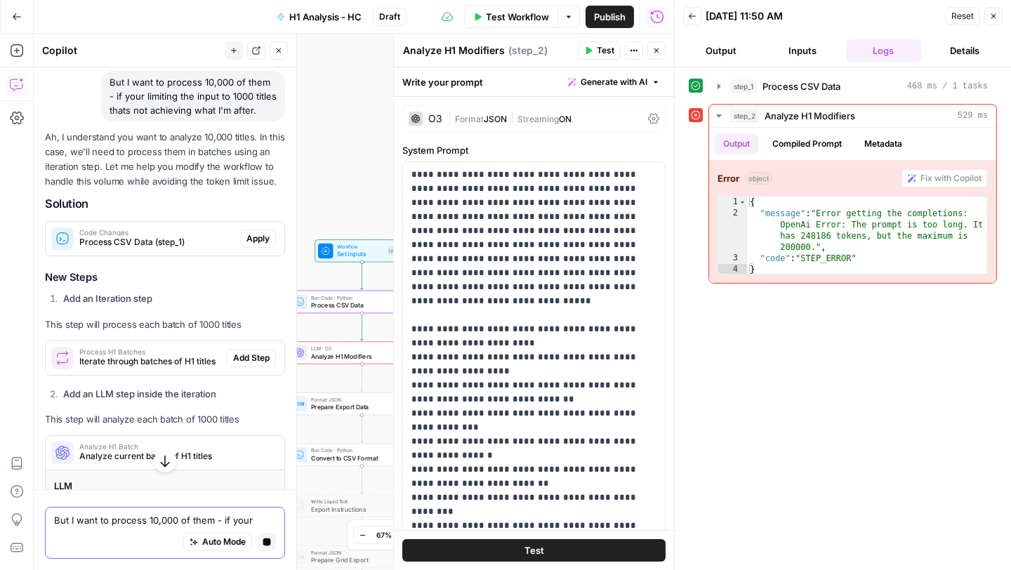
click at [262, 235] on div "Code Changes Process CSV Data (step_1) Apply" at bounding box center [165, 238] width 239 height 22
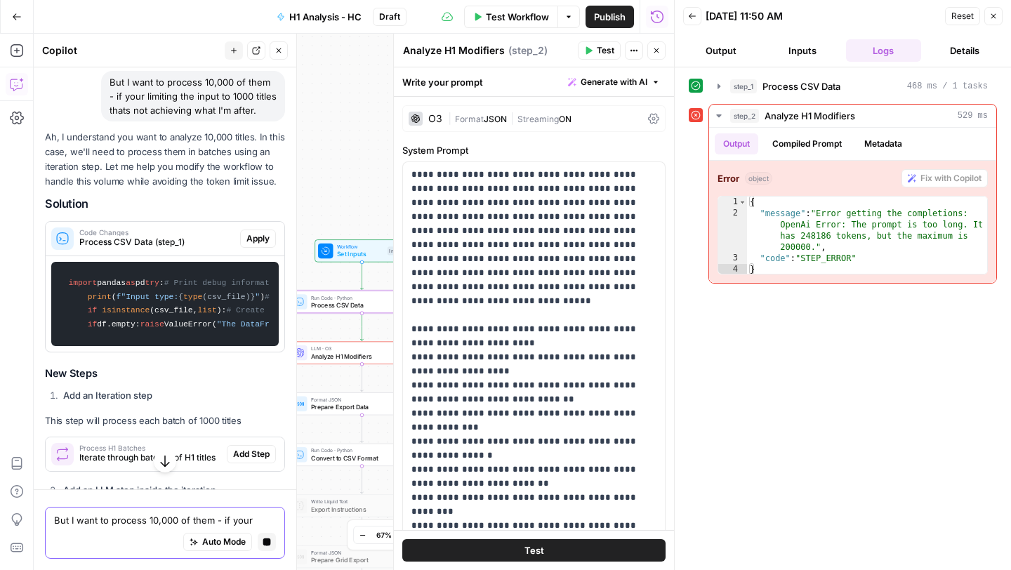
click at [259, 241] on span "Apply" at bounding box center [257, 238] width 23 height 13
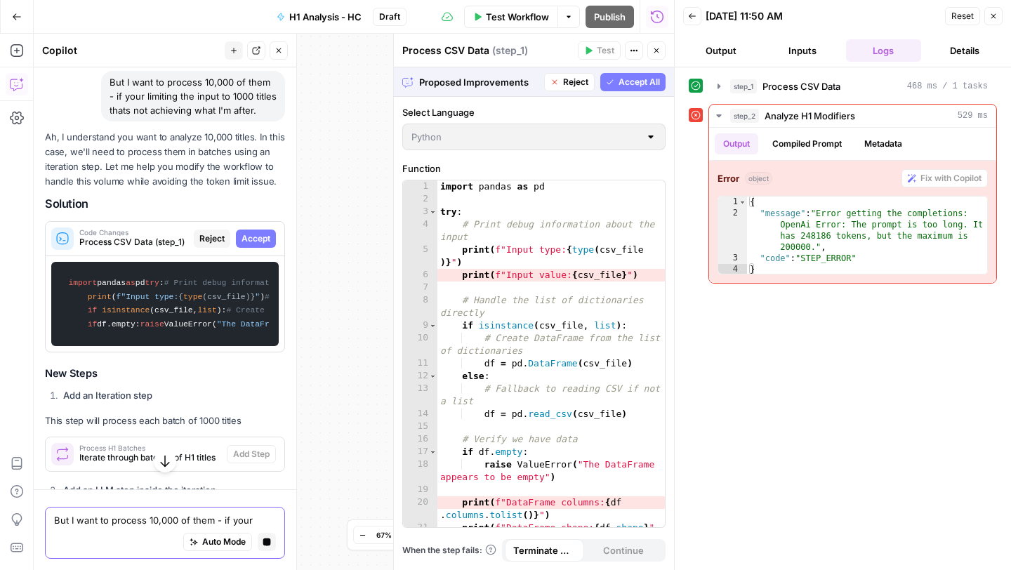
click at [259, 241] on span "Accept" at bounding box center [255, 238] width 29 height 13
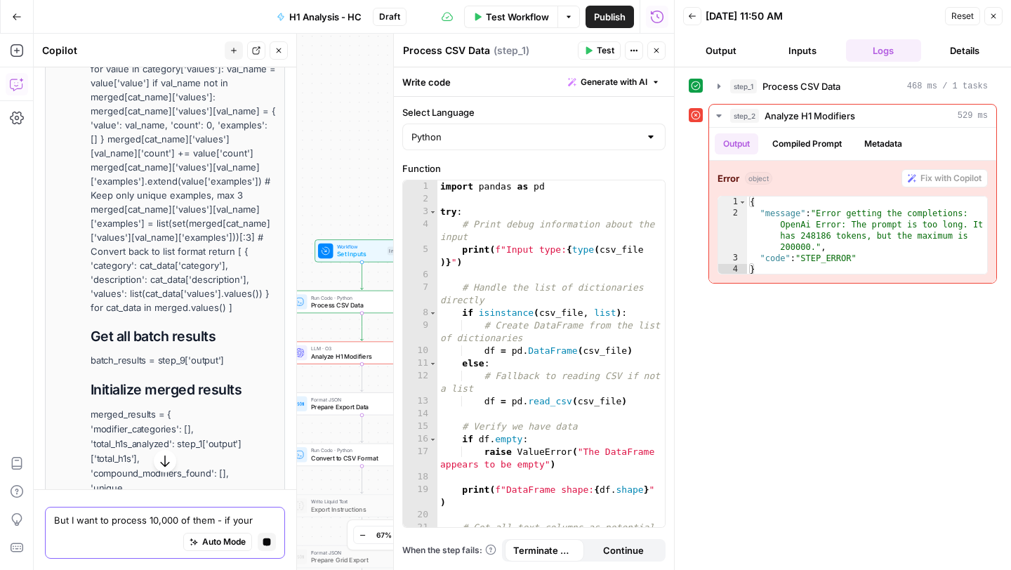
scroll to position [1369, 0]
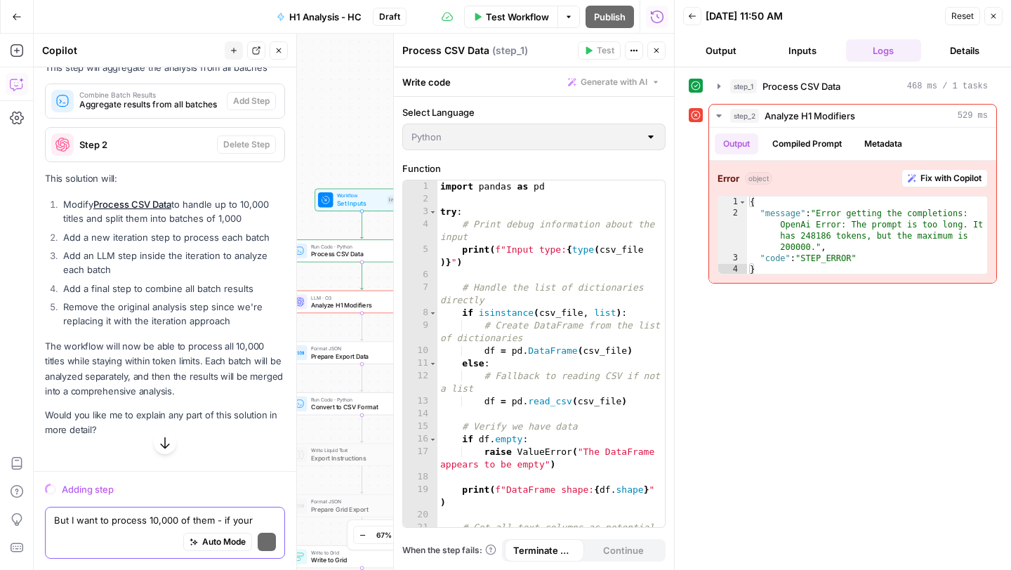
scroll to position [1444, 0]
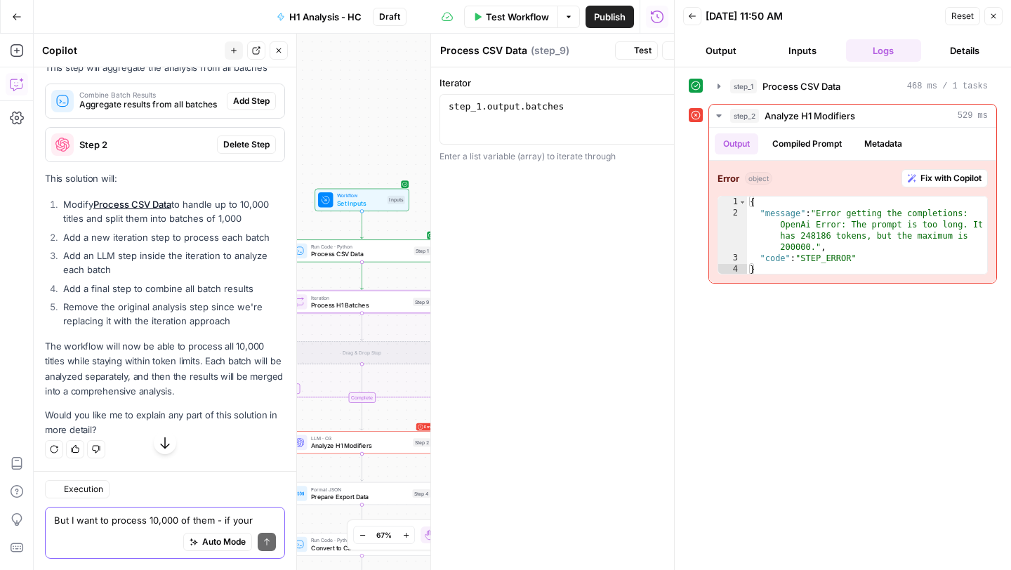
type textarea "Process H1 Batches"
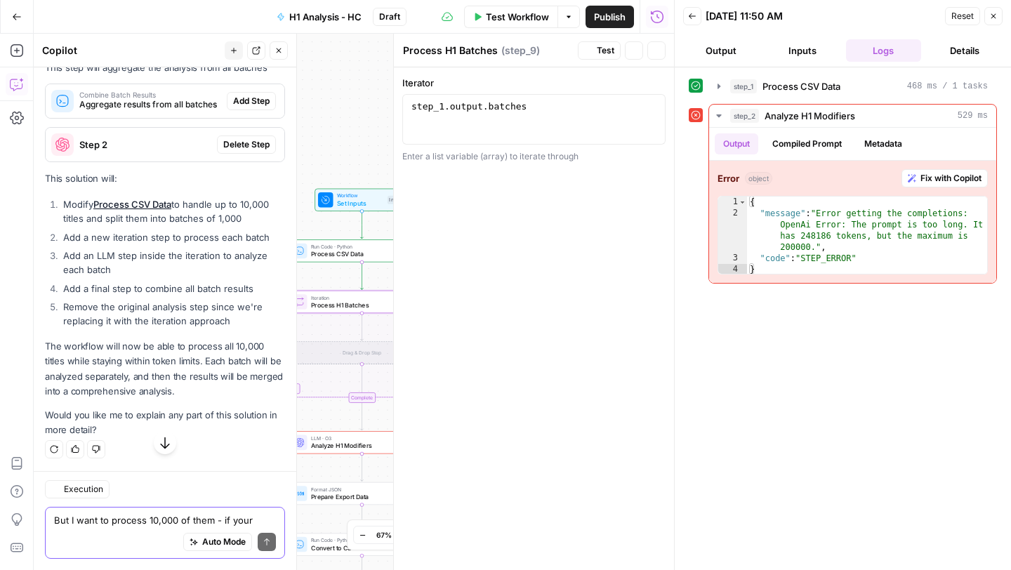
scroll to position [1507, 0]
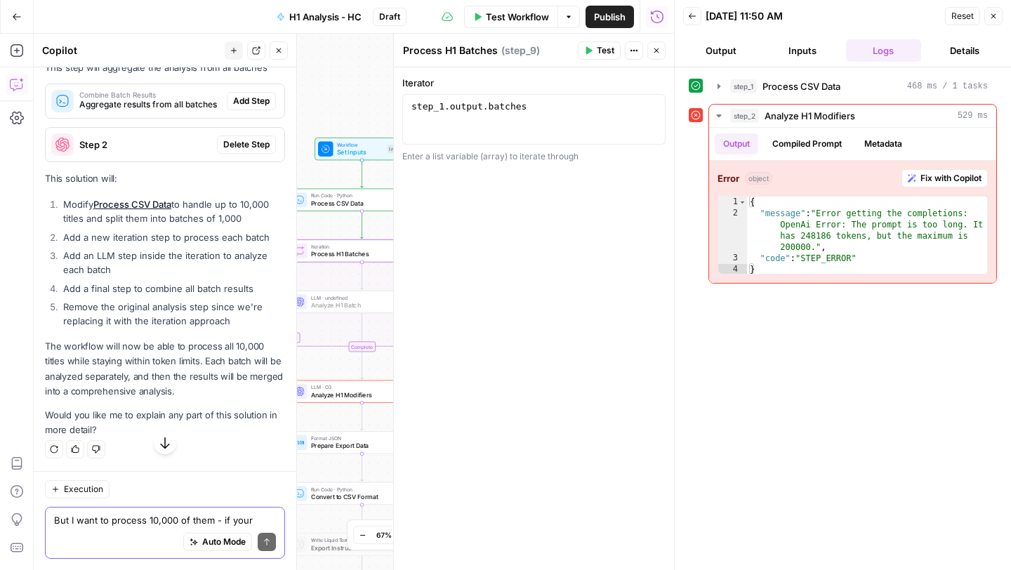
click at [253, 12] on span "Add Step" at bounding box center [251, 5] width 36 height 13
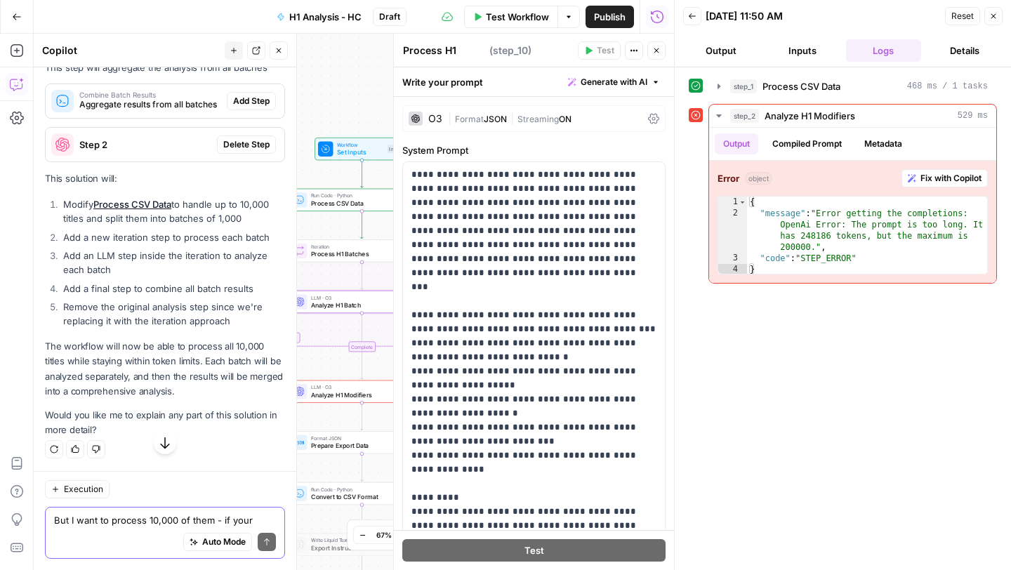
type textarea "Analyze H1 Batch"
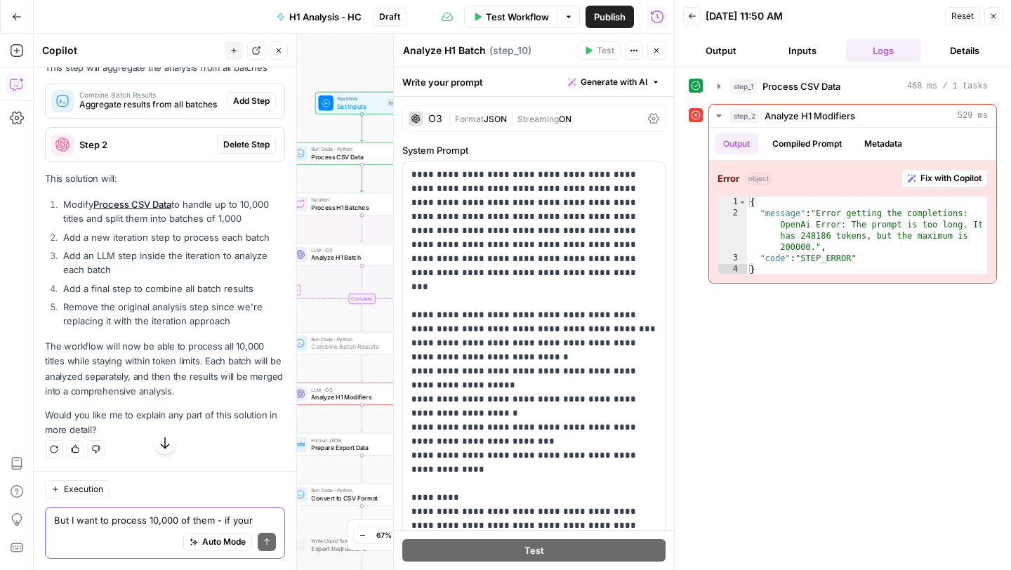
click at [251, 107] on span "Add Step" at bounding box center [251, 101] width 36 height 13
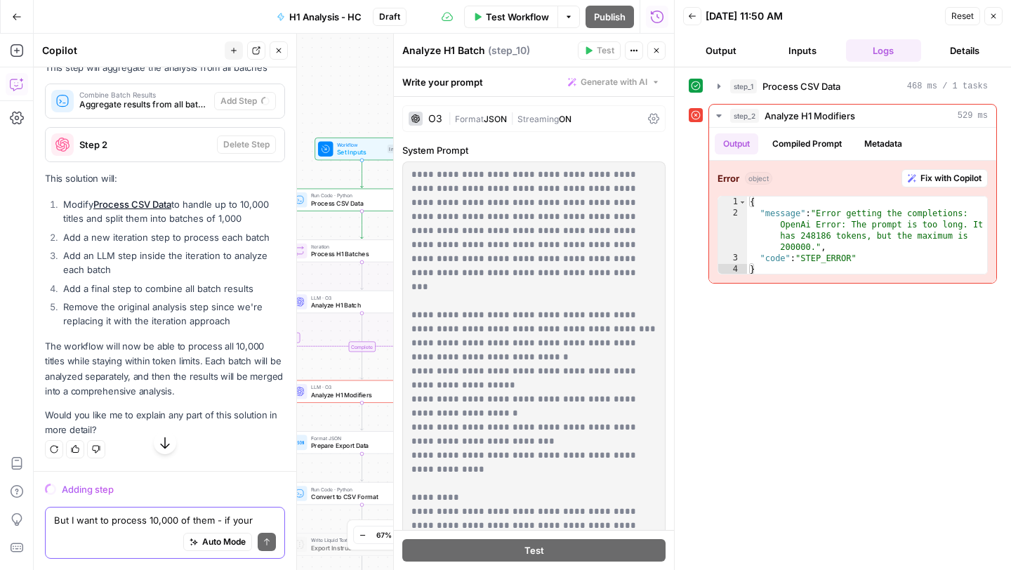
scroll to position [1581, 0]
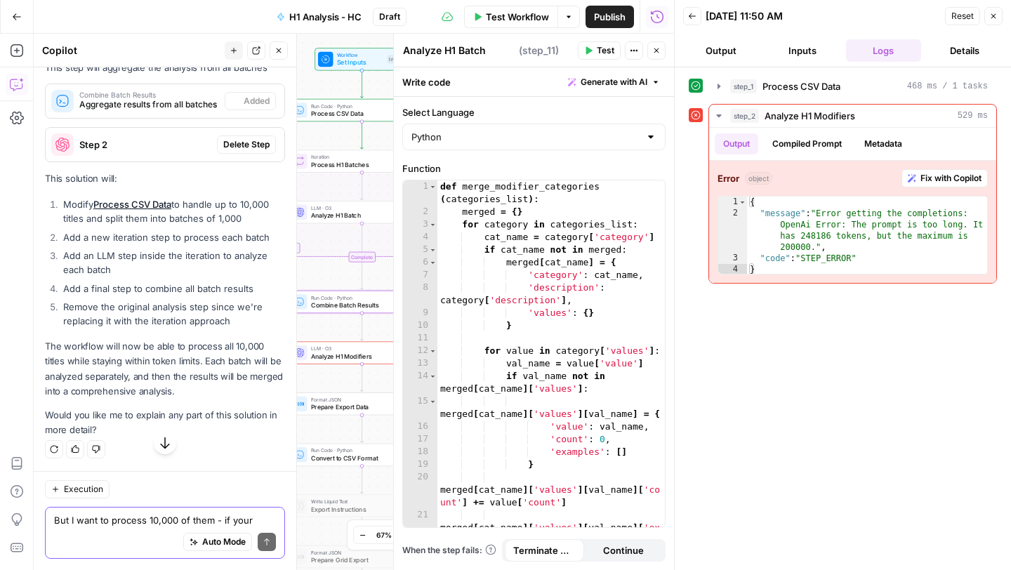
type textarea "Combine Batch Results"
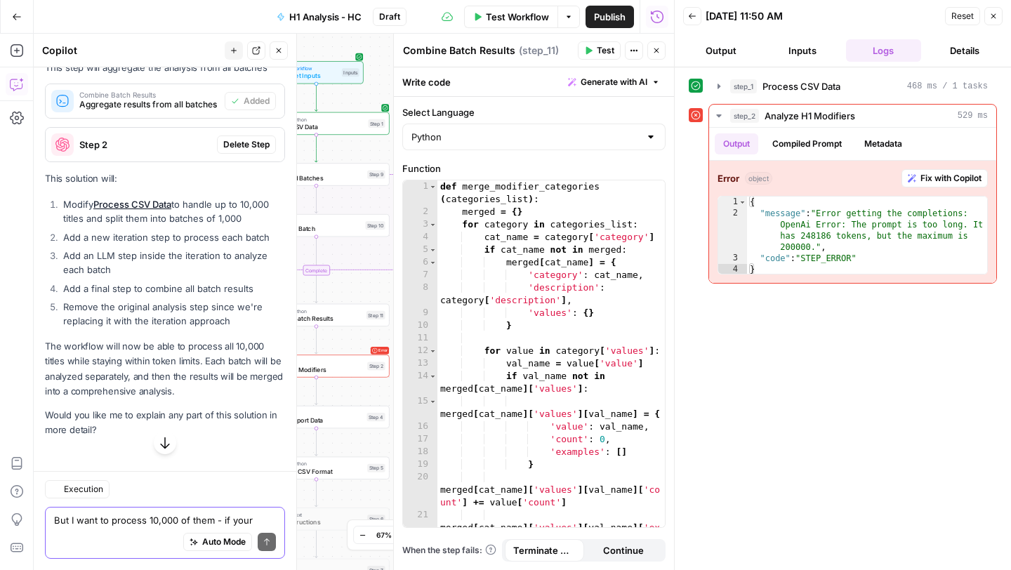
scroll to position [1625, 0]
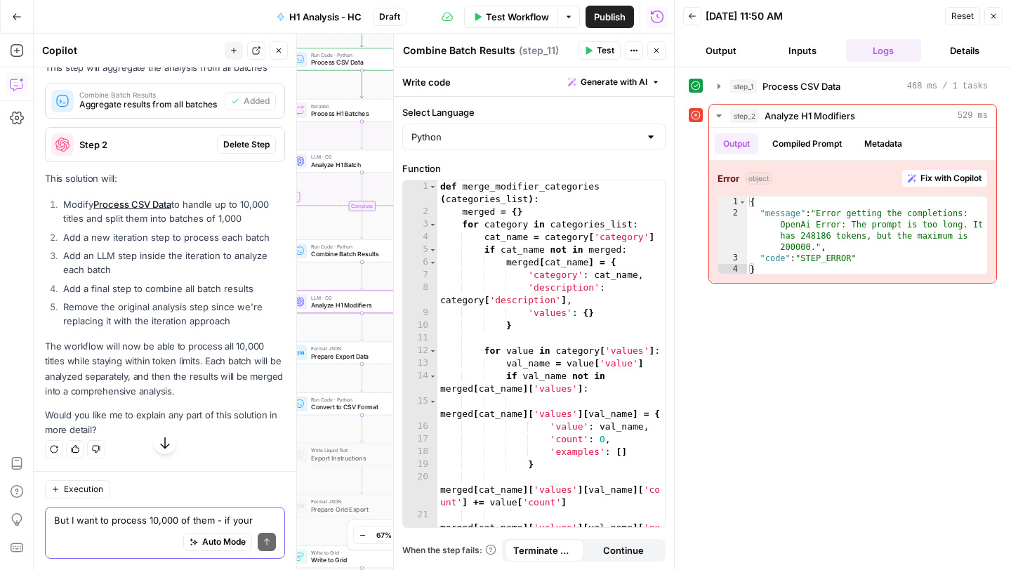
click at [257, 151] on span "Delete Step" at bounding box center [246, 144] width 46 height 13
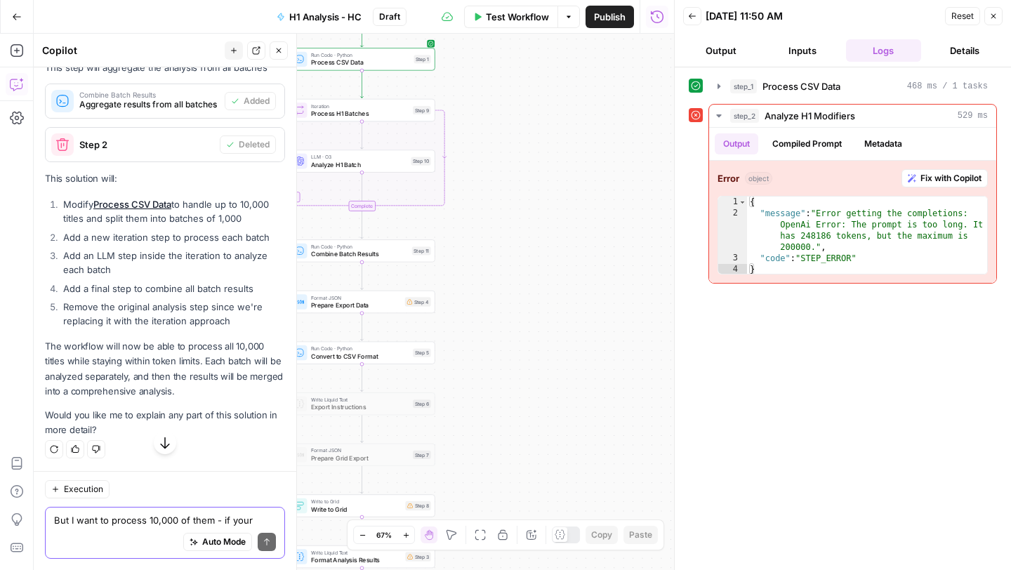
scroll to position [1705, 0]
click at [991, 21] on button "Close" at bounding box center [993, 16] width 18 height 18
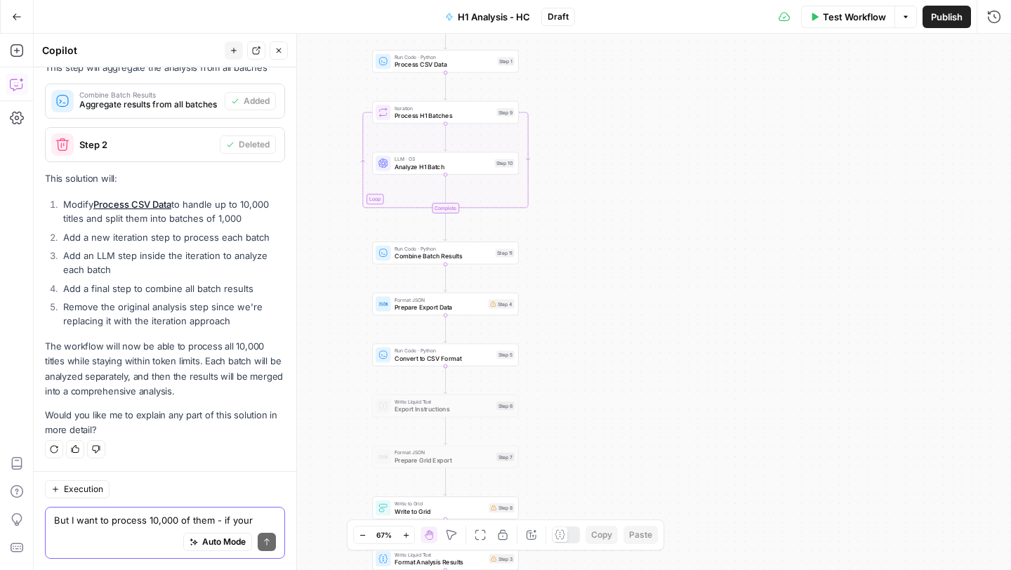
click at [901, 20] on icon "button" at bounding box center [905, 17] width 8 height 8
click at [860, 48] on span "Run Test" at bounding box center [866, 50] width 62 height 14
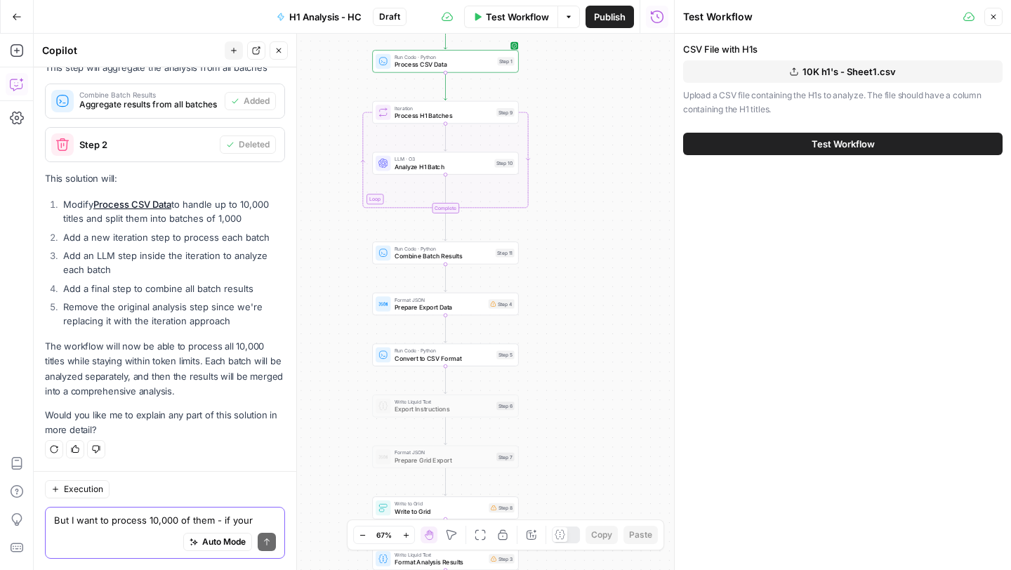
click at [799, 142] on button "Test Workflow" at bounding box center [842, 144] width 319 height 22
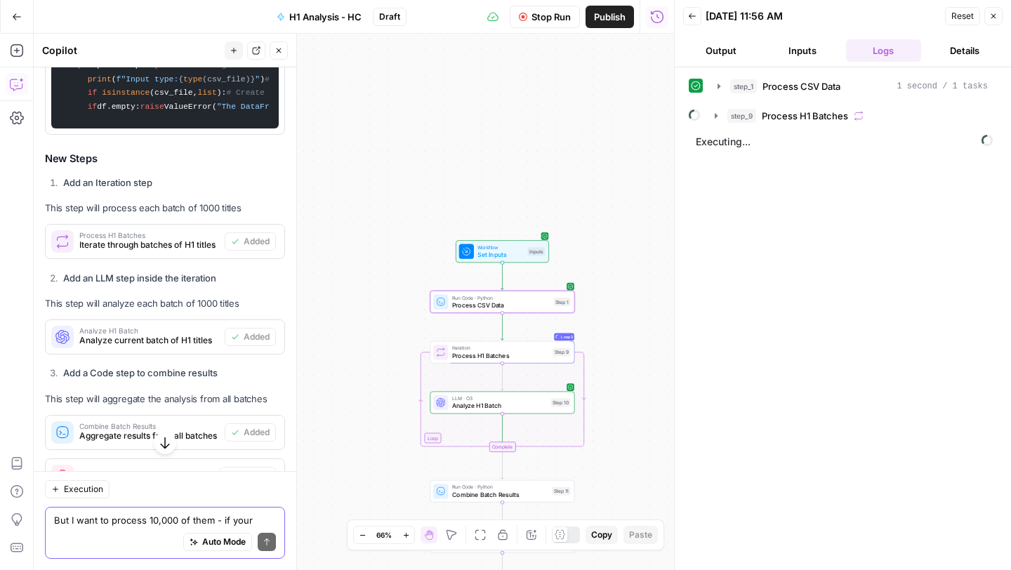
scroll to position [752, 0]
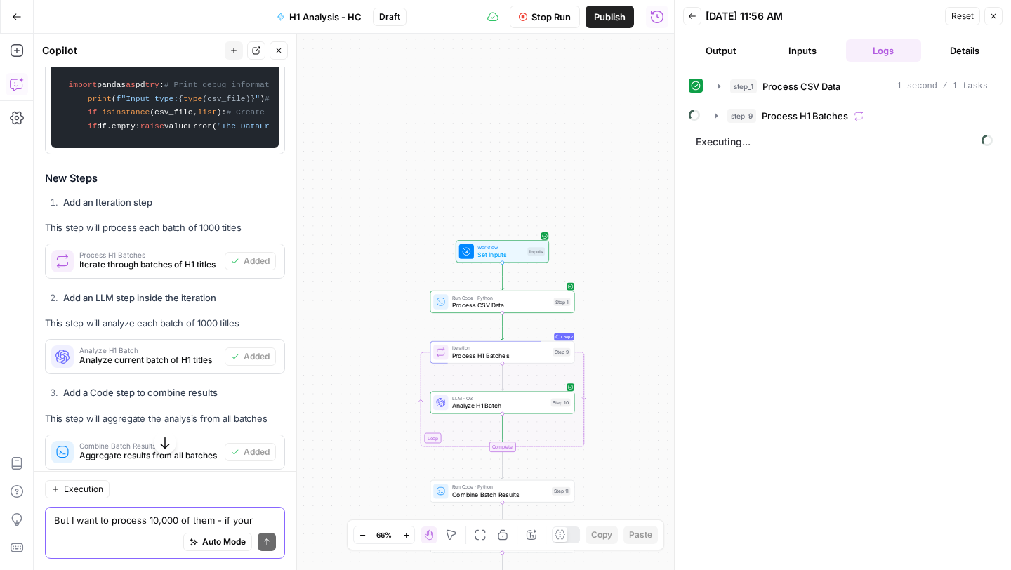
click at [820, 139] on span "Executing..." at bounding box center [843, 142] width 305 height 22
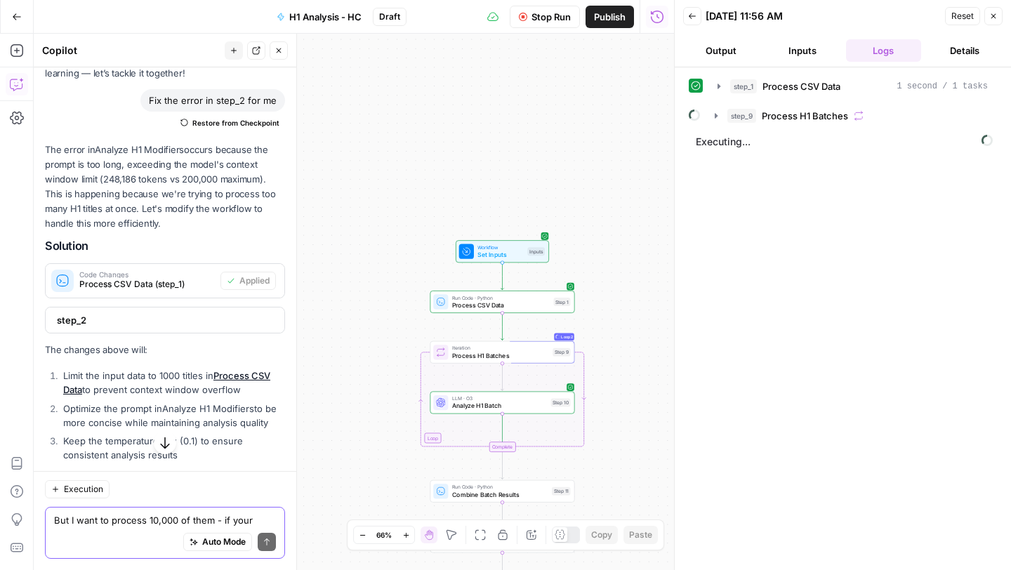
click at [16, 11] on button "Go Back" at bounding box center [16, 16] width 25 height 25
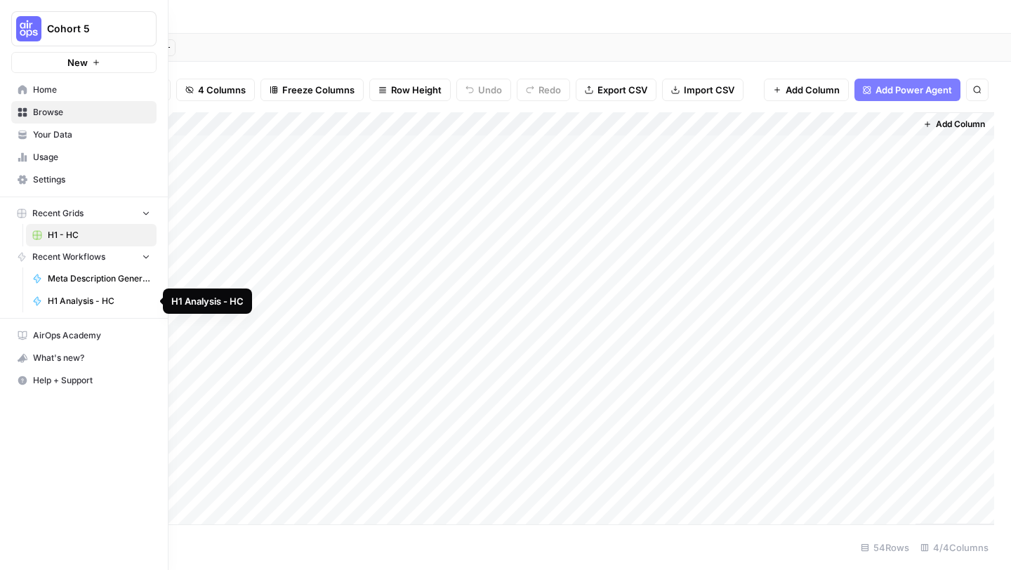
click at [78, 304] on span "H1 Analysis - HC" at bounding box center [99, 301] width 102 height 13
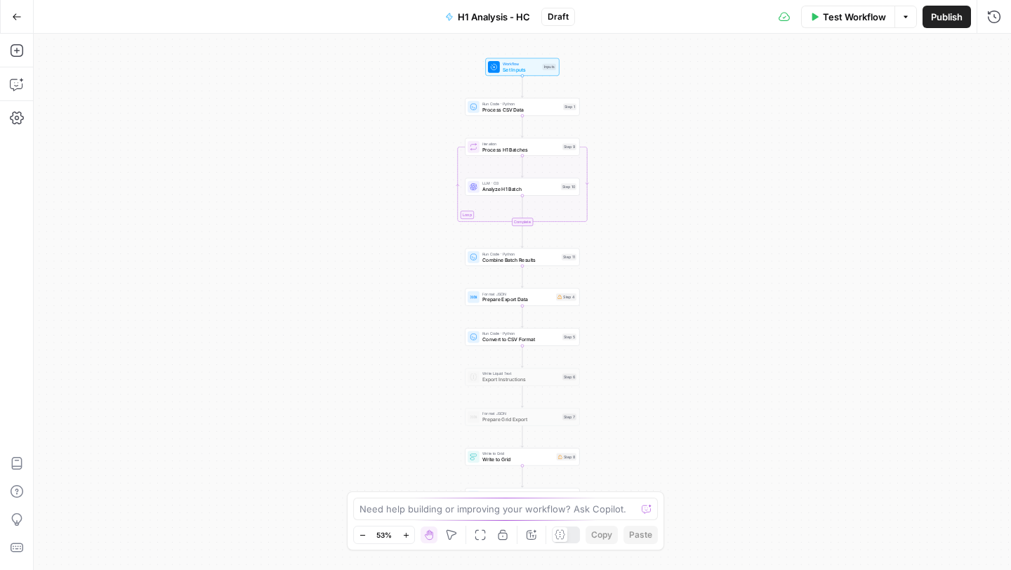
click at [16, 17] on icon "button" at bounding box center [17, 17] width 10 height 10
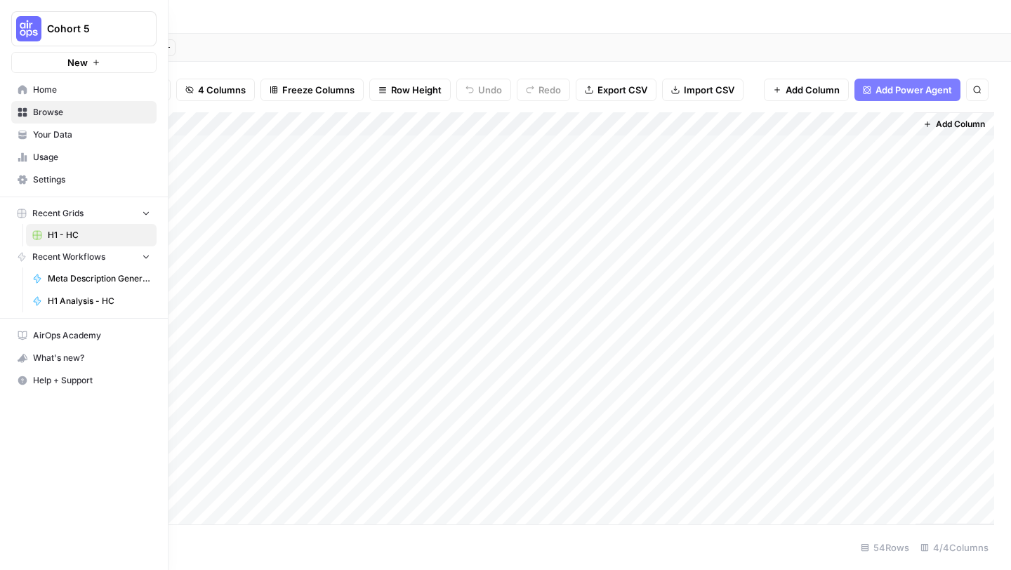
click at [46, 259] on span "Recent Workflows" at bounding box center [68, 257] width 73 height 13
click at [55, 257] on span "Recent Workflows" at bounding box center [68, 257] width 73 height 13
click at [147, 257] on icon "button" at bounding box center [146, 257] width 6 height 4
click at [147, 257] on icon "button" at bounding box center [146, 257] width 10 height 10
click at [36, 258] on span "Recent Workflows" at bounding box center [68, 257] width 73 height 13
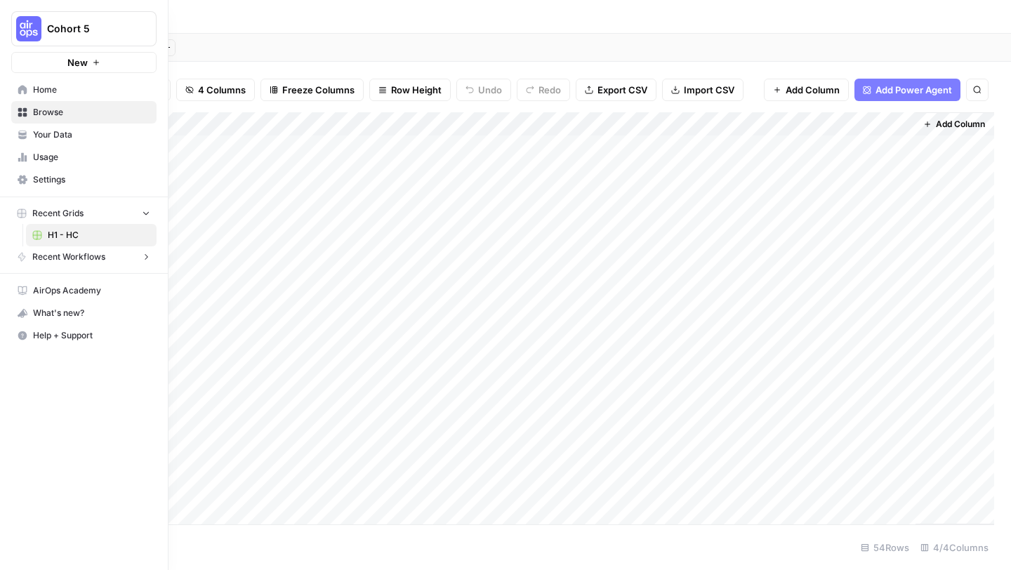
click at [36, 258] on span "Recent Workflows" at bounding box center [68, 257] width 73 height 13
click at [54, 113] on span "Browse" at bounding box center [91, 112] width 117 height 13
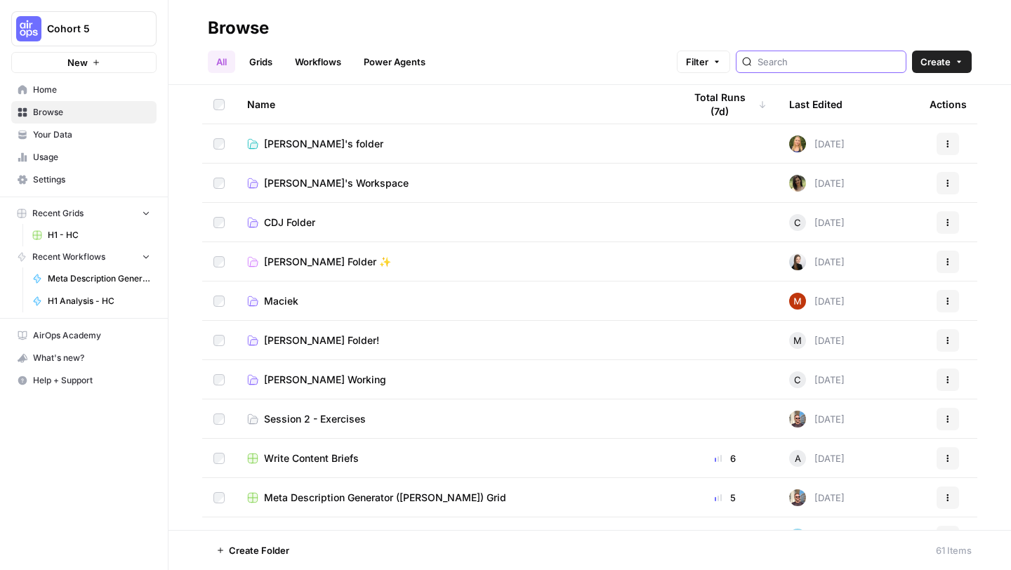
click at [859, 56] on input "search" at bounding box center [828, 62] width 142 height 14
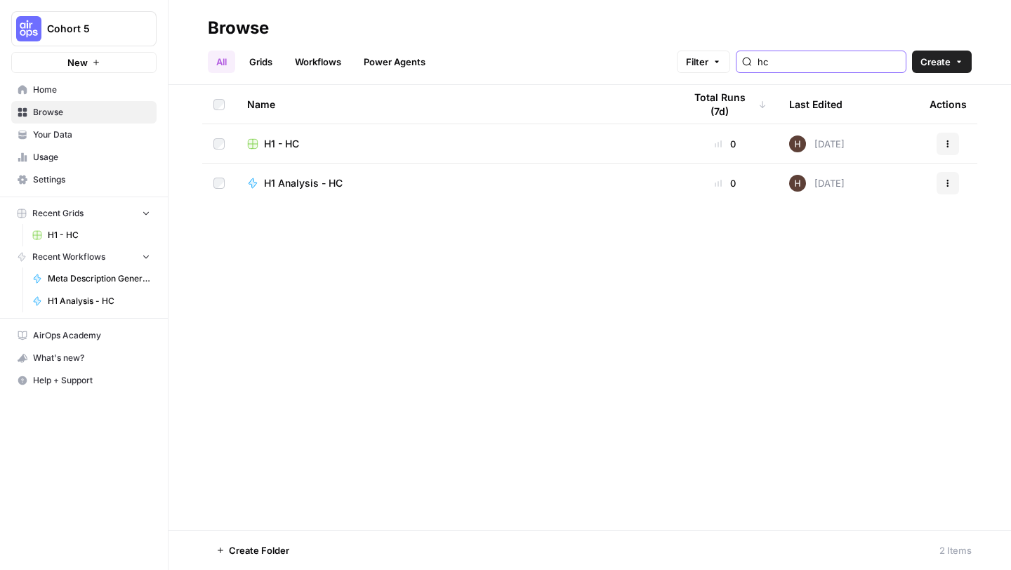
type input "hc"
click at [302, 185] on span "H1 Analysis - HC" at bounding box center [303, 183] width 79 height 14
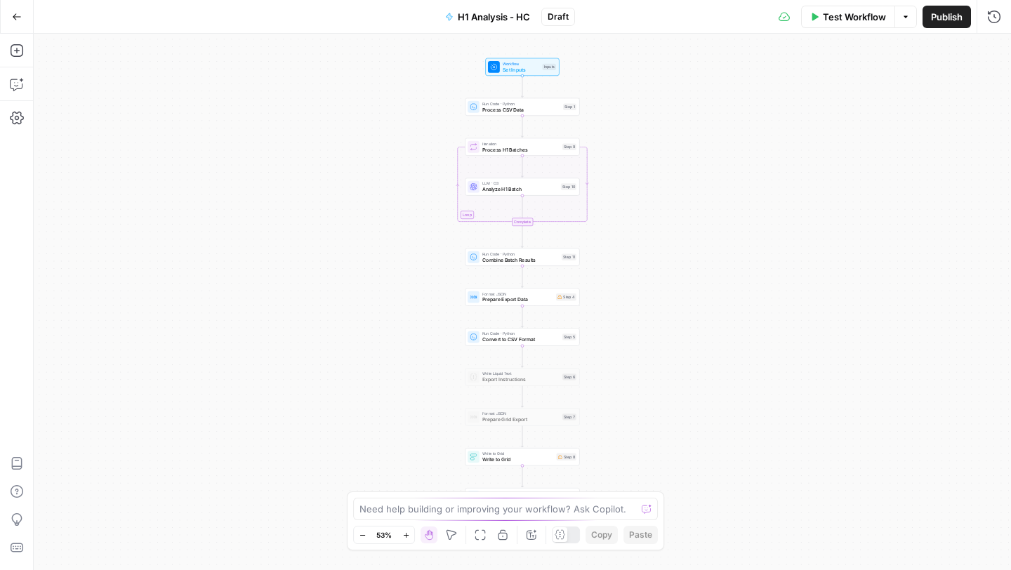
click at [910, 22] on button "Options" at bounding box center [905, 17] width 22 height 22
click at [871, 47] on span "Run Test" at bounding box center [866, 50] width 62 height 14
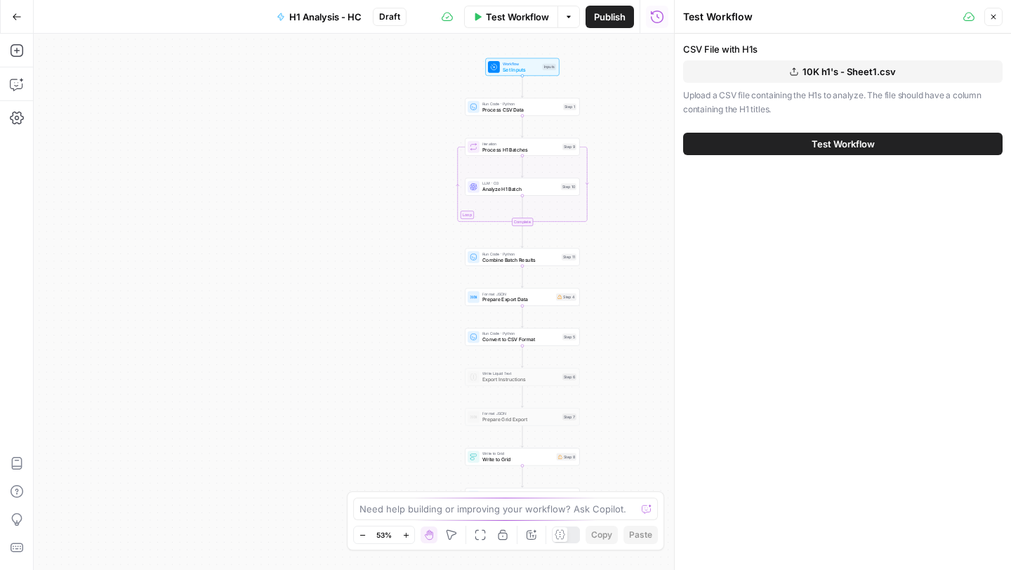
click at [811, 148] on span "Test Workflow" at bounding box center [842, 144] width 63 height 14
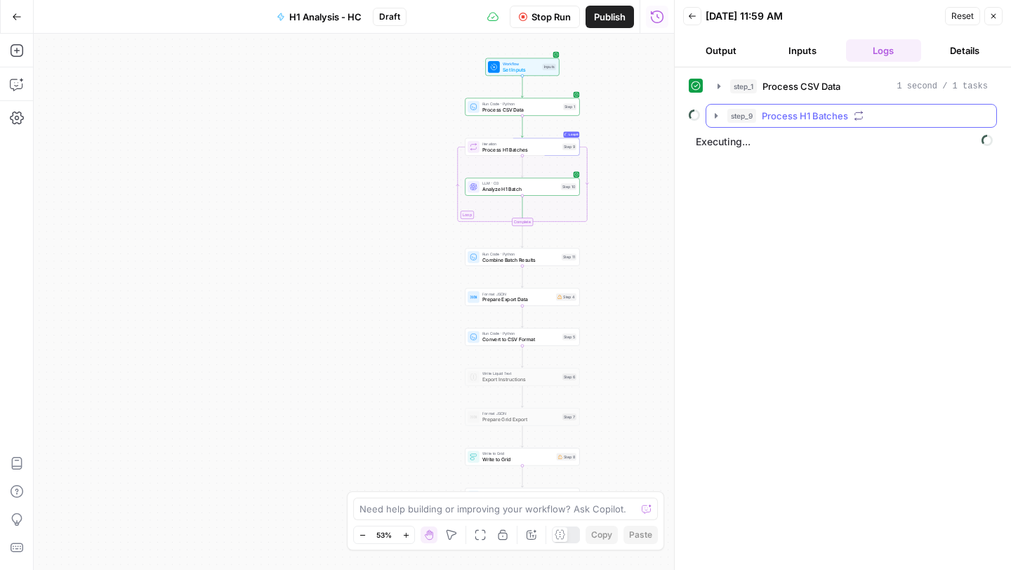
click at [718, 119] on icon "button" at bounding box center [715, 115] width 11 height 11
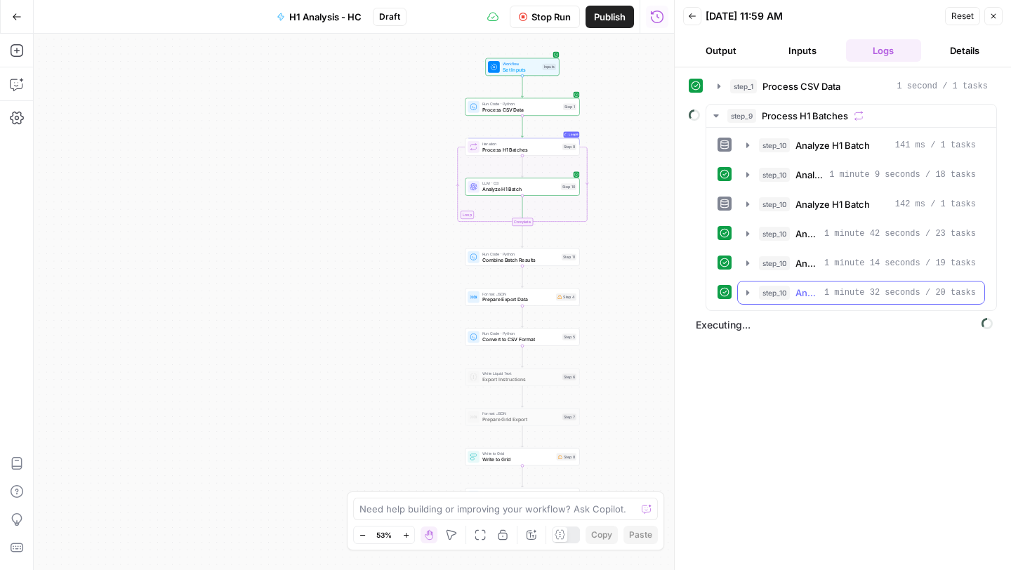
click at [746, 295] on icon "button" at bounding box center [747, 292] width 11 height 11
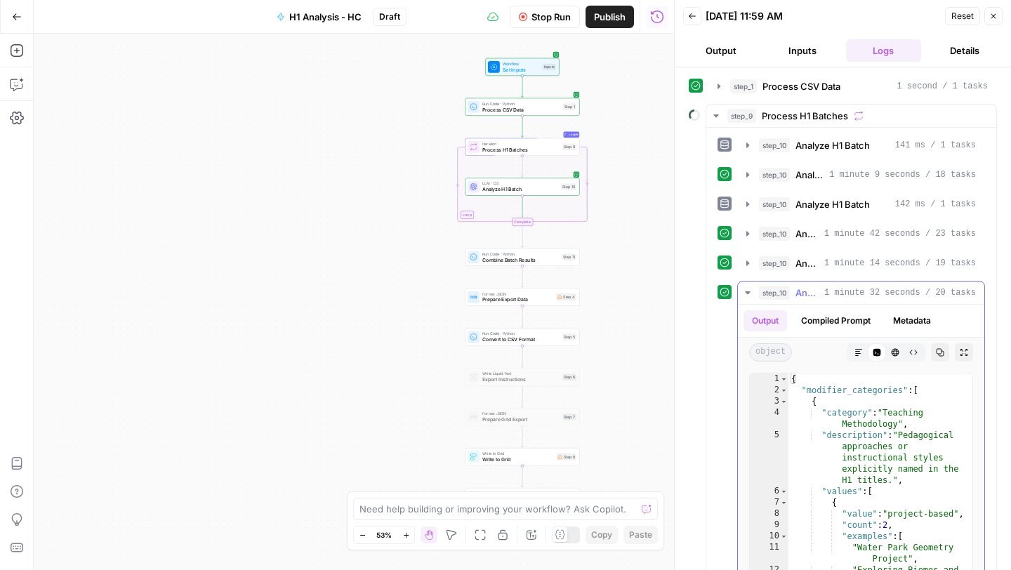
click at [746, 295] on icon "button" at bounding box center [747, 292] width 11 height 11
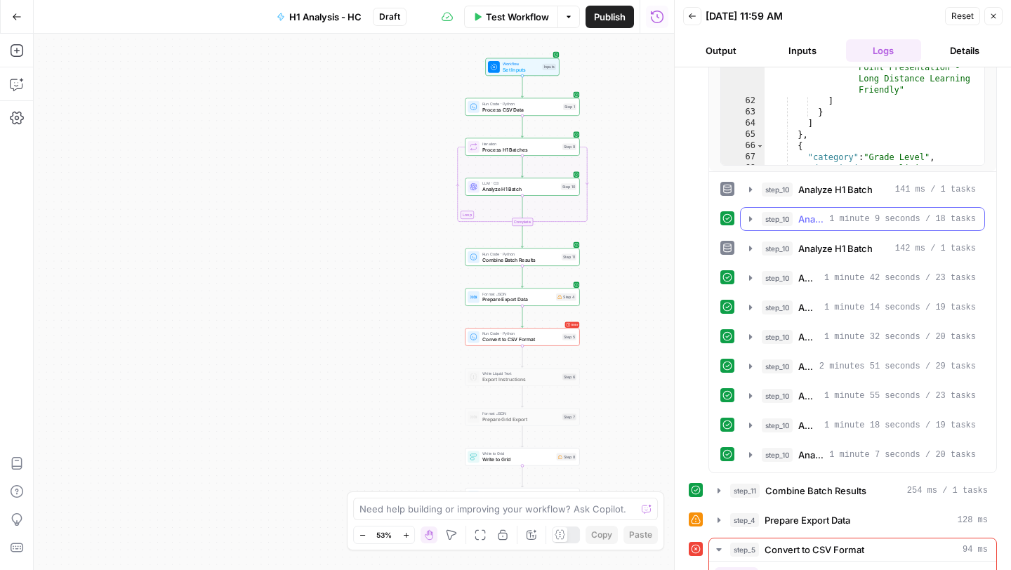
scroll to position [473, 0]
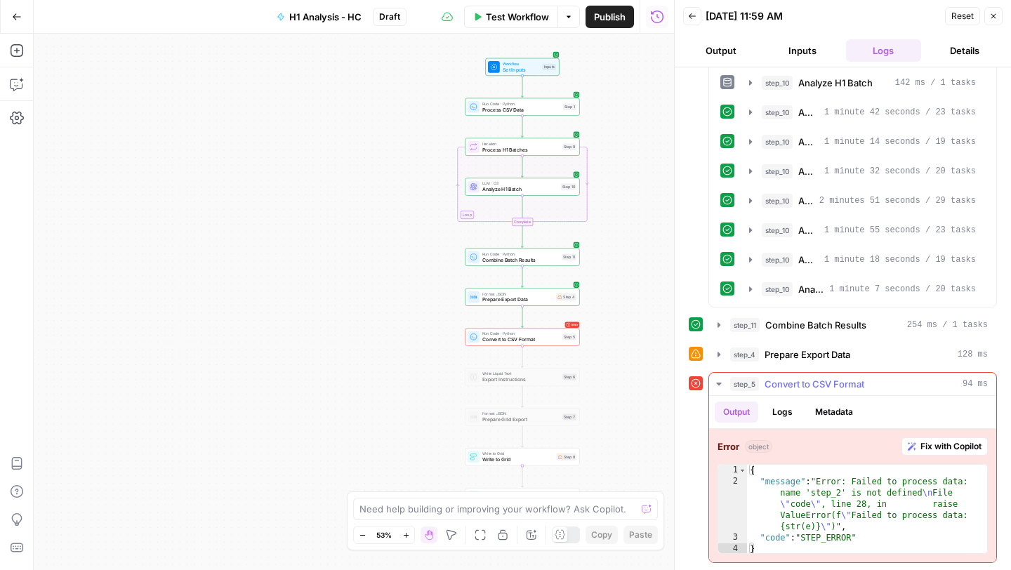
click at [932, 448] on span "Fix with Copilot" at bounding box center [950, 446] width 61 height 13
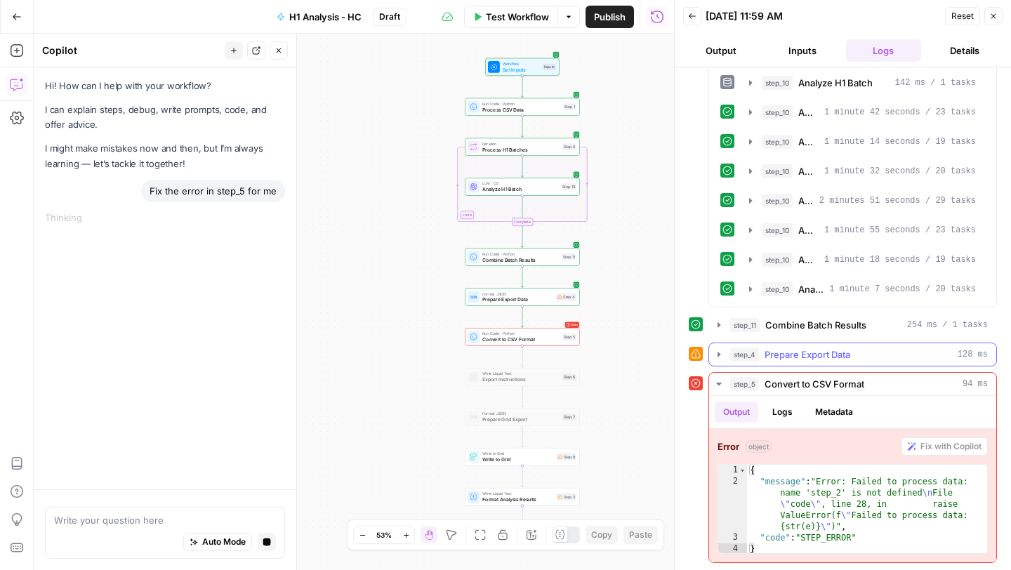
click at [717, 351] on icon "button" at bounding box center [718, 354] width 11 height 11
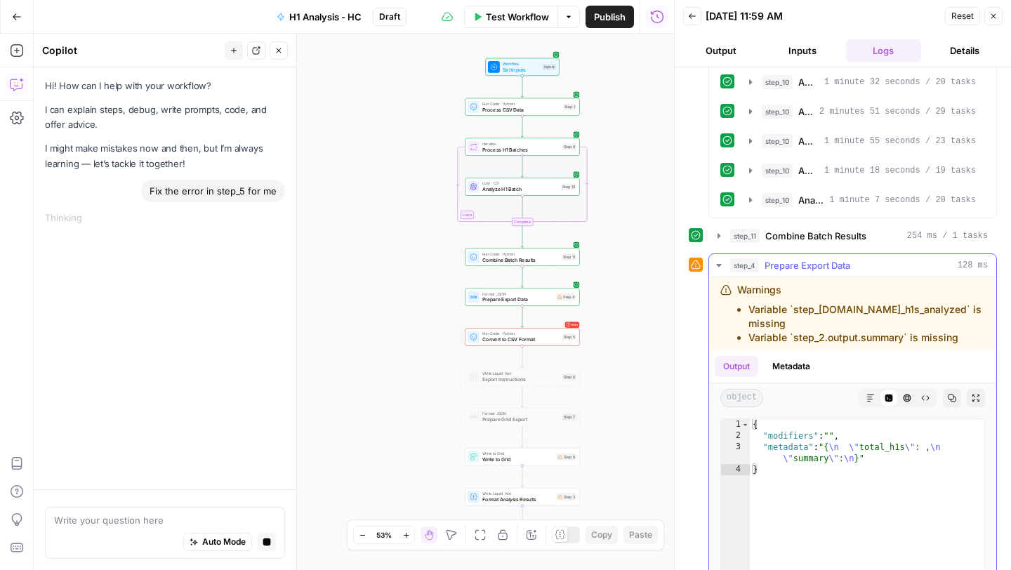
scroll to position [578, 0]
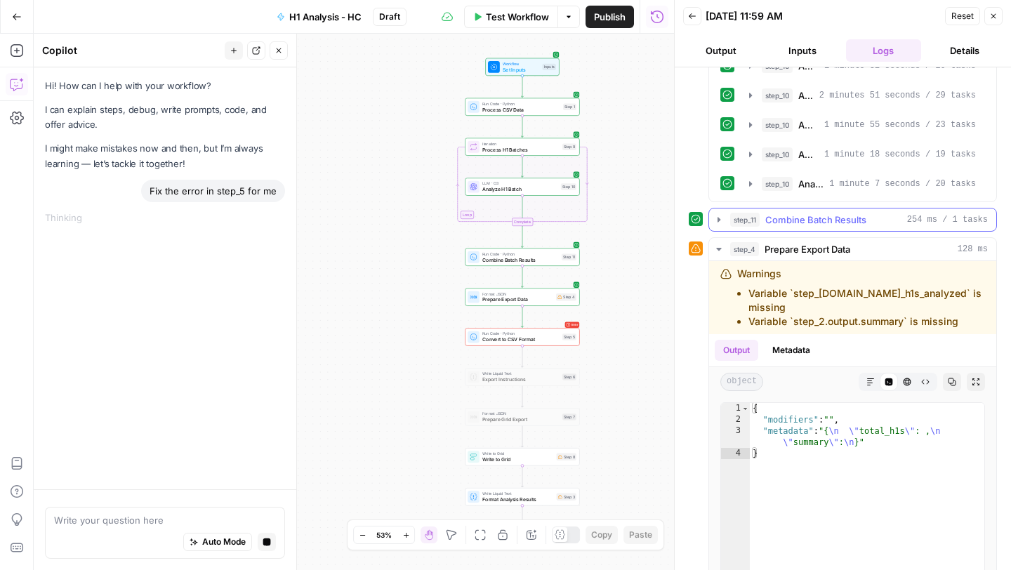
click at [719, 220] on icon "button" at bounding box center [718, 219] width 3 height 5
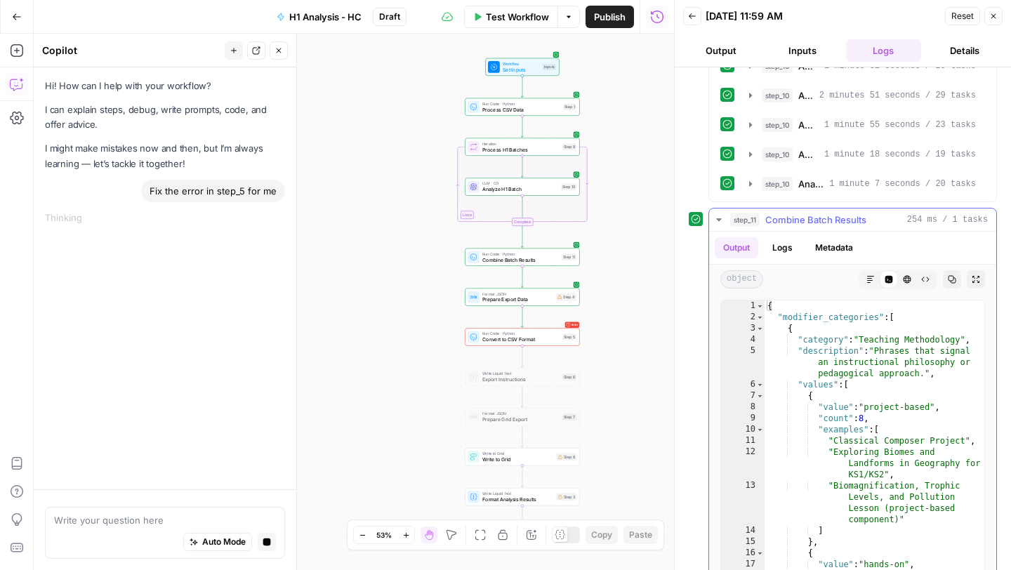
click at [719, 220] on icon "button" at bounding box center [718, 219] width 5 height 3
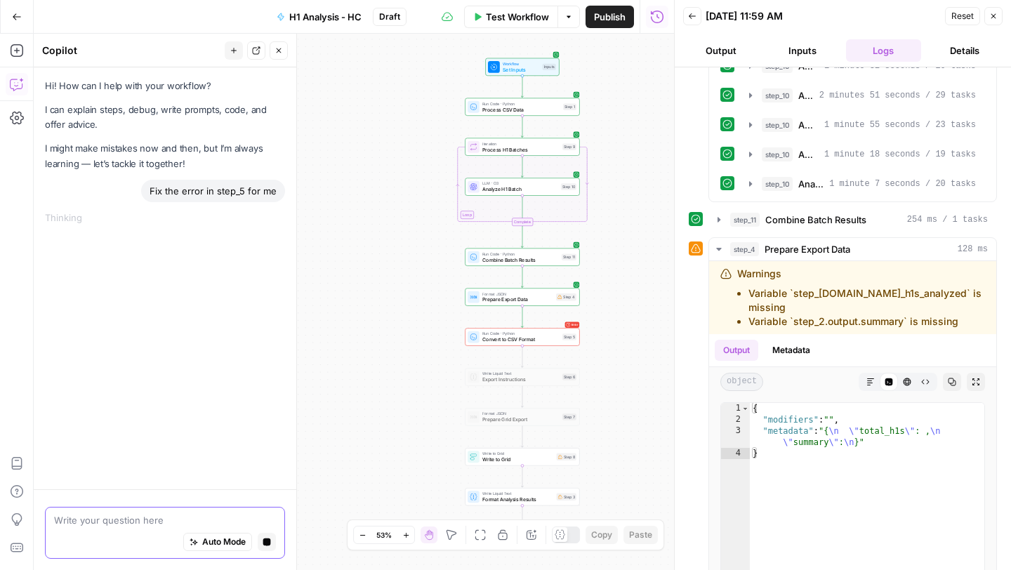
click at [155, 521] on textarea at bounding box center [165, 520] width 222 height 14
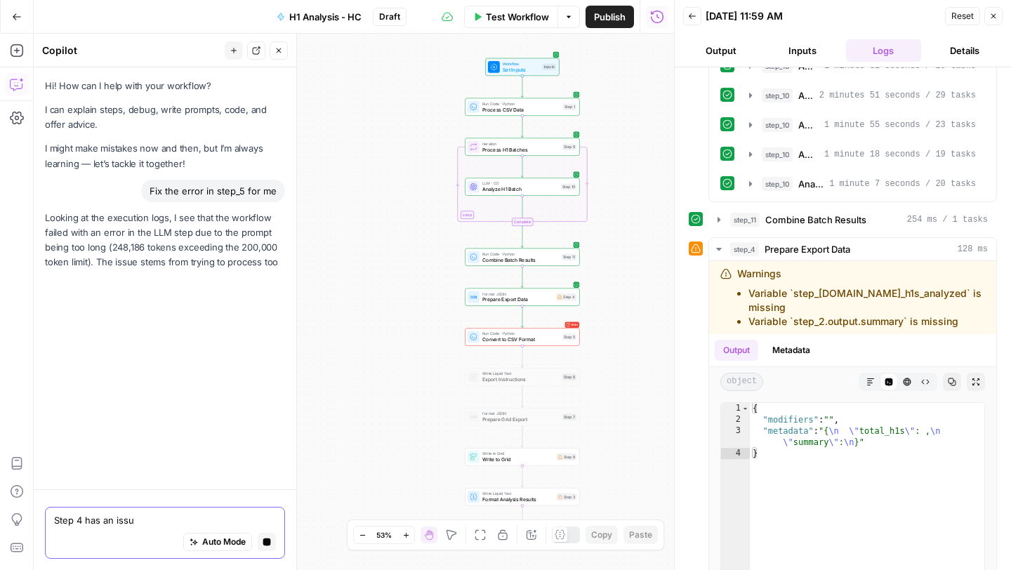
type textarea "Step 4 has an issue"
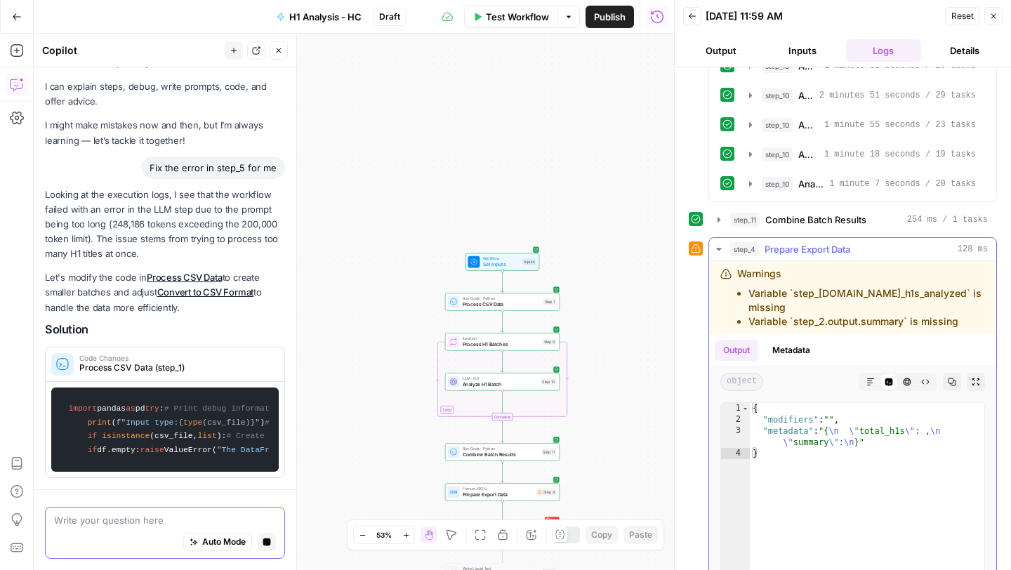
scroll to position [393, 0]
click at [715, 246] on icon "button" at bounding box center [718, 249] width 11 height 11
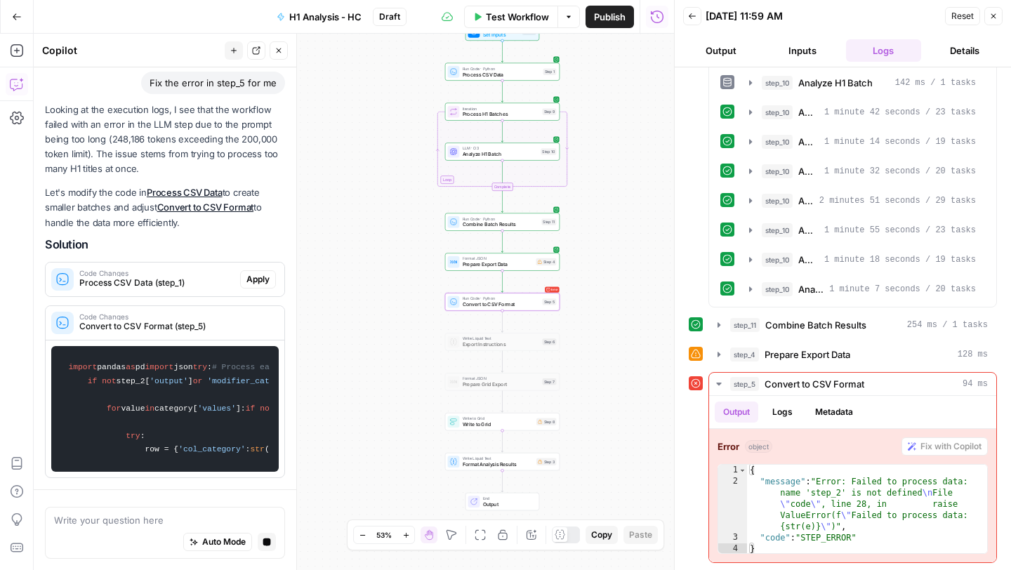
scroll to position [245, 0]
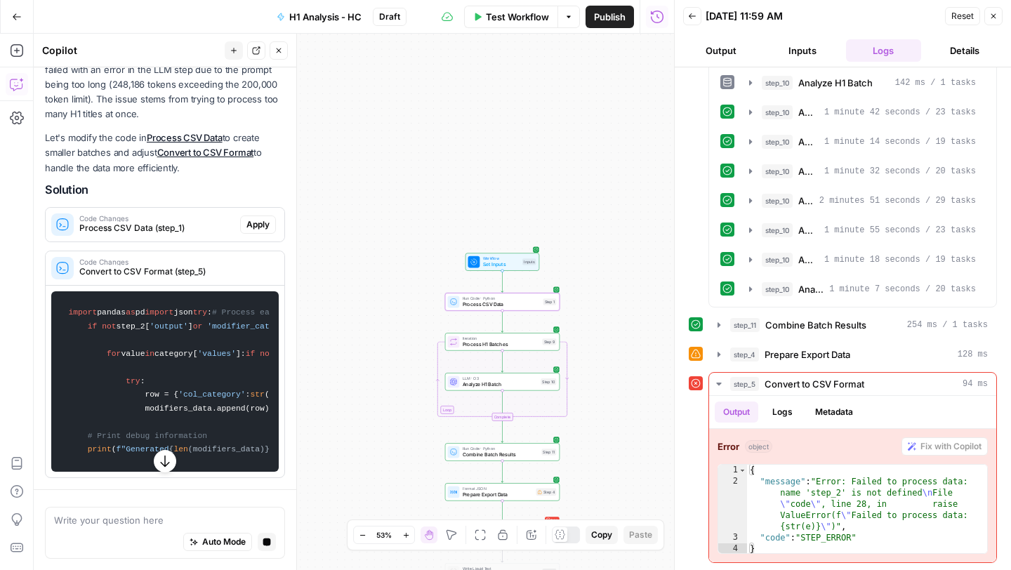
click at [265, 218] on span "Apply" at bounding box center [257, 224] width 23 height 13
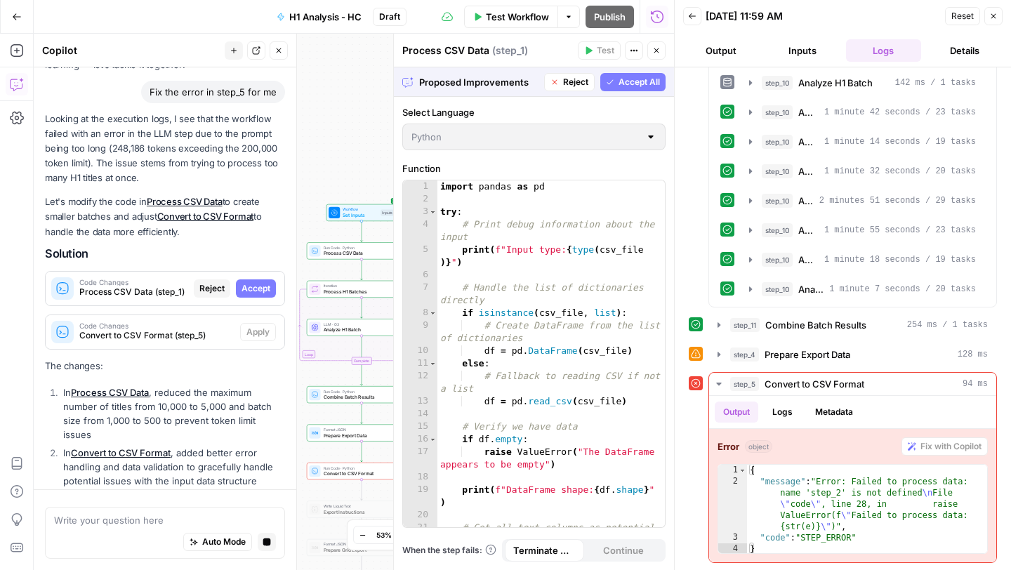
scroll to position [135, 0]
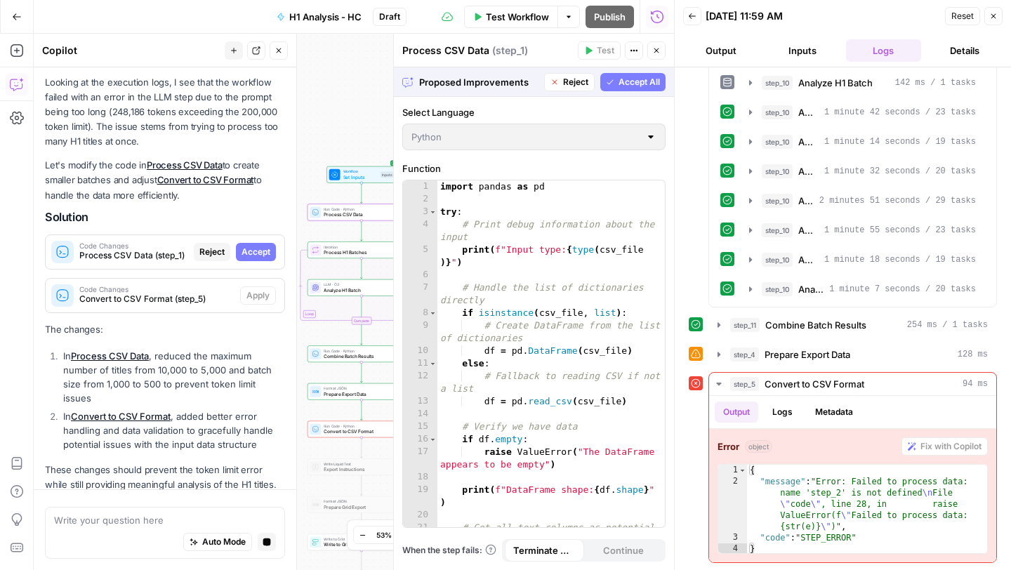
click at [259, 249] on span "Accept" at bounding box center [255, 252] width 29 height 13
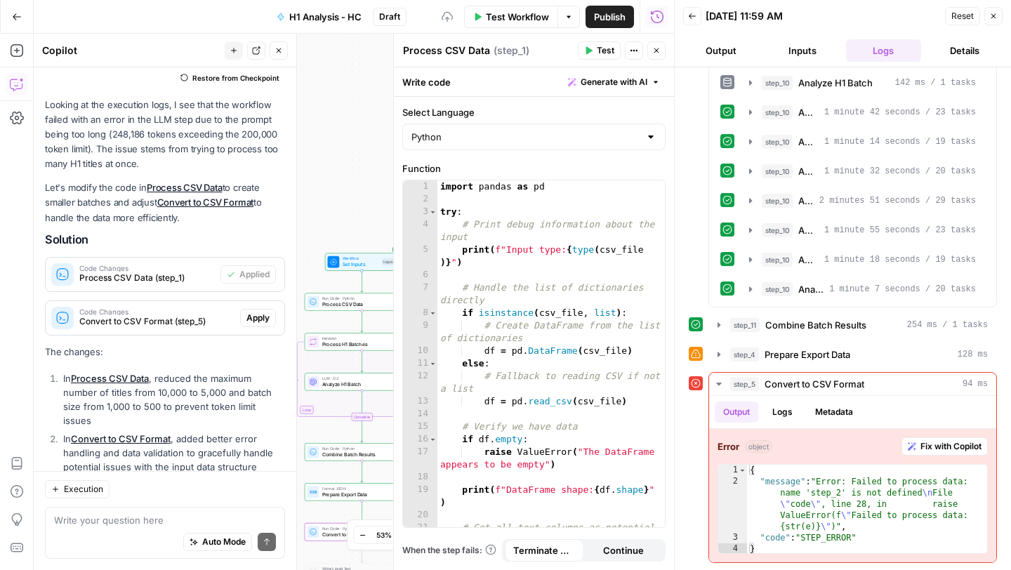
scroll to position [199, 0]
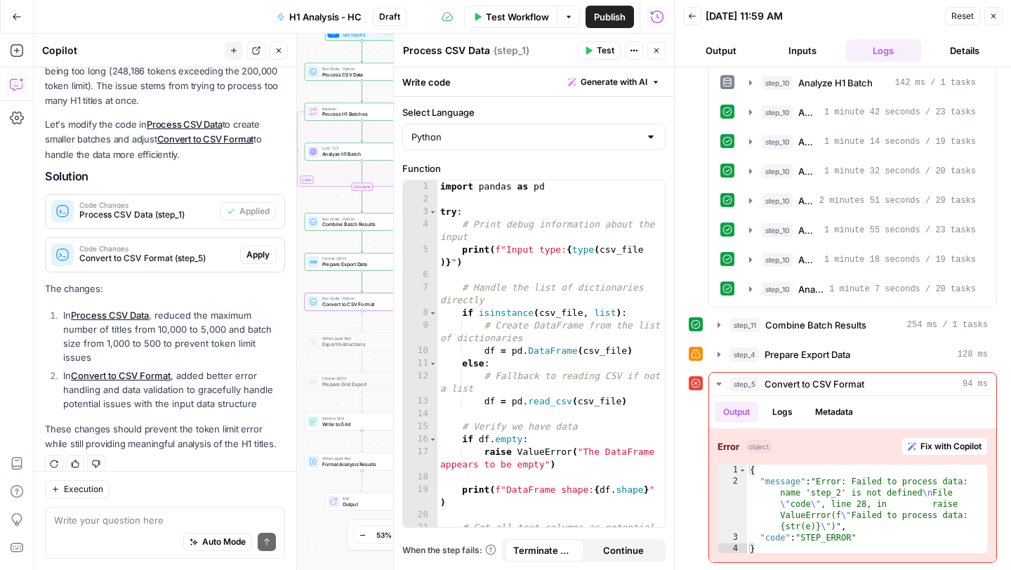
click at [261, 255] on span "Apply" at bounding box center [257, 254] width 23 height 13
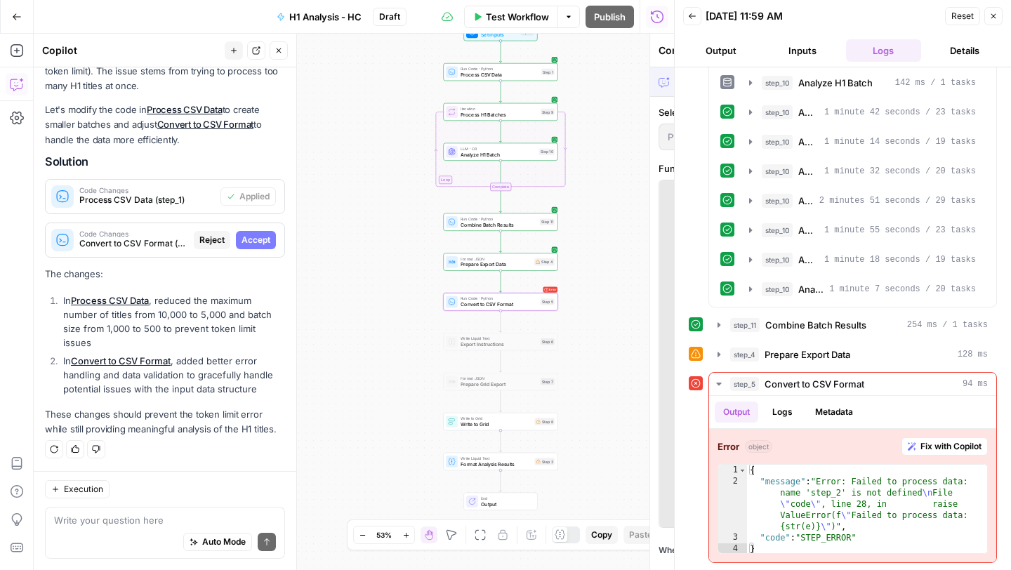
scroll to position [176, 0]
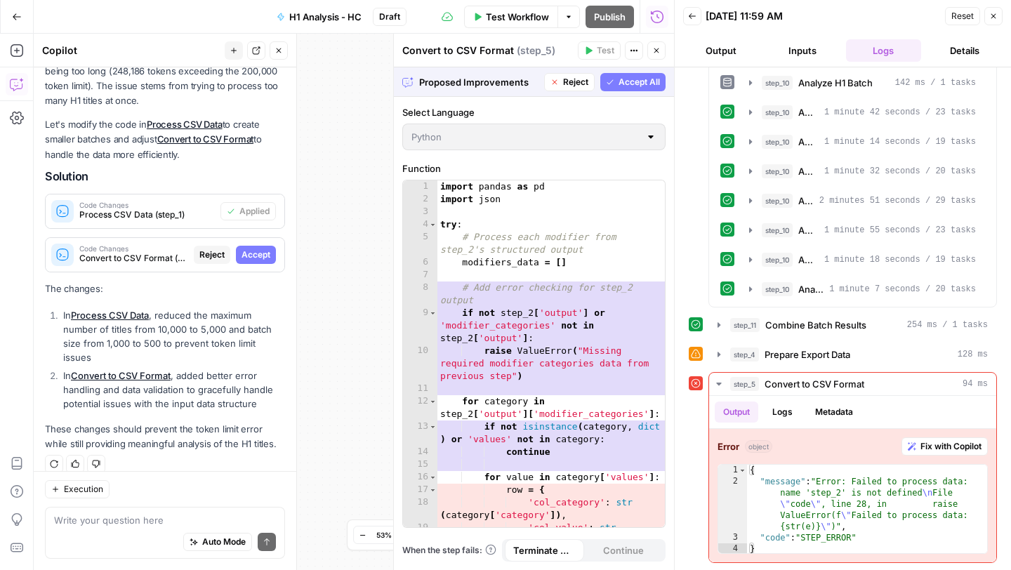
click at [261, 255] on span "Accept" at bounding box center [255, 254] width 29 height 13
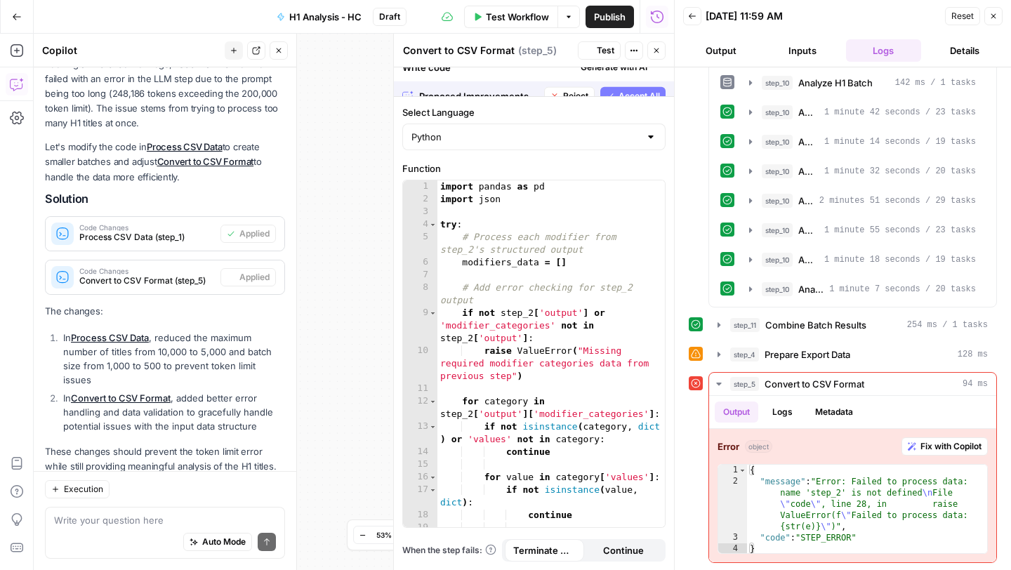
scroll to position [199, 0]
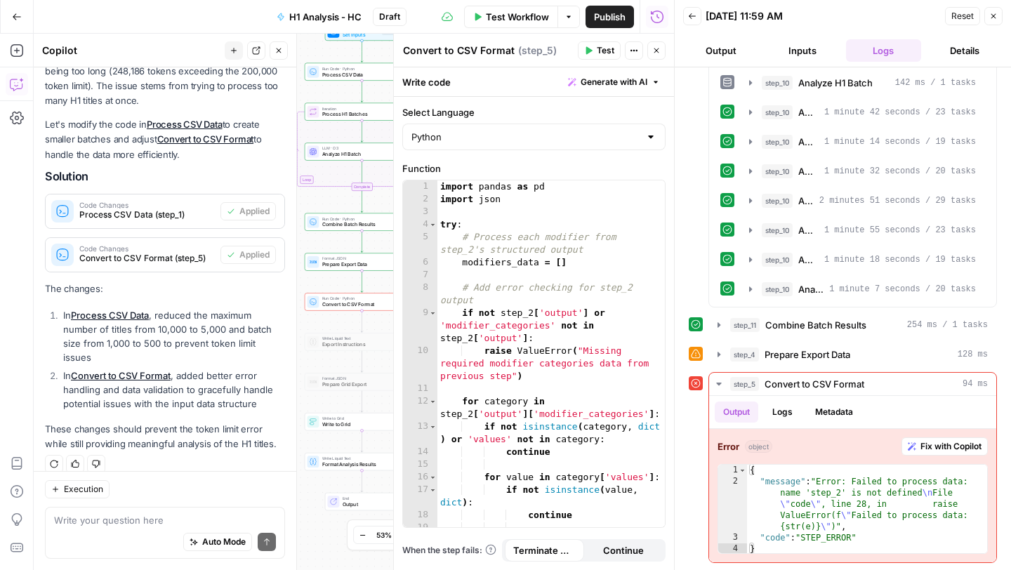
click at [128, 507] on div "Write your question here Auto Mode Send" at bounding box center [165, 533] width 240 height 52
click at [715, 350] on icon "button" at bounding box center [718, 354] width 11 height 11
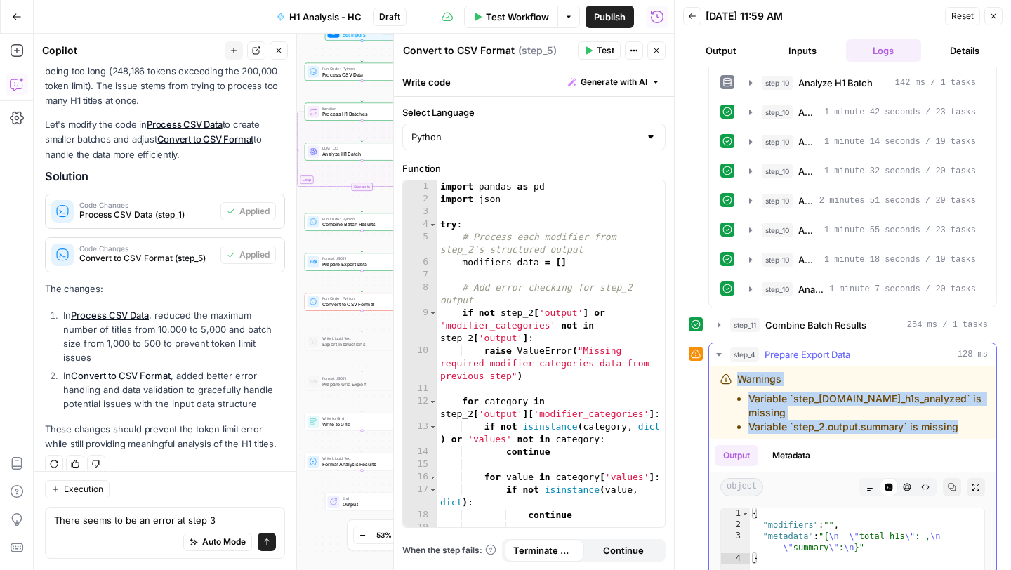
drag, startPoint x: 961, startPoint y: 424, endPoint x: 722, endPoint y: 378, distance: 242.9
click at [722, 378] on div "Warnings Variable `step_2.output.total_h1s_analyzed` is missing Variable `step_…" at bounding box center [852, 403] width 265 height 62
copy div "Warnings Variable `step_2.output.total_h1s_analyzed` is missing Variable `step_…"
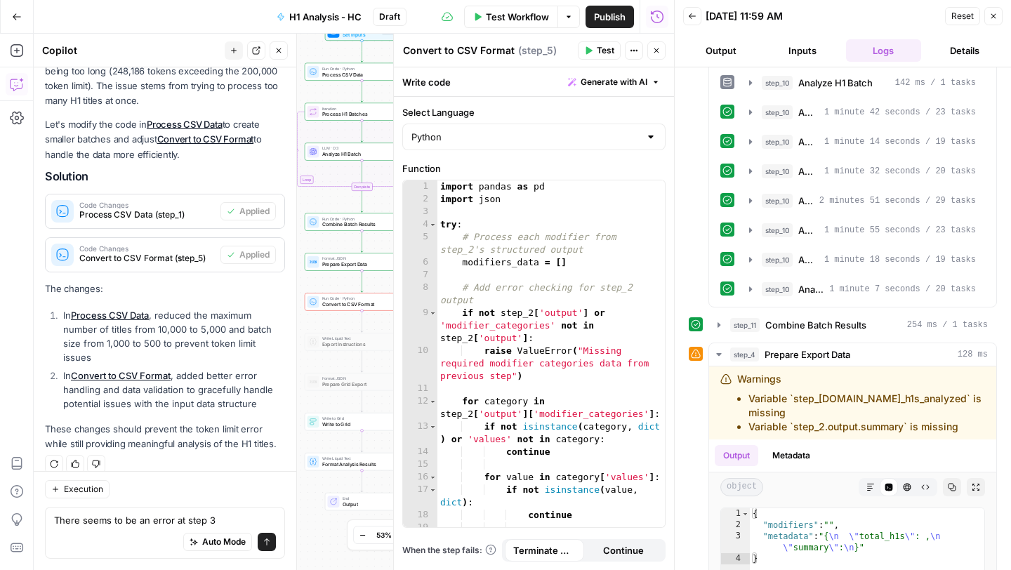
click at [131, 536] on div "Auto Mode Send" at bounding box center [165, 542] width 222 height 31
paste textarea "Warnings Variable `step_2.output.total_h1s_analyzed` is missing Variable `step_…"
type textarea "There seems to be an error at step 3 -Warnings Variable `step_[DOMAIN_NAME]_h1s…"
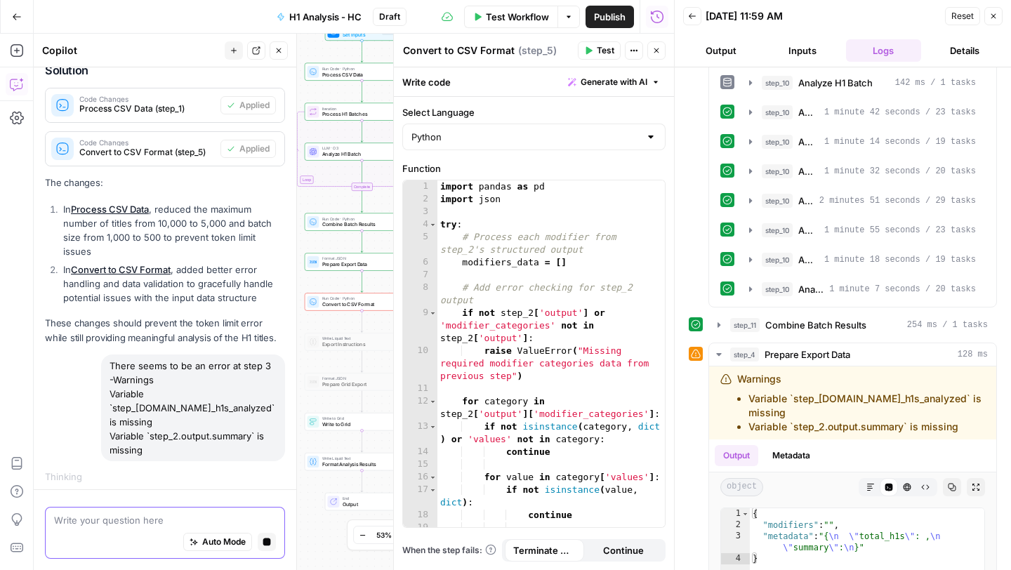
scroll to position [273, 0]
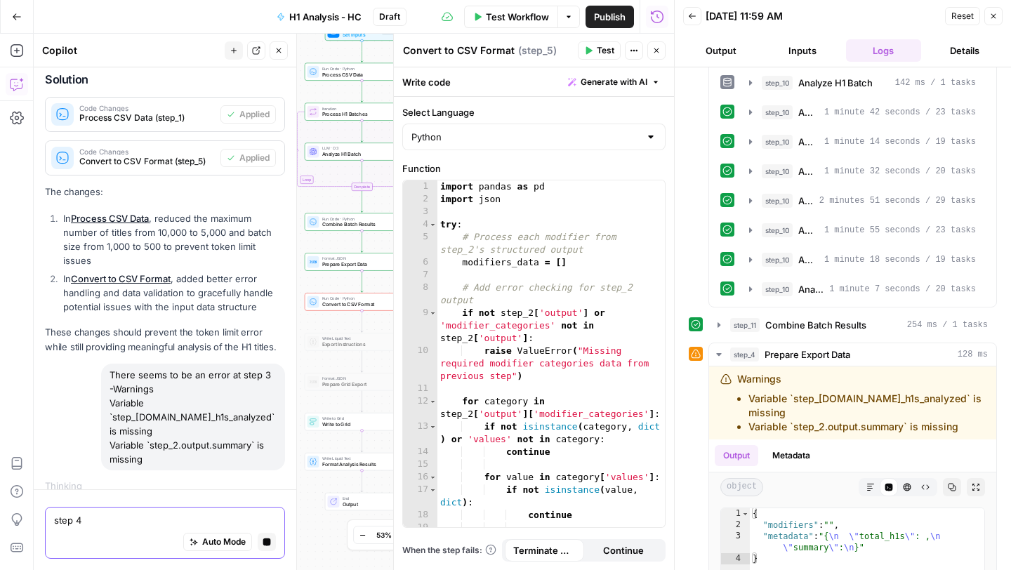
type textarea "step 4"
click at [265, 537] on button "Stop generating" at bounding box center [267, 542] width 18 height 18
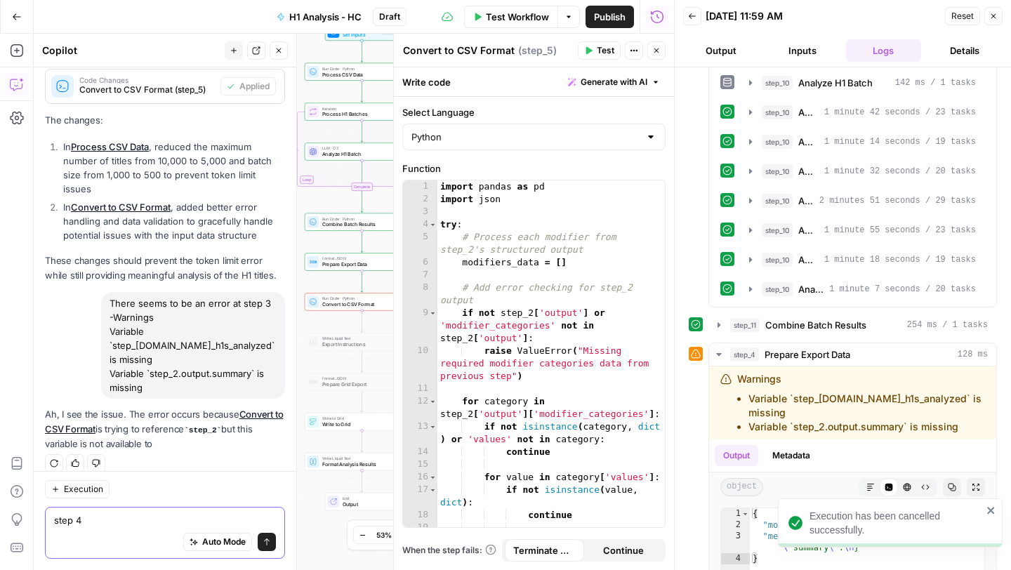
click at [262, 543] on icon "submit" at bounding box center [266, 542] width 8 height 8
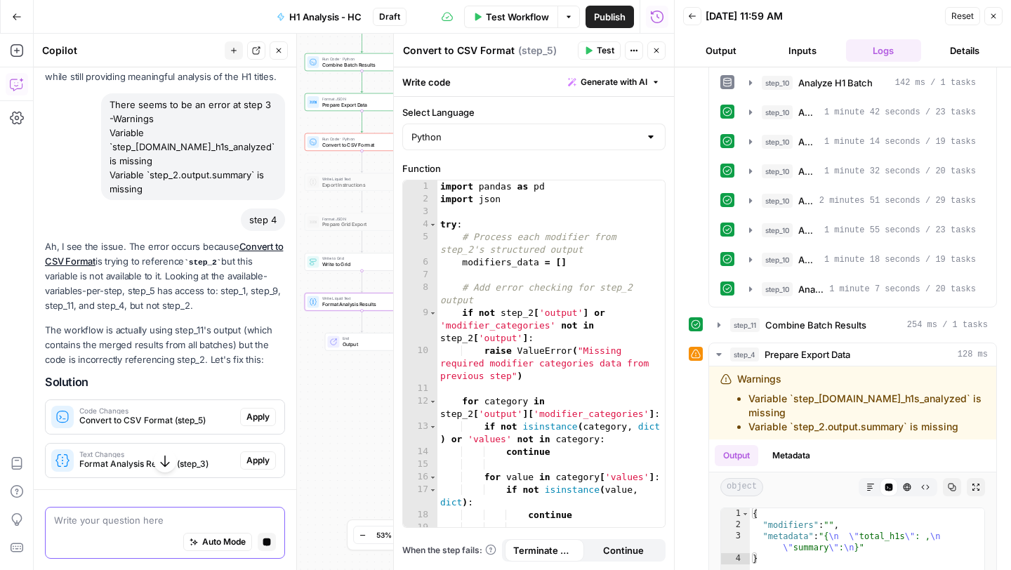
scroll to position [564, 0]
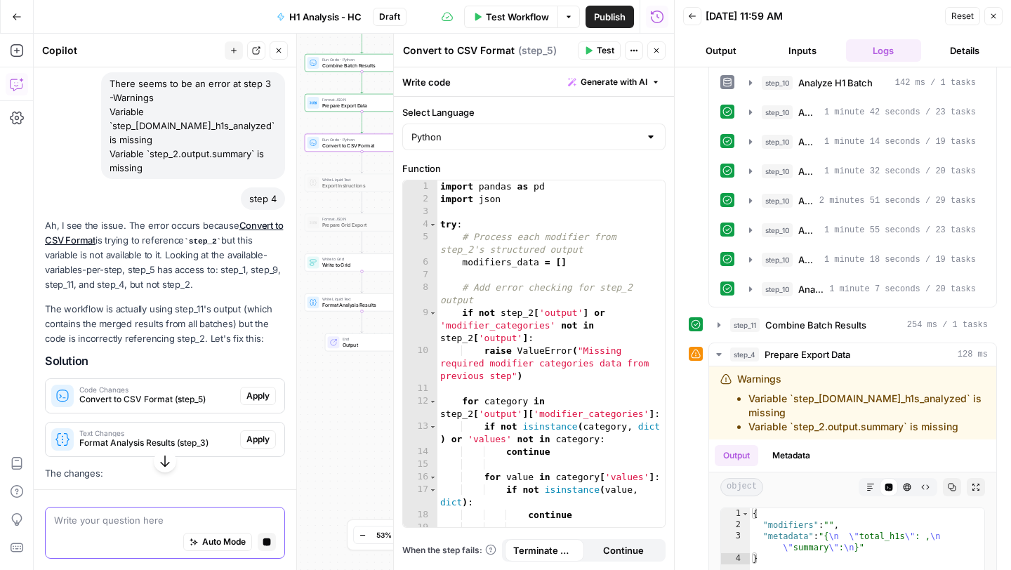
click at [258, 390] on span "Apply" at bounding box center [257, 396] width 23 height 13
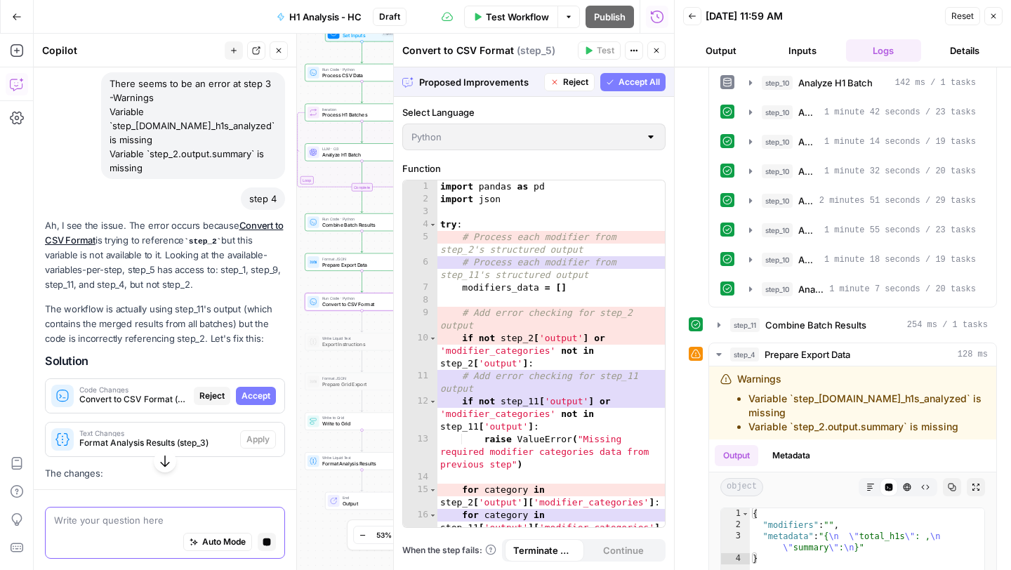
click at [258, 390] on span "Accept" at bounding box center [255, 396] width 29 height 13
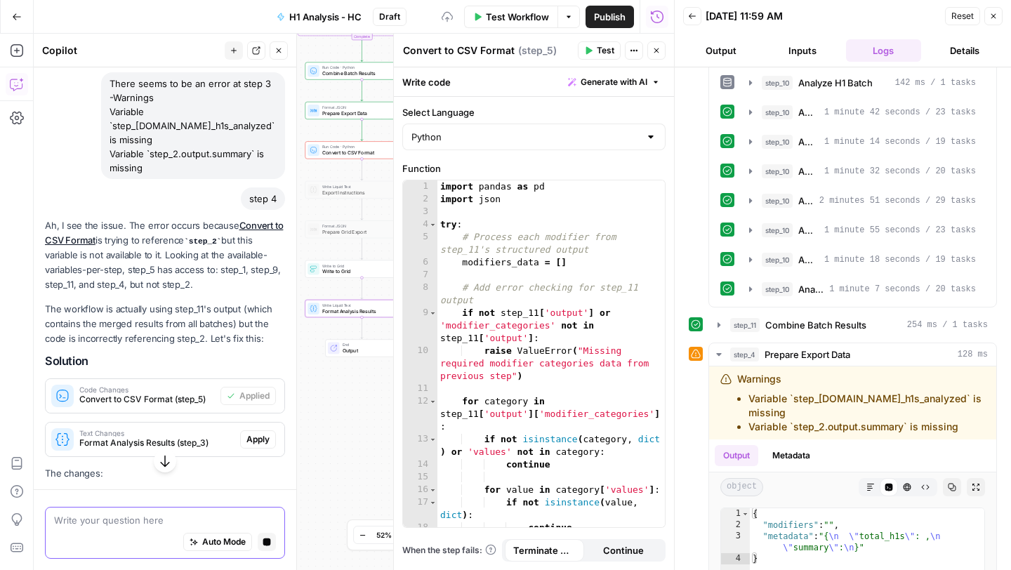
click at [258, 433] on span "Apply" at bounding box center [257, 439] width 23 height 13
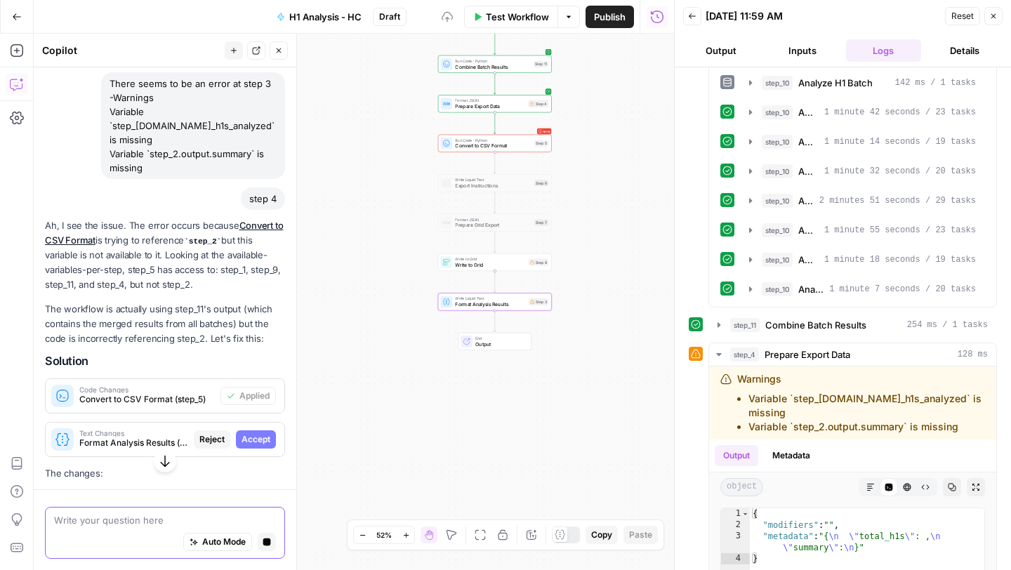
click at [258, 433] on span "Accept" at bounding box center [255, 439] width 29 height 13
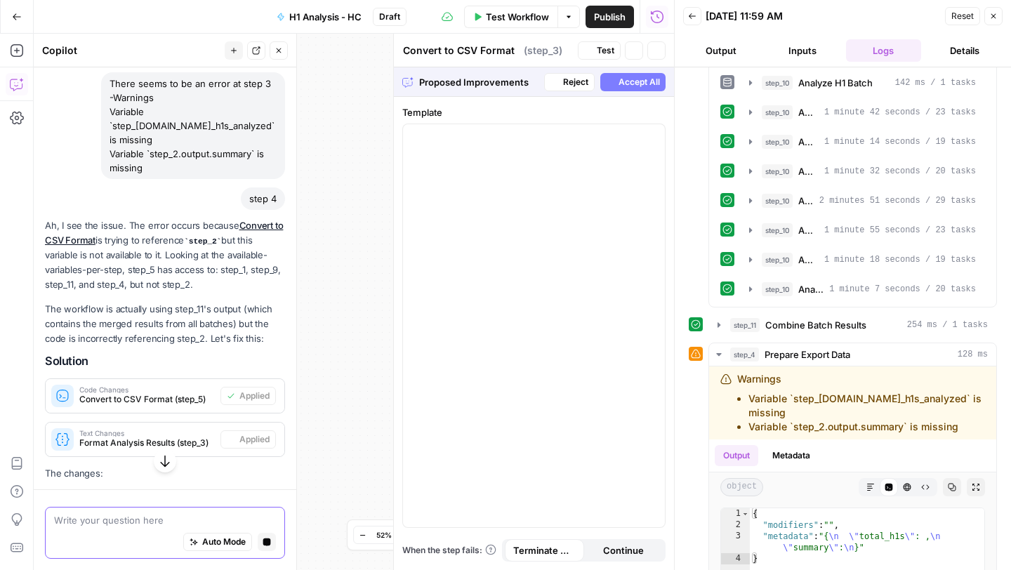
type textarea "Format Analysis Results"
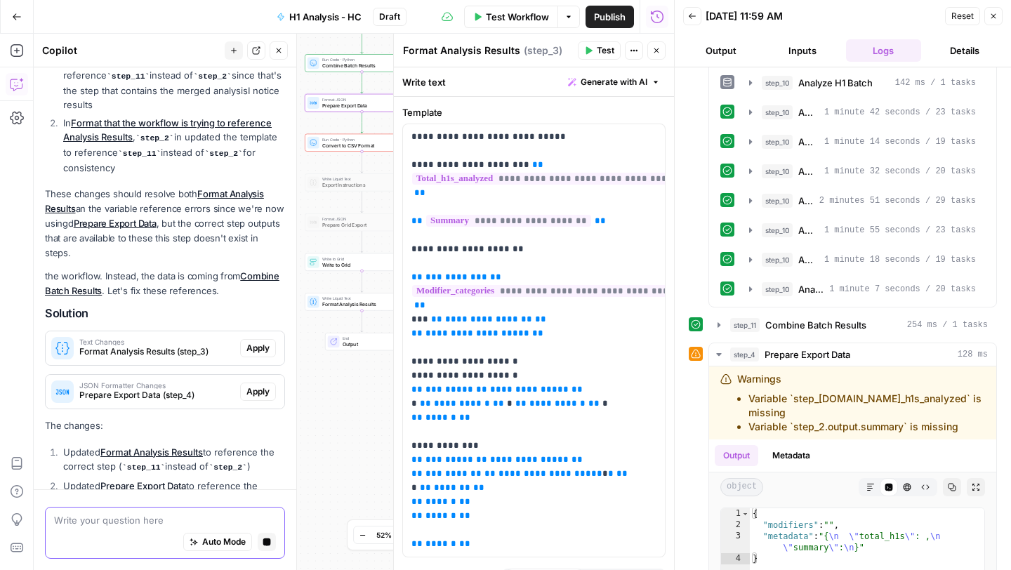
scroll to position [1054, 0]
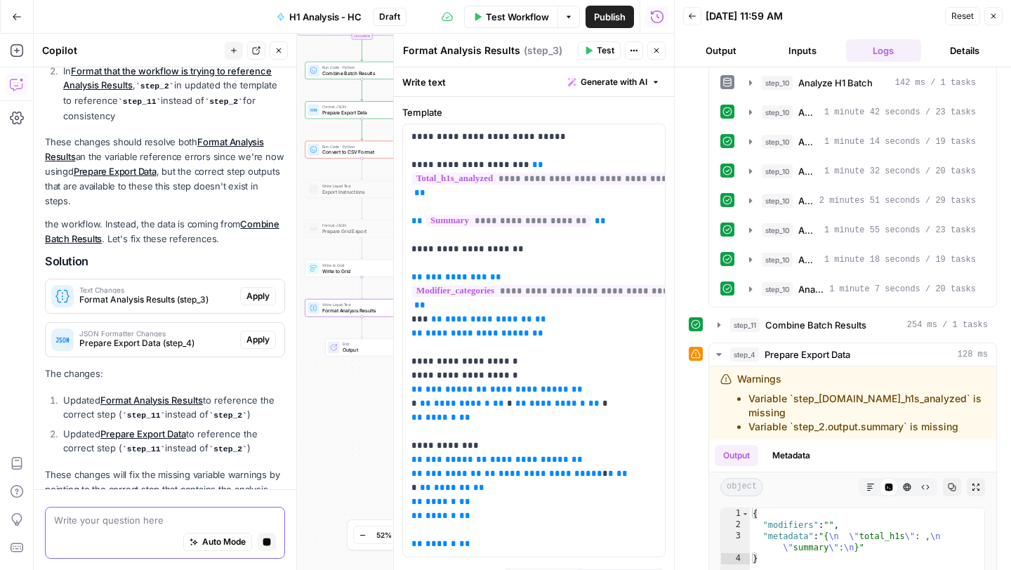
click at [261, 290] on span "Apply" at bounding box center [257, 296] width 23 height 13
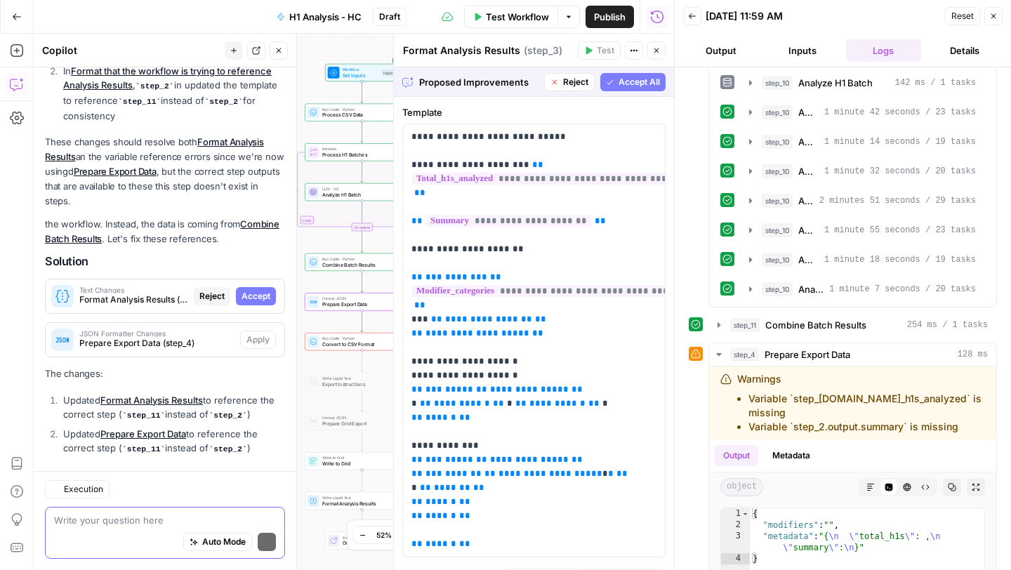
scroll to position [1095, 0]
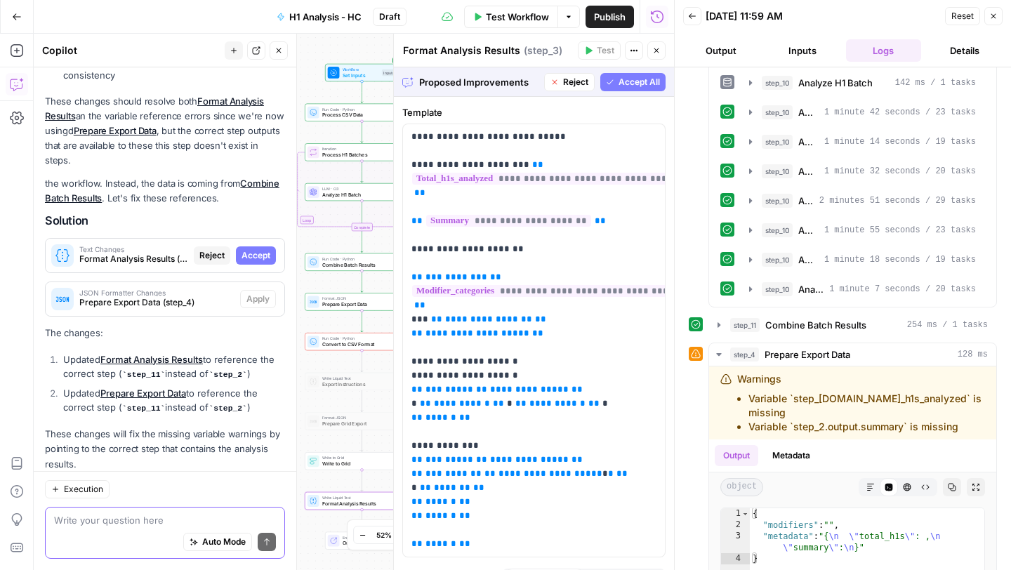
click at [258, 249] on span "Accept" at bounding box center [255, 255] width 29 height 13
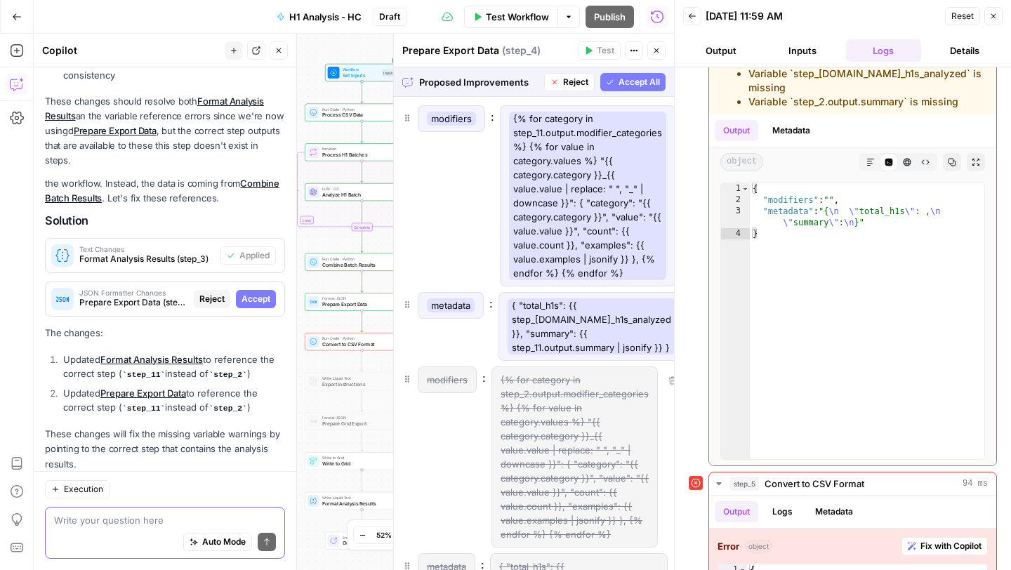
scroll to position [659, 0]
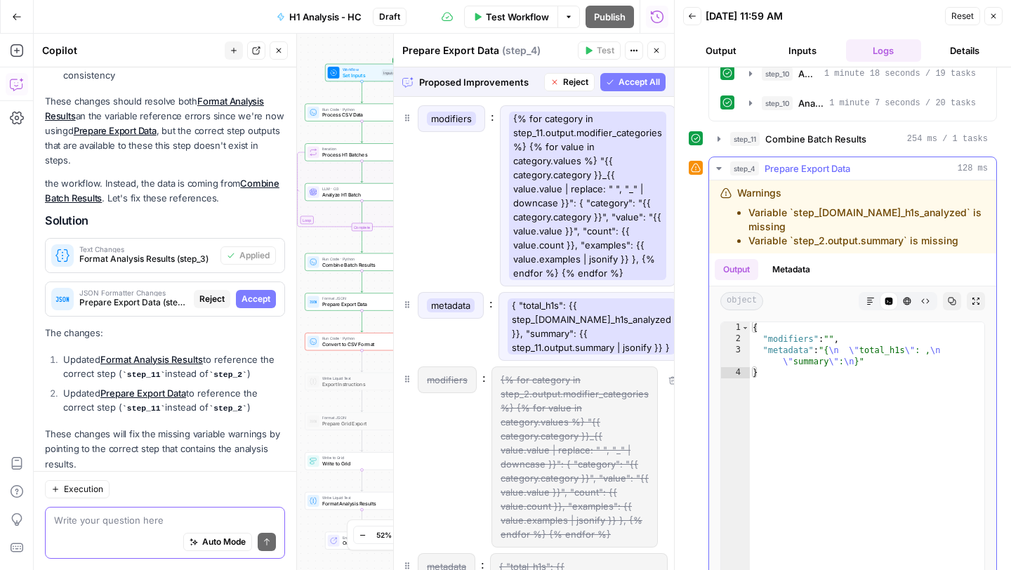
click at [717, 169] on icon "button" at bounding box center [718, 168] width 11 height 11
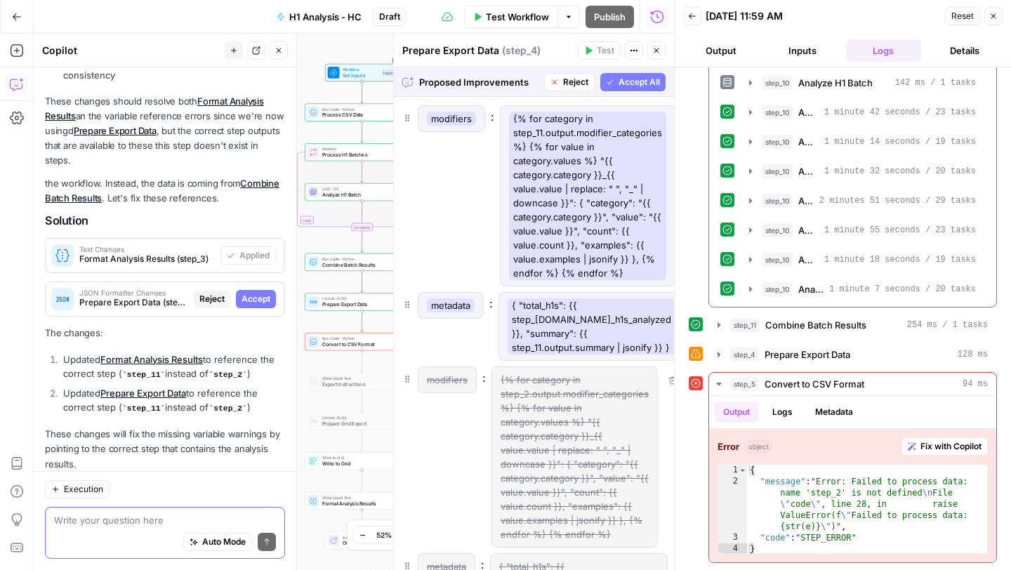
scroll to position [473, 0]
click at [715, 354] on icon "button" at bounding box center [718, 354] width 11 height 11
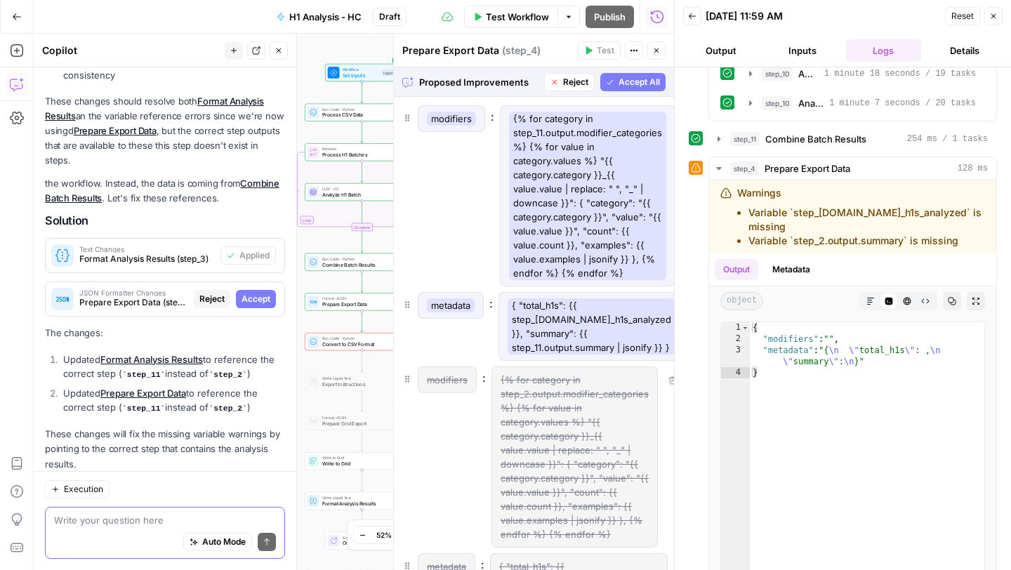
click at [646, 77] on span "Accept All" at bounding box center [638, 82] width 41 height 13
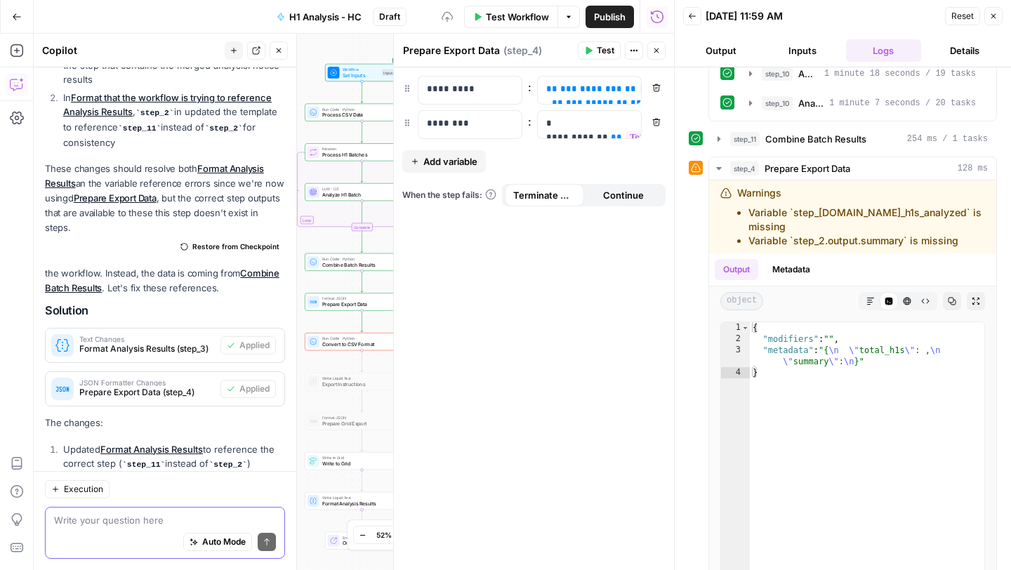
scroll to position [1185, 0]
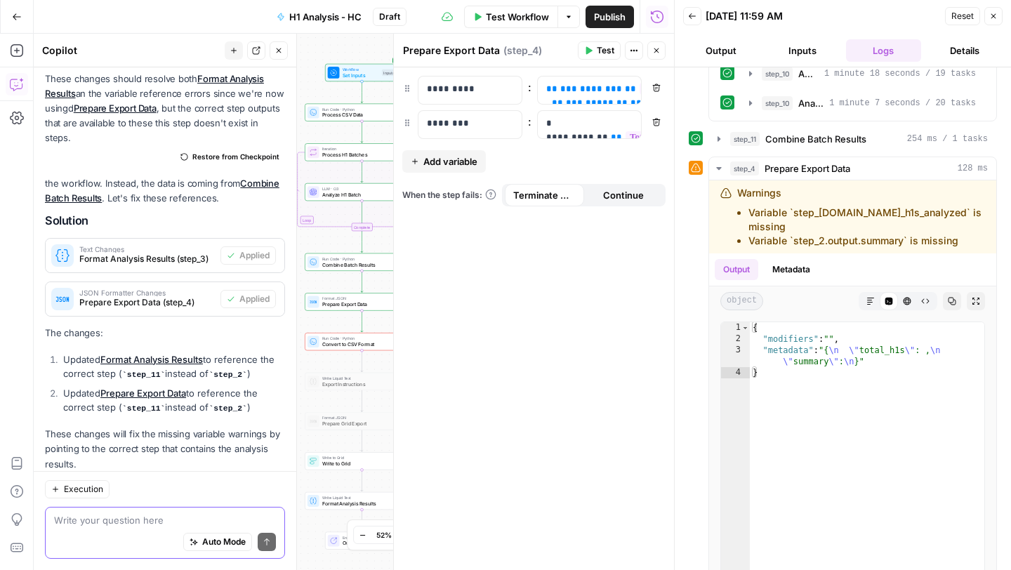
click at [597, 48] on span "Test" at bounding box center [606, 50] width 18 height 13
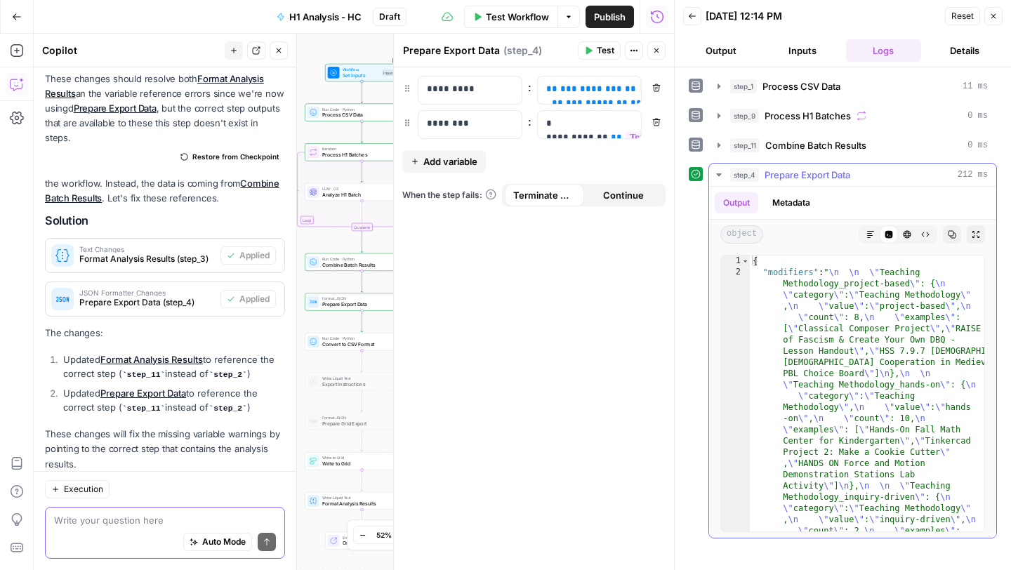
click at [714, 171] on icon "button" at bounding box center [718, 174] width 11 height 11
click at [718, 175] on icon "button" at bounding box center [718, 174] width 5 height 3
click at [653, 50] on icon "button" at bounding box center [656, 50] width 8 height 8
click at [995, 15] on icon "button" at bounding box center [993, 16] width 5 height 5
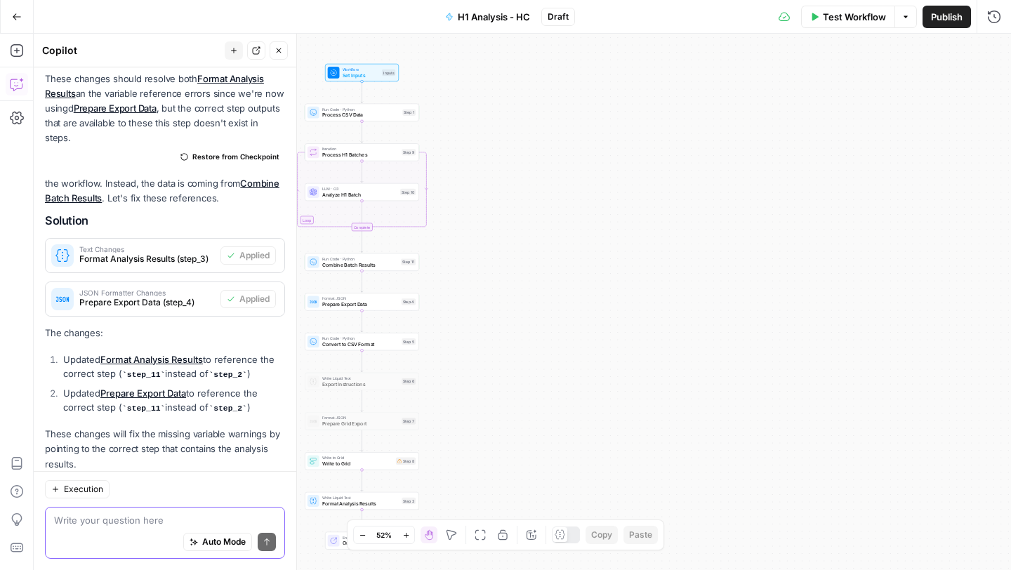
click at [655, 55] on div "Workflow Set Inputs Inputs Run Code · Python Process CSV Data Step 1 Loop Itera…" at bounding box center [522, 302] width 977 height 536
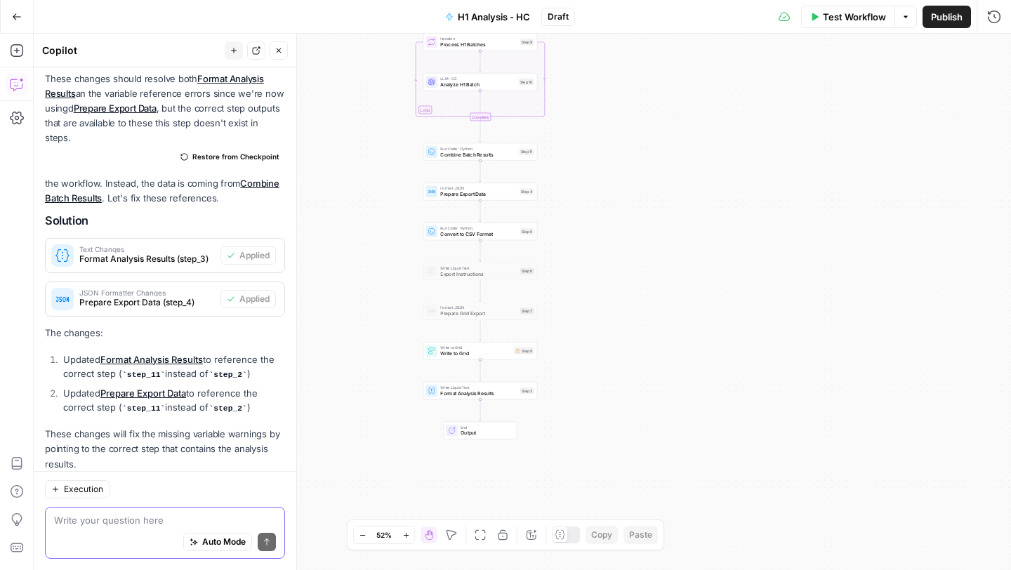
click at [438, 399] on div "Write Liquid Text Format Analysis Results Step 3 Copy step Delete step Add Note…" at bounding box center [480, 391] width 114 height 18
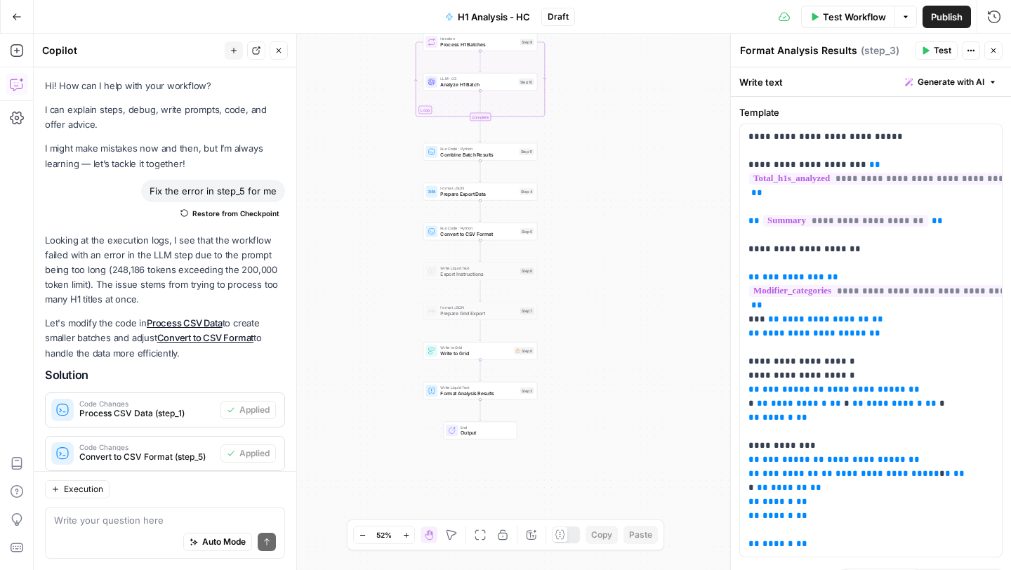
scroll to position [1185, 0]
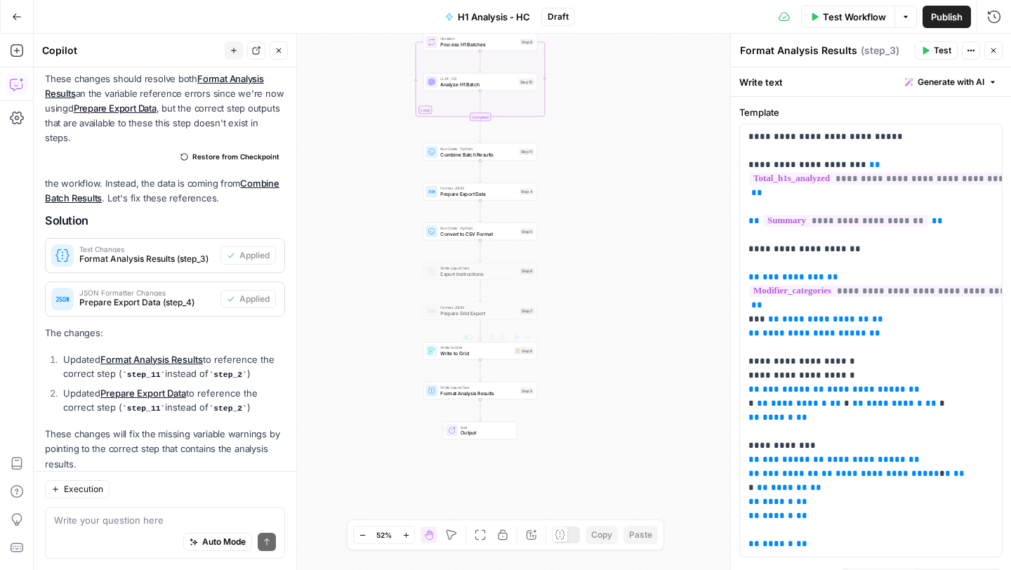
click at [454, 352] on span "Write to Grid" at bounding box center [475, 353] width 71 height 7
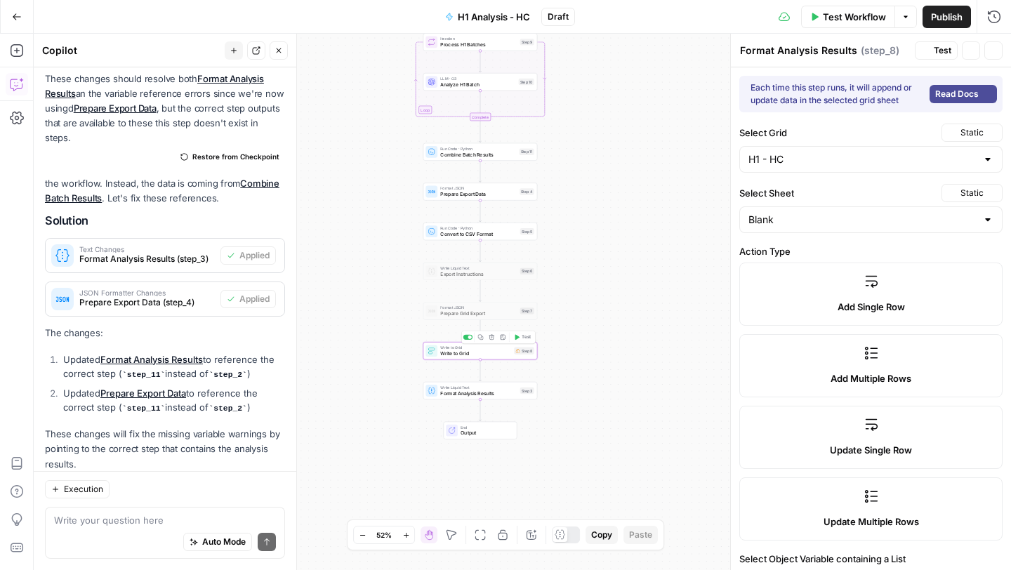
type textarea "Write to Grid"
click at [455, 236] on span "Convert to CSV Format" at bounding box center [478, 233] width 77 height 7
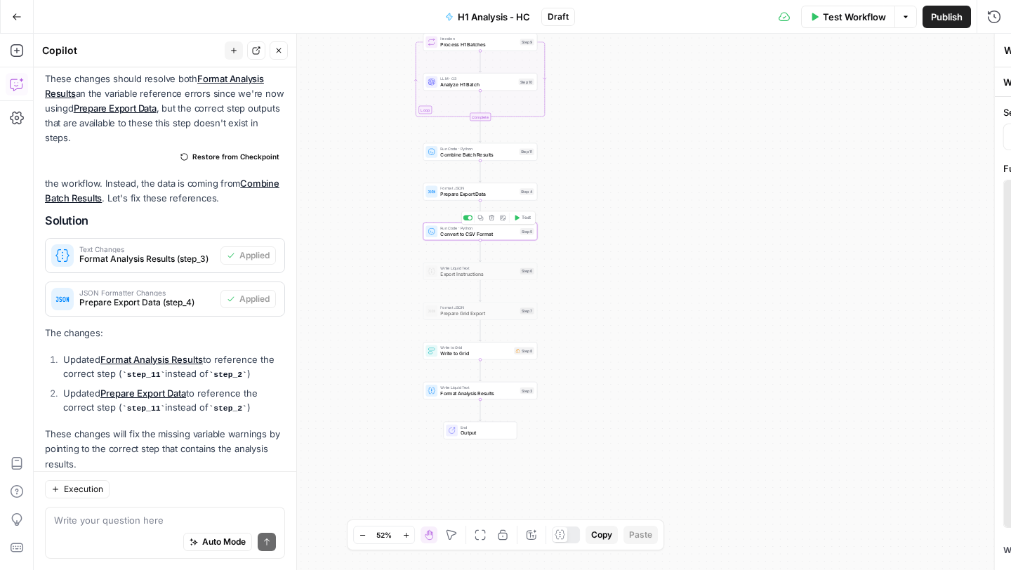
type textarea "Convert to CSV Format"
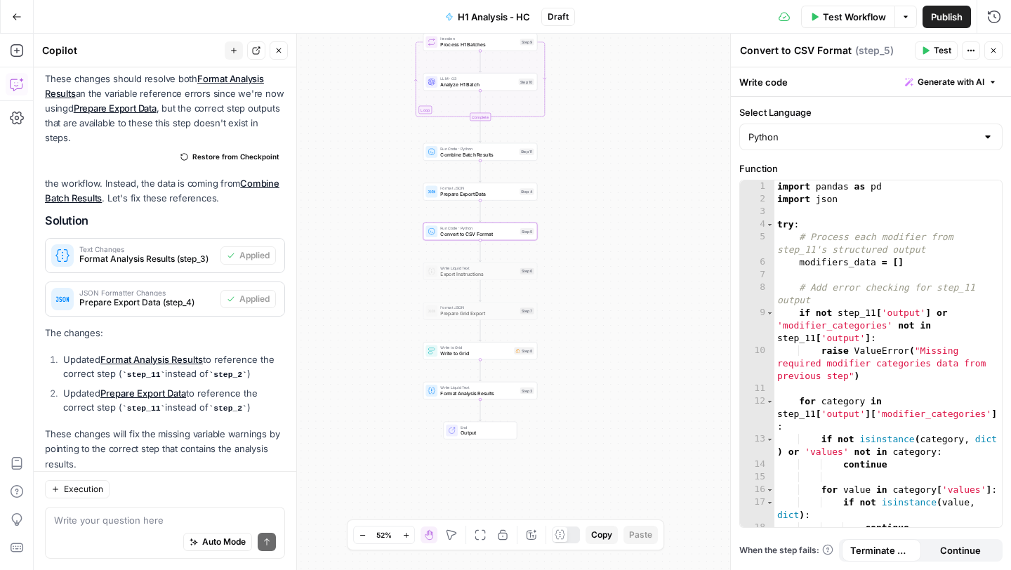
click at [940, 48] on span "Test" at bounding box center [942, 50] width 18 height 13
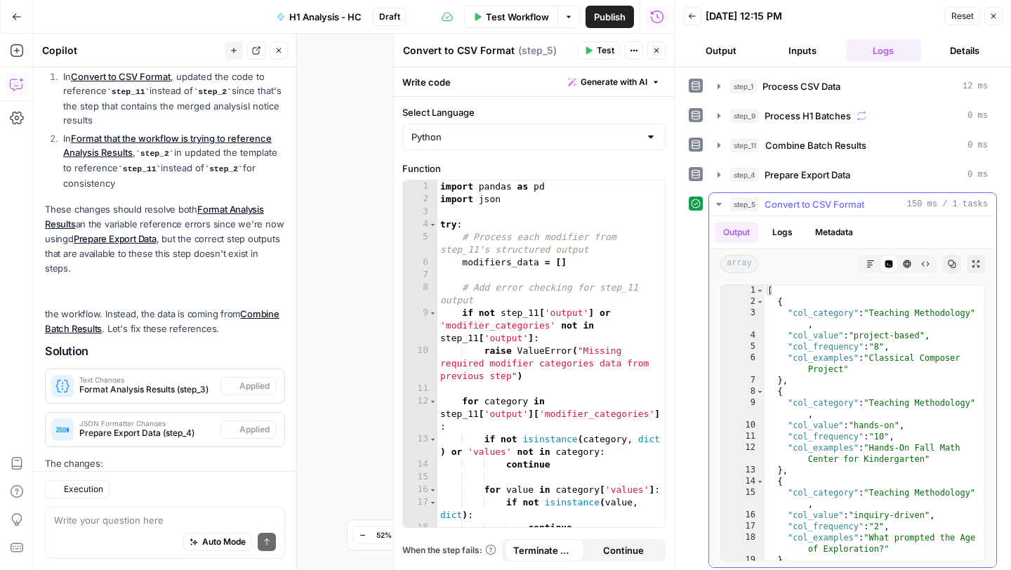
scroll to position [1185, 0]
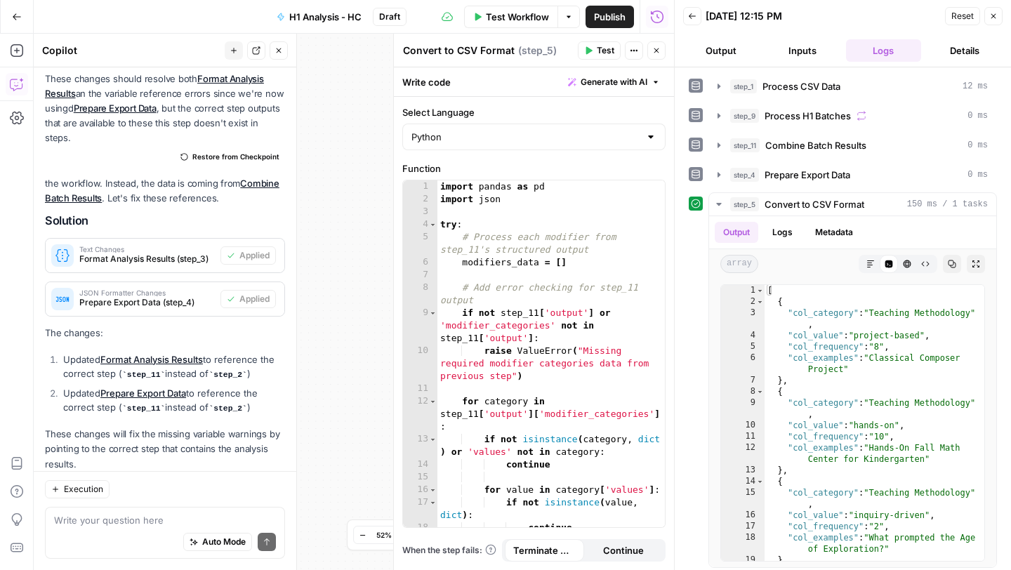
click at [992, 15] on icon "button" at bounding box center [993, 16] width 5 height 5
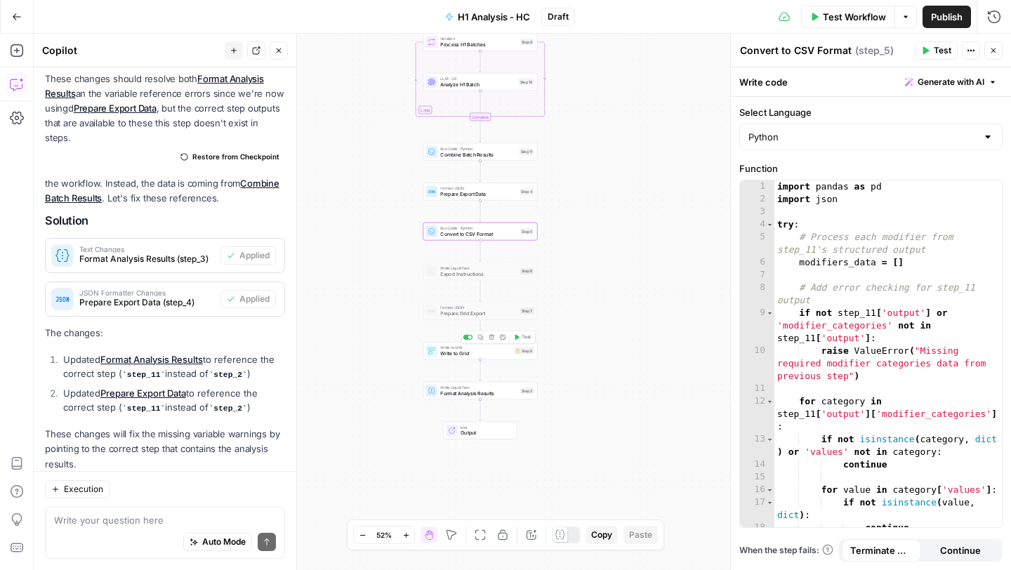
click at [462, 359] on div "Write to Grid Write to Grid Step 8 Copy step Delete step Add Note Test" at bounding box center [480, 351] width 114 height 18
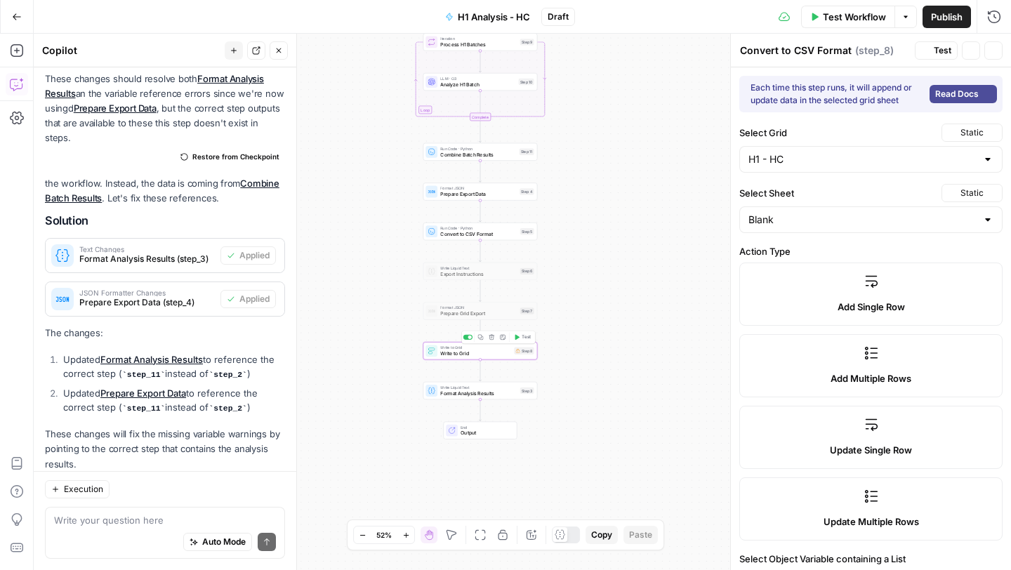
type textarea "Write to Grid"
click at [522, 338] on span "Test" at bounding box center [525, 337] width 9 height 6
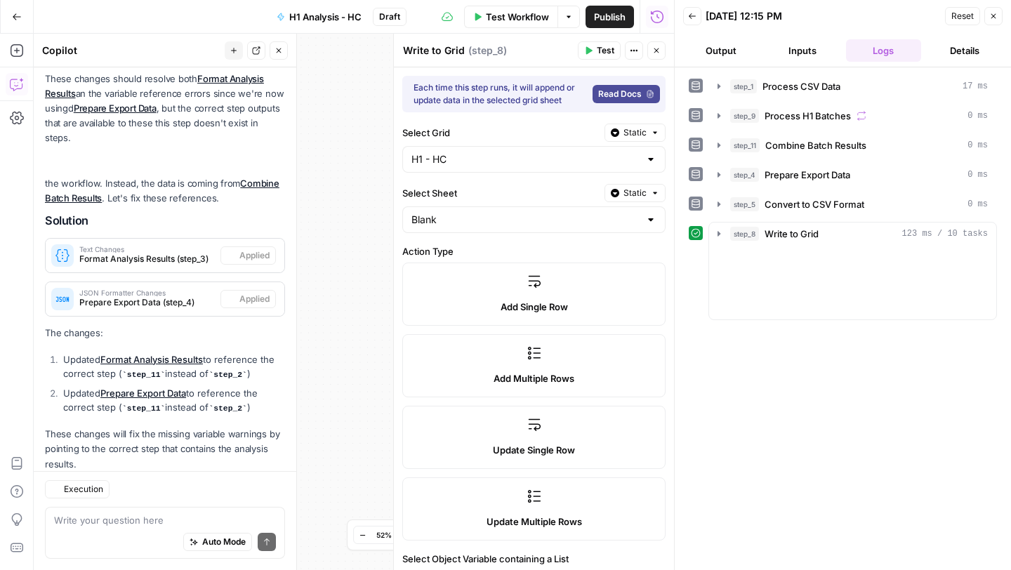
scroll to position [1185, 0]
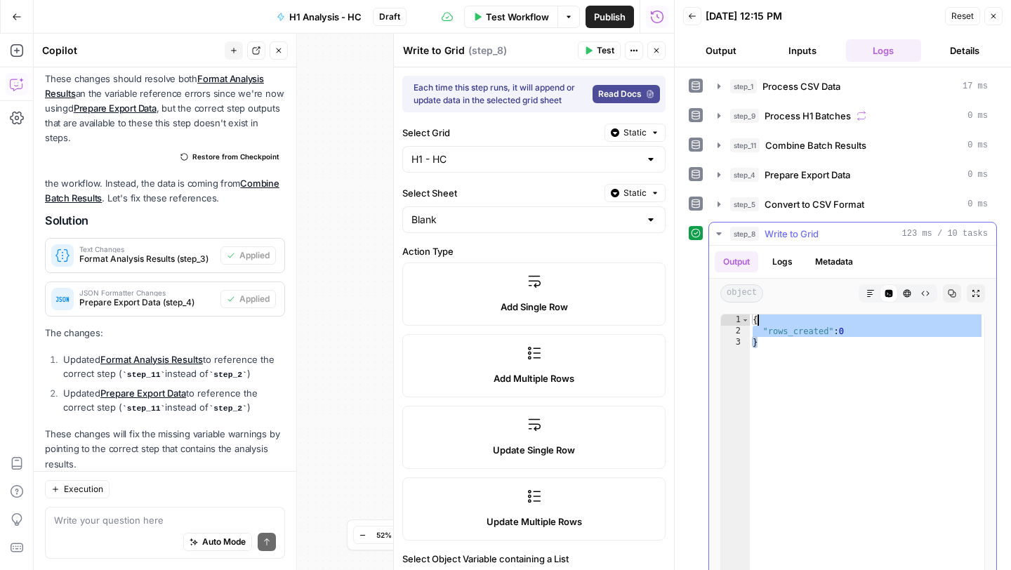
drag, startPoint x: 773, startPoint y: 350, endPoint x: 753, endPoint y: 319, distance: 36.4
click at [753, 319] on div "{ "rows_created" : 0 }" at bounding box center [867, 463] width 234 height 298
type textarea "**********"
click at [103, 514] on textarea at bounding box center [165, 520] width 222 height 14
type textarea "Step 8 doesn't seem to be updating to the grid"
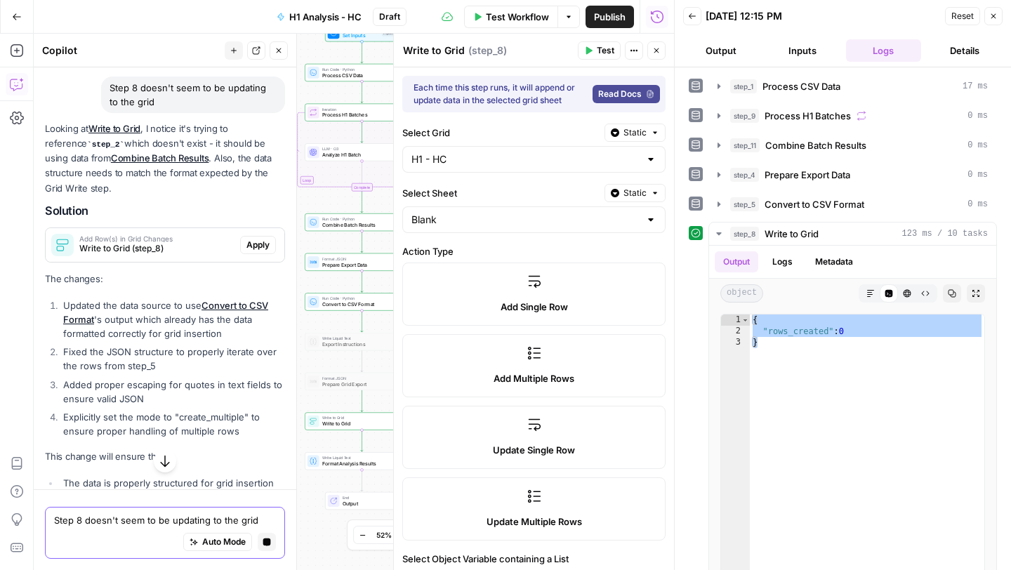
scroll to position [1496, 0]
click at [257, 241] on span "Apply" at bounding box center [257, 247] width 23 height 13
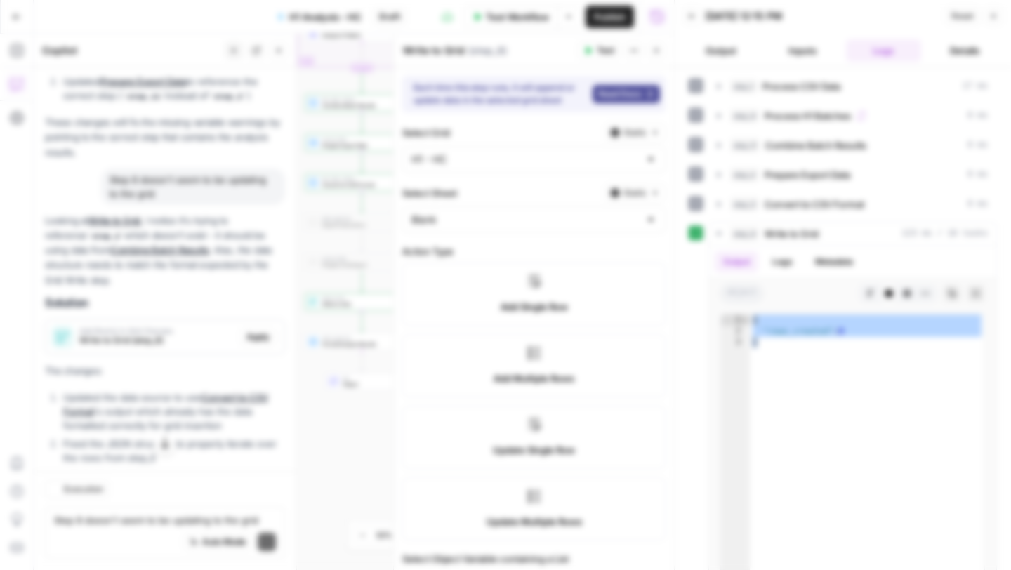
scroll to position [1586, 0]
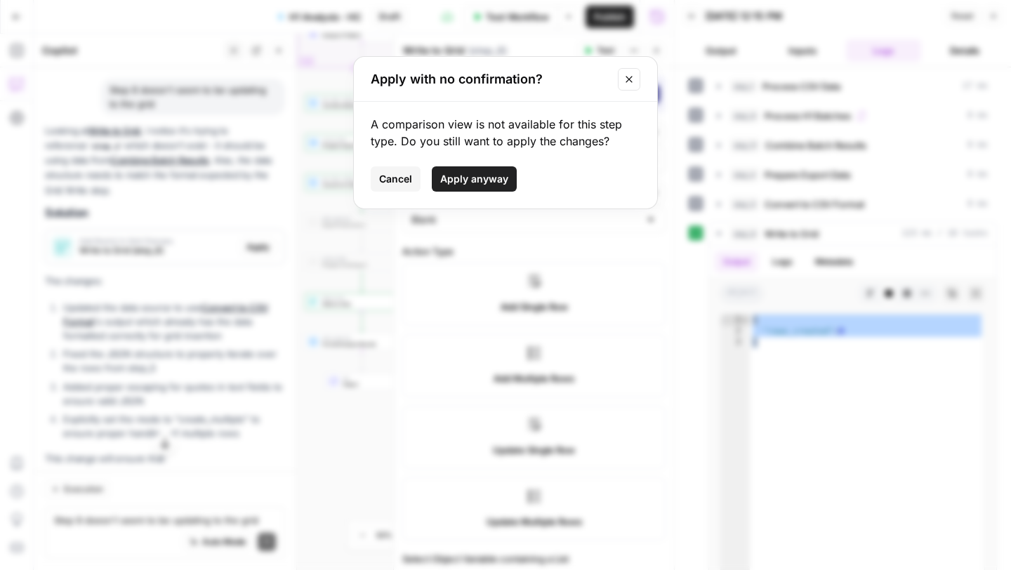
click at [487, 169] on button "Apply anyway" at bounding box center [474, 178] width 85 height 25
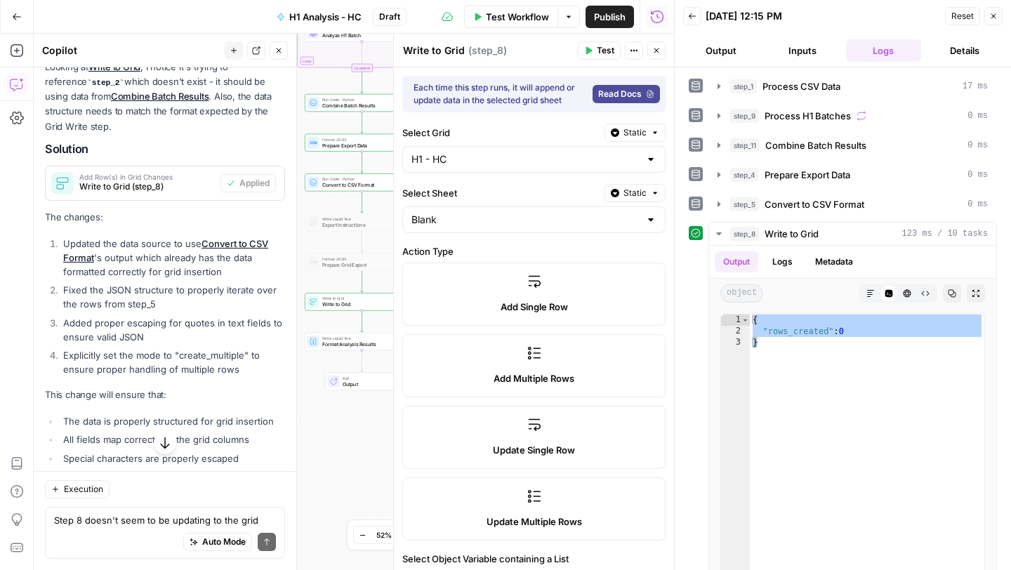
scroll to position [1754, 0]
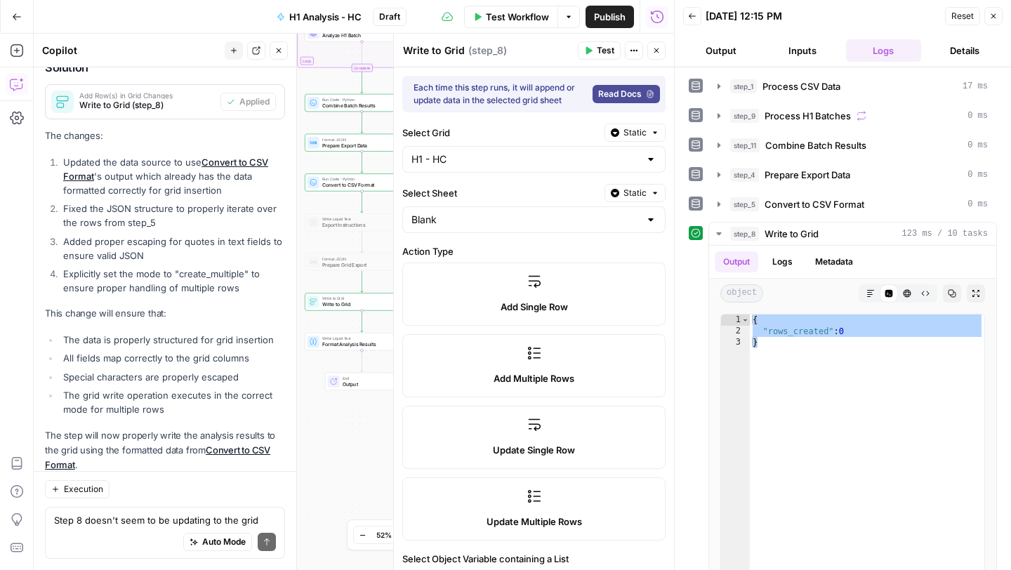
click at [595, 46] on button "Test" at bounding box center [599, 50] width 43 height 18
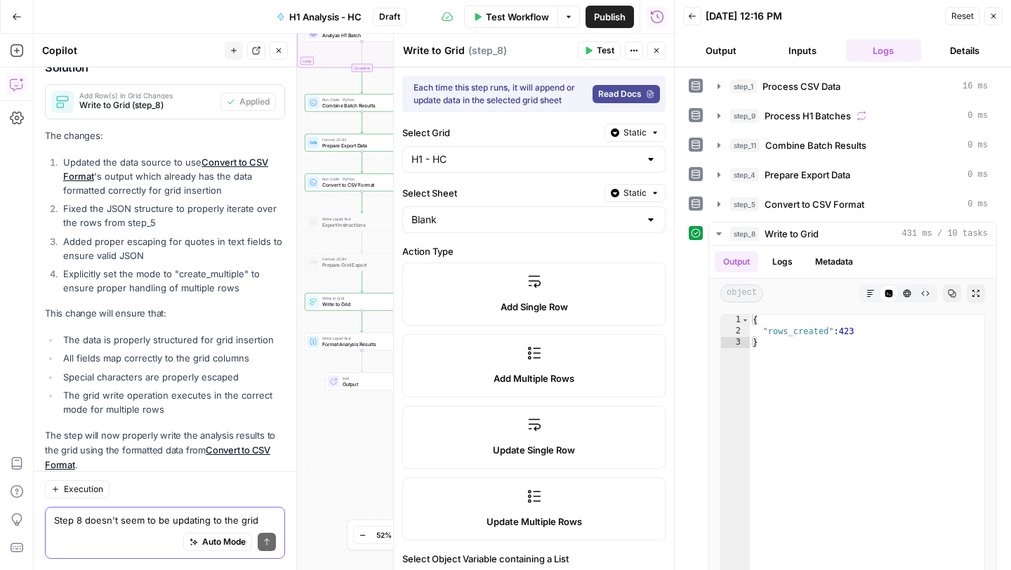
click at [108, 525] on textarea "Step 8 doesn't seem to be updating to the grid" at bounding box center [165, 520] width 222 height 14
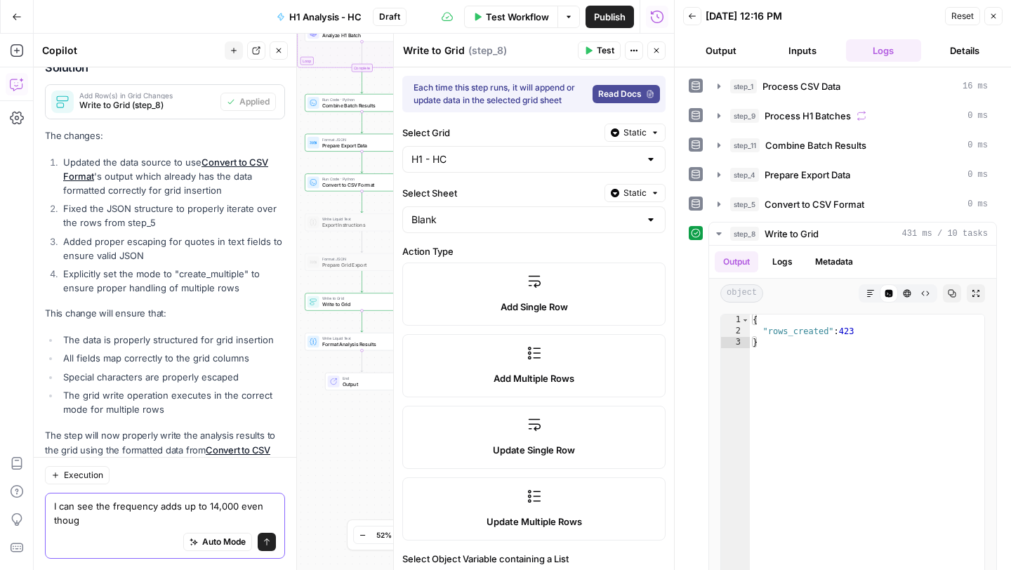
scroll to position [1768, 0]
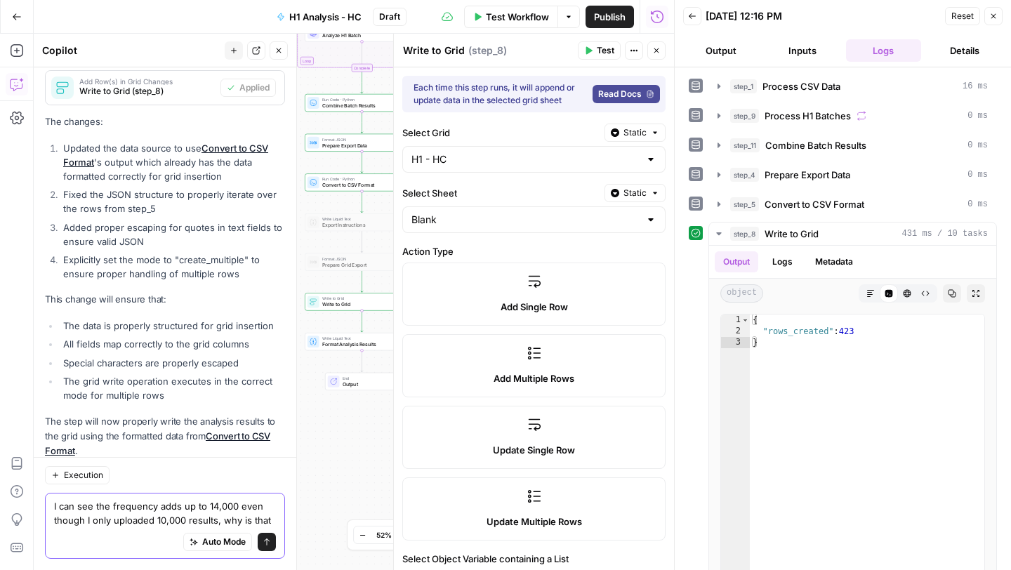
type textarea "I can see the frequency adds up to 14,000 even though I only uploaded 10,000 re…"
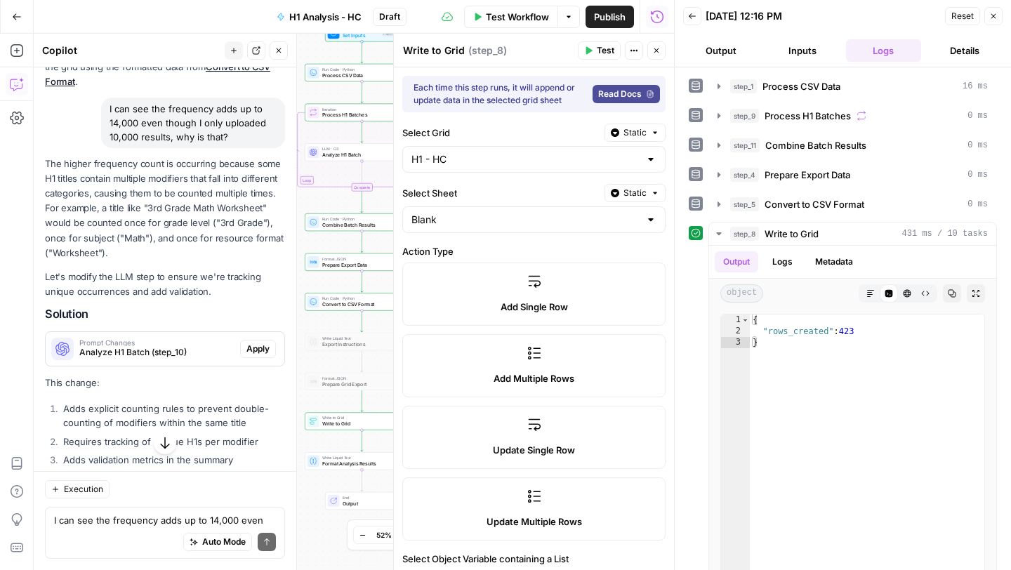
scroll to position [2138, 0]
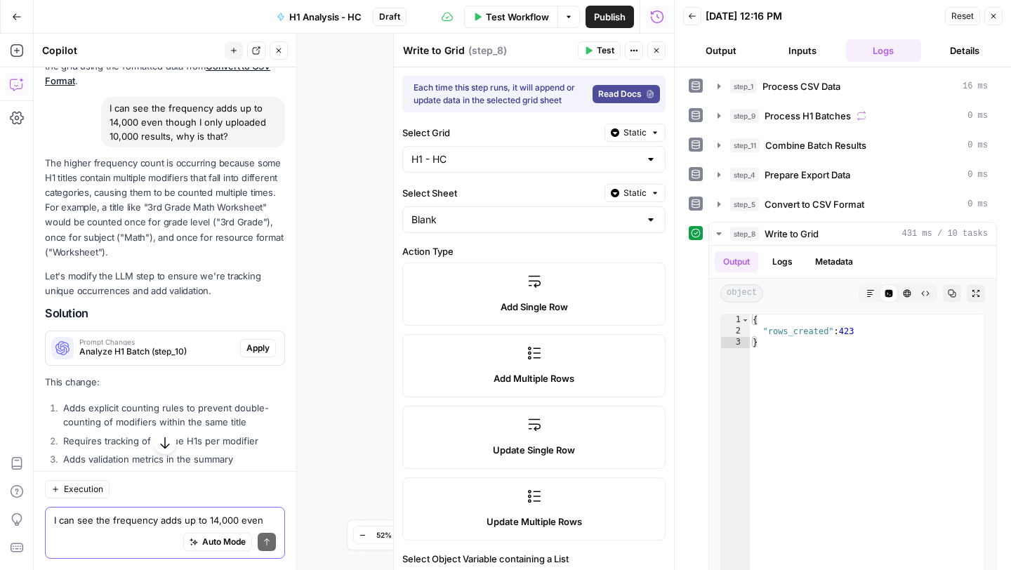
click at [95, 525] on textarea "I can see the frequency adds up to 14,000 even though I only uploaded 10,000 re…" at bounding box center [165, 520] width 222 height 14
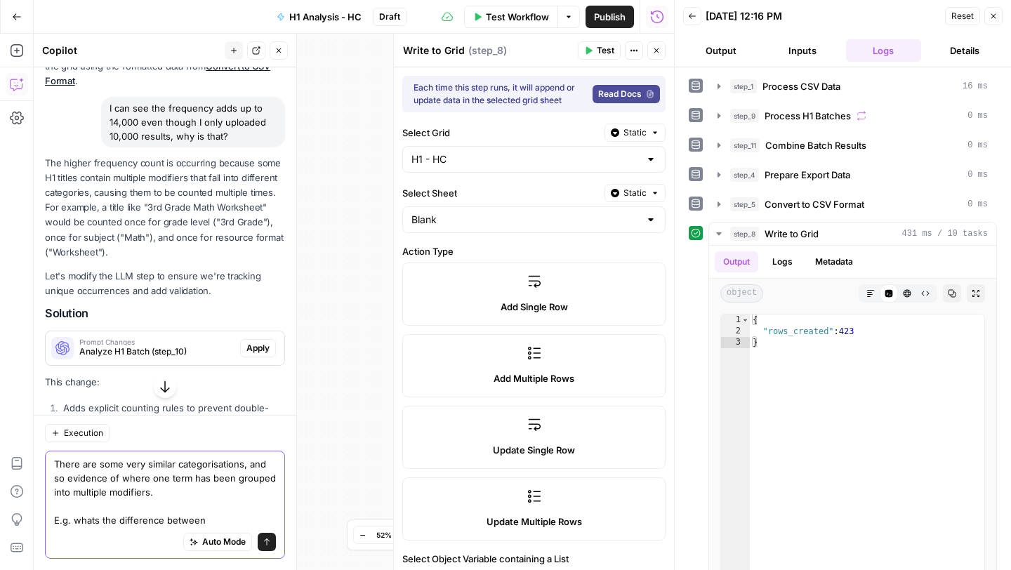
paste textarea "Resource Format"
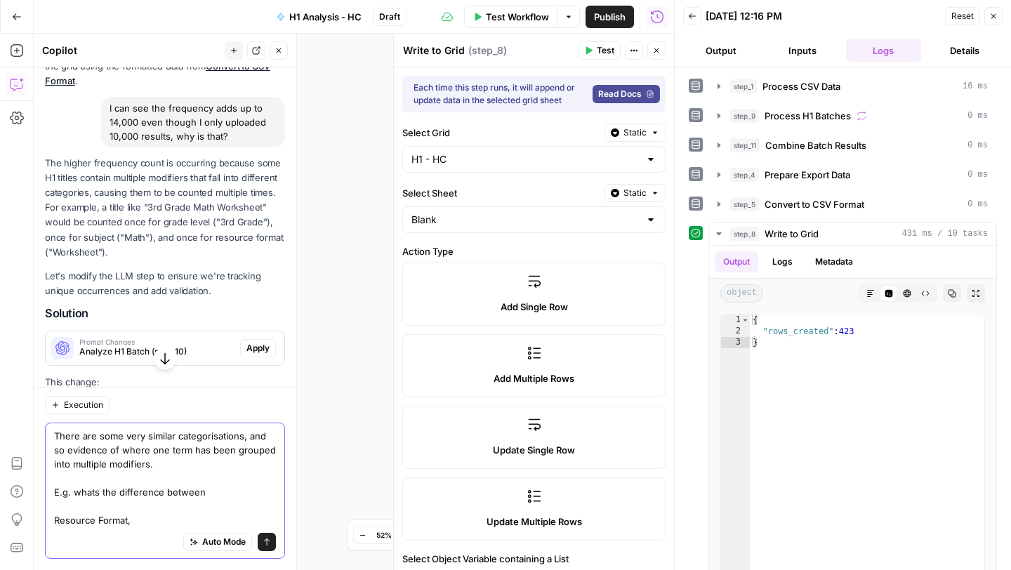
paste textarea "Resource Type"
paste textarea "Format / Medium"
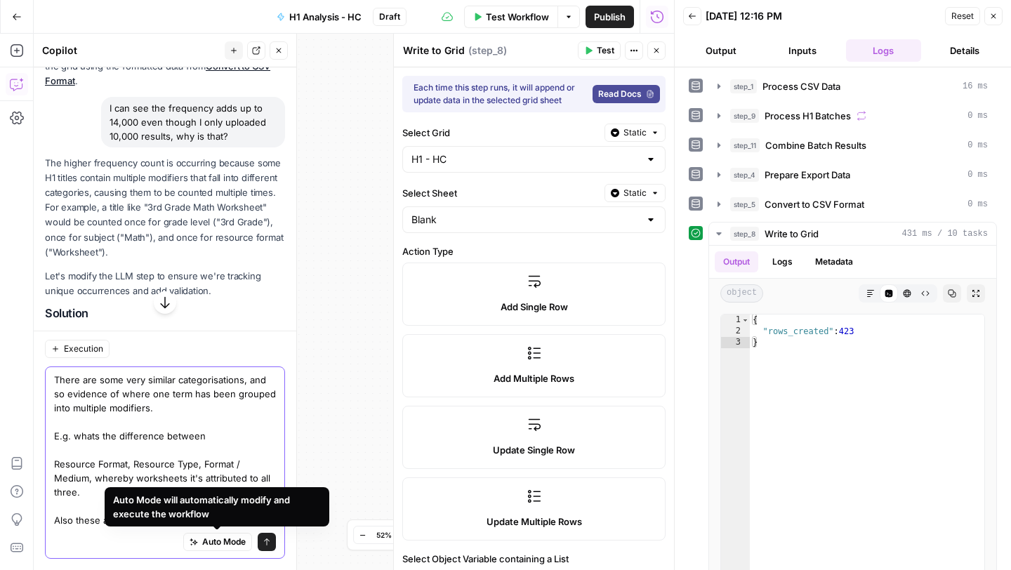
click at [79, 514] on textarea "There are some very similar categorisations, and so evidence of where one term …" at bounding box center [165, 450] width 222 height 154
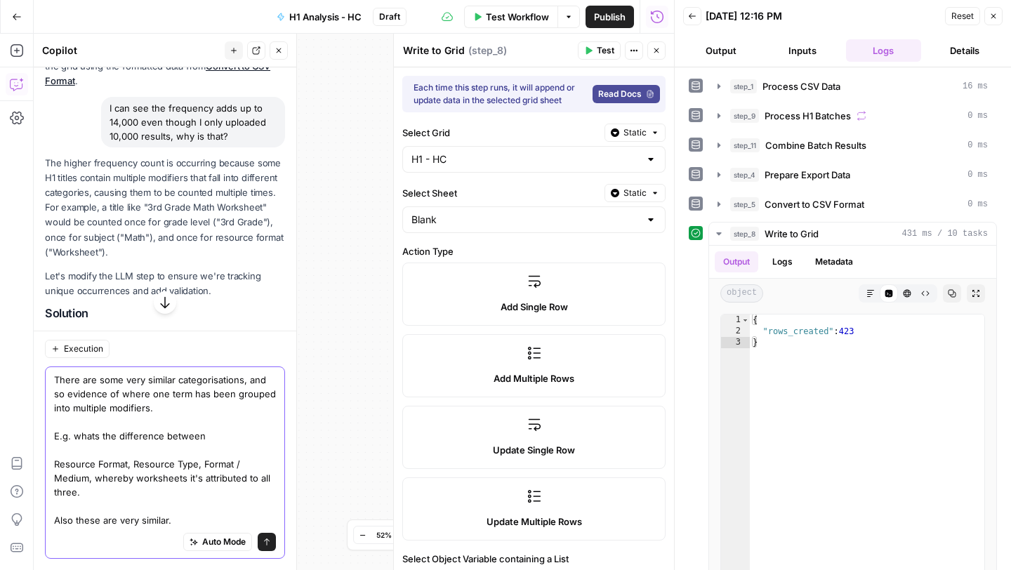
click at [171, 517] on textarea "There are some very similar categorisations, and so evidence of where one term …" at bounding box center [165, 450] width 222 height 154
paste textarea "Teaching Methodology / Pedagogical Approach"
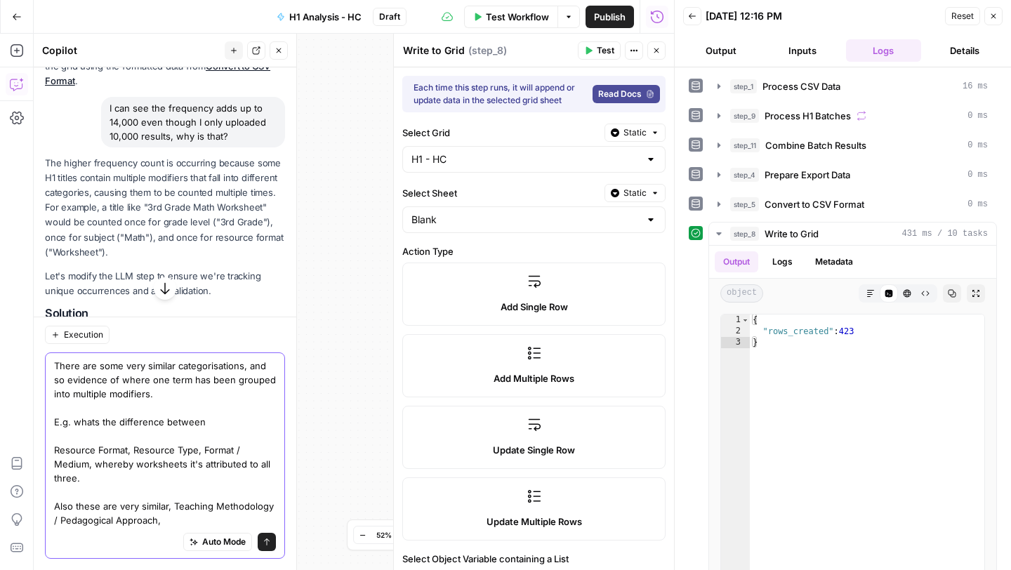
paste textarea "Teaching Methodology / Pedagogy"
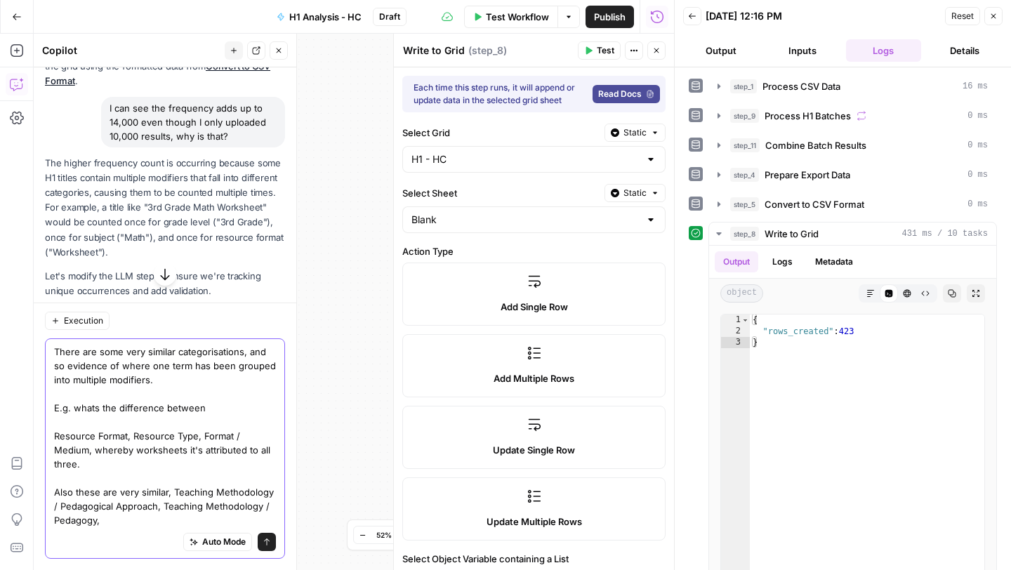
paste textarea "Teaching Methodology / Approach"
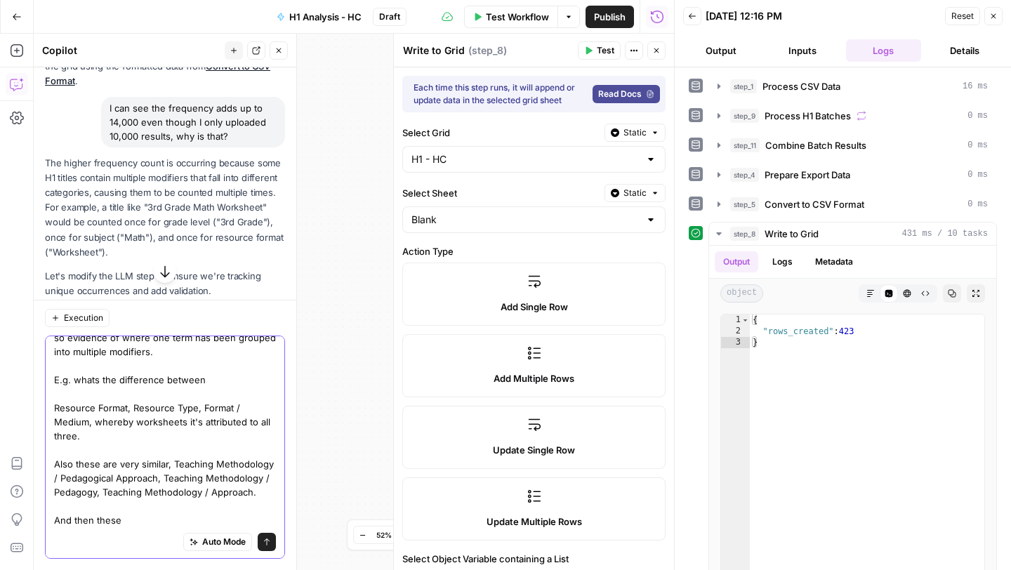
paste textarea "Seasonal / Thematic Theme / Holiday Seasonal / Holiday Theme Holiday / Seasonal…"
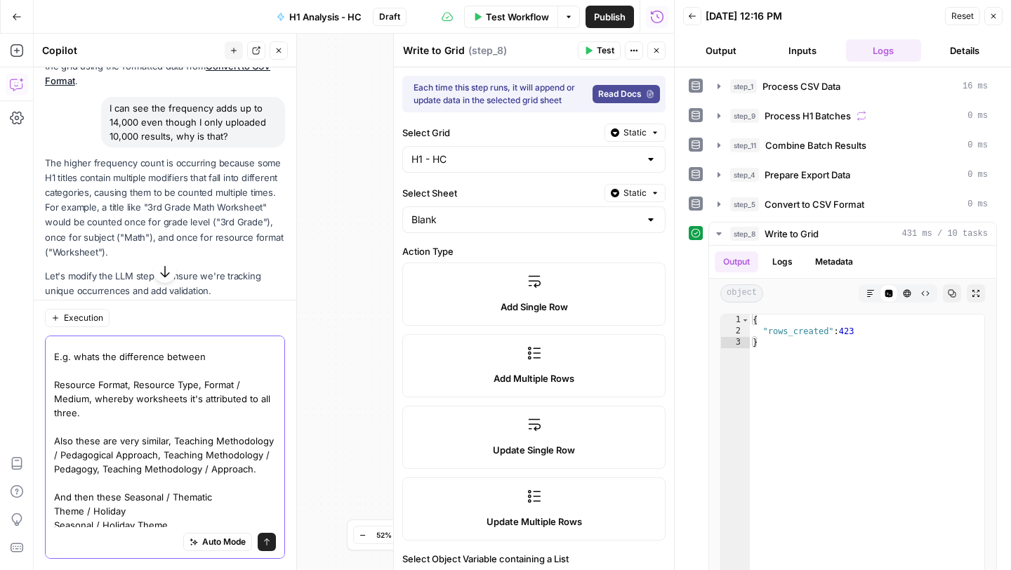
type textarea "There are some very similar categorisations, and so evidence of where one term …"
click at [270, 541] on icon "submit" at bounding box center [266, 542] width 8 height 8
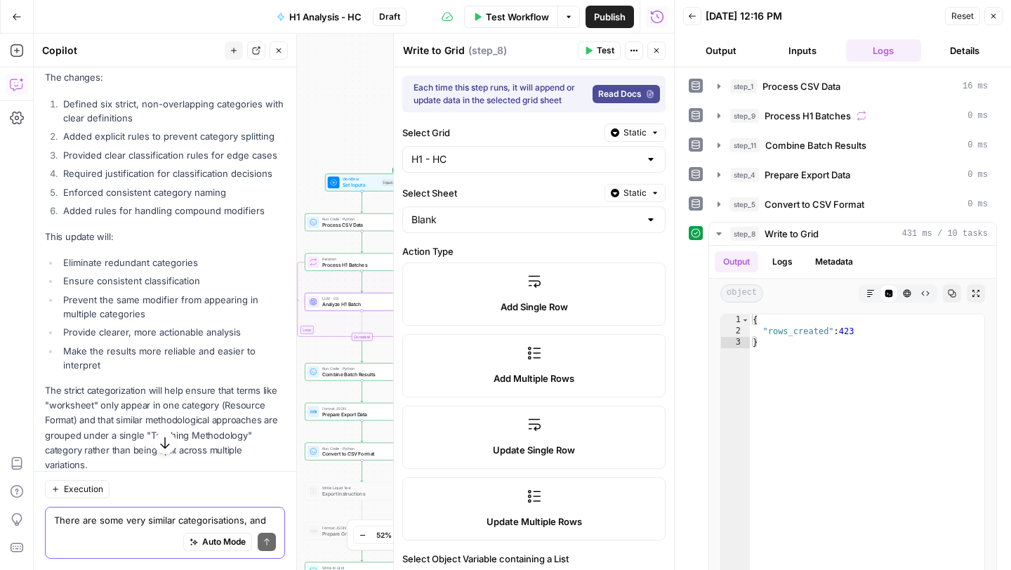
scroll to position [3193, 0]
click at [112, 525] on textarea "There are some very similar categorisations, and so evidence of where one term …" at bounding box center [165, 520] width 222 height 14
type textarea "Why 6?"
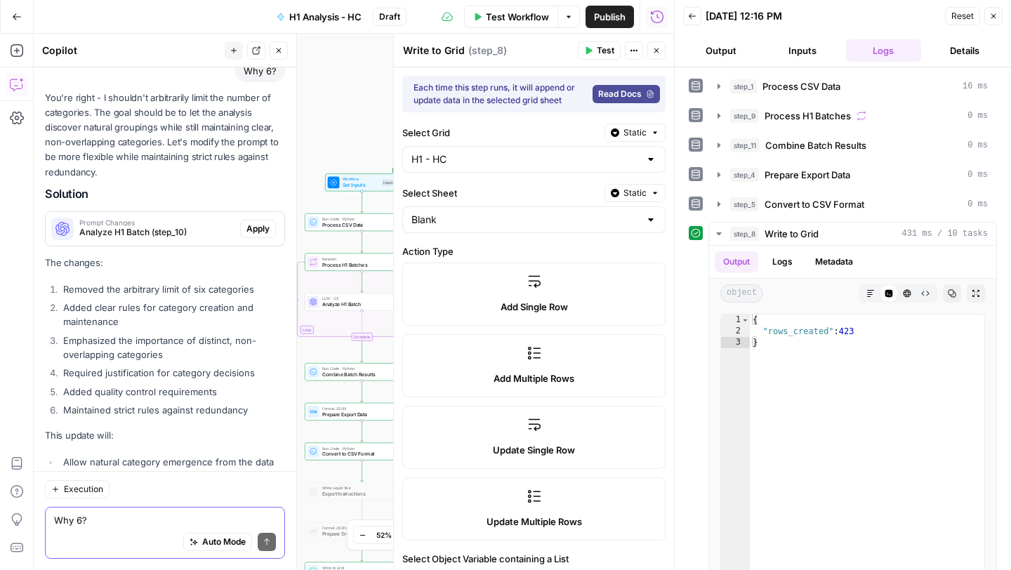
scroll to position [3606, 0]
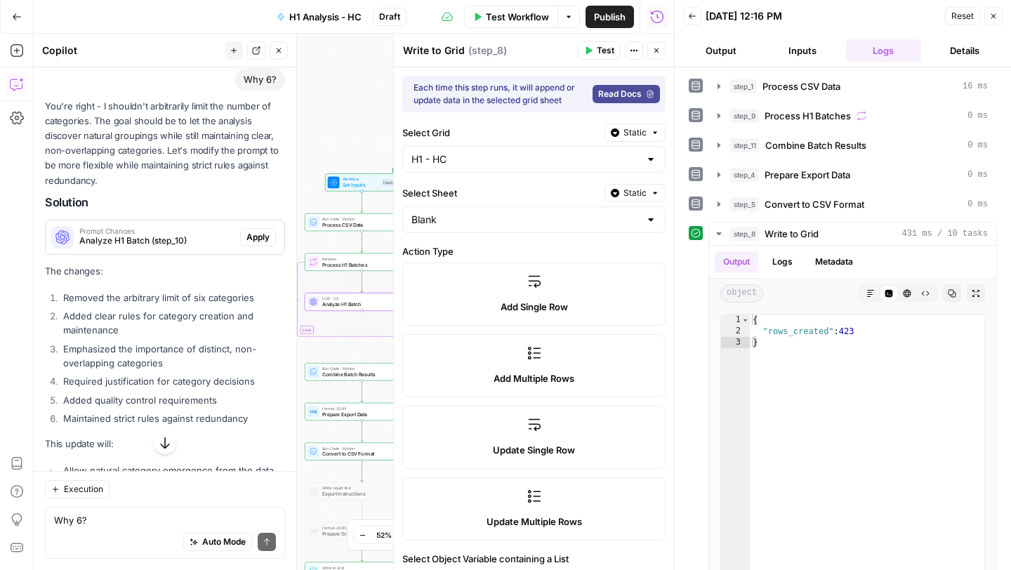
click at [251, 231] on span "Apply" at bounding box center [257, 237] width 23 height 13
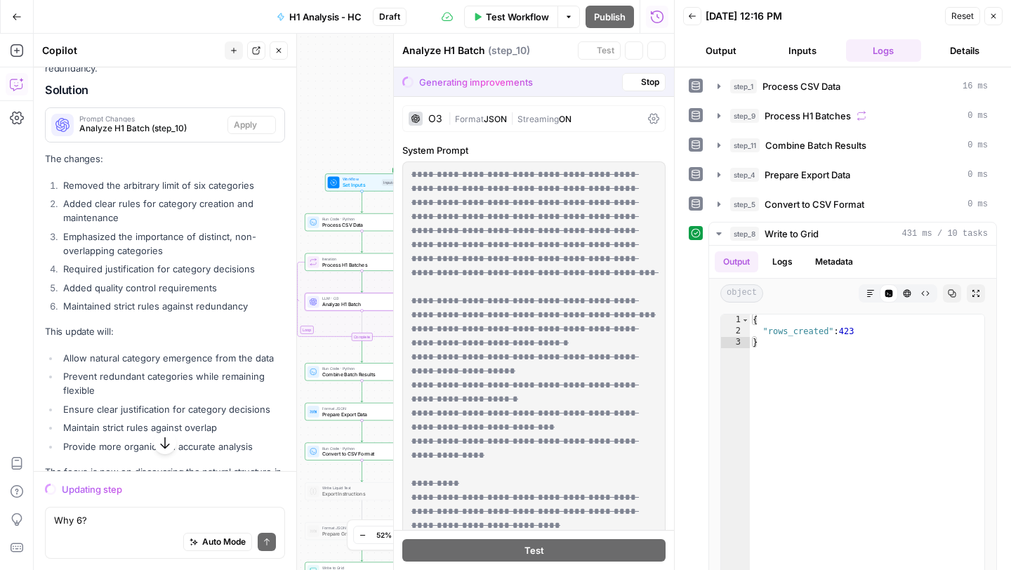
scroll to position [3494, 0]
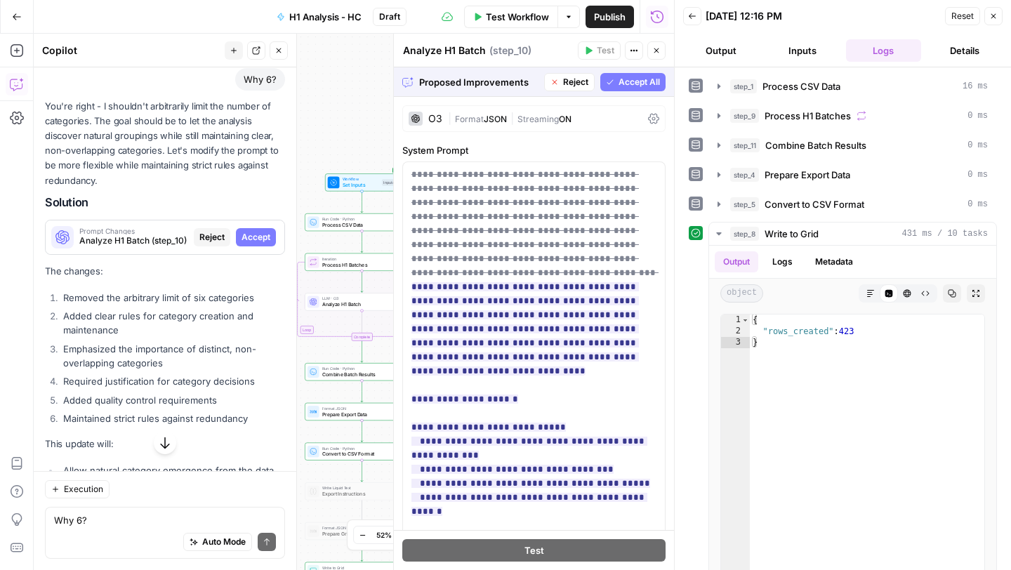
click at [641, 84] on span "Accept All" at bounding box center [638, 82] width 41 height 13
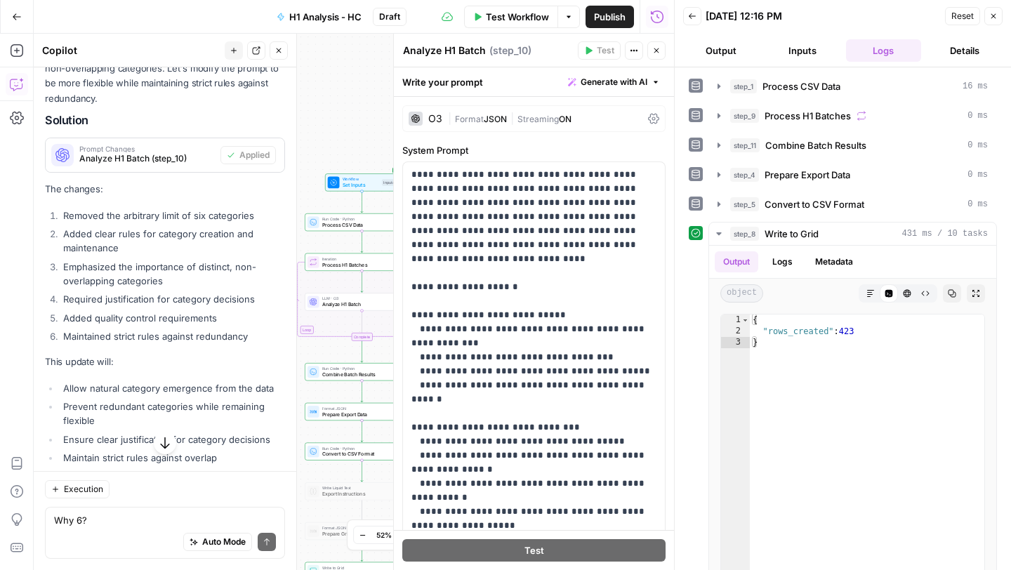
scroll to position [3838, 0]
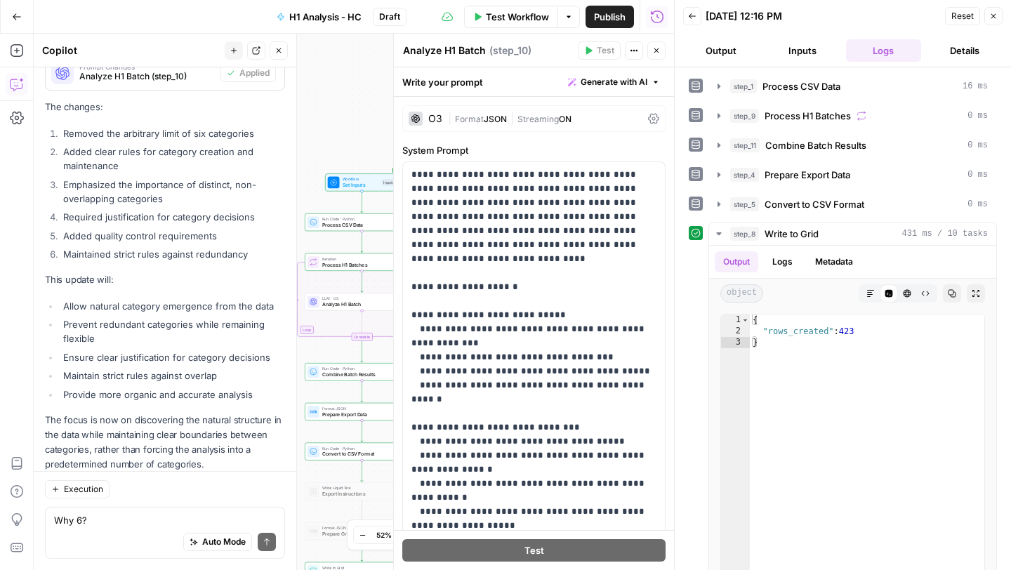
click at [572, 12] on button "Options" at bounding box center [568, 17] width 22 height 22
click at [694, 18] on icon "button" at bounding box center [692, 16] width 8 height 8
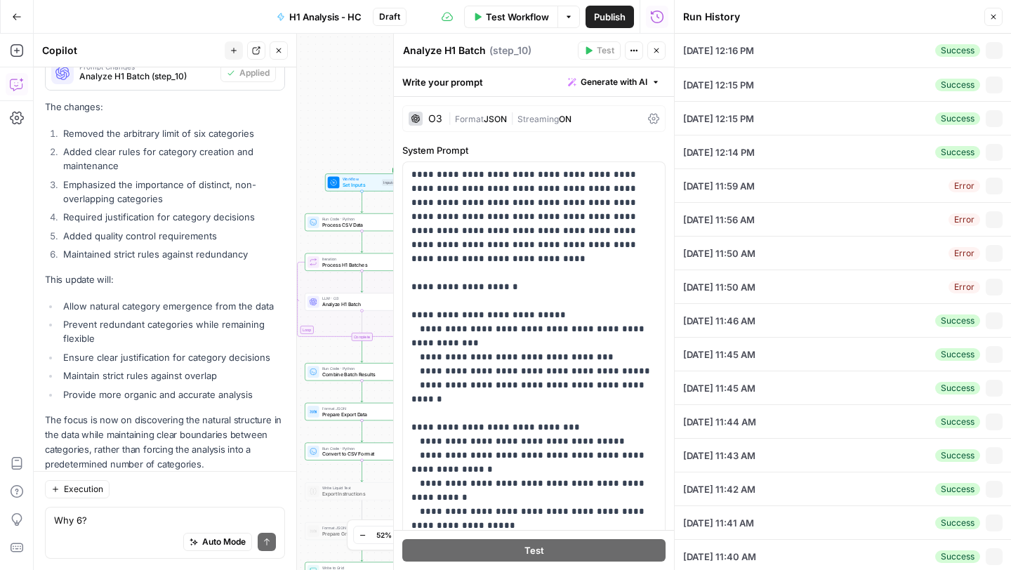
click at [569, 21] on button "Options" at bounding box center [568, 17] width 22 height 22
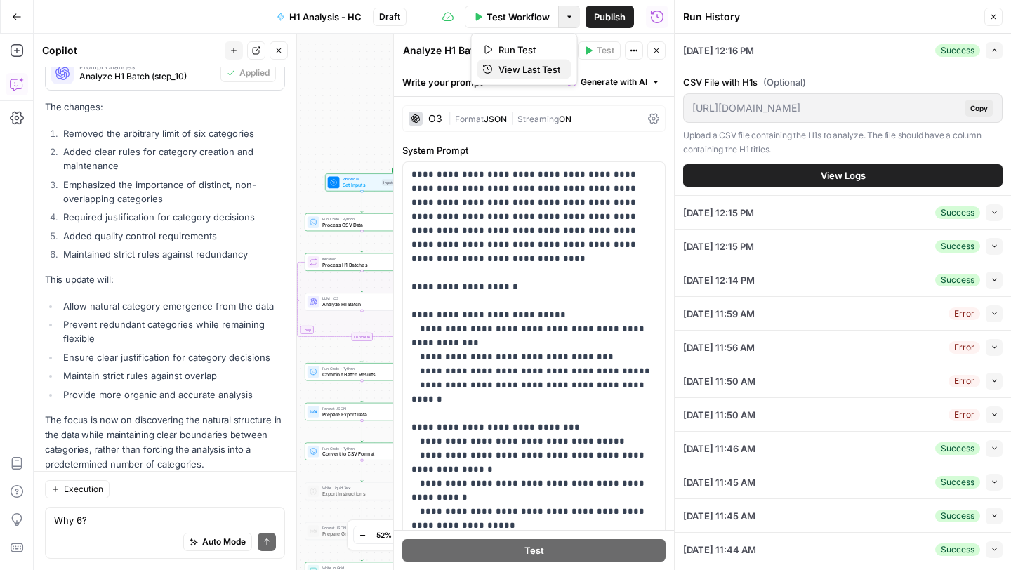
click at [547, 70] on span "View Last Test" at bounding box center [529, 69] width 62 height 14
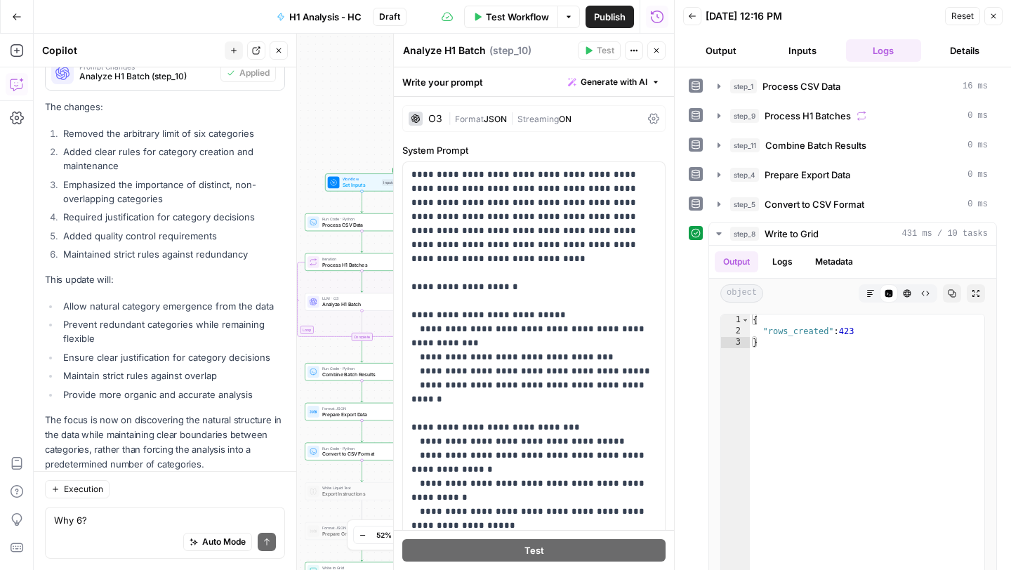
click at [962, 53] on button "Details" at bounding box center [964, 50] width 76 height 22
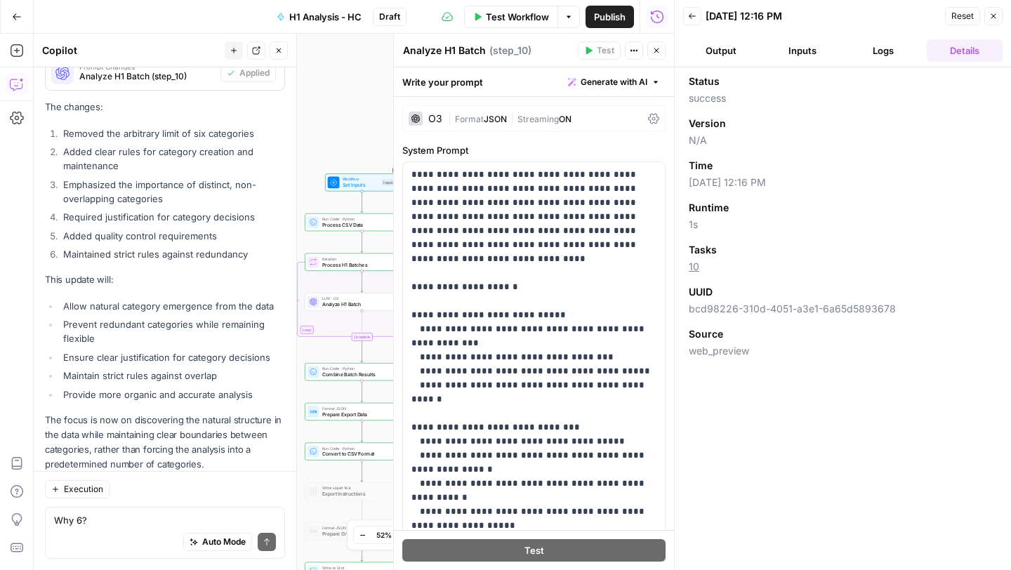
drag, startPoint x: 962, startPoint y: 53, endPoint x: 746, endPoint y: 89, distance: 219.1
click at [962, 54] on button "Details" at bounding box center [964, 50] width 76 height 22
click at [718, 57] on button "Output" at bounding box center [721, 50] width 76 height 22
click at [691, 18] on icon "button" at bounding box center [692, 16] width 8 height 8
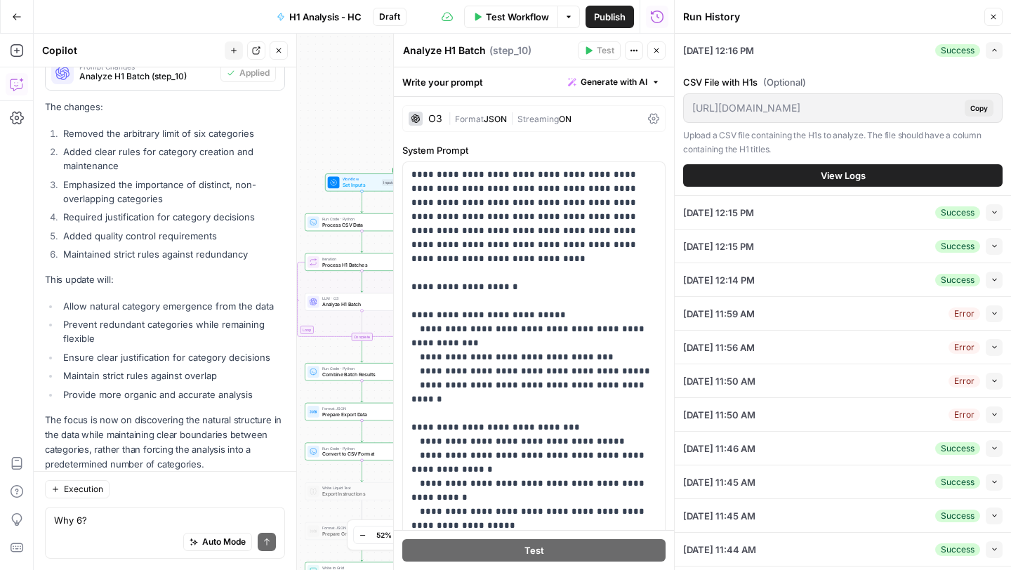
click at [526, 20] on span "Test Workflow" at bounding box center [517, 17] width 63 height 14
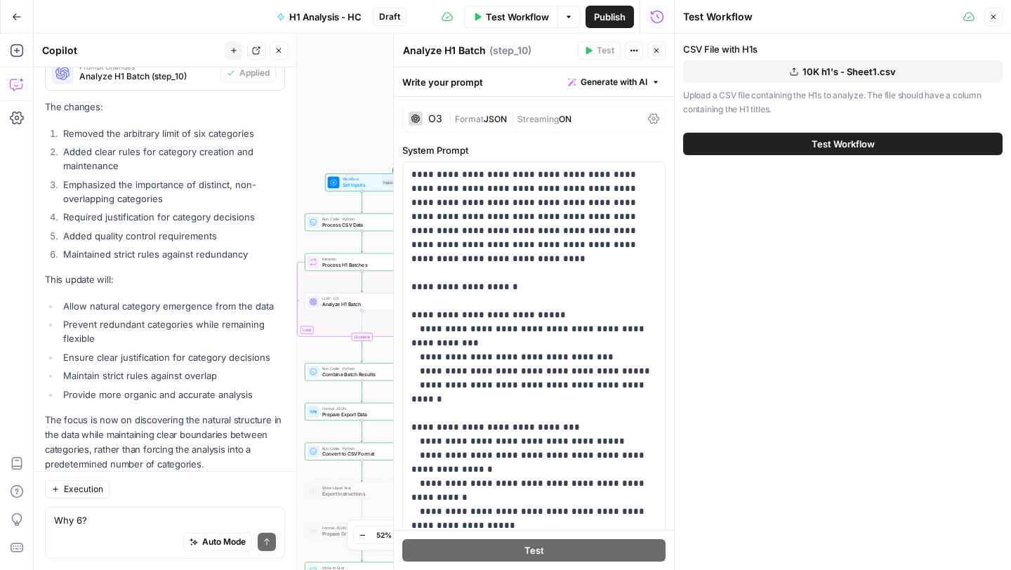
click at [747, 145] on button "Test Workflow" at bounding box center [842, 144] width 319 height 22
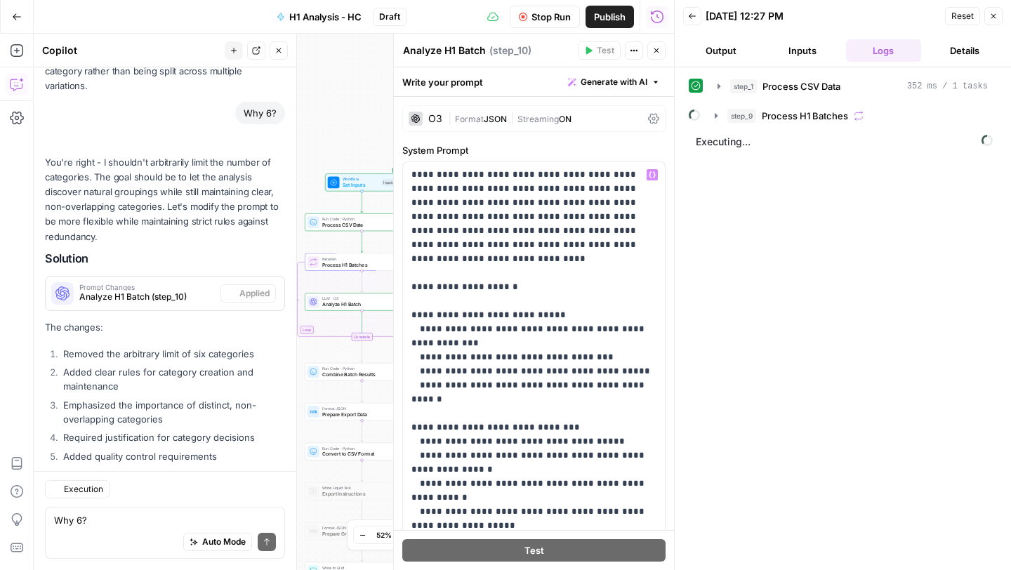
scroll to position [3838, 0]
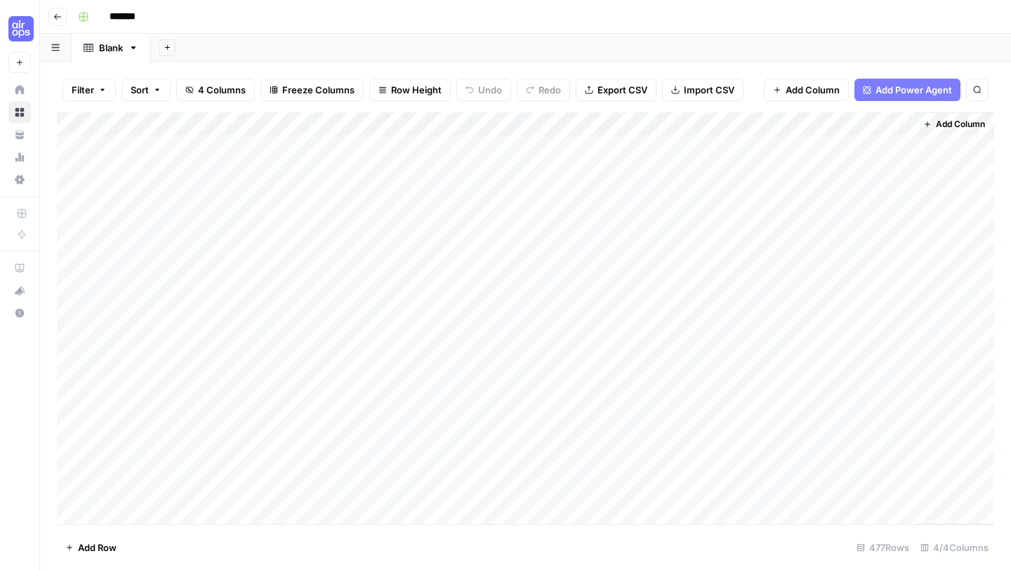
click at [561, 260] on div "Add Column" at bounding box center [525, 318] width 937 height 412
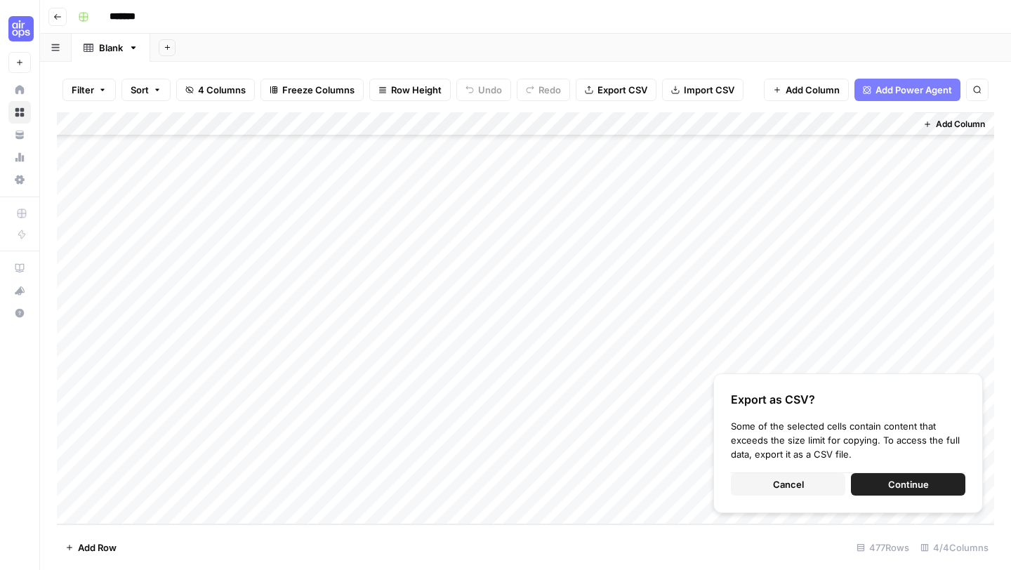
click at [618, 120] on div "Add Column" at bounding box center [525, 318] width 937 height 412
click at [664, 174] on div "Add Column" at bounding box center [525, 318] width 937 height 412
click at [630, 145] on div "Add Column" at bounding box center [525, 318] width 937 height 412
click at [893, 485] on span "Continue" at bounding box center [908, 484] width 41 height 14
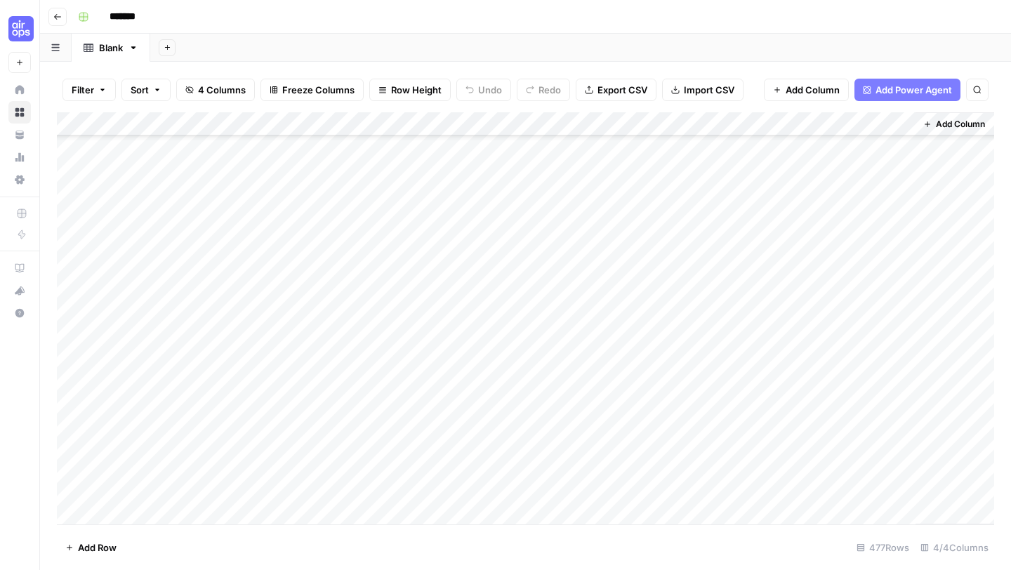
click at [620, 86] on span "Export CSV" at bounding box center [622, 90] width 50 height 14
click at [795, 46] on div "Add Sheet" at bounding box center [580, 48] width 860 height 28
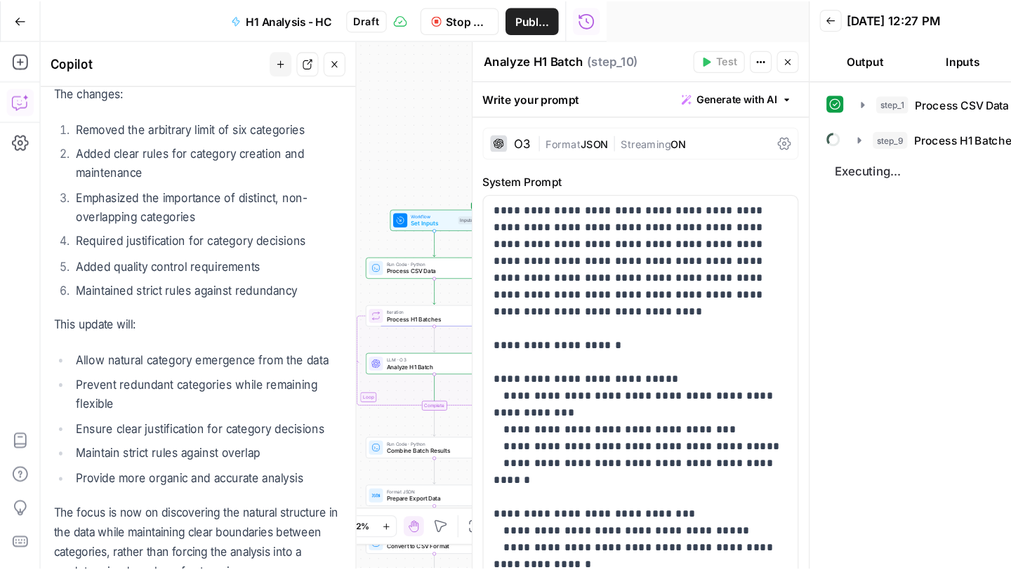
scroll to position [3838, 0]
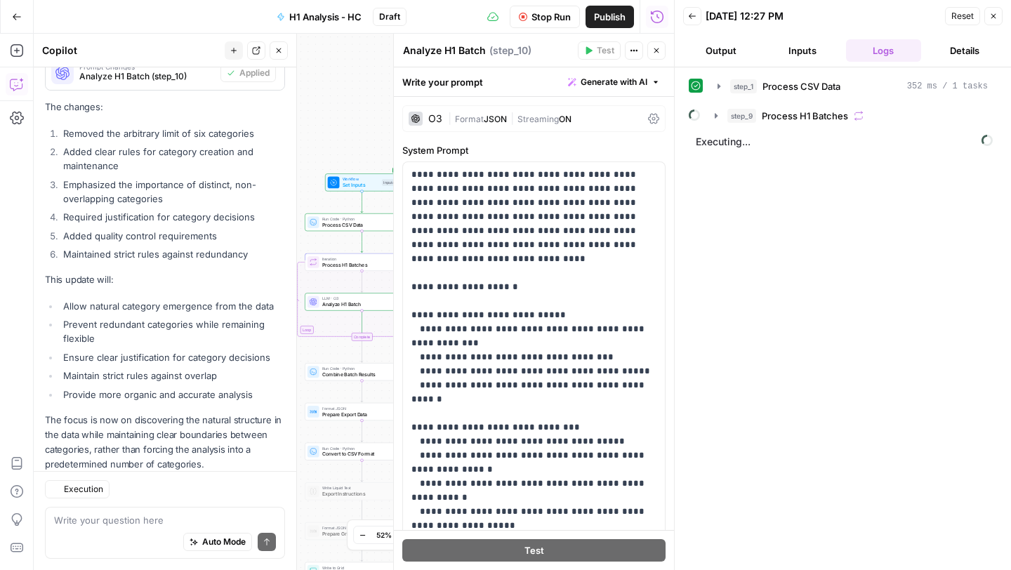
scroll to position [3838, 0]
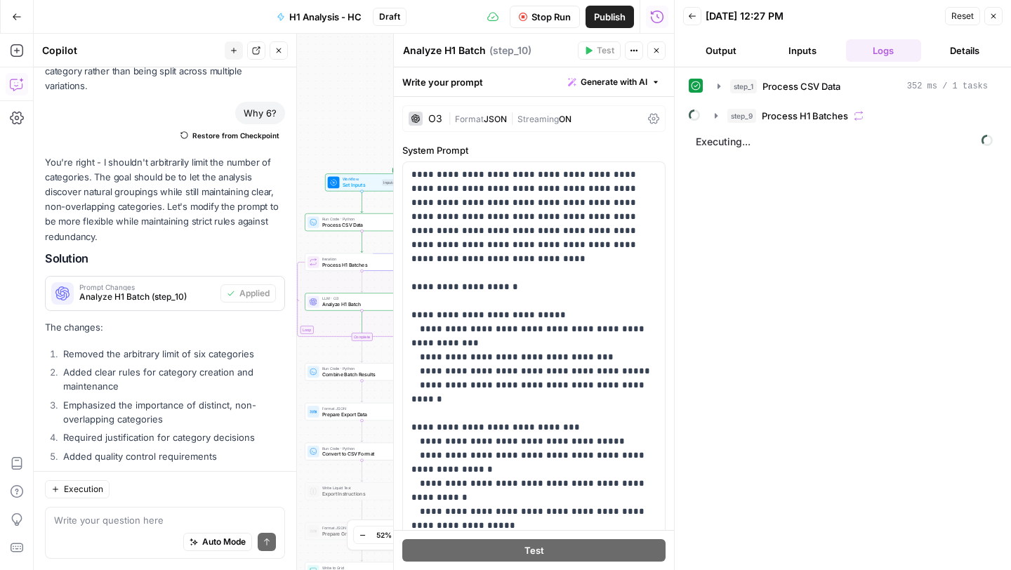
scroll to position [3838, 0]
